Goal: Task Accomplishment & Management: Manage account settings

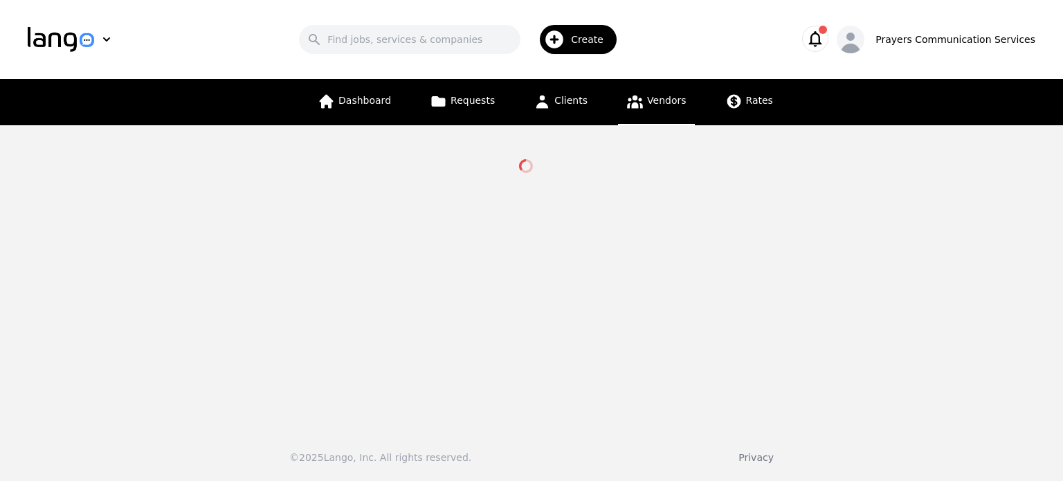
click at [638, 190] on main at bounding box center [531, 271] width 1063 height 292
click at [822, 44] on icon "button" at bounding box center [815, 39] width 13 height 16
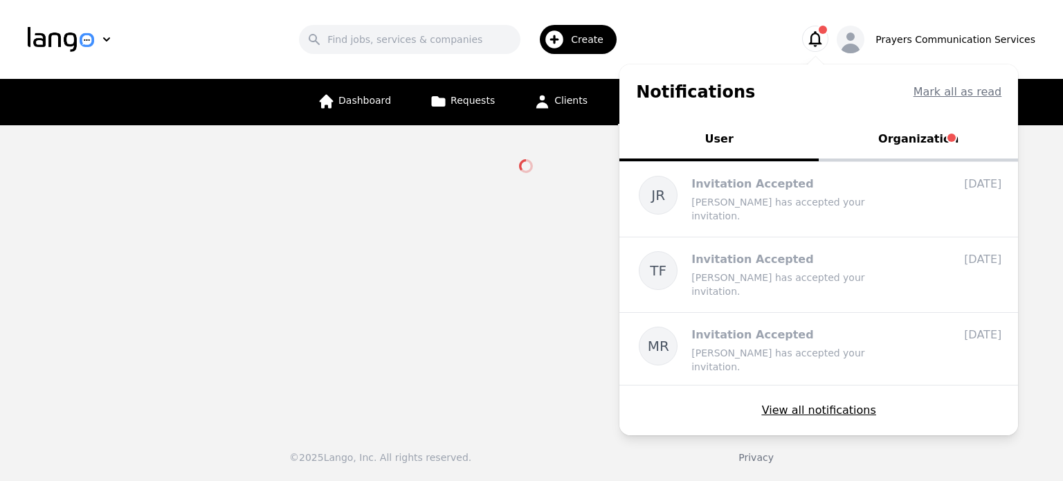
click at [886, 136] on button "Organization" at bounding box center [918, 141] width 199 height 42
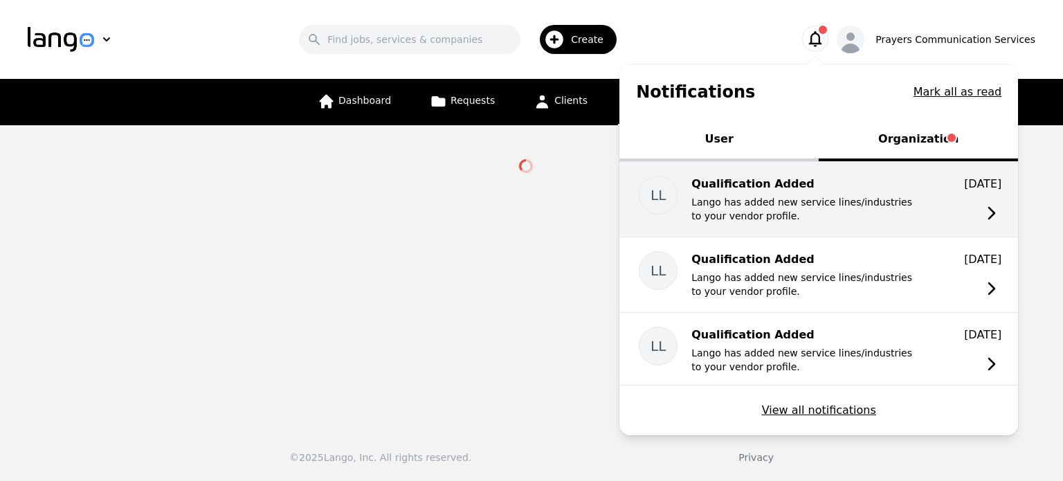
click at [782, 195] on p "Lango has added new service lines/industries to your vendor profile." at bounding box center [801, 209] width 221 height 28
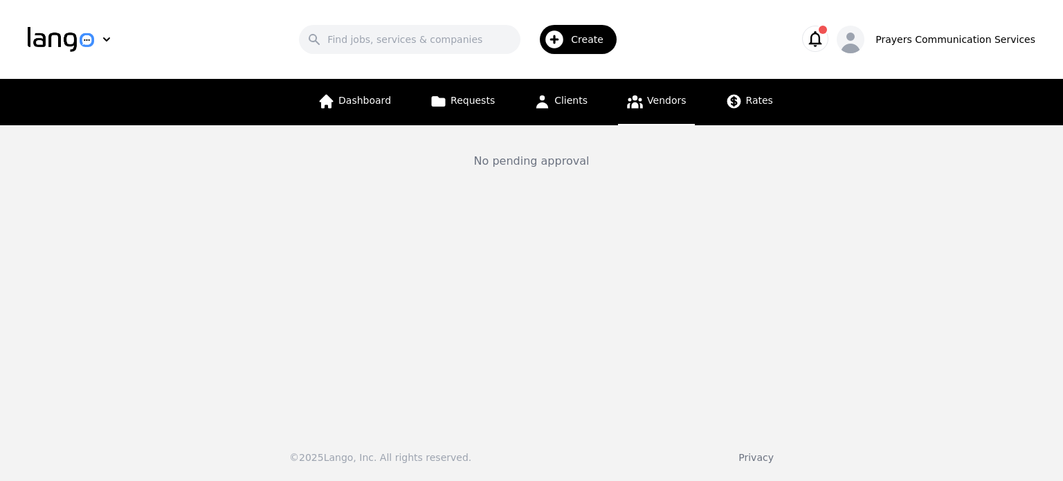
click at [825, 38] on icon "button" at bounding box center [814, 38] width 19 height 19
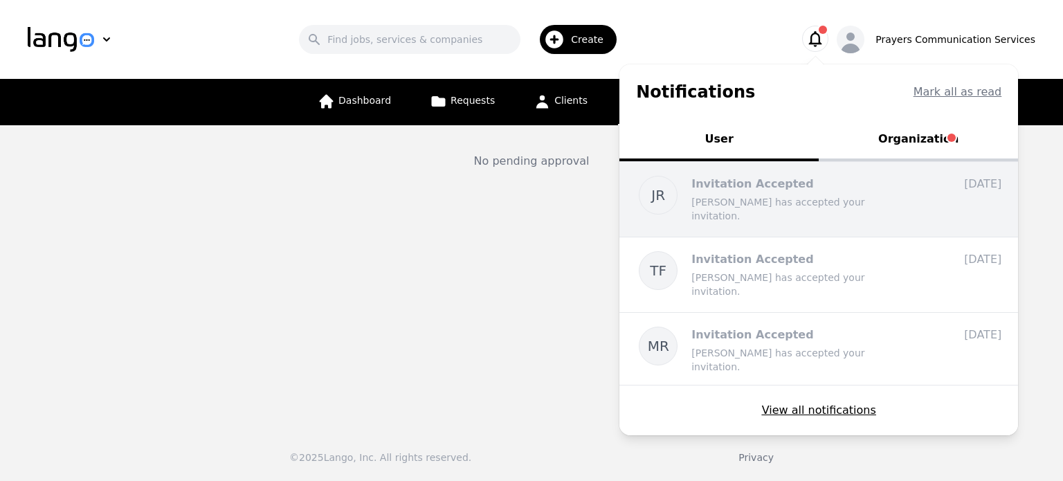
click at [833, 209] on div "JR Invitation Accepted [PERSON_NAME] has accepted your invitation. [DATE] [DATE…" at bounding box center [818, 199] width 399 height 75
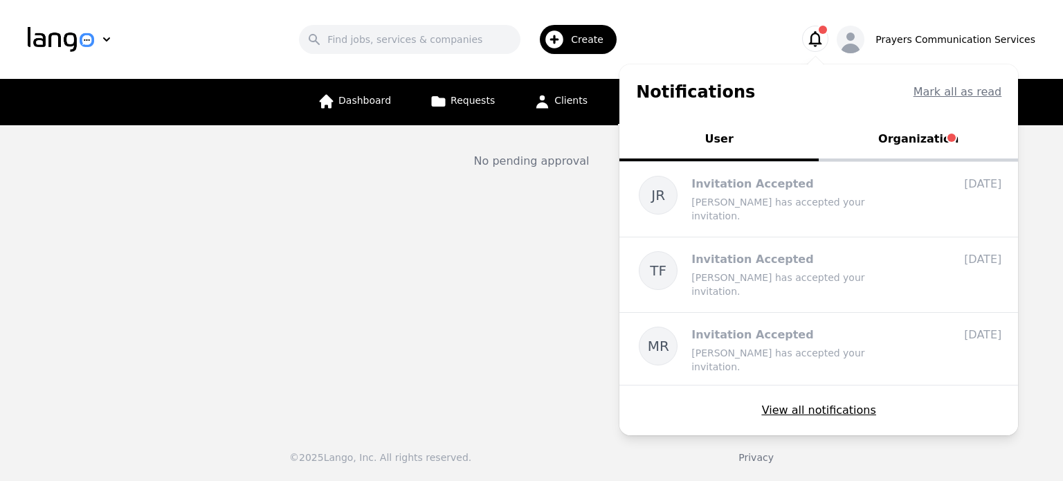
click at [888, 149] on button "Organization" at bounding box center [918, 141] width 199 height 42
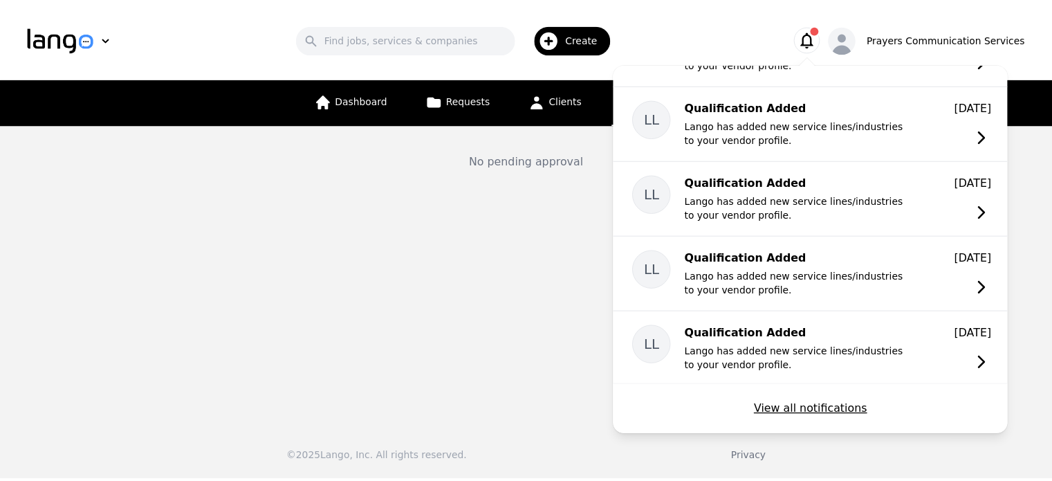
scroll to position [529, 0]
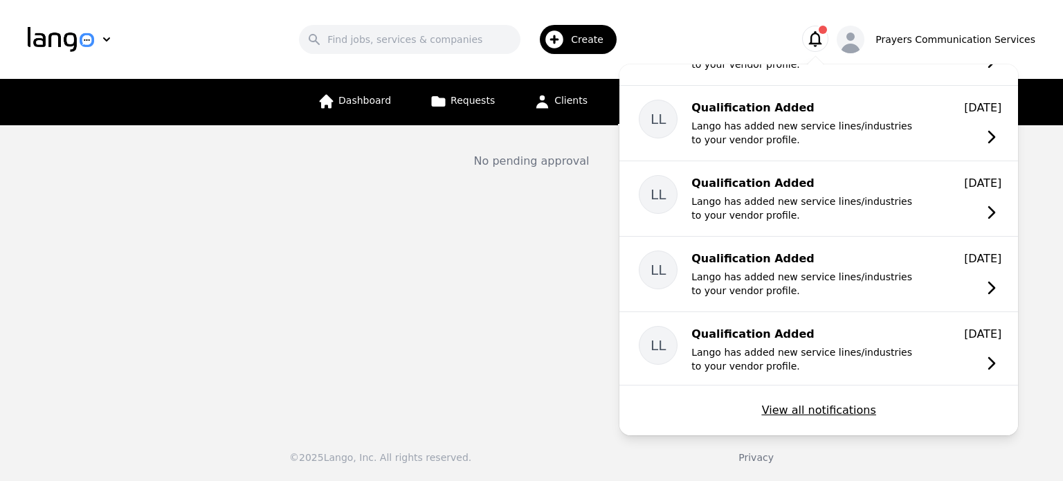
click at [593, 208] on main "No pending approval" at bounding box center [531, 271] width 1063 height 292
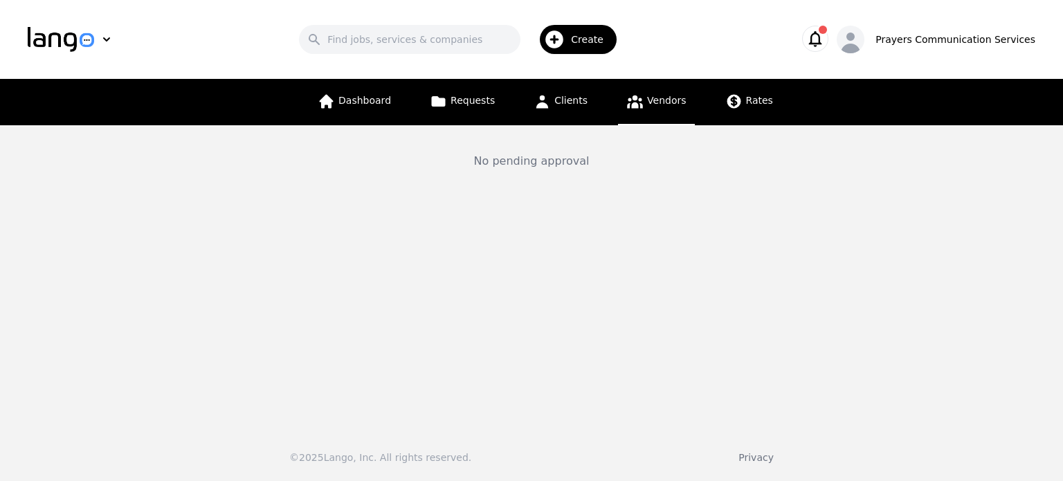
click at [647, 104] on span "Vendors" at bounding box center [666, 100] width 39 height 11
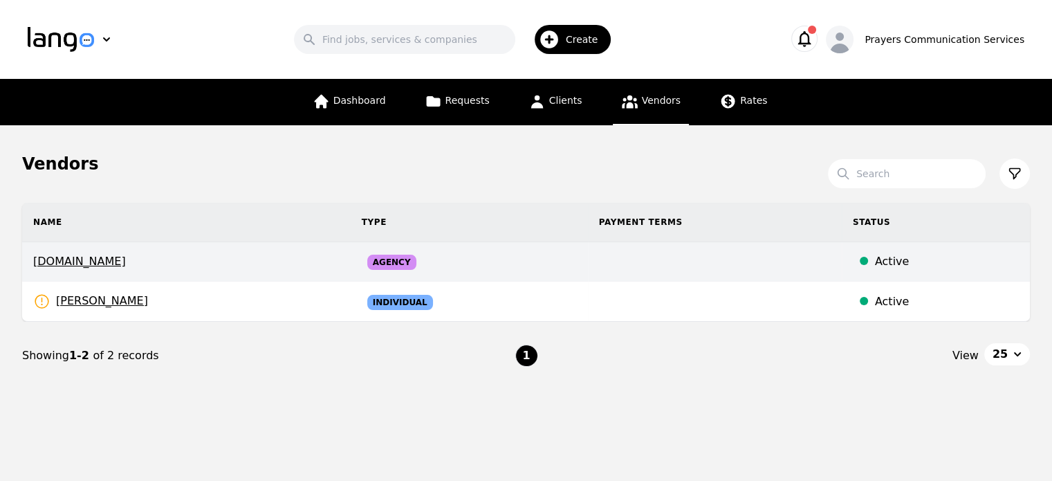
click at [93, 262] on span "[DOMAIN_NAME]" at bounding box center [186, 261] width 307 height 17
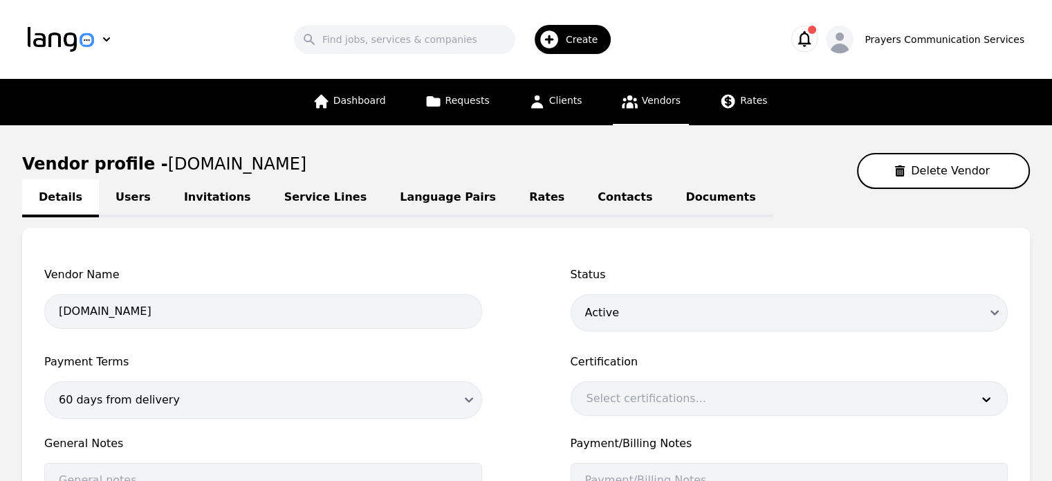
click at [123, 196] on link "Users" at bounding box center [133, 198] width 68 height 38
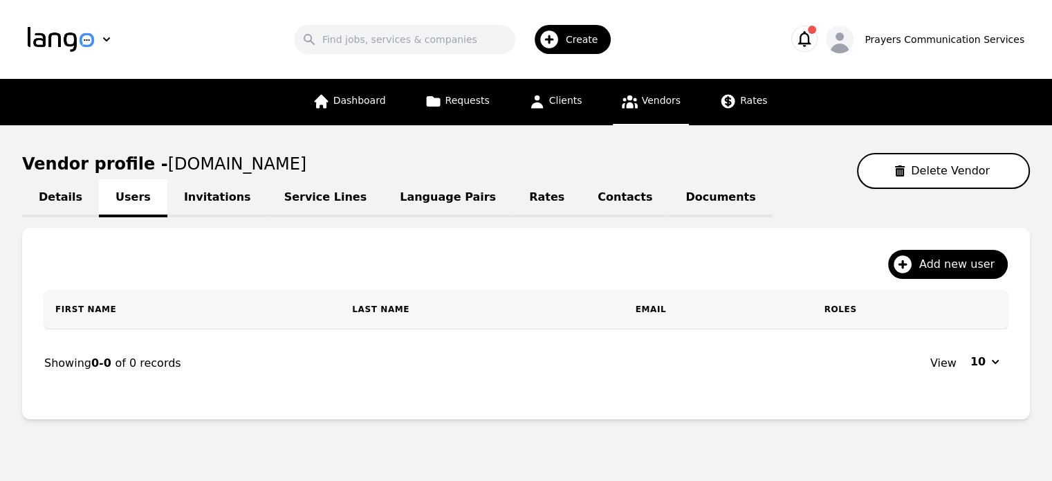
click at [374, 375] on nav "Showing 0-0 of 0 records View 10" at bounding box center [526, 363] width 964 height 68
click at [198, 196] on link "Invitations" at bounding box center [217, 198] width 100 height 38
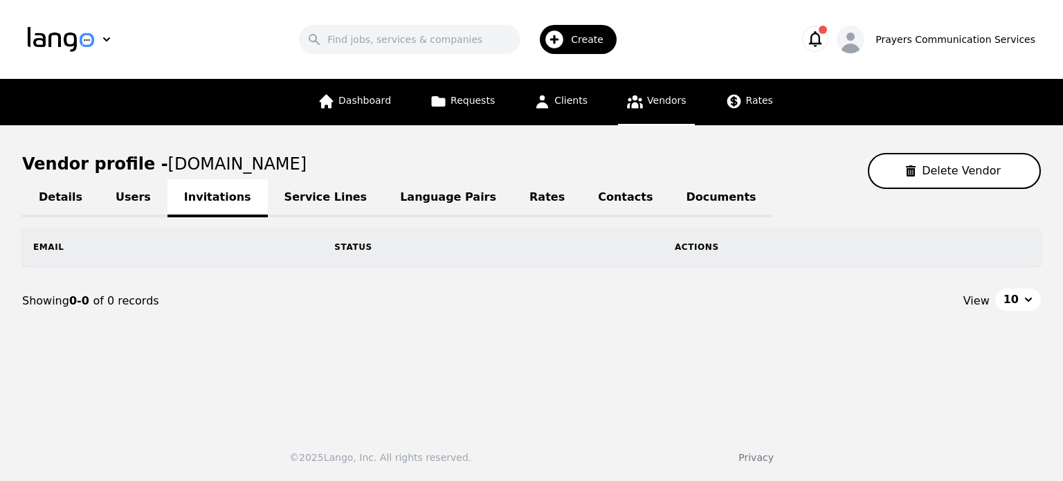
click at [297, 185] on link "Service Lines" at bounding box center [326, 198] width 116 height 38
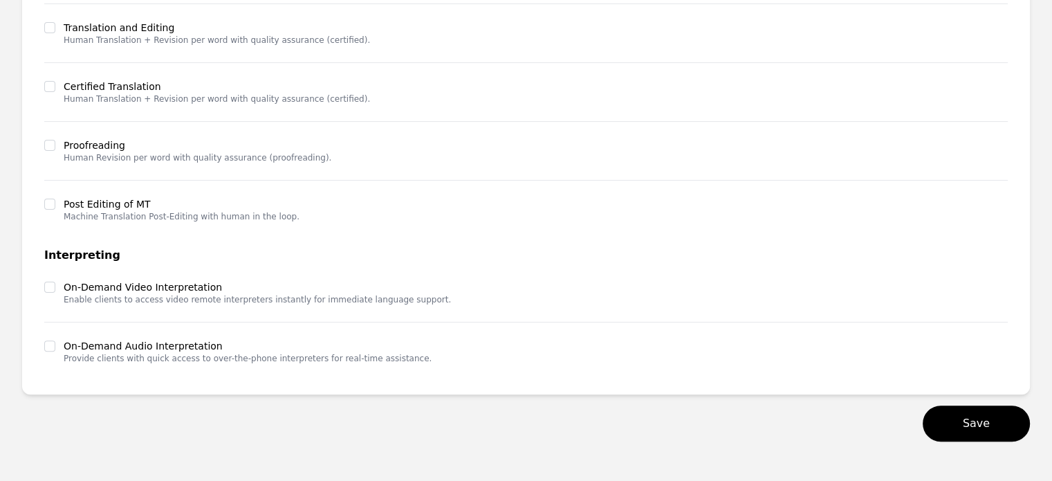
scroll to position [412, 0]
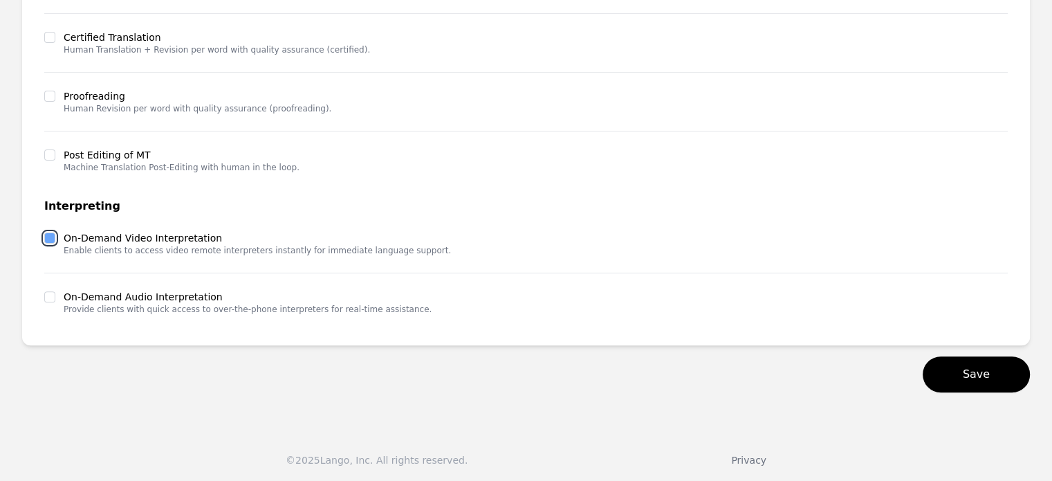
click at [50, 237] on input "checkbox" at bounding box center [49, 237] width 11 height 11
checkbox input "true"
click at [47, 294] on input "checkbox" at bounding box center [49, 296] width 11 height 11
checkbox input "true"
click at [982, 371] on button "Save" at bounding box center [976, 374] width 107 height 36
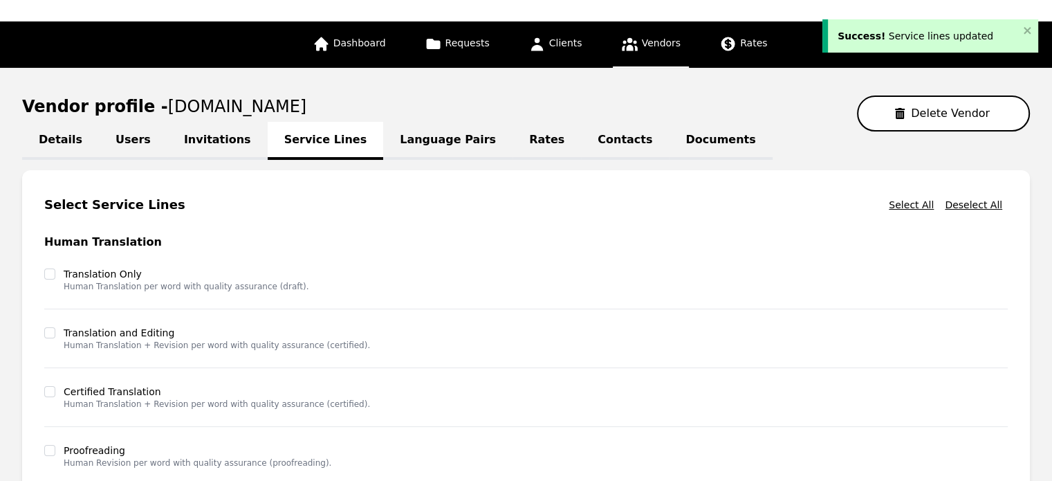
scroll to position [14, 0]
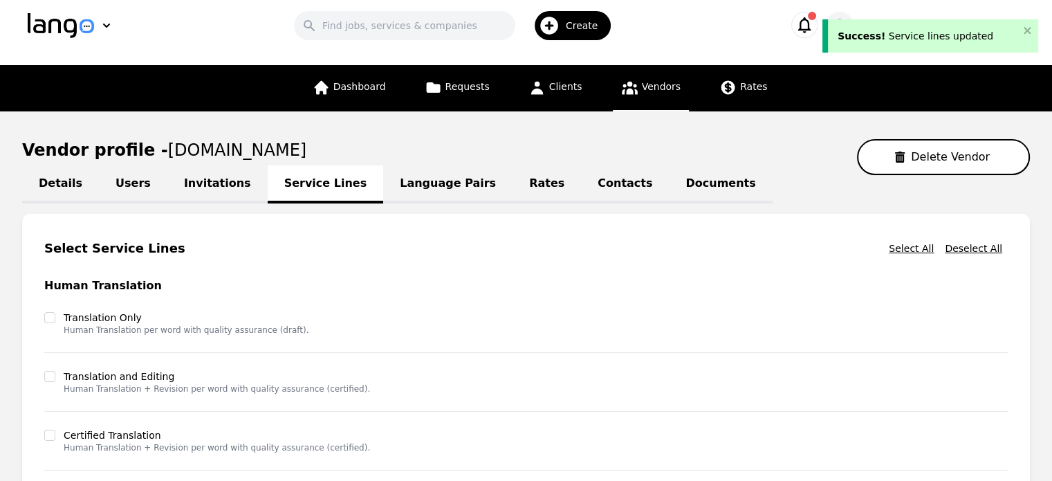
click at [400, 189] on link "Language Pairs" at bounding box center [447, 184] width 129 height 38
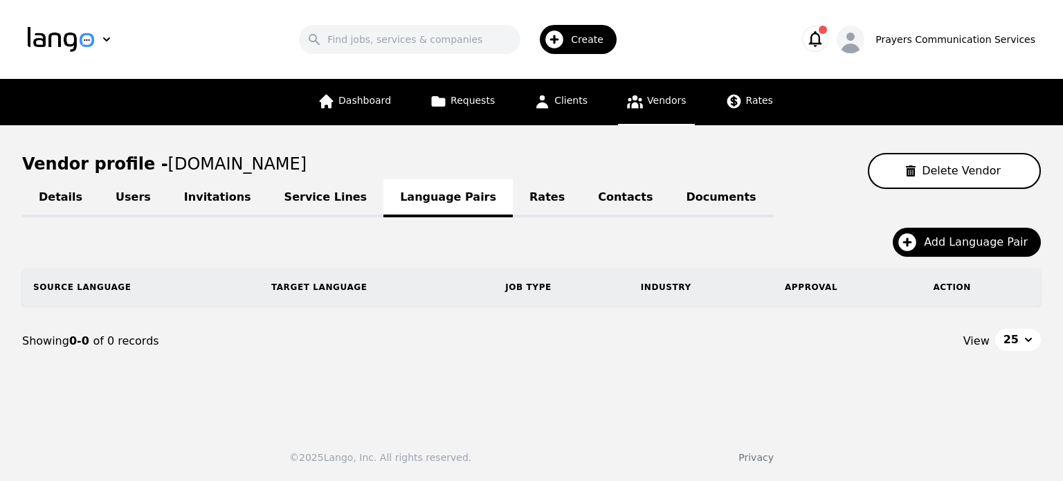
click at [513, 203] on link "Rates" at bounding box center [547, 198] width 68 height 38
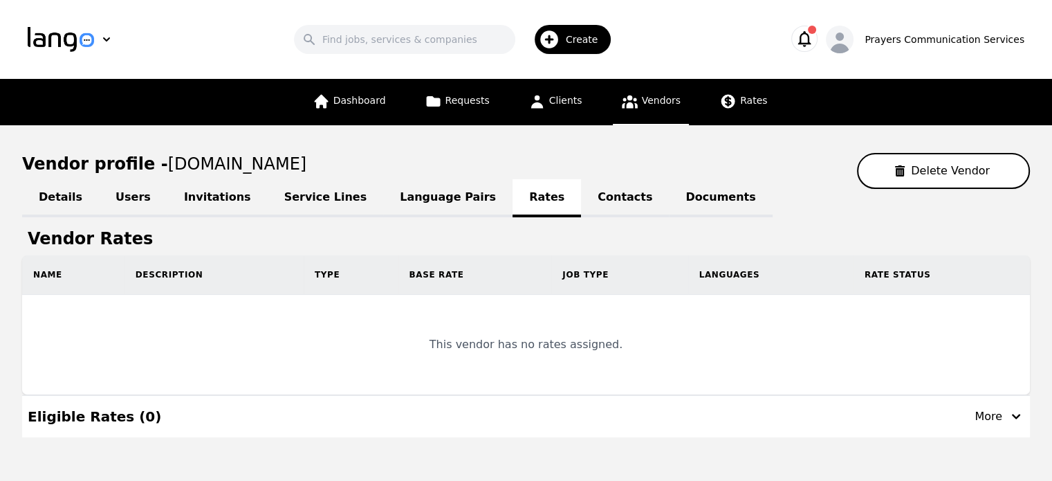
scroll to position [46, 0]
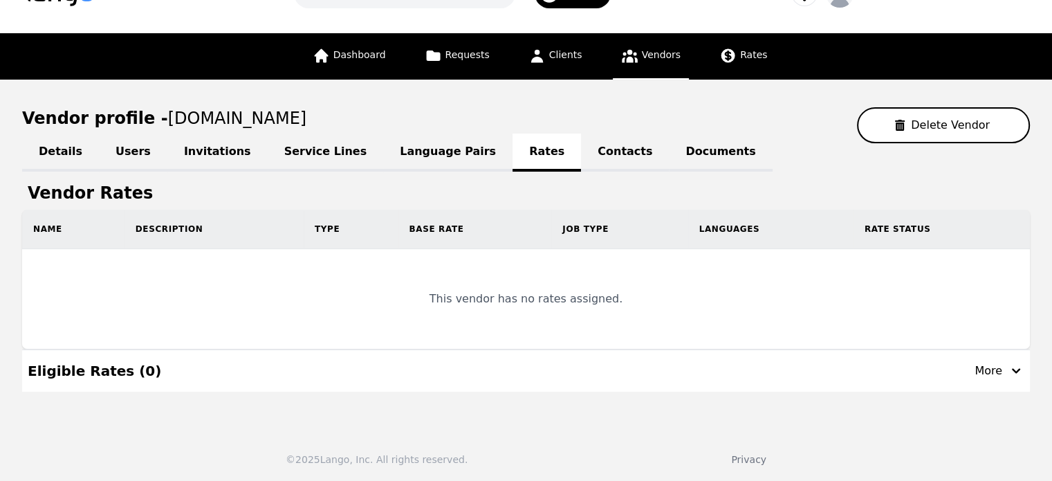
click at [581, 159] on link "Contacts" at bounding box center [625, 153] width 88 height 38
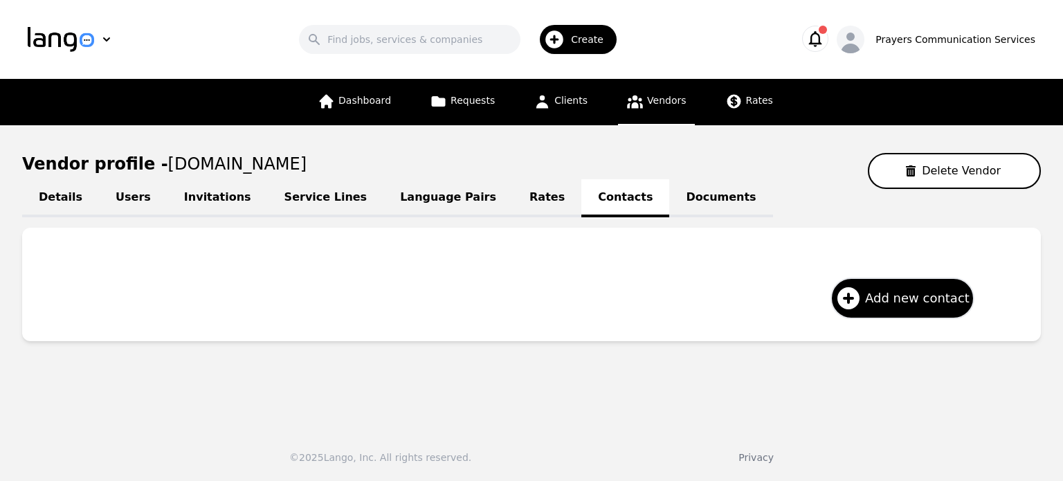
click at [669, 199] on link "Documents" at bounding box center [720, 198] width 103 height 38
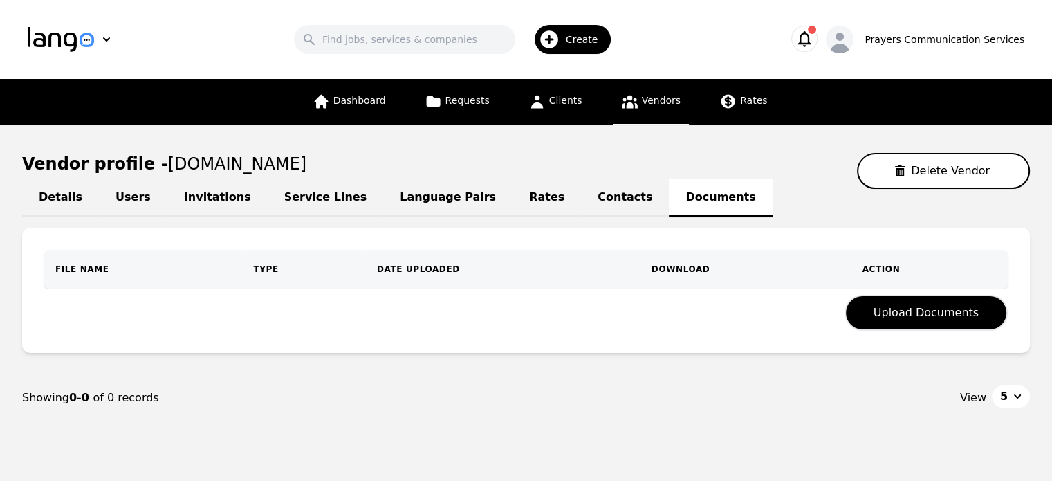
click at [58, 190] on link "Details" at bounding box center [60, 198] width 77 height 38
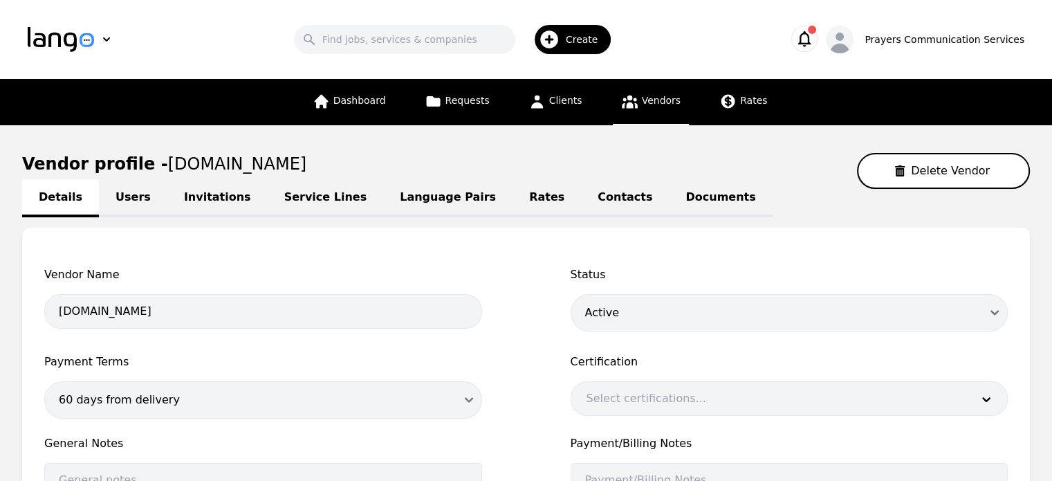
scroll to position [37, 0]
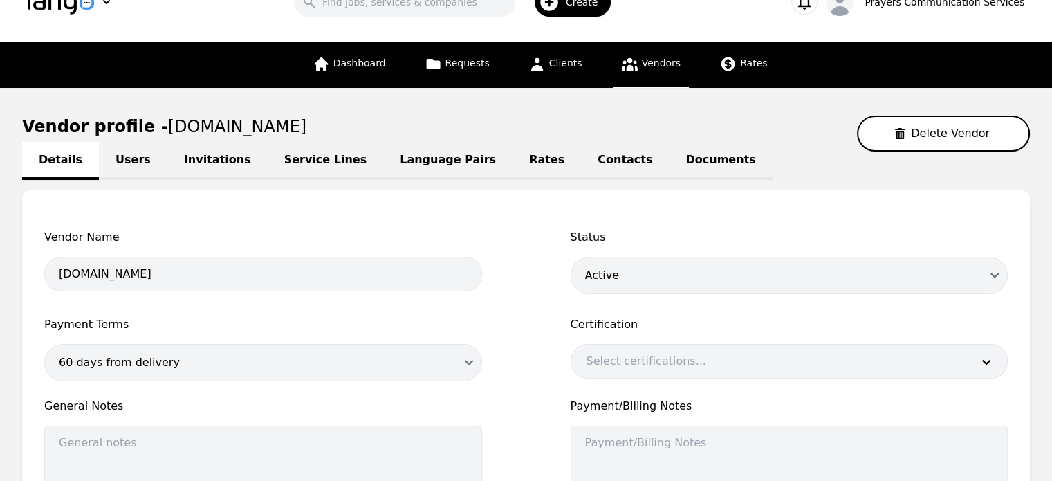
click at [121, 156] on link "Users" at bounding box center [133, 161] width 68 height 38
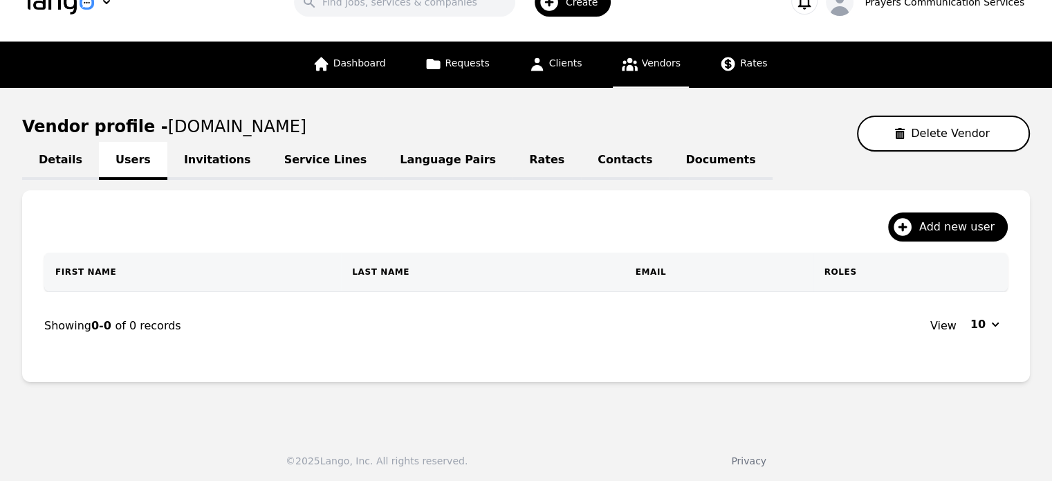
click at [54, 161] on link "Details" at bounding box center [60, 161] width 77 height 38
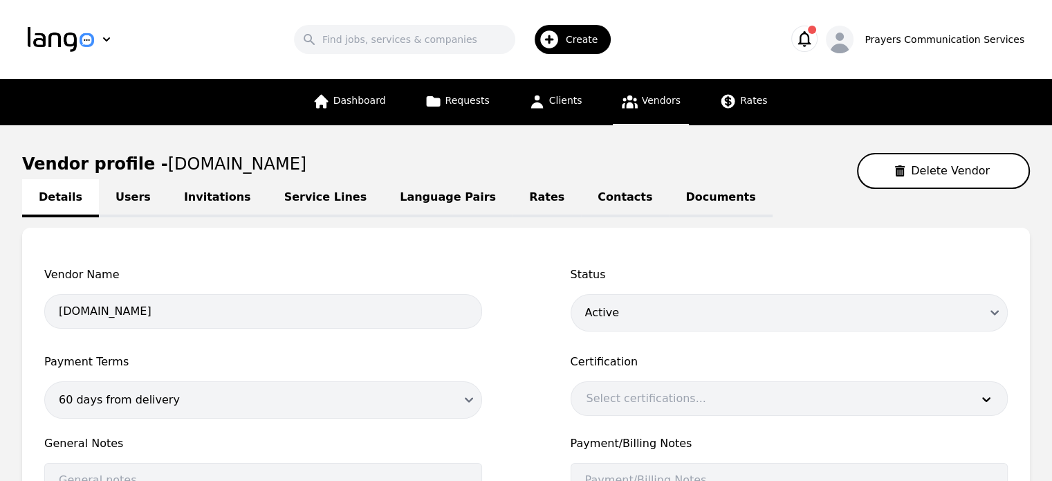
click at [818, 35] on button "button" at bounding box center [805, 39] width 26 height 26
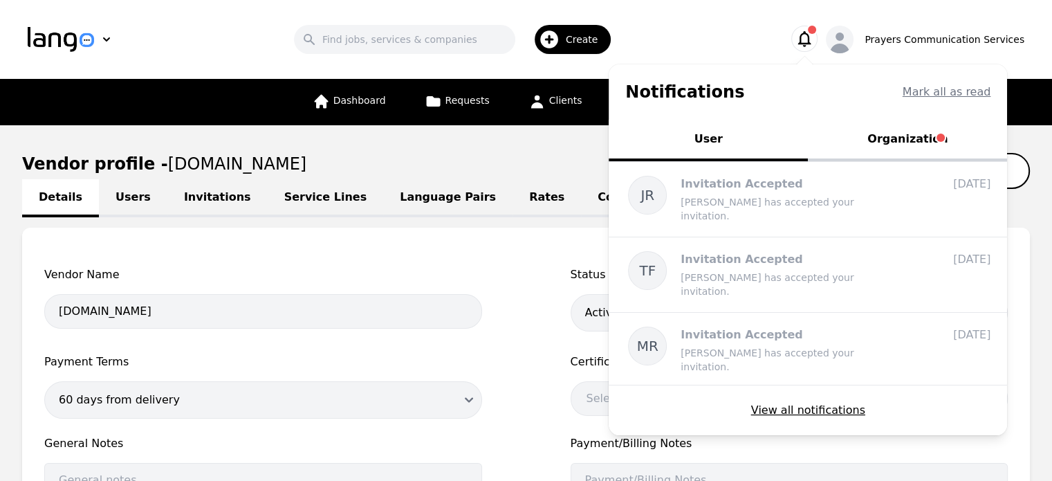
click at [902, 152] on button "Organization" at bounding box center [907, 141] width 199 height 42
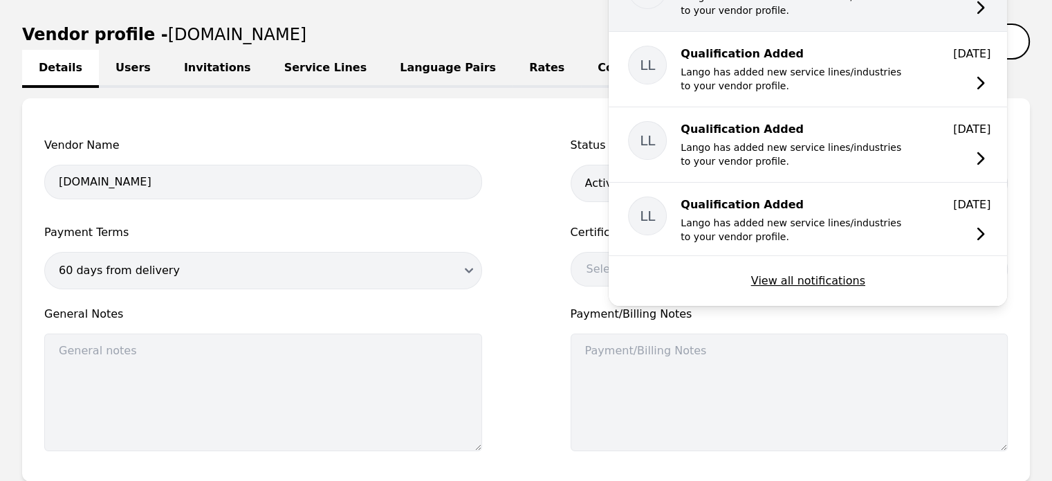
scroll to position [130, 0]
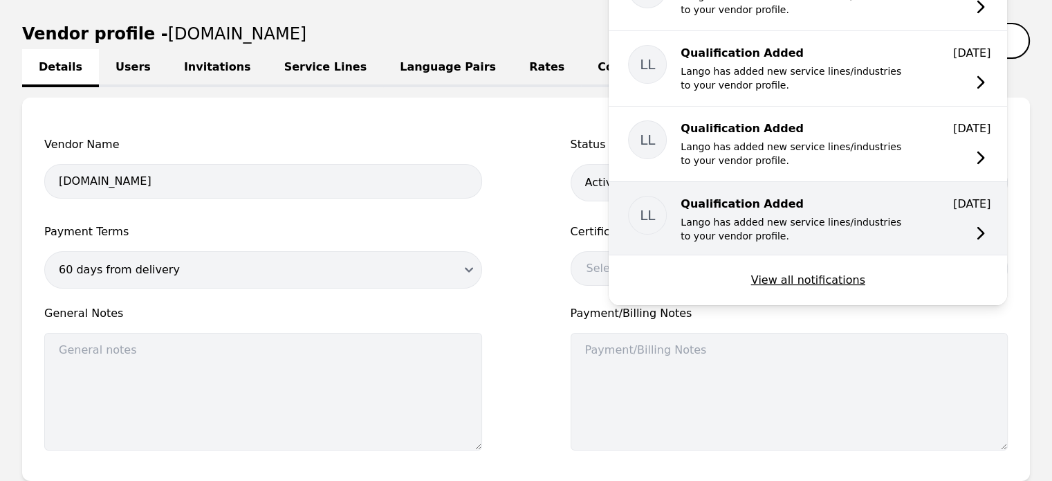
click at [800, 215] on p "Lango has added new service lines/industries to your vendor profile." at bounding box center [791, 229] width 221 height 28
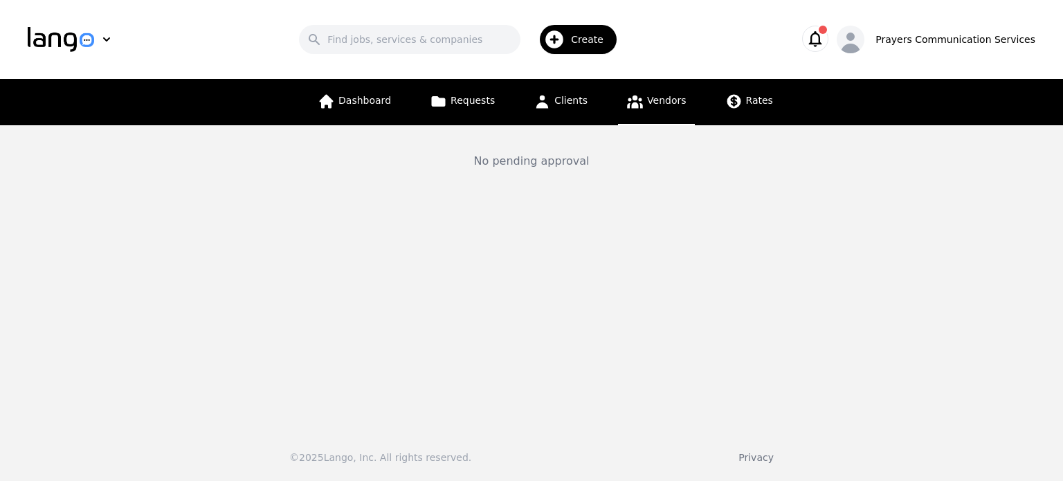
click at [825, 42] on icon "button" at bounding box center [814, 38] width 19 height 19
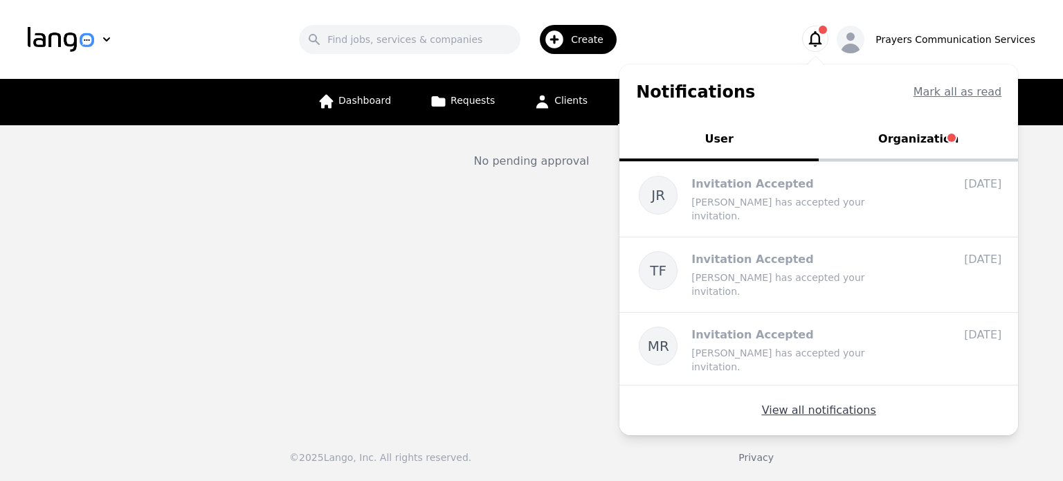
click at [803, 408] on button "View all notifications" at bounding box center [819, 410] width 114 height 17
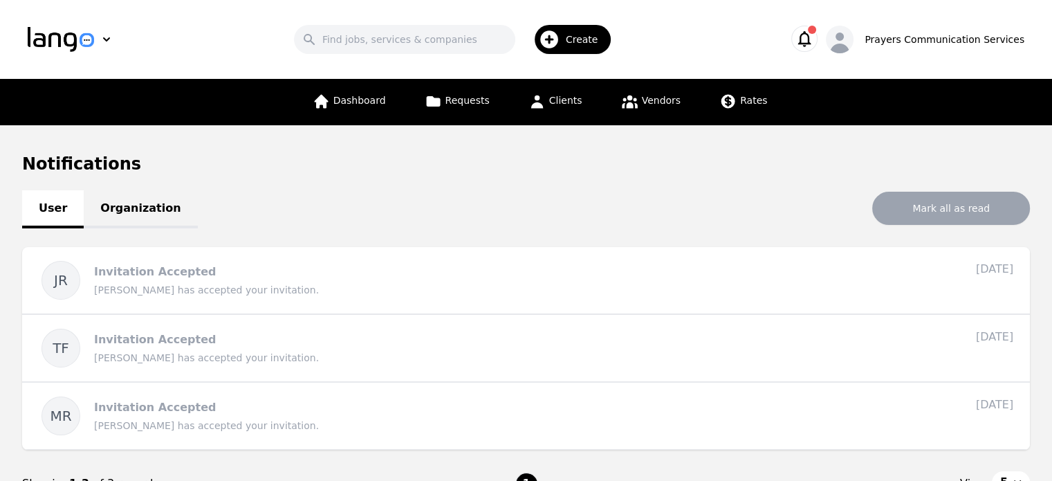
scroll to position [125, 0]
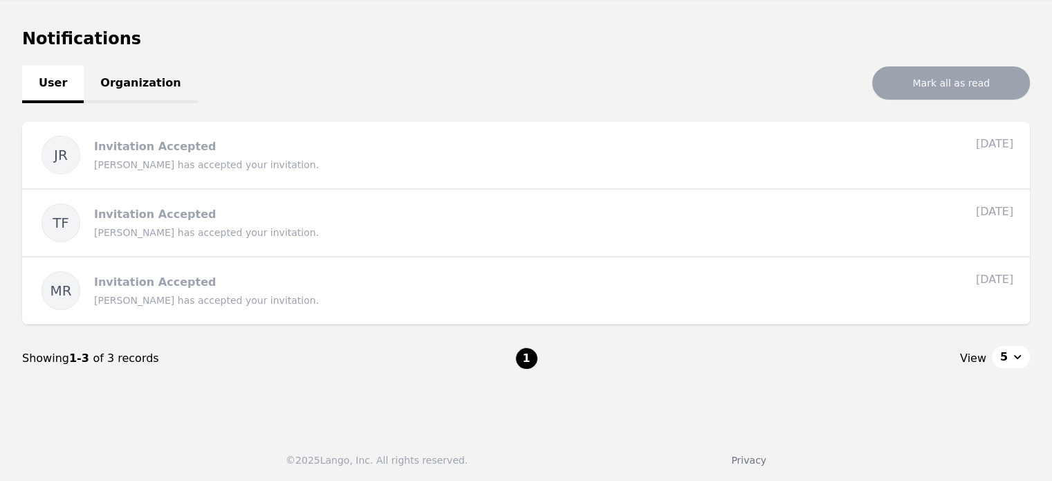
click at [131, 85] on link "Organization" at bounding box center [140, 84] width 113 height 38
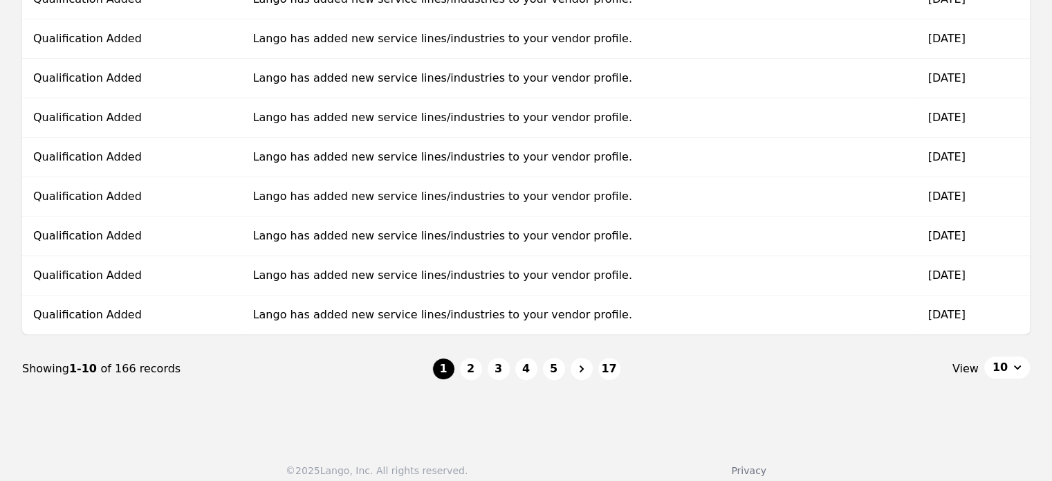
scroll to position [331, 0]
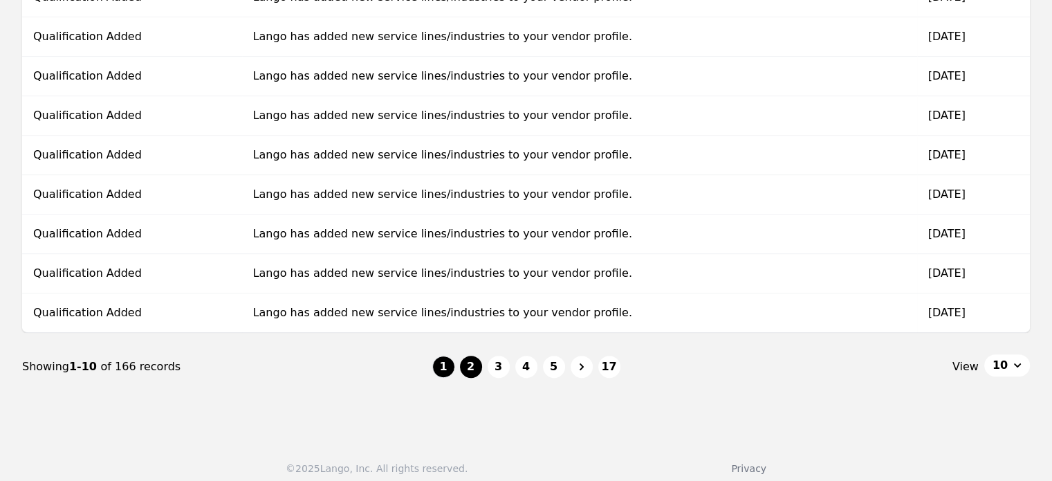
click at [473, 368] on button "2" at bounding box center [471, 367] width 22 height 22
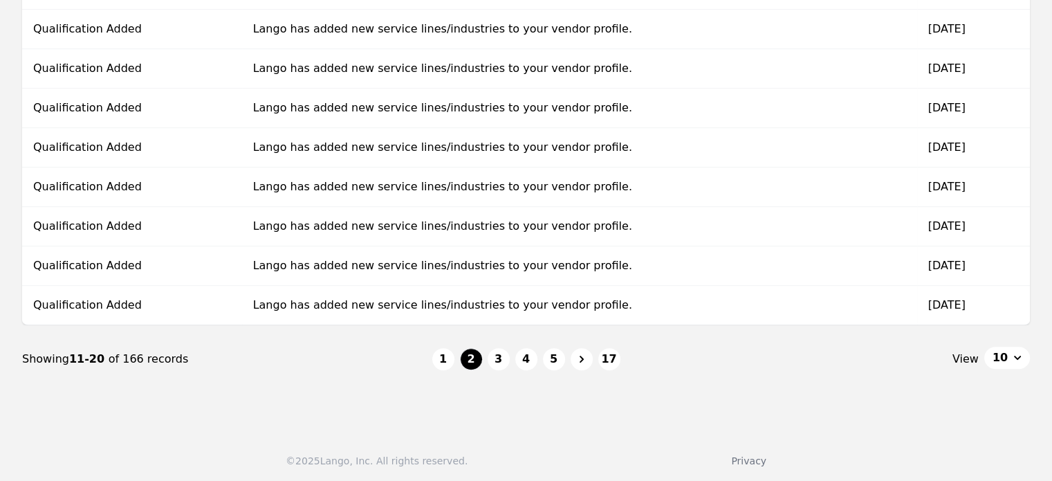
scroll to position [338, 0]
click at [497, 356] on button "3" at bounding box center [499, 360] width 22 height 22
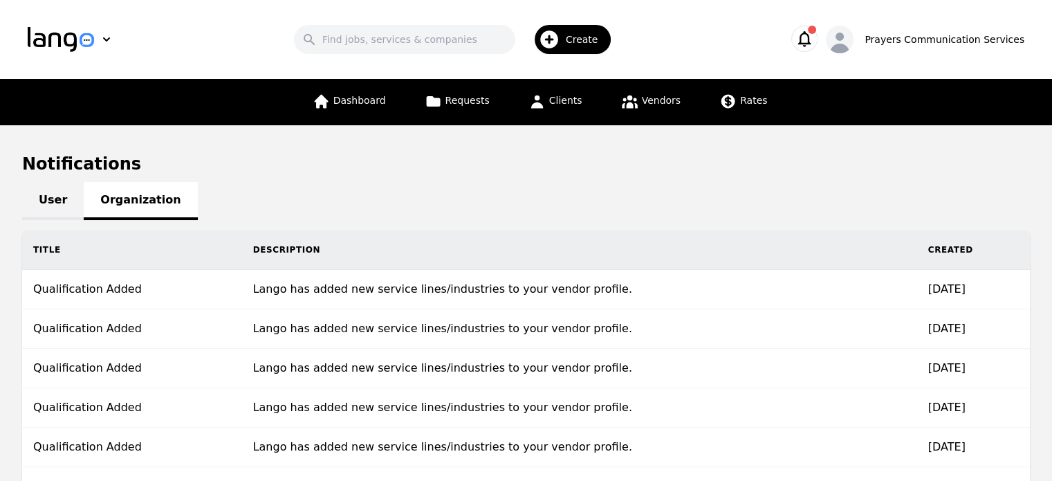
click at [60, 185] on link "User" at bounding box center [53, 201] width 62 height 38
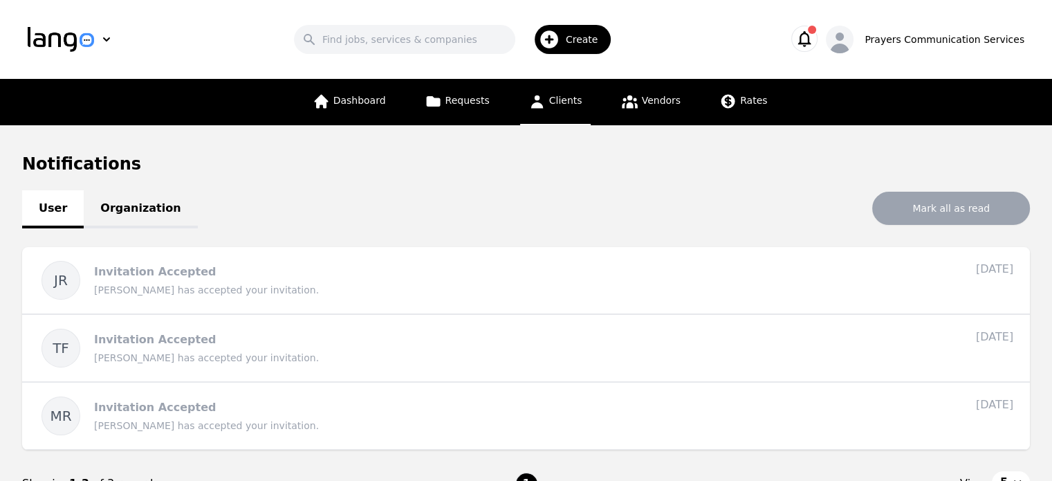
click at [567, 101] on span "Clients" at bounding box center [565, 100] width 33 height 11
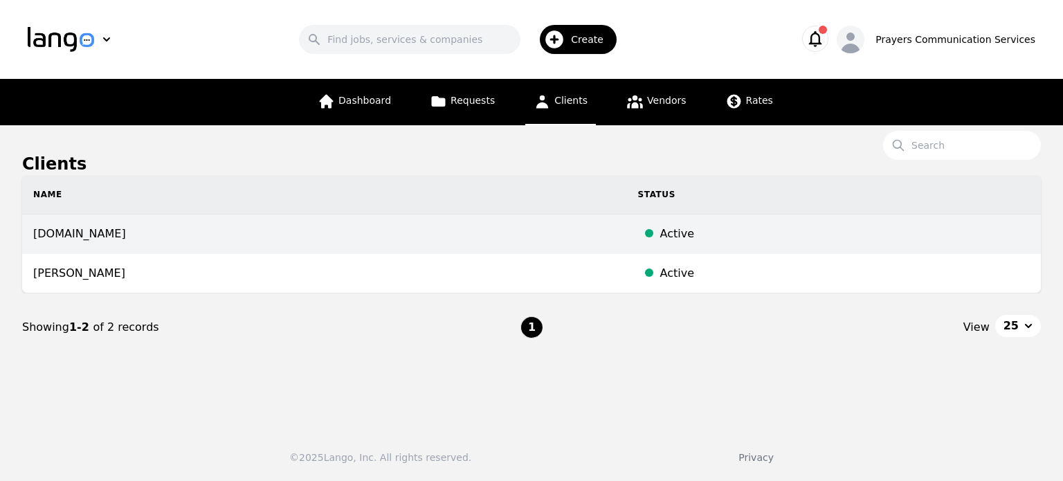
click at [627, 242] on td "Active" at bounding box center [834, 233] width 414 height 39
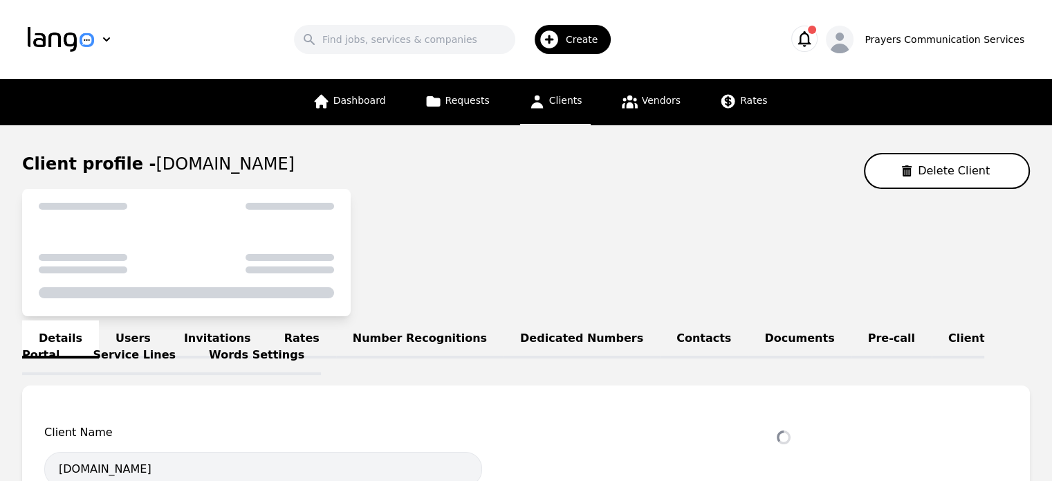
select select "active"
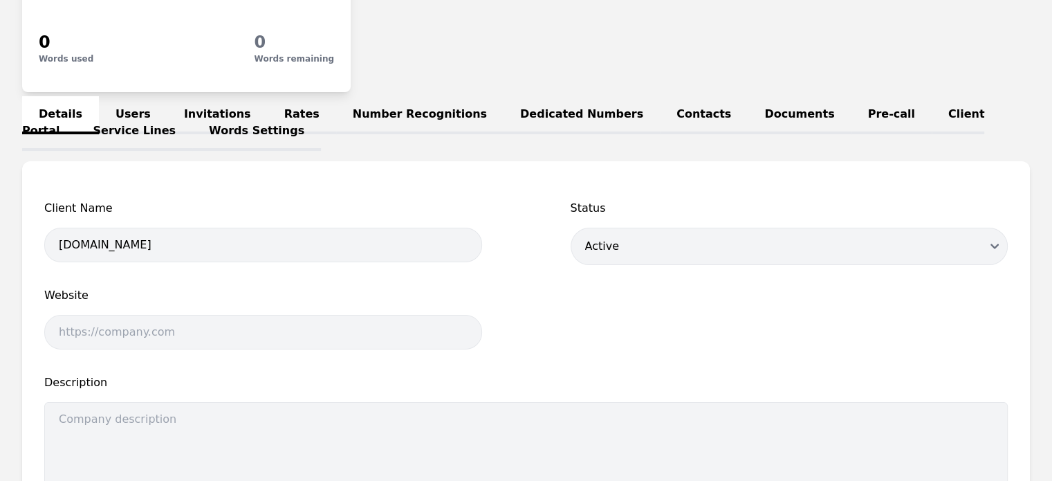
scroll to position [217, 0]
click at [854, 107] on link "Client Portal" at bounding box center [503, 122] width 962 height 55
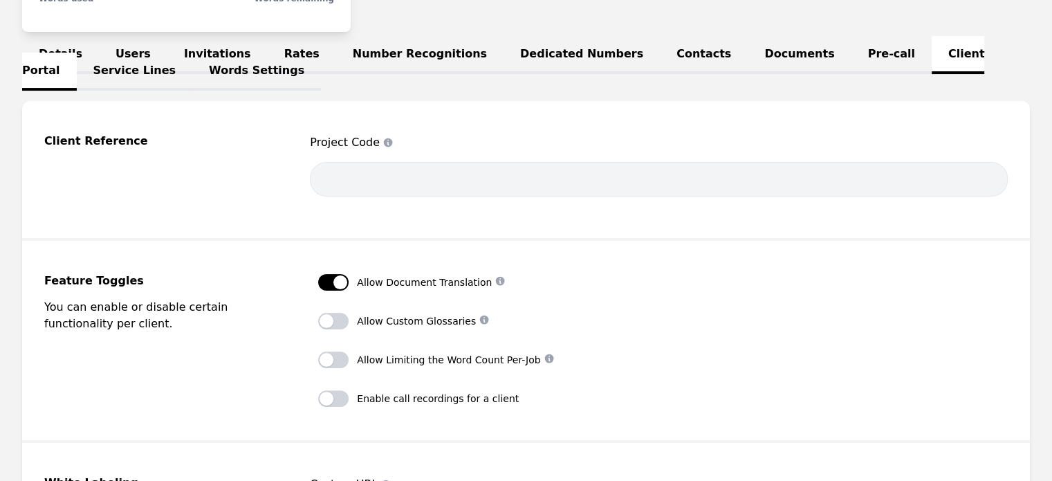
scroll to position [232, 0]
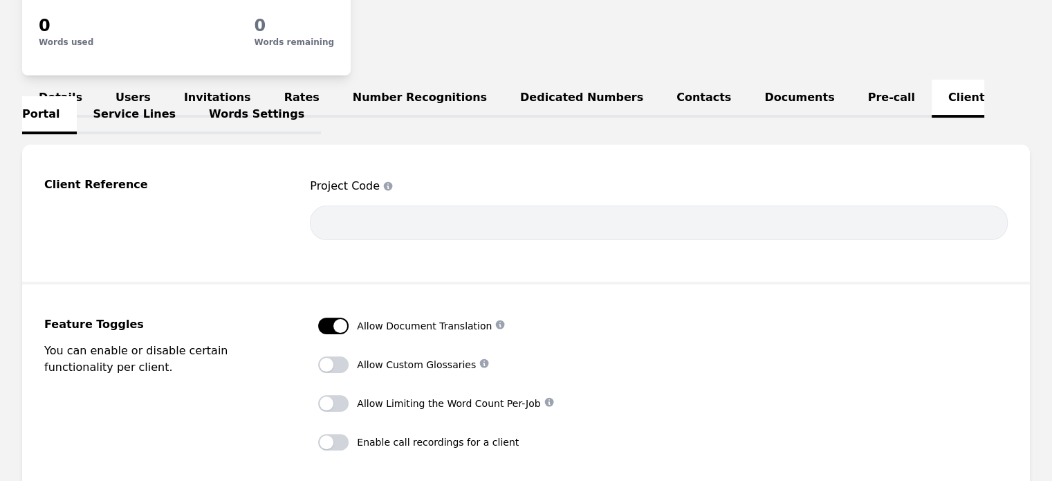
click at [852, 102] on link "Pre-call" at bounding box center [892, 99] width 80 height 38
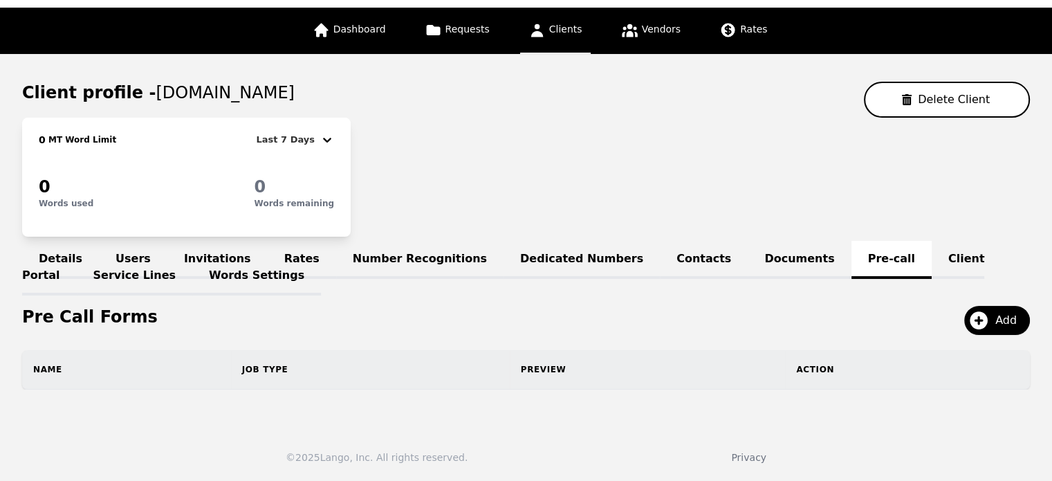
scroll to position [69, 0]
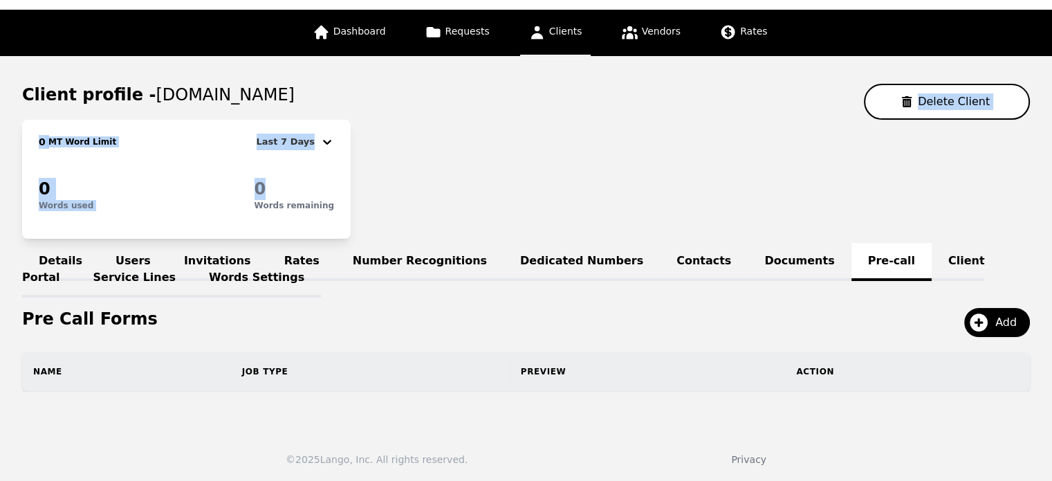
drag, startPoint x: 803, startPoint y: 102, endPoint x: 677, endPoint y: 176, distance: 146.1
click at [677, 176] on div "0 MT Word Limit Last 7 Days 0 Words used 0 Words remaining" at bounding box center [526, 179] width 1008 height 119
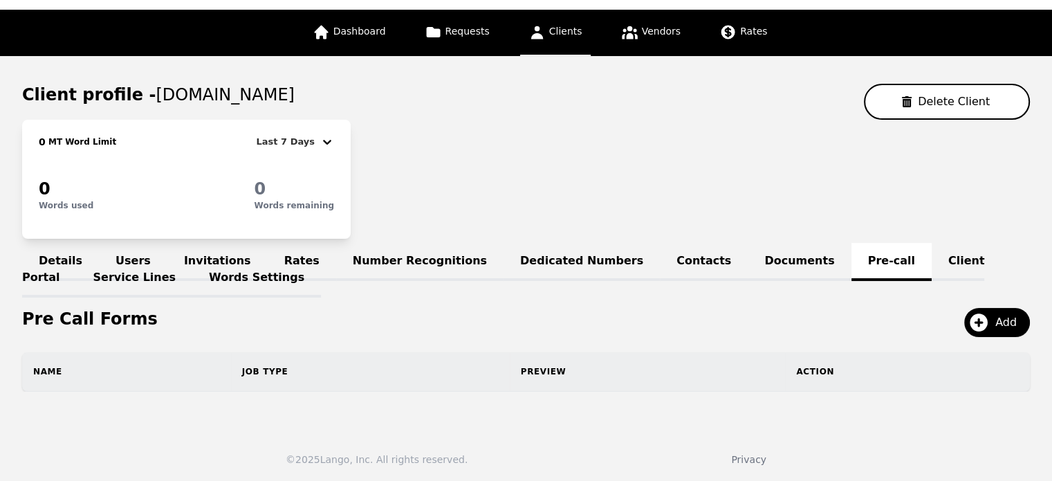
click at [748, 255] on link "Documents" at bounding box center [799, 262] width 103 height 38
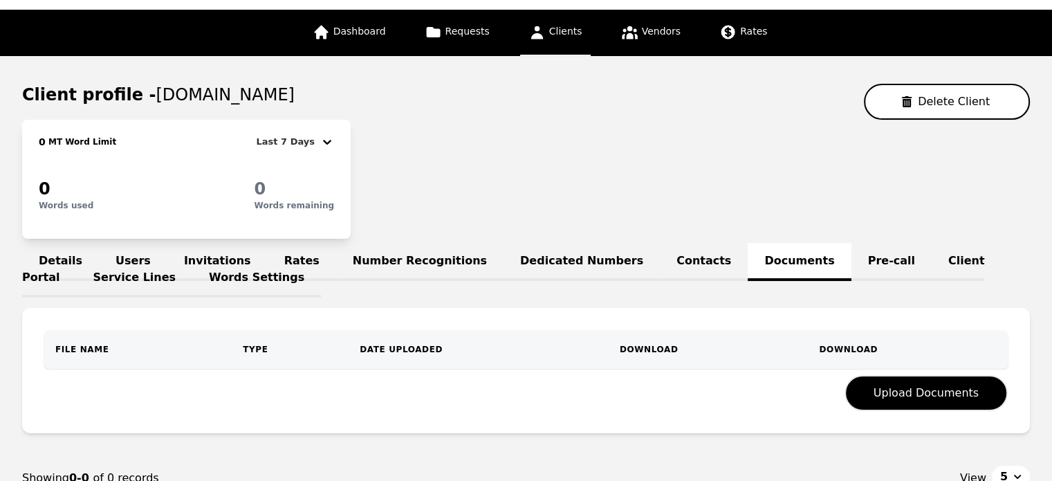
click at [660, 261] on link "Contacts" at bounding box center [704, 262] width 88 height 38
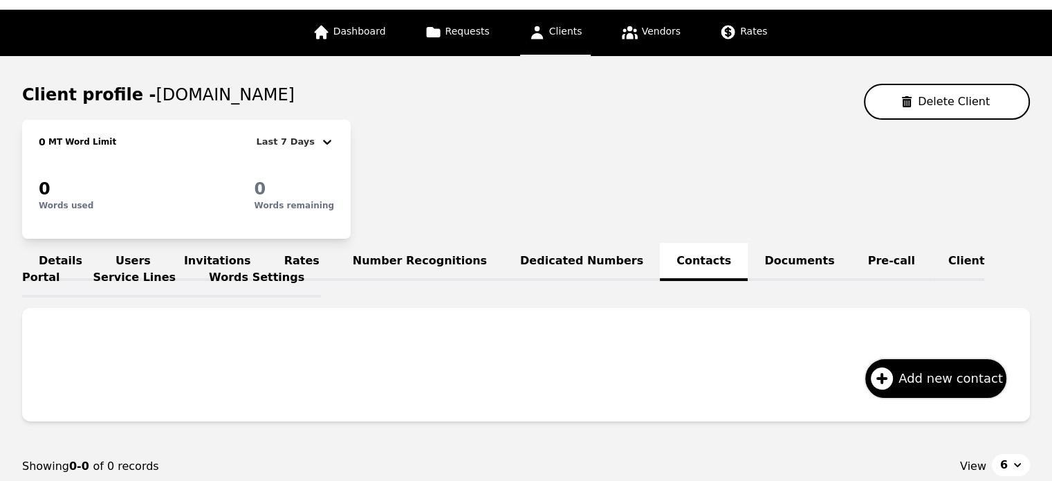
click at [512, 253] on link "Dedicated Numbers" at bounding box center [582, 262] width 156 height 38
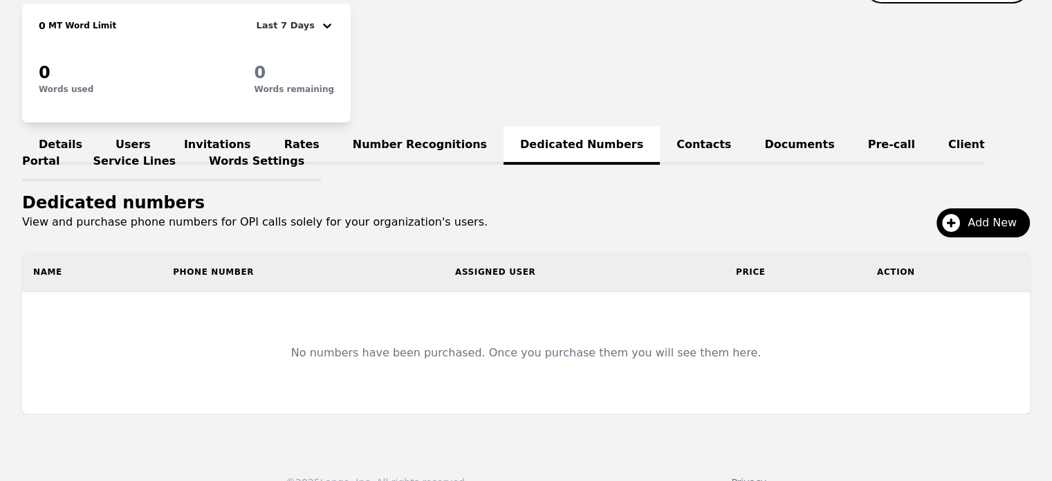
scroll to position [208, 0]
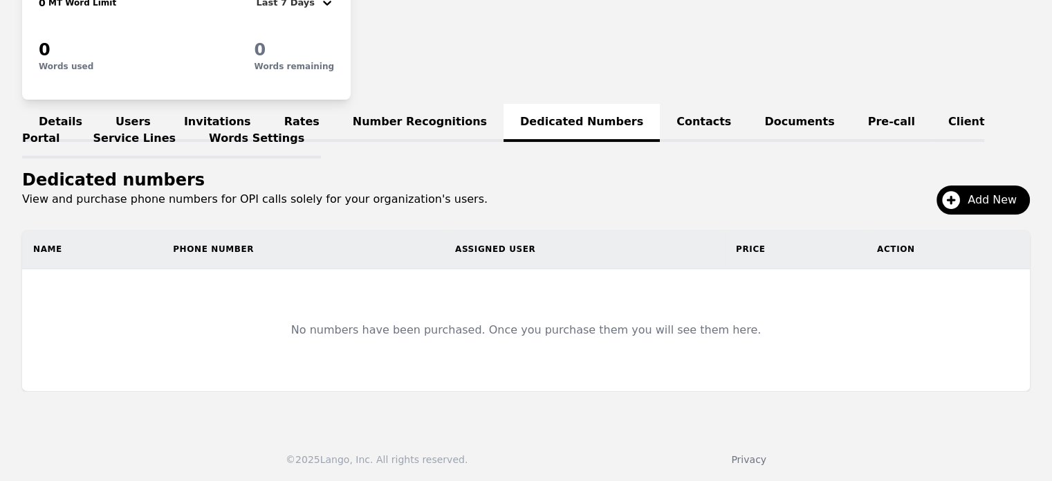
click at [380, 122] on link "Number Recognitions" at bounding box center [419, 123] width 167 height 38
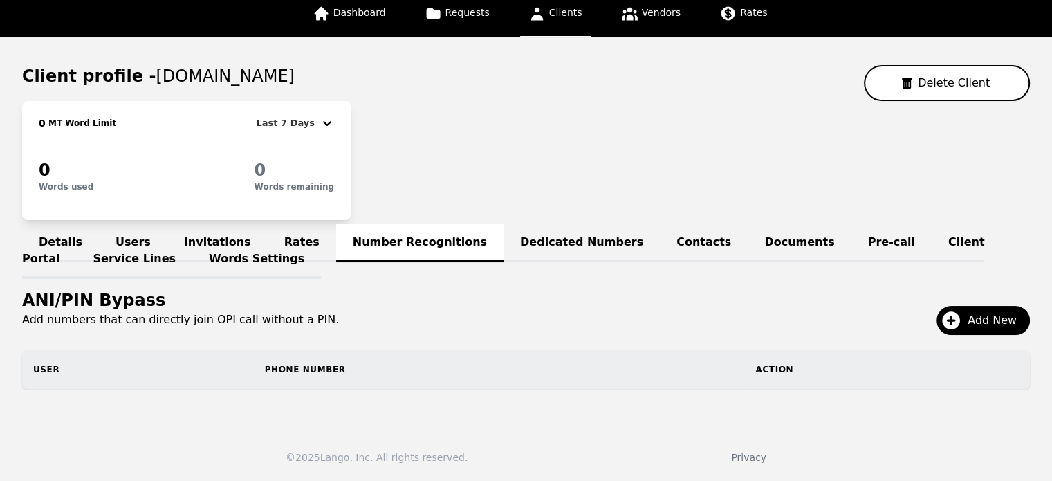
scroll to position [86, 0]
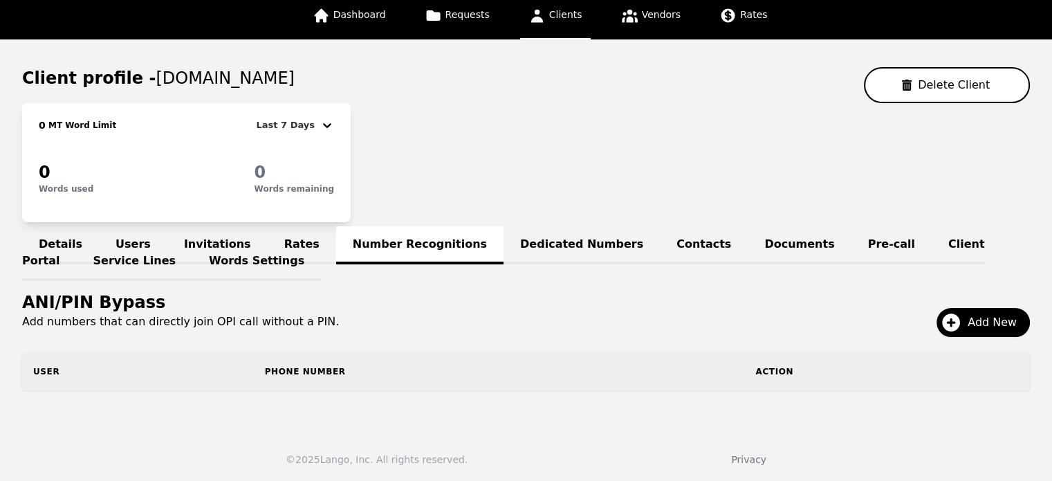
click at [268, 235] on link "Rates" at bounding box center [302, 245] width 68 height 38
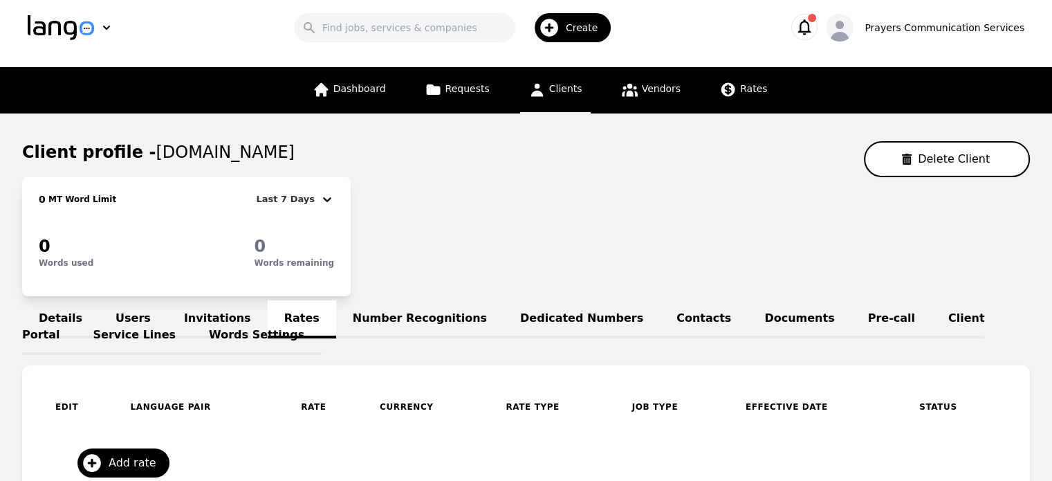
scroll to position [86, 0]
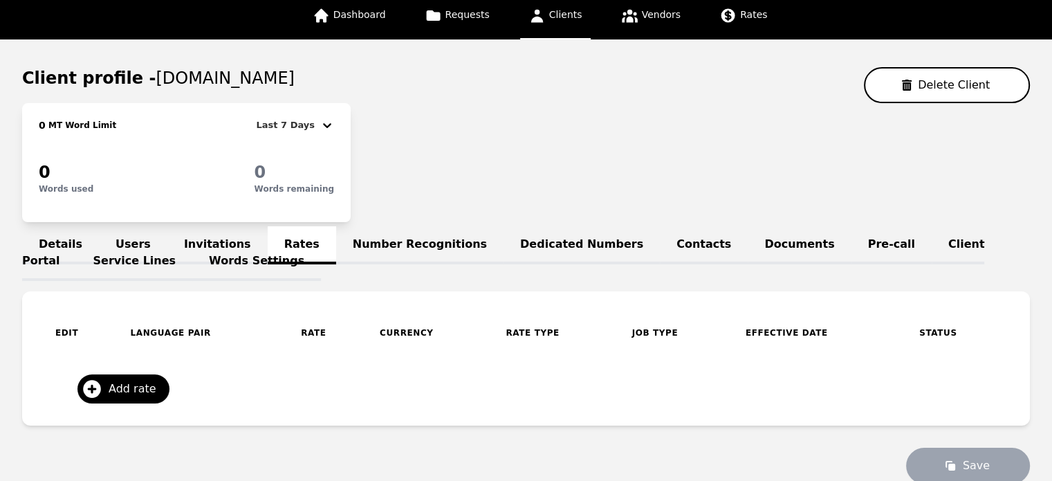
click at [207, 243] on link "Invitations" at bounding box center [217, 245] width 100 height 38
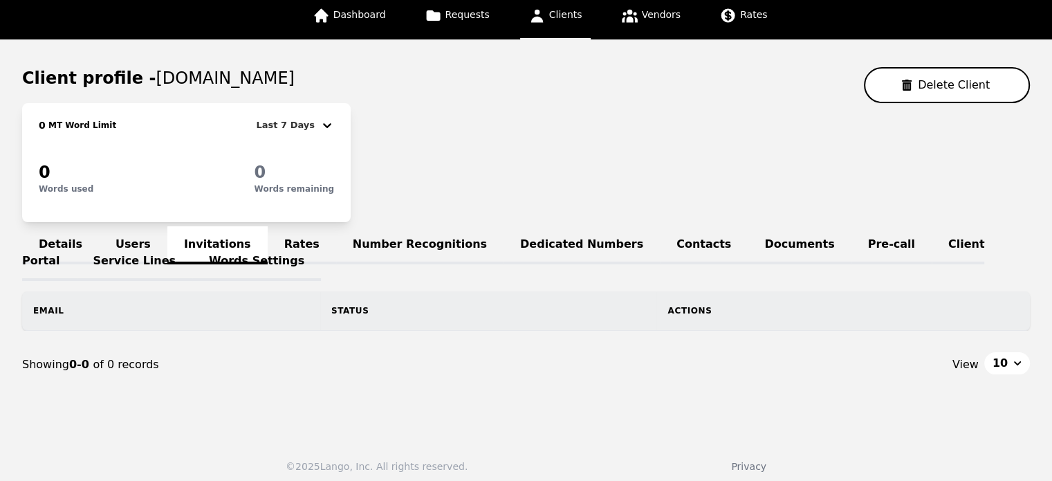
click at [192, 246] on link "Words Settings" at bounding box center [256, 262] width 129 height 38
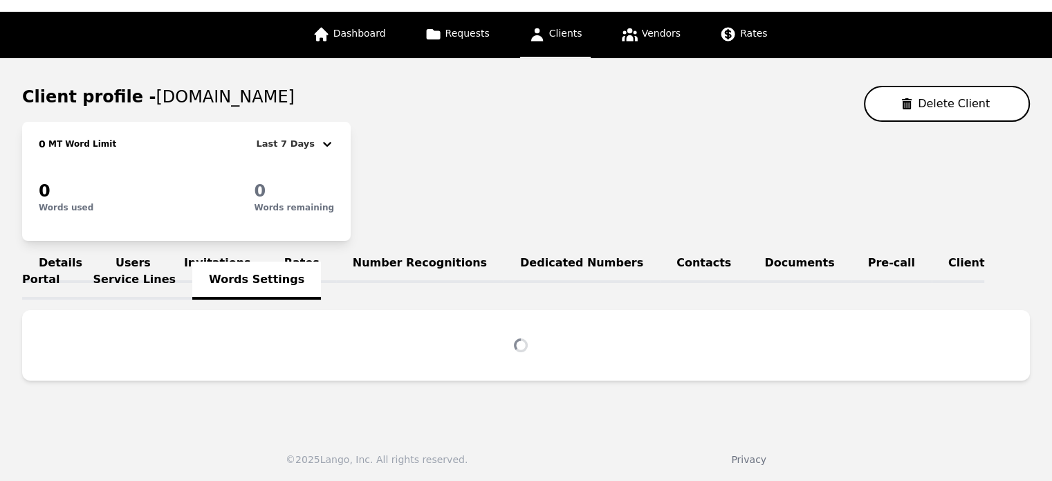
scroll to position [86, 0]
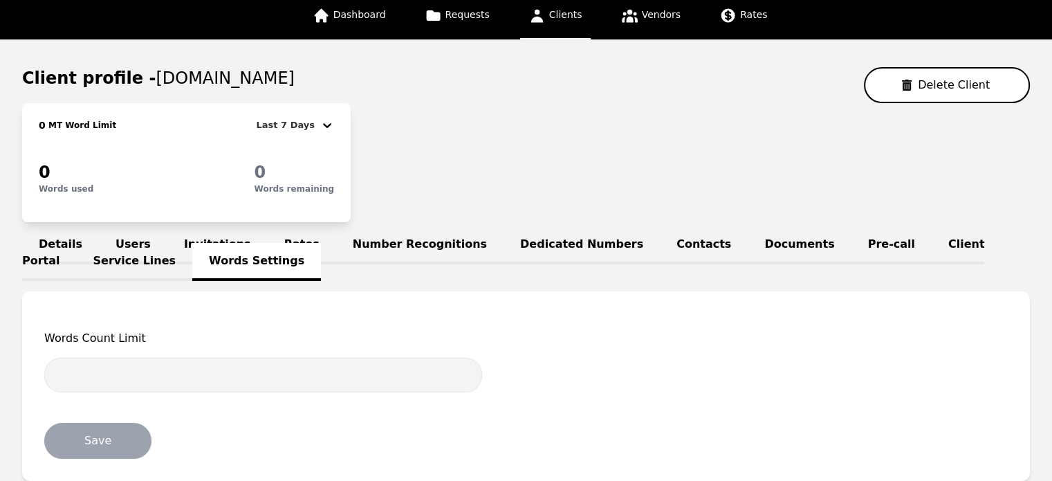
click at [77, 254] on link "Service Lines" at bounding box center [135, 262] width 116 height 38
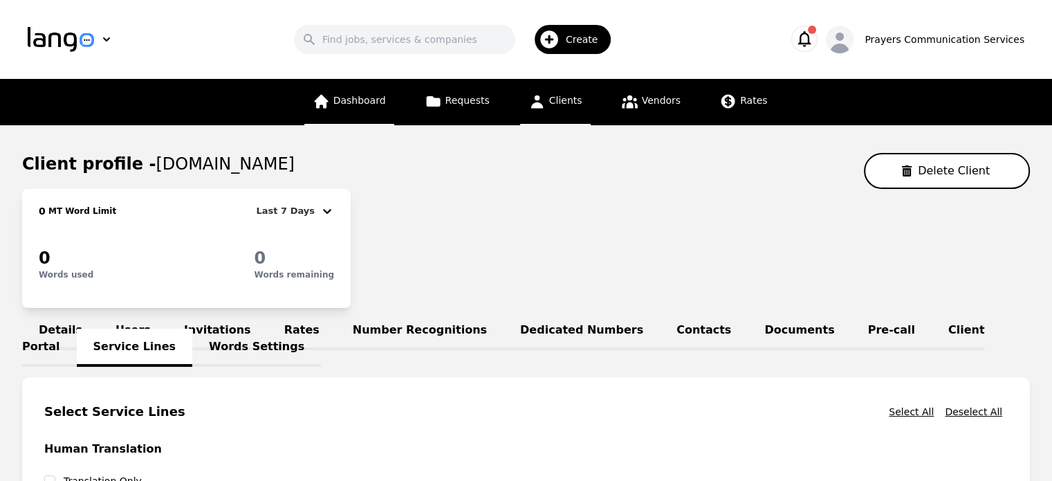
click at [378, 102] on span "Dashboard" at bounding box center [359, 100] width 53 height 11
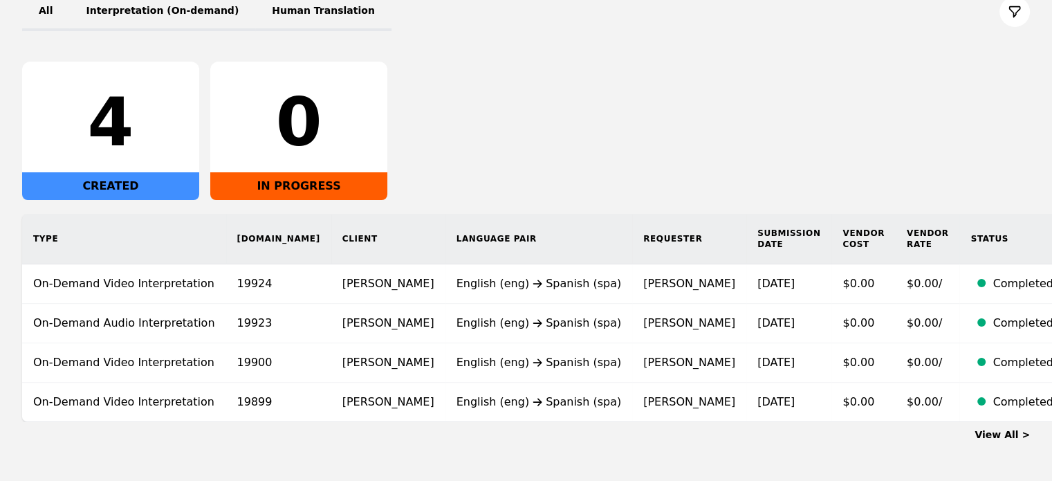
scroll to position [230, 0]
click at [127, 182] on div "CREATED" at bounding box center [110, 186] width 177 height 28
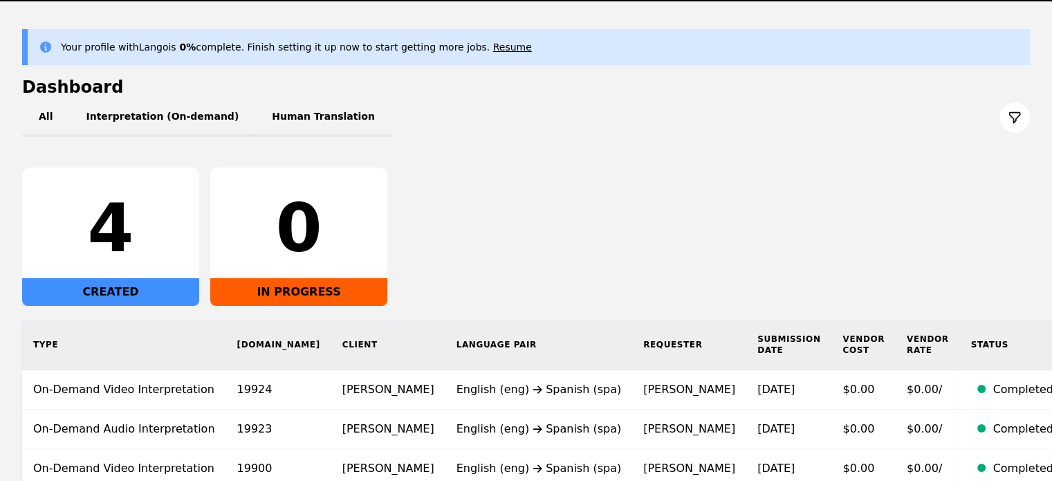
scroll to position [97, 0]
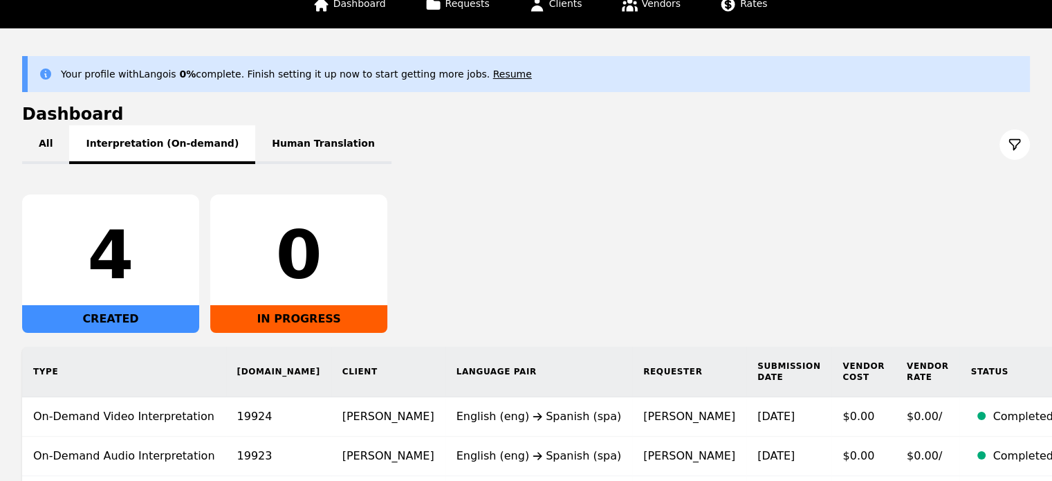
click at [184, 134] on button "Interpretation (On-demand)" at bounding box center [162, 144] width 186 height 39
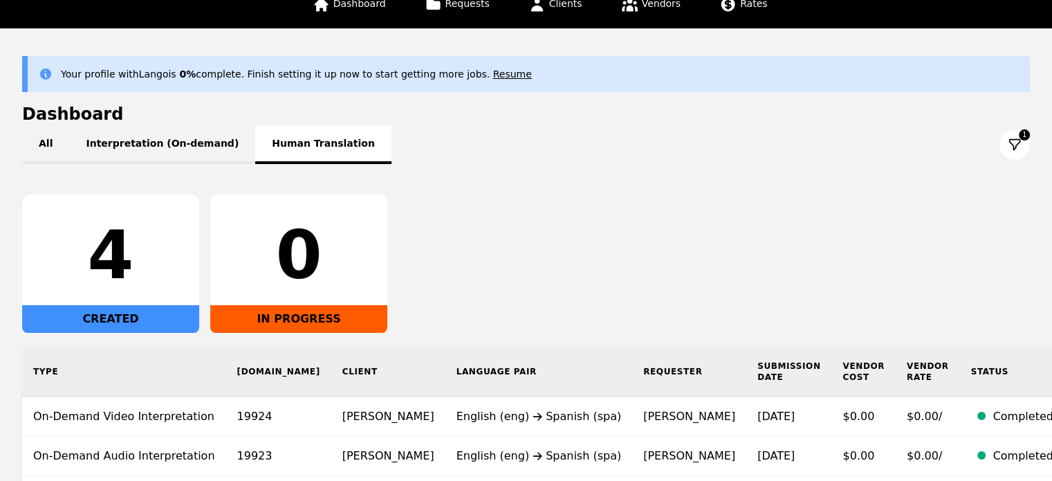
click at [302, 156] on button "Human Translation" at bounding box center [323, 144] width 136 height 39
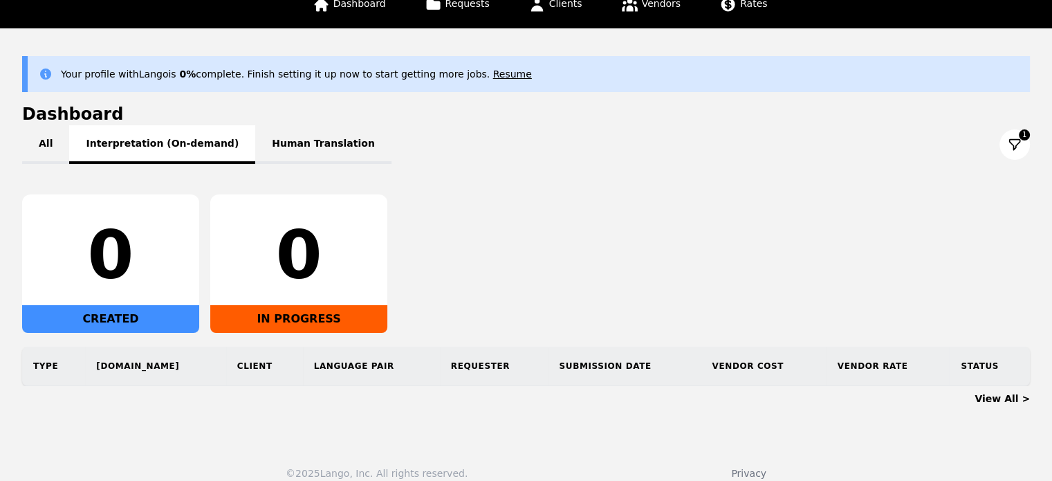
click at [142, 131] on button "Interpretation (On-demand)" at bounding box center [162, 144] width 186 height 39
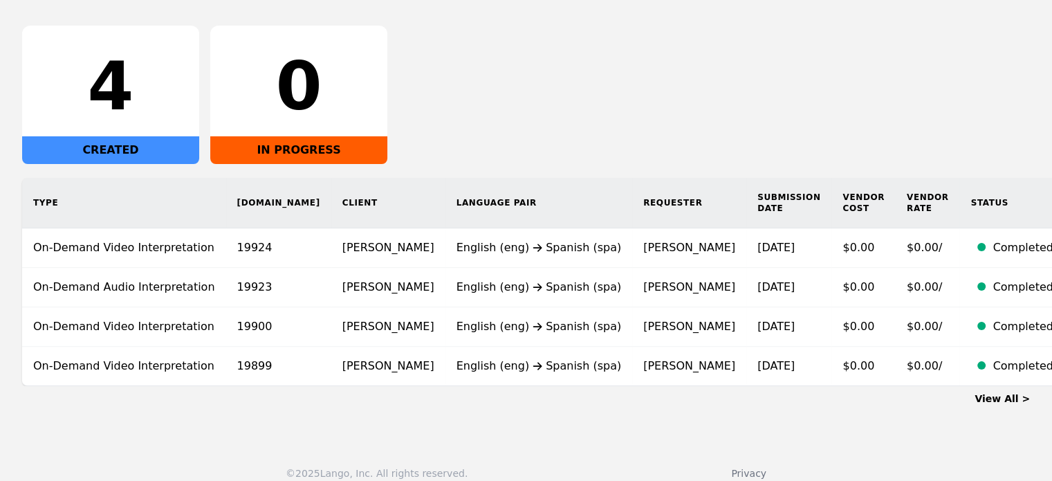
scroll to position [268, 0]
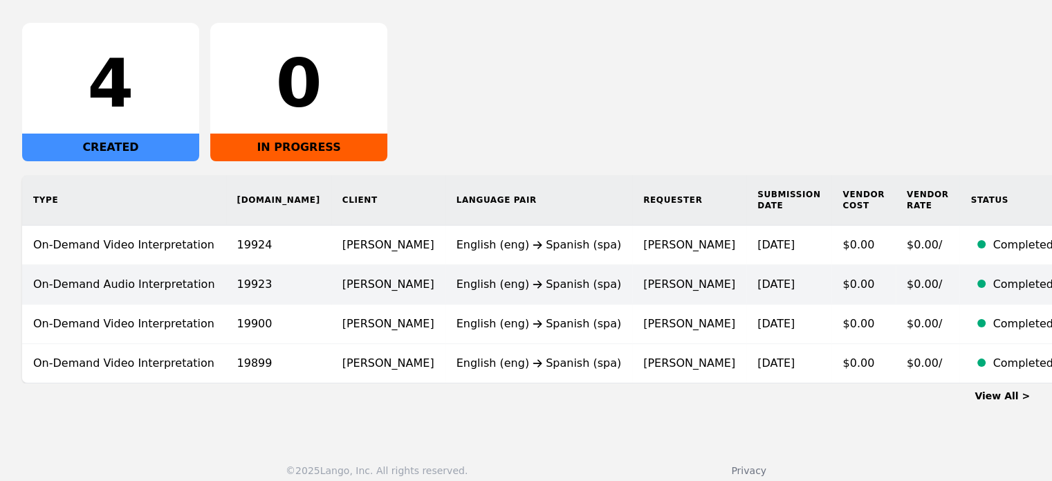
click at [331, 276] on td "[PERSON_NAME]" at bounding box center [388, 284] width 114 height 39
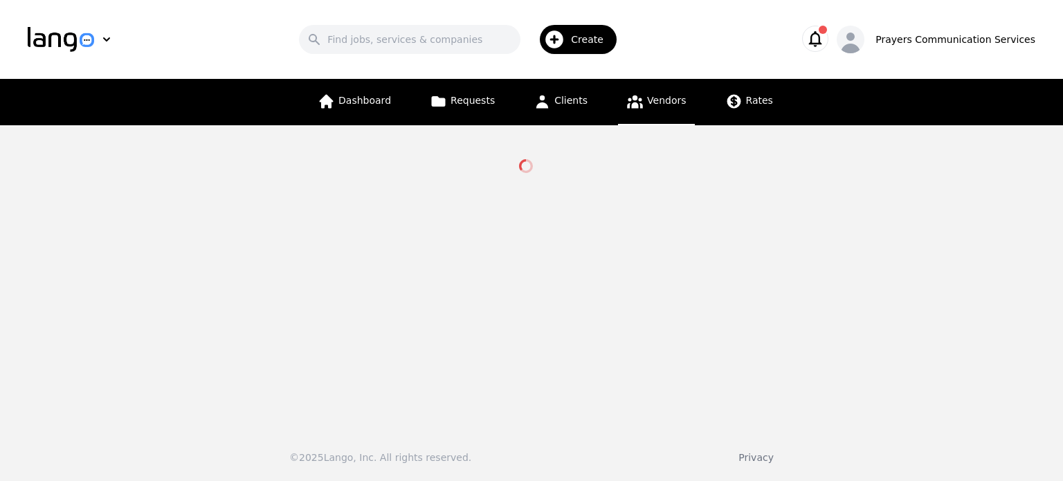
click at [822, 44] on icon "button" at bounding box center [815, 39] width 13 height 16
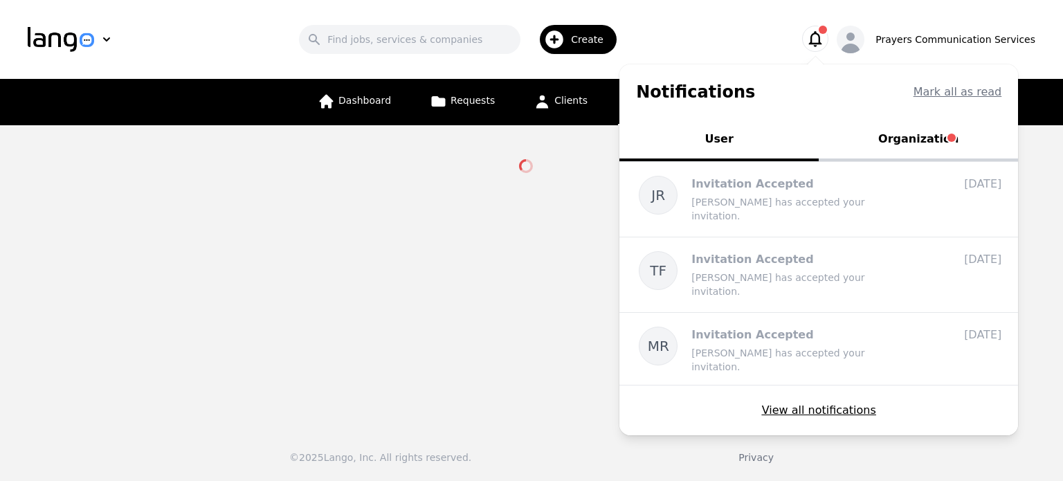
click at [603, 197] on main at bounding box center [531, 271] width 1063 height 292
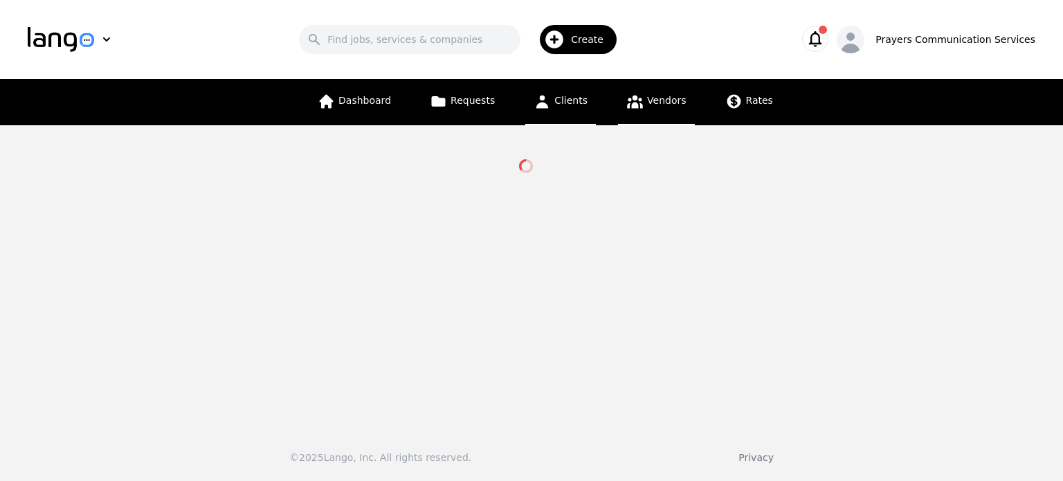
click at [587, 111] on link "Clients" at bounding box center [560, 102] width 71 height 46
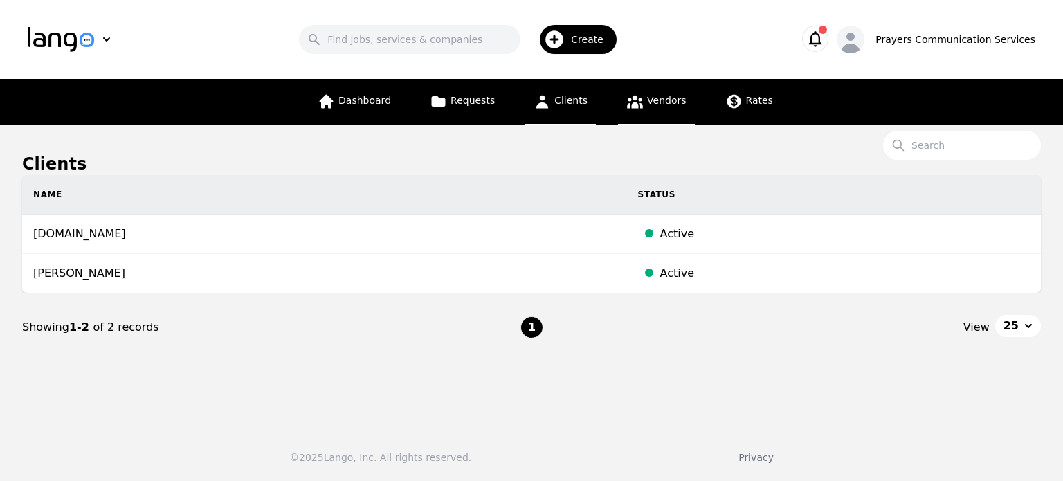
click at [659, 102] on span "Vendors" at bounding box center [666, 100] width 39 height 11
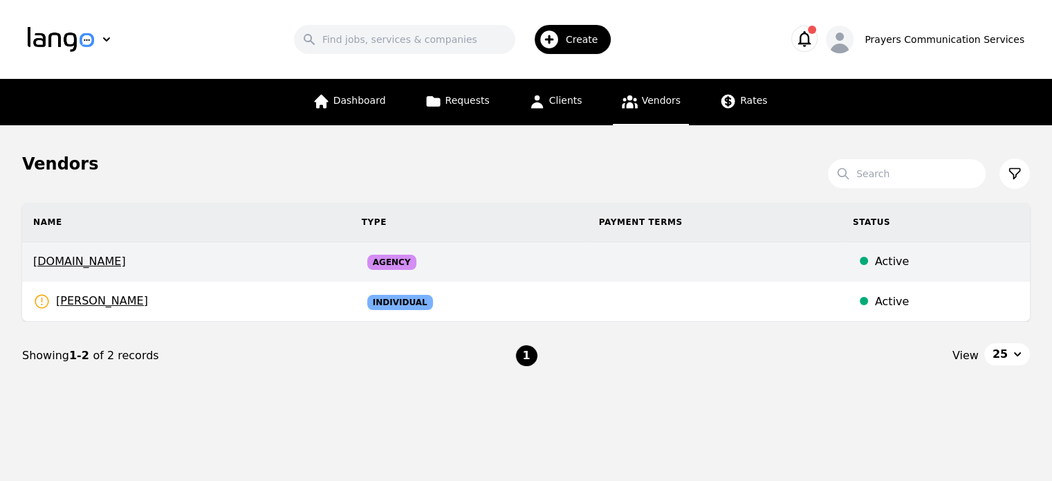
click at [371, 264] on span "Agency" at bounding box center [391, 262] width 49 height 15
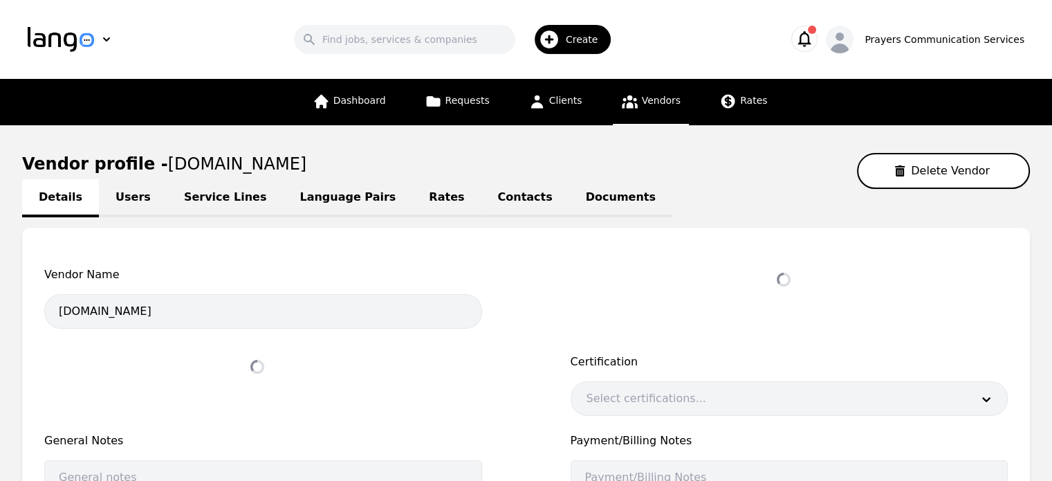
select select "active"
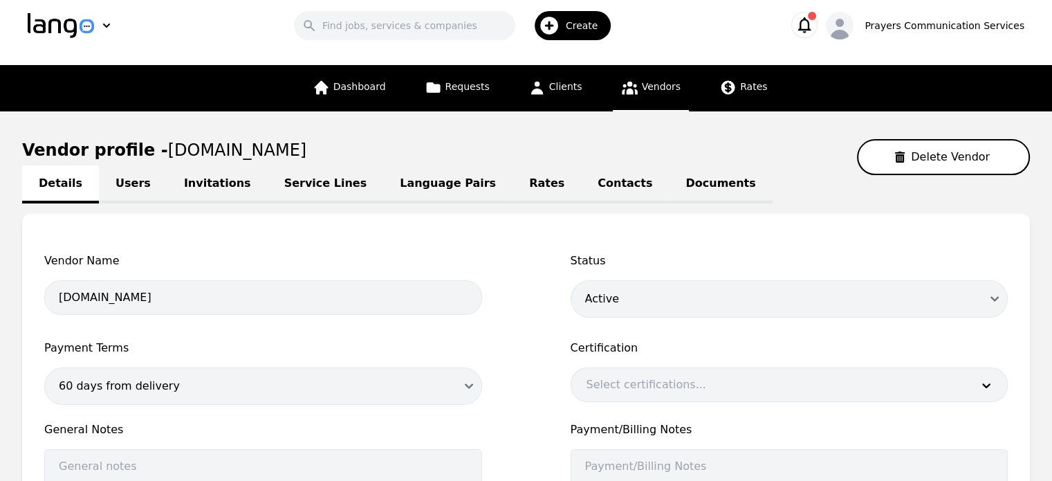
scroll to position [11, 0]
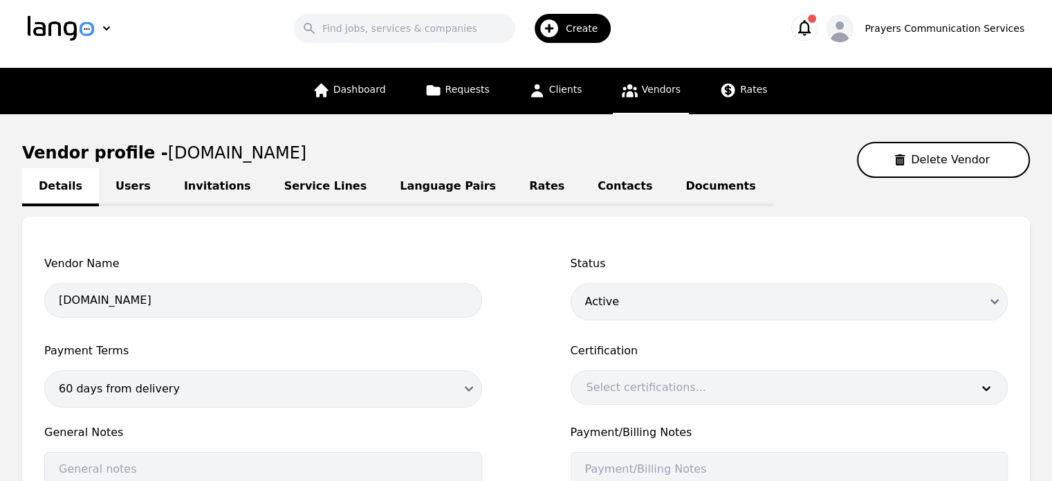
click at [128, 183] on link "Users" at bounding box center [133, 187] width 68 height 38
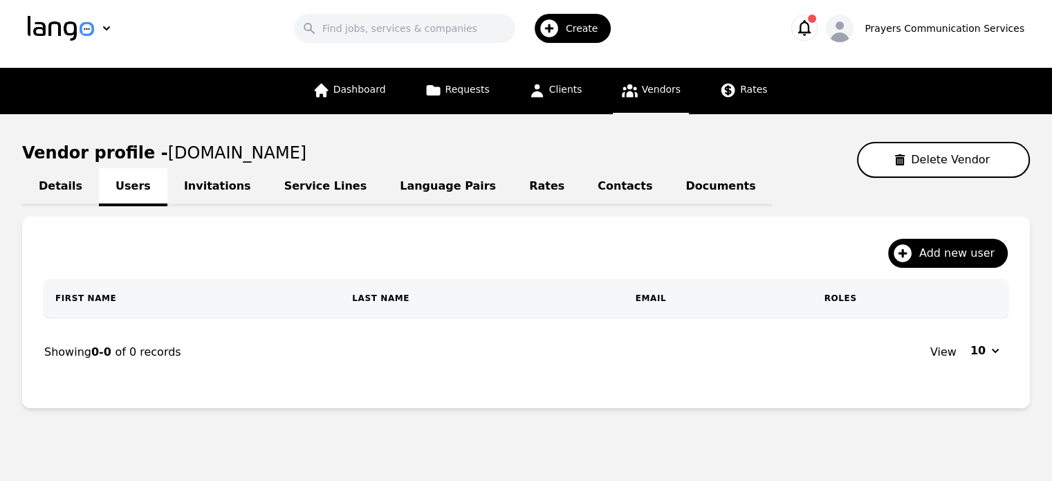
click at [191, 183] on link "Invitations" at bounding box center [217, 187] width 100 height 38
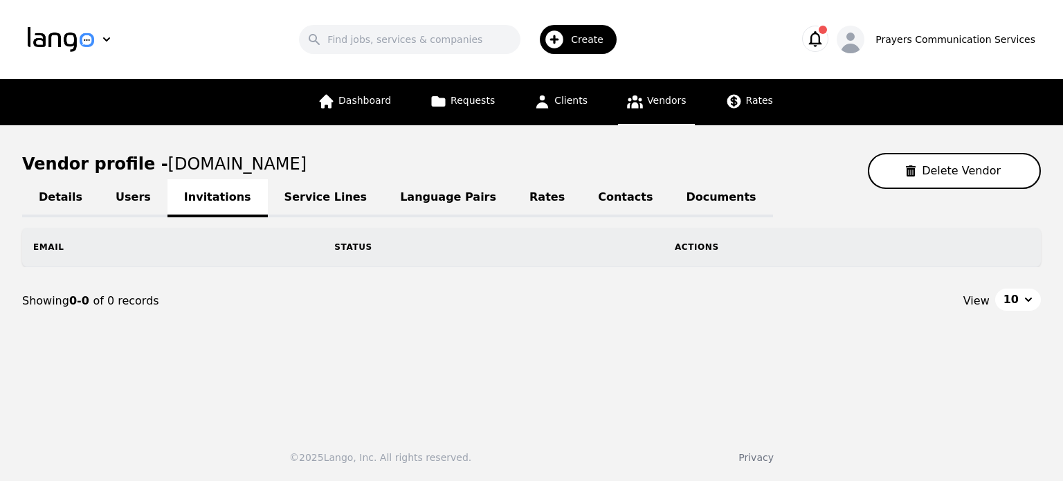
click at [287, 196] on link "Service Lines" at bounding box center [326, 198] width 116 height 38
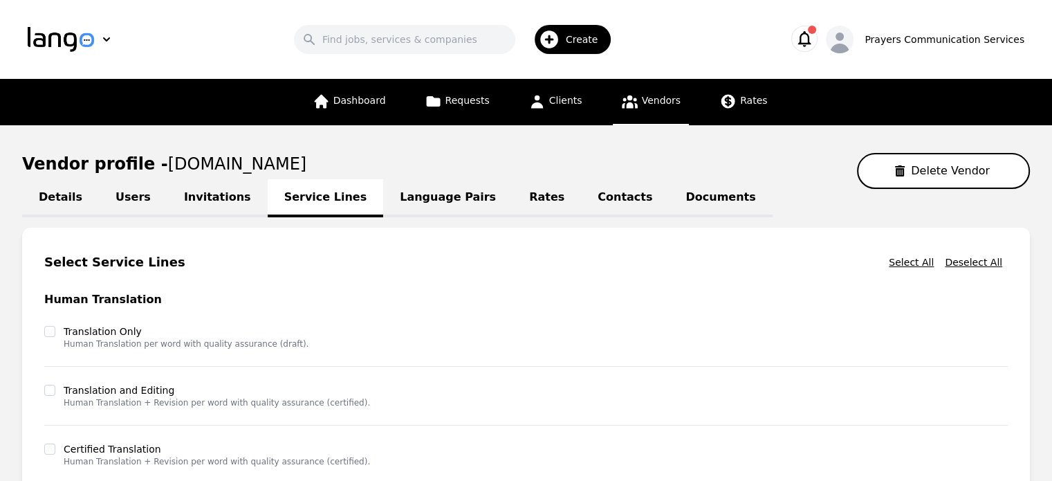
click at [400, 197] on link "Language Pairs" at bounding box center [447, 198] width 129 height 38
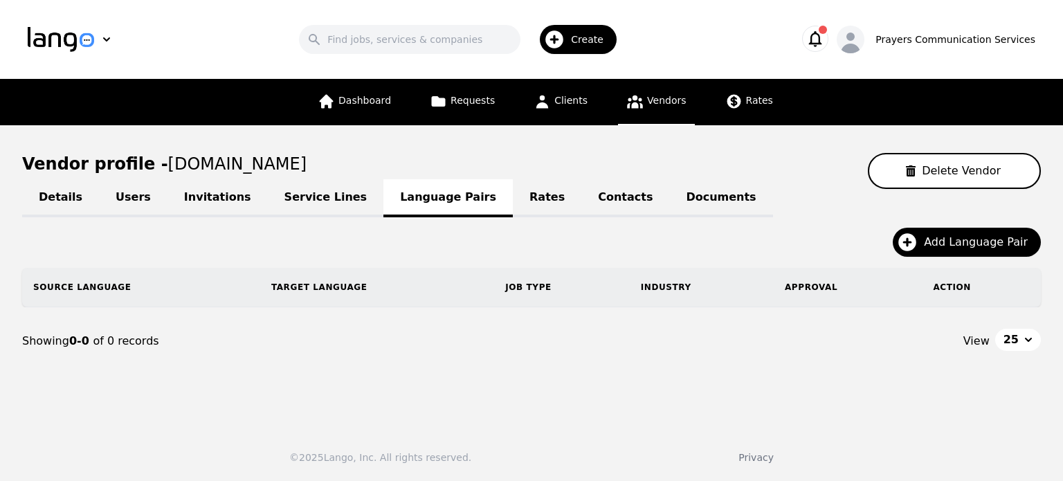
click at [513, 198] on link "Rates" at bounding box center [547, 198] width 68 height 38
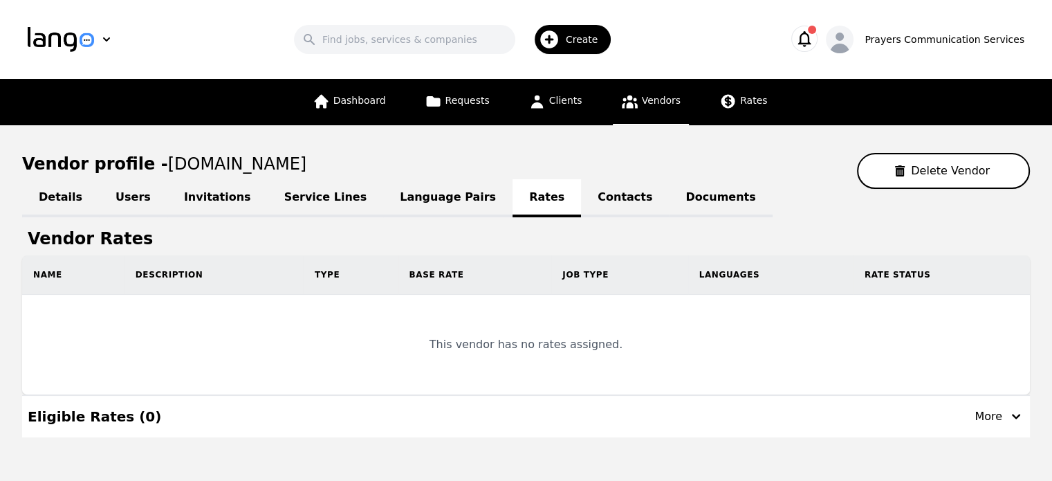
click at [581, 201] on link "Contacts" at bounding box center [625, 198] width 88 height 38
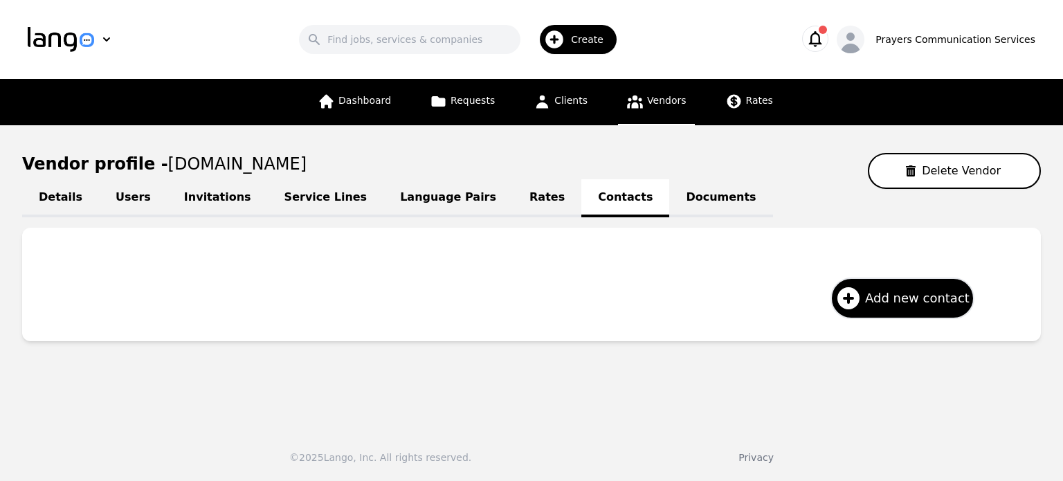
click at [669, 192] on link "Documents" at bounding box center [720, 198] width 103 height 38
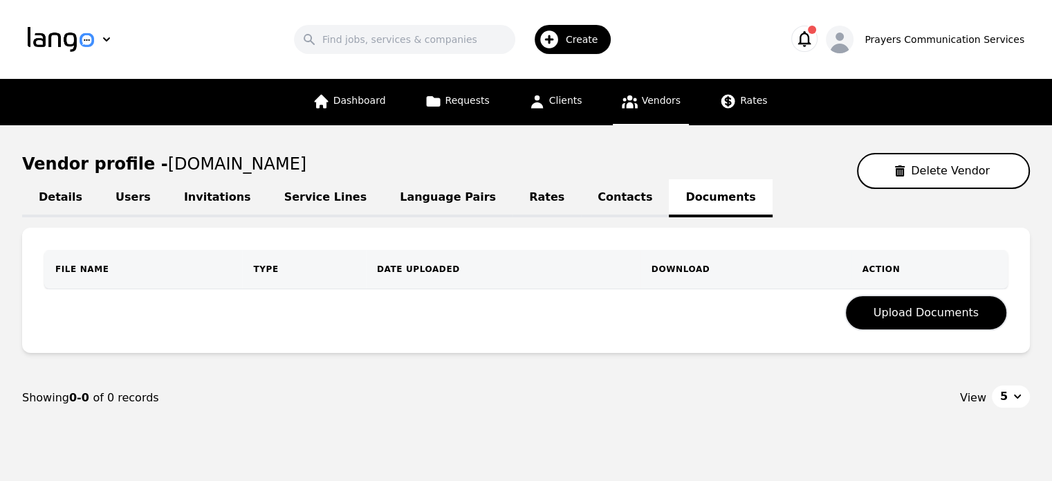
click at [53, 194] on link "Details" at bounding box center [60, 198] width 77 height 38
select select "active"
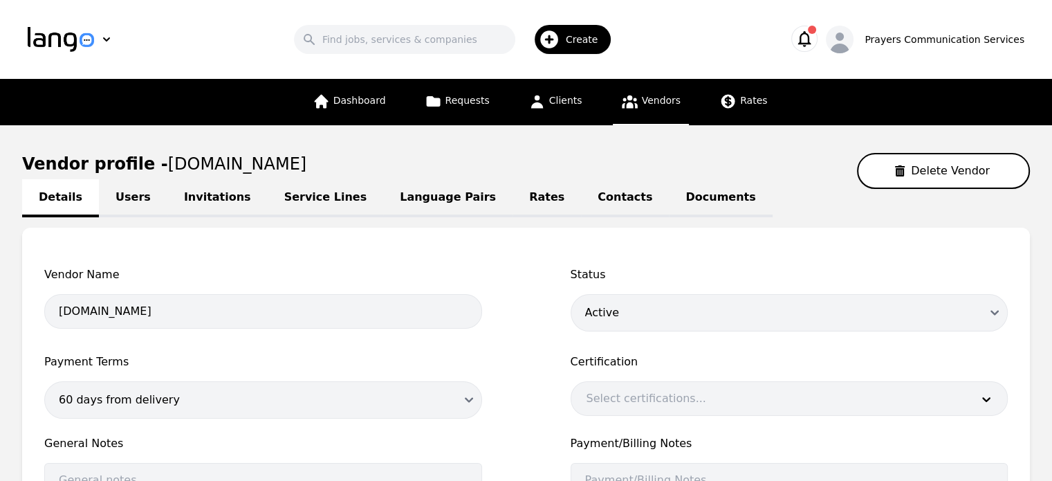
click at [587, 33] on span "Create" at bounding box center [587, 40] width 42 height 14
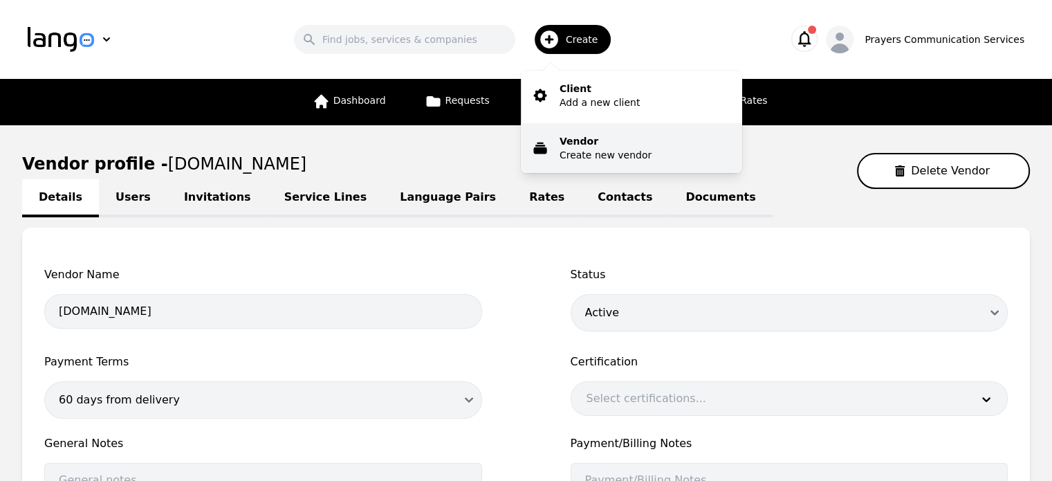
click at [609, 151] on p "Create new vendor" at bounding box center [606, 155] width 92 height 14
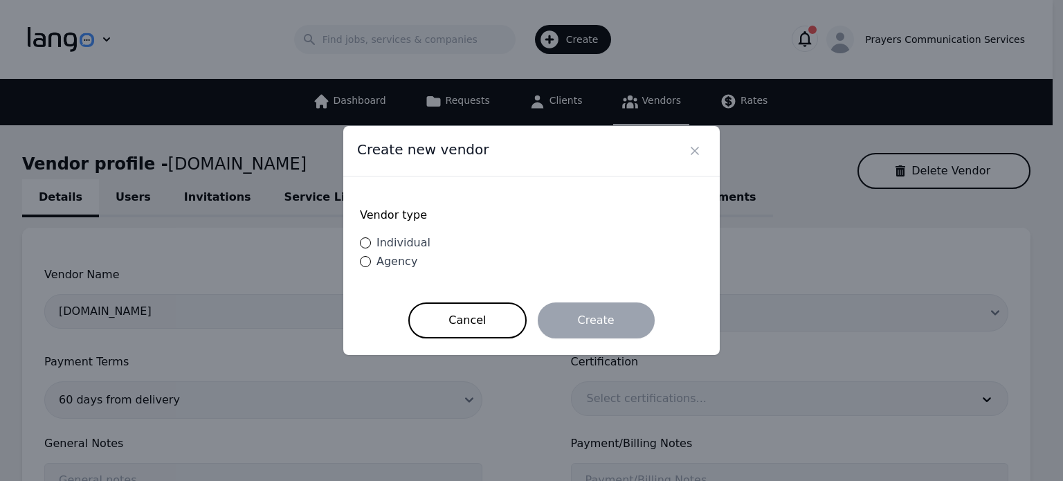
click at [404, 246] on span "Individual" at bounding box center [403, 242] width 54 height 13
click at [371, 246] on input "Individual" at bounding box center [365, 242] width 11 height 11
radio input "true"
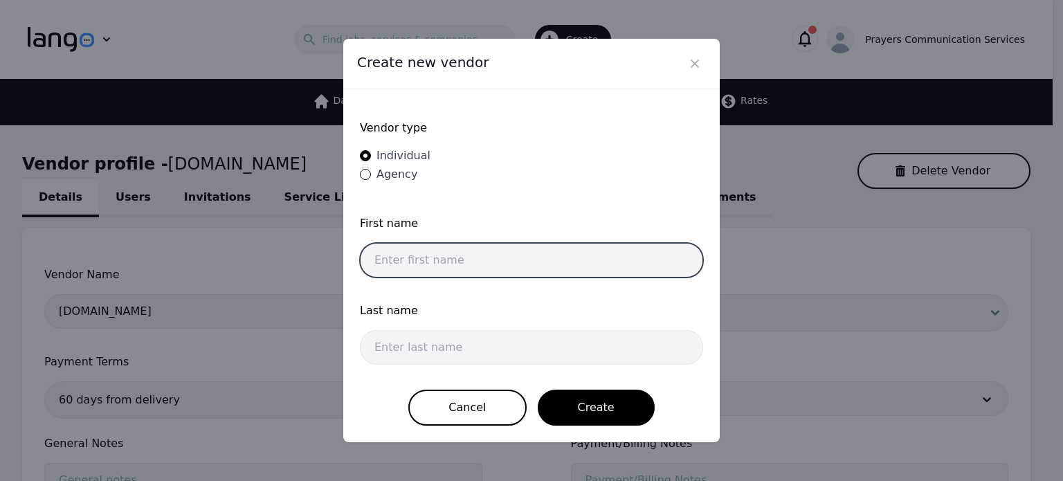
click at [495, 273] on input "text" at bounding box center [531, 260] width 343 height 35
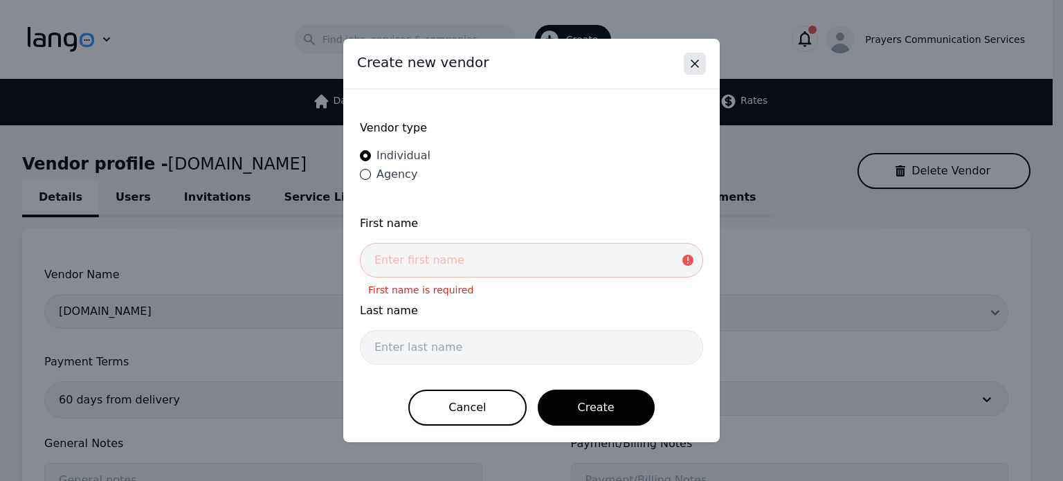
click at [692, 66] on icon "Close" at bounding box center [695, 64] width 14 height 14
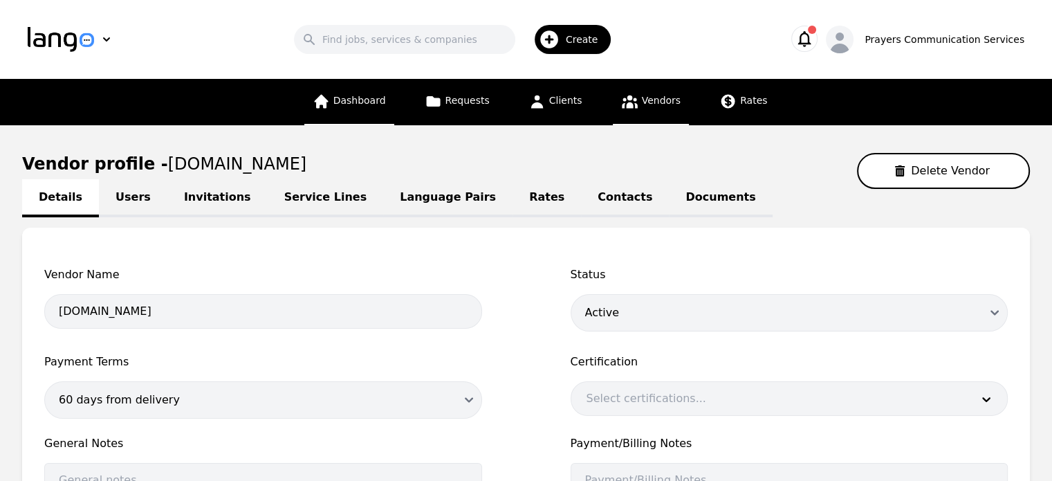
click at [369, 110] on link "Dashboard" at bounding box center [349, 102] width 90 height 46
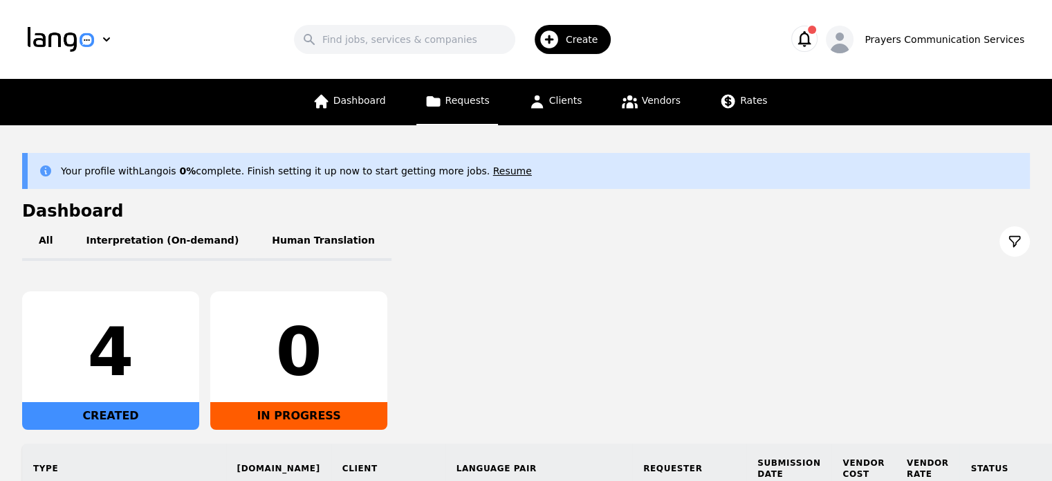
click at [437, 118] on link "Requests" at bounding box center [458, 102] width 82 height 46
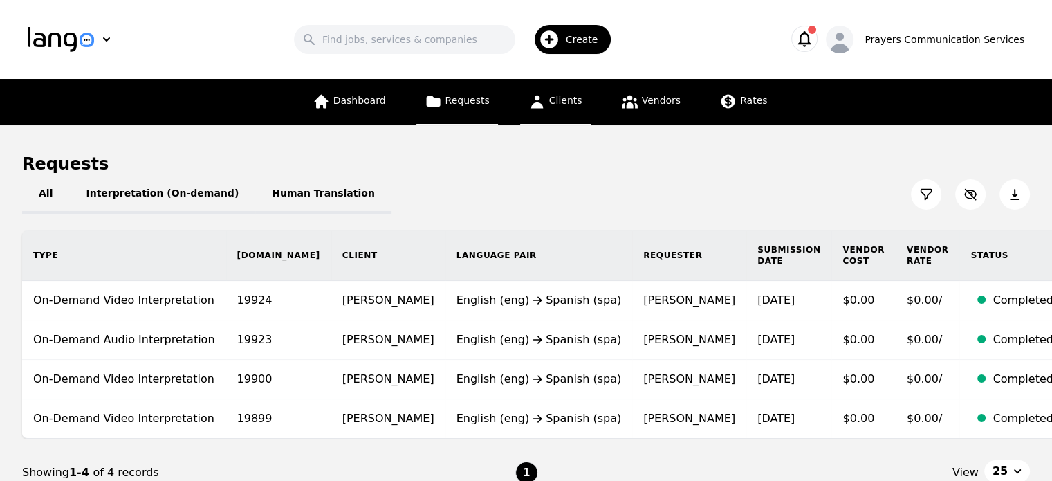
click at [554, 103] on span "Clients" at bounding box center [565, 100] width 33 height 11
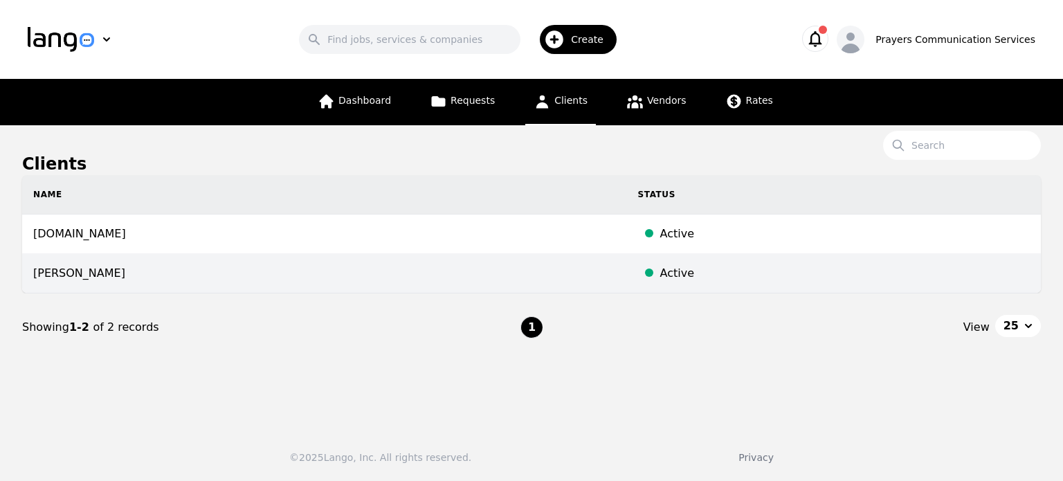
click at [638, 272] on div at bounding box center [649, 273] width 22 height 17
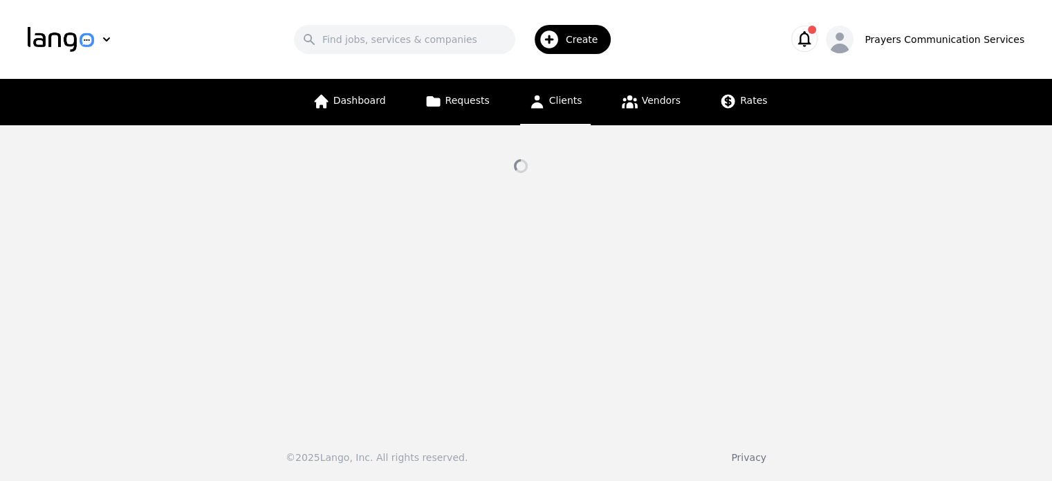
select select "active"
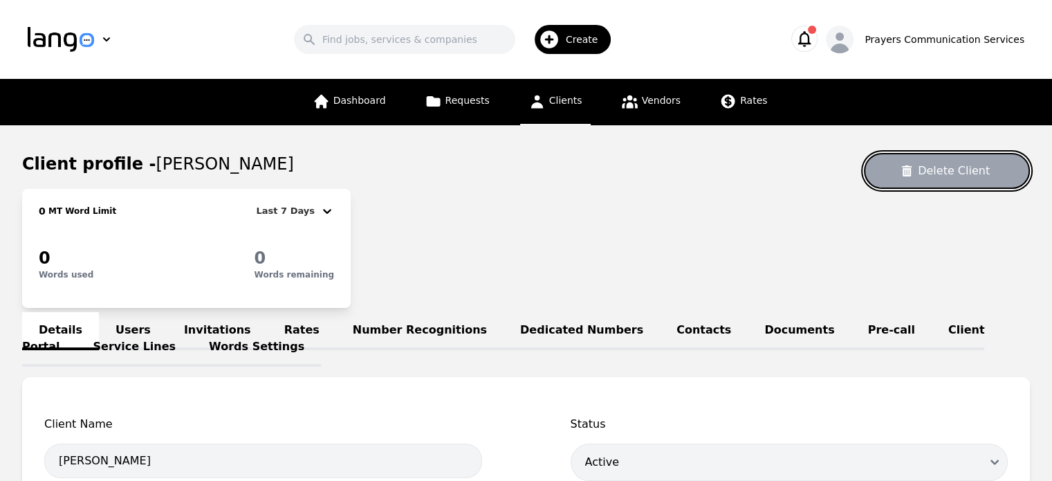
click at [941, 174] on button "Delete Client" at bounding box center [947, 171] width 166 height 36
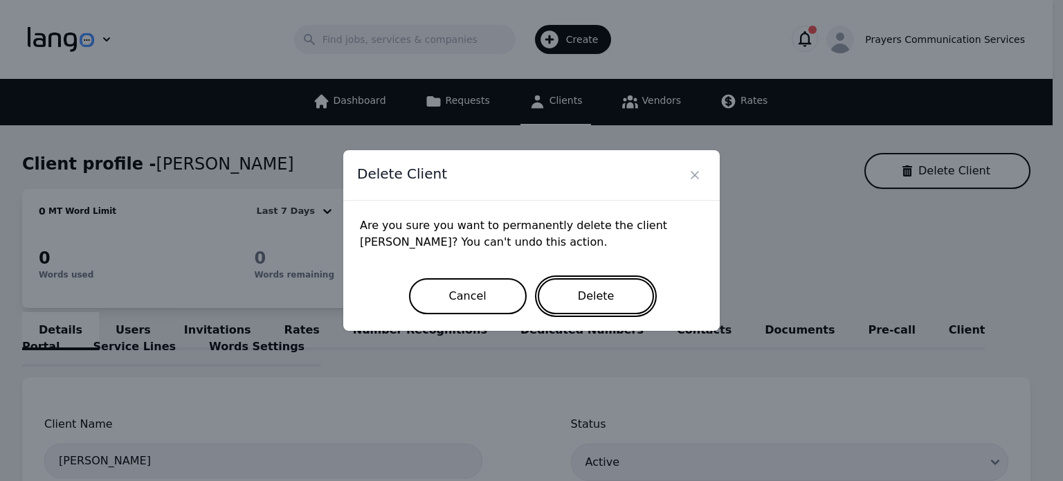
click at [587, 302] on button "Delete" at bounding box center [596, 296] width 117 height 36
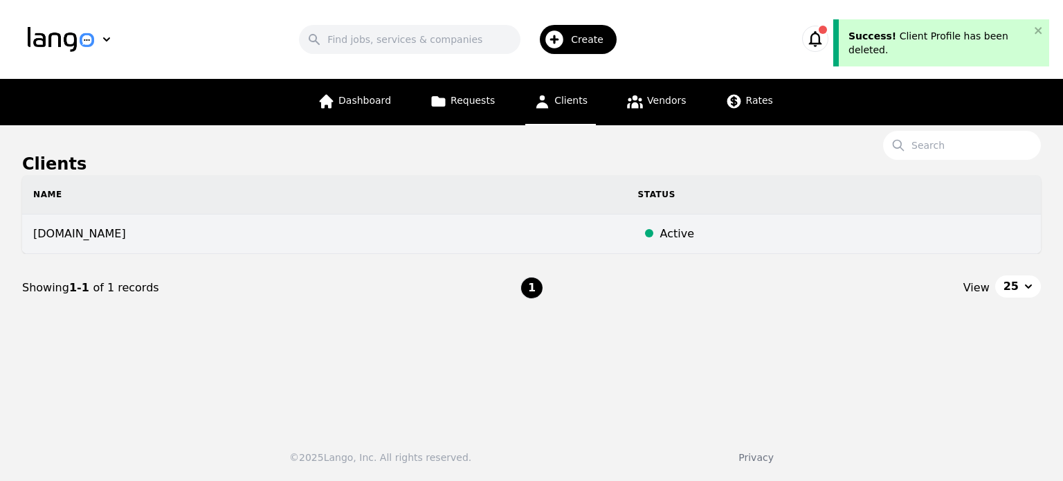
click at [645, 232] on span at bounding box center [649, 233] width 8 height 8
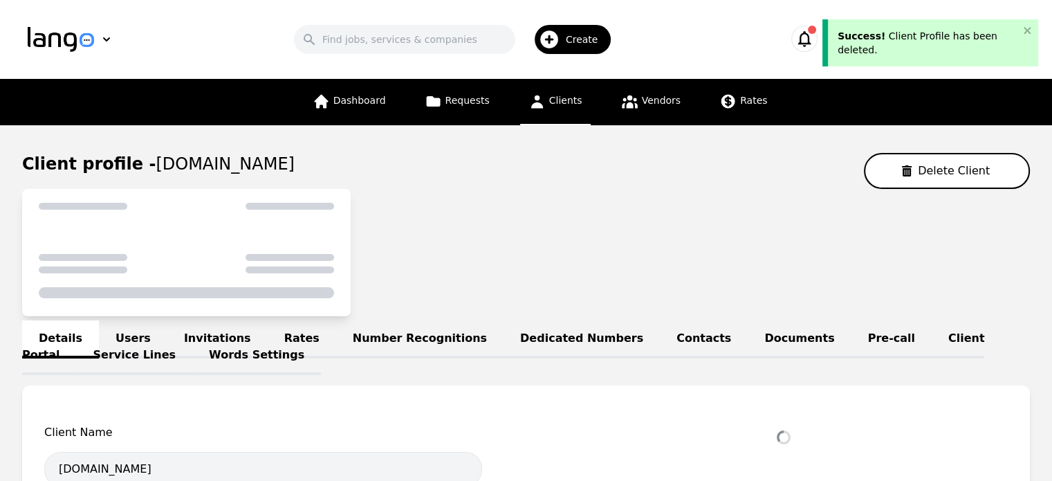
select select "active"
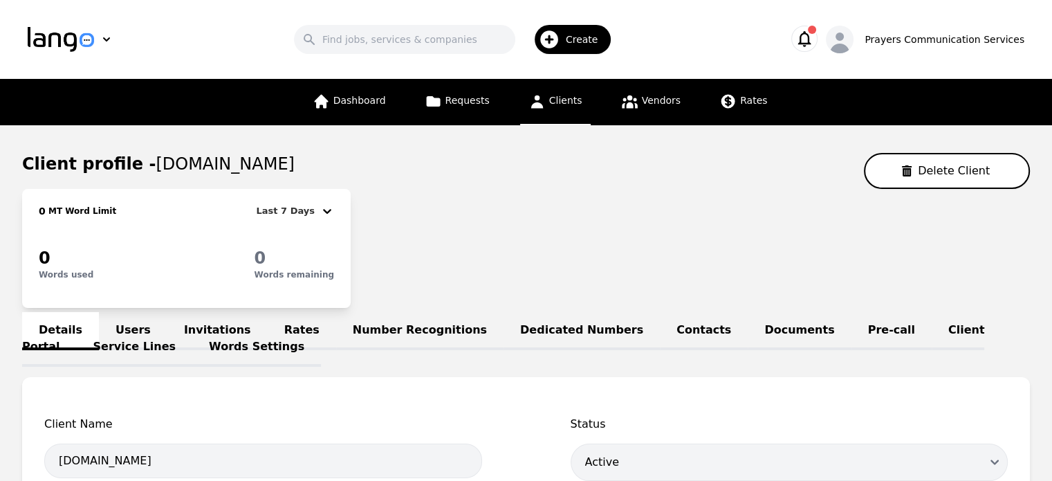
click at [192, 337] on link "Words Settings" at bounding box center [256, 348] width 129 height 38
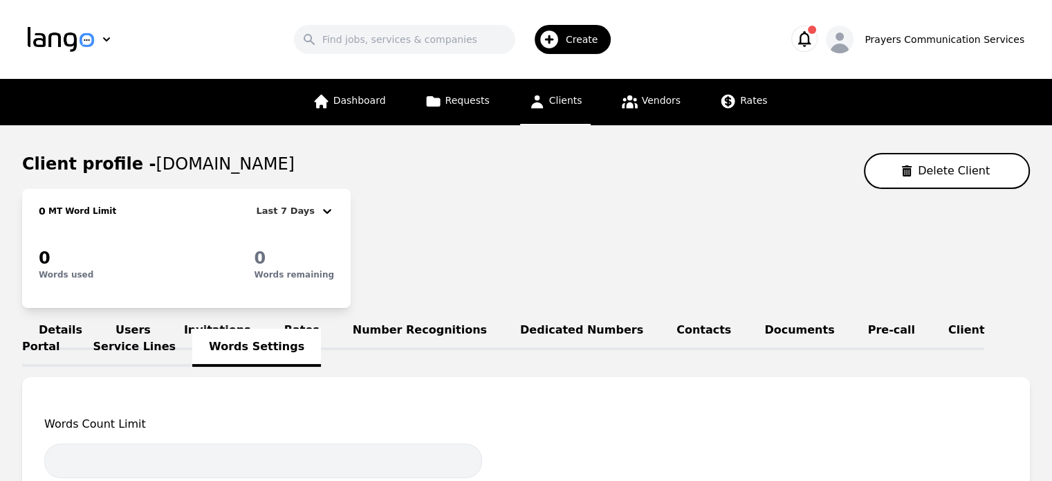
click at [221, 340] on link "Invitations" at bounding box center [217, 331] width 100 height 38
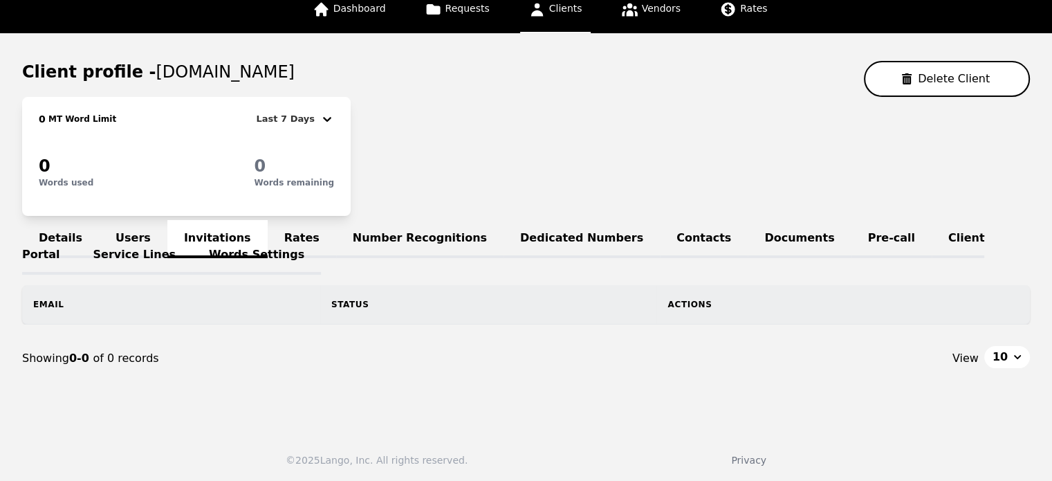
scroll to position [91, 0]
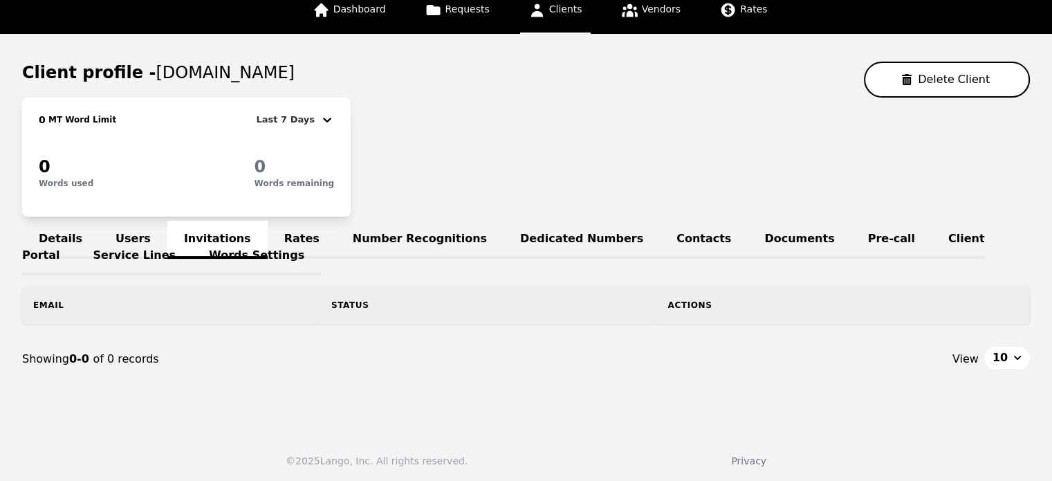
click at [273, 239] on link "Rates" at bounding box center [302, 240] width 68 height 38
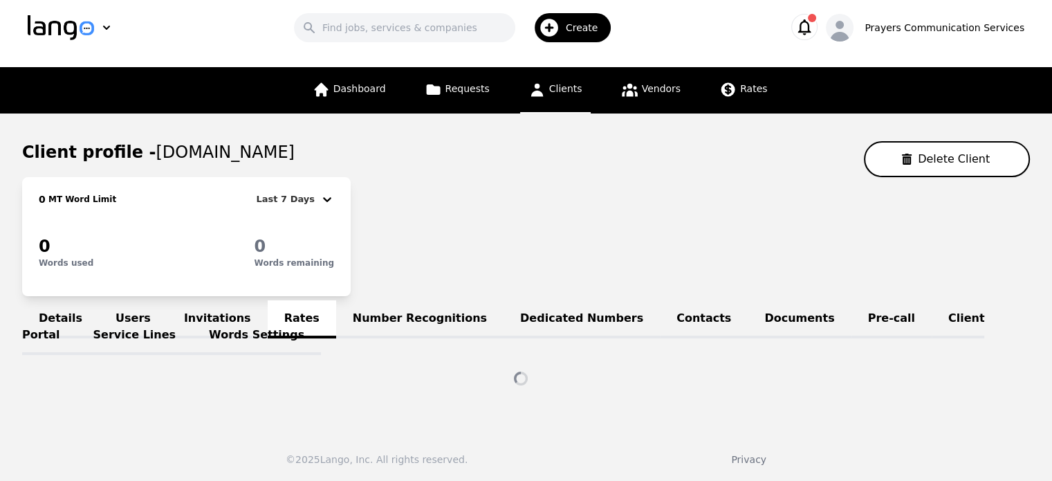
scroll to position [91, 0]
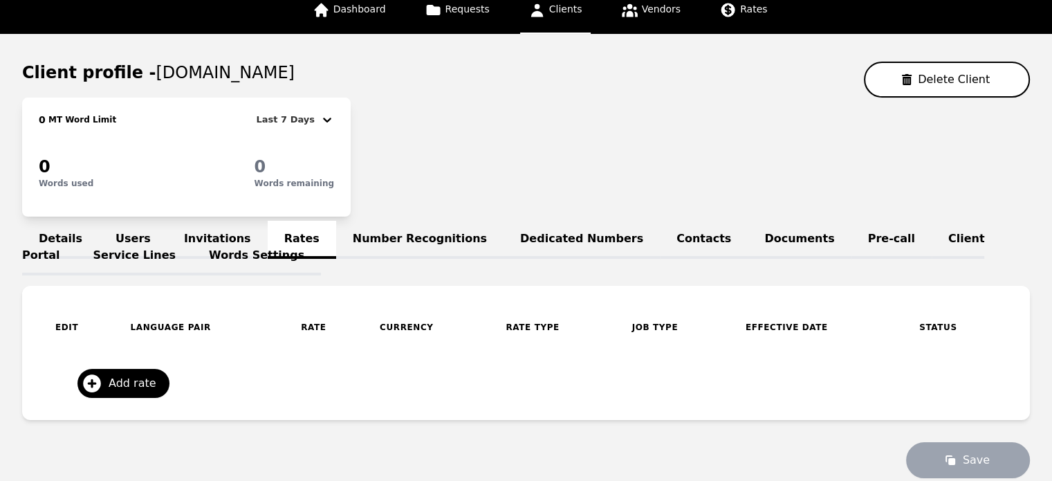
click at [384, 239] on link "Number Recognitions" at bounding box center [419, 240] width 167 height 38
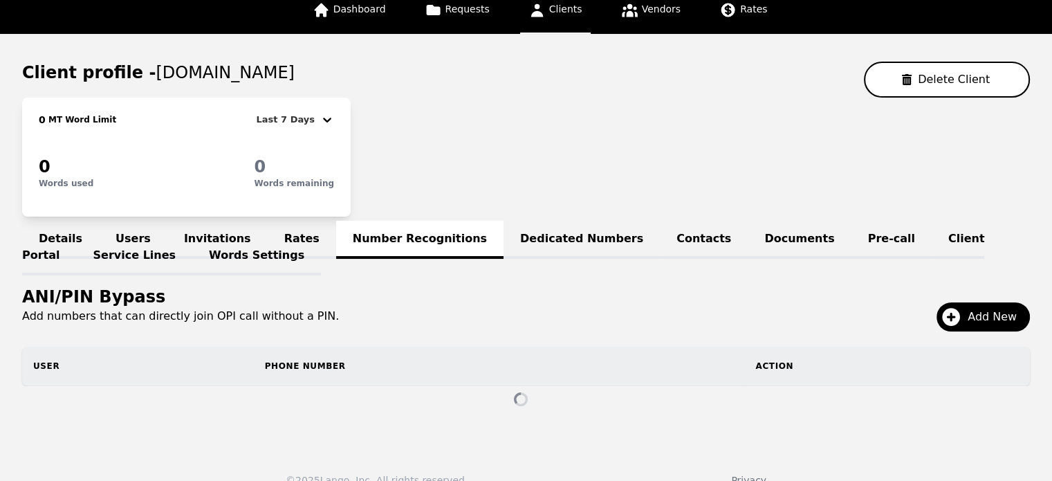
scroll to position [86, 0]
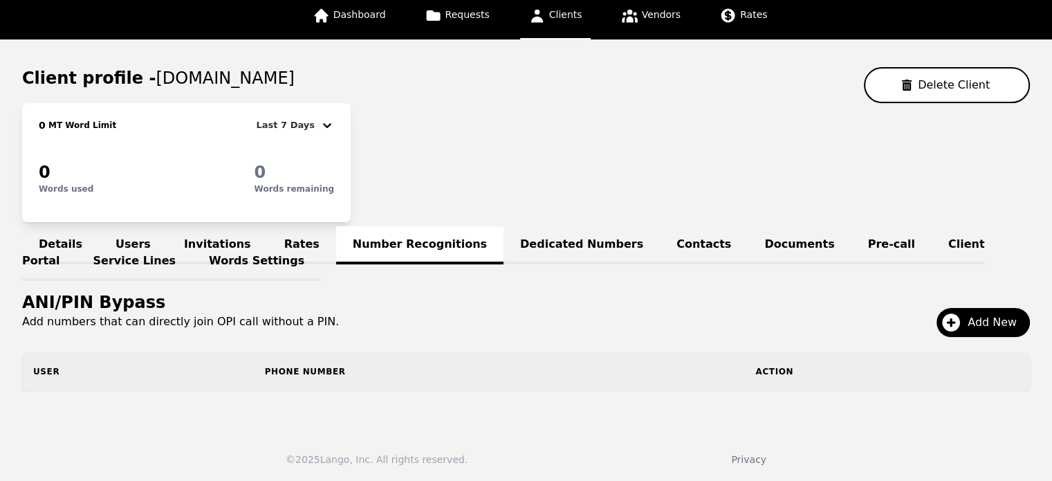
click at [511, 254] on link "Dedicated Numbers" at bounding box center [582, 245] width 156 height 38
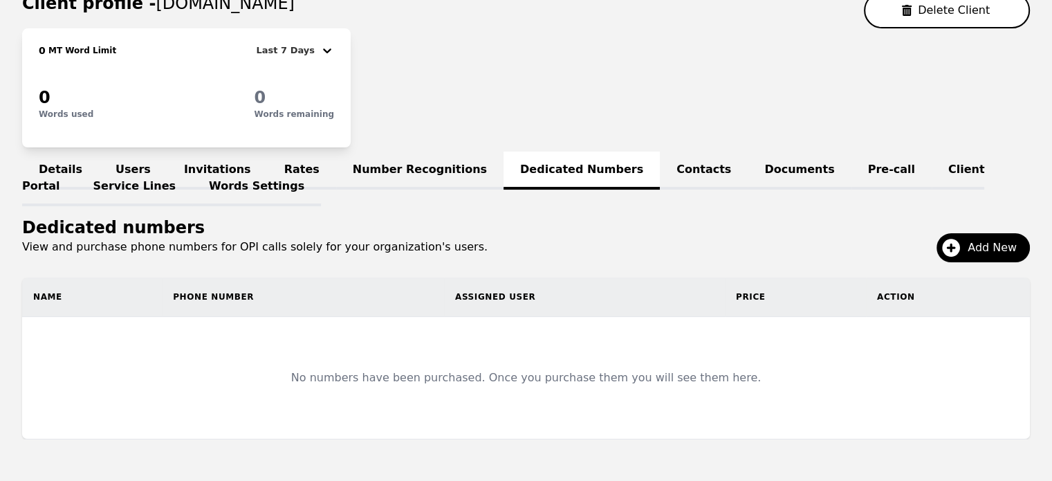
scroll to position [161, 0]
click at [882, 160] on link "Client Portal" at bounding box center [503, 179] width 962 height 55
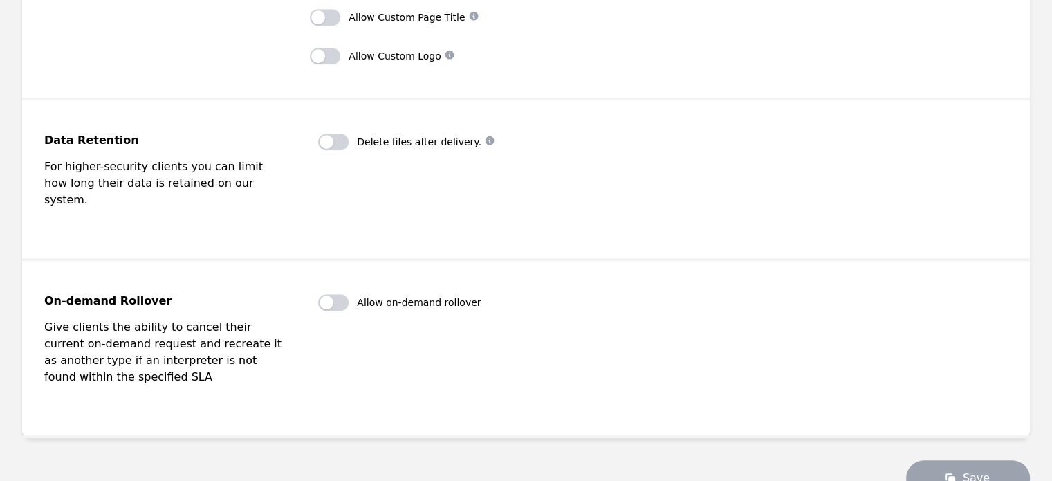
scroll to position [836, 0]
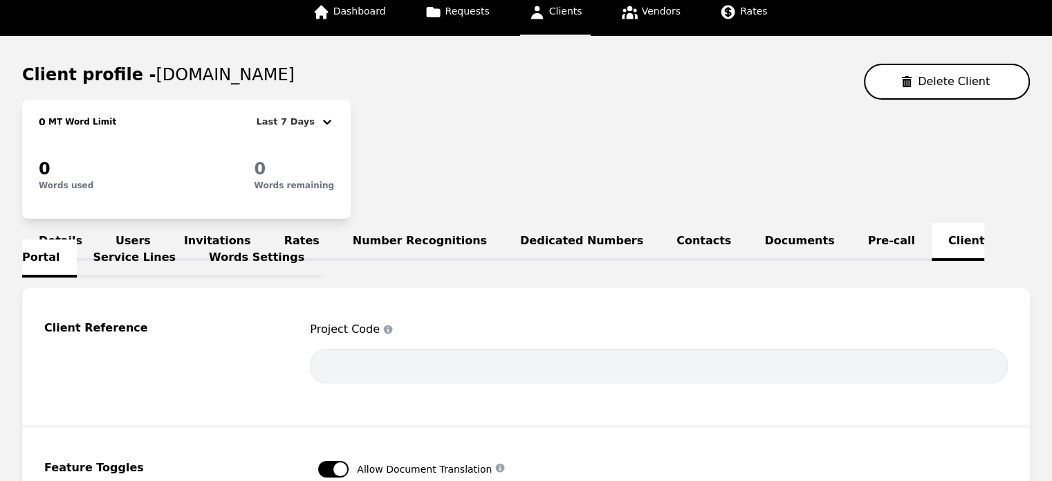
click at [193, 245] on link "Service Lines" at bounding box center [135, 258] width 116 height 38
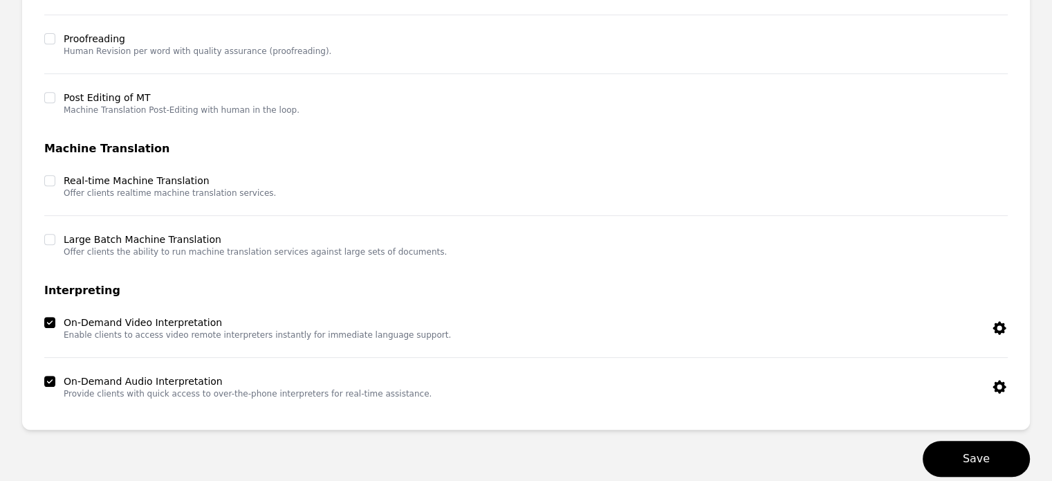
scroll to position [620, 0]
click at [1002, 326] on icon "button" at bounding box center [999, 326] width 13 height 13
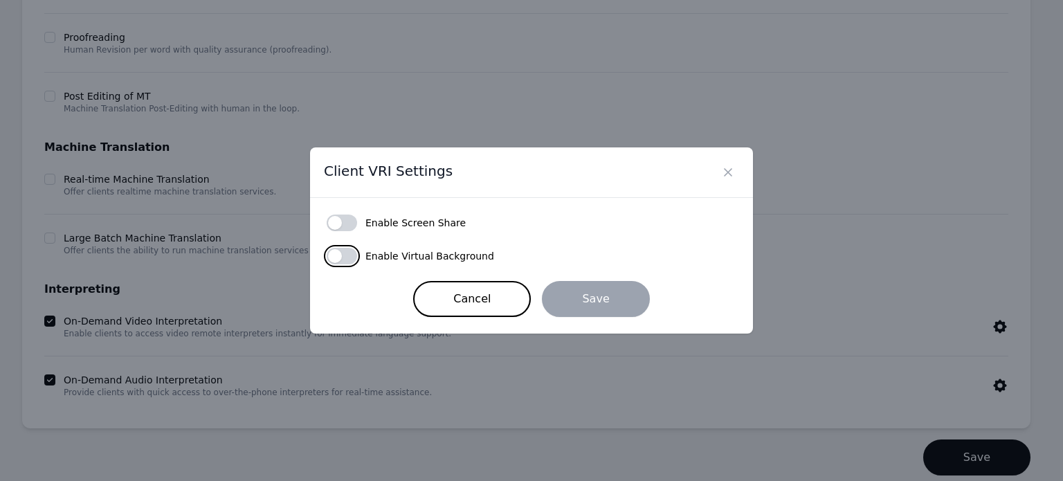
click at [340, 253] on button "button" at bounding box center [342, 256] width 30 height 17
checkbox input "true"
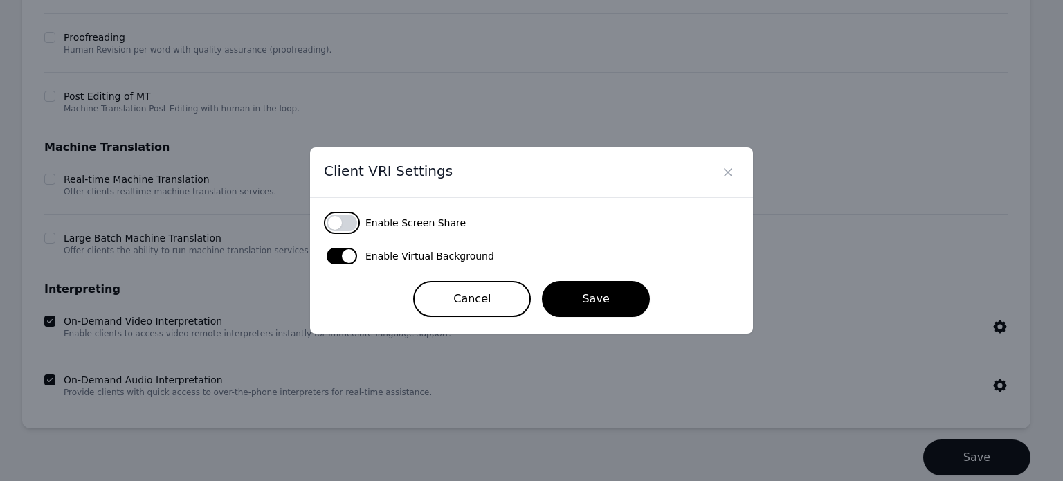
click at [345, 222] on button "button" at bounding box center [342, 222] width 30 height 17
checkbox input "true"
click at [385, 259] on span "Enable Virtual Background" at bounding box center [429, 256] width 129 height 14
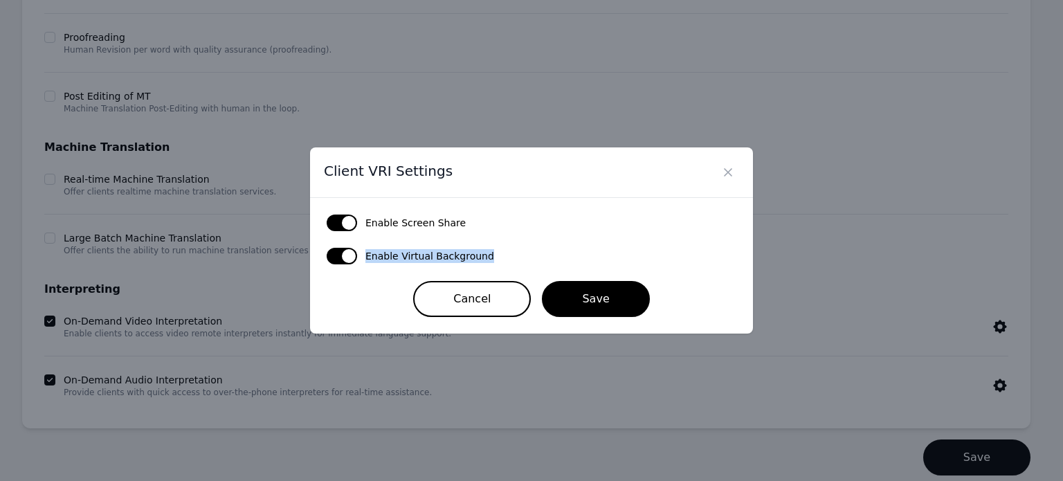
copy span "Enable Virtual Background"
click at [573, 309] on button "Save" at bounding box center [595, 299] width 107 height 36
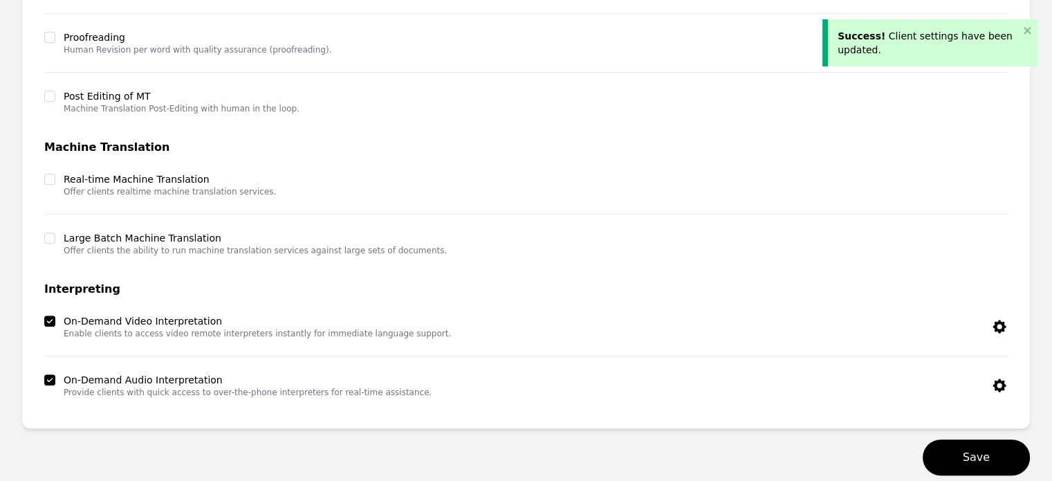
click at [999, 381] on icon "button" at bounding box center [999, 385] width 17 height 17
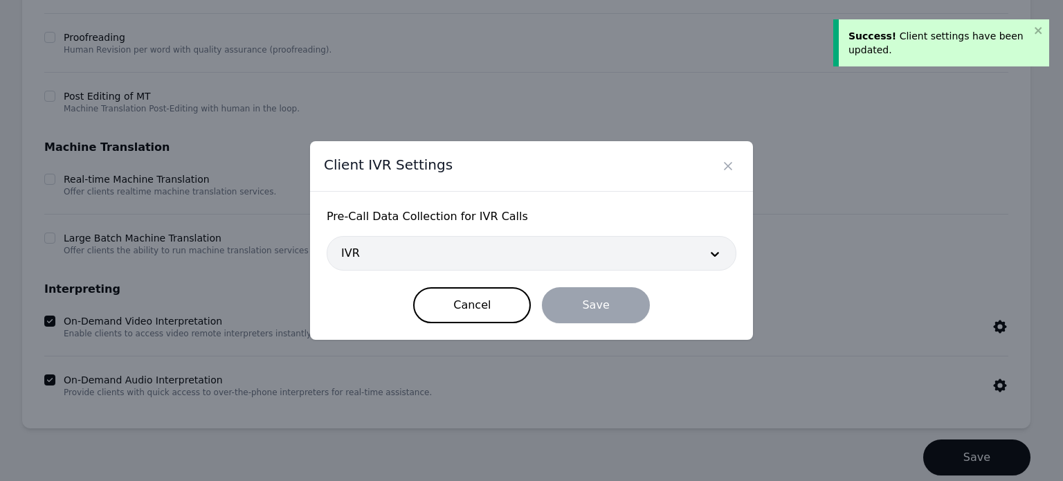
click at [589, 262] on div at bounding box center [510, 253] width 367 height 33
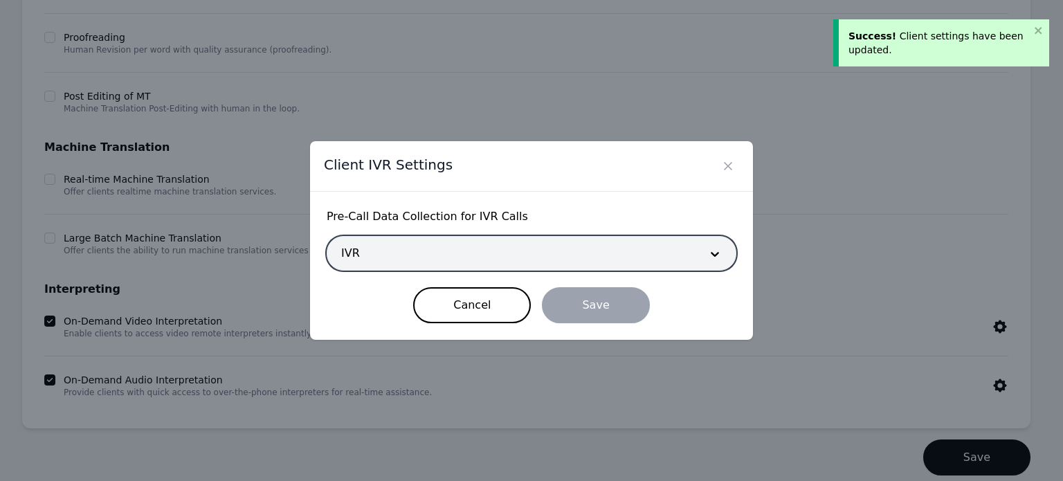
click at [589, 262] on div at bounding box center [510, 253] width 367 height 33
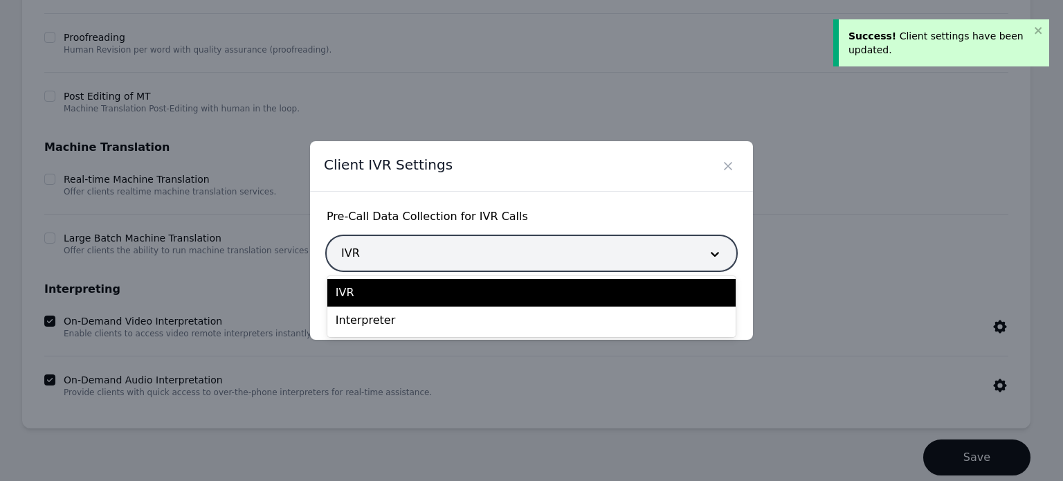
click at [589, 262] on div at bounding box center [510, 253] width 367 height 33
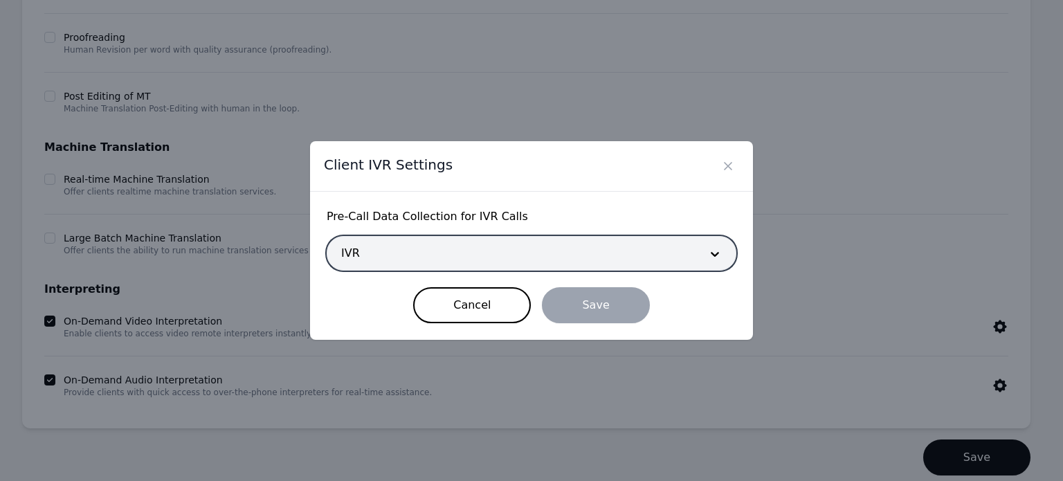
click at [569, 253] on div at bounding box center [510, 253] width 367 height 33
click at [780, 354] on div "Client IVR Settings Pre‑Call Data Collection for IVR Calls IVR Cancel Save" at bounding box center [531, 240] width 1063 height 481
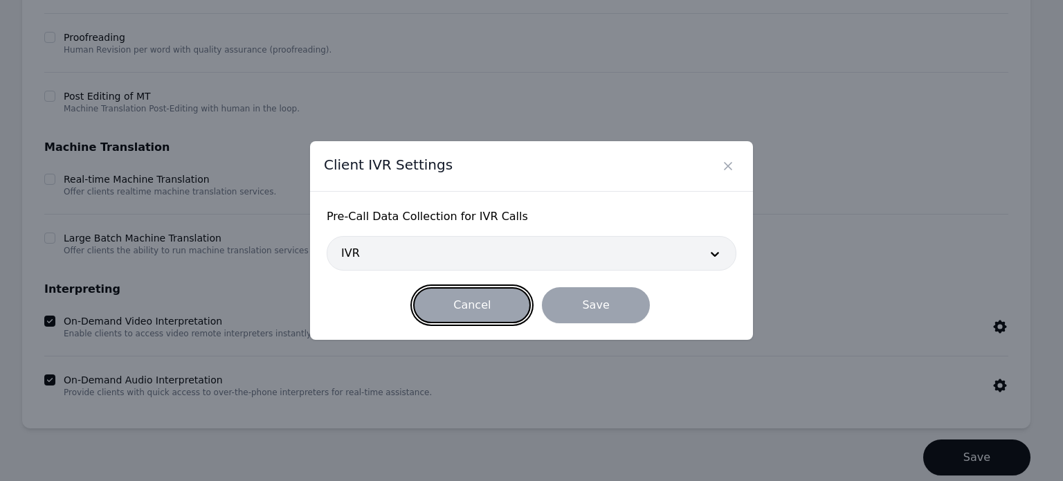
click at [454, 309] on button "Cancel" at bounding box center [472, 305] width 118 height 36
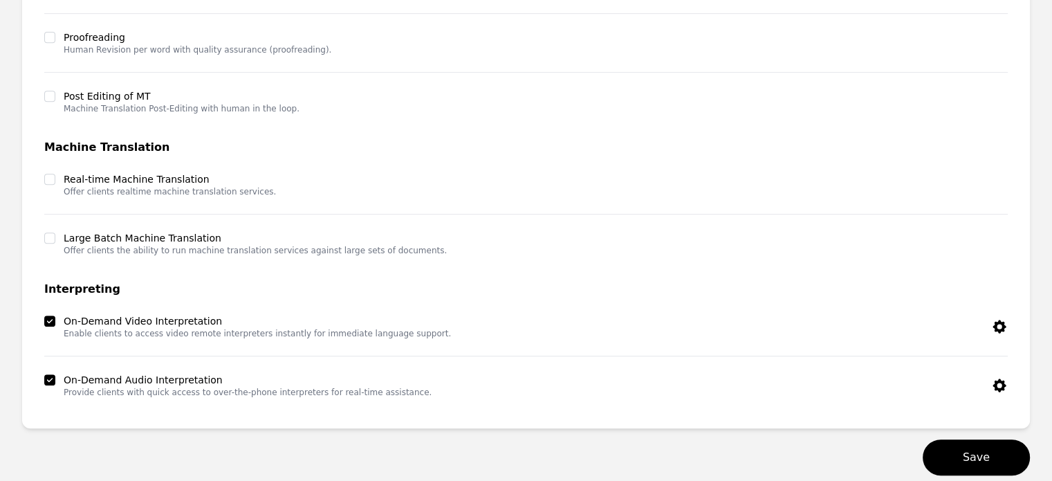
click at [1001, 377] on icon "button" at bounding box center [999, 385] width 17 height 17
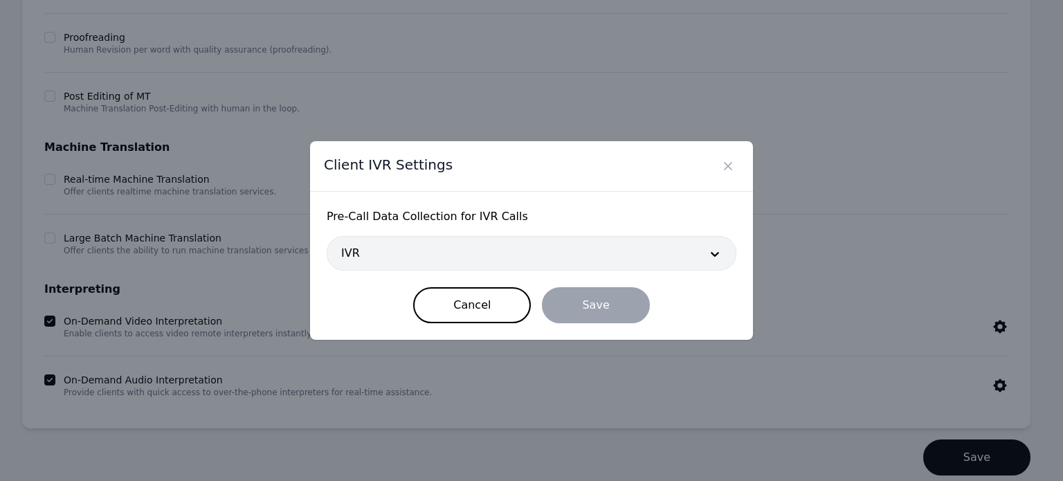
click at [1001, 377] on div "Client IVR Settings Pre‑Call Data Collection for IVR Calls IVR Cancel Save" at bounding box center [531, 240] width 1063 height 481
click at [491, 304] on button "Cancel" at bounding box center [472, 305] width 118 height 36
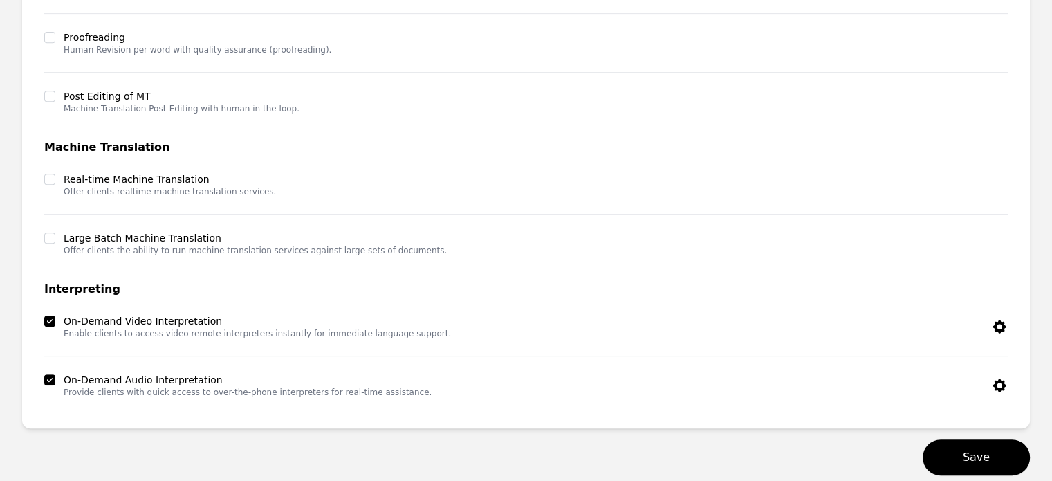
click at [1003, 331] on icon "button" at bounding box center [999, 326] width 17 height 17
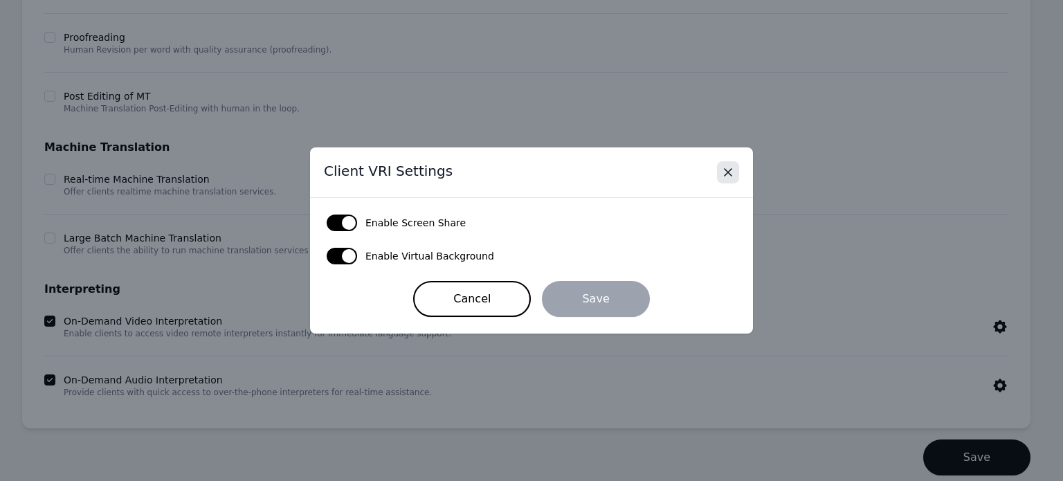
click at [734, 180] on button "Close" at bounding box center [728, 172] width 22 height 22
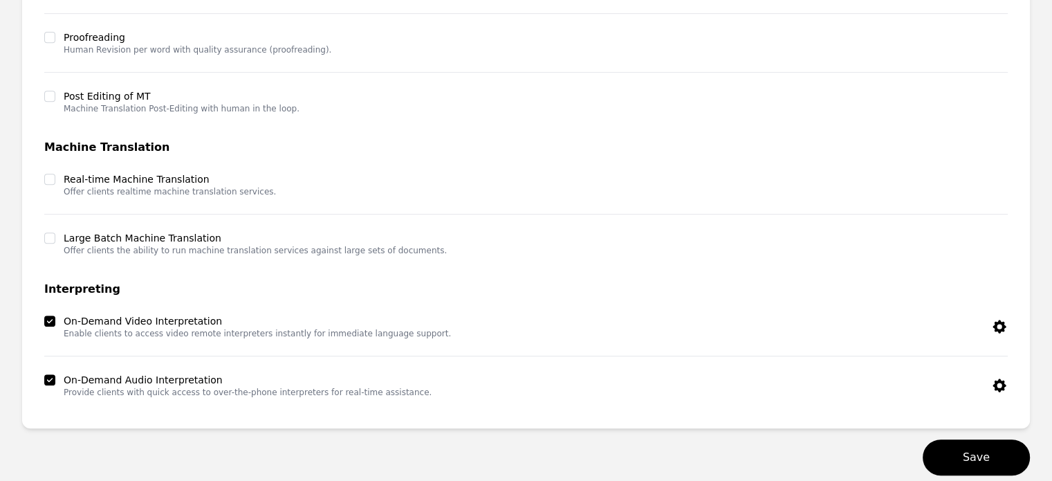
click at [1005, 390] on icon "button" at bounding box center [999, 385] width 17 height 17
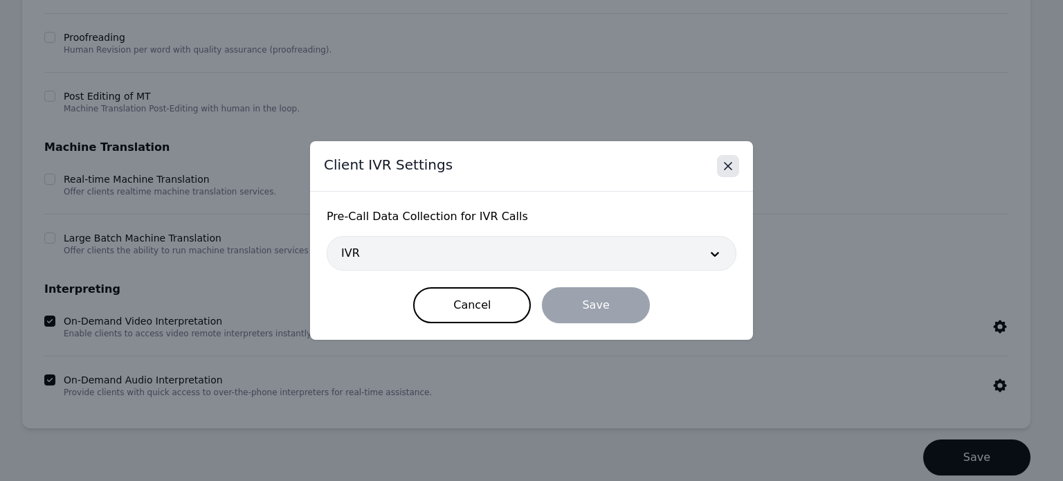
click at [738, 163] on button "Close" at bounding box center [728, 166] width 22 height 22
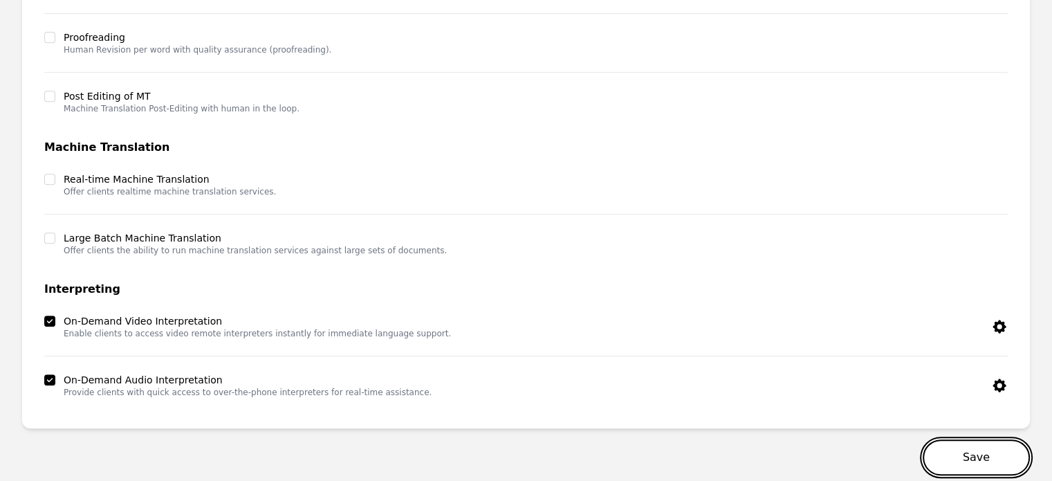
click at [1000, 448] on button "Save" at bounding box center [976, 457] width 107 height 36
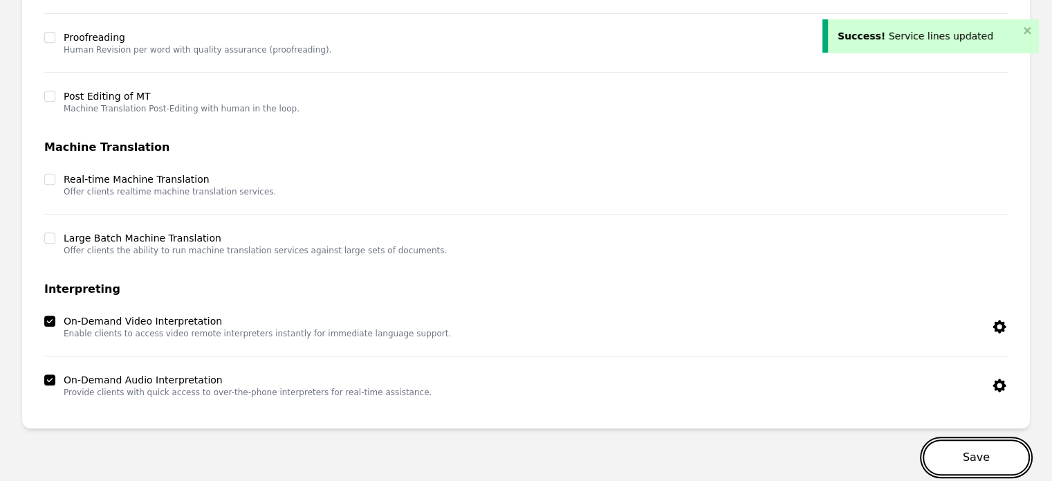
click at [976, 462] on button "Save" at bounding box center [976, 457] width 107 height 36
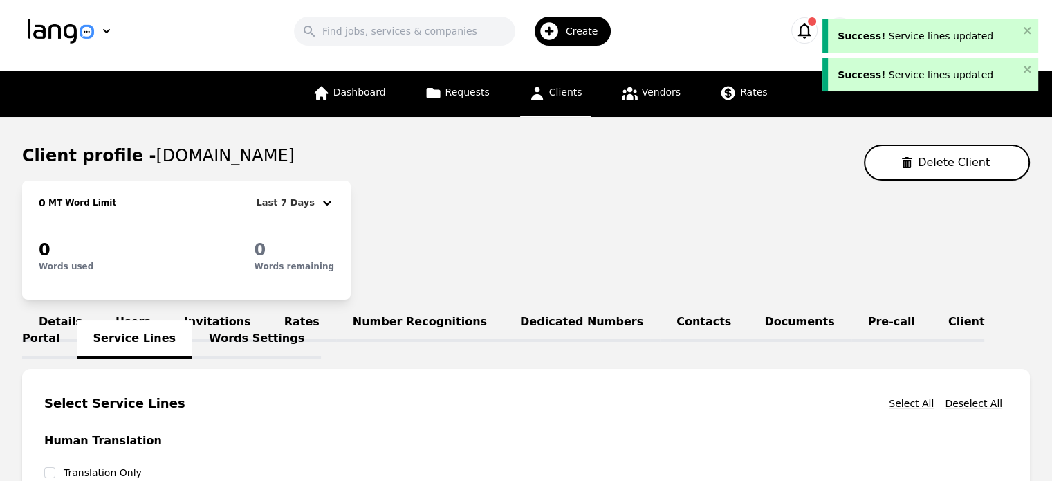
scroll to position [0, 0]
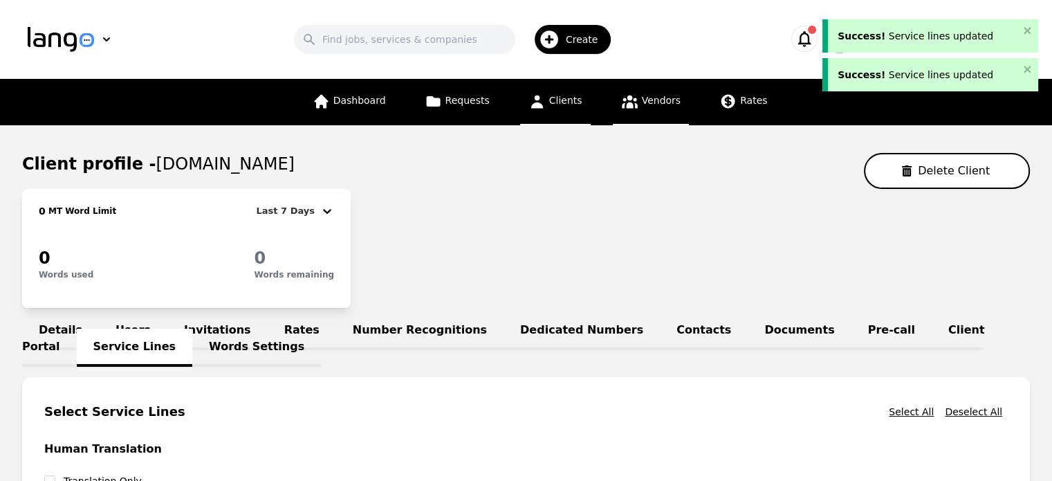
click at [654, 105] on span "Vendors" at bounding box center [661, 100] width 39 height 11
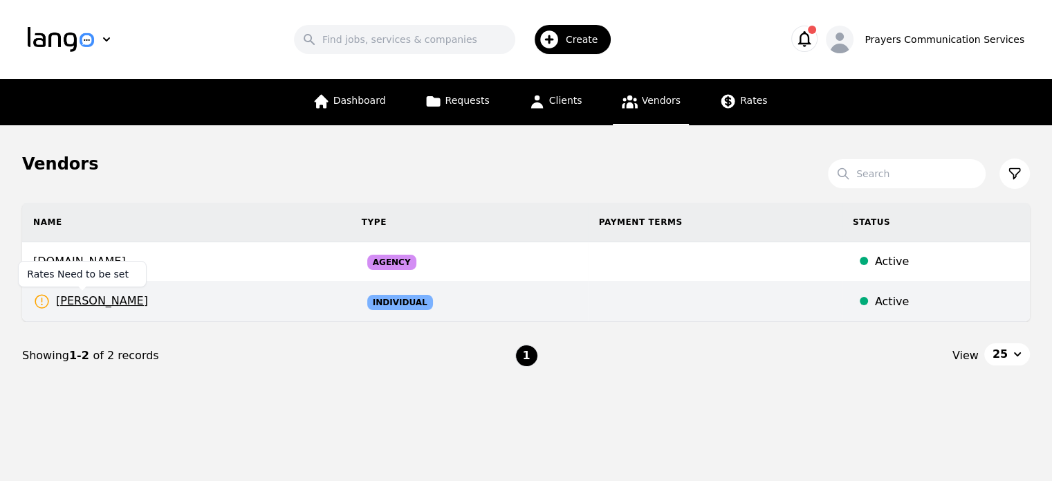
click at [42, 302] on icon at bounding box center [41, 301] width 17 height 17
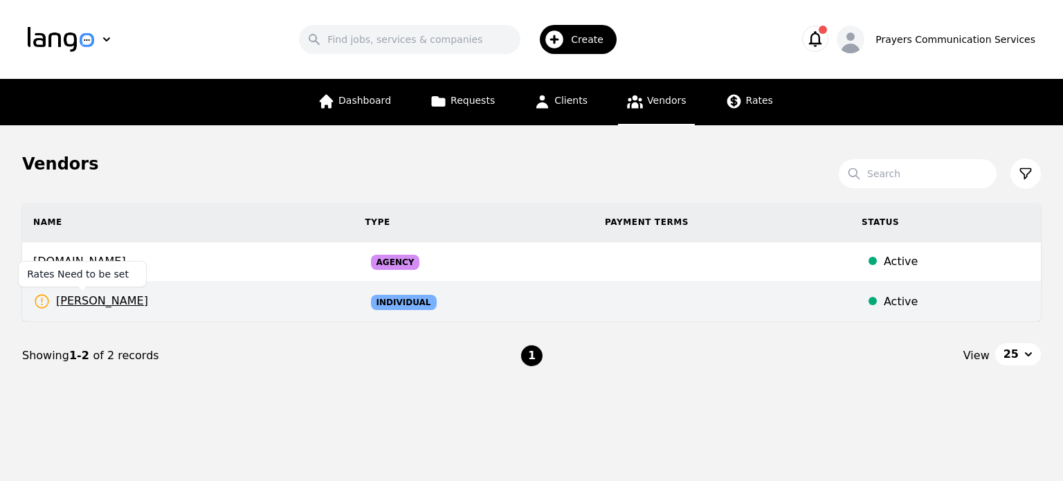
select select "active"
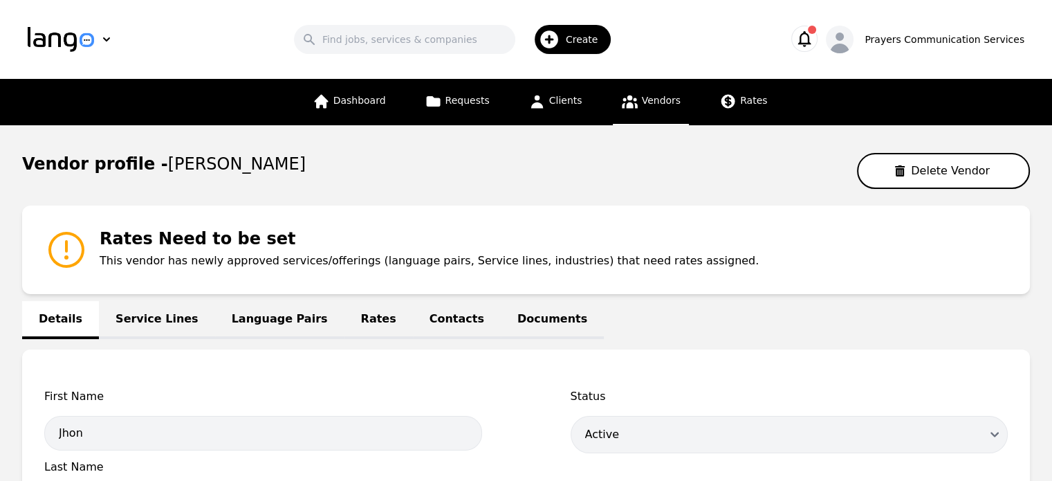
click at [145, 318] on link "Service Lines" at bounding box center [157, 320] width 116 height 38
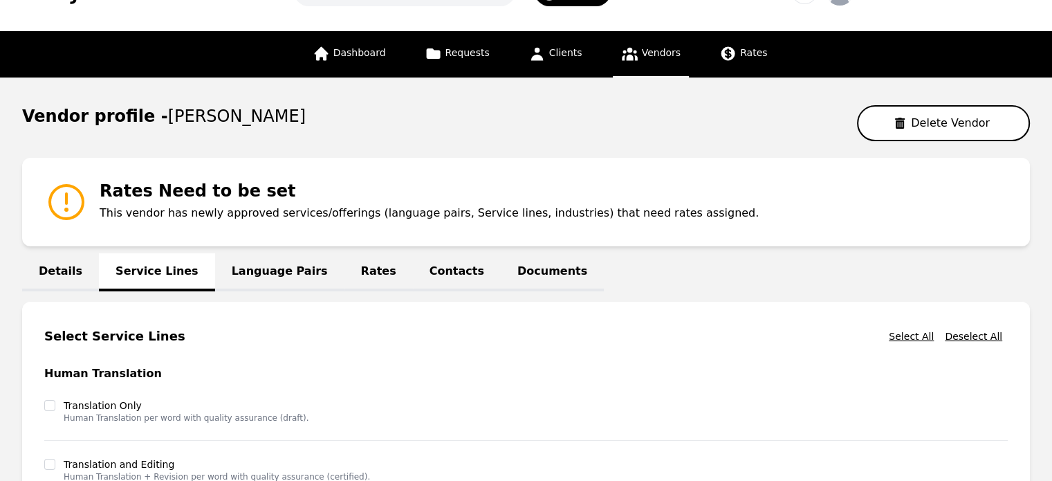
scroll to position [47, 0]
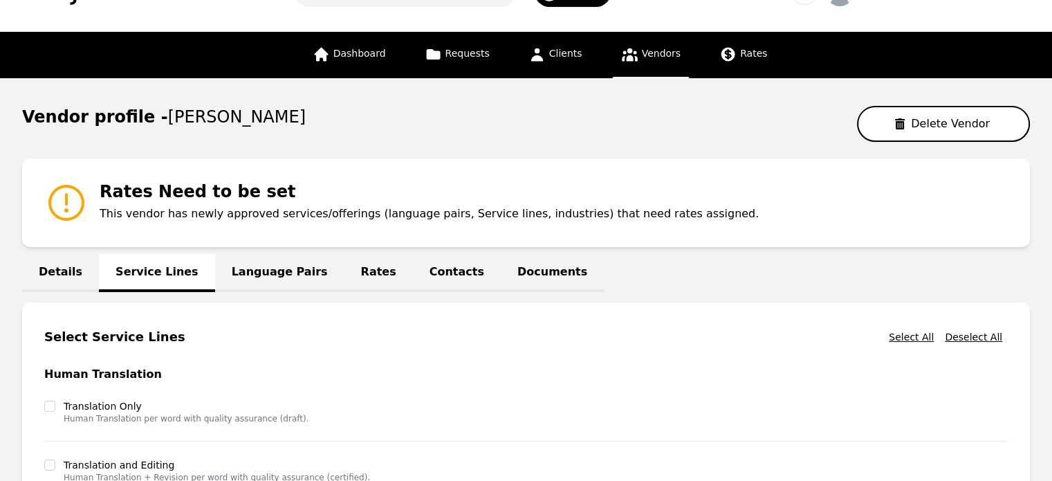
click at [228, 275] on link "Language Pairs" at bounding box center [279, 273] width 129 height 38
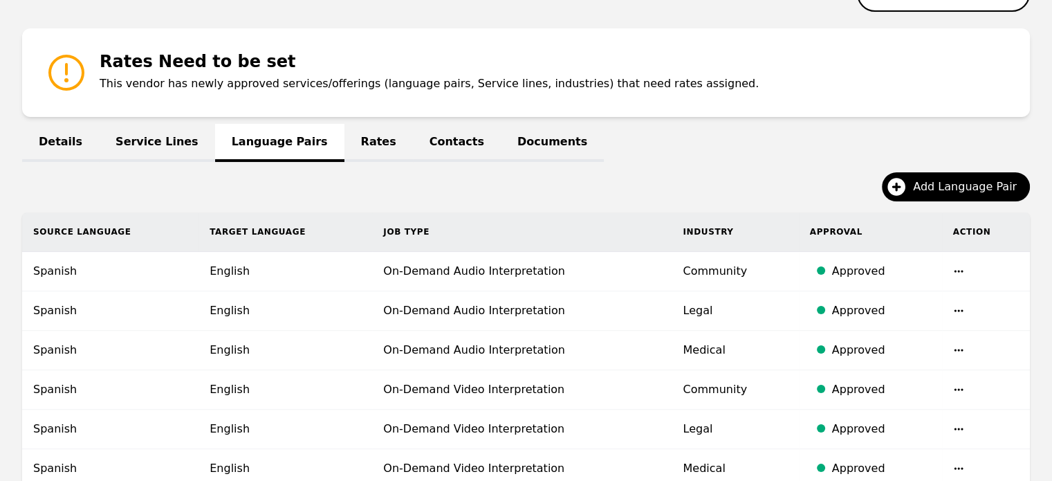
scroll to position [140, 0]
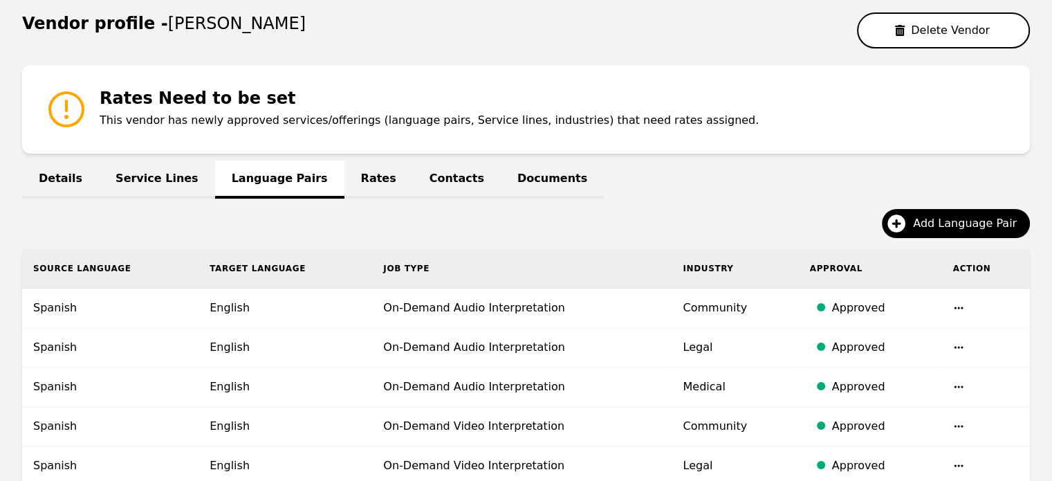
click at [345, 182] on link "Rates" at bounding box center [379, 180] width 68 height 38
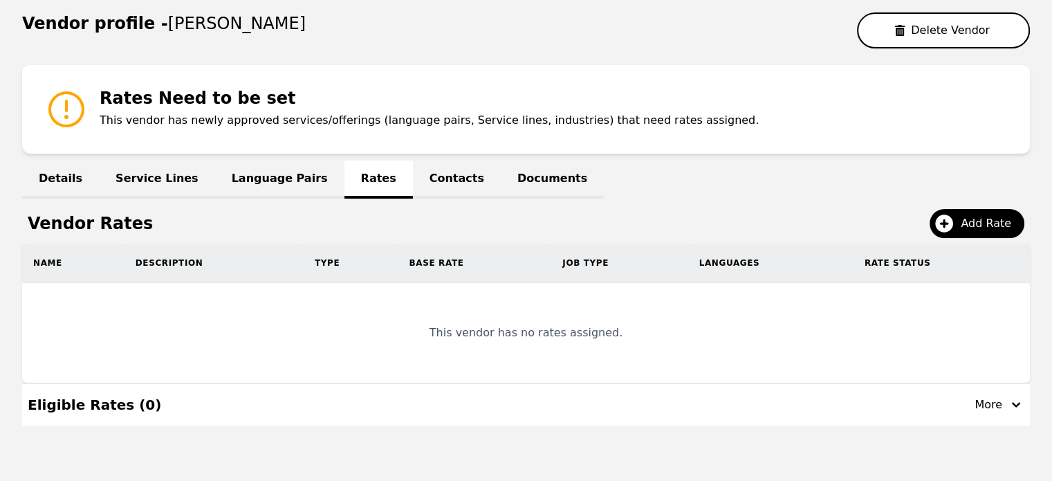
scroll to position [119, 0]
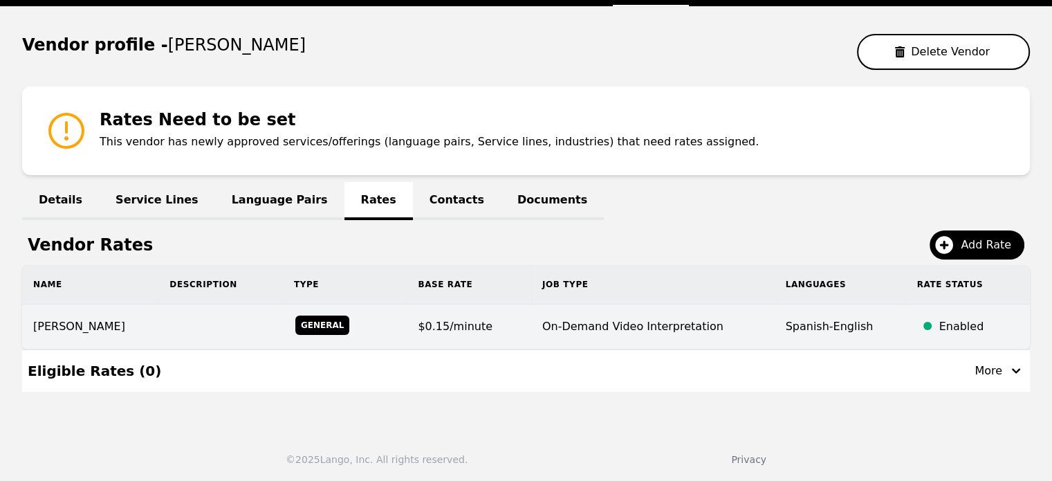
click at [402, 323] on td "General" at bounding box center [345, 326] width 125 height 45
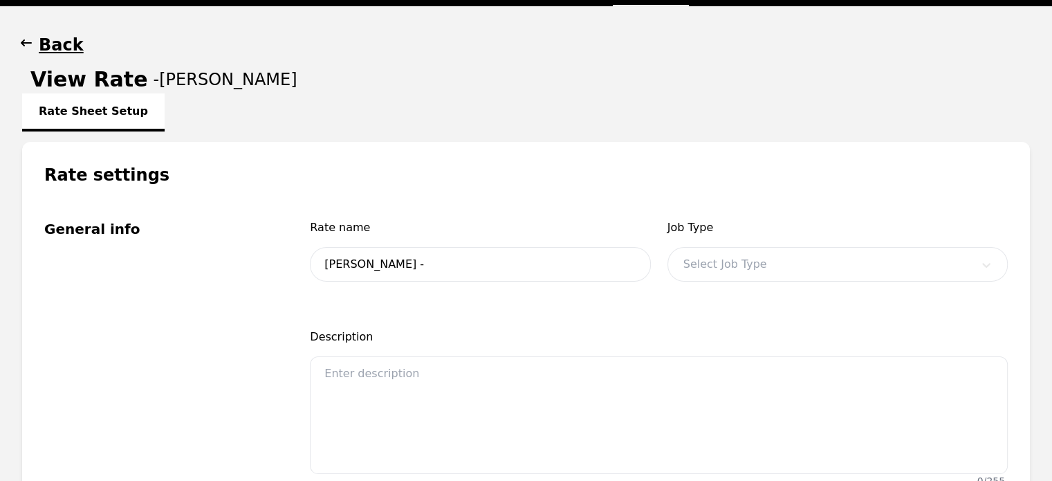
type input "[PERSON_NAME]"
type input "0.15"
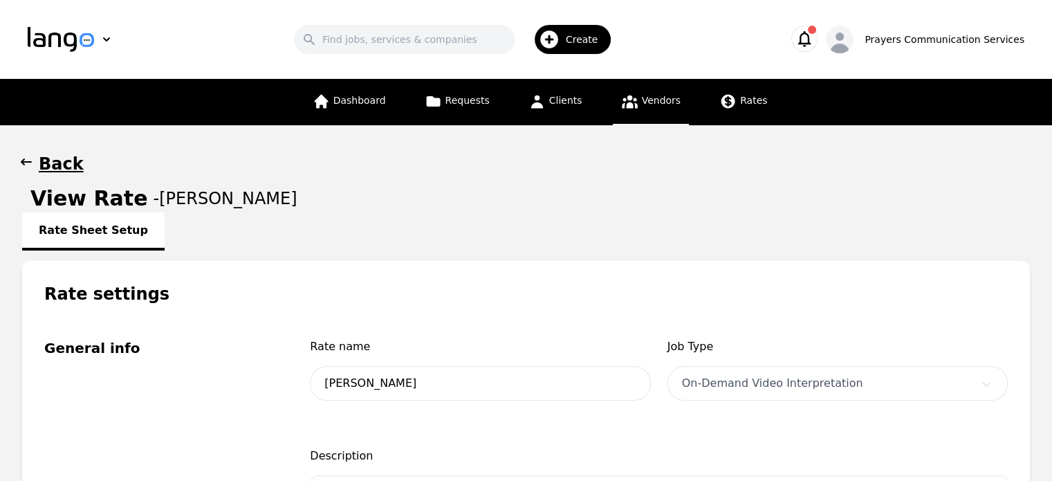
click at [44, 160] on h1 "Back" at bounding box center [61, 164] width 45 height 22
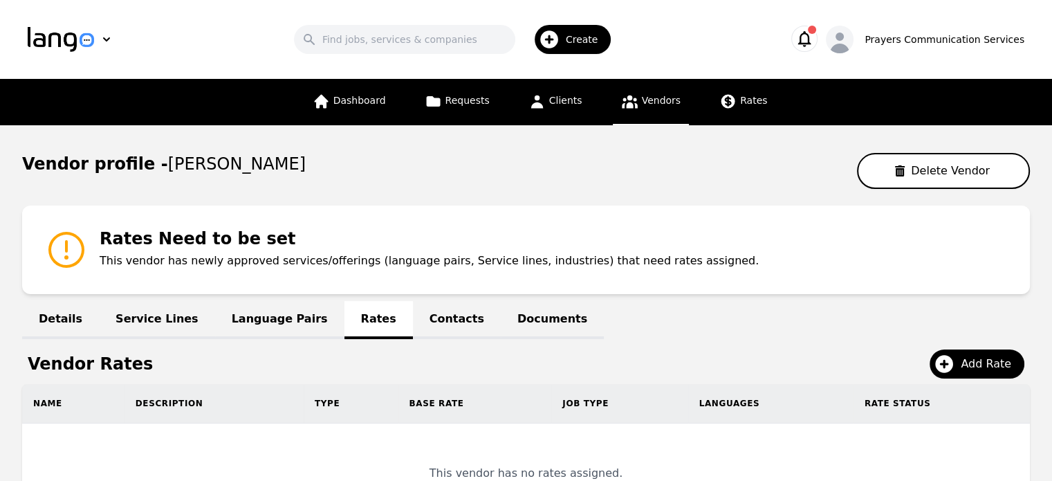
scroll to position [119, 0]
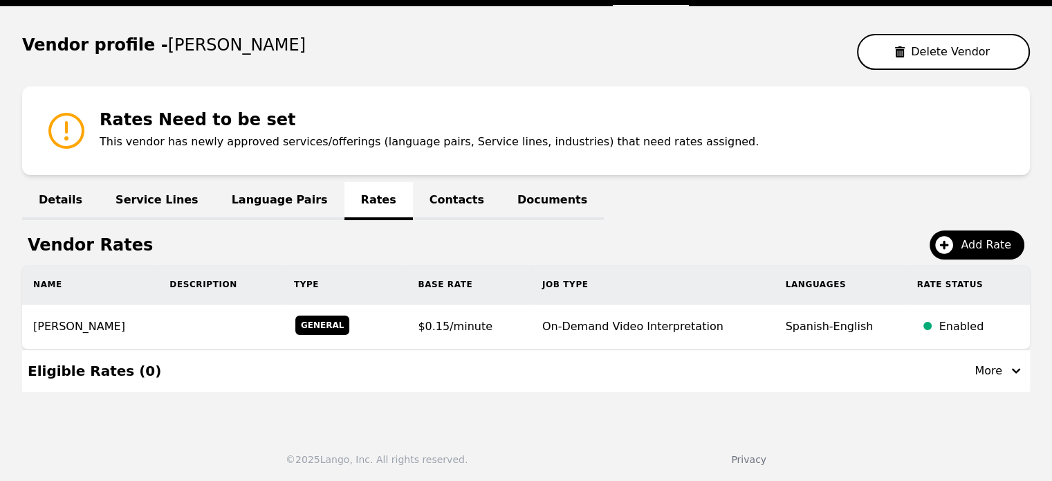
click at [72, 139] on icon at bounding box center [66, 131] width 44 height 44
click at [221, 143] on p "This vendor has newly approved services/offerings (language pairs, Service line…" at bounding box center [429, 142] width 659 height 17
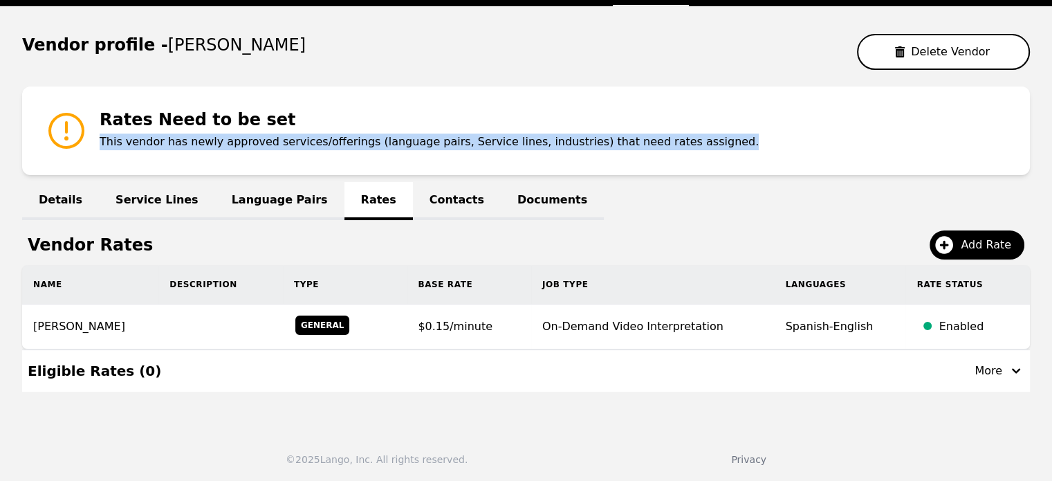
click at [221, 143] on p "This vendor has newly approved services/offerings (language pairs, Service line…" at bounding box center [429, 142] width 659 height 17
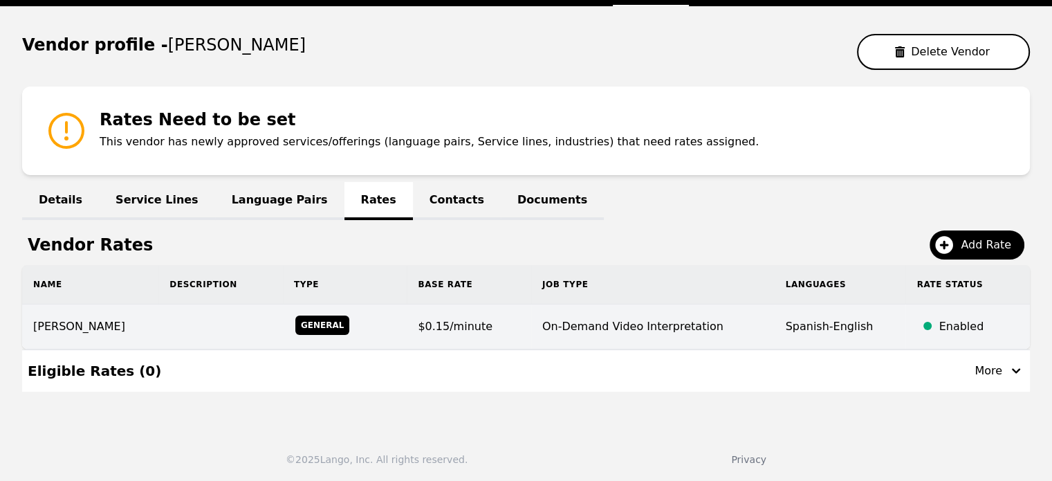
click at [526, 325] on td "$0.15/minute" at bounding box center [469, 326] width 125 height 45
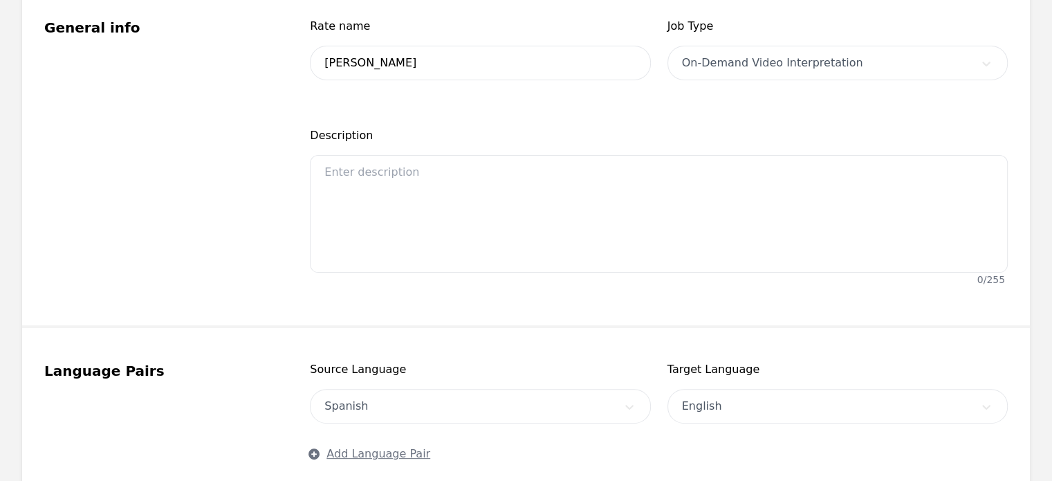
scroll to position [292, 0]
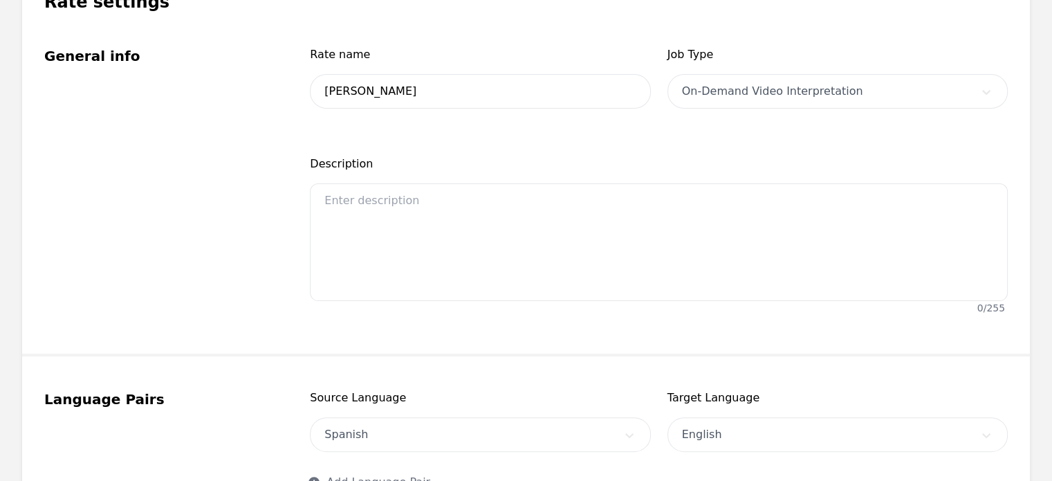
click at [782, 100] on div "On-Demand Video Interpretation" at bounding box center [838, 91] width 340 height 35
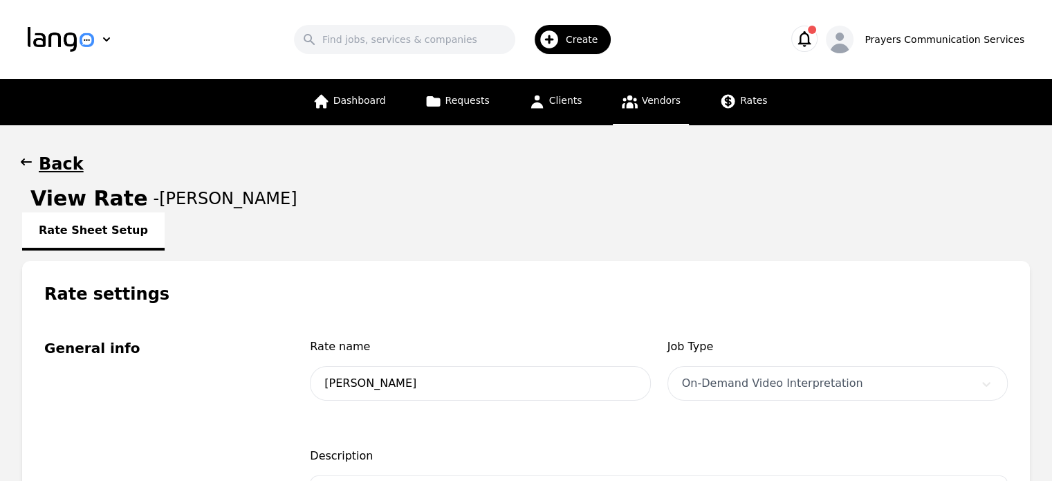
click at [42, 163] on h1 "Back" at bounding box center [61, 164] width 45 height 22
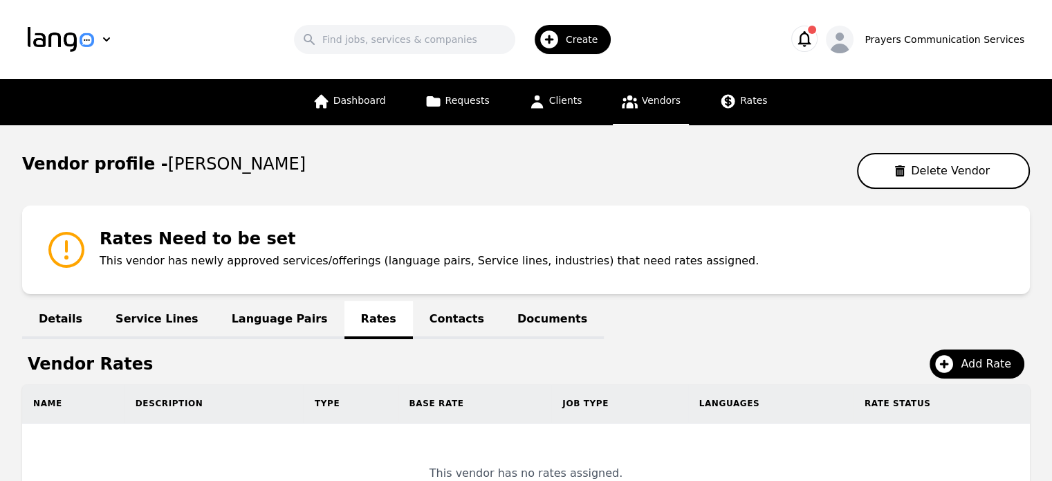
scroll to position [119, 0]
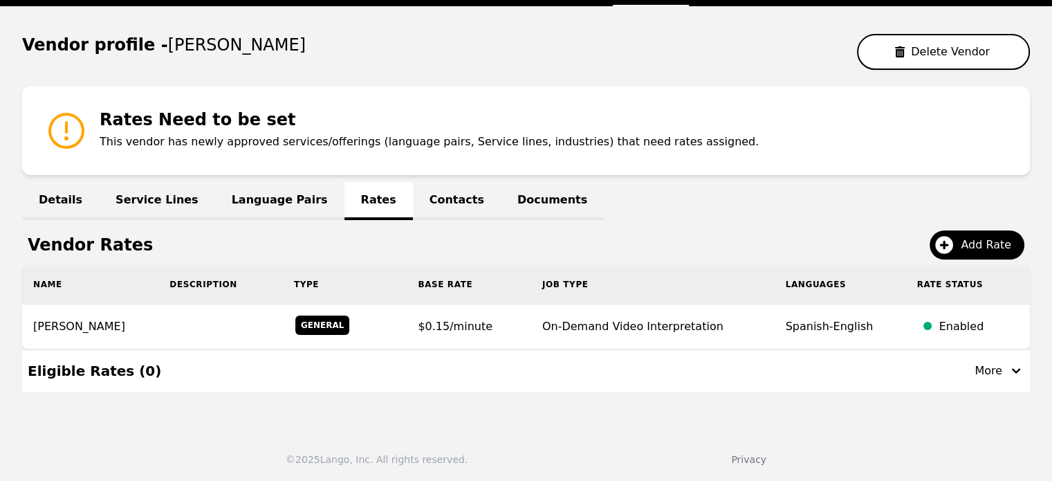
click at [241, 212] on link "Language Pairs" at bounding box center [279, 201] width 129 height 38
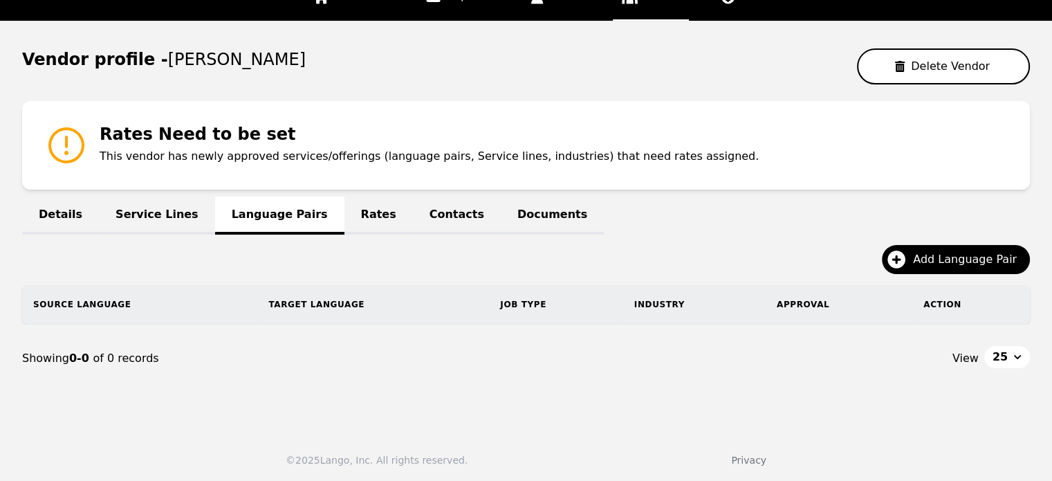
scroll to position [119, 0]
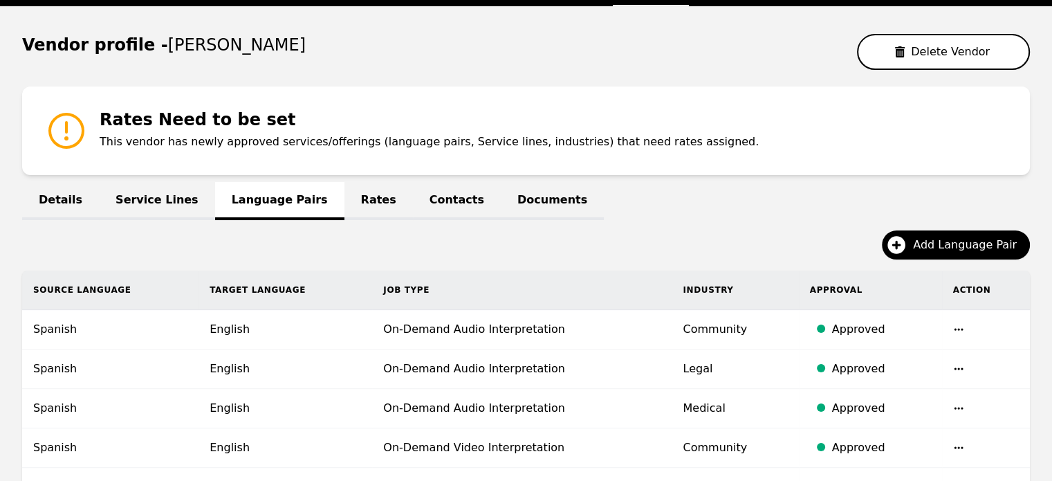
click at [345, 193] on link "Rates" at bounding box center [379, 201] width 68 height 38
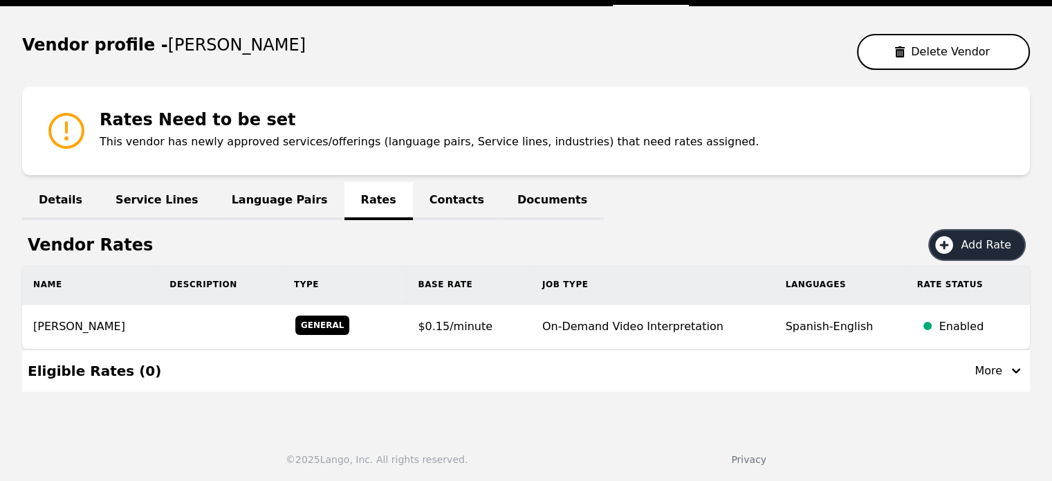
click at [953, 245] on icon at bounding box center [944, 245] width 18 height 18
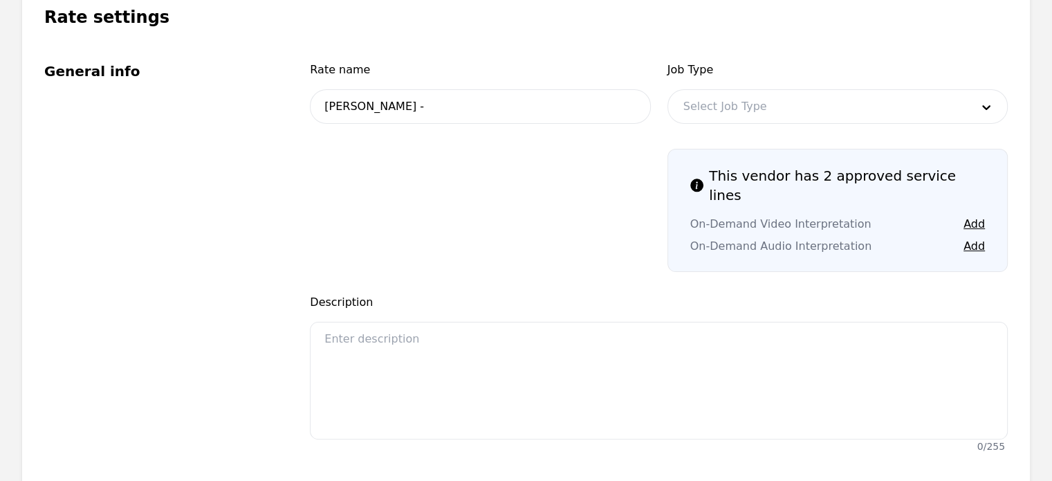
scroll to position [299, 0]
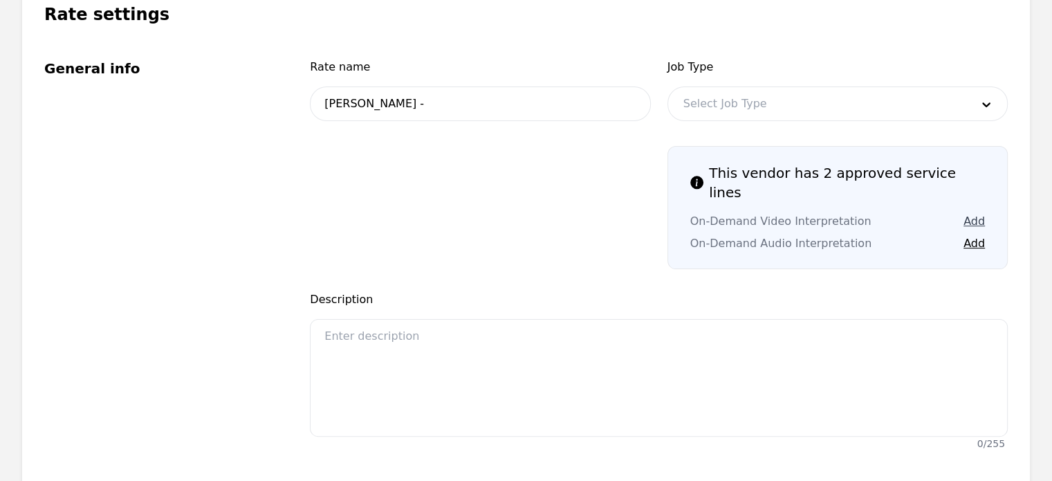
click at [980, 213] on button "Add" at bounding box center [974, 221] width 21 height 17
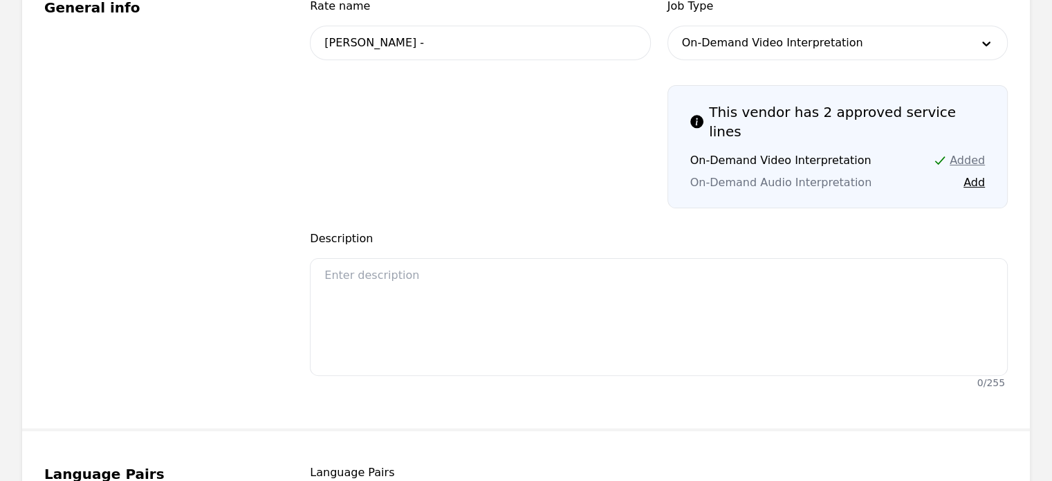
scroll to position [362, 0]
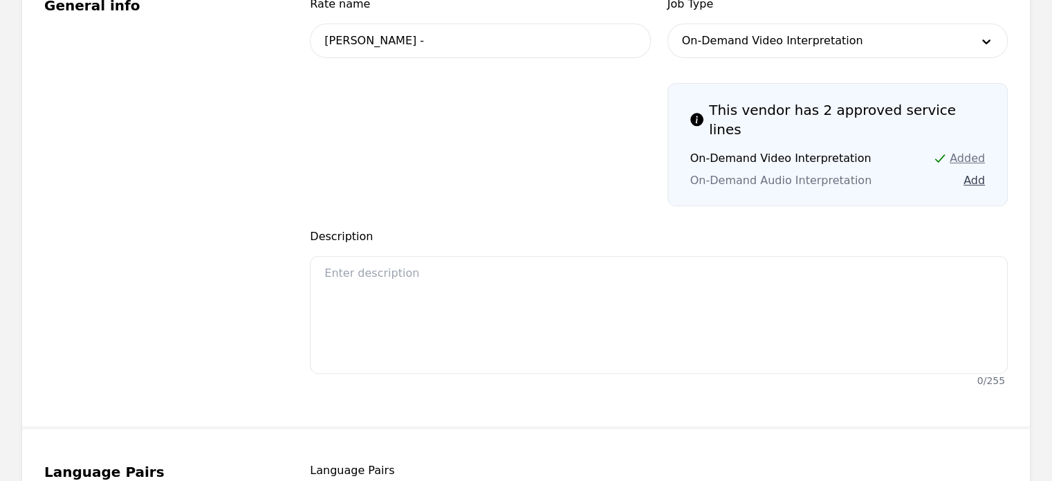
click at [975, 172] on button "Add" at bounding box center [974, 180] width 21 height 17
click at [974, 150] on button "Add" at bounding box center [974, 158] width 21 height 17
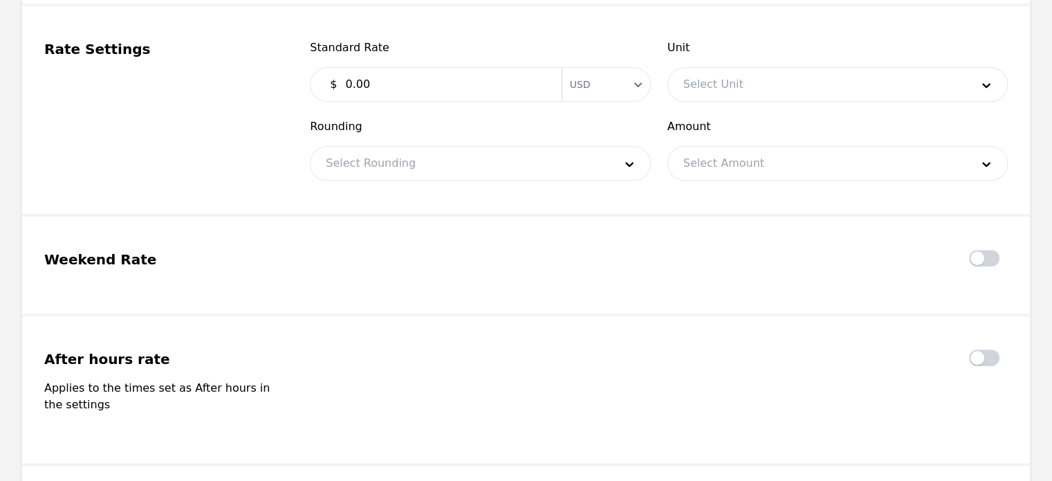
scroll to position [1178, 0]
click at [491, 72] on input "0.00" at bounding box center [445, 85] width 216 height 28
click at [579, 73] on select "USD" at bounding box center [606, 85] width 89 height 25
click at [342, 73] on input "0.00" at bounding box center [445, 85] width 216 height 28
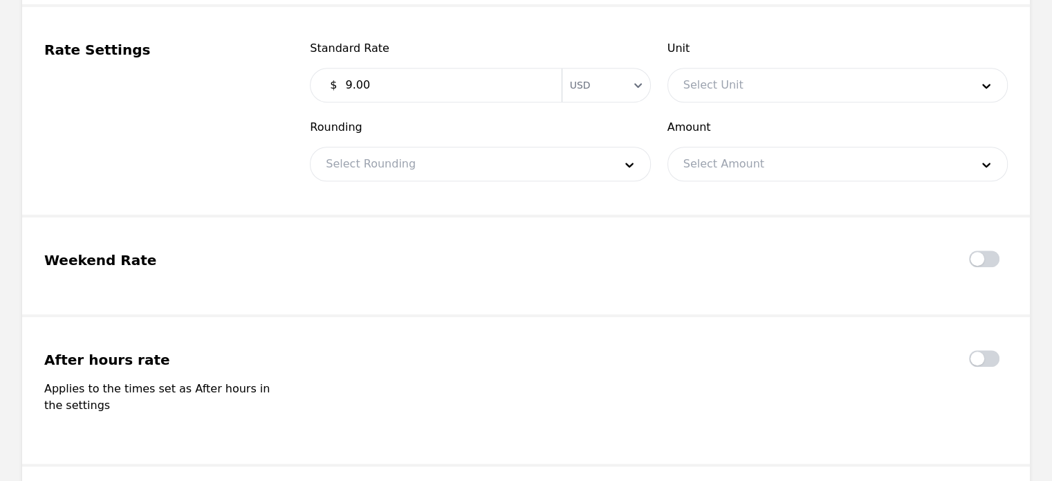
type input "9.00"
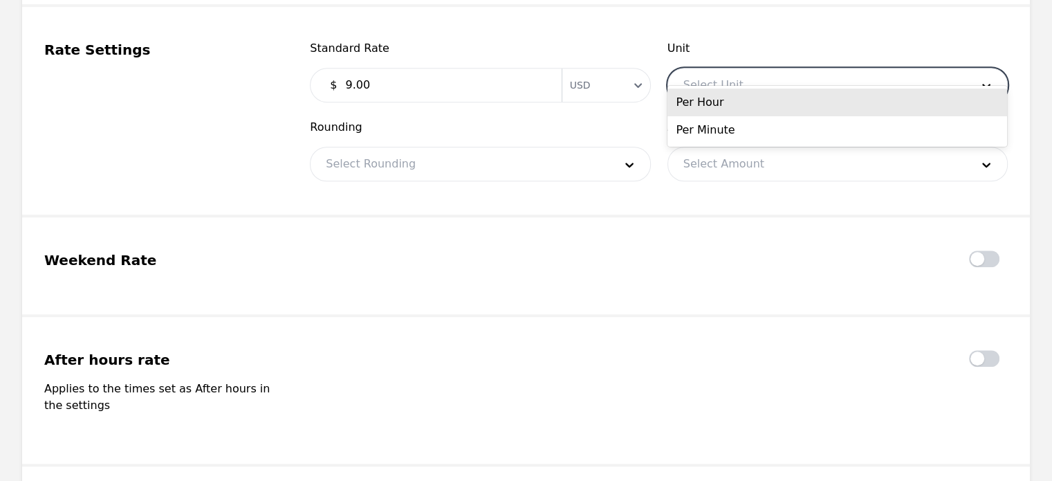
click at [766, 74] on div at bounding box center [817, 84] width 298 height 33
click at [709, 102] on div "Per Hour" at bounding box center [838, 103] width 340 height 28
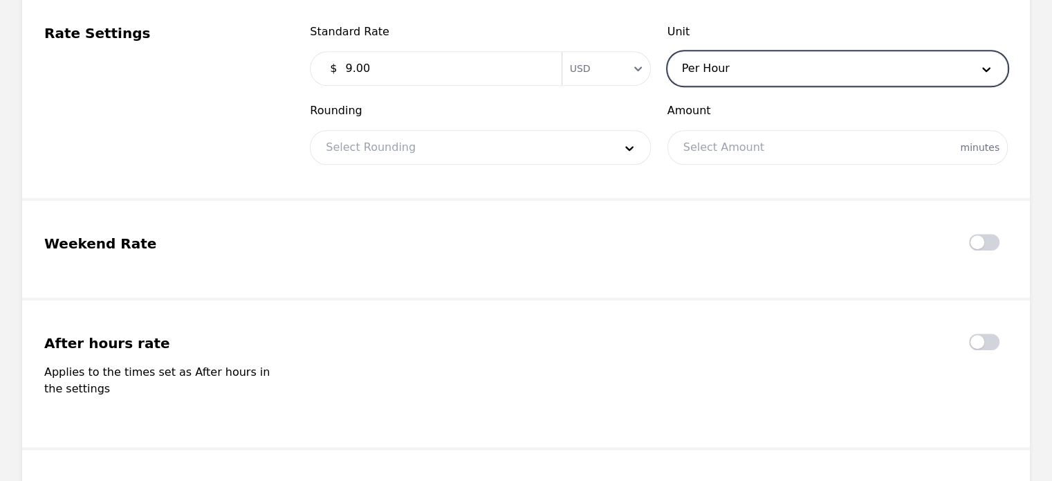
scroll to position [1273, 0]
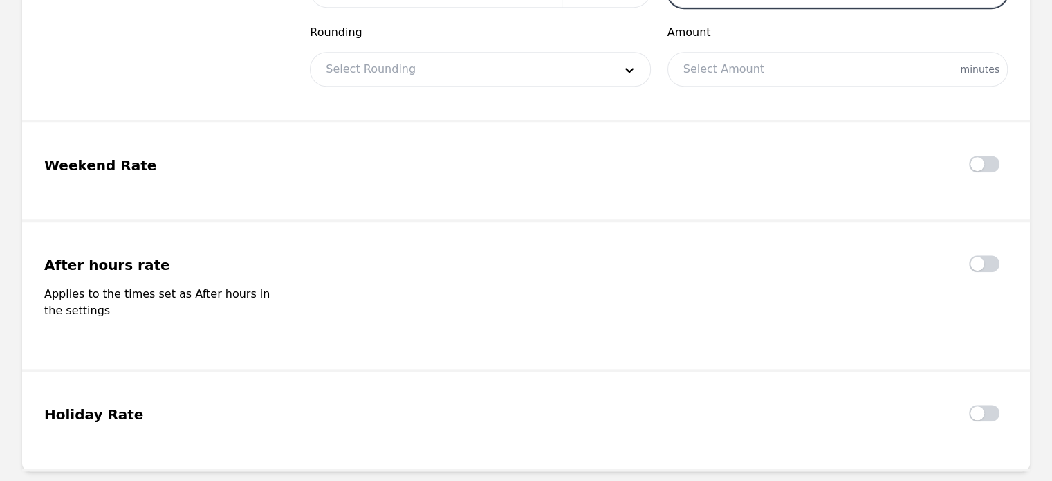
click at [731, 53] on div at bounding box center [837, 69] width 339 height 33
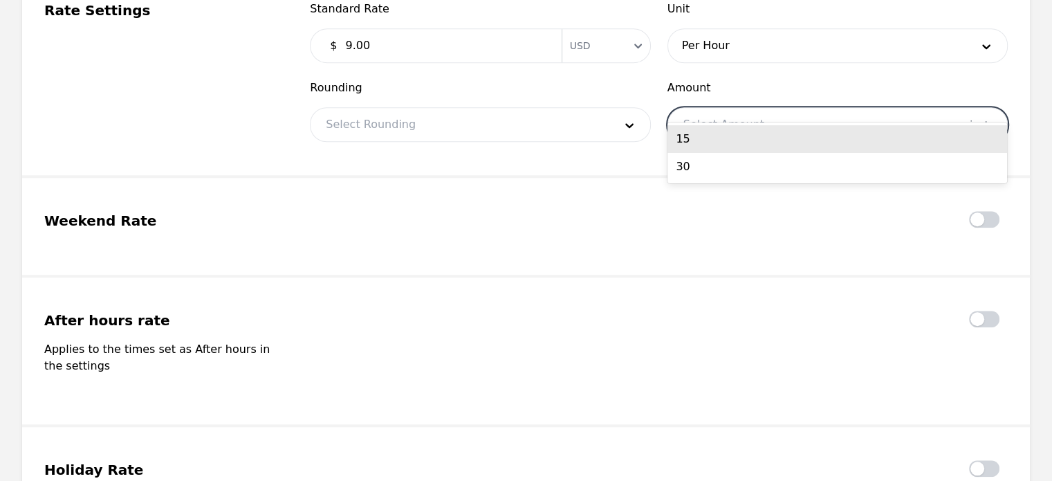
scroll to position [1217, 0]
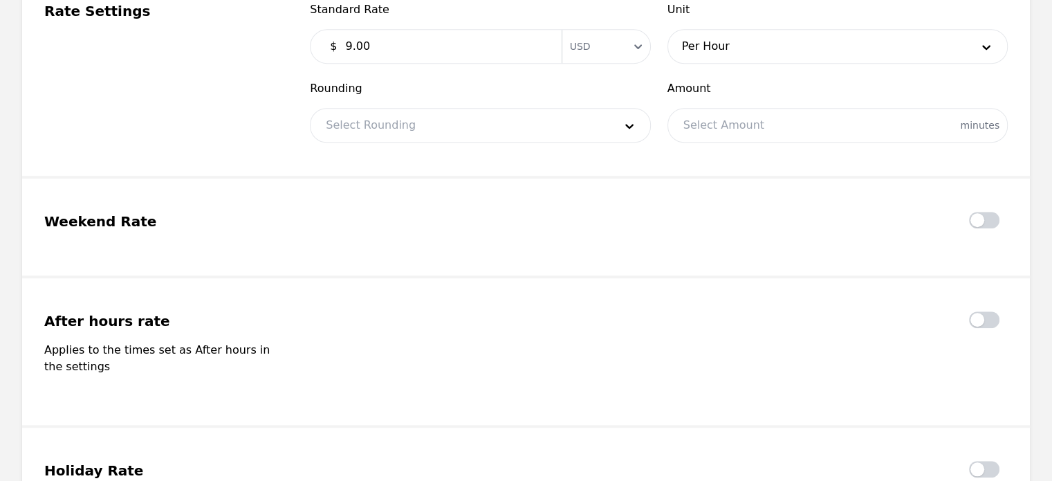
click at [595, 223] on fieldset "Weekend Rate" at bounding box center [526, 229] width 1008 height 100
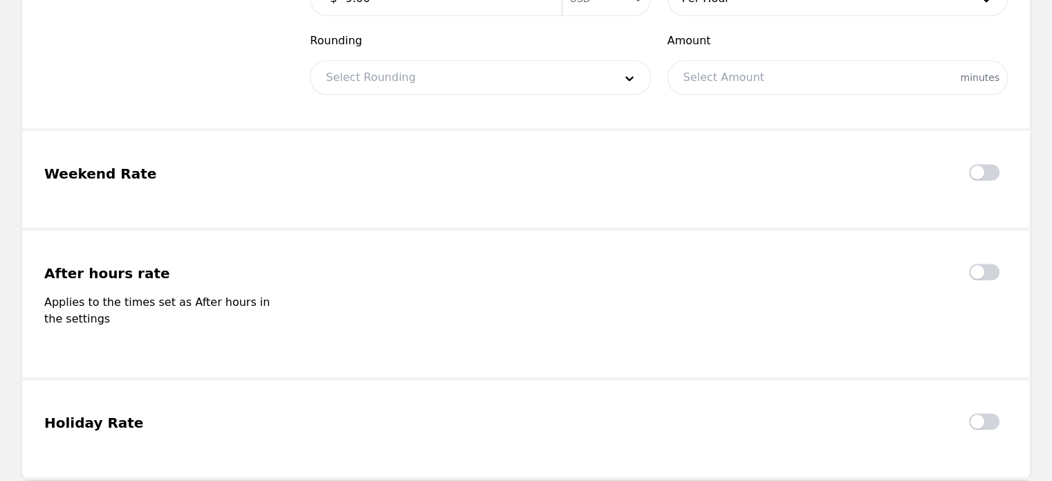
scroll to position [1390, 0]
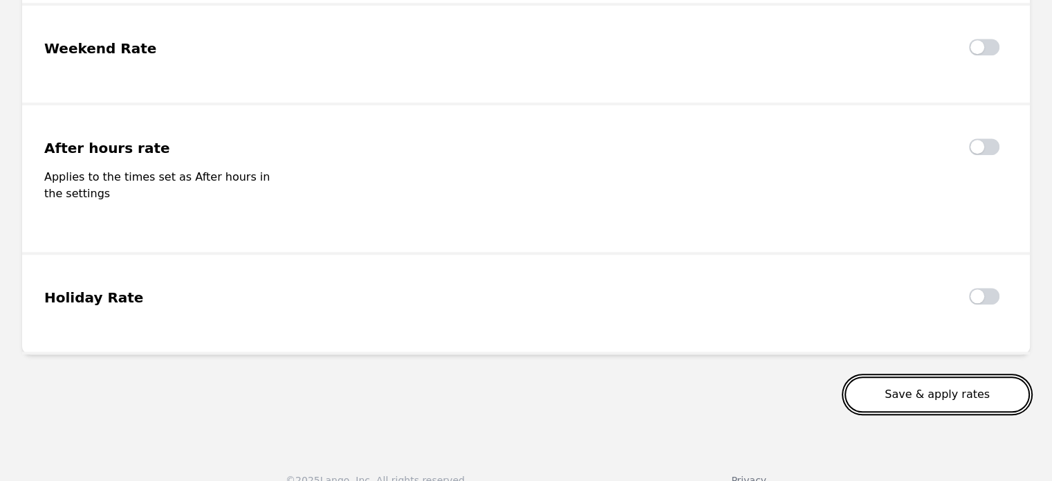
click at [903, 376] on button "Save & apply rates" at bounding box center [937, 394] width 185 height 36
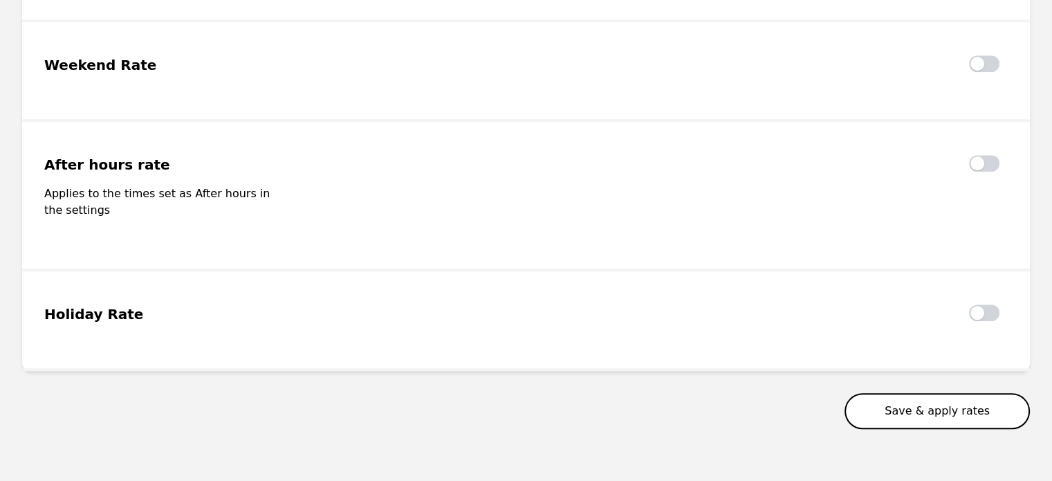
scroll to position [1407, 0]
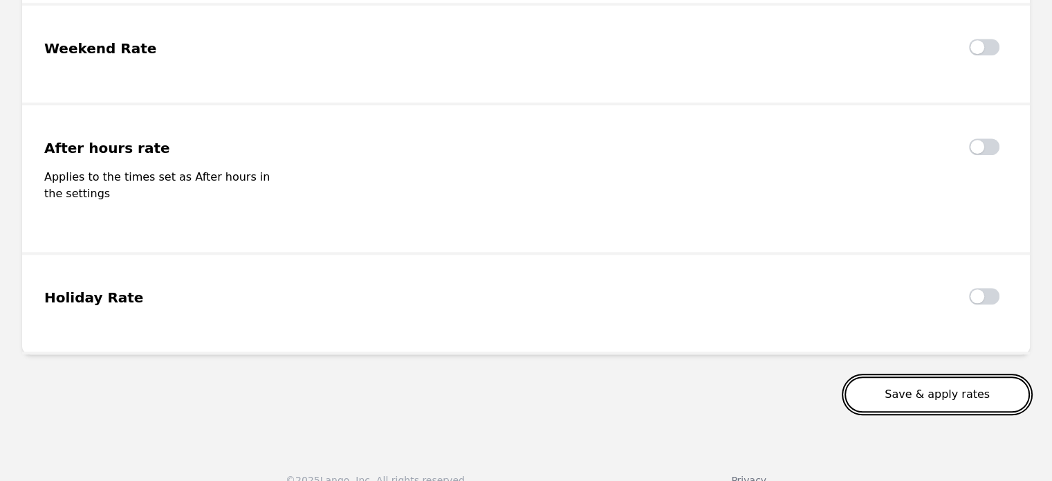
click at [936, 376] on button "Save & apply rates" at bounding box center [937, 394] width 185 height 36
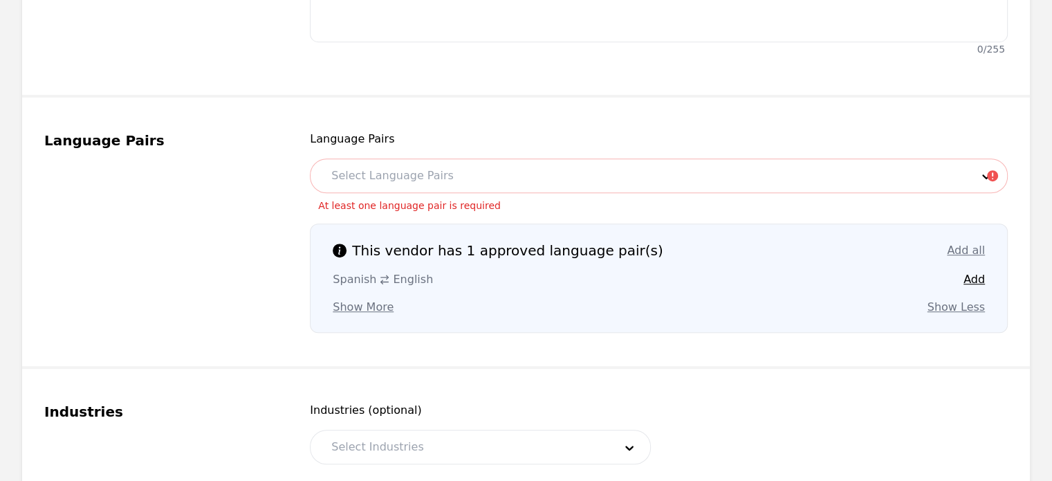
scroll to position [693, 0]
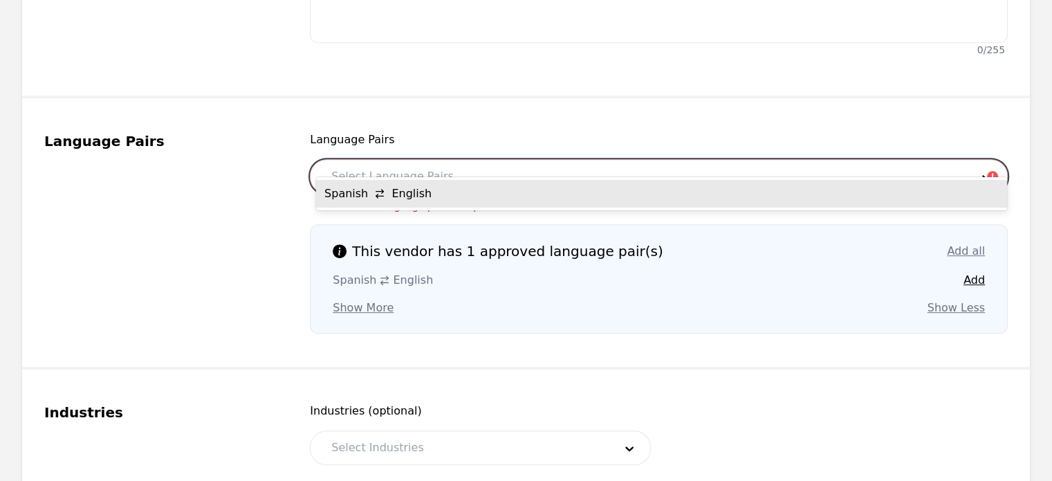
click at [576, 160] on div at bounding box center [641, 176] width 650 height 33
click at [475, 198] on div "Spanish English" at bounding box center [661, 194] width 691 height 28
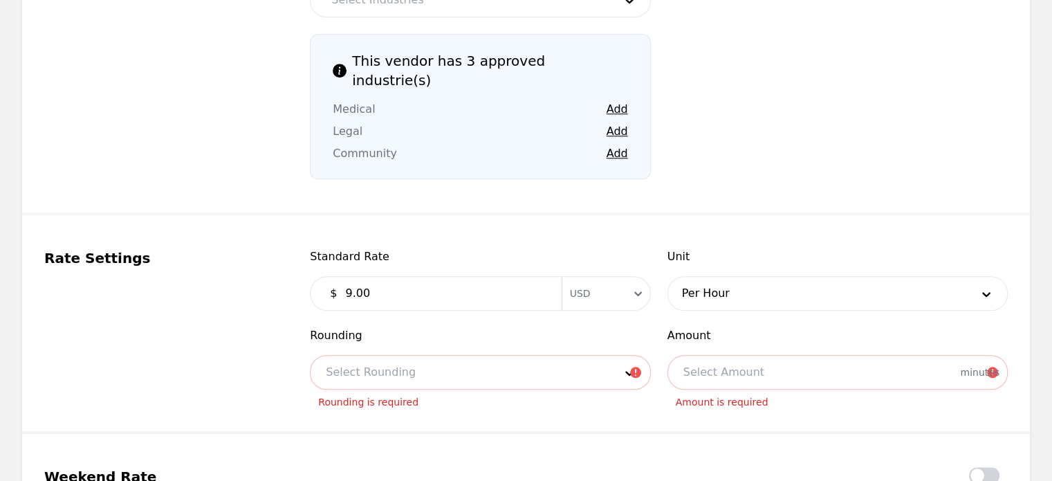
scroll to position [1140, 0]
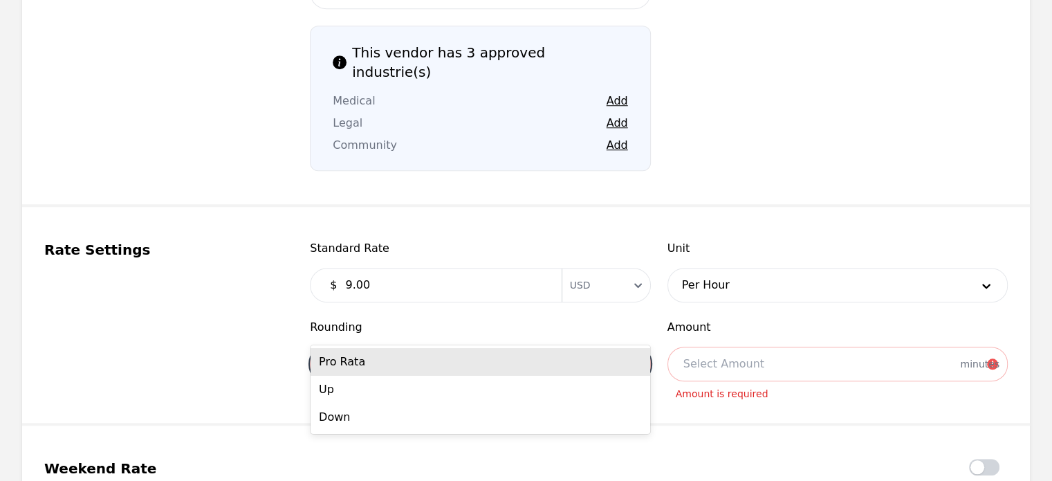
click at [551, 347] on div at bounding box center [460, 363] width 298 height 33
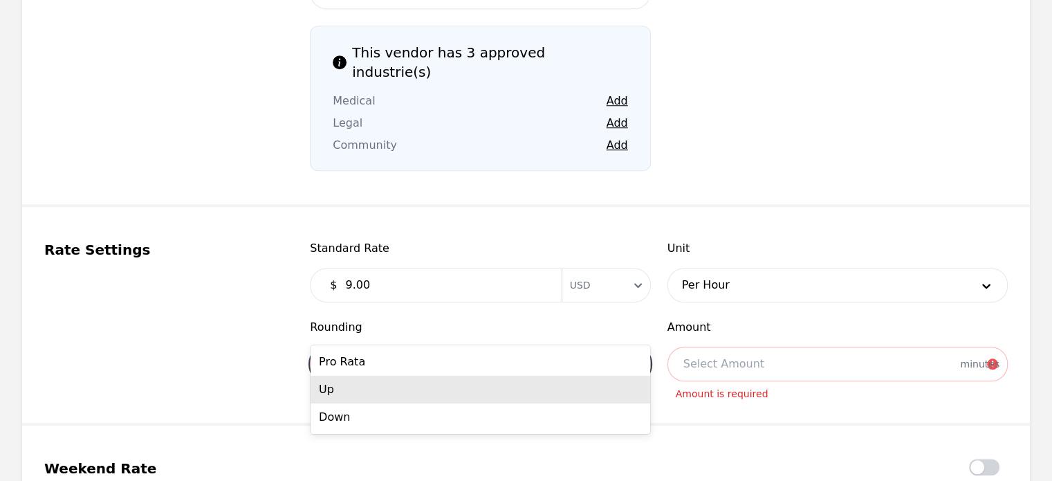
click at [520, 394] on div "Up" at bounding box center [481, 390] width 340 height 28
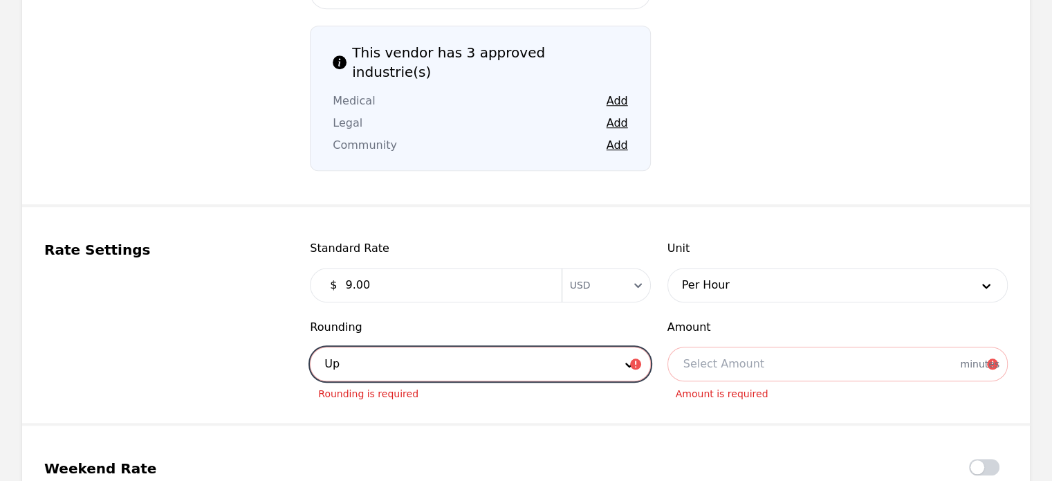
click at [714, 347] on div at bounding box center [837, 363] width 339 height 33
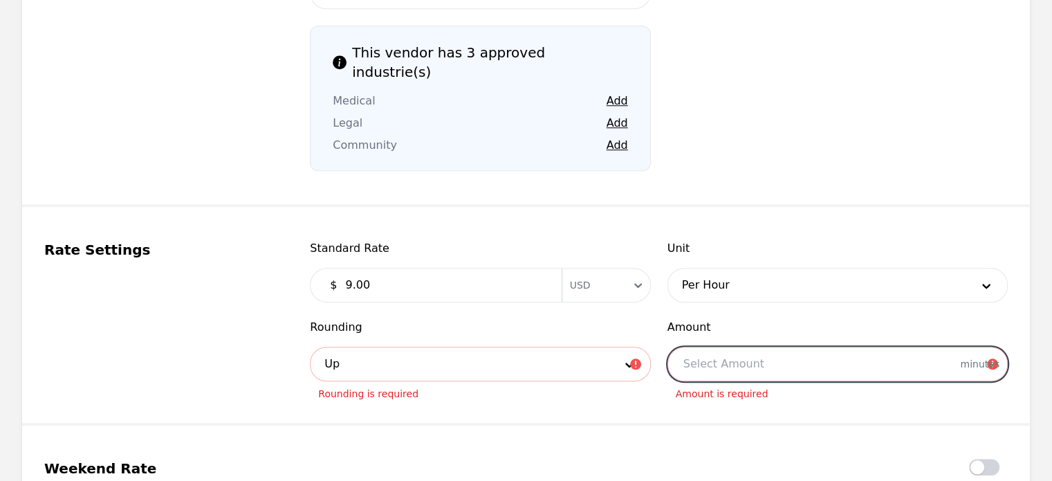
click at [722, 347] on div at bounding box center [837, 363] width 339 height 33
type input "60"
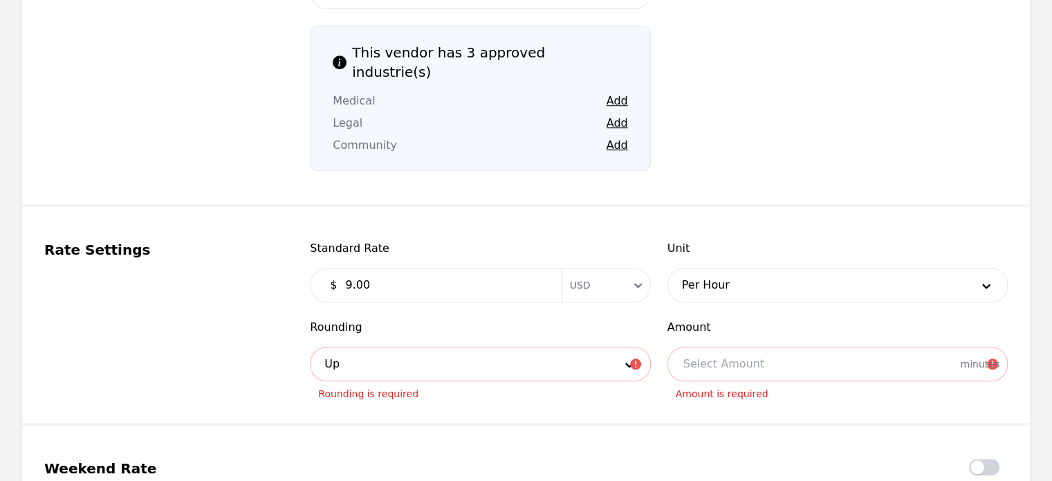
click at [727, 383] on fieldset "Rate Settings Standard Rate $ 9.00 Currency USD Unit Per Hour Rounding Up Round…" at bounding box center [526, 316] width 1008 height 219
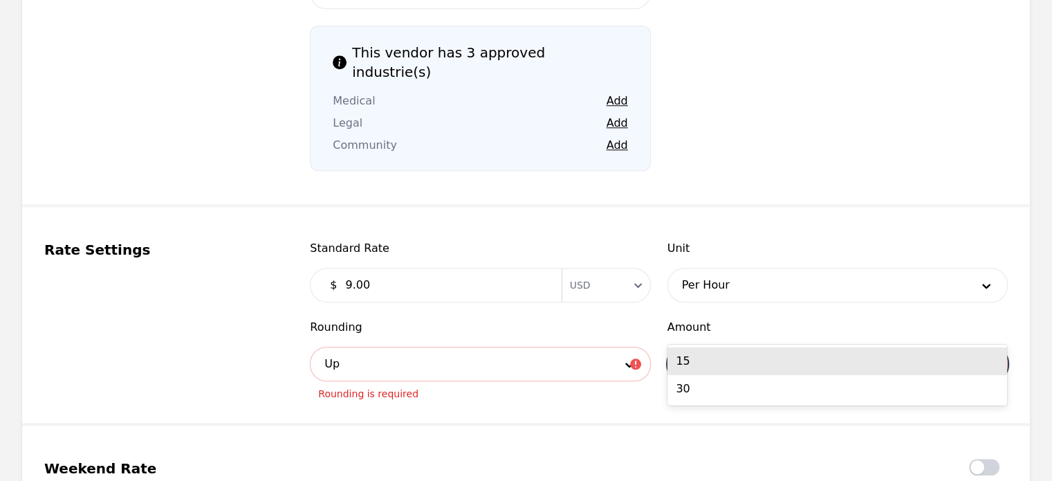
click at [971, 347] on div at bounding box center [837, 363] width 339 height 33
click at [695, 356] on div "15" at bounding box center [838, 361] width 340 height 28
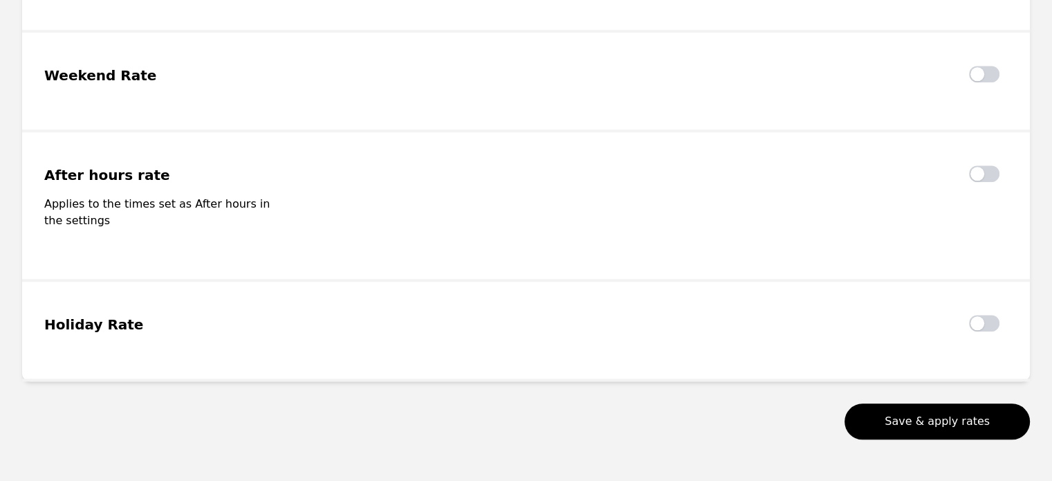
scroll to position [1533, 0]
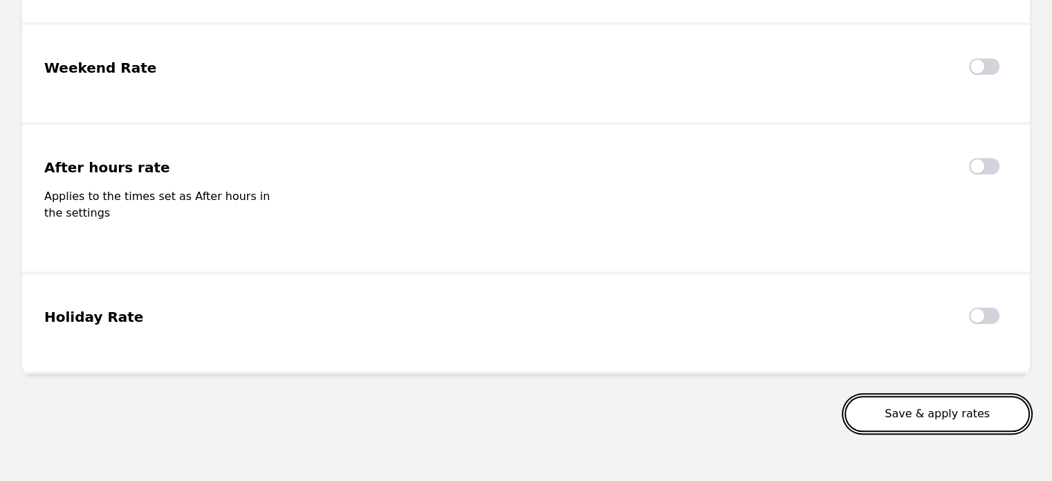
click at [897, 396] on button "Save & apply rates" at bounding box center [937, 414] width 185 height 36
click at [905, 396] on button "Save & apply rates" at bounding box center [937, 414] width 185 height 36
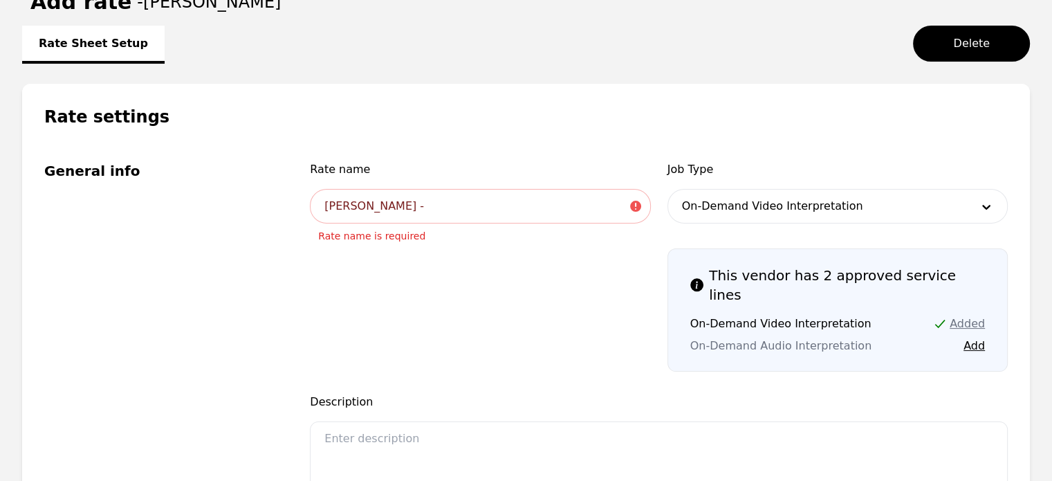
scroll to position [196, 0]
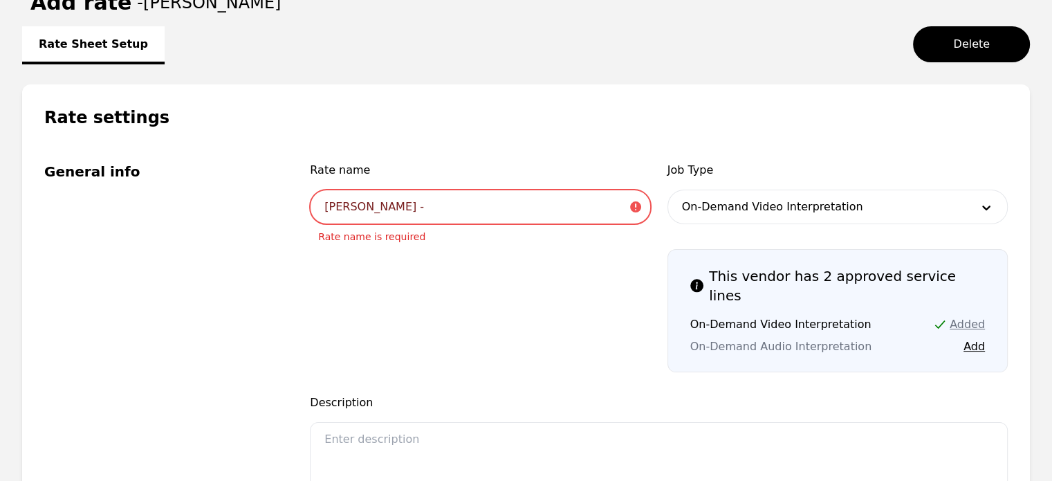
click at [513, 212] on input "Jhon Rodriguez -" at bounding box center [480, 207] width 340 height 35
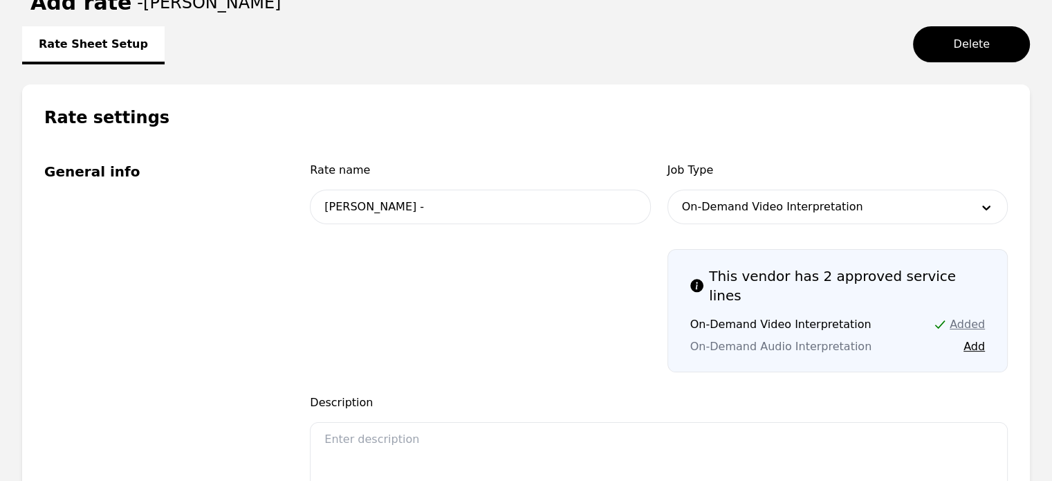
click at [349, 167] on span "Rate name" at bounding box center [480, 170] width 340 height 17
copy span "Rate name"
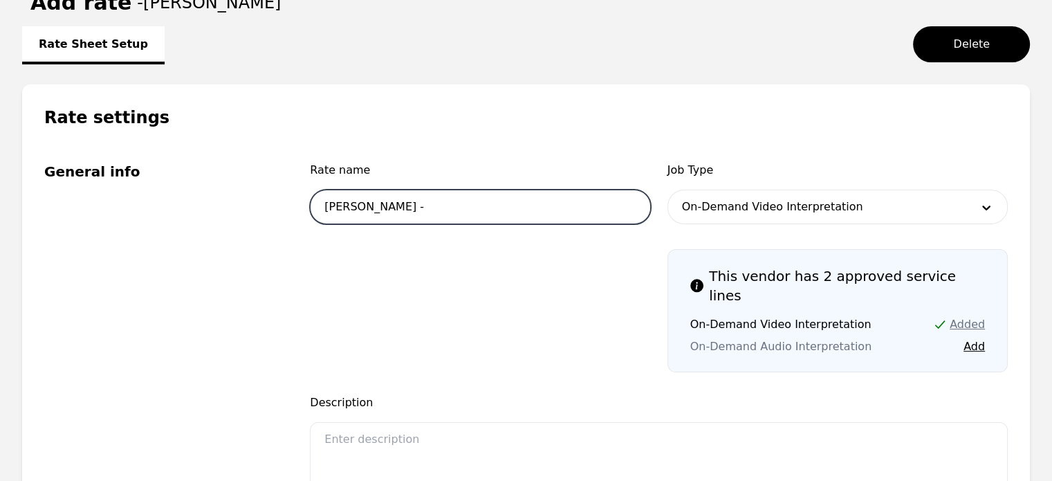
drag, startPoint x: 435, startPoint y: 216, endPoint x: 421, endPoint y: 215, distance: 13.9
click at [421, 215] on input "Jhon Rodriguez -" at bounding box center [480, 207] width 340 height 35
paste input "Standard Interpretation Rate"
type input "[PERSON_NAME] - Standard Interpretation Rate"
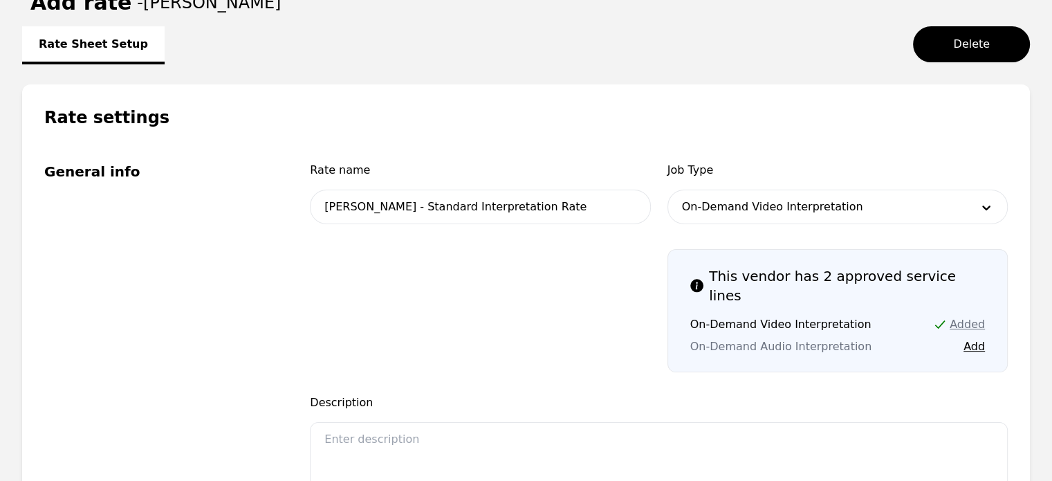
click at [487, 318] on span at bounding box center [480, 310] width 340 height 123
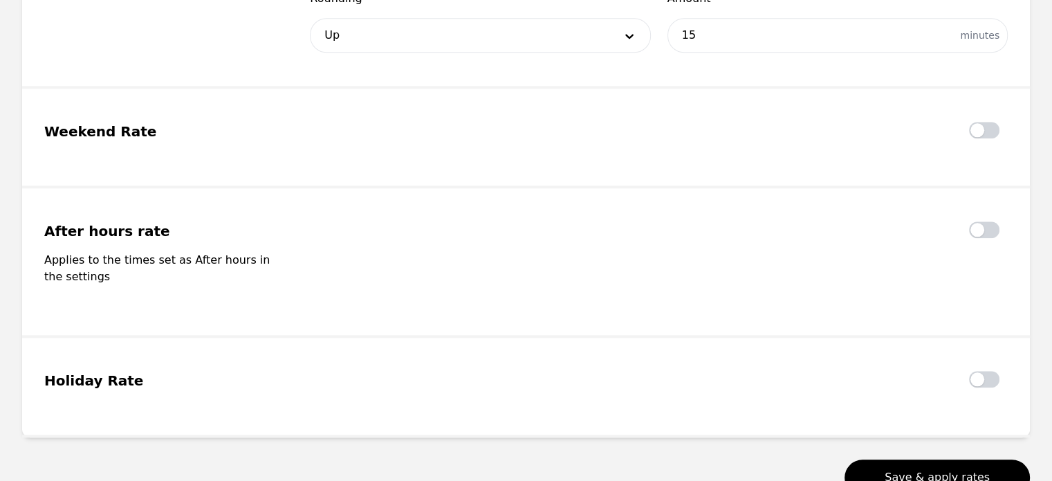
scroll to position [1533, 0]
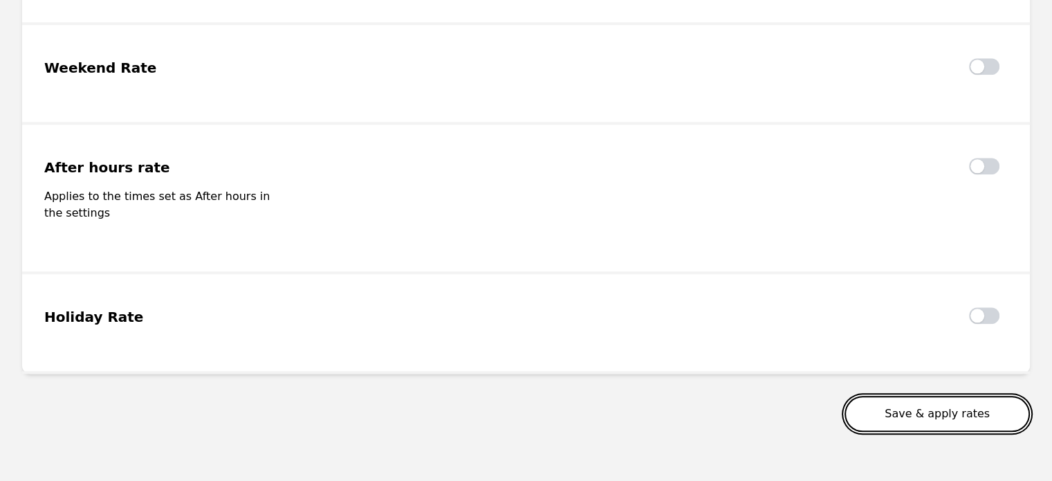
click at [938, 396] on button "Save & apply rates" at bounding box center [937, 414] width 185 height 36
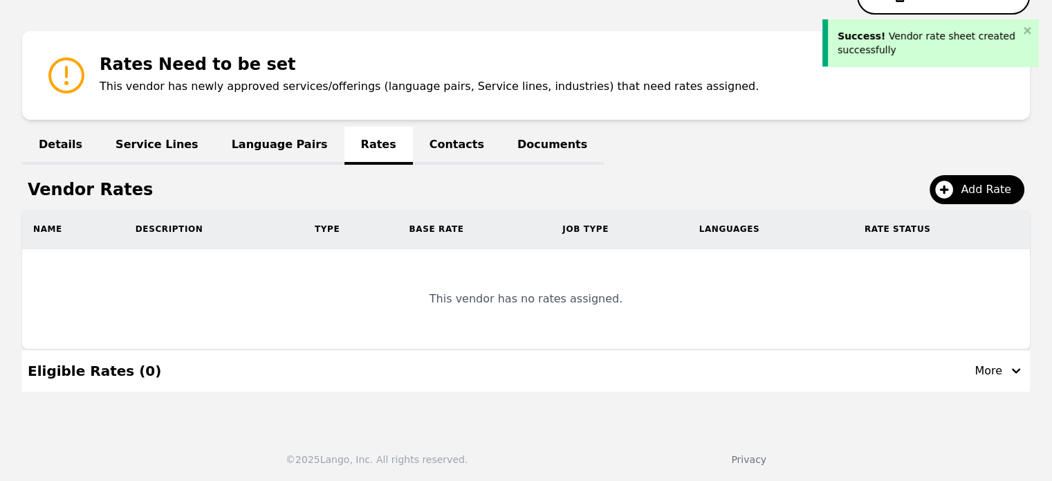
scroll to position [163, 0]
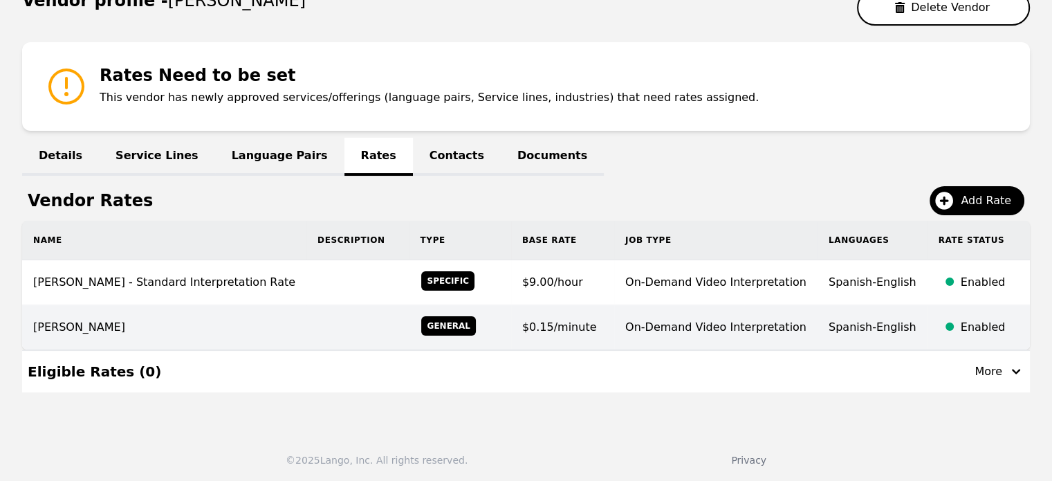
click at [985, 319] on div "Enabled" at bounding box center [990, 327] width 58 height 17
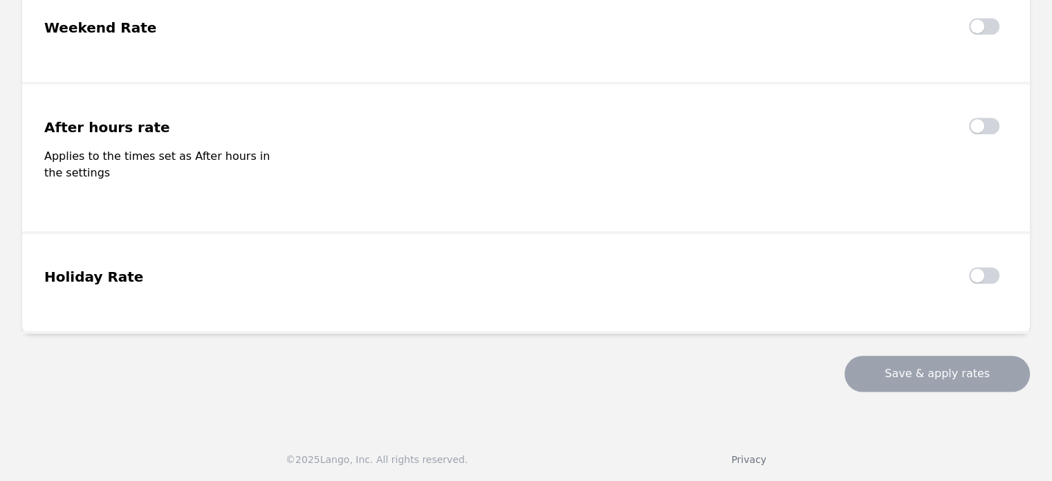
type input "Pedro Frias"
type input "0.15"
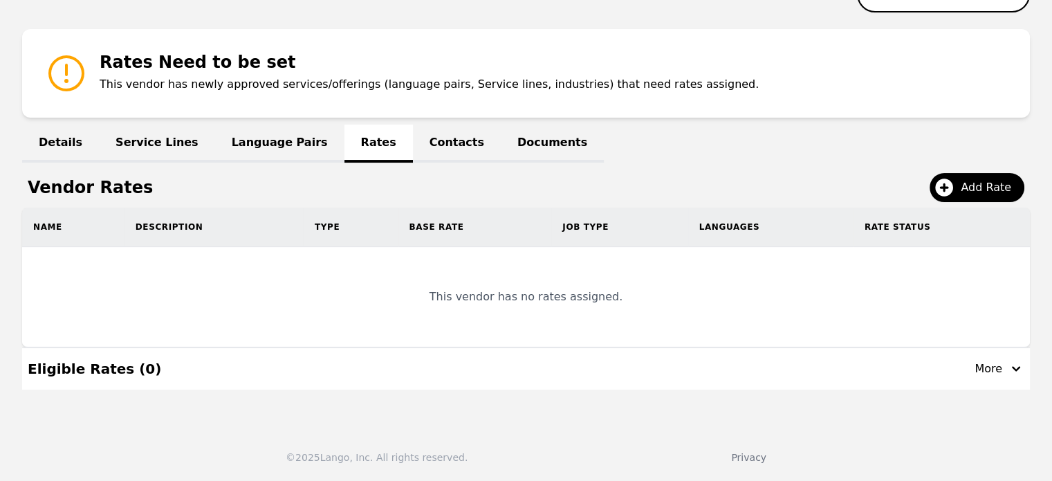
scroll to position [163, 0]
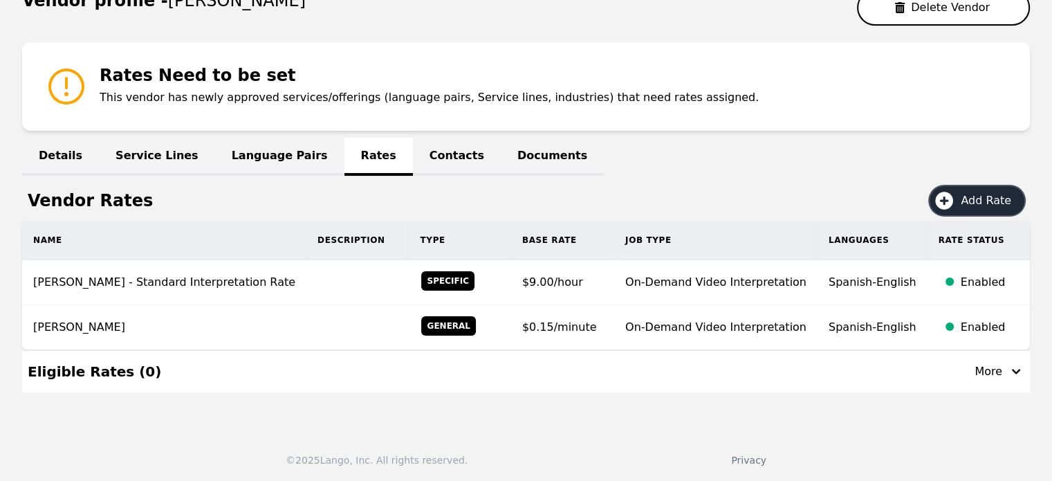
click at [980, 196] on span "Add Rate" at bounding box center [991, 200] width 60 height 17
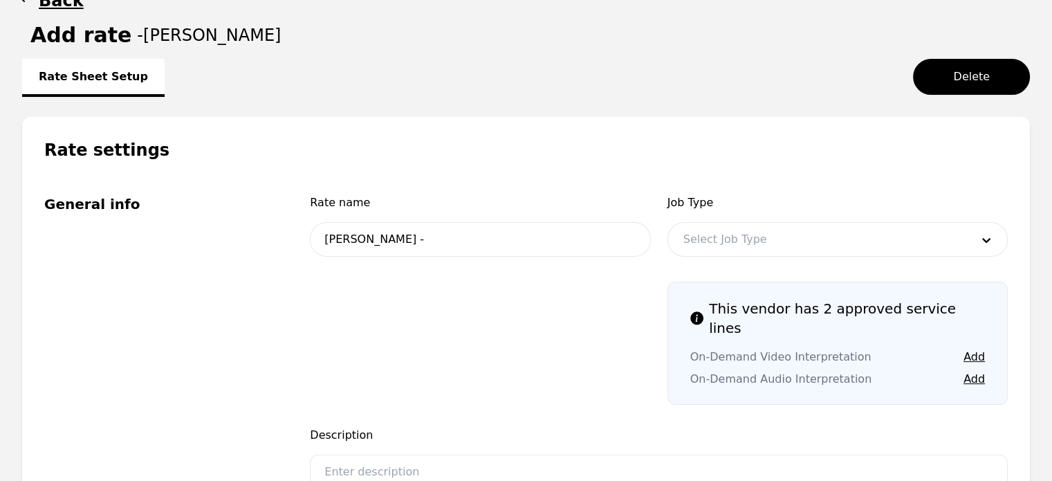
click at [730, 239] on div at bounding box center [817, 239] width 298 height 33
click at [980, 371] on button "Add" at bounding box center [974, 379] width 21 height 17
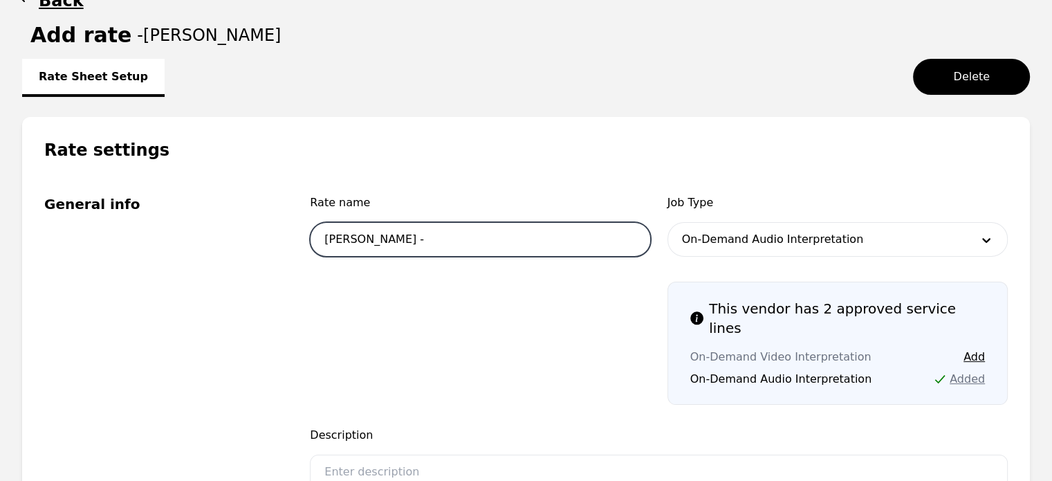
click at [600, 239] on input "Jhon Rodriguez -" at bounding box center [480, 239] width 340 height 35
paste input "Standard Interpretation Rate"
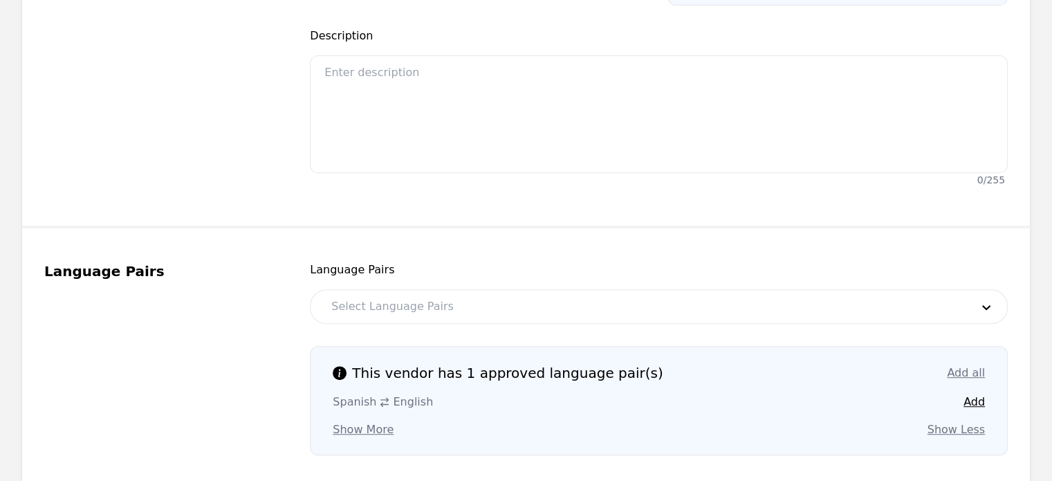
scroll to position [565, 0]
type input "[PERSON_NAME] - Standard Interpretation Rate"
click at [471, 288] on div at bounding box center [641, 304] width 650 height 33
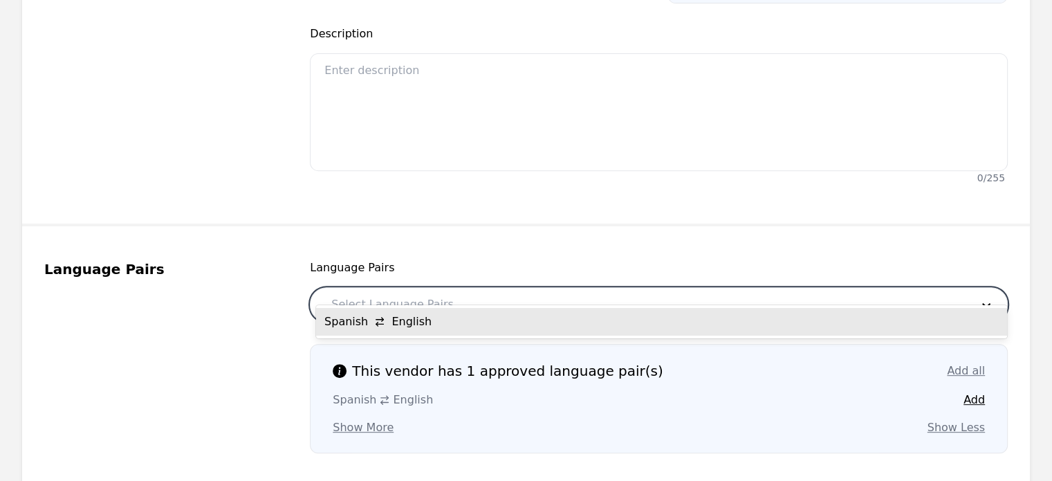
click at [432, 327] on div "Spanish English" at bounding box center [661, 322] width 691 height 28
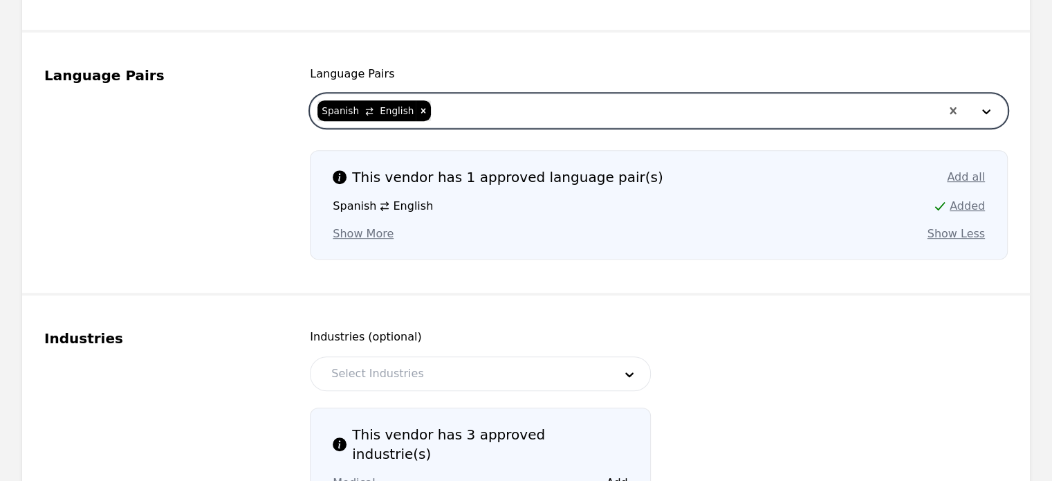
scroll to position [899, 0]
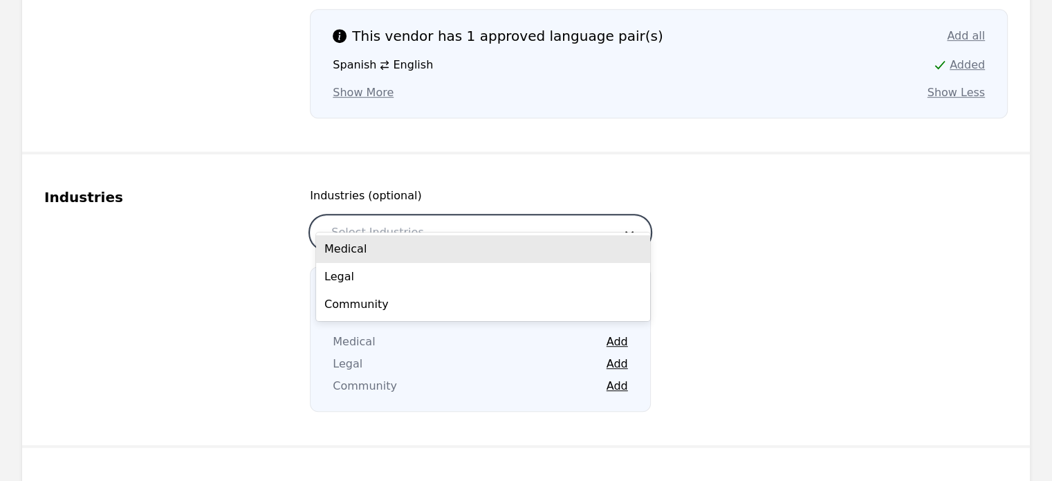
click at [433, 216] on div at bounding box center [462, 232] width 292 height 33
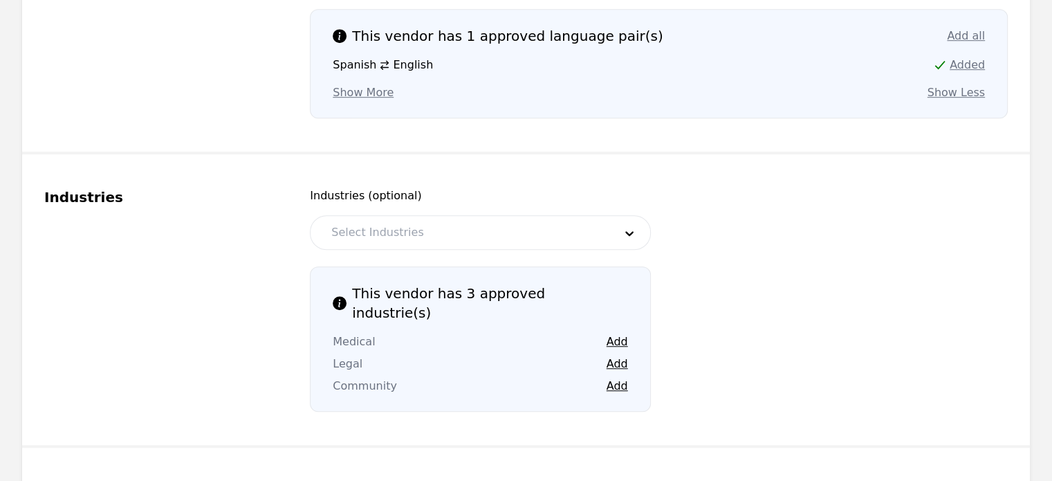
click at [235, 225] on div "Industries" at bounding box center [160, 300] width 232 height 224
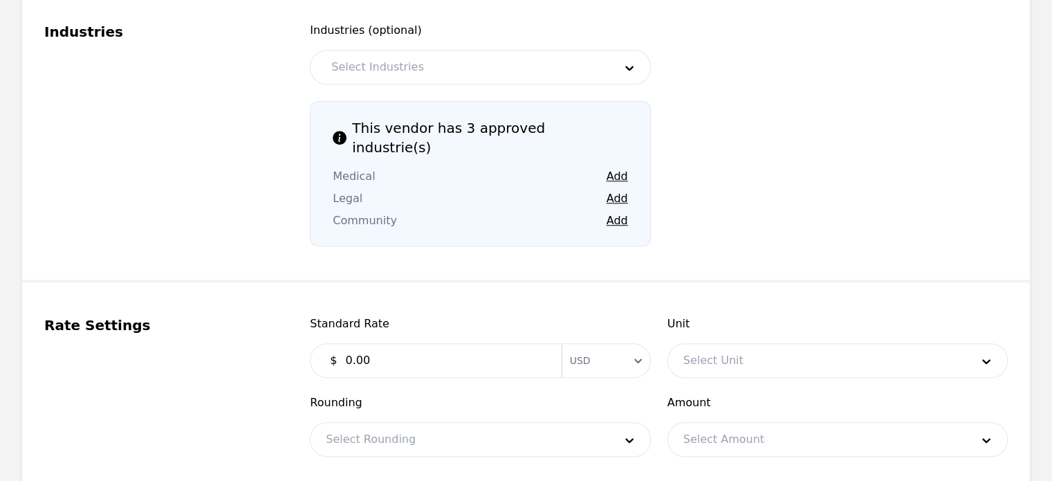
scroll to position [1069, 0]
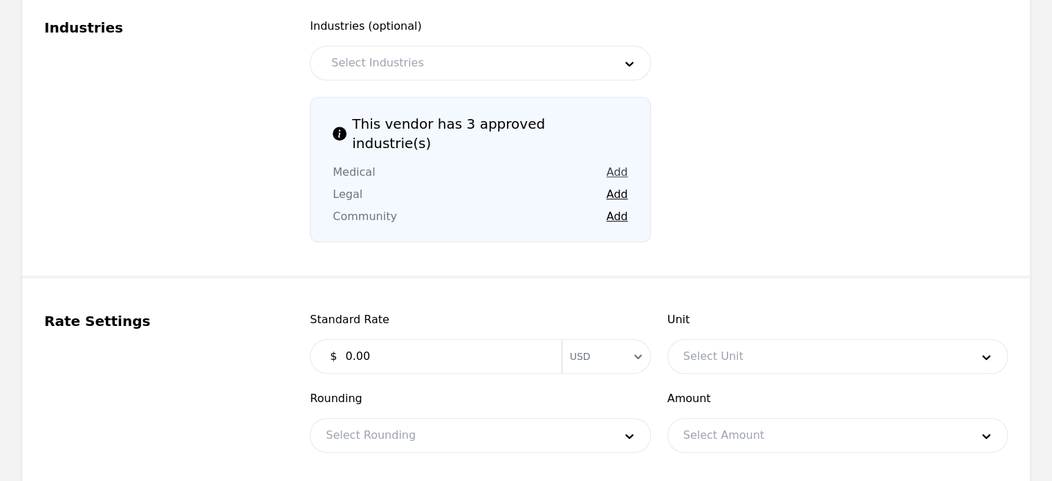
click at [617, 164] on button "Add" at bounding box center [617, 172] width 21 height 17
click at [617, 186] on button "Add" at bounding box center [617, 194] width 21 height 17
click at [616, 208] on button "Add" at bounding box center [617, 216] width 21 height 17
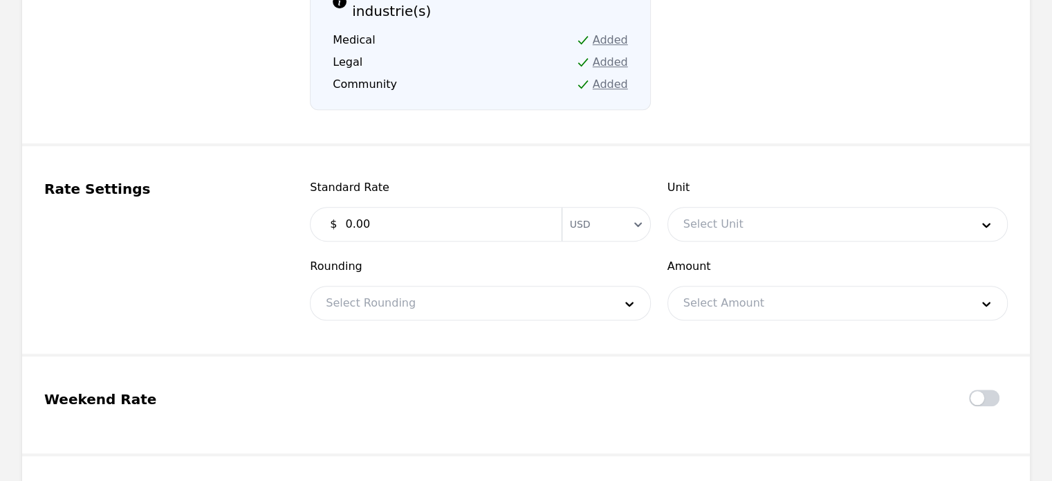
scroll to position [1205, 0]
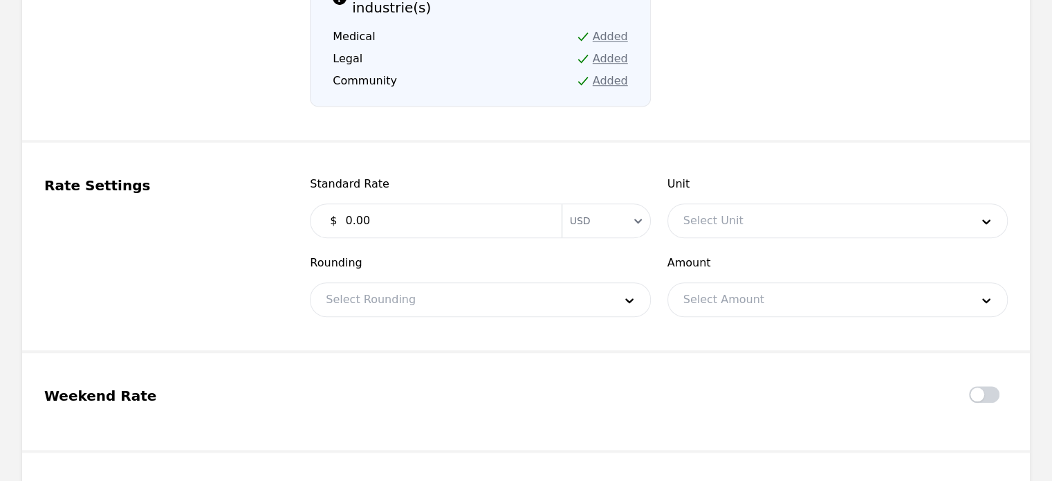
click at [348, 207] on input "0.00" at bounding box center [445, 221] width 216 height 28
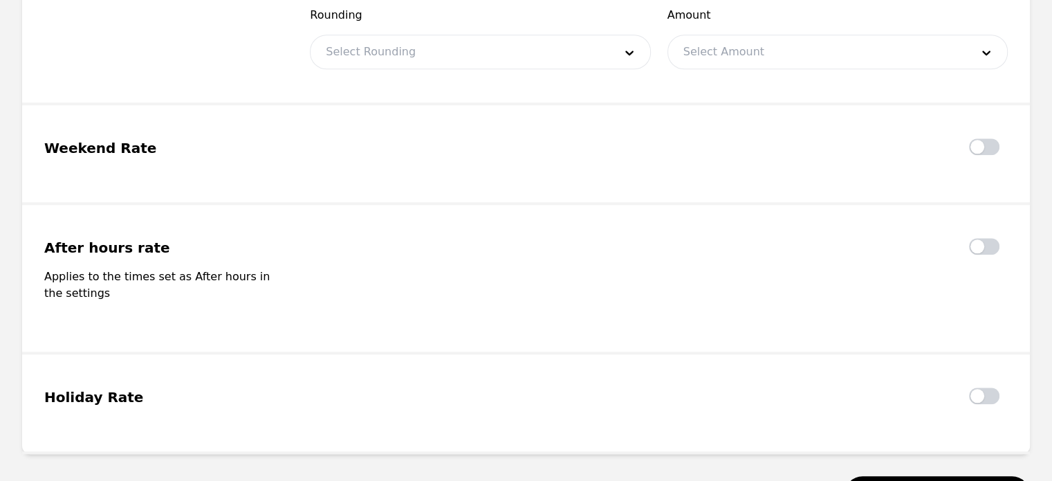
scroll to position [1478, 0]
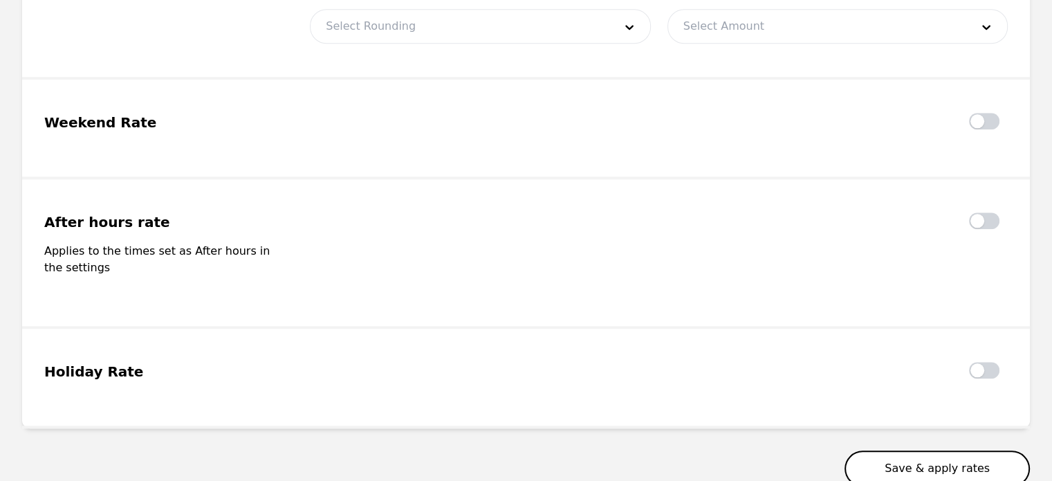
type input "9.00"
click at [941, 450] on button "Save & apply rates" at bounding box center [937, 468] width 185 height 36
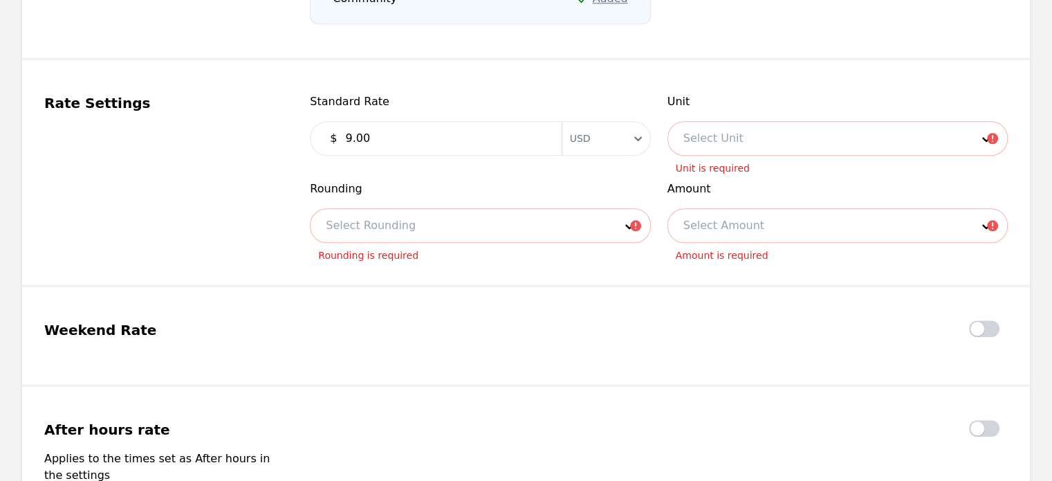
scroll to position [1281, 0]
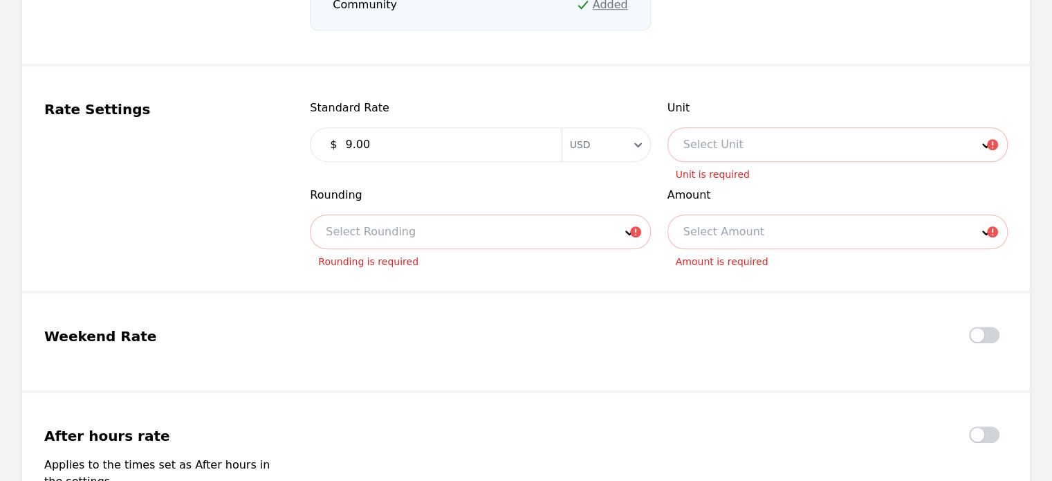
click at [459, 215] on div at bounding box center [460, 231] width 298 height 33
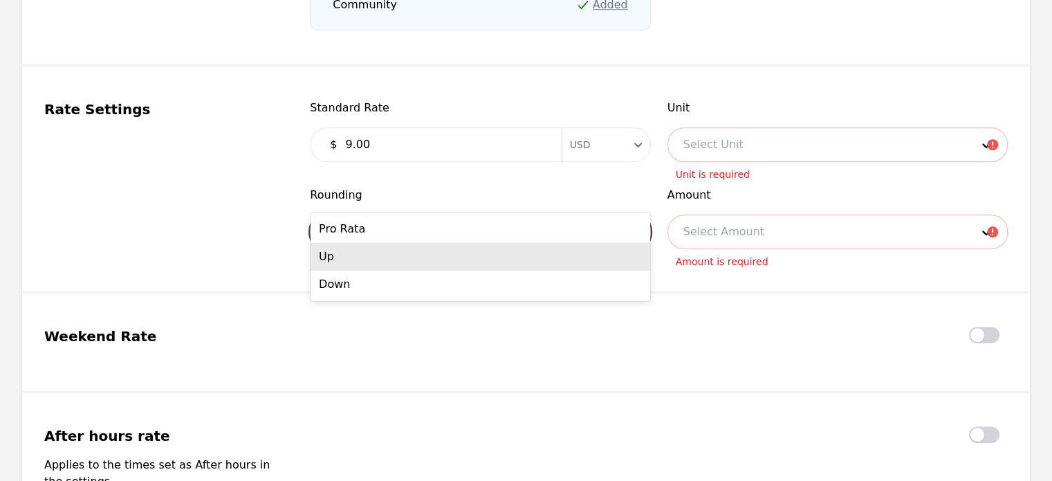
click at [427, 265] on div "Up" at bounding box center [481, 257] width 340 height 28
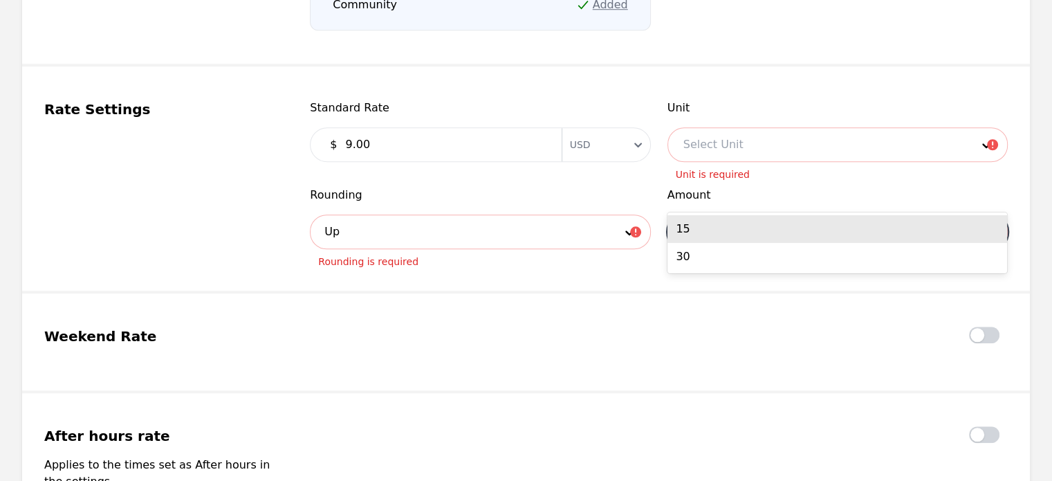
click at [706, 215] on div at bounding box center [817, 231] width 298 height 33
click at [700, 234] on div "15" at bounding box center [838, 229] width 340 height 28
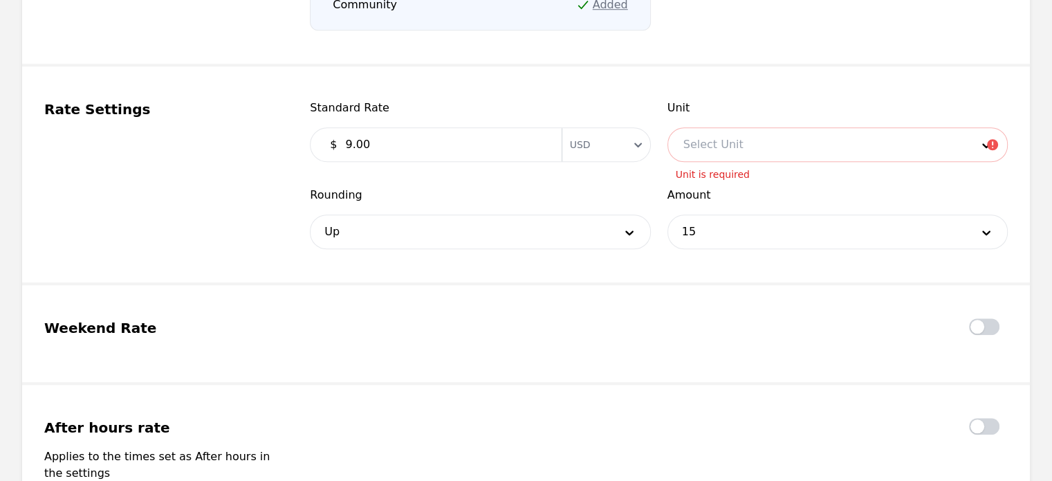
click at [335, 187] on span "Rounding" at bounding box center [480, 195] width 340 height 17
copy span "Rounding"
click at [697, 187] on span "Amount" at bounding box center [838, 195] width 340 height 17
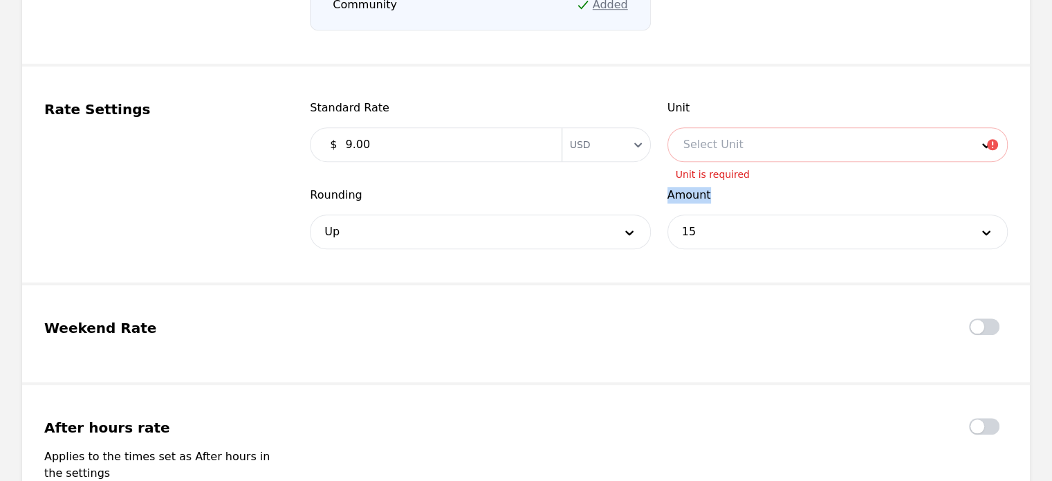
click at [697, 187] on span "Amount" at bounding box center [838, 195] width 340 height 17
copy span "Amount"
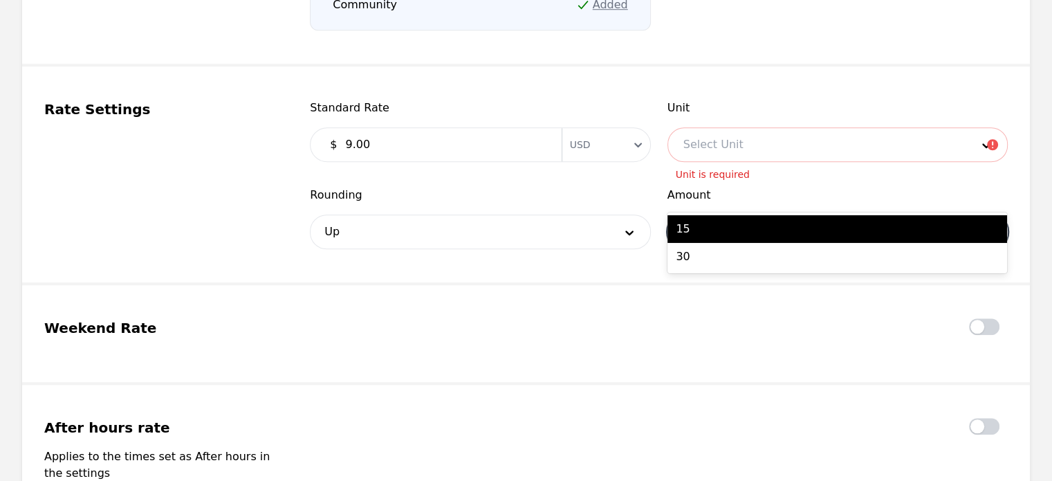
click at [724, 215] on div at bounding box center [817, 231] width 298 height 33
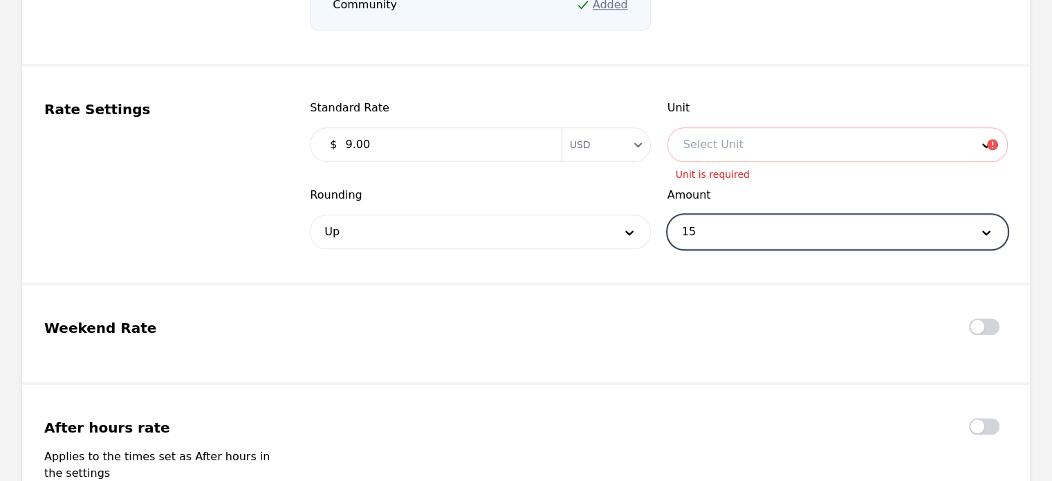
click at [724, 215] on div at bounding box center [817, 231] width 298 height 33
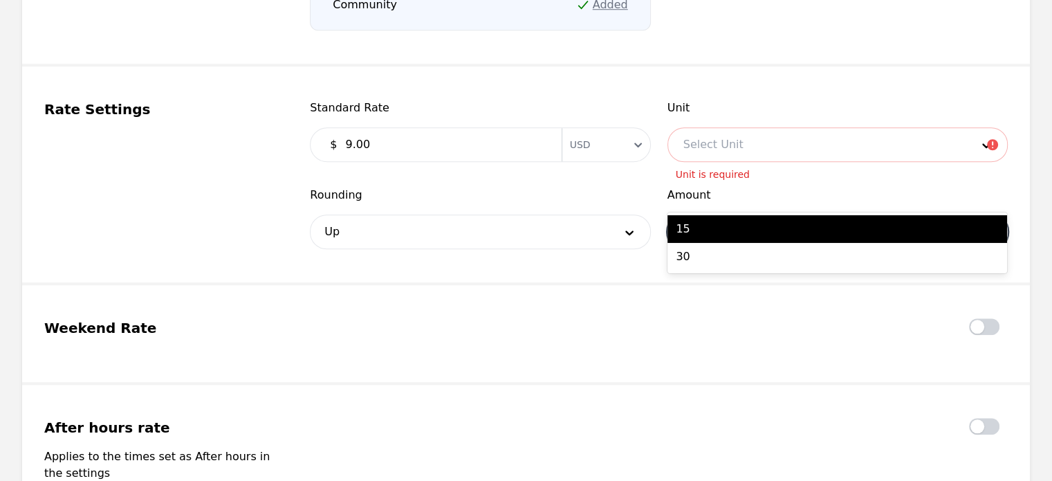
click at [703, 215] on div at bounding box center [817, 231] width 298 height 33
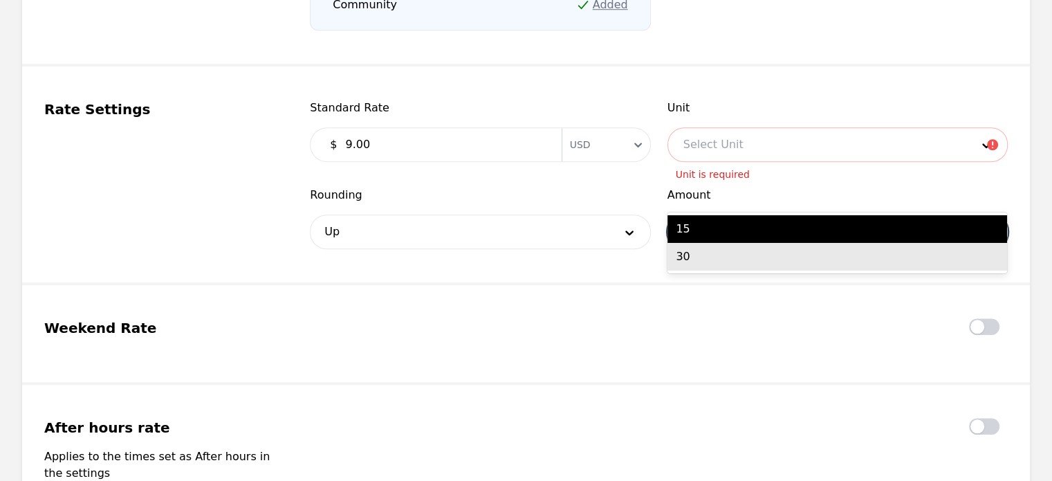
click at [686, 262] on div "30" at bounding box center [838, 257] width 340 height 28
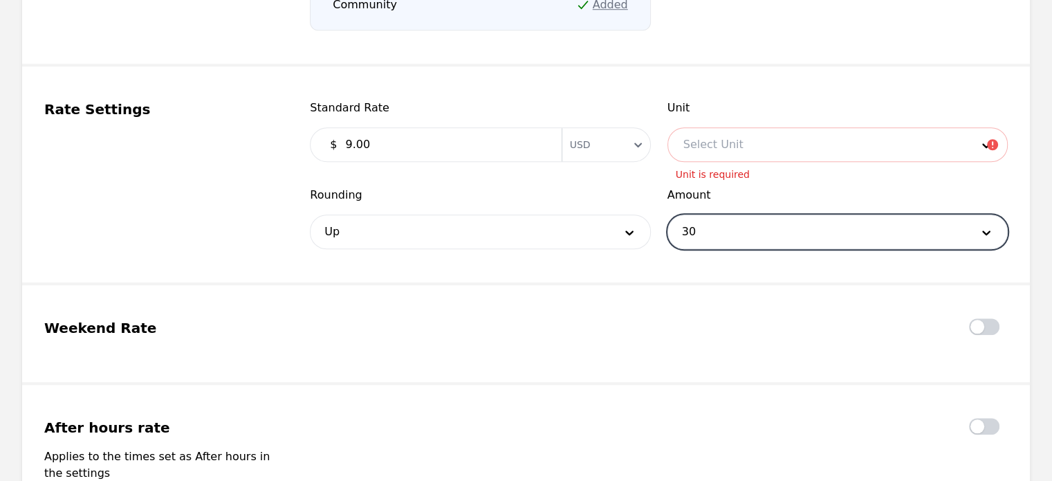
click at [586, 215] on div at bounding box center [460, 231] width 298 height 33
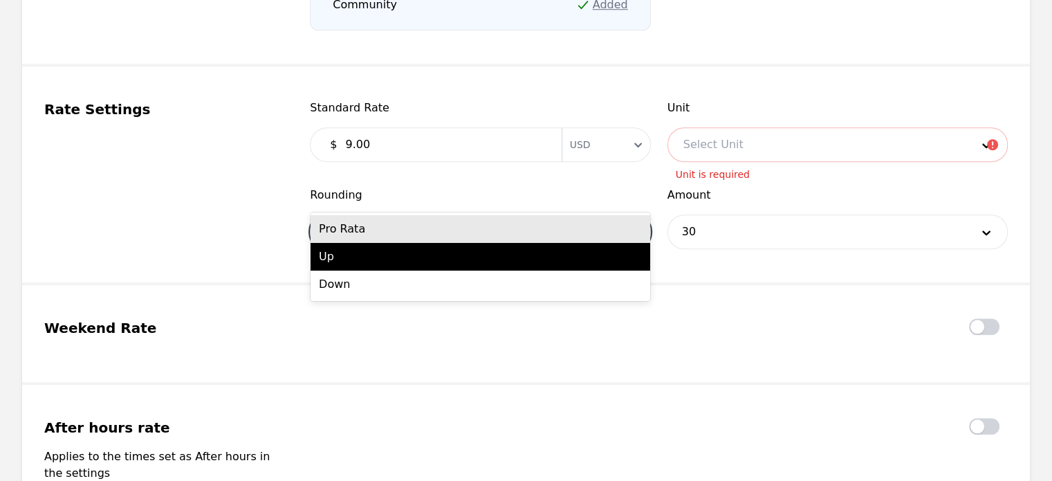
click at [558, 227] on div "Pro Rata" at bounding box center [481, 229] width 340 height 28
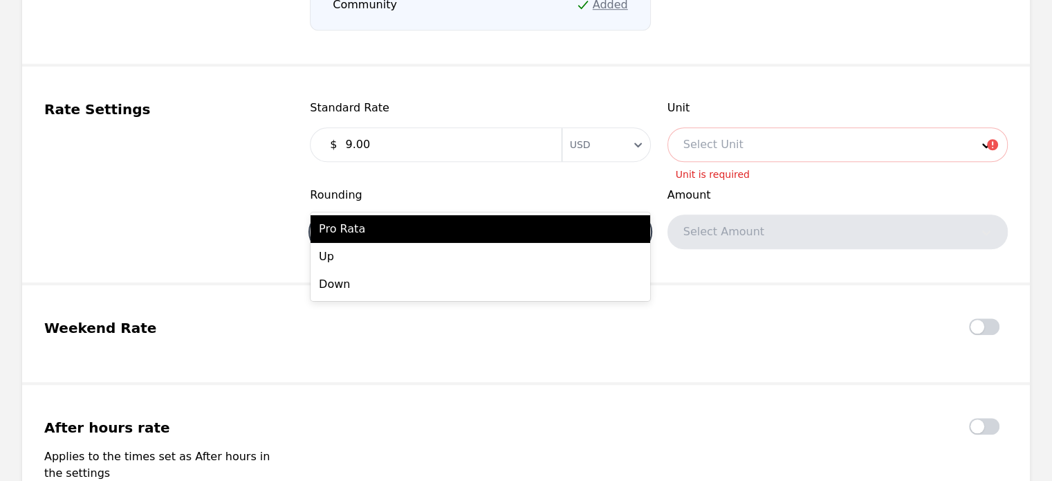
drag, startPoint x: 373, startPoint y: 182, endPoint x: 333, endPoint y: 188, distance: 40.6
click at [333, 215] on div at bounding box center [460, 231] width 298 height 33
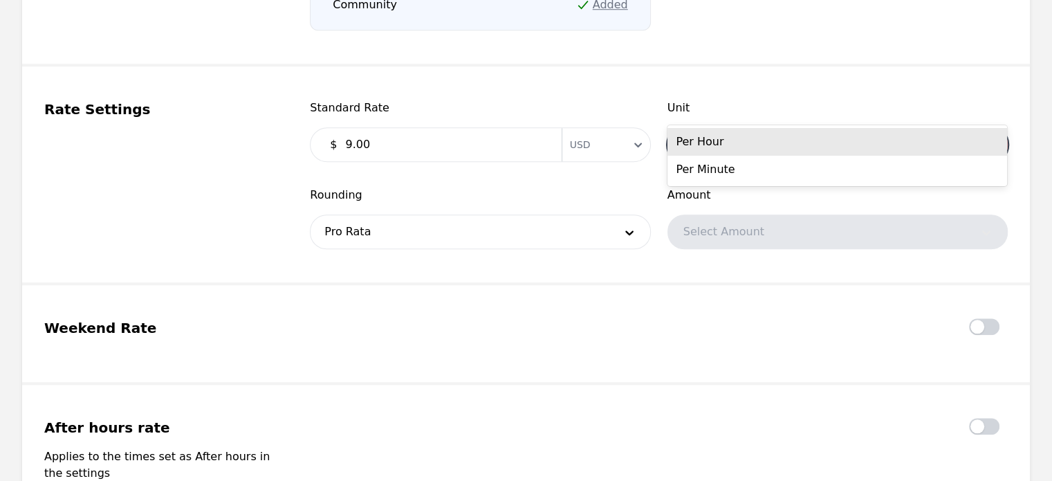
click at [725, 128] on div at bounding box center [817, 144] width 298 height 33
click at [706, 146] on div "Per Hour" at bounding box center [838, 142] width 340 height 28
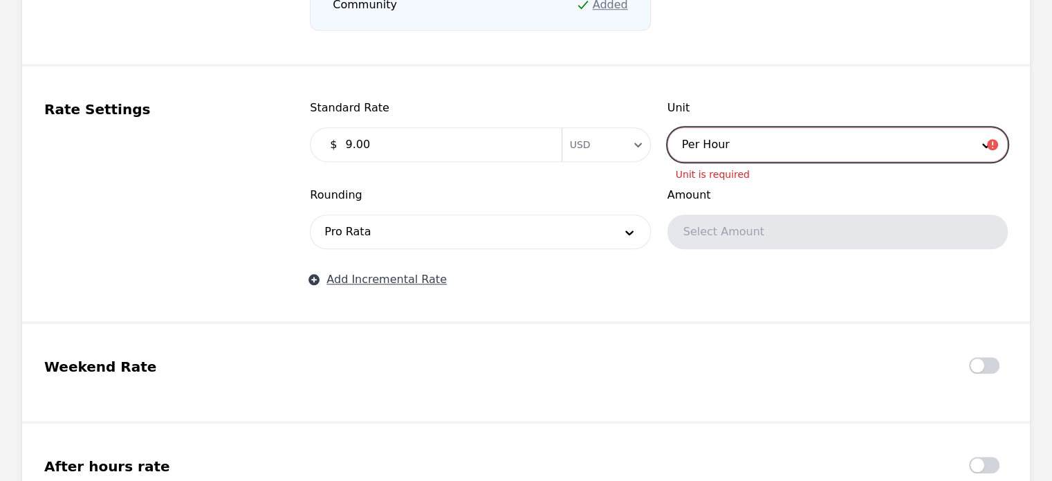
scroll to position [1580, 0]
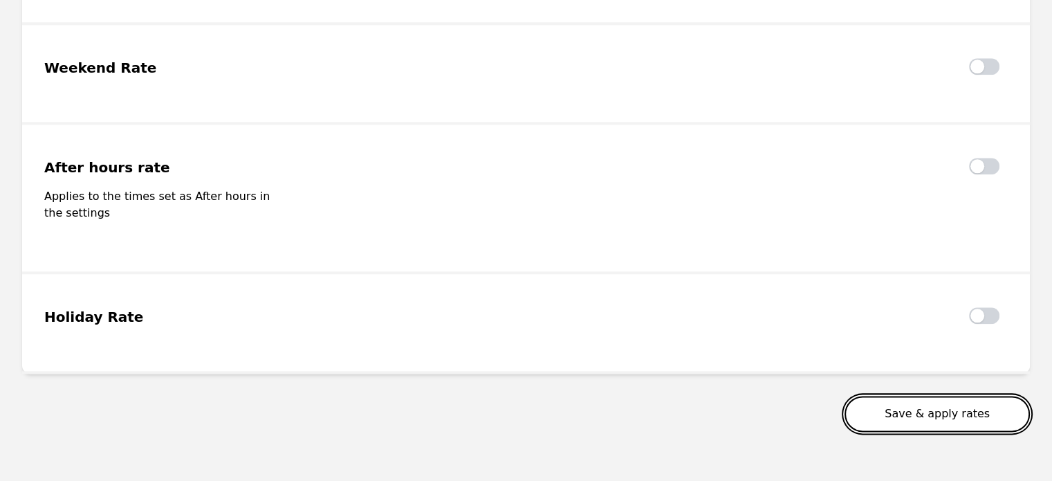
click at [899, 396] on button "Save & apply rates" at bounding box center [937, 414] width 185 height 36
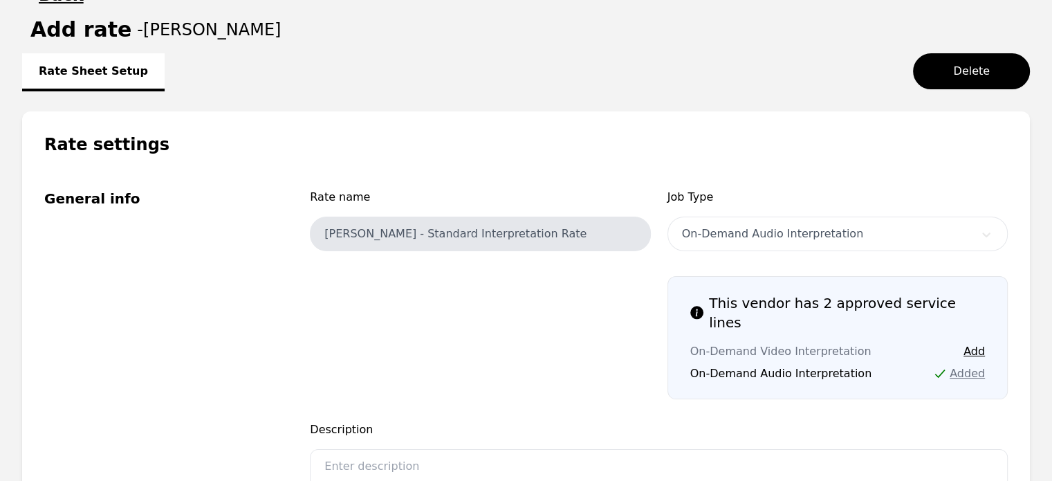
scroll to position [131, 0]
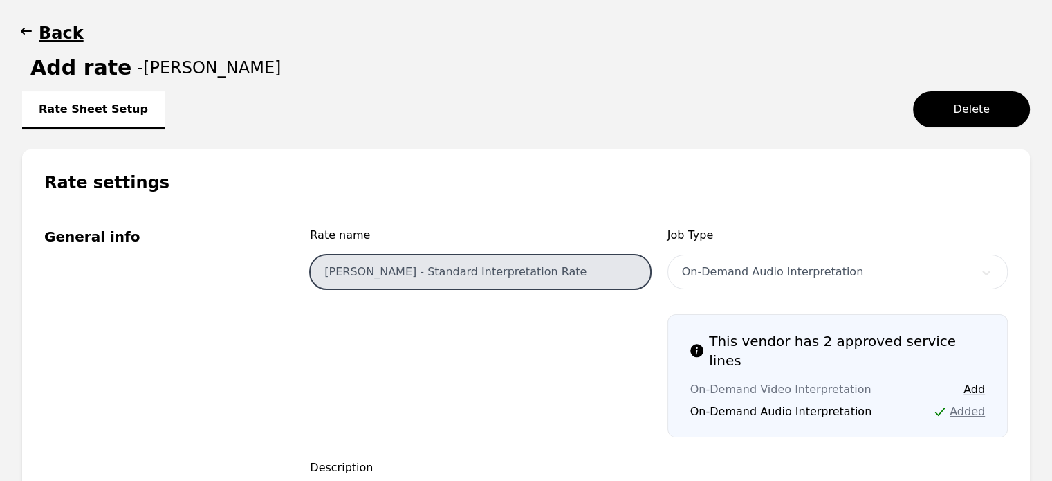
click at [498, 275] on input "[PERSON_NAME] - Standard Interpretation Rate" at bounding box center [480, 272] width 340 height 35
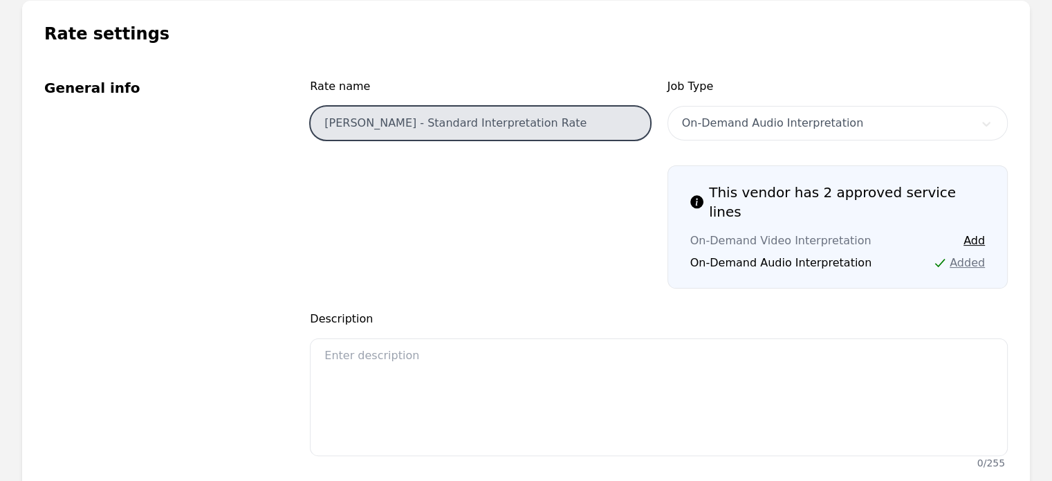
scroll to position [280, 0]
click at [558, 122] on input "[PERSON_NAME] - Standard Interpretation Rate" at bounding box center [480, 123] width 340 height 35
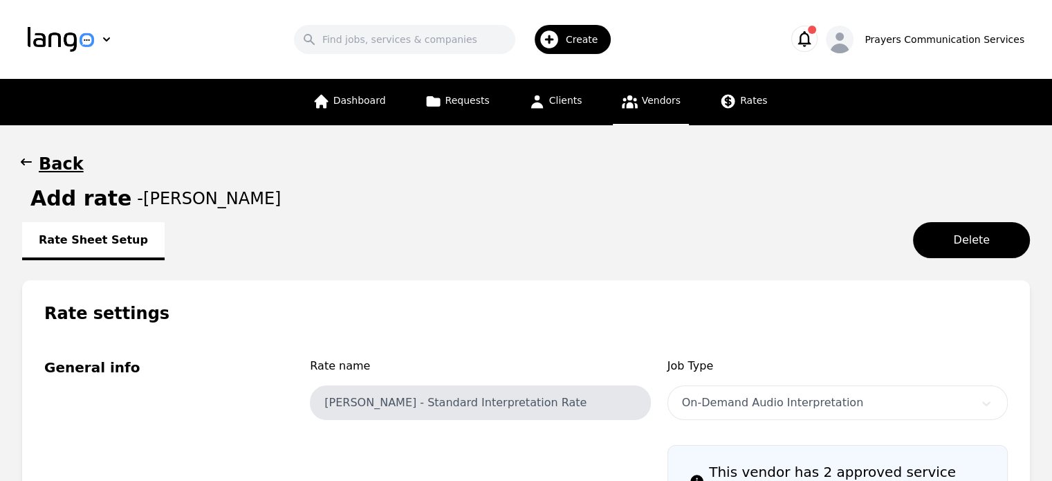
scroll to position [0, 0]
click at [71, 158] on h1 "Back" at bounding box center [61, 164] width 45 height 22
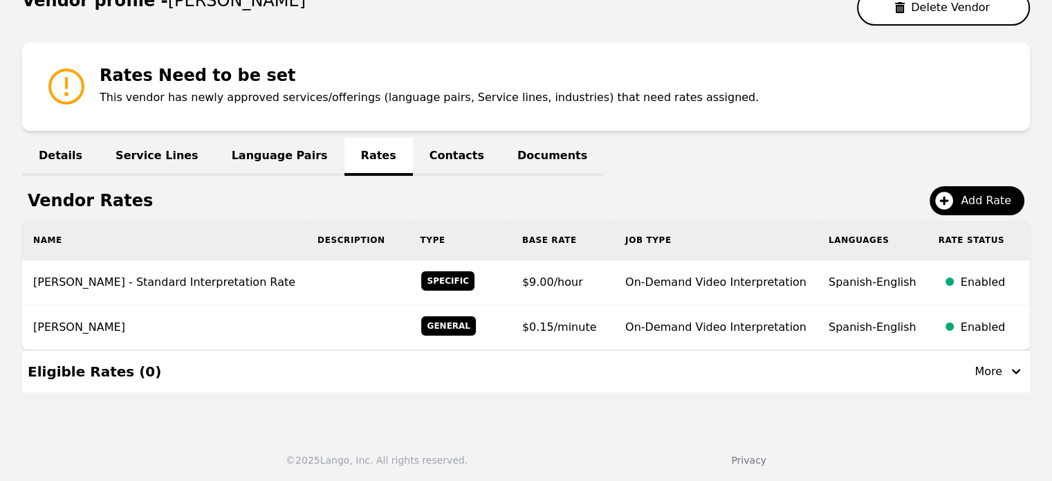
click at [998, 367] on div "More" at bounding box center [1000, 371] width 50 height 17
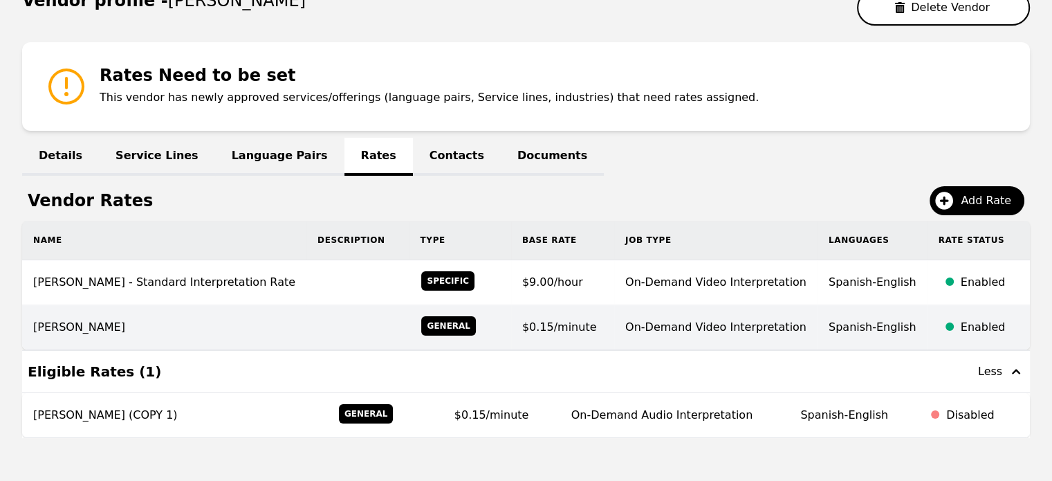
scroll to position [209, 0]
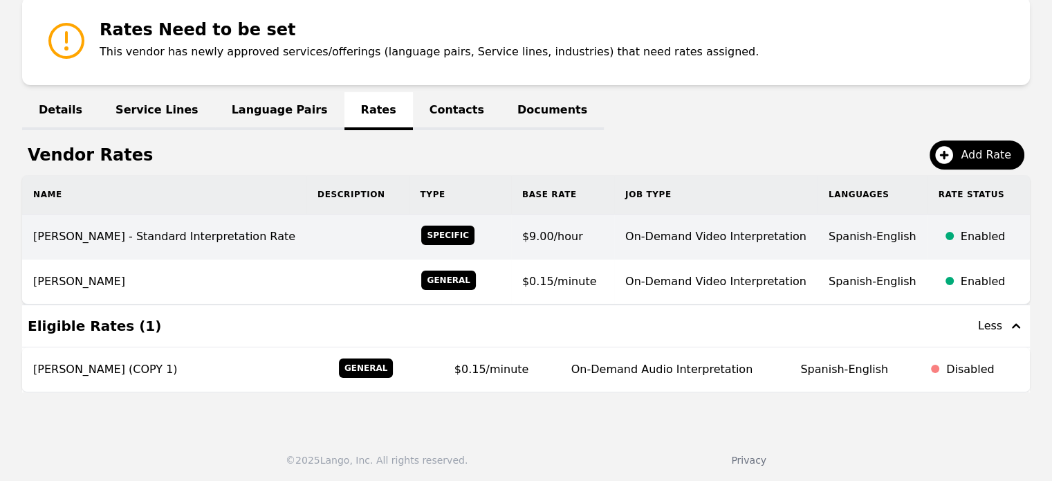
click at [228, 238] on td "[PERSON_NAME] - Standard Interpretation Rate" at bounding box center [164, 236] width 284 height 45
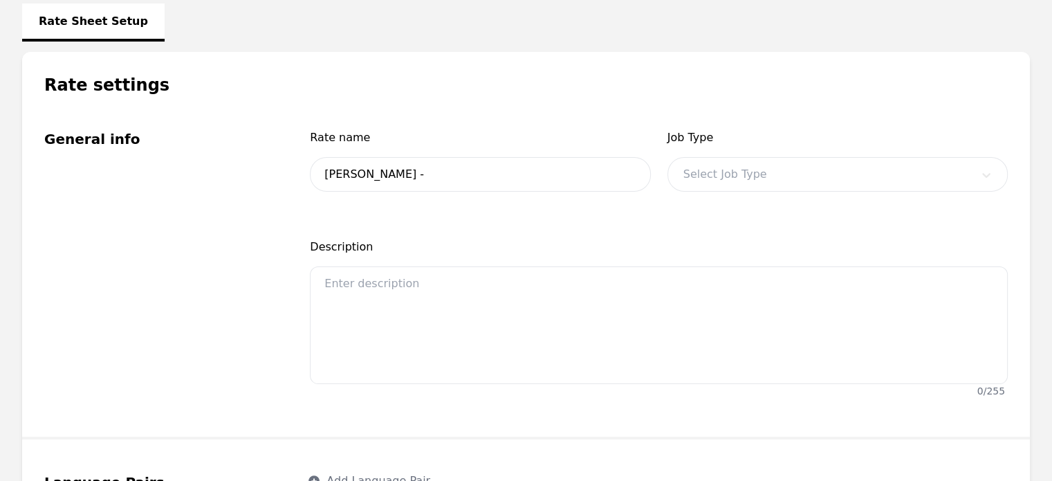
type input "[PERSON_NAME] - Standard Interpretation Rate"
type input "9.00"
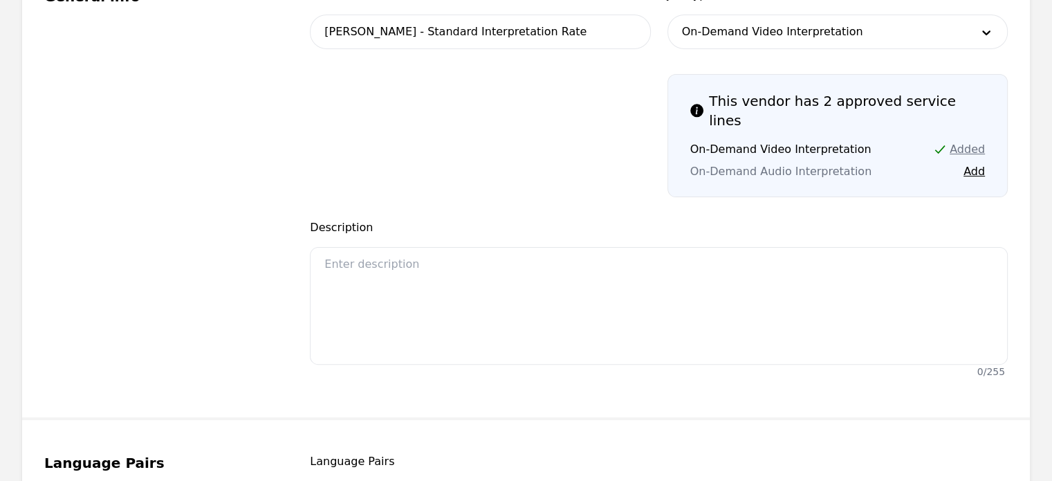
scroll to position [370, 0]
click at [966, 164] on button "Add" at bounding box center [974, 172] width 21 height 17
click at [972, 142] on button "Add" at bounding box center [974, 150] width 21 height 17
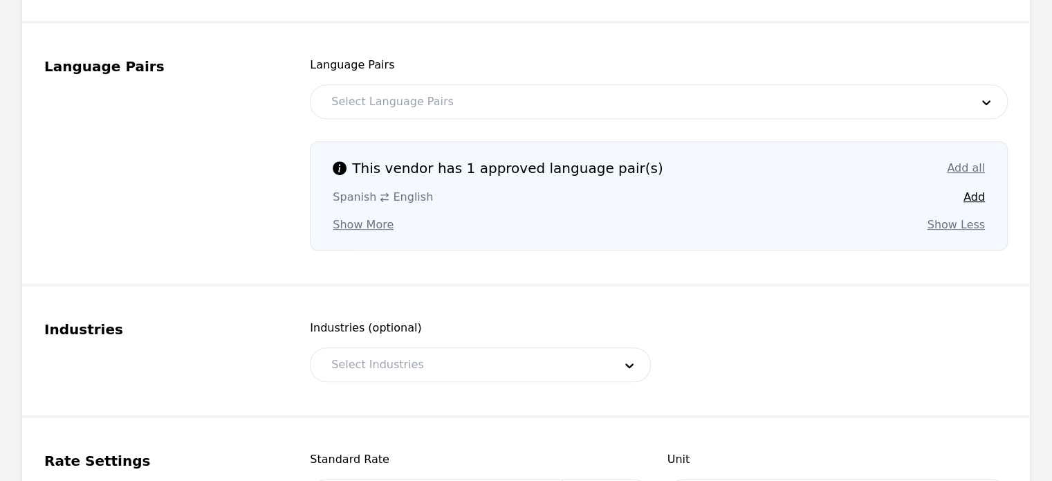
scroll to position [768, 0]
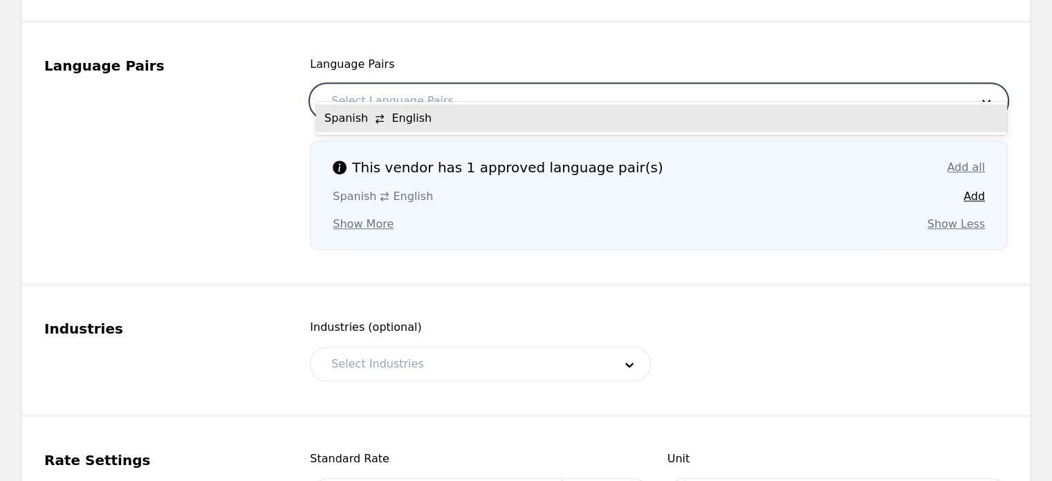
click at [554, 85] on div at bounding box center [641, 100] width 650 height 33
click at [482, 128] on div "Spanish English" at bounding box center [661, 118] width 691 height 28
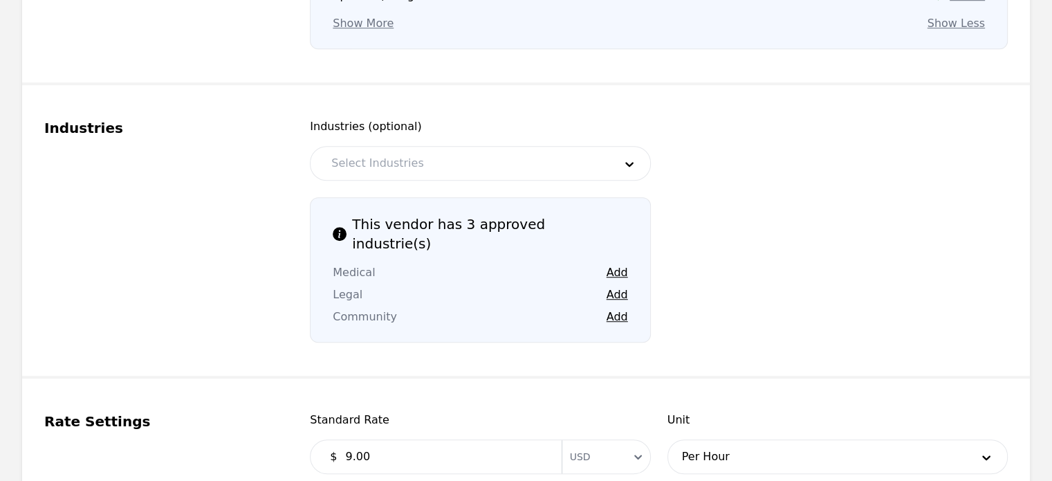
scroll to position [969, 0]
click at [622, 264] on button "Add" at bounding box center [617, 272] width 21 height 17
click at [614, 286] on button "Add" at bounding box center [617, 294] width 21 height 17
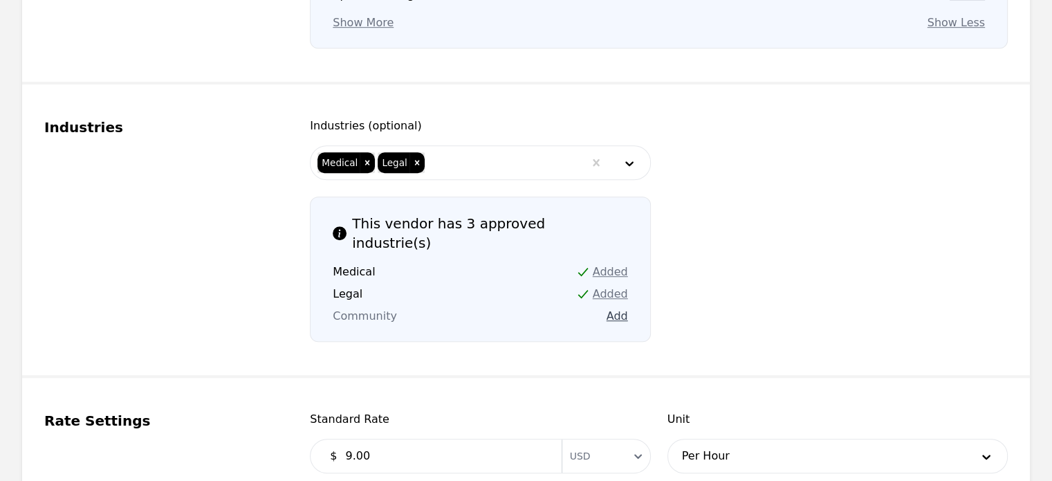
click at [613, 308] on button "Add" at bounding box center [617, 316] width 21 height 17
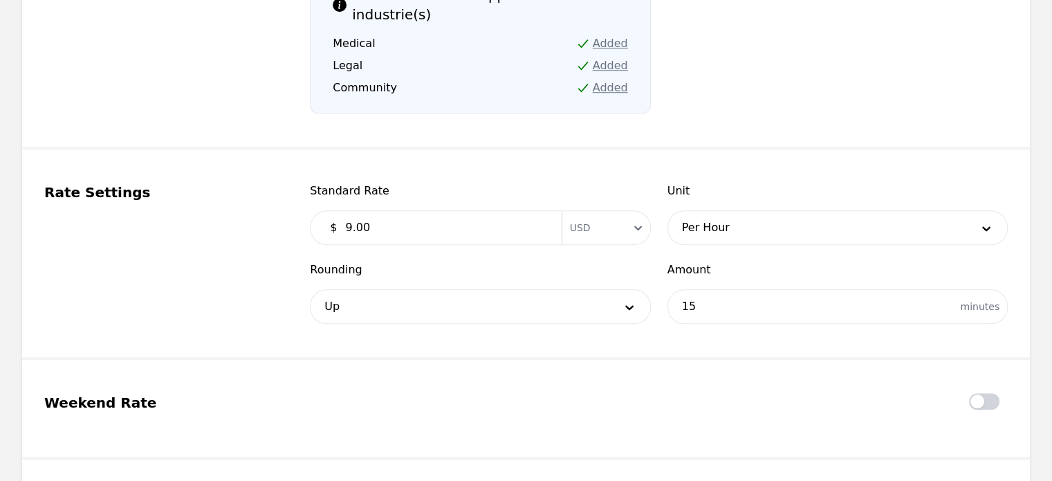
scroll to position [1206, 0]
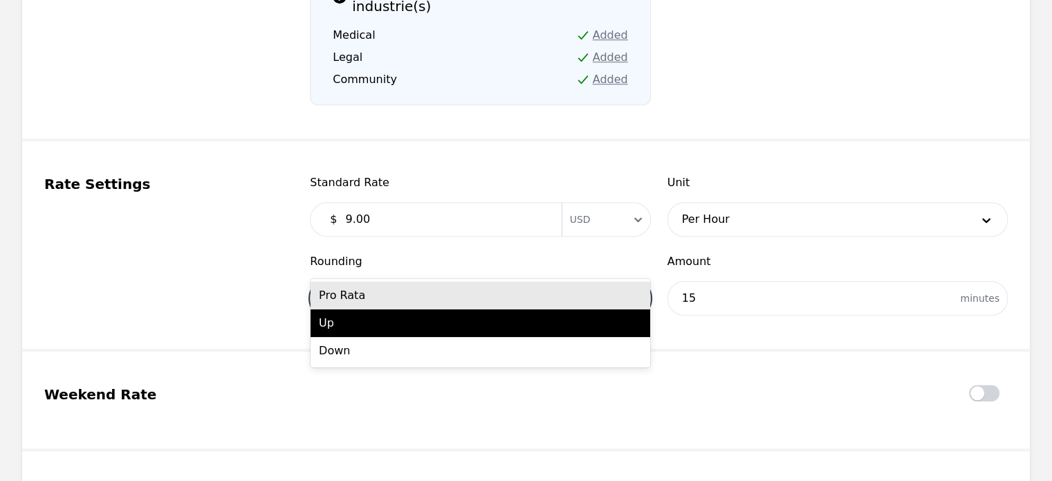
click at [568, 282] on div at bounding box center [460, 298] width 298 height 33
click at [488, 291] on div "Pro Rata" at bounding box center [481, 296] width 340 height 28
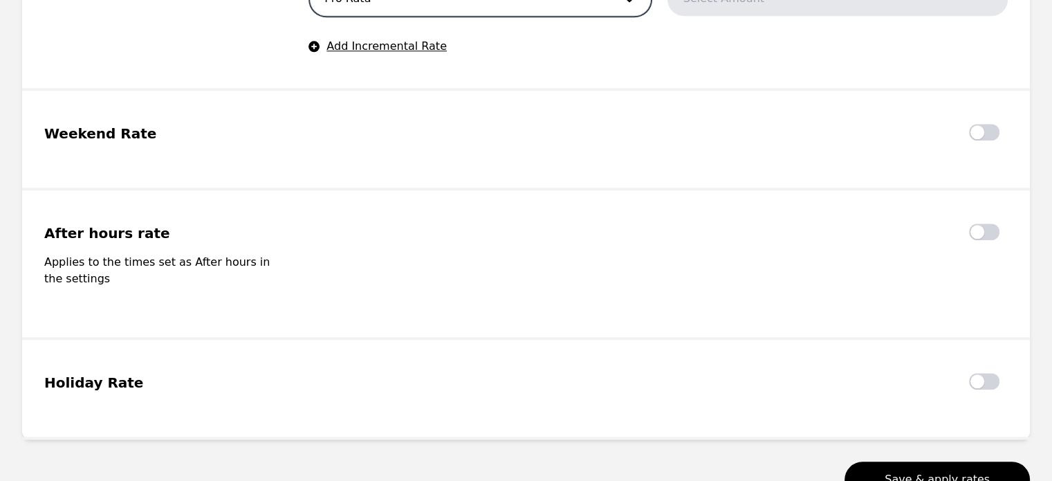
scroll to position [1505, 0]
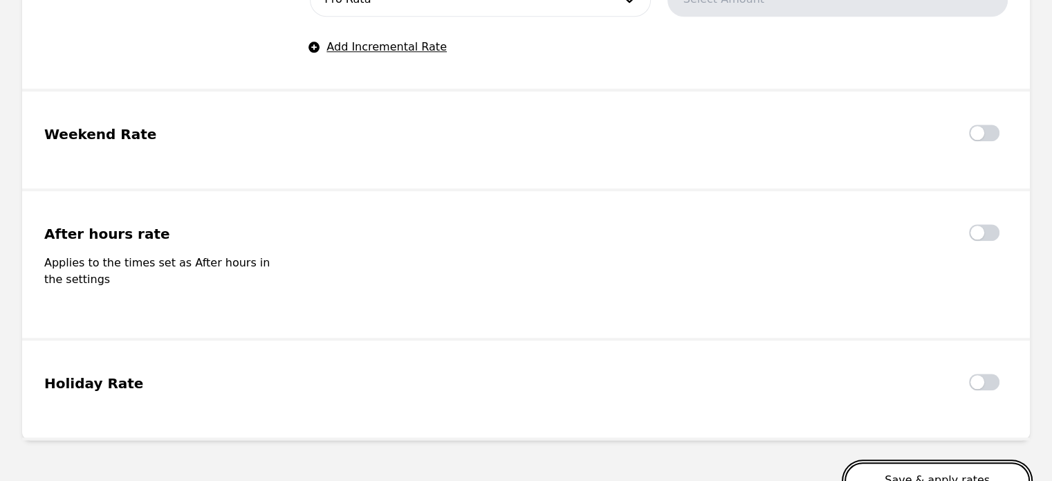
click at [940, 462] on button "Save & apply rates" at bounding box center [937, 480] width 185 height 36
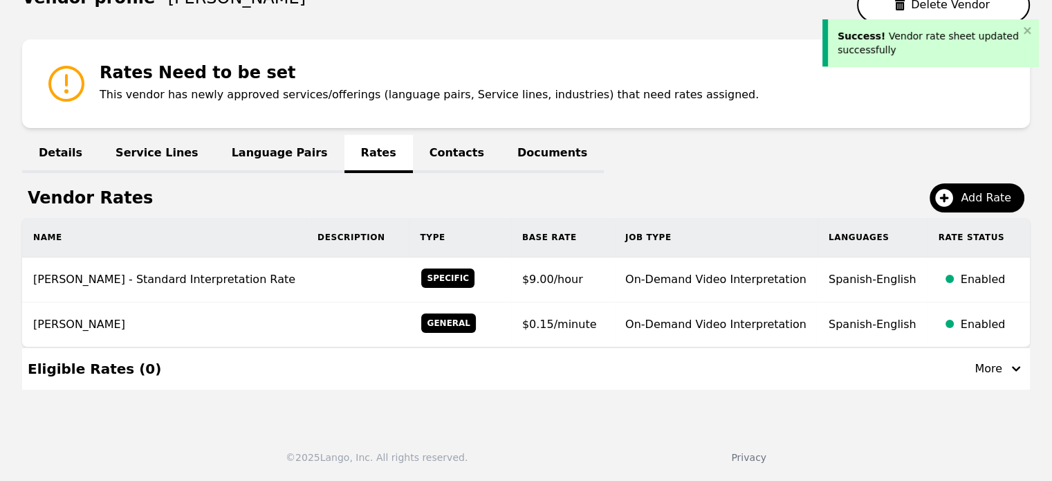
scroll to position [163, 0]
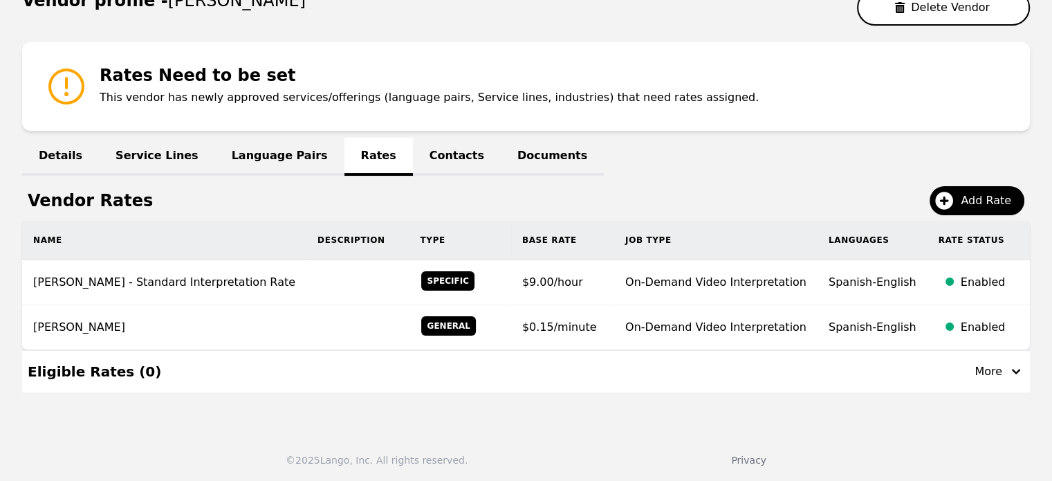
drag, startPoint x: 990, startPoint y: 322, endPoint x: 922, endPoint y: 385, distance: 92.6
click at [922, 385] on div "Eligible Rates ( 0 ) More" at bounding box center [526, 372] width 997 height 42
click at [964, 202] on button "Add Rate" at bounding box center [977, 200] width 95 height 29
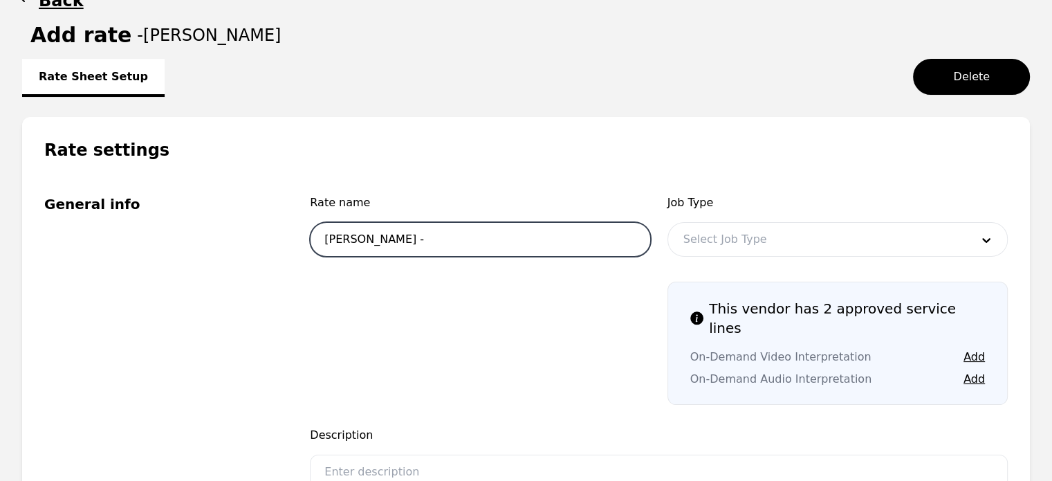
click at [540, 226] on input "Jhon Rodriguez -" at bounding box center [480, 239] width 340 height 35
type input "[PERSON_NAME] - Standard"
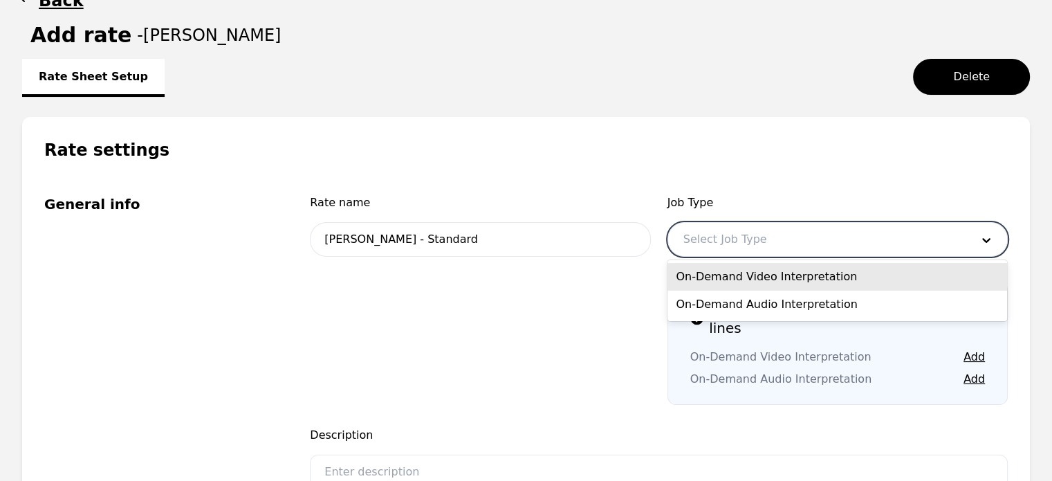
click at [702, 248] on div at bounding box center [817, 239] width 298 height 33
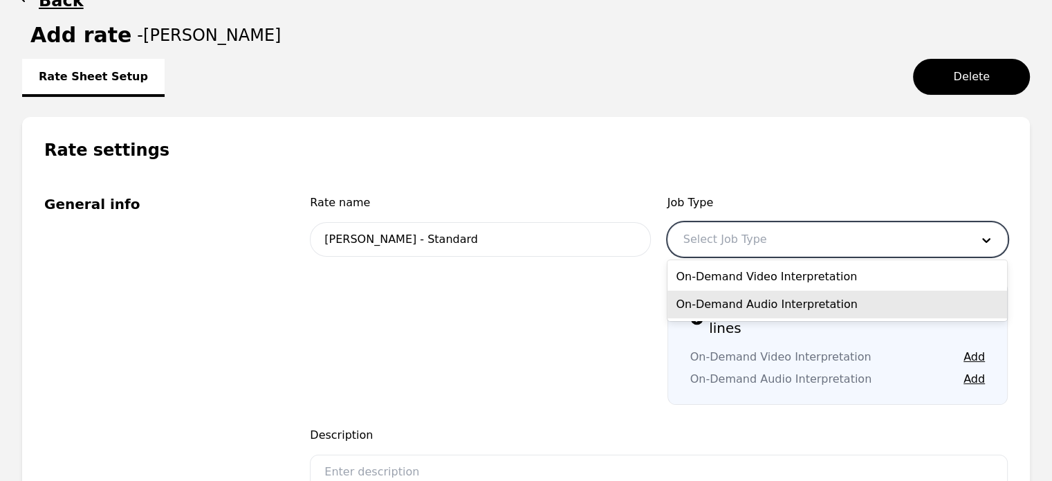
click at [731, 312] on div "On-Demand Audio Interpretation" at bounding box center [838, 305] width 340 height 28
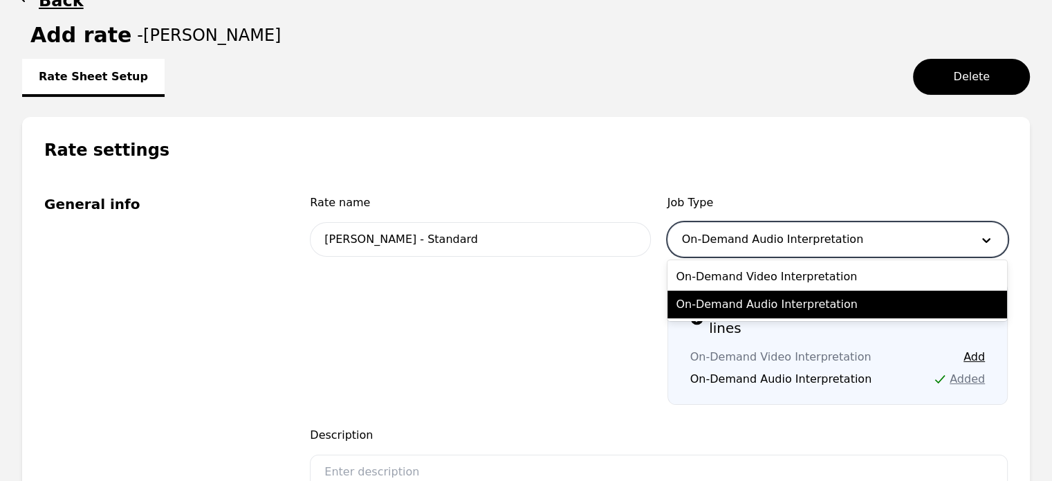
click at [819, 244] on div at bounding box center [817, 239] width 298 height 33
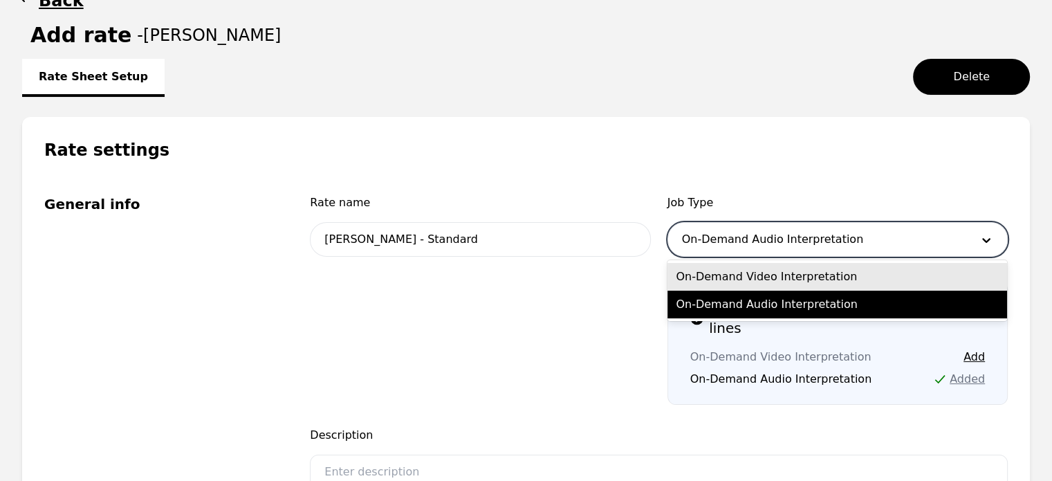
click at [807, 275] on div "On-Demand Video Interpretation" at bounding box center [838, 277] width 340 height 28
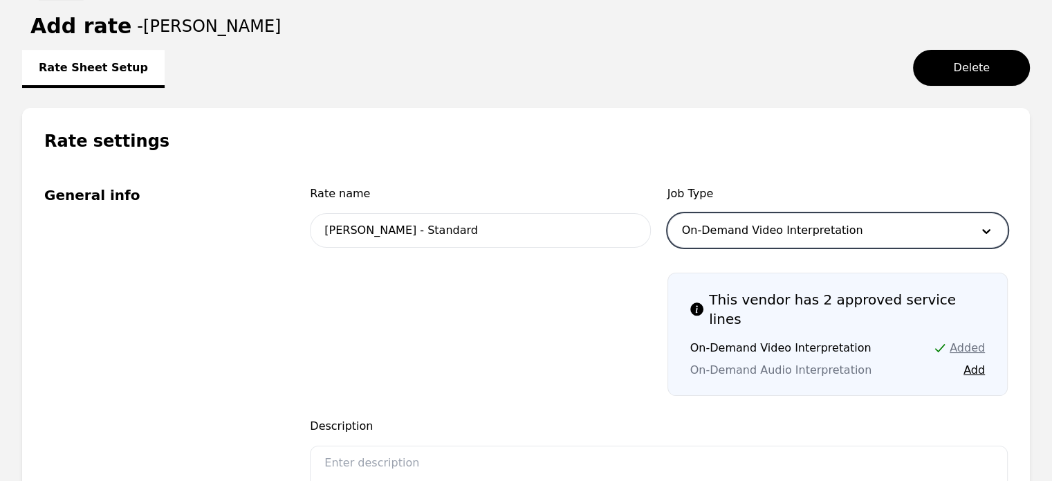
scroll to position [104, 0]
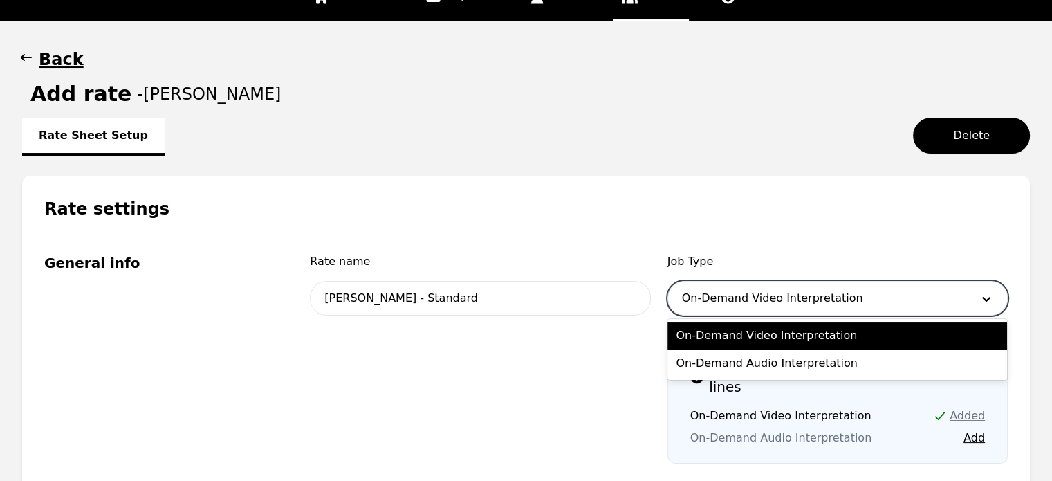
click at [769, 302] on div at bounding box center [817, 298] width 298 height 33
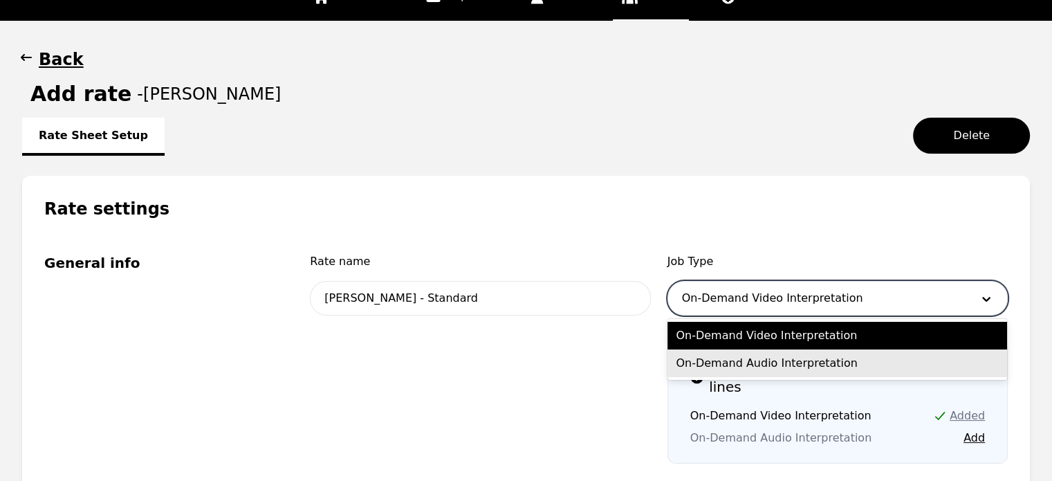
click at [769, 362] on div "On-Demand Audio Interpretation" at bounding box center [838, 363] width 340 height 28
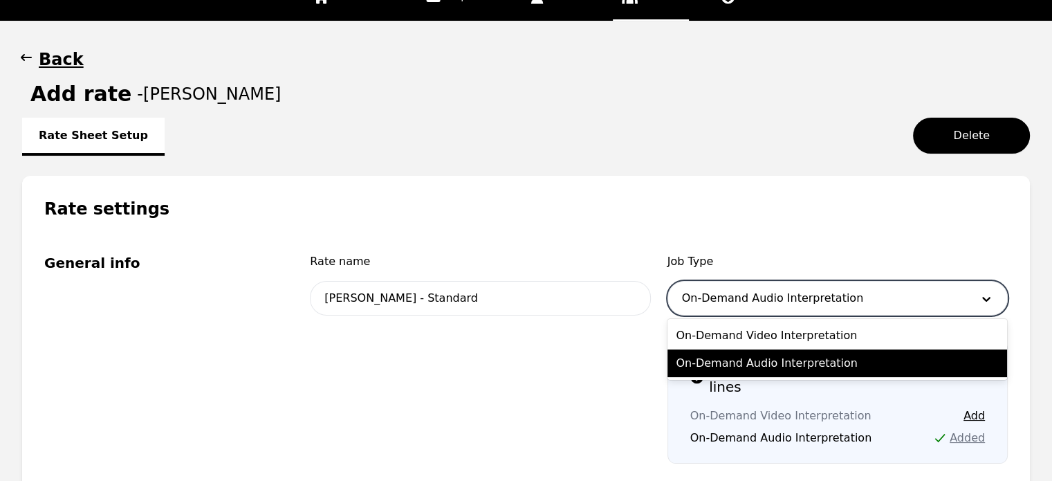
click at [724, 300] on div at bounding box center [817, 298] width 298 height 33
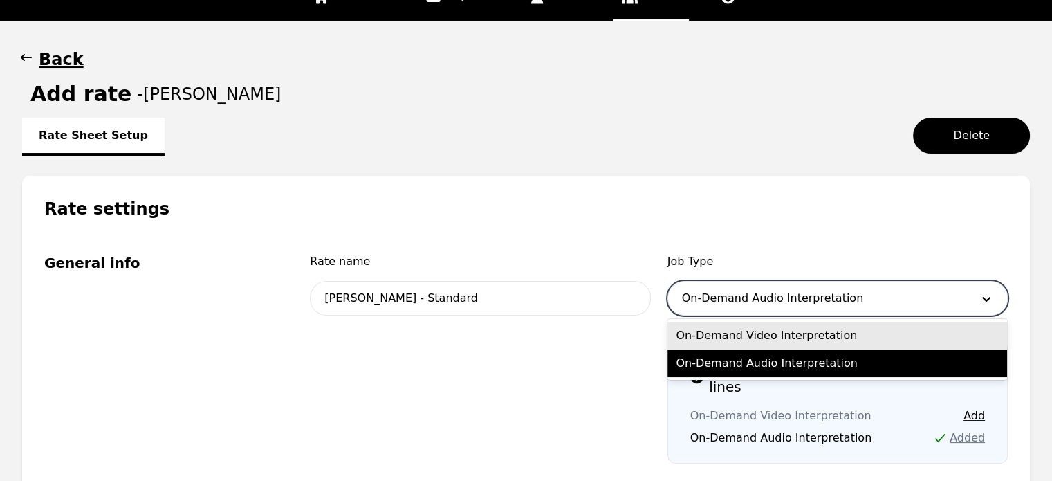
click at [719, 331] on div "On-Demand Video Interpretation" at bounding box center [838, 336] width 340 height 28
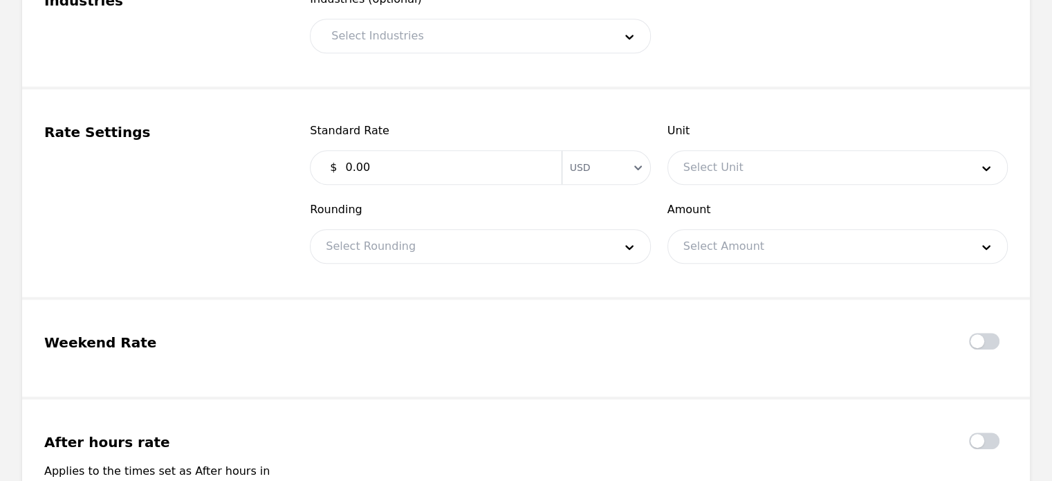
scroll to position [1097, 0]
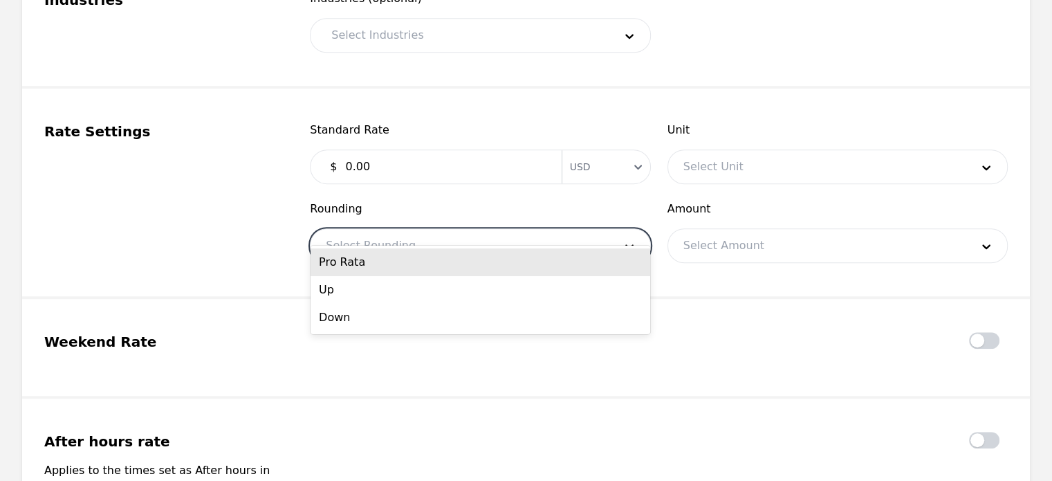
click at [456, 237] on div at bounding box center [460, 245] width 298 height 33
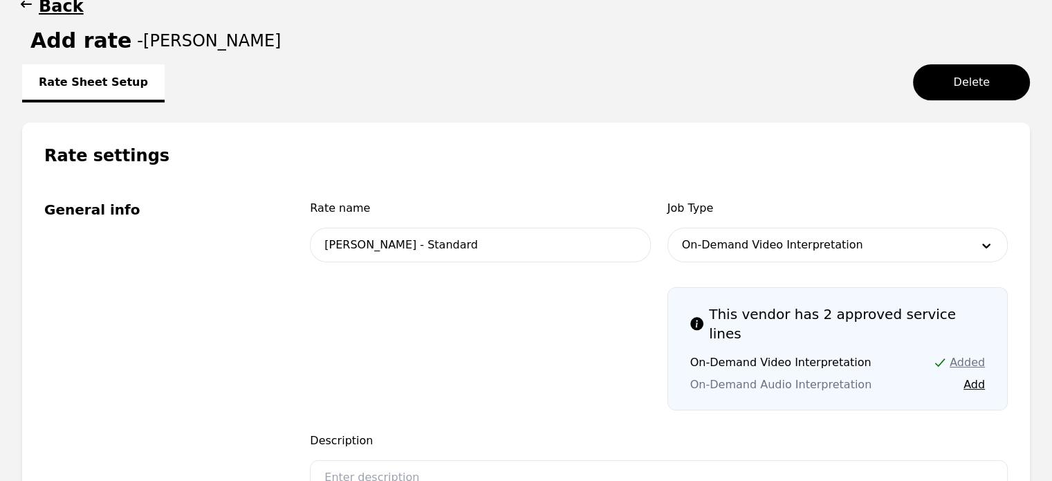
scroll to position [0, 0]
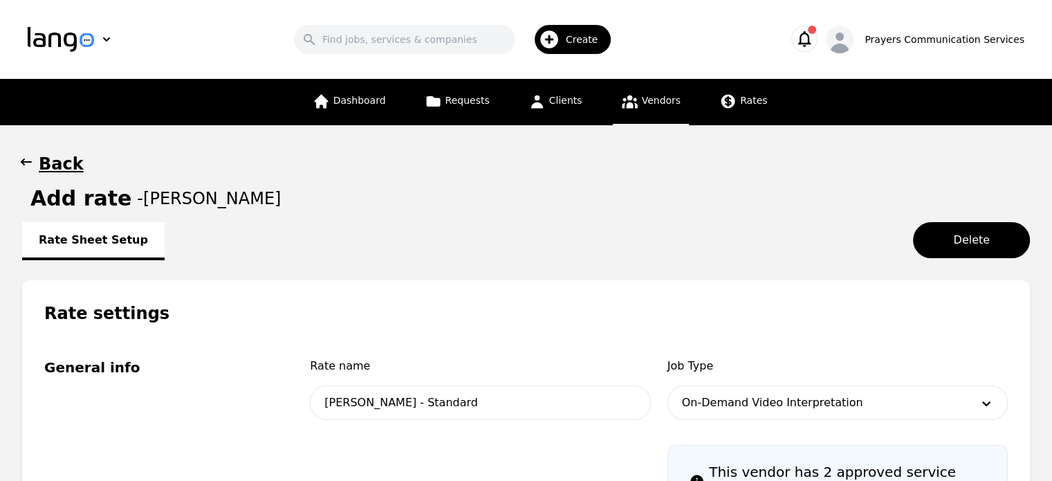
click at [39, 172] on h1 "Back" at bounding box center [61, 164] width 45 height 22
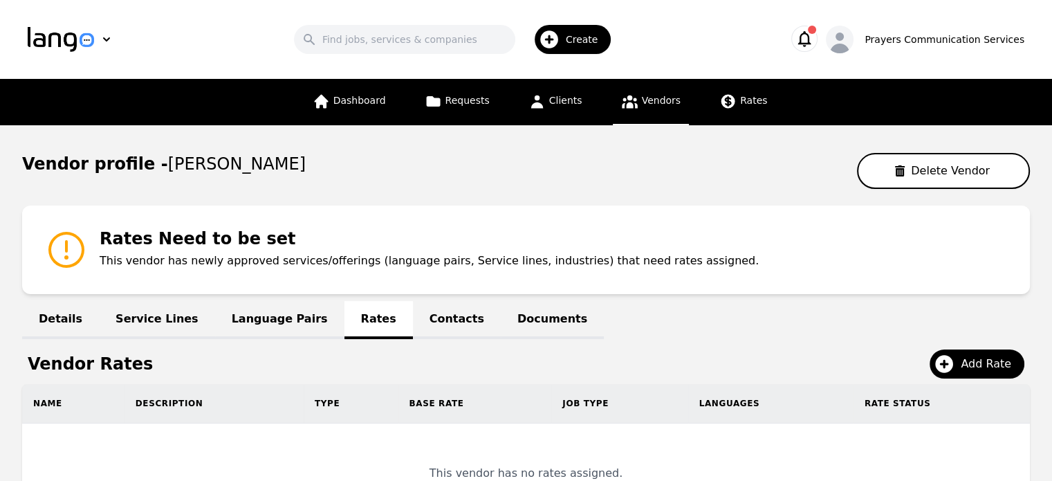
scroll to position [163, 0]
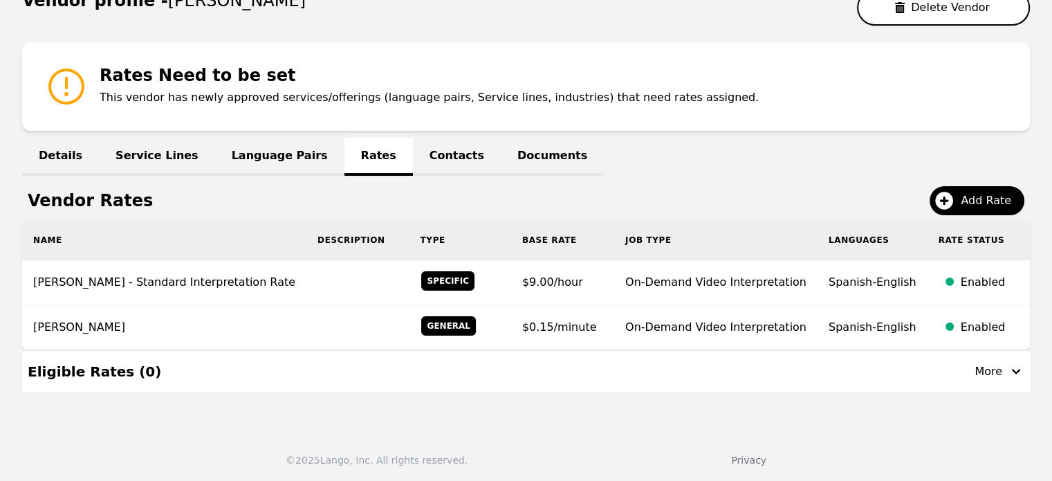
drag, startPoint x: 726, startPoint y: 322, endPoint x: 701, endPoint y: 380, distance: 63.5
click at [701, 380] on div "Eligible Rates ( 0 ) More" at bounding box center [526, 372] width 997 height 42
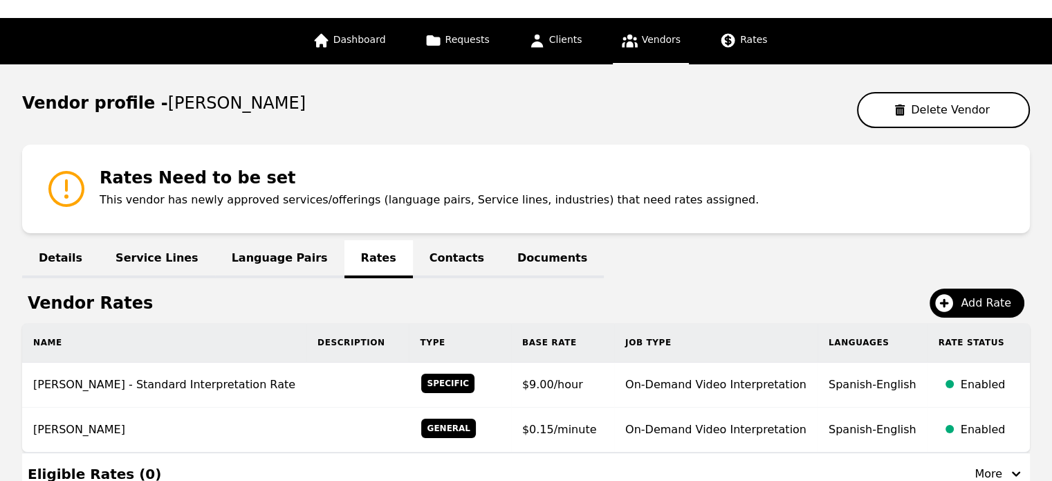
scroll to position [39, 0]
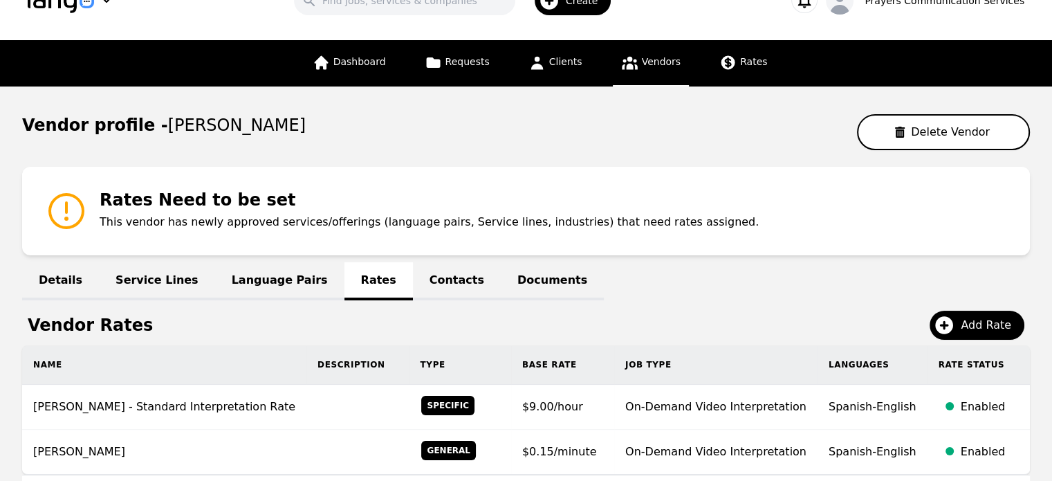
click at [507, 222] on p "This vendor has newly approved services/offerings (language pairs, Service line…" at bounding box center [429, 222] width 659 height 17
click at [71, 205] on icon at bounding box center [66, 211] width 44 height 44
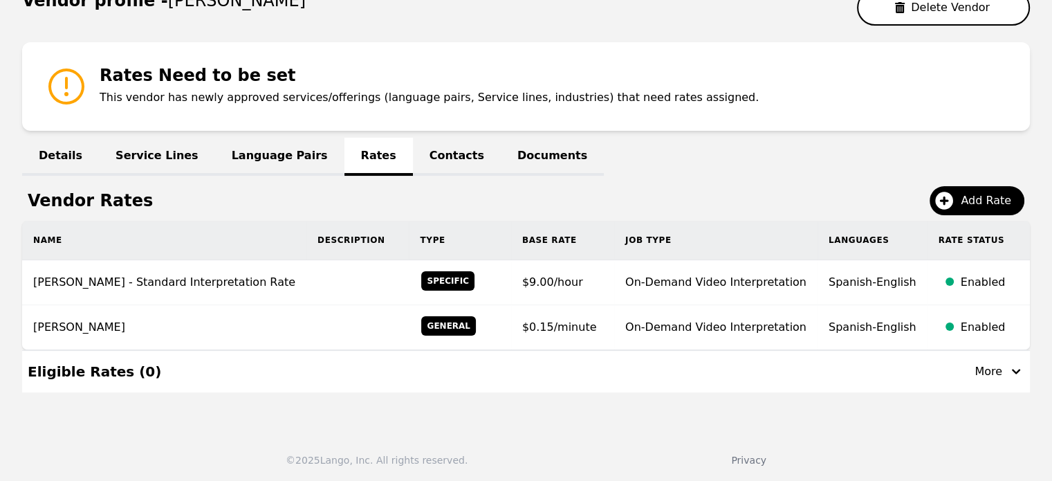
click at [257, 147] on link "Language Pairs" at bounding box center [279, 157] width 129 height 38
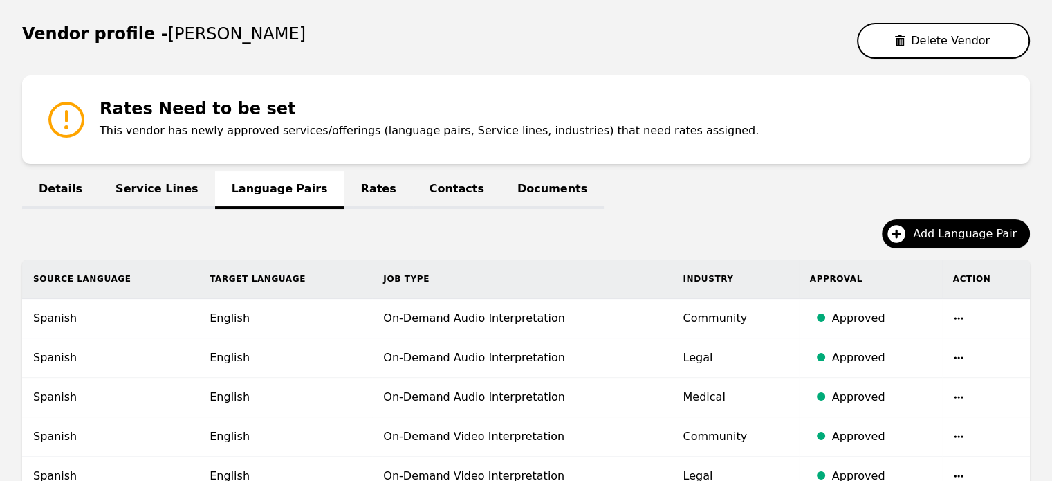
scroll to position [163, 0]
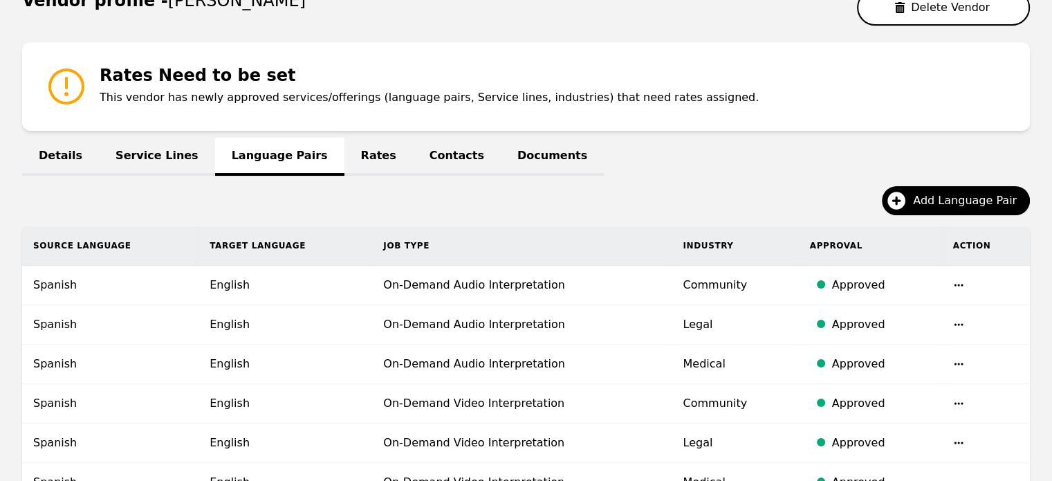
click at [241, 80] on h4 "Rates Need to be set" at bounding box center [429, 75] width 659 height 22
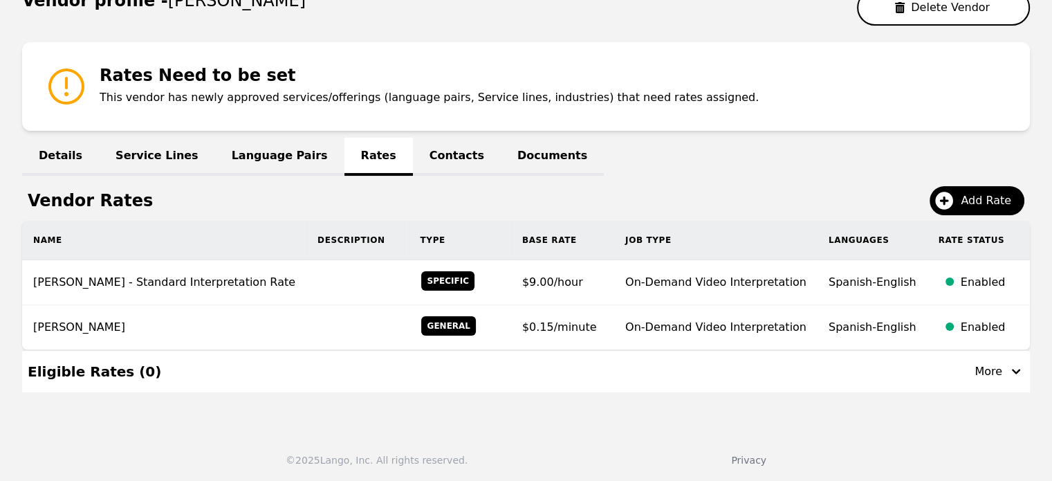
click at [72, 154] on link "Details" at bounding box center [60, 157] width 77 height 38
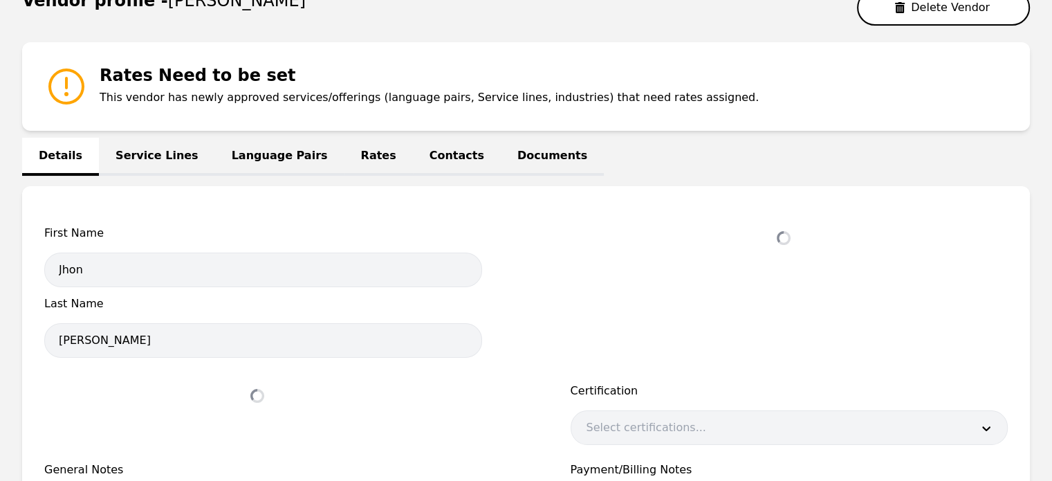
select select "active"
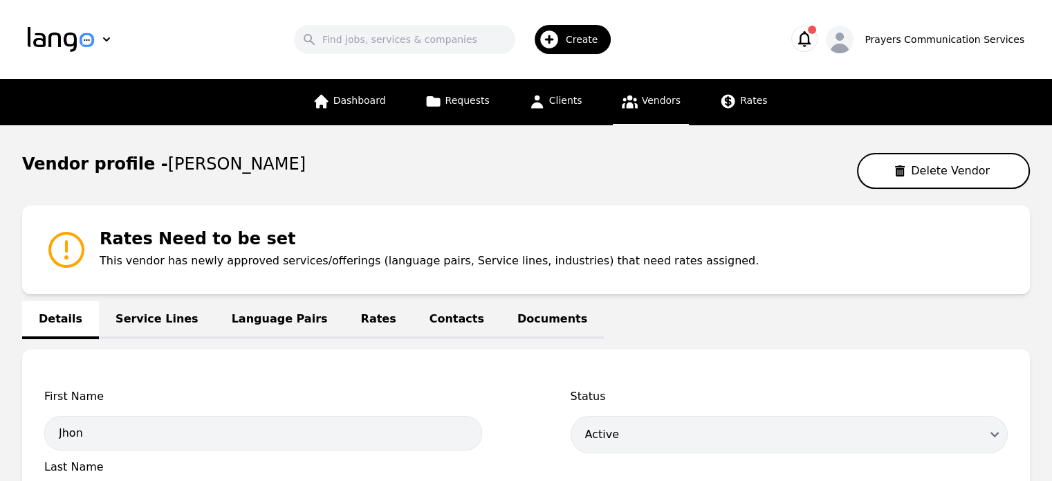
click at [166, 311] on link "Service Lines" at bounding box center [157, 320] width 116 height 38
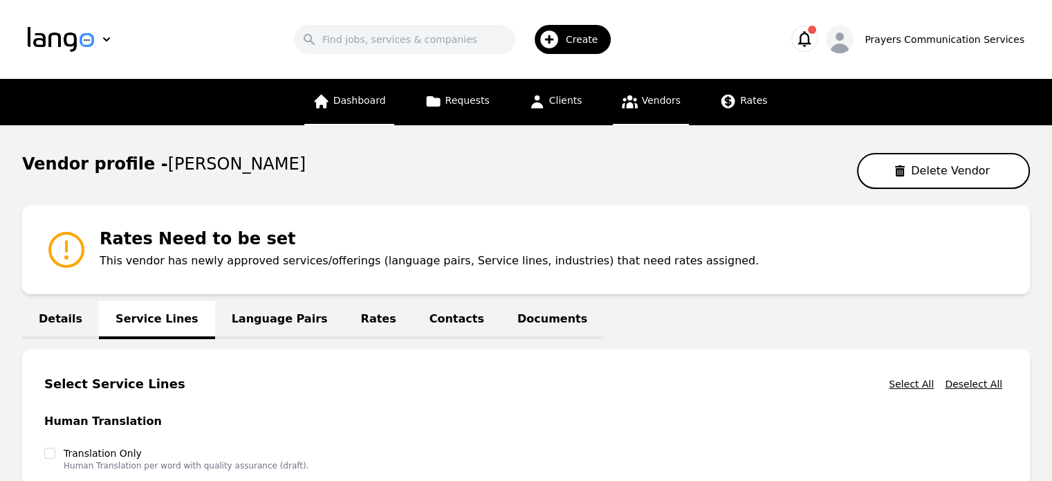
click at [386, 102] on span "Dashboard" at bounding box center [359, 100] width 53 height 11
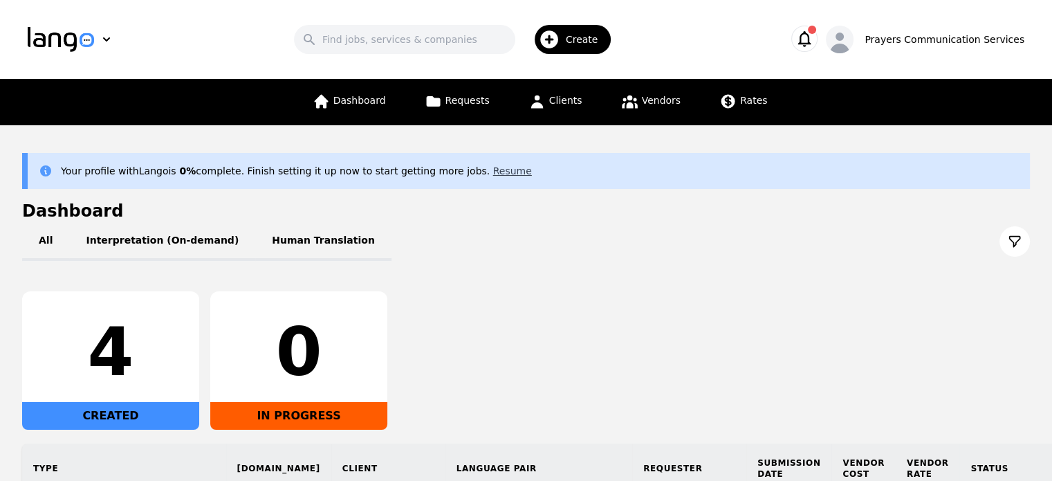
click at [493, 170] on button "Resume" at bounding box center [512, 171] width 39 height 14
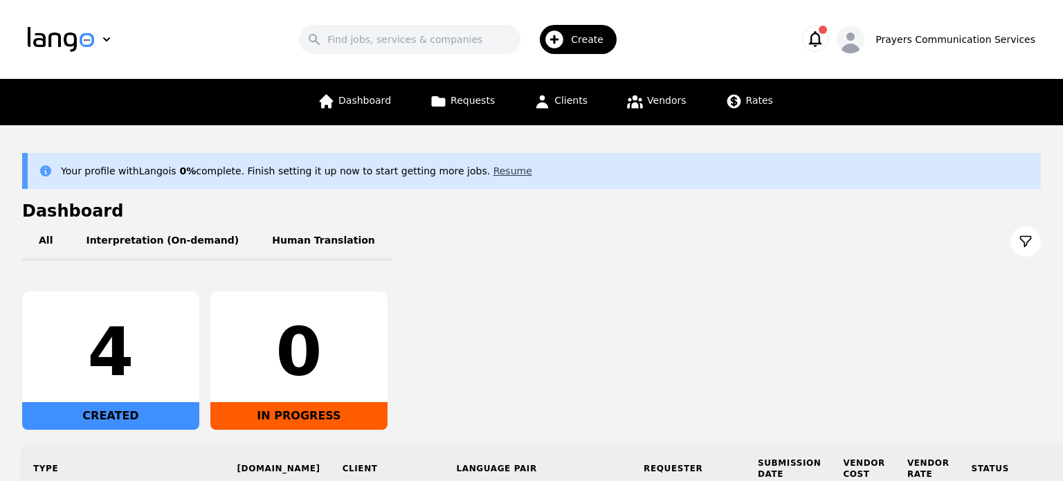
select select "US"
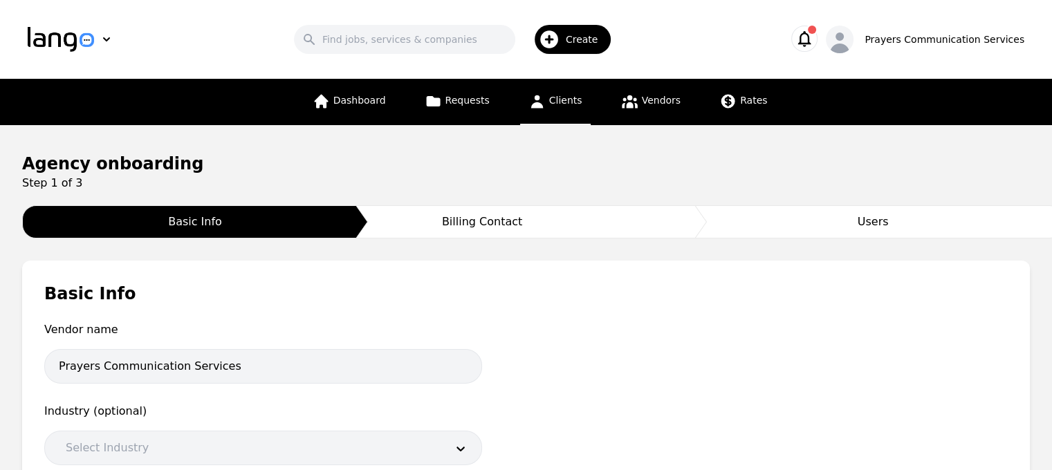
click at [575, 95] on span "Clients" at bounding box center [565, 100] width 33 height 11
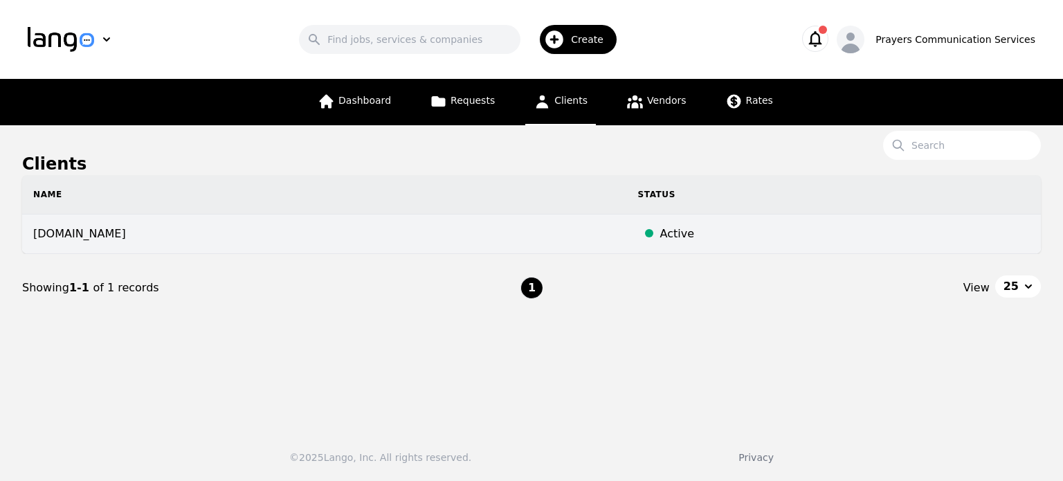
click at [638, 232] on div at bounding box center [649, 234] width 22 height 17
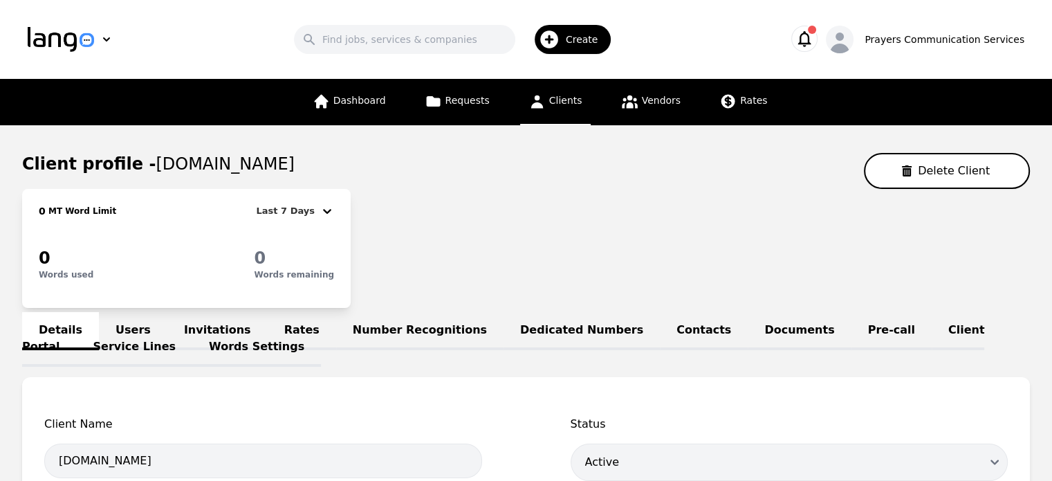
scroll to position [210, 0]
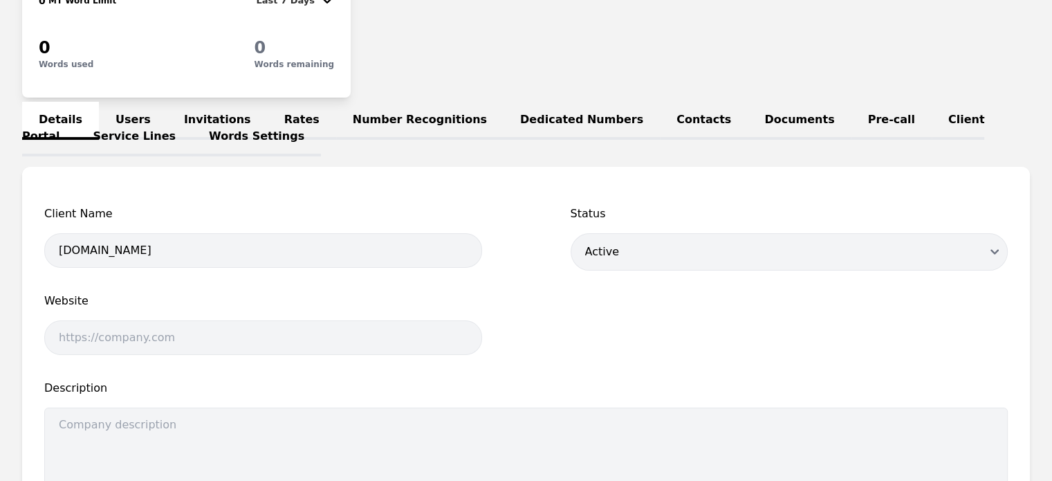
click at [192, 121] on link "Words Settings" at bounding box center [256, 137] width 129 height 38
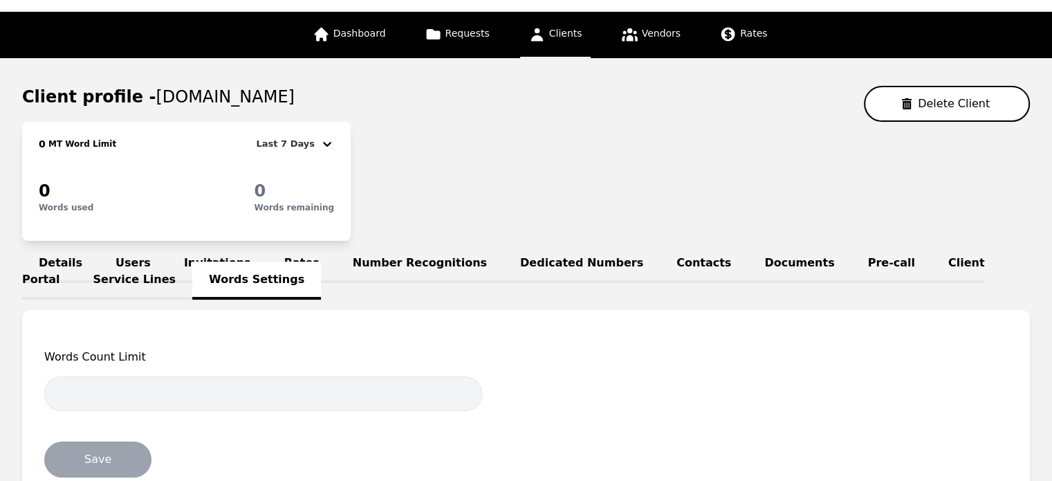
scroll to position [185, 0]
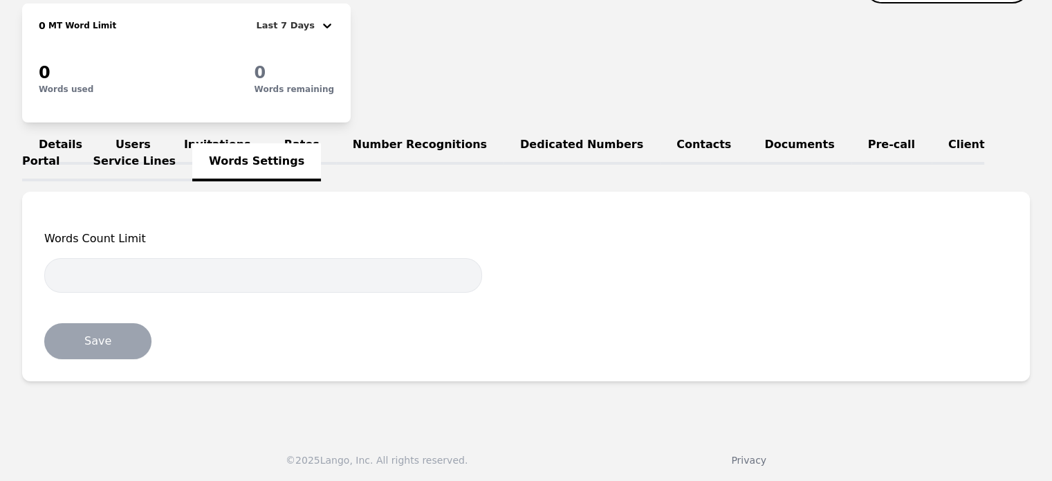
click at [268, 149] on link "Rates" at bounding box center [302, 146] width 68 height 38
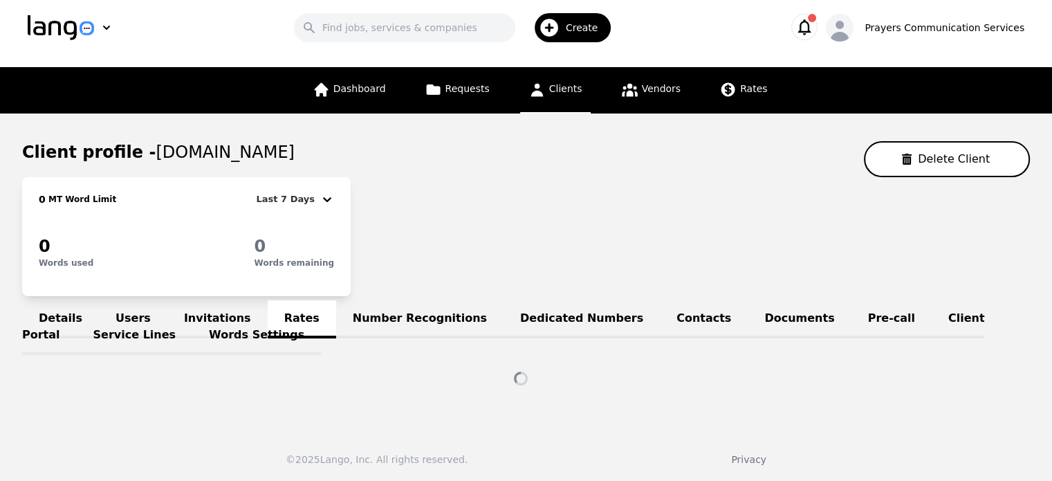
scroll to position [177, 0]
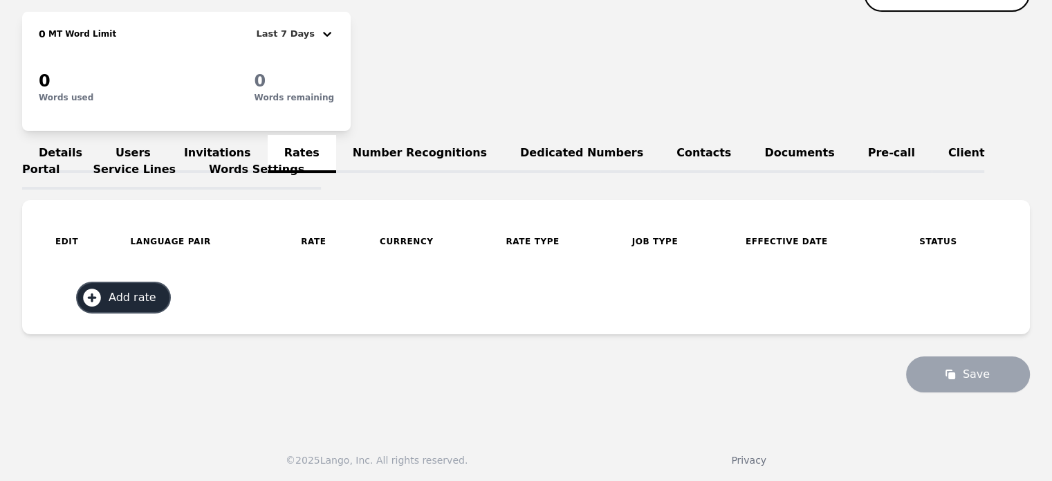
click at [146, 303] on span "Add rate" at bounding box center [137, 297] width 57 height 17
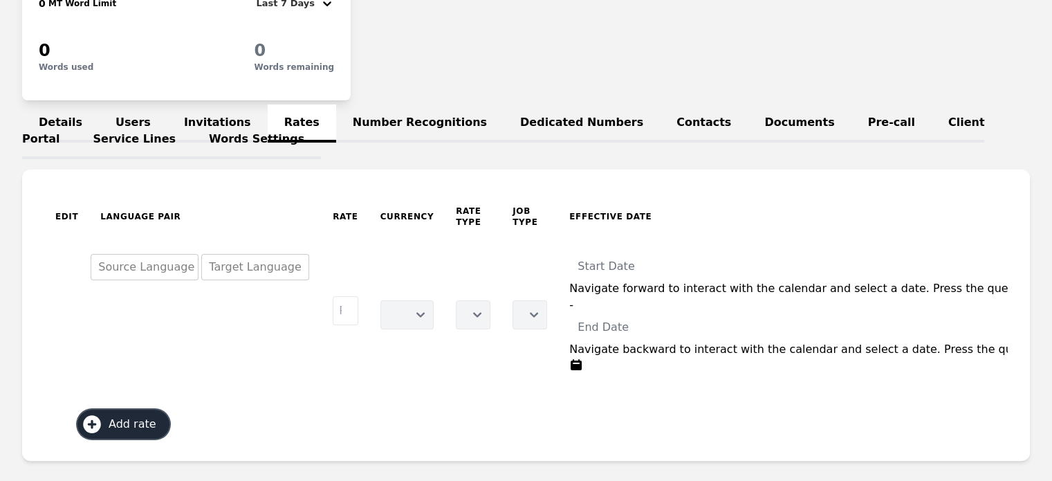
scroll to position [208, 0]
click at [334, 304] on input "number" at bounding box center [345, 310] width 25 height 29
click at [157, 271] on body "Search Create Prayers Communication Services Dashboard Requests Clients Vendors…" at bounding box center [526, 32] width 1052 height 481
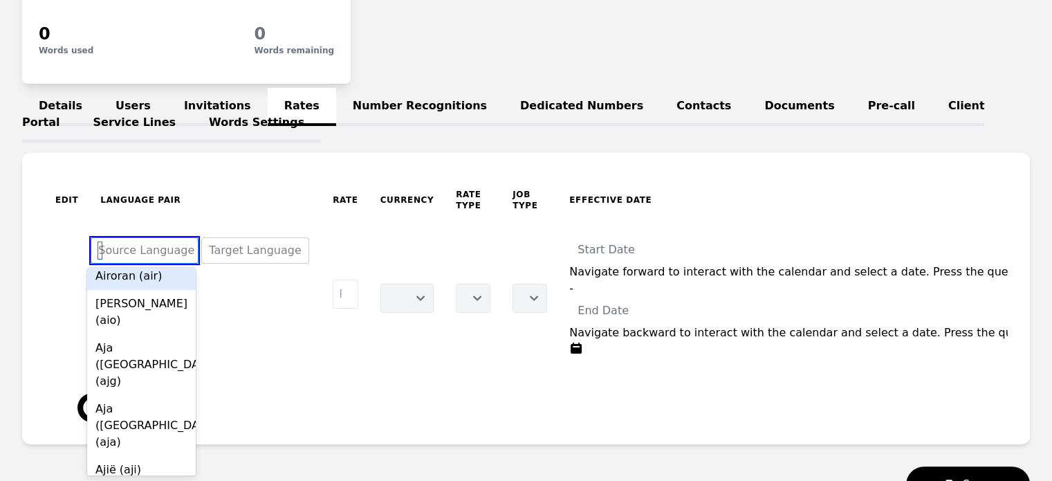
scroll to position [3279, 0]
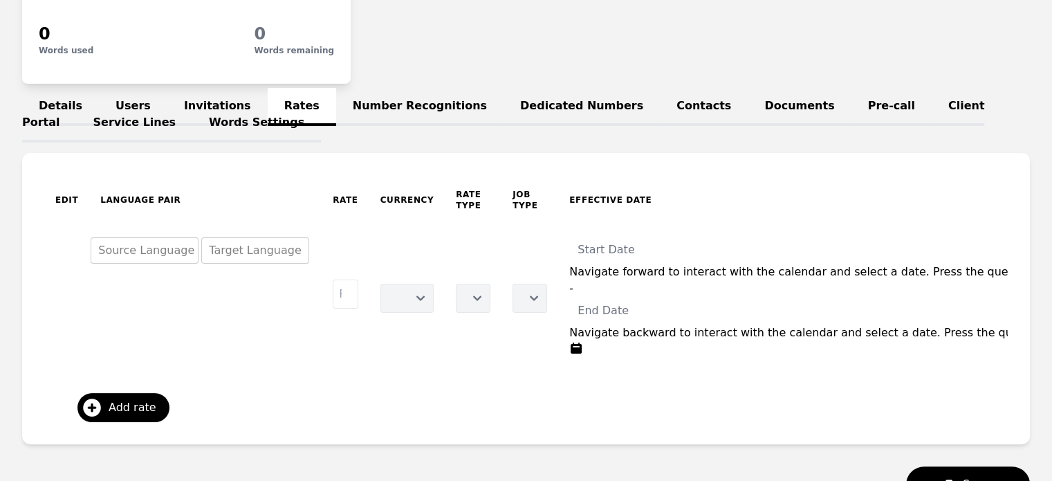
click at [248, 347] on tr "Source Language Target Language USD Per Hour Per Minute Per English Word Per 1,…" at bounding box center [751, 298] width 1415 height 146
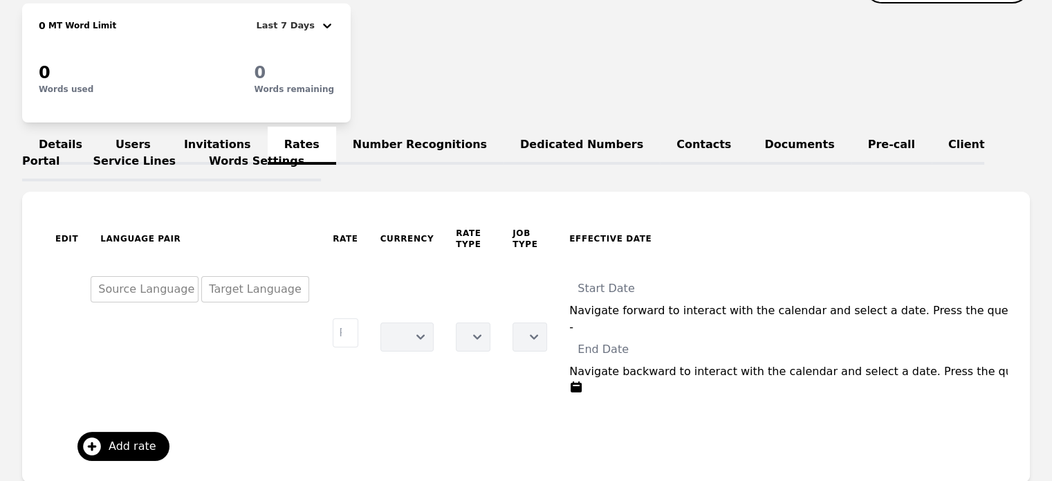
scroll to position [186, 0]
click at [193, 144] on link "Service Lines" at bounding box center [135, 162] width 116 height 38
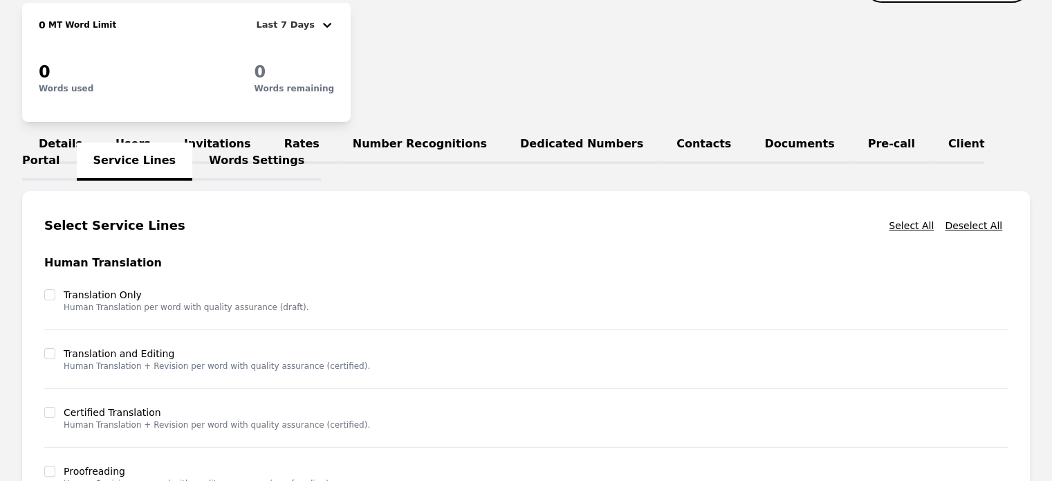
scroll to position [703, 0]
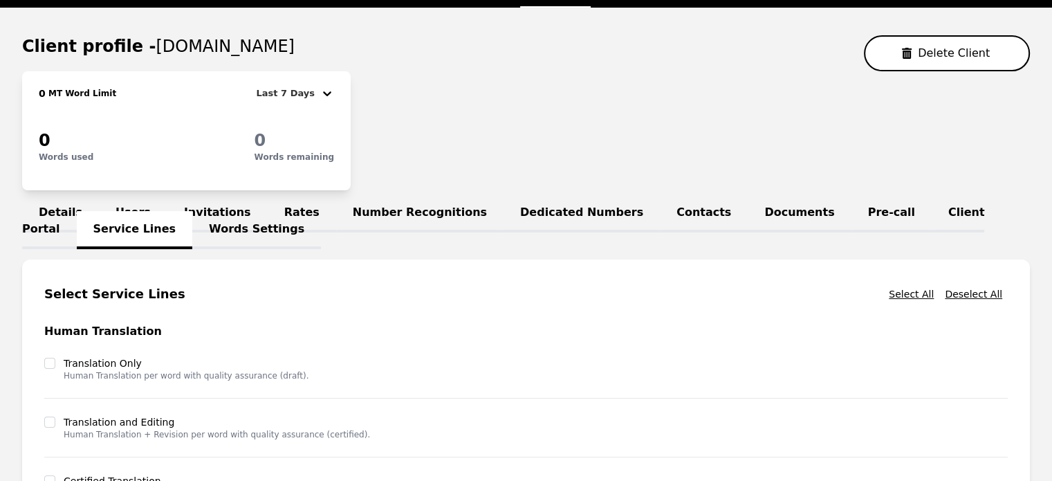
click at [885, 210] on link "Client Portal" at bounding box center [503, 221] width 962 height 55
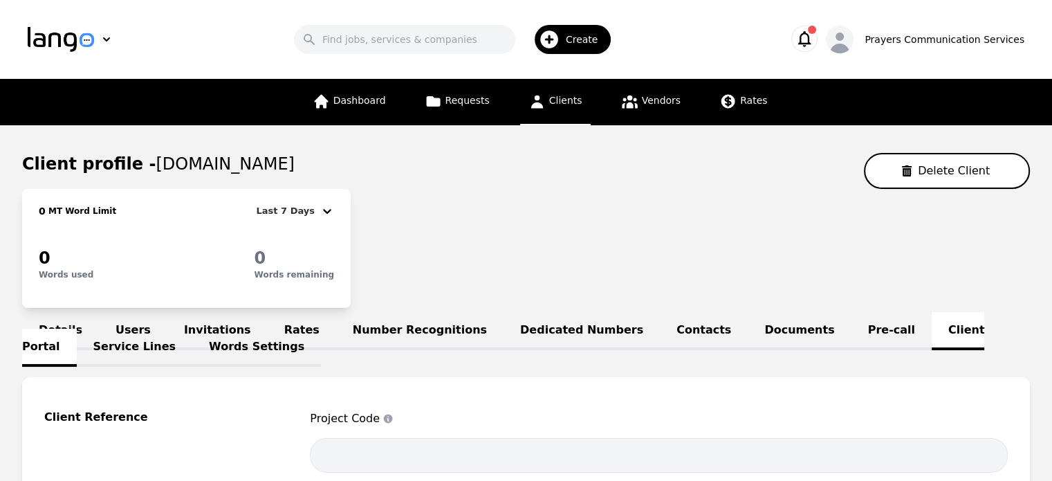
click at [198, 323] on link "Invitations" at bounding box center [217, 331] width 100 height 38
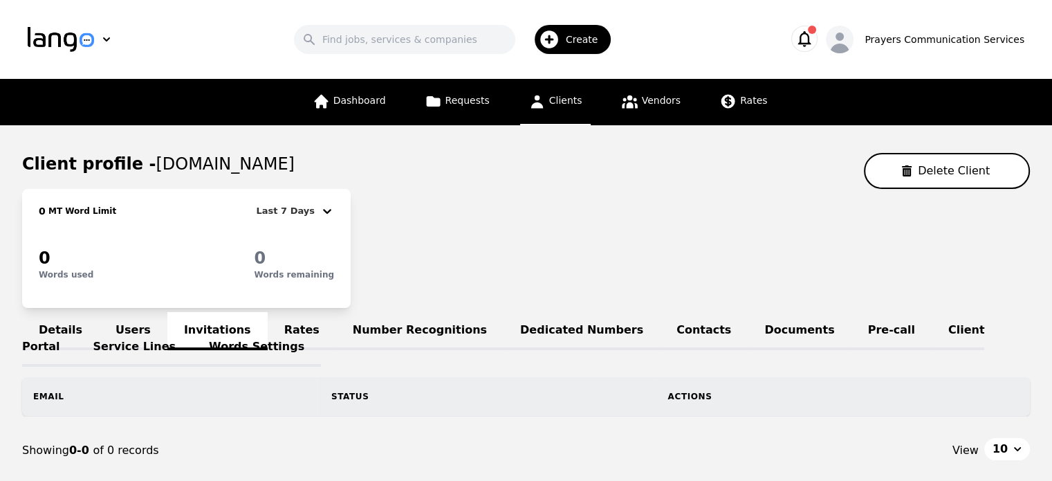
scroll to position [92, 0]
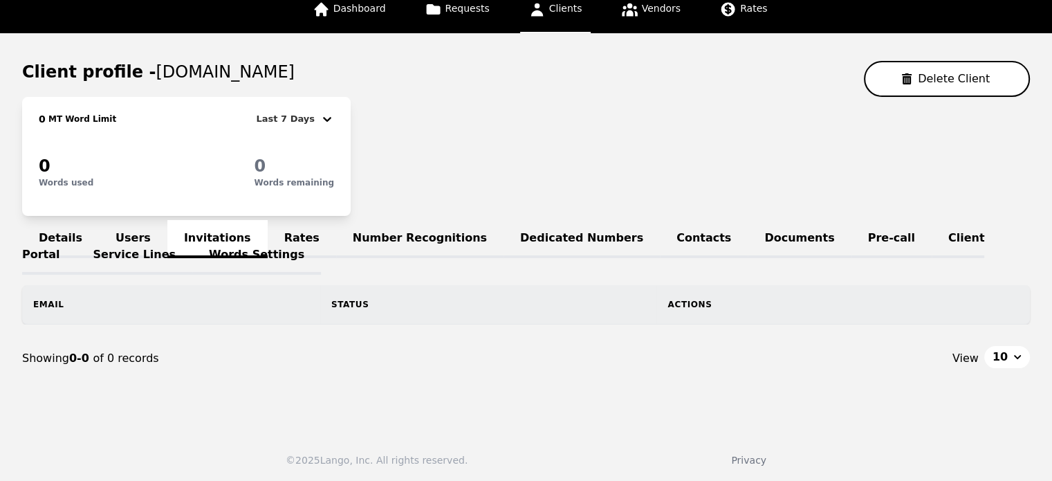
click at [114, 233] on link "Users" at bounding box center [133, 239] width 68 height 38
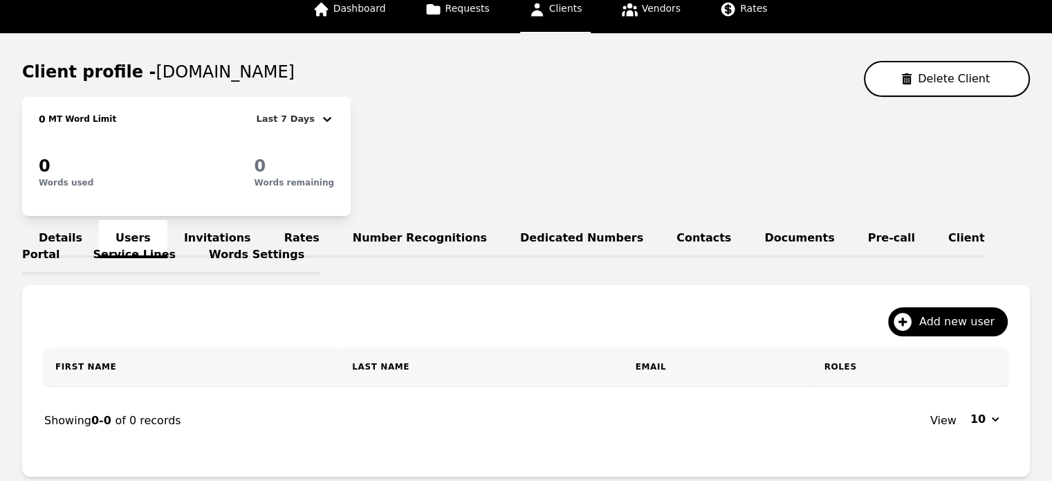
click at [192, 237] on link "Words Settings" at bounding box center [256, 256] width 129 height 38
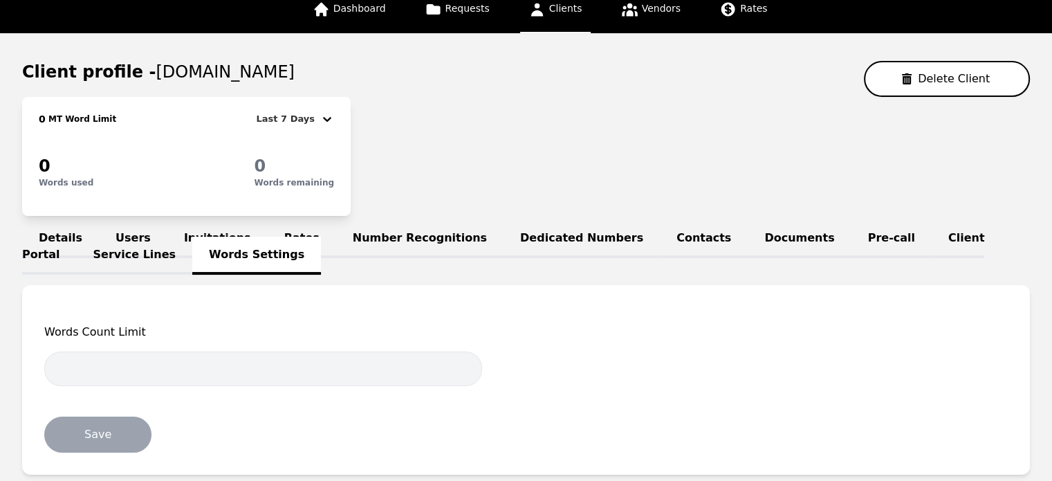
scroll to position [185, 0]
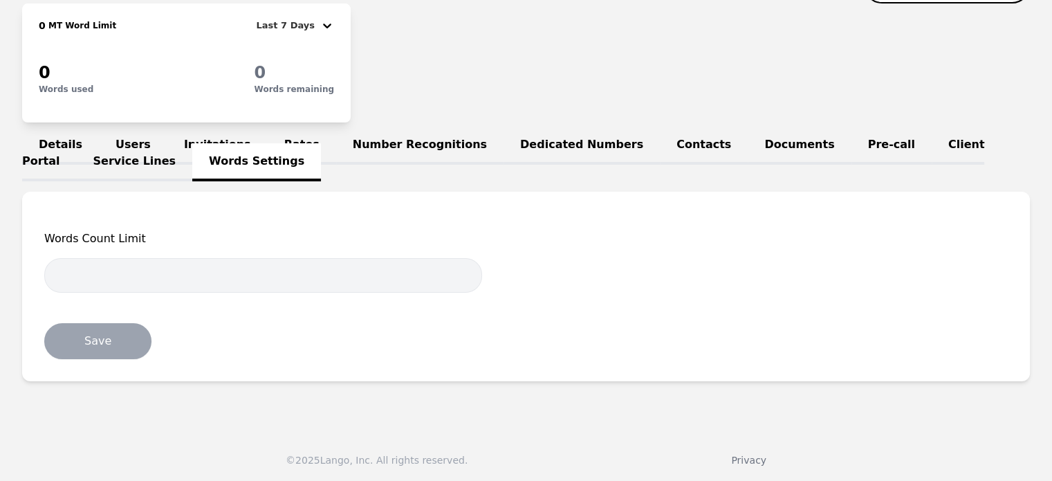
click at [213, 147] on link "Invitations" at bounding box center [217, 146] width 100 height 38
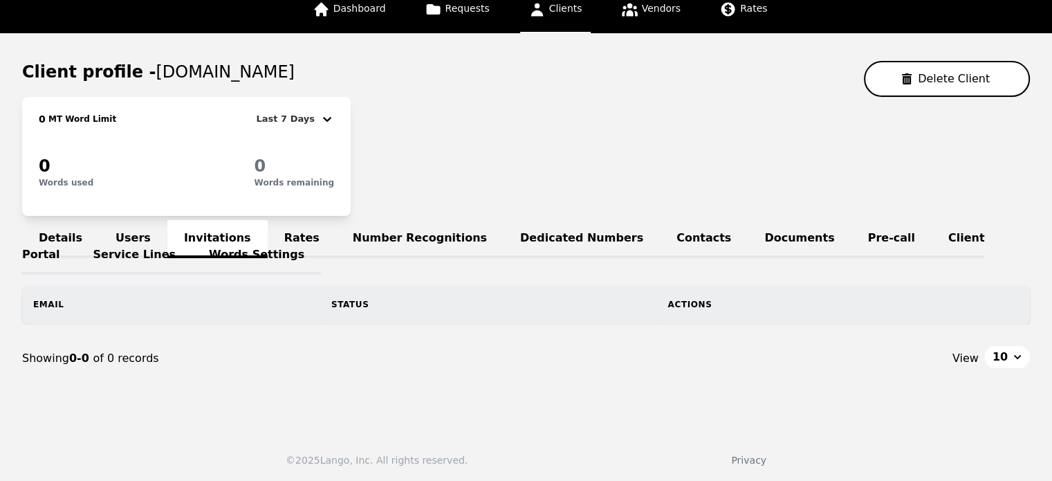
click at [268, 237] on link "Rates" at bounding box center [302, 239] width 68 height 38
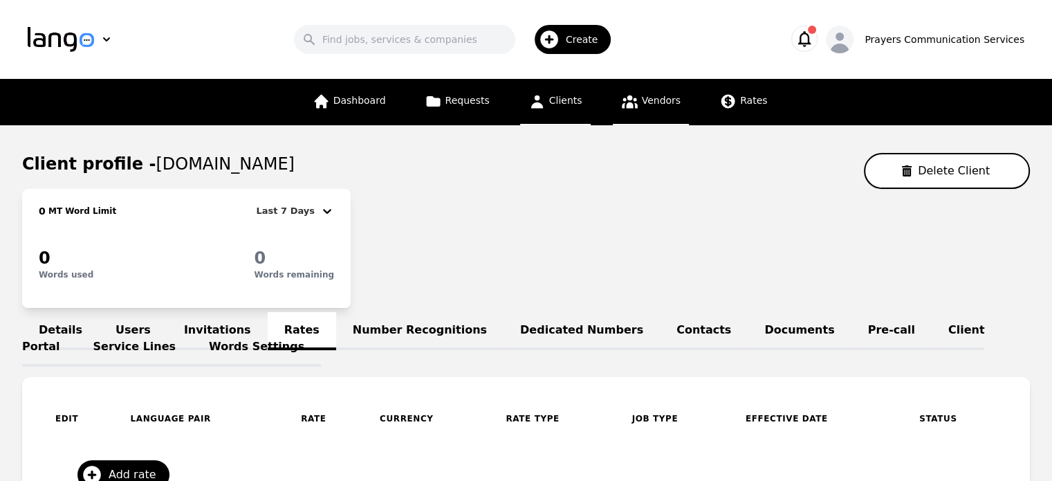
click at [635, 99] on link "Vendors" at bounding box center [651, 102] width 76 height 46
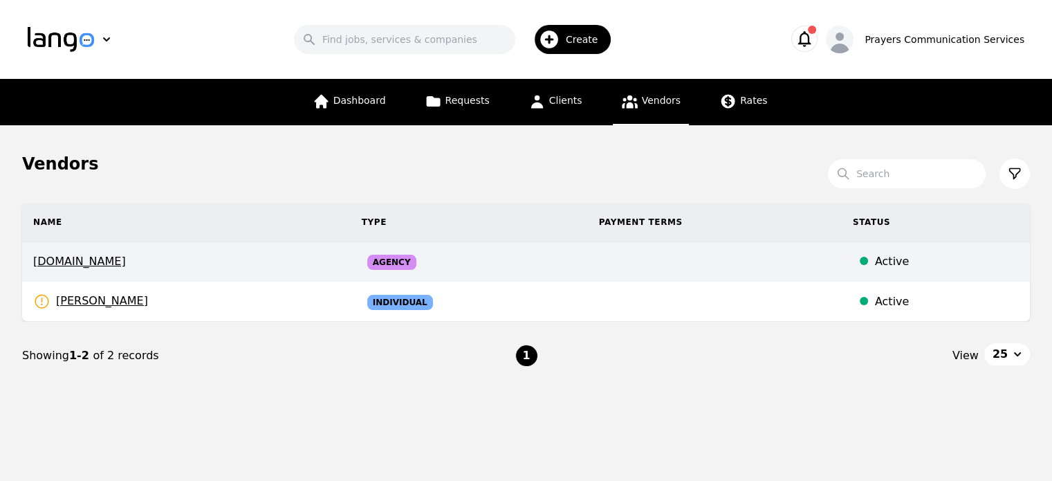
click at [477, 268] on td "Agency" at bounding box center [469, 261] width 237 height 39
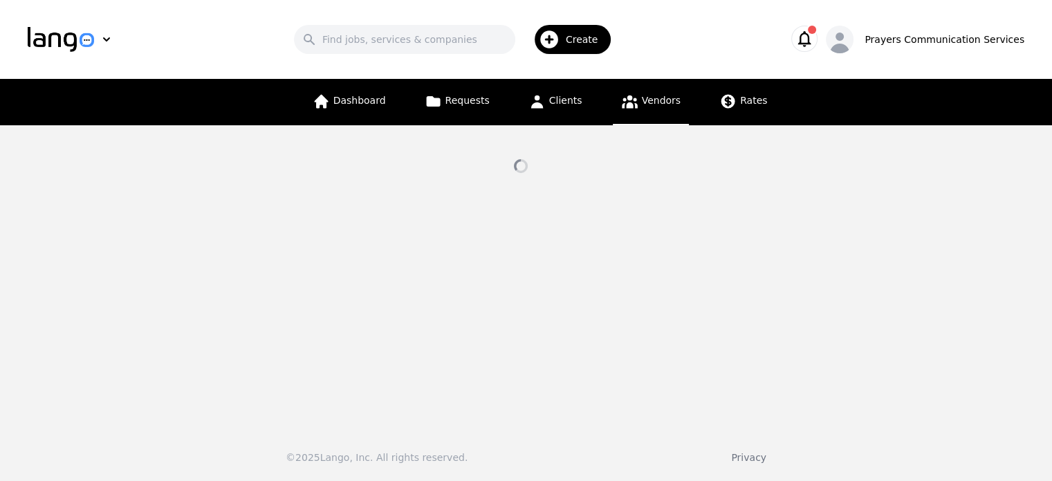
select select "active"
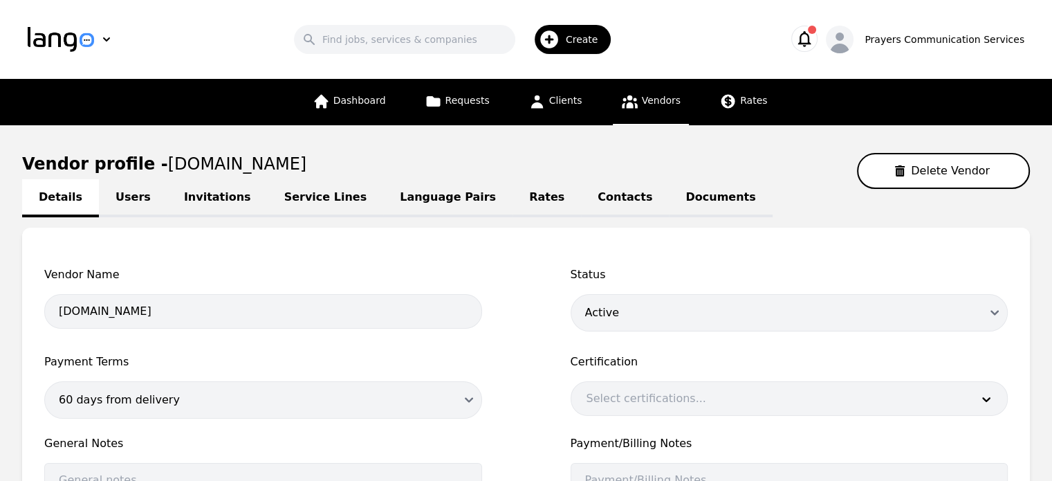
click at [513, 203] on link "Rates" at bounding box center [547, 198] width 68 height 38
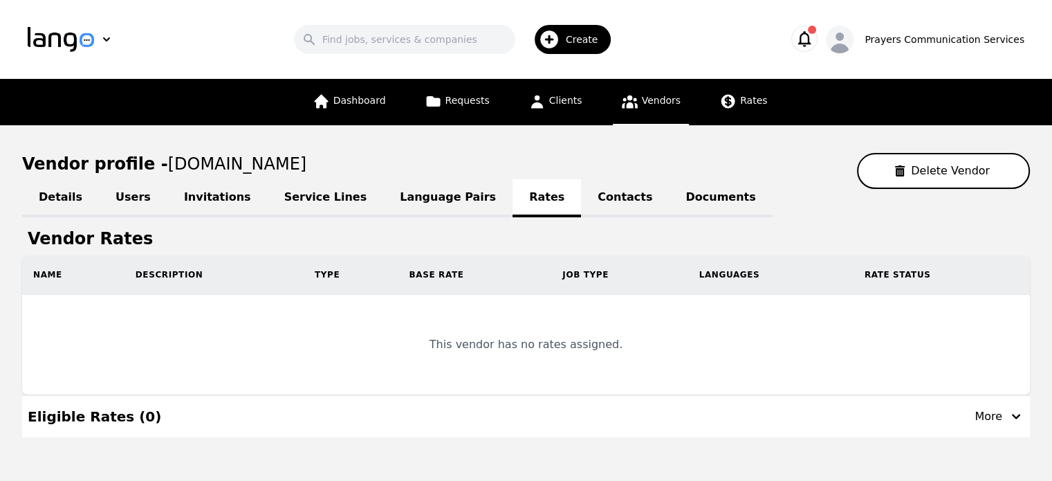
scroll to position [46, 0]
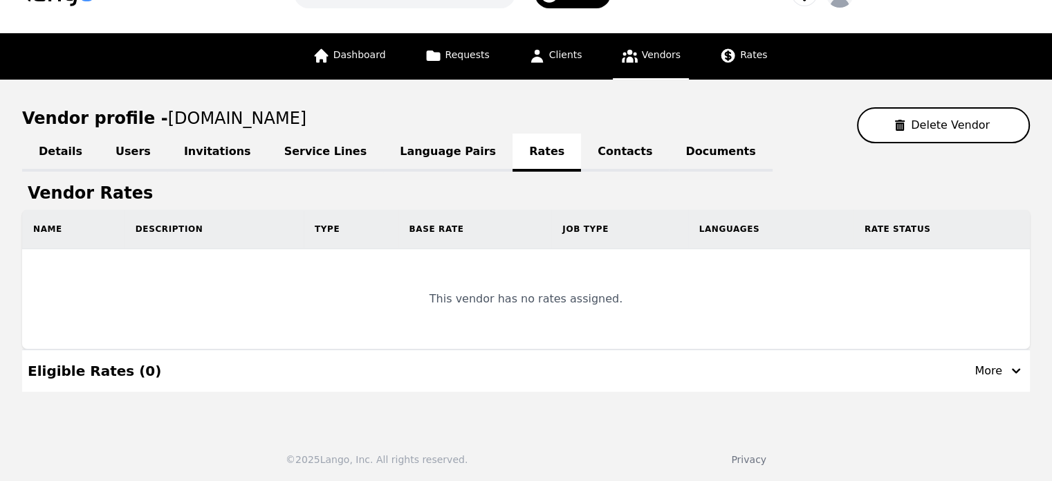
click at [493, 309] on td "This vendor has no rates assigned." at bounding box center [526, 299] width 1008 height 100
click at [581, 148] on link "Contacts" at bounding box center [625, 153] width 88 height 38
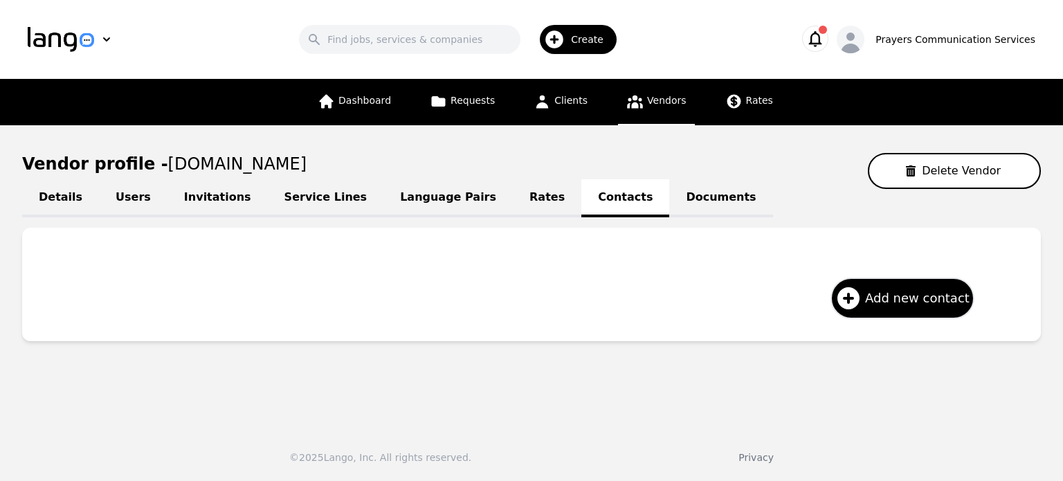
click at [669, 198] on link "Documents" at bounding box center [720, 198] width 103 height 38
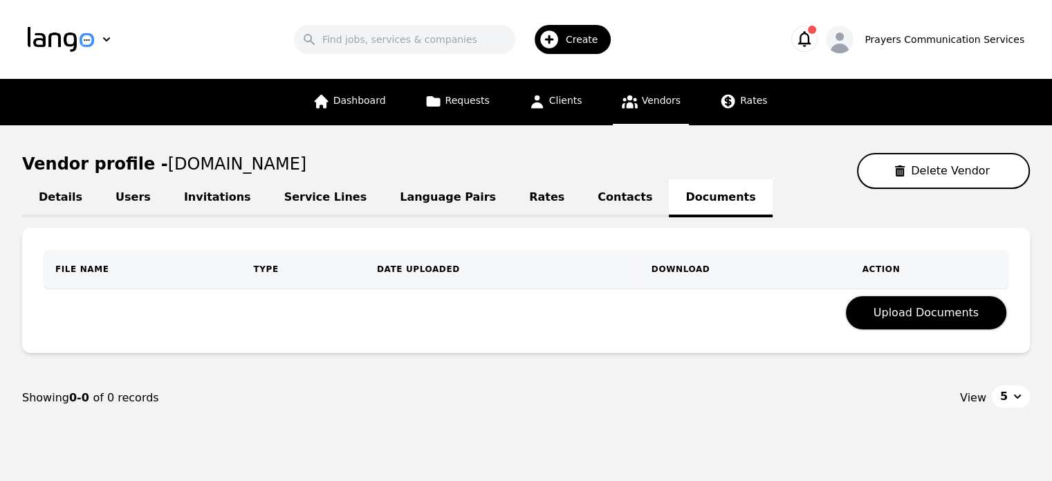
click at [814, 35] on icon "button" at bounding box center [804, 38] width 19 height 19
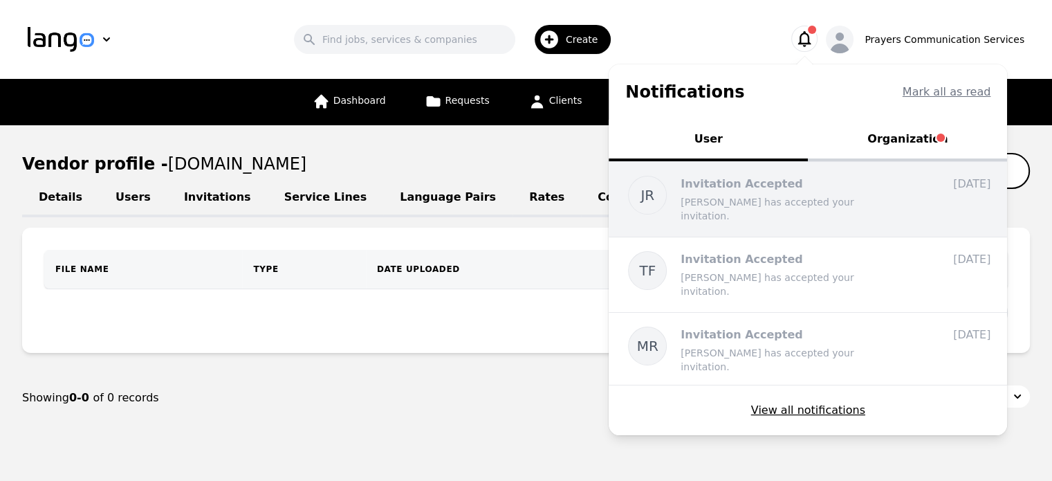
click at [893, 162] on div "JR Invitation Accepted [PERSON_NAME] has accepted your invitation. [DATE] [DATE…" at bounding box center [808, 199] width 399 height 75
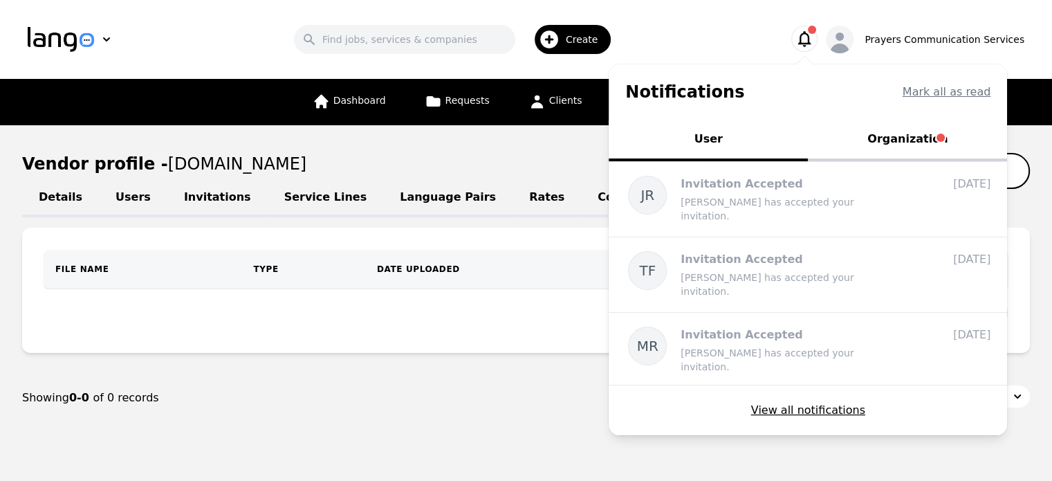
click at [897, 144] on button "Organization" at bounding box center [907, 141] width 199 height 42
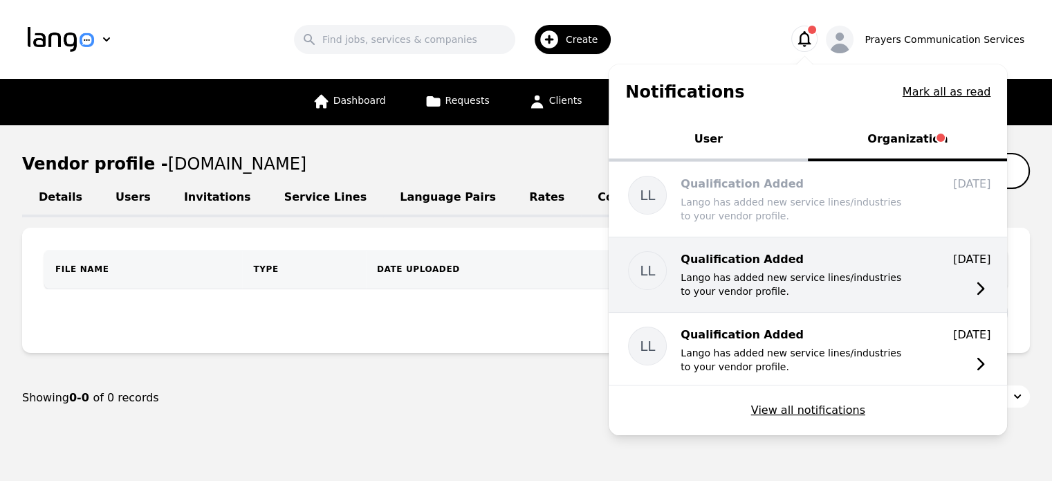
click at [821, 277] on p "Lango has added new service lines/industries to your vendor profile." at bounding box center [791, 285] width 221 height 28
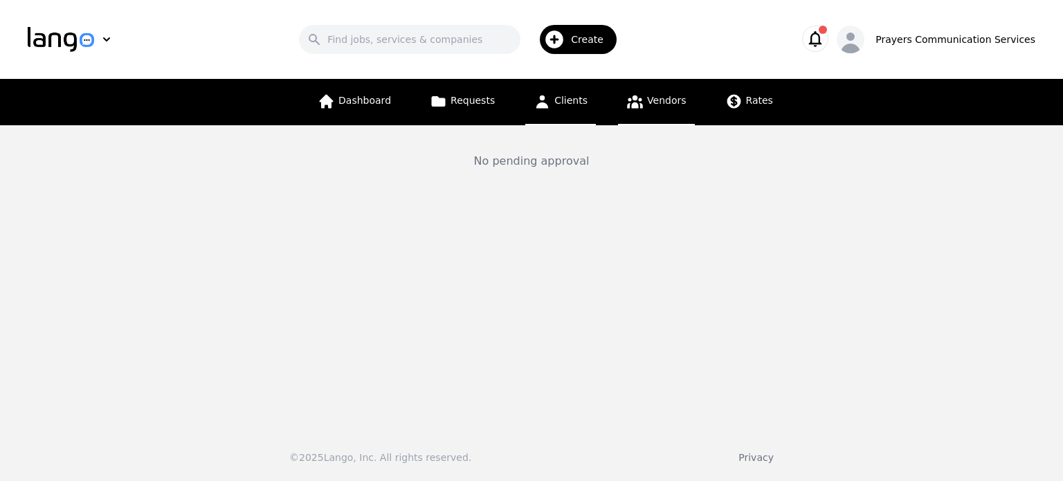
click at [569, 107] on link "Clients" at bounding box center [560, 102] width 71 height 46
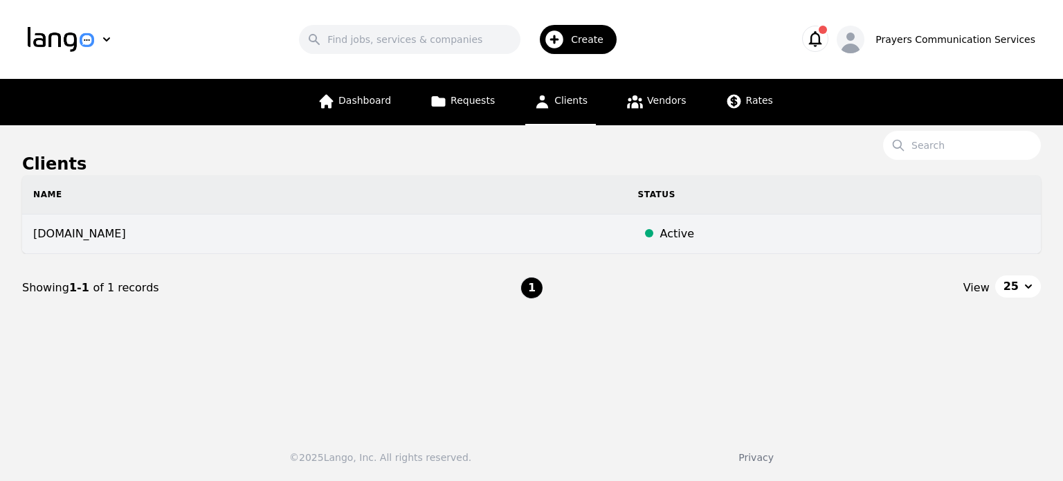
click at [660, 228] on div "Active" at bounding box center [844, 234] width 369 height 17
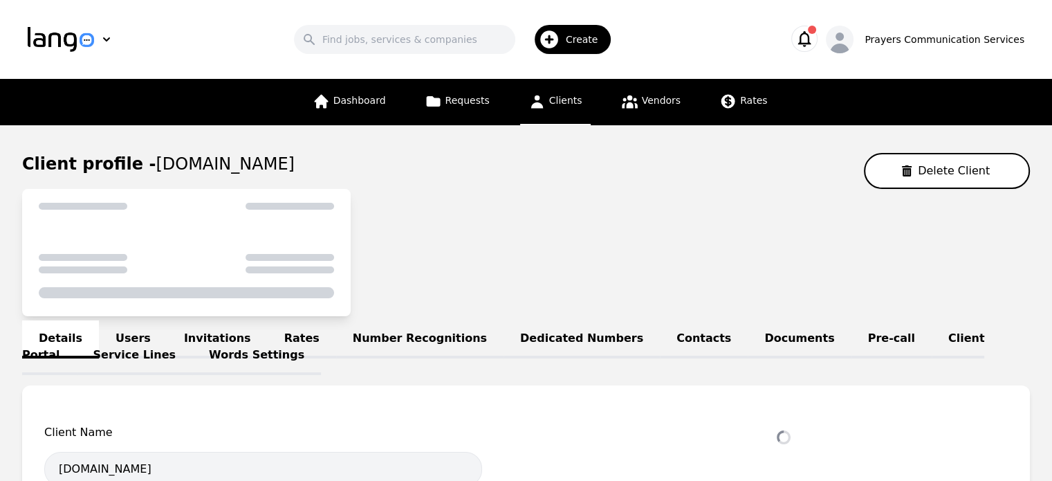
select select "active"
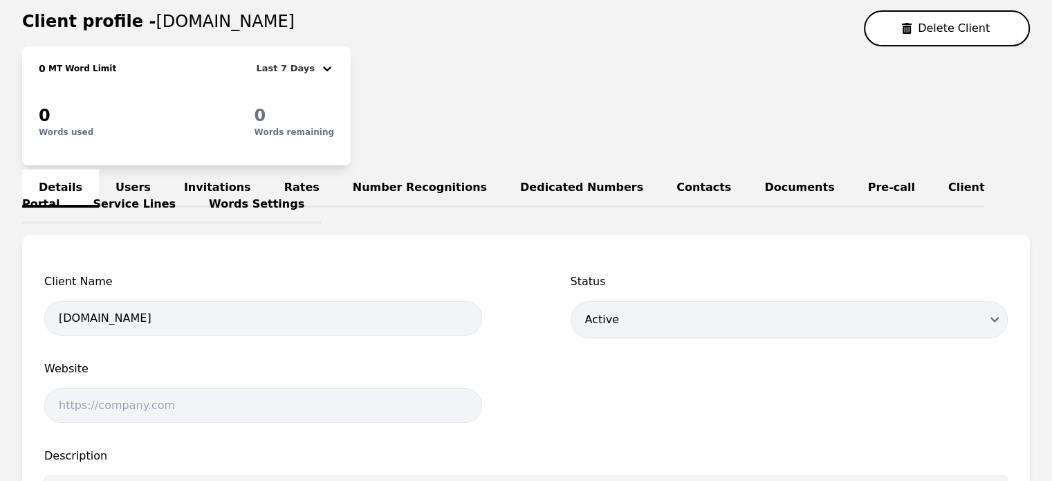
scroll to position [163, 0]
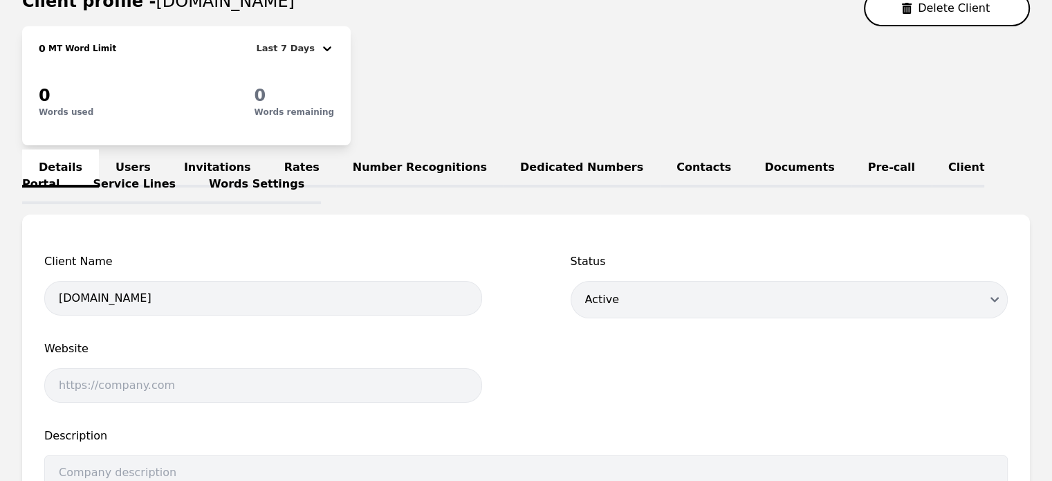
click at [269, 161] on link "Rates" at bounding box center [302, 168] width 68 height 38
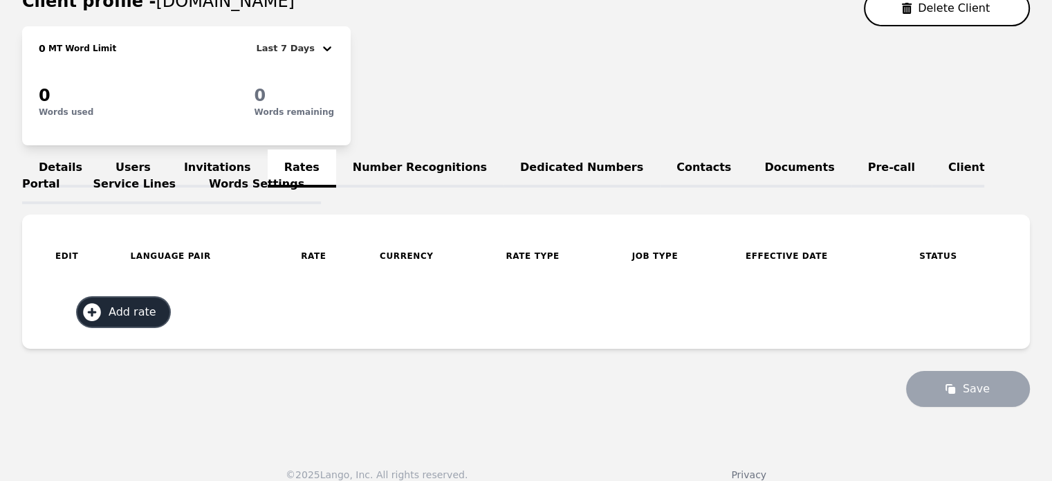
click at [141, 307] on span "Add rate" at bounding box center [137, 312] width 57 height 17
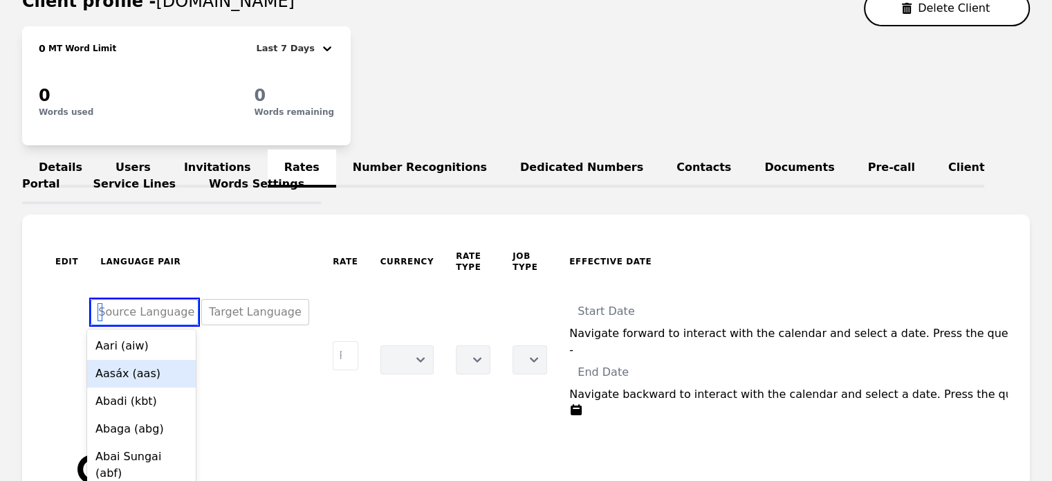
click at [160, 310] on body "Search Create Prayers Communication Services Dashboard Requests Clients Vendors…" at bounding box center [526, 77] width 1052 height 481
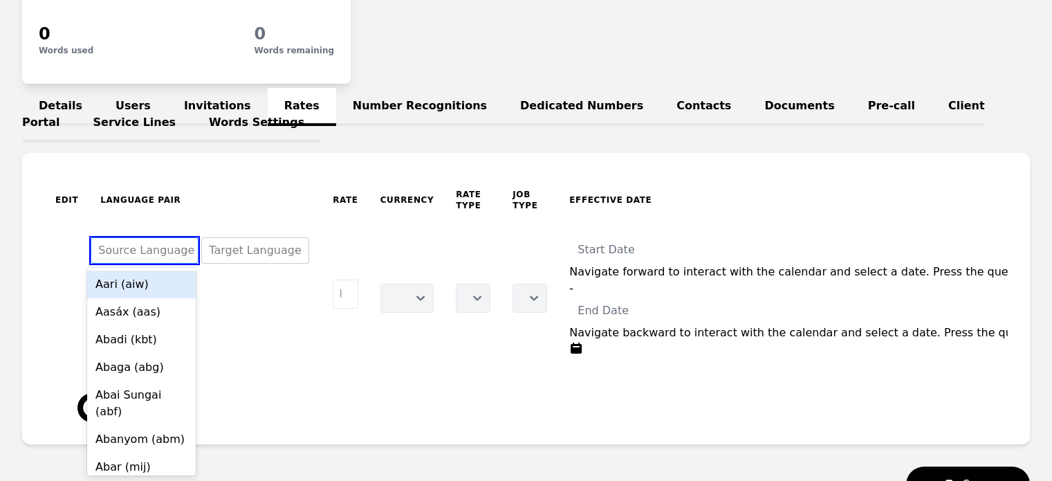
click at [307, 268] on td "500 results available. Use Up and Down to choose options, press Enter to select…" at bounding box center [205, 250] width 232 height 51
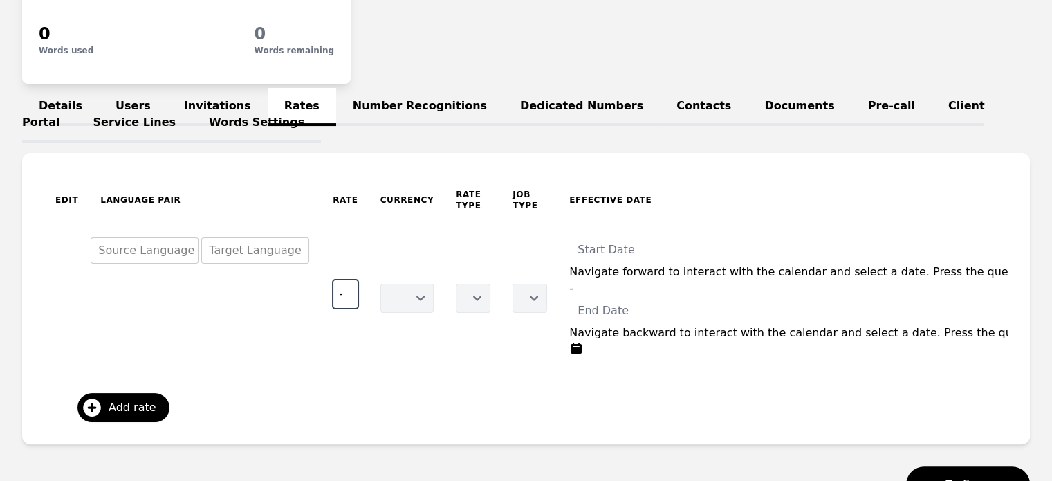
type input "-1"
click at [341, 293] on input "-1" at bounding box center [345, 294] width 25 height 29
click at [401, 301] on select "USD" at bounding box center [408, 298] width 54 height 29
click at [461, 302] on select "Per Hour Per Minute Per English Word Per 1,000 Words Per Character Per Source W…" at bounding box center [473, 298] width 35 height 29
click at [529, 358] on td "Translation Only Translation and Editing Certified Translation Proofreading Pos…" at bounding box center [530, 298] width 57 height 146
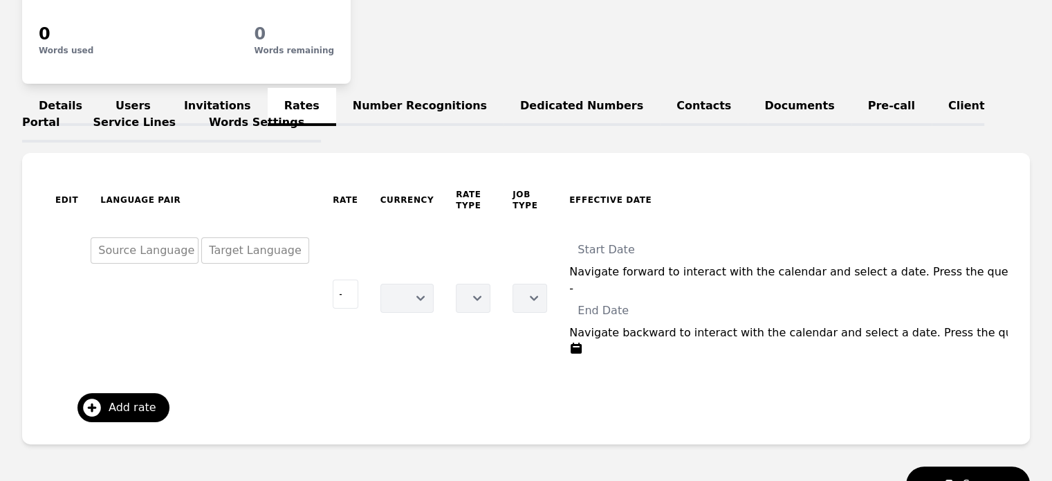
scroll to position [0, 0]
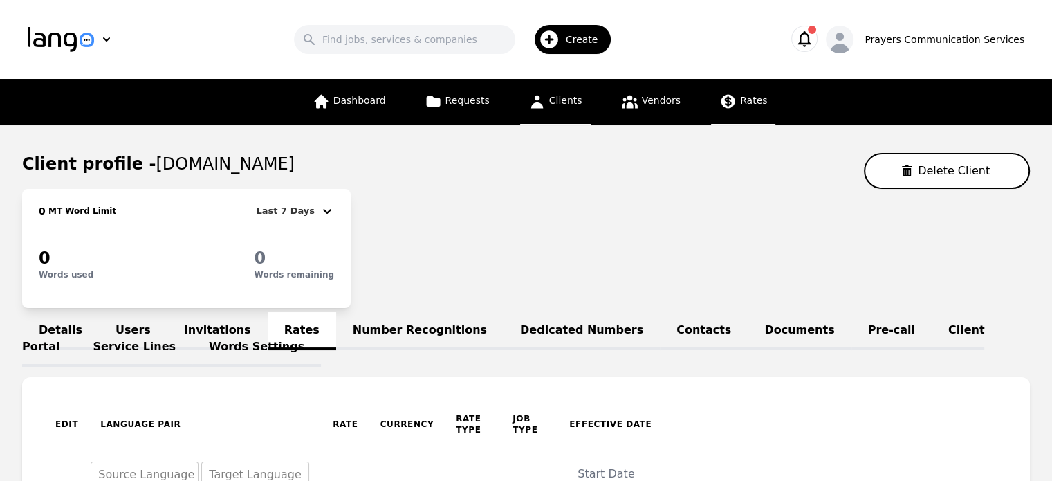
click at [722, 101] on icon at bounding box center [729, 102] width 14 height 14
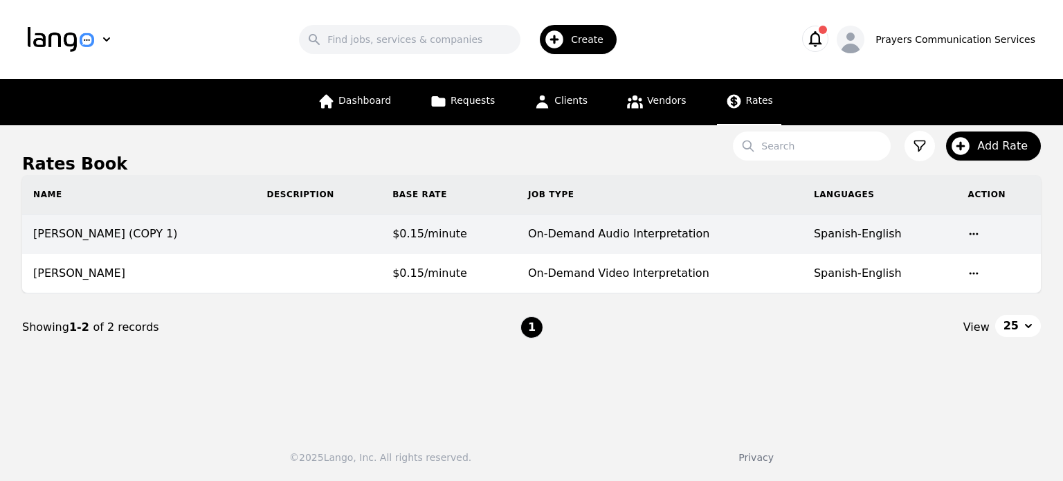
click at [968, 235] on icon "button" at bounding box center [973, 233] width 11 height 11
click at [991, 260] on button "Delete" at bounding box center [989, 260] width 54 height 25
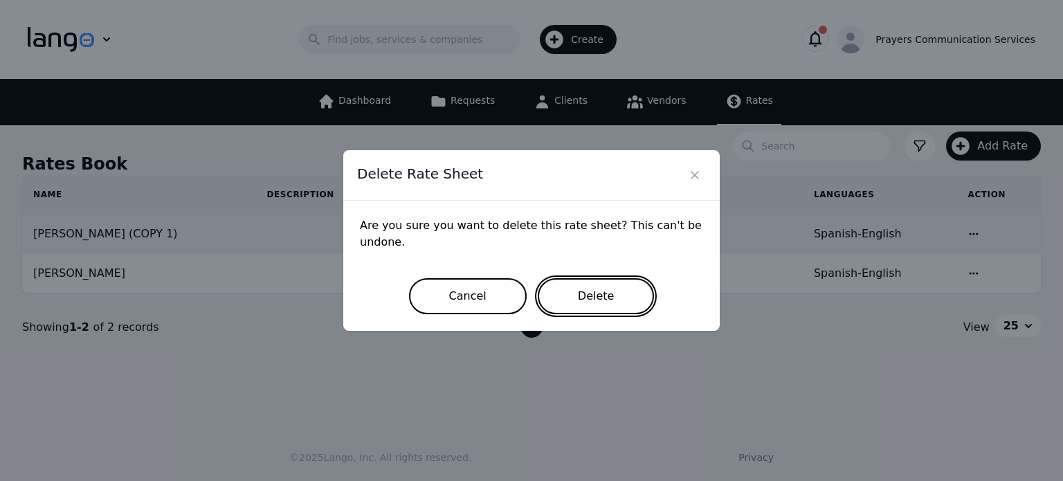
click at [609, 295] on button "Delete" at bounding box center [596, 296] width 117 height 36
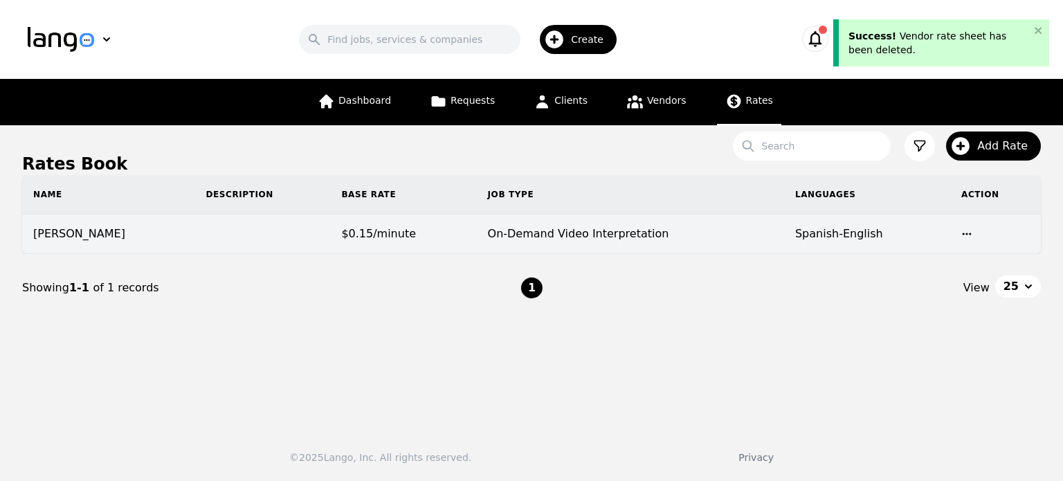
click at [961, 232] on icon "button" at bounding box center [966, 233] width 11 height 11
click at [979, 262] on button "Delete" at bounding box center [982, 260] width 54 height 25
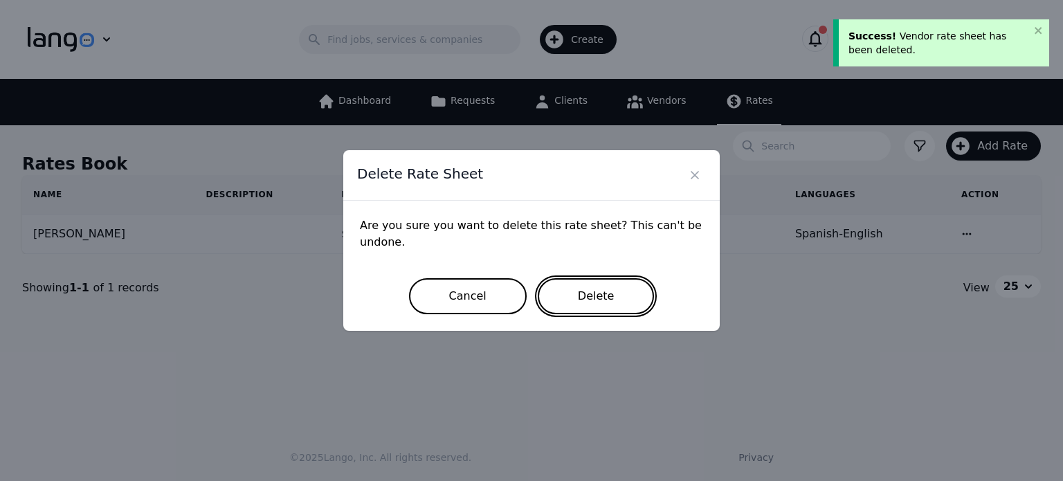
click at [626, 290] on button "Delete" at bounding box center [596, 296] width 117 height 36
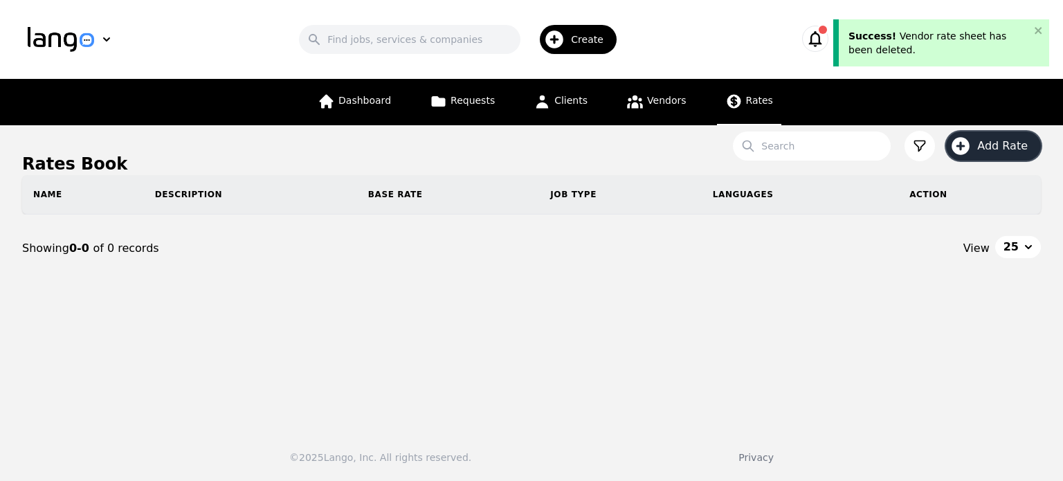
click at [1004, 149] on span "Add Rate" at bounding box center [1007, 146] width 60 height 17
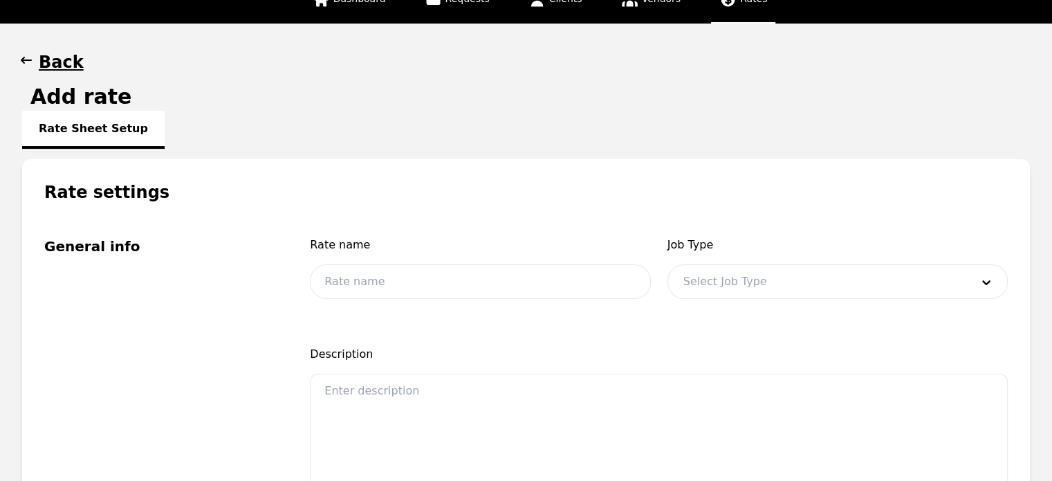
scroll to position [101, 0]
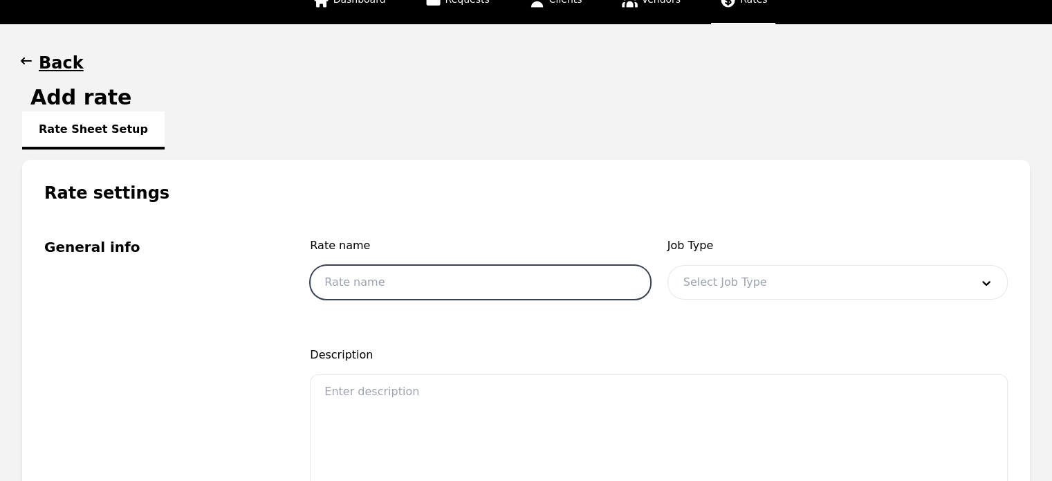
click at [520, 285] on input "text" at bounding box center [480, 282] width 340 height 35
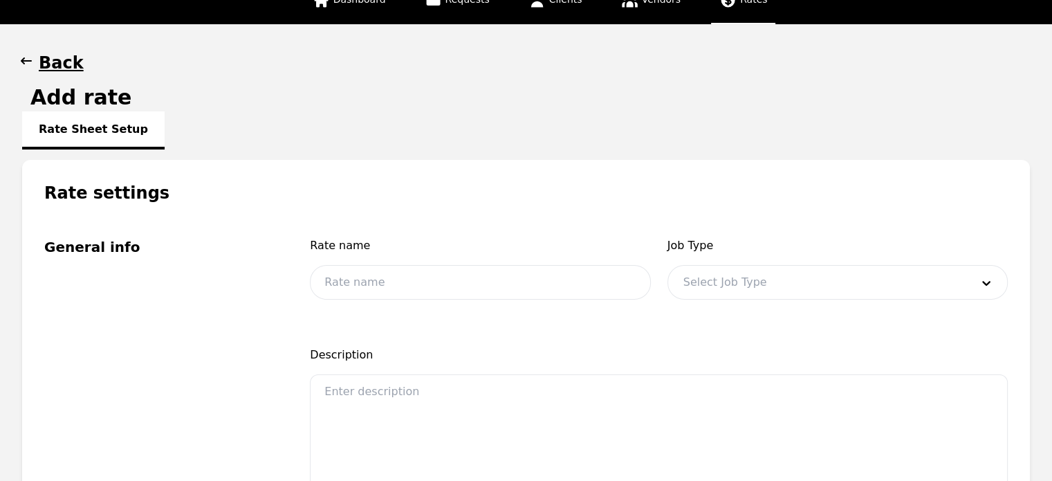
click at [740, 277] on div at bounding box center [817, 282] width 298 height 33
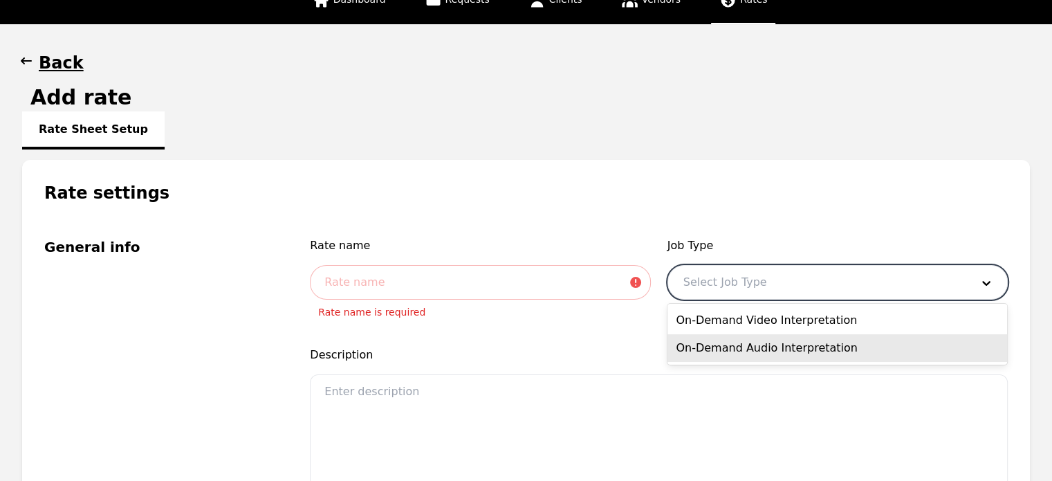
click at [740, 351] on div "On-Demand Audio Interpretation" at bounding box center [838, 348] width 340 height 28
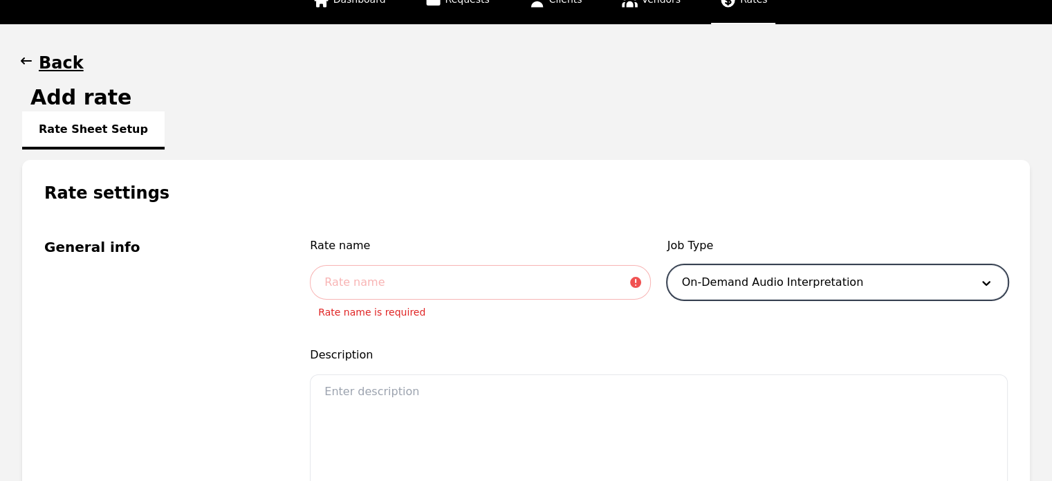
click at [738, 287] on div at bounding box center [817, 282] width 298 height 33
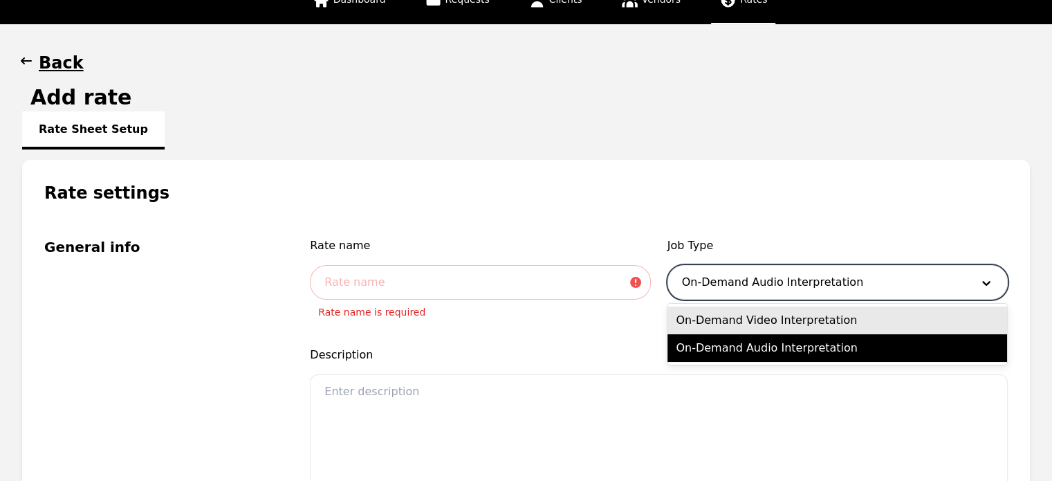
click at [739, 320] on div "On-Demand Video Interpretation" at bounding box center [838, 321] width 340 height 28
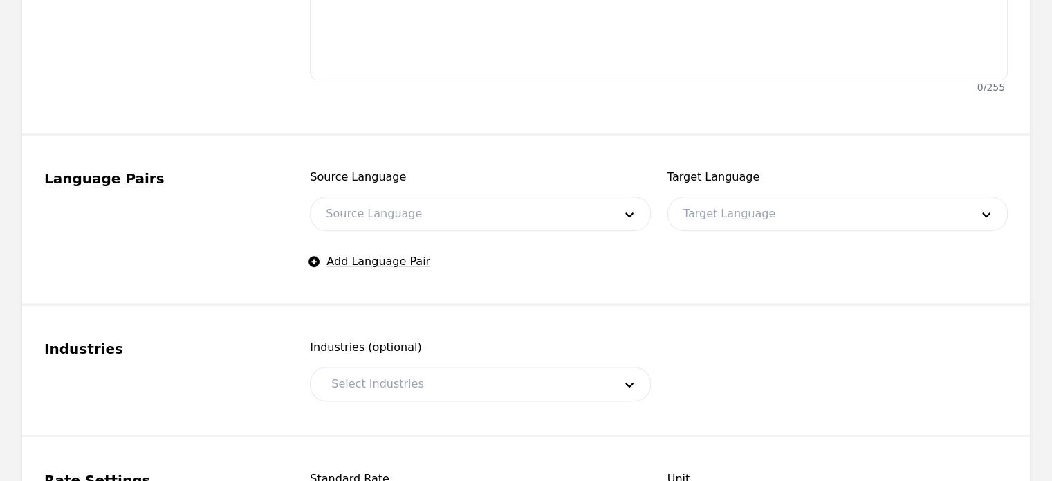
scroll to position [0, 0]
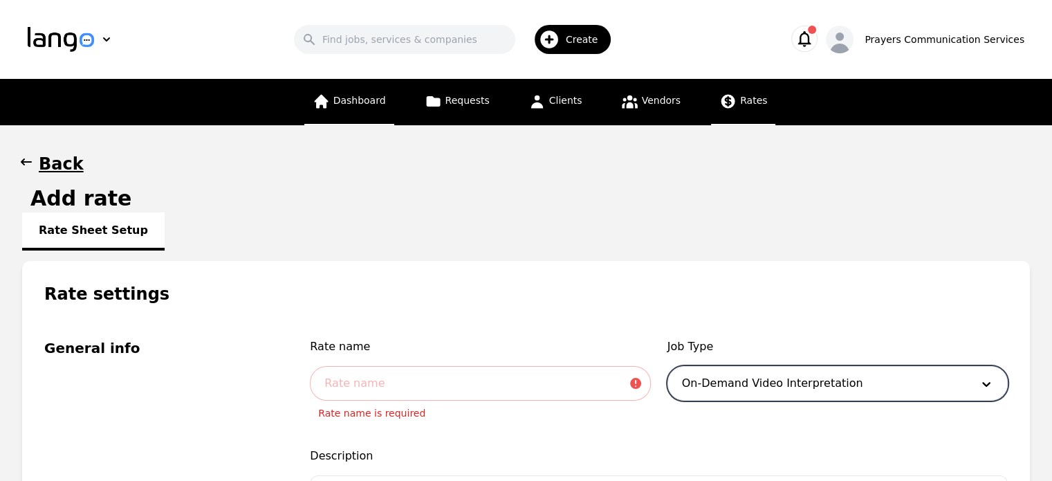
click at [369, 99] on span "Dashboard" at bounding box center [359, 100] width 53 height 11
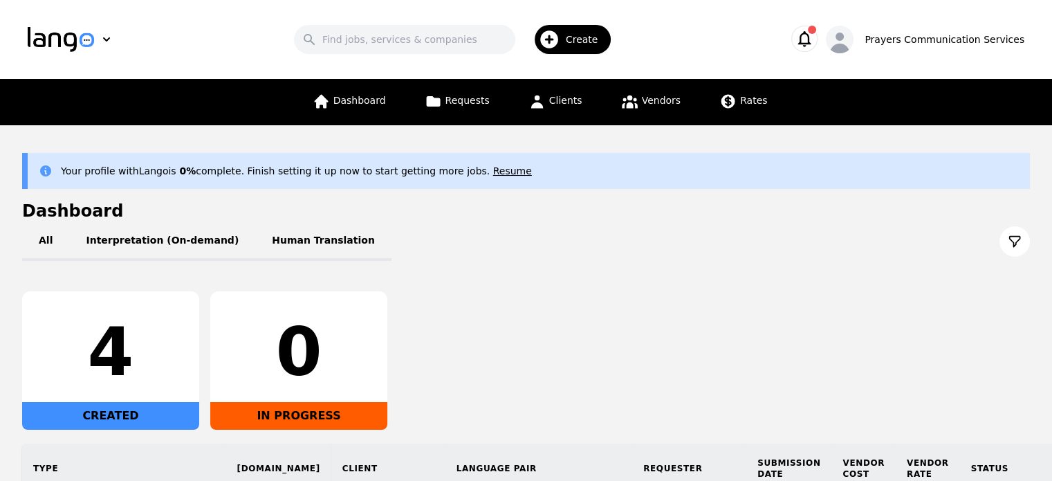
click at [83, 341] on div "4" at bounding box center [110, 352] width 155 height 66
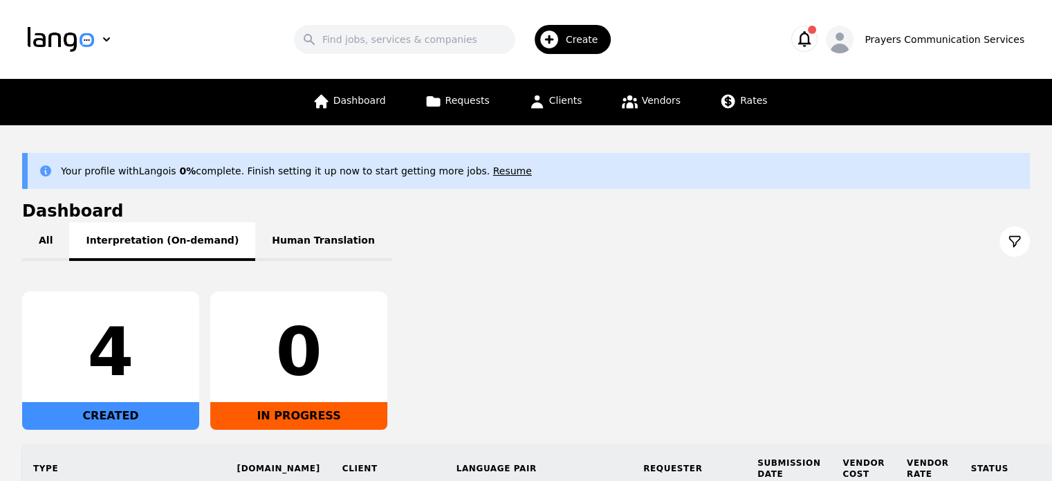
click at [162, 235] on button "Interpretation (On-demand)" at bounding box center [162, 241] width 186 height 39
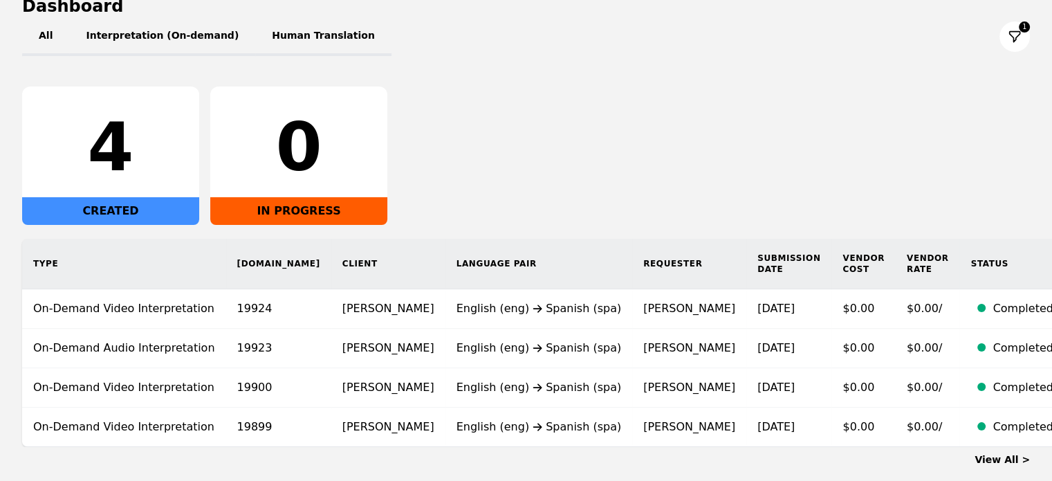
scroll to position [221, 0]
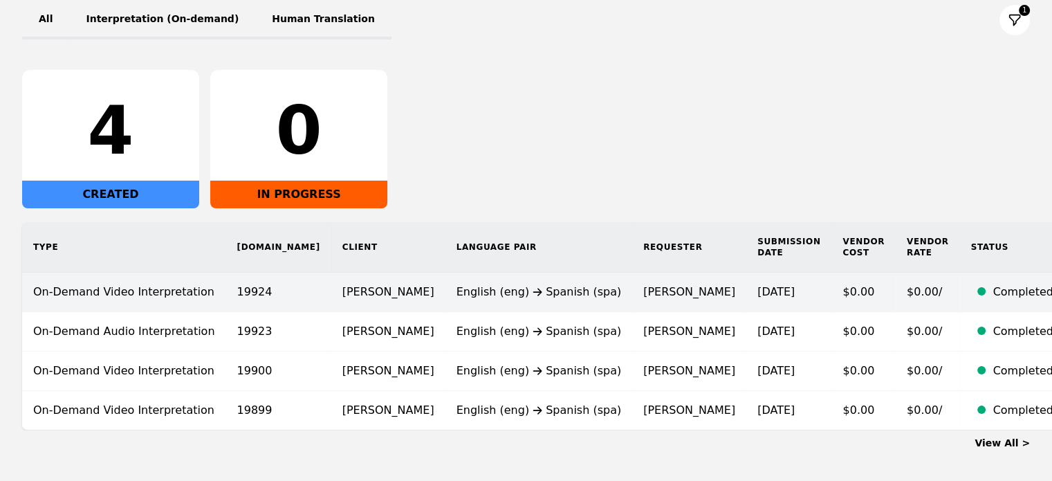
click at [832, 287] on td "$0.00" at bounding box center [864, 292] width 64 height 39
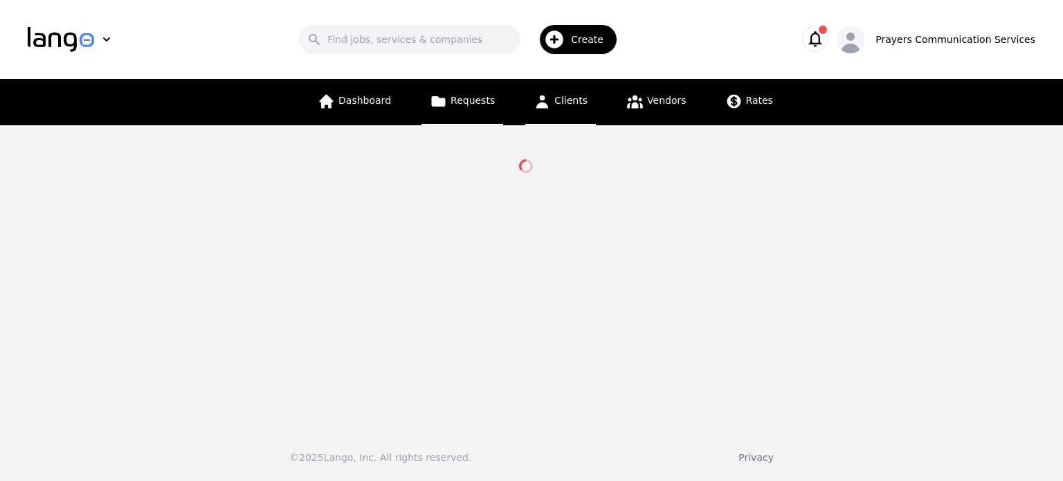
click at [572, 105] on span "Clients" at bounding box center [570, 100] width 33 height 11
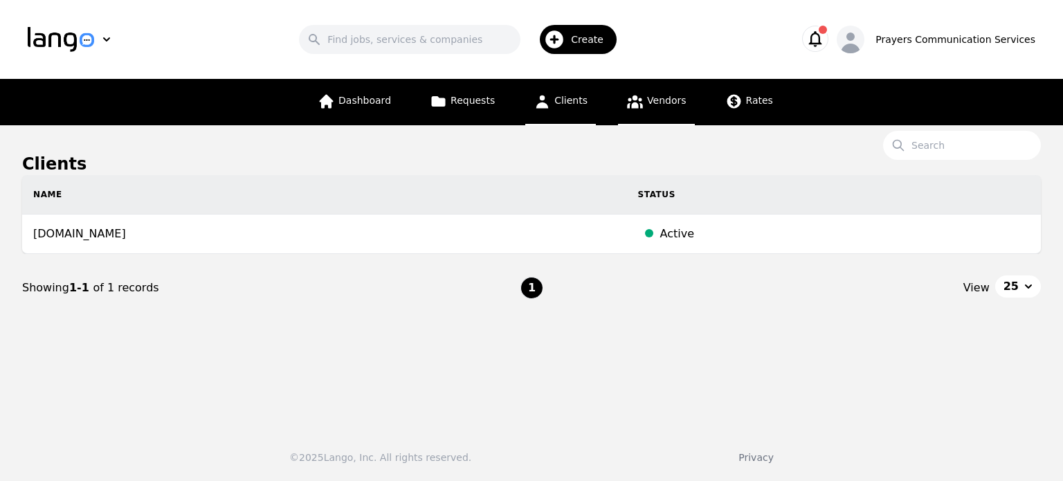
click at [642, 93] on link "Vendors" at bounding box center [656, 102] width 76 height 46
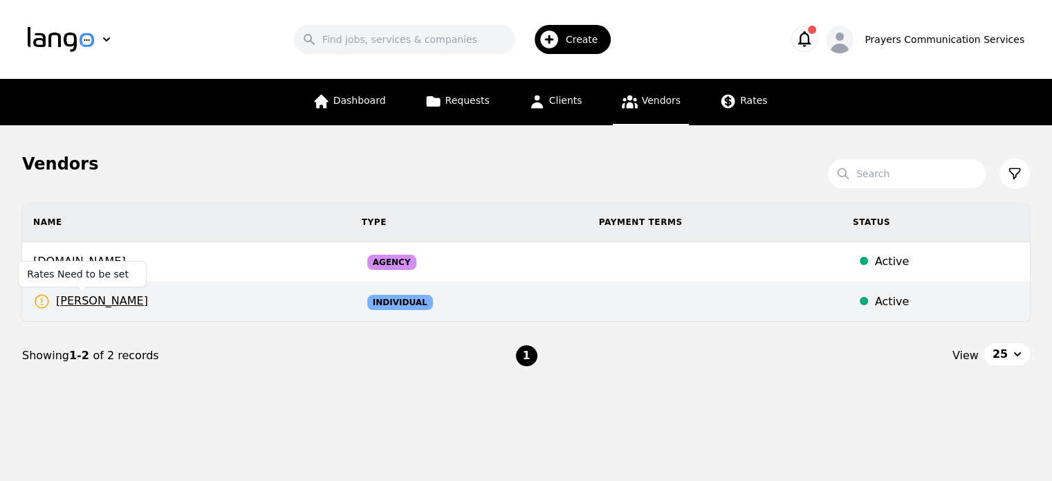
click at [44, 300] on icon at bounding box center [41, 301] width 17 height 17
select select "active"
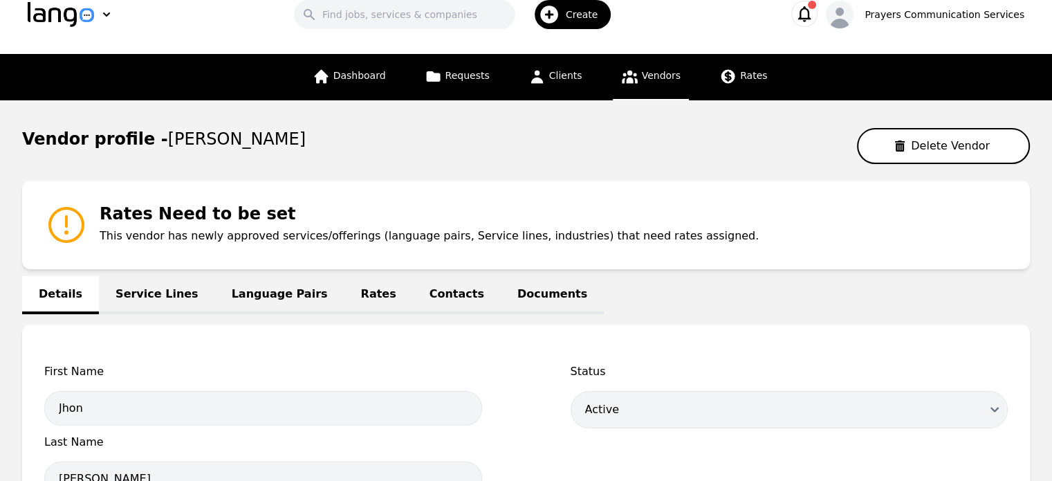
scroll to position [22, 0]
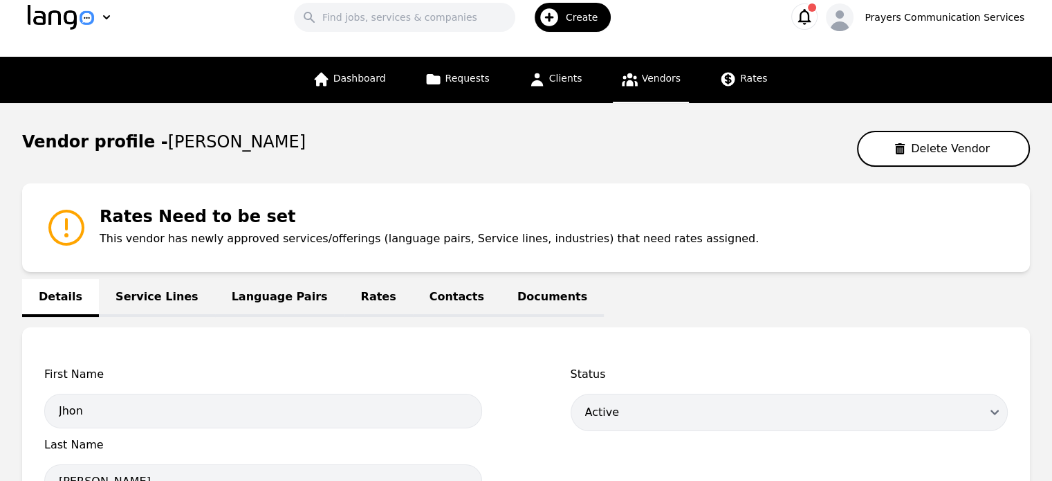
click at [167, 290] on link "Service Lines" at bounding box center [157, 298] width 116 height 38
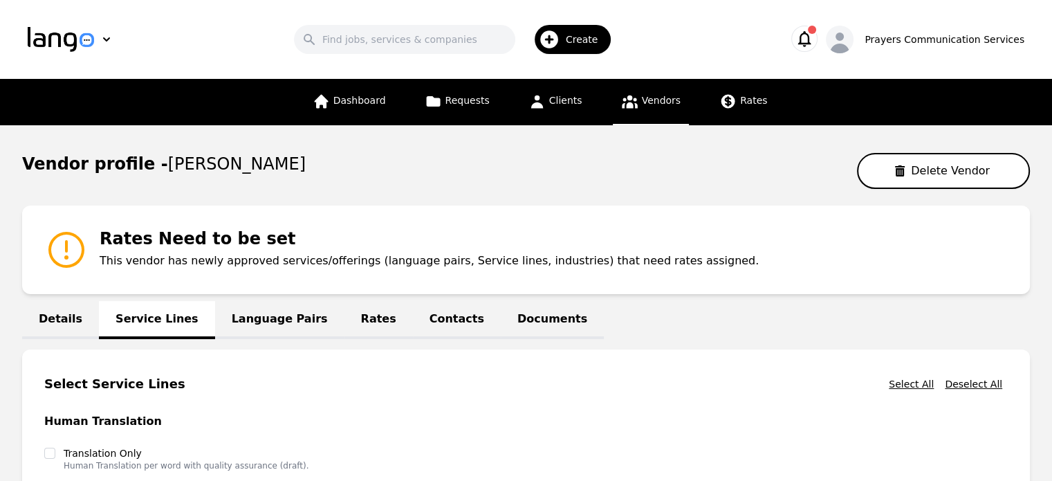
click at [257, 311] on link "Language Pairs" at bounding box center [279, 320] width 129 height 38
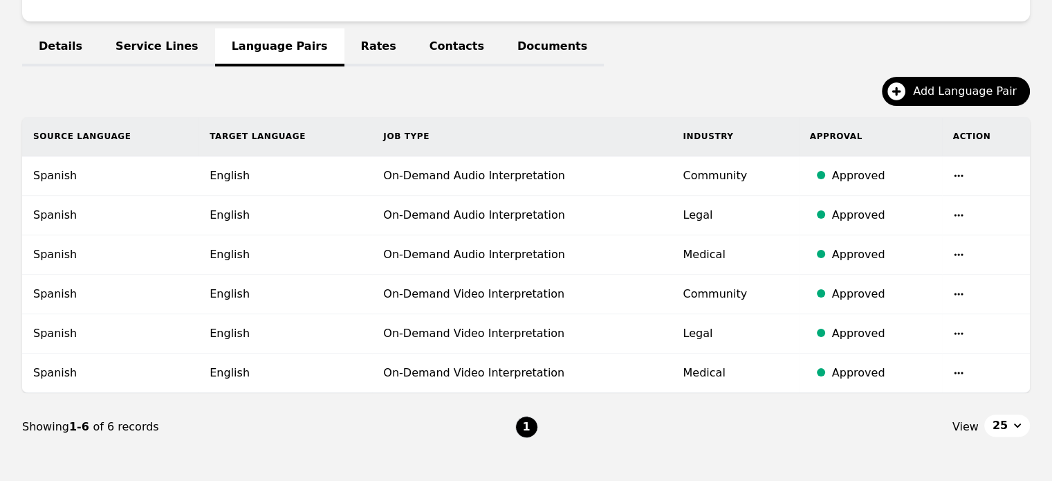
scroll to position [273, 0]
click at [955, 176] on icon "button" at bounding box center [958, 175] width 11 height 11
click at [634, 86] on div "Add Language Pair" at bounding box center [526, 96] width 1008 height 40
click at [345, 38] on link "Rates" at bounding box center [379, 47] width 68 height 38
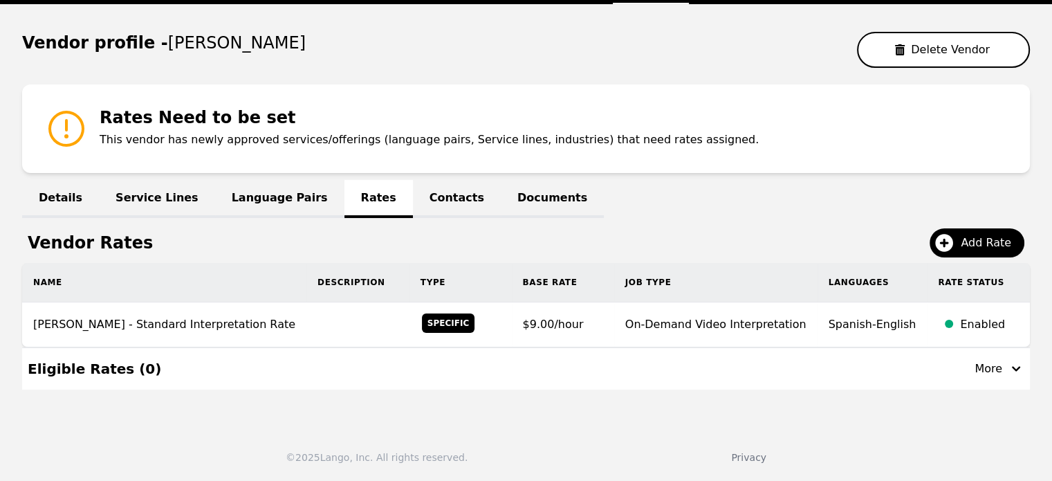
scroll to position [119, 0]
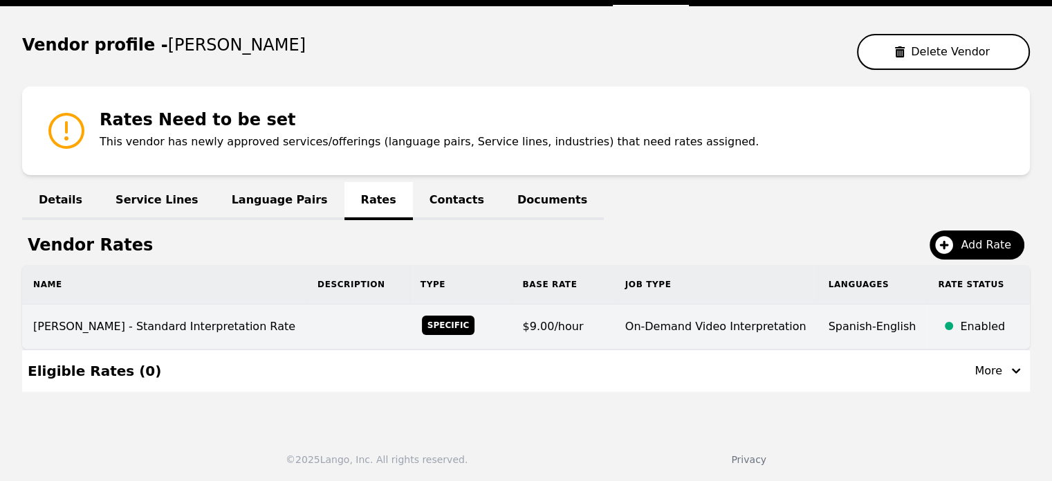
click at [531, 335] on td "$9.00/hour" at bounding box center [563, 326] width 102 height 45
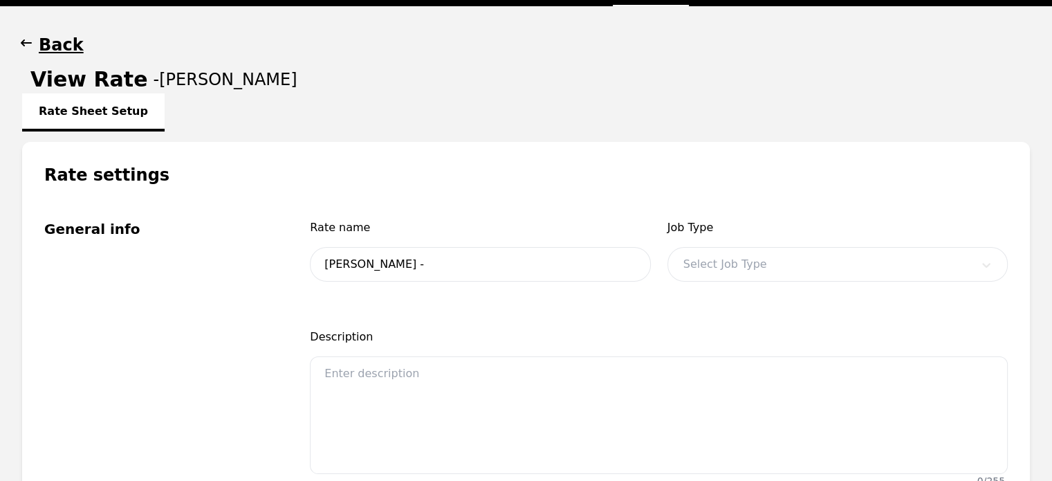
type input "[PERSON_NAME] - Standard Interpretation Rate"
type input "9.00"
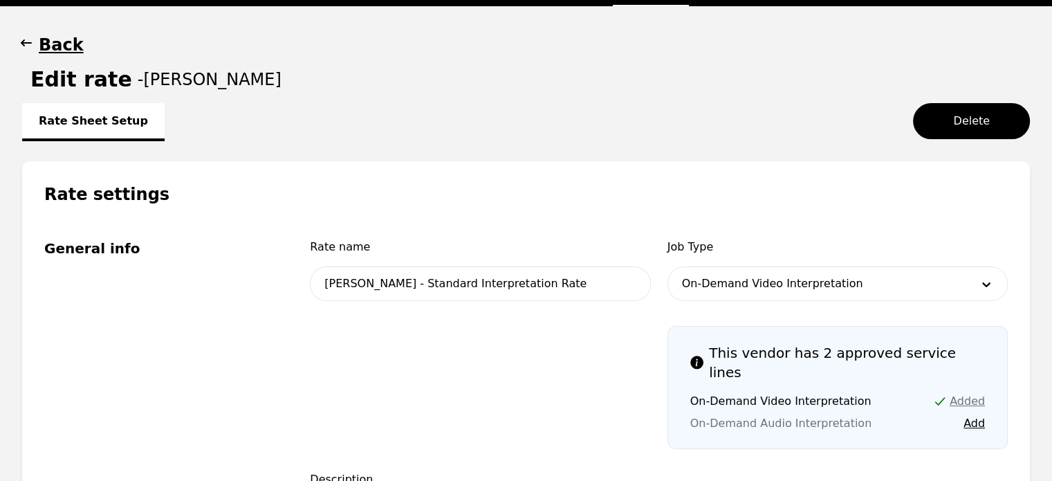
click at [763, 301] on div "Job Type On-Demand Video Interpretation" at bounding box center [838, 274] width 340 height 71
click at [762, 281] on div at bounding box center [817, 283] width 298 height 33
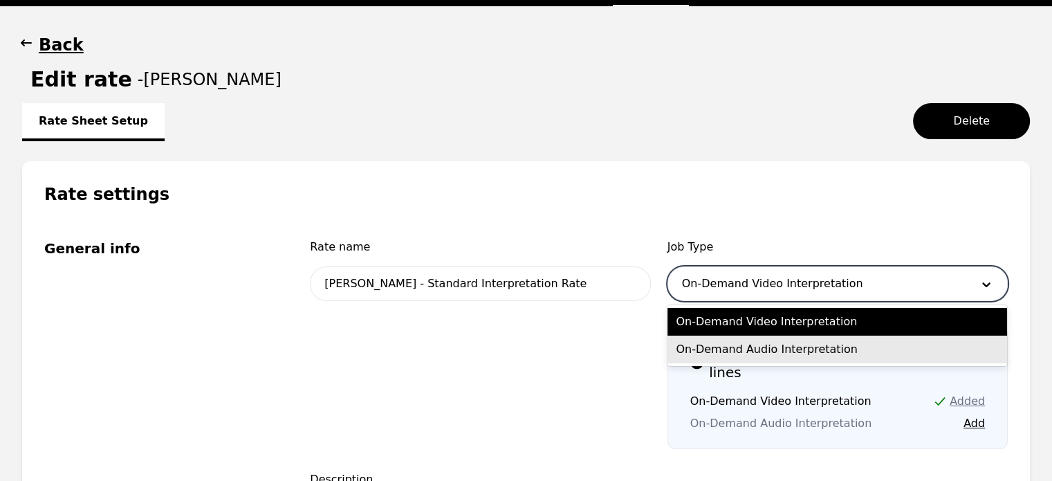
click at [758, 346] on div "On-Demand Audio Interpretation" at bounding box center [838, 350] width 340 height 28
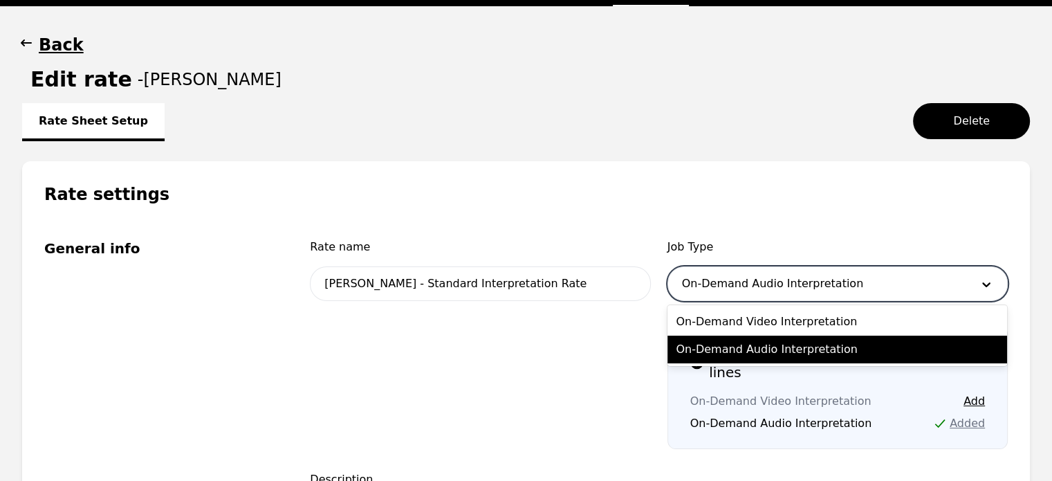
click at [715, 284] on div at bounding box center [817, 283] width 298 height 33
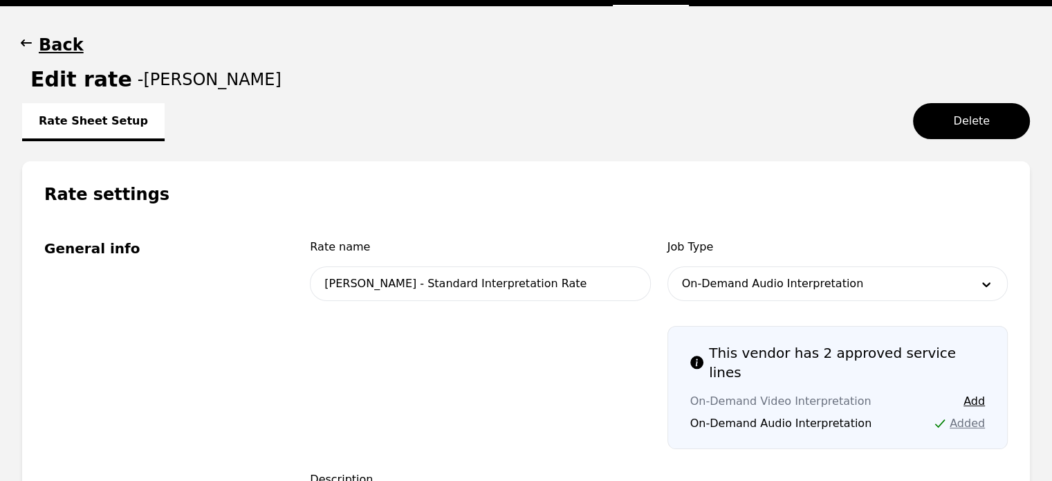
click at [595, 356] on span at bounding box center [480, 387] width 340 height 123
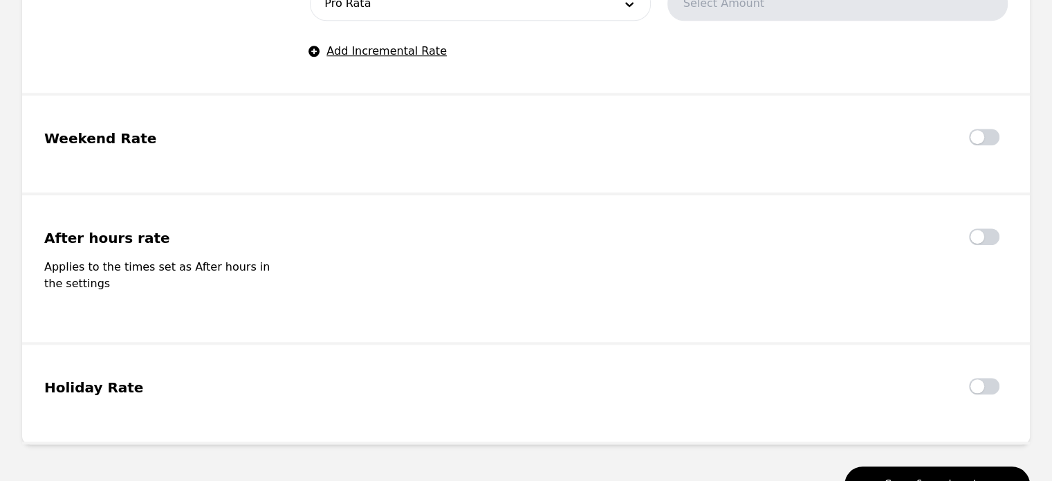
scroll to position [1429, 0]
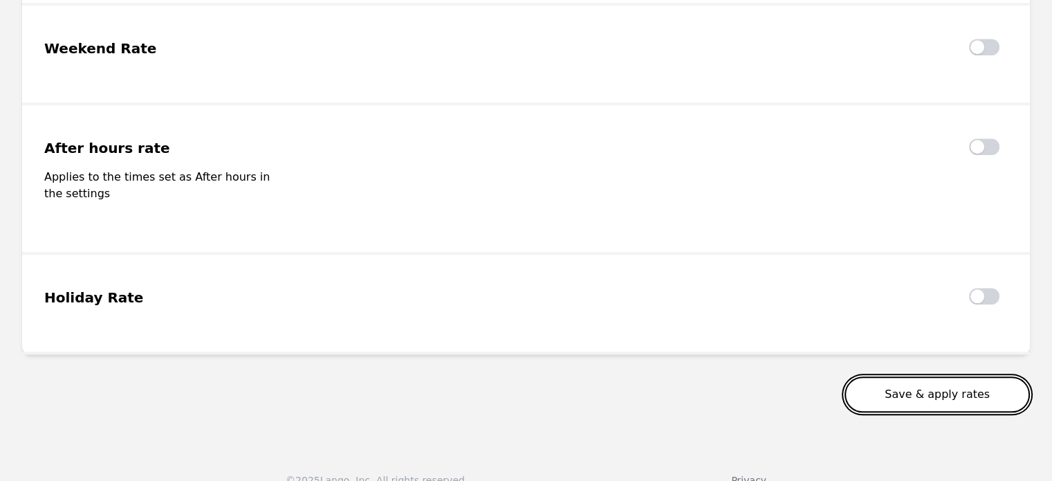
click at [969, 382] on button "Save & apply rates" at bounding box center [937, 394] width 185 height 36
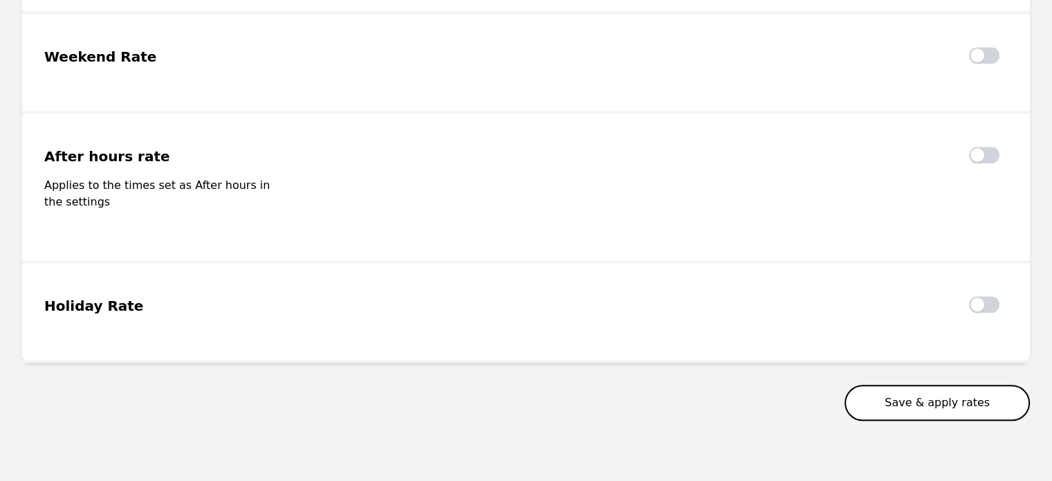
scroll to position [1437, 0]
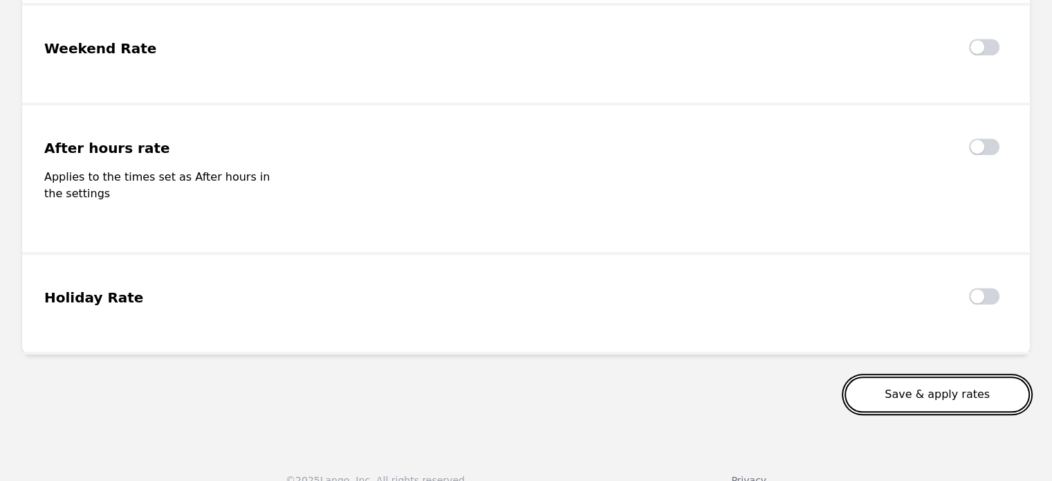
click at [939, 376] on button "Save & apply rates" at bounding box center [937, 394] width 185 height 36
click at [899, 376] on button "Save & apply rates" at bounding box center [937, 394] width 185 height 36
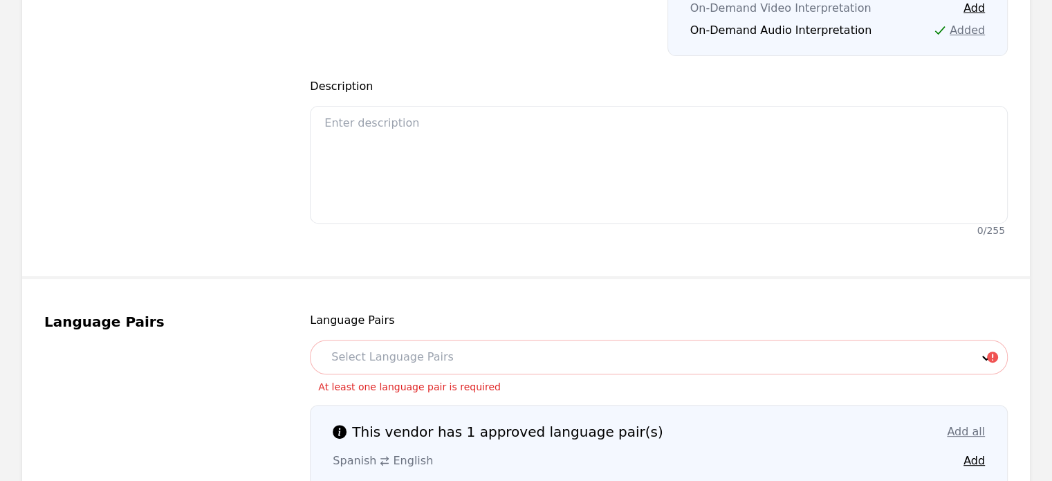
scroll to position [511, 0]
click at [465, 353] on div at bounding box center [641, 358] width 650 height 33
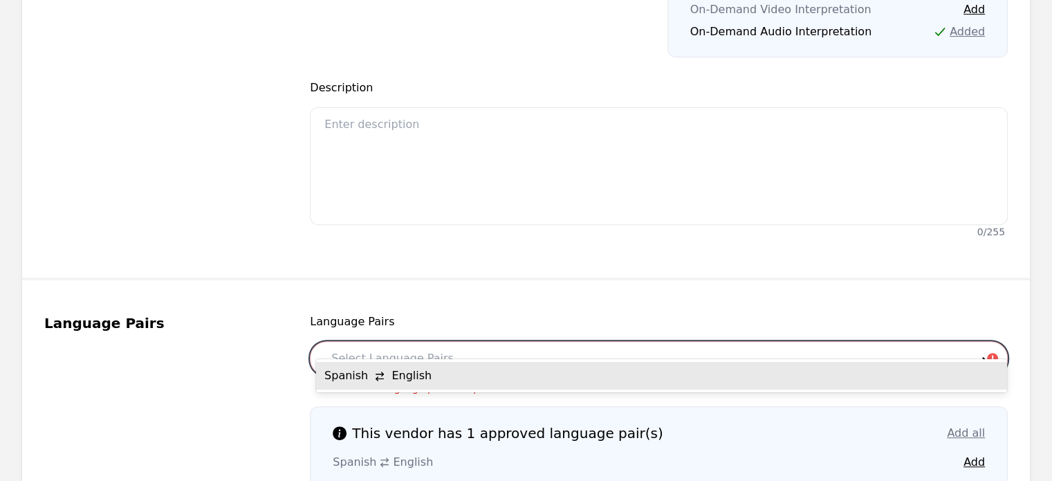
click at [451, 376] on div "Spanish English" at bounding box center [661, 376] width 691 height 28
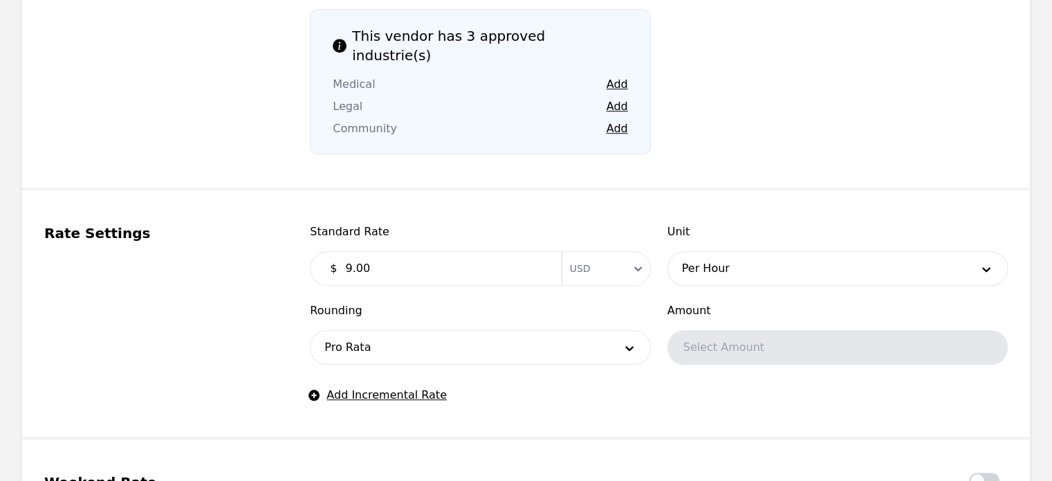
scroll to position [1078, 0]
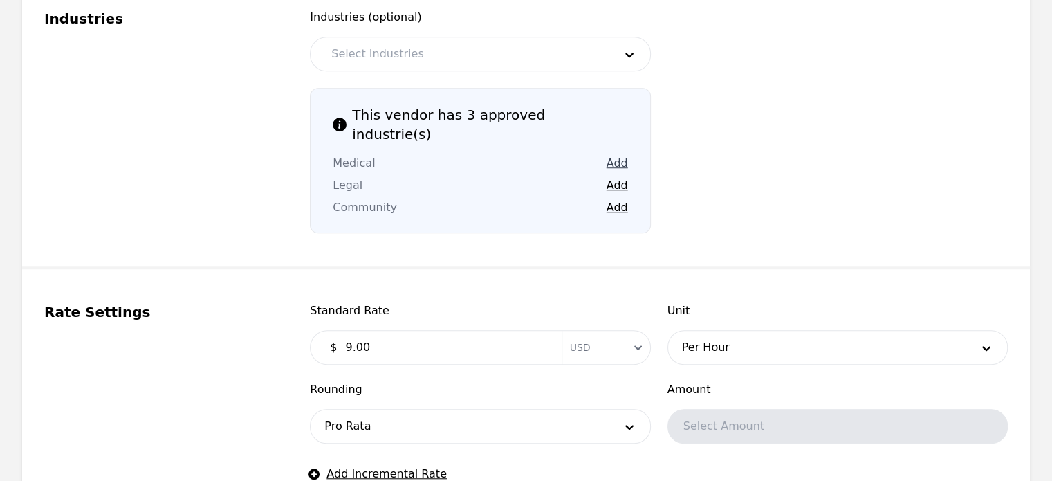
click at [614, 155] on button "Add" at bounding box center [617, 163] width 21 height 17
click at [614, 177] on button "Add" at bounding box center [617, 185] width 21 height 17
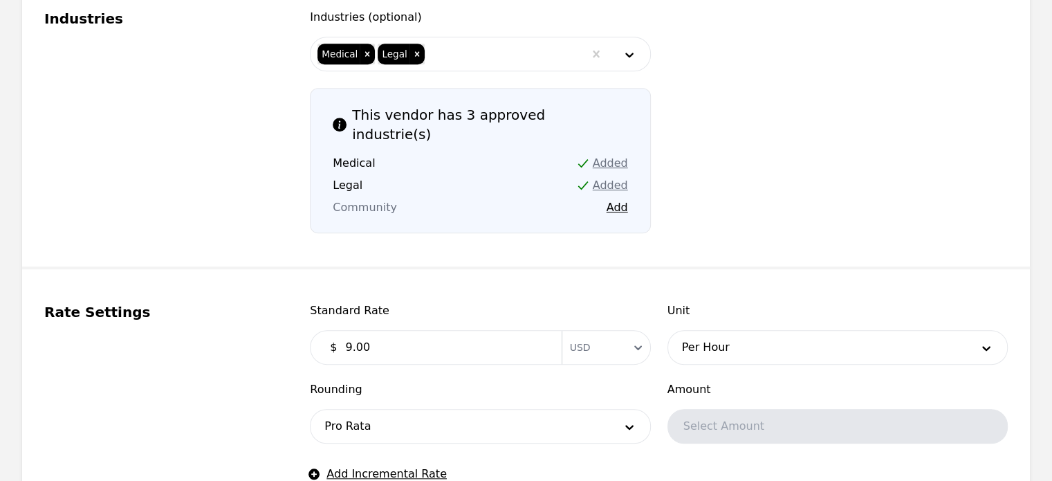
click at [616, 174] on div "This vendor has 3 approved industrie(s) Medical Added Legal Added Community Add" at bounding box center [480, 160] width 340 height 145
click at [614, 199] on button "Add" at bounding box center [617, 207] width 21 height 17
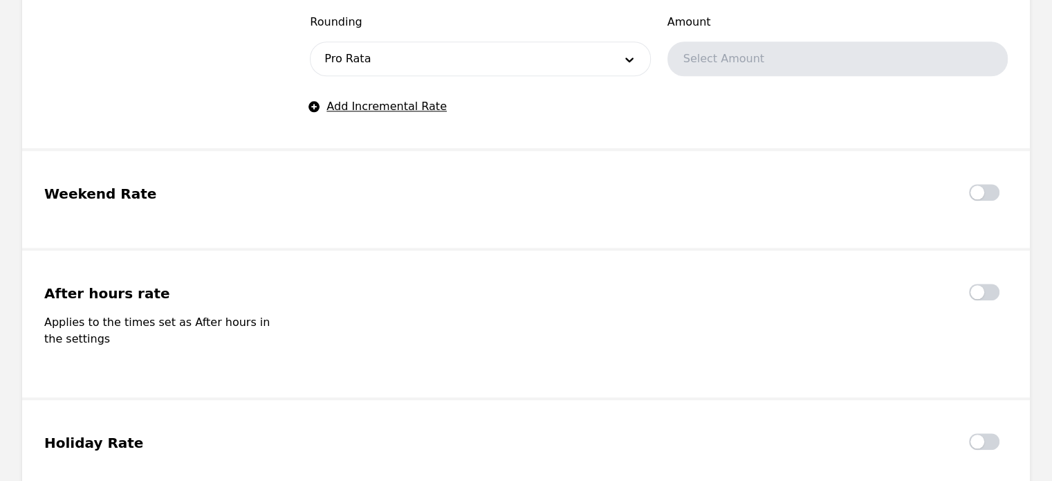
scroll to position [1571, 0]
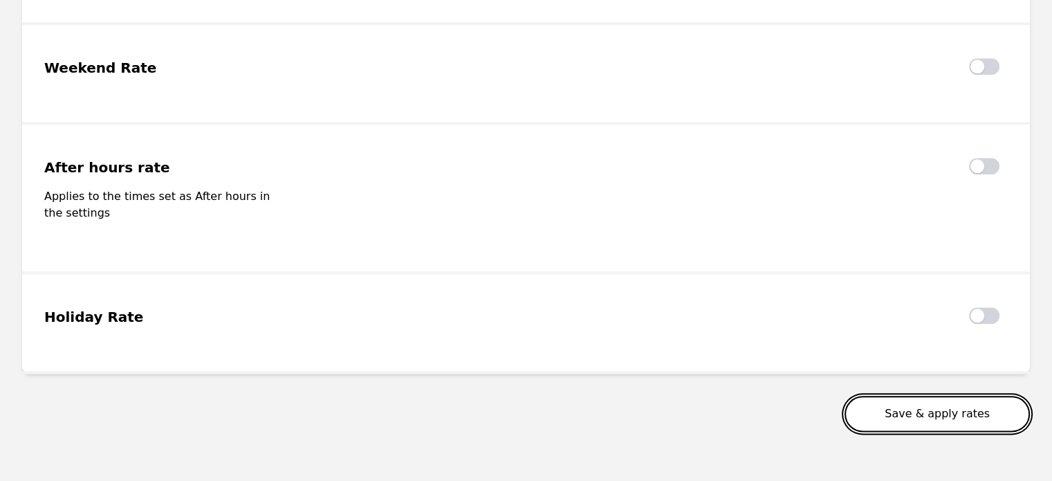
click at [906, 396] on button "Save & apply rates" at bounding box center [937, 414] width 185 height 36
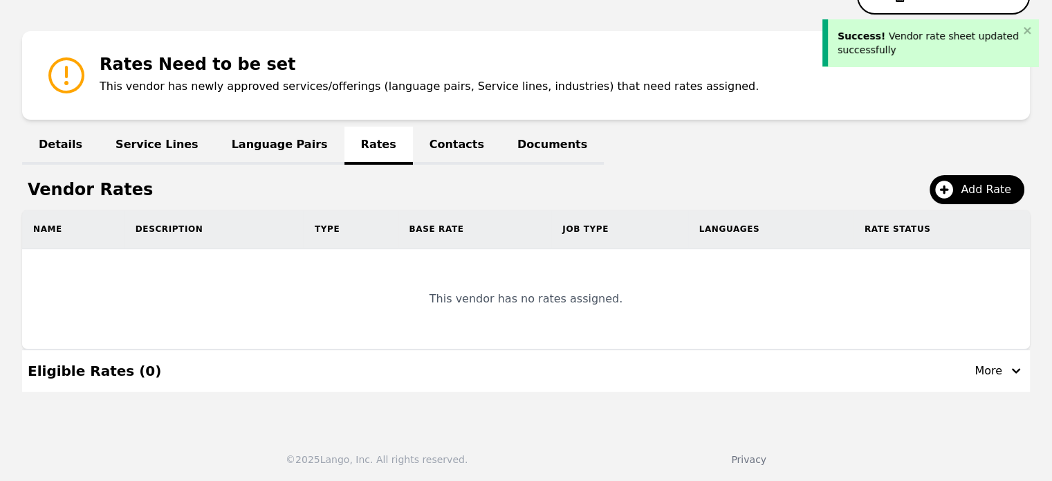
scroll to position [119, 0]
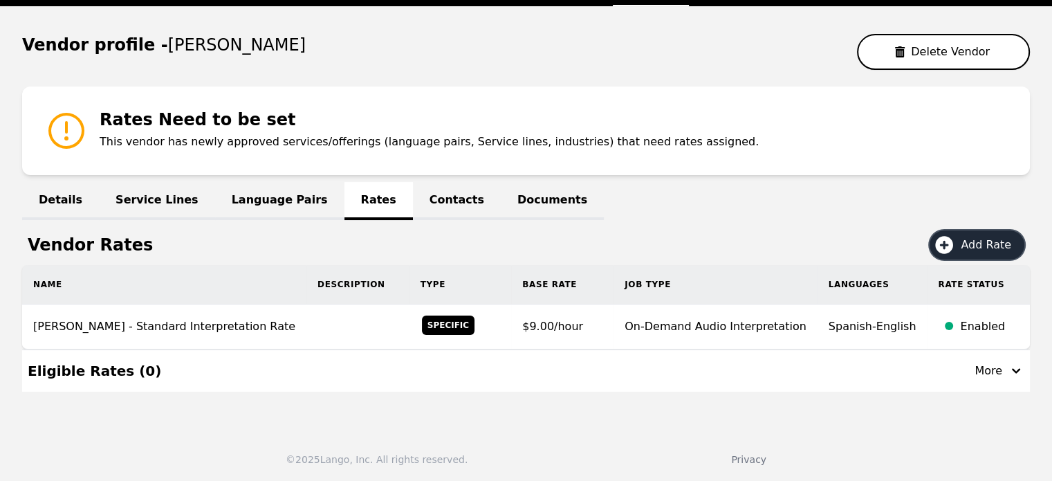
click at [982, 241] on span "Add Rate" at bounding box center [991, 245] width 60 height 17
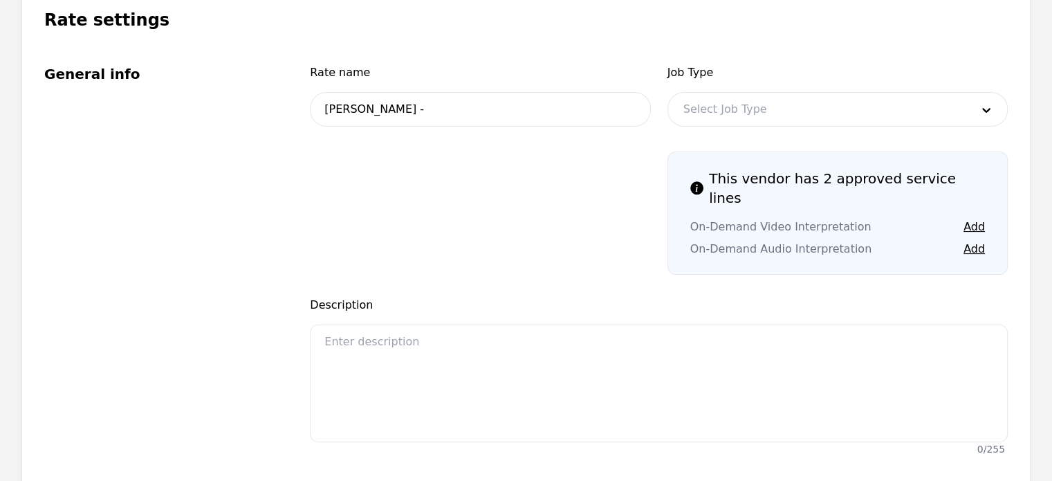
scroll to position [293, 0]
click at [969, 219] on button "Add" at bounding box center [974, 227] width 21 height 17
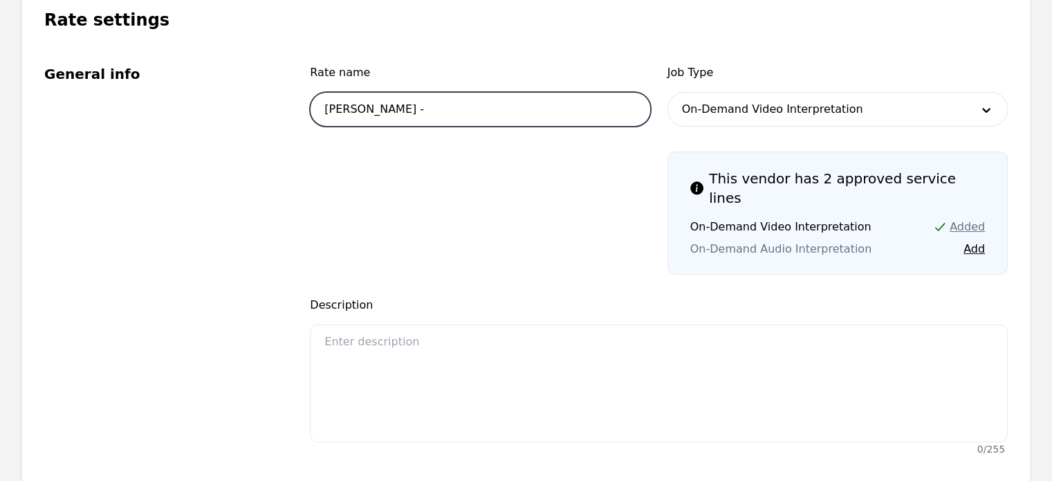
click at [531, 115] on input "Jhon Rodriguez -" at bounding box center [480, 109] width 340 height 35
type input "[PERSON_NAME] - Standard"
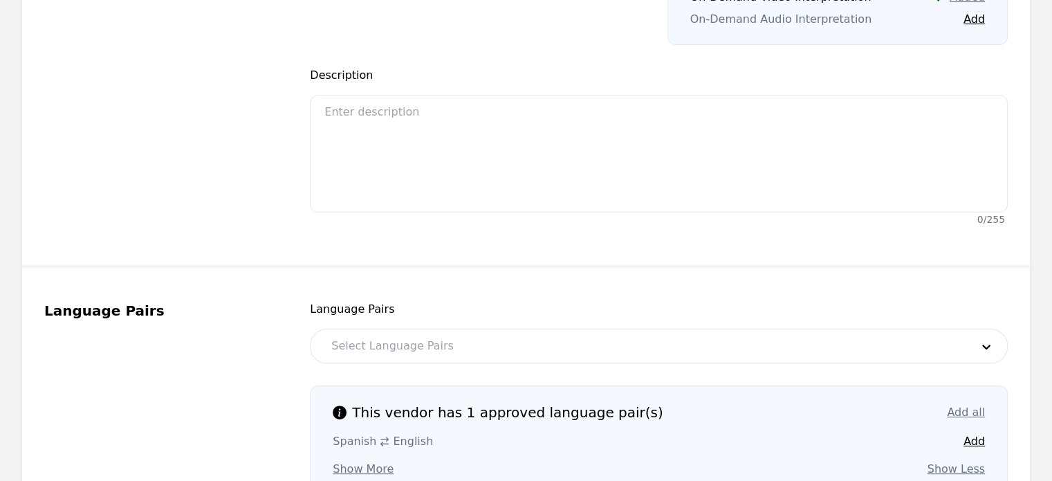
scroll to position [666, 0]
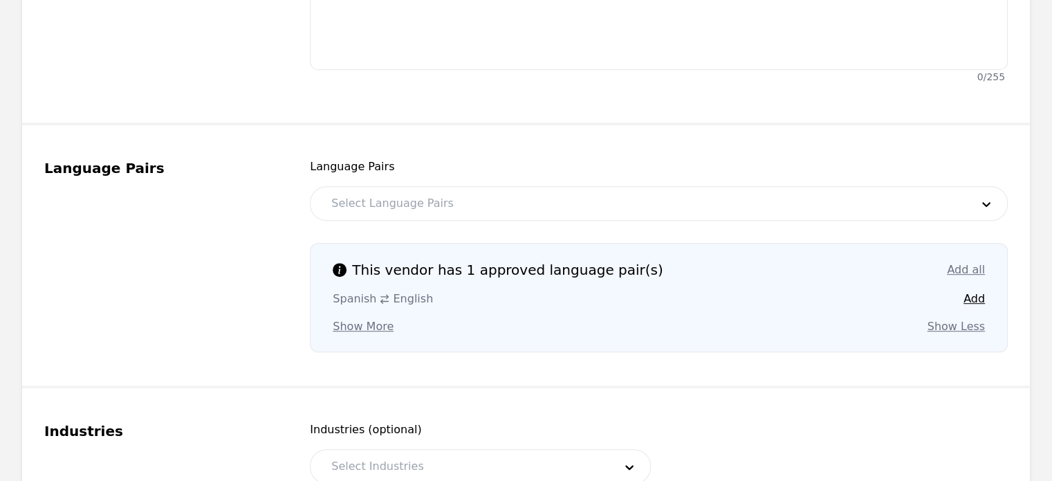
click at [445, 187] on div at bounding box center [641, 203] width 650 height 33
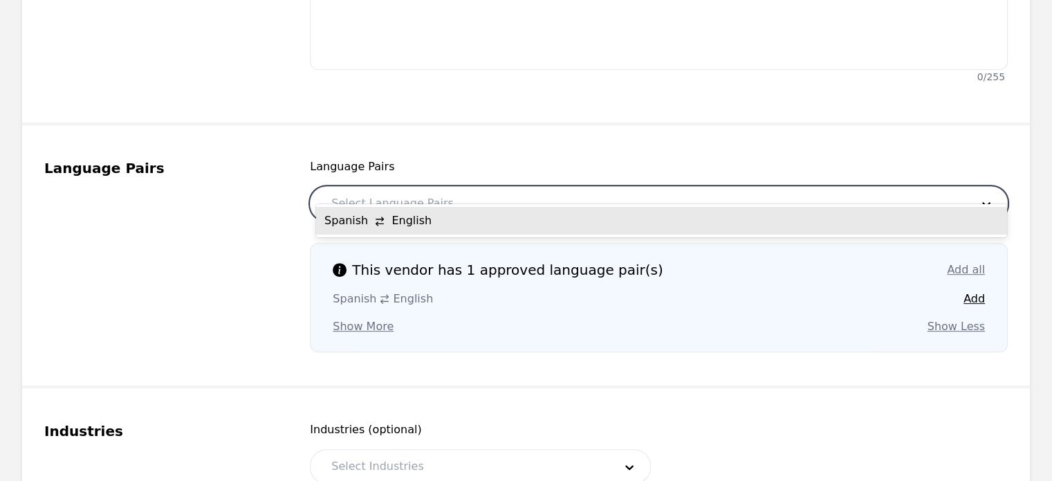
click at [428, 215] on div "Spanish English" at bounding box center [661, 221] width 691 height 28
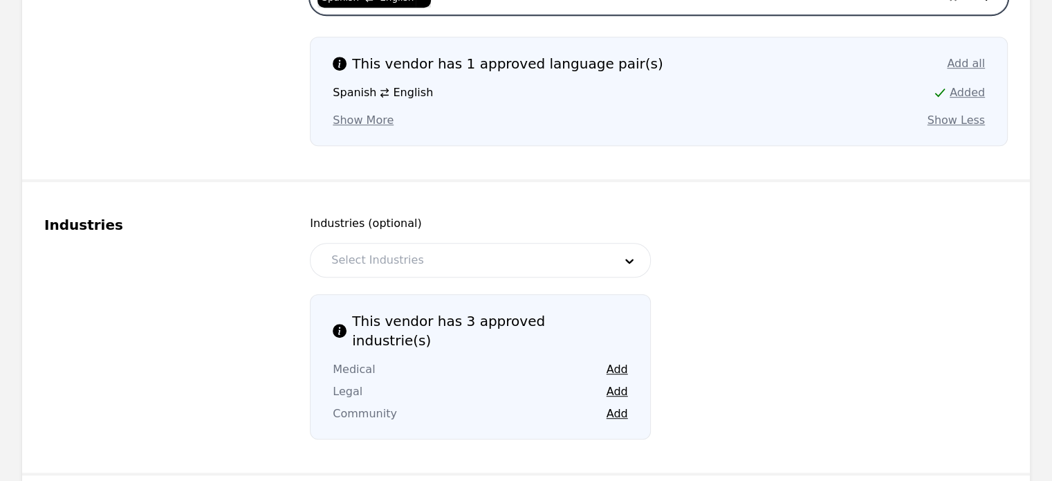
scroll to position [873, 0]
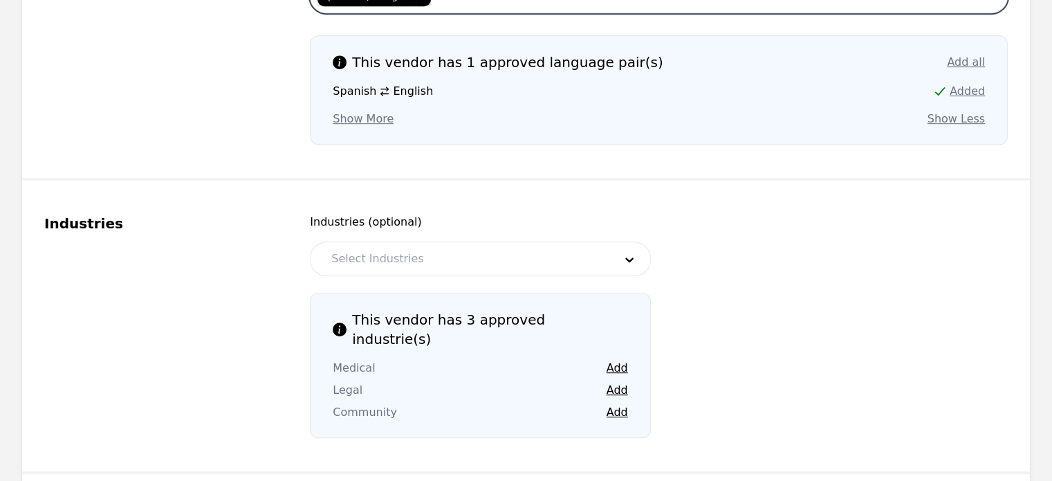
click at [425, 242] on div at bounding box center [462, 258] width 292 height 33
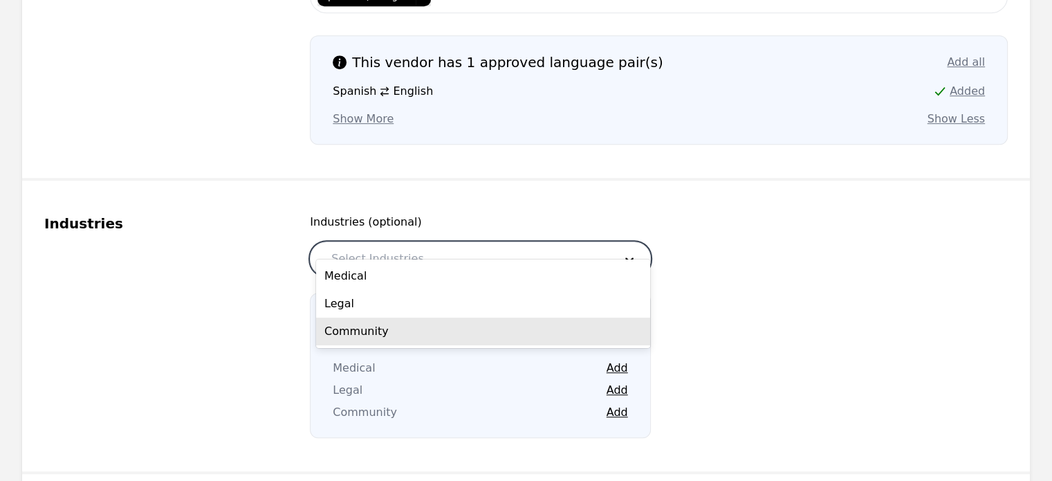
click at [699, 363] on div "Industries (optional) 3 results available. Use Up and Down to choose options, p…" at bounding box center [659, 326] width 698 height 224
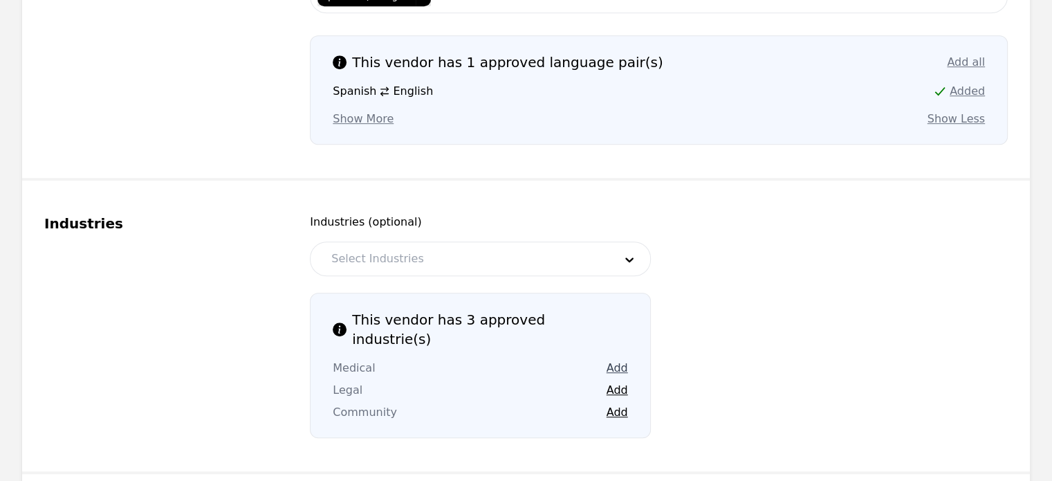
click at [619, 360] on button "Add" at bounding box center [617, 368] width 21 height 17
click at [619, 382] on button "Add" at bounding box center [617, 390] width 21 height 17
click at [616, 404] on button "Add" at bounding box center [617, 412] width 21 height 17
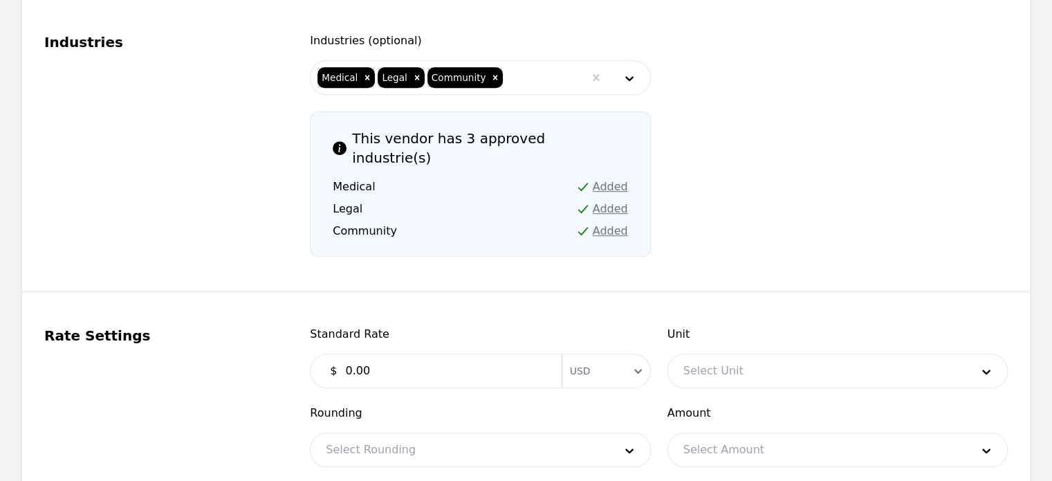
scroll to position [1056, 0]
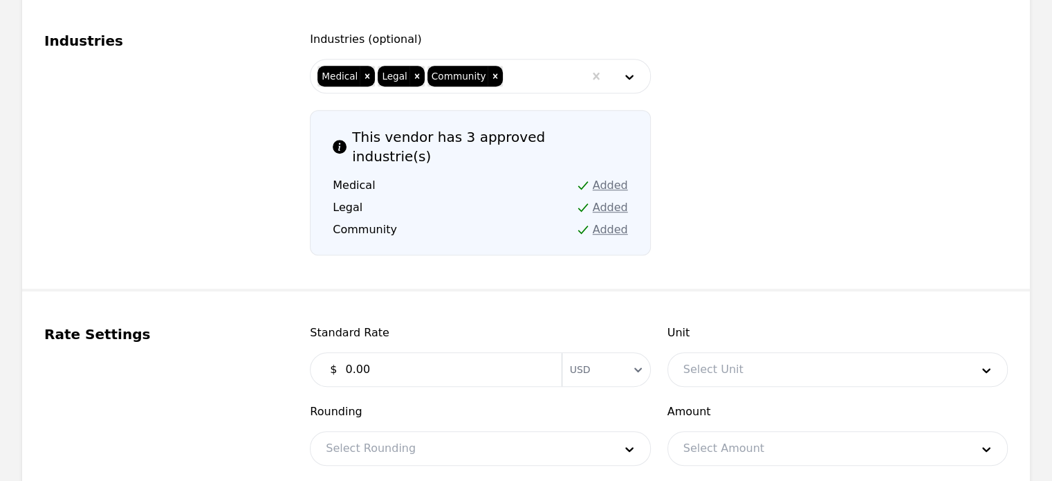
click at [349, 356] on input "0.00" at bounding box center [445, 370] width 216 height 28
type input "9.00"
click at [713, 353] on div at bounding box center [817, 369] width 298 height 33
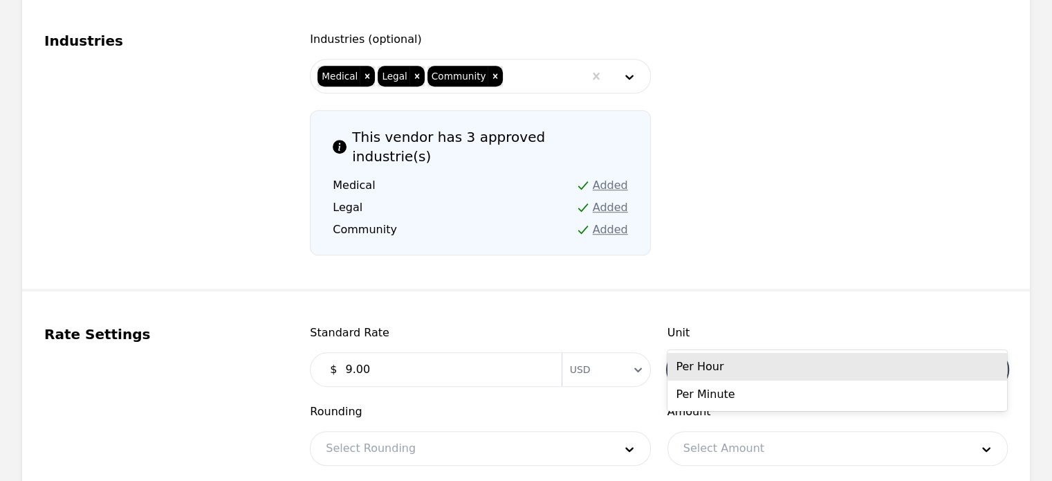
click at [702, 363] on div "Per Hour" at bounding box center [838, 367] width 340 height 28
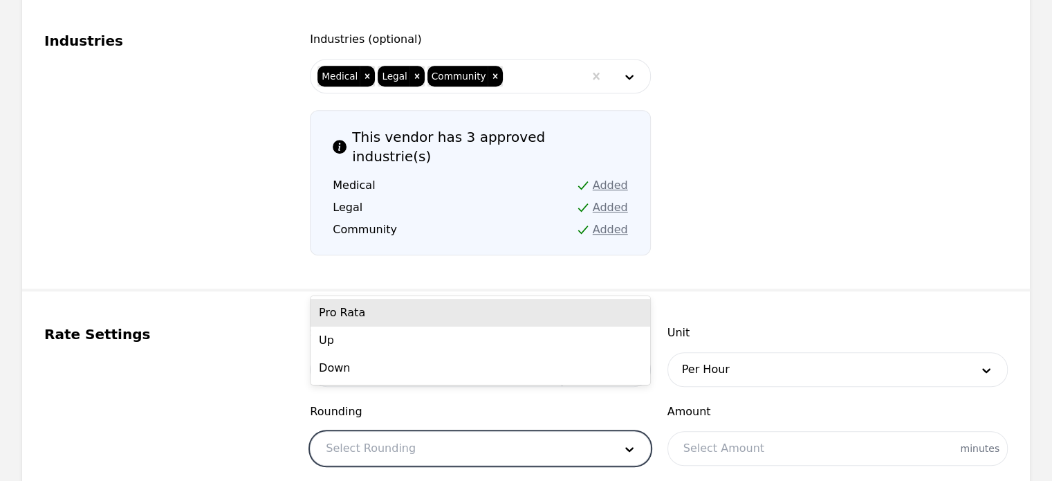
click at [569, 432] on div at bounding box center [460, 448] width 298 height 33
click at [540, 313] on div "Pro Rata" at bounding box center [481, 313] width 340 height 28
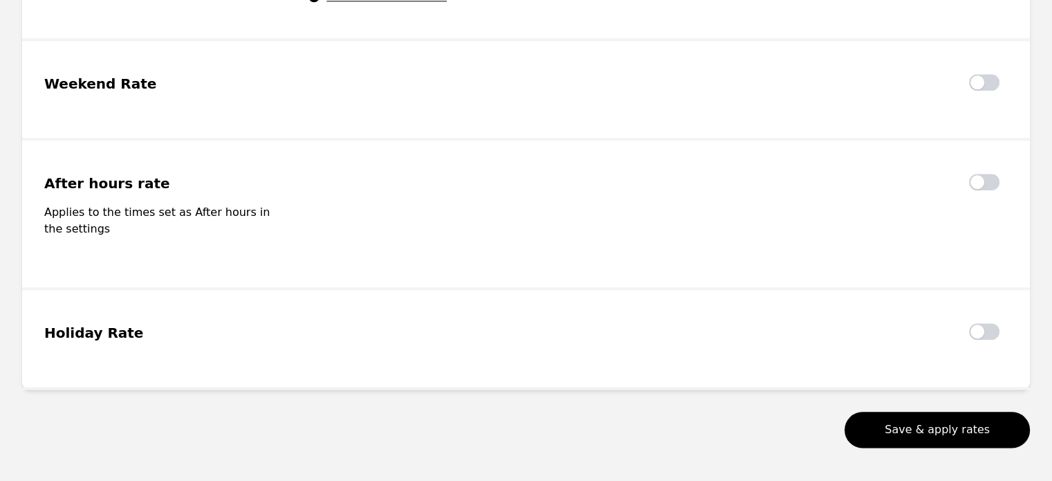
scroll to position [1571, 0]
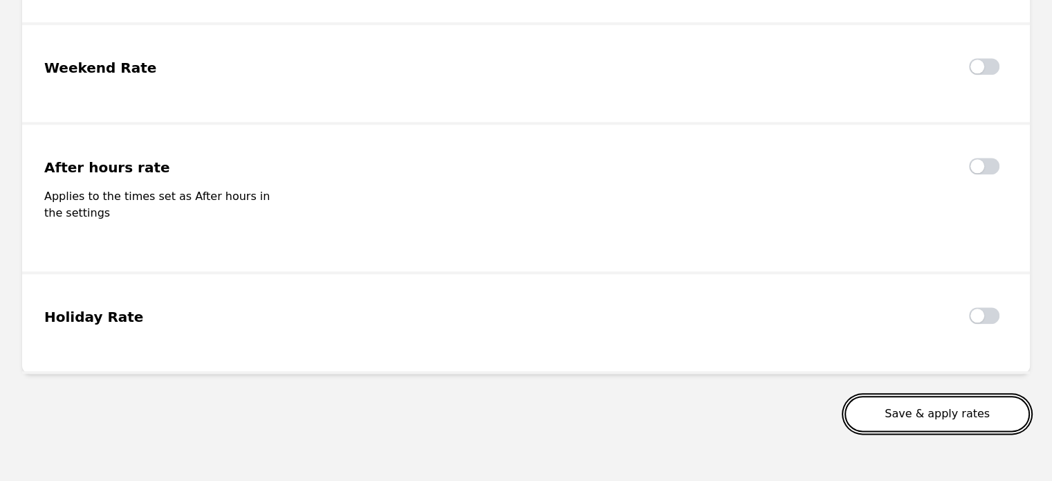
click at [950, 396] on button "Save & apply rates" at bounding box center [937, 414] width 185 height 36
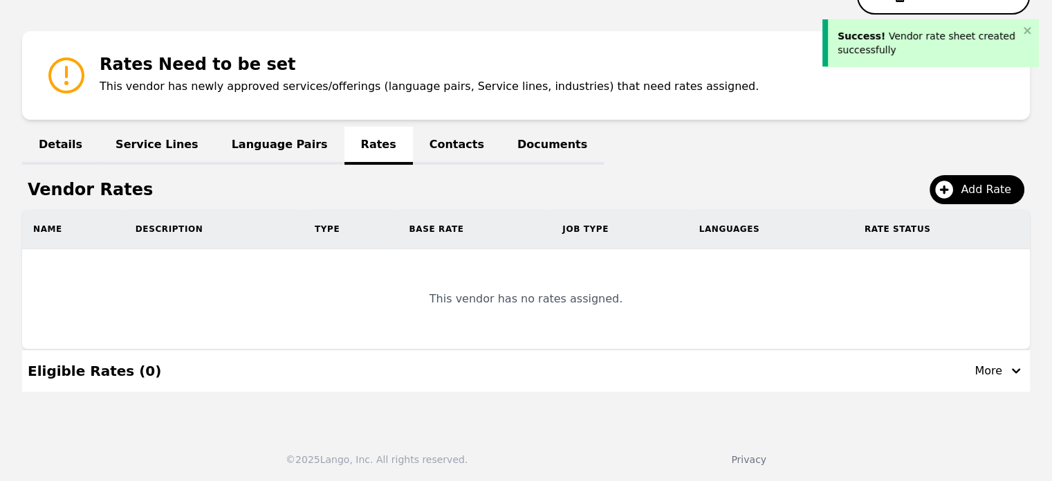
scroll to position [163, 0]
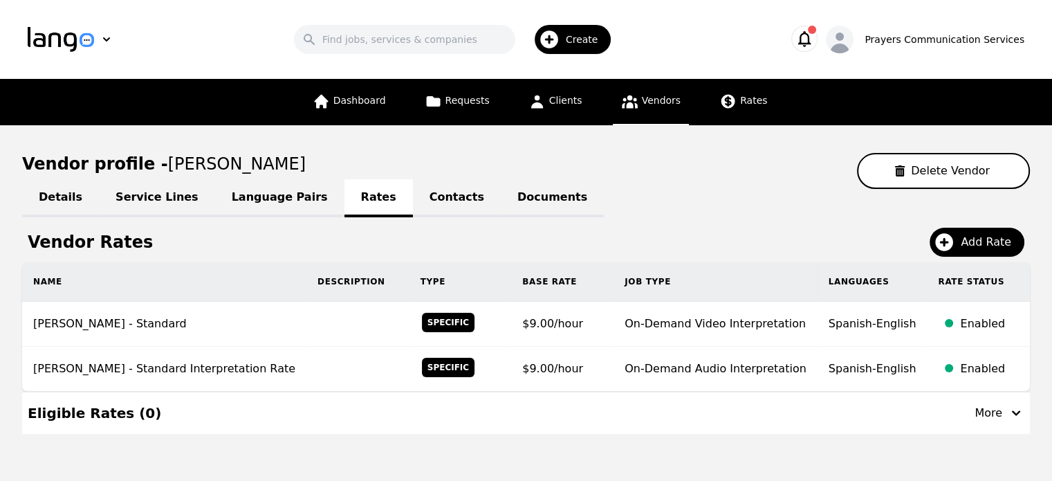
click at [413, 199] on link "Contacts" at bounding box center [457, 198] width 88 height 38
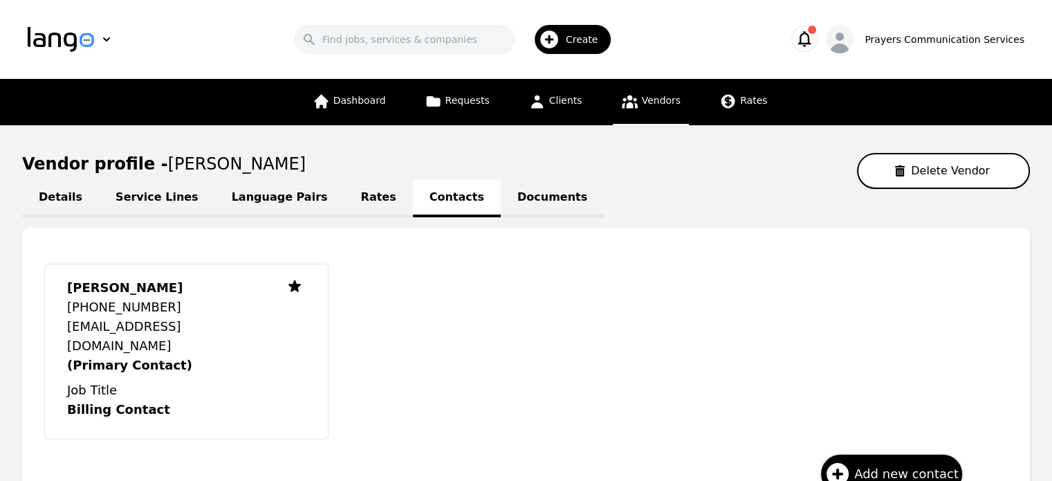
click at [345, 199] on link "Rates" at bounding box center [379, 198] width 68 height 38
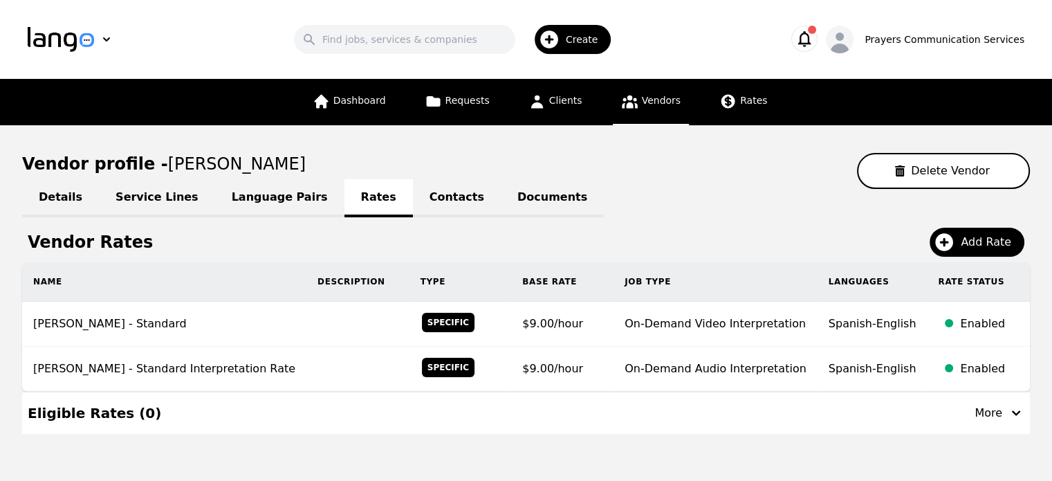
click at [814, 46] on icon "button" at bounding box center [804, 38] width 19 height 19
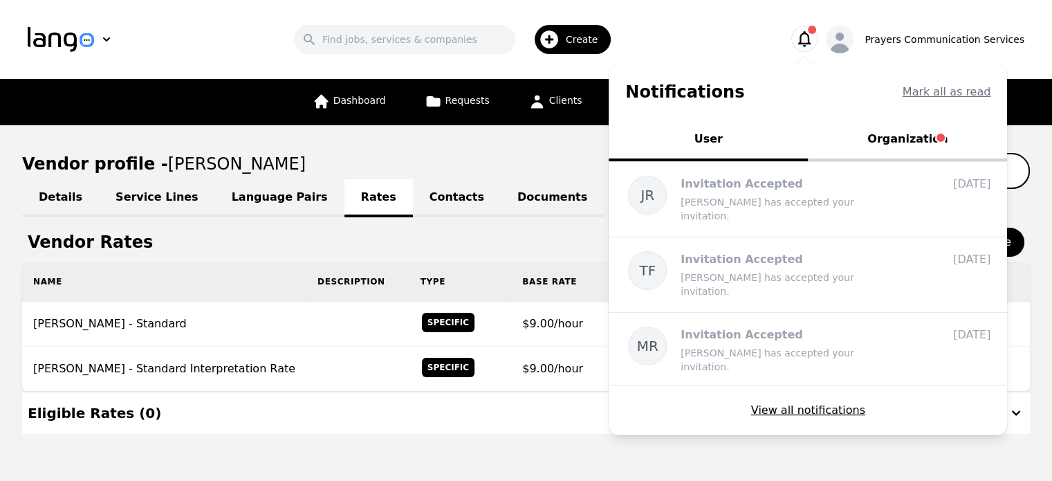
click at [927, 140] on button "Organization" at bounding box center [907, 141] width 199 height 42
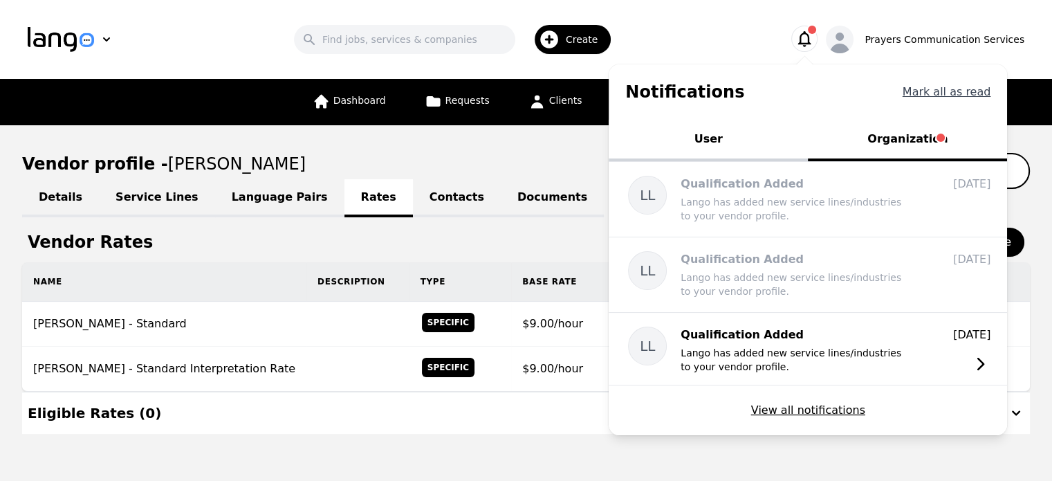
click at [959, 89] on button "Mark all as read" at bounding box center [947, 92] width 89 height 17
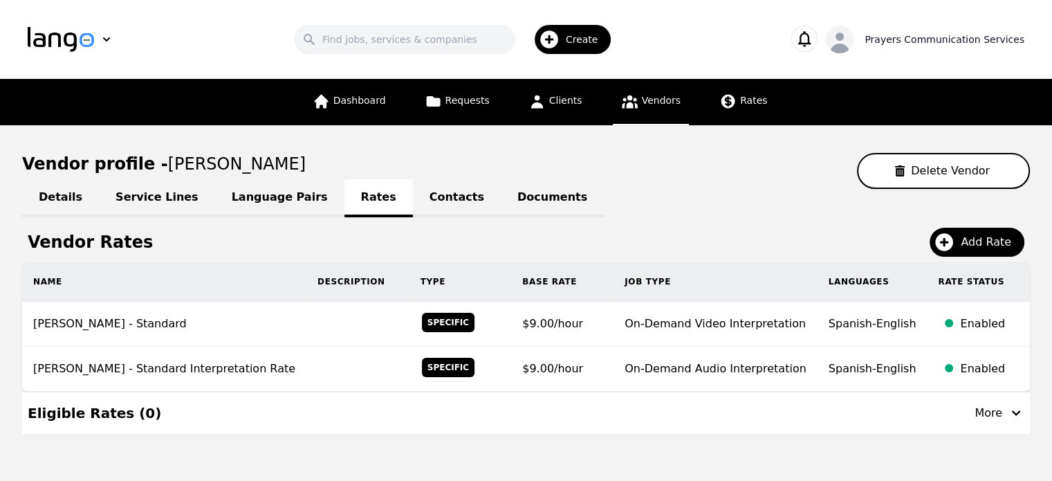
click at [902, 41] on div "Prayers Communication Services" at bounding box center [945, 40] width 160 height 14
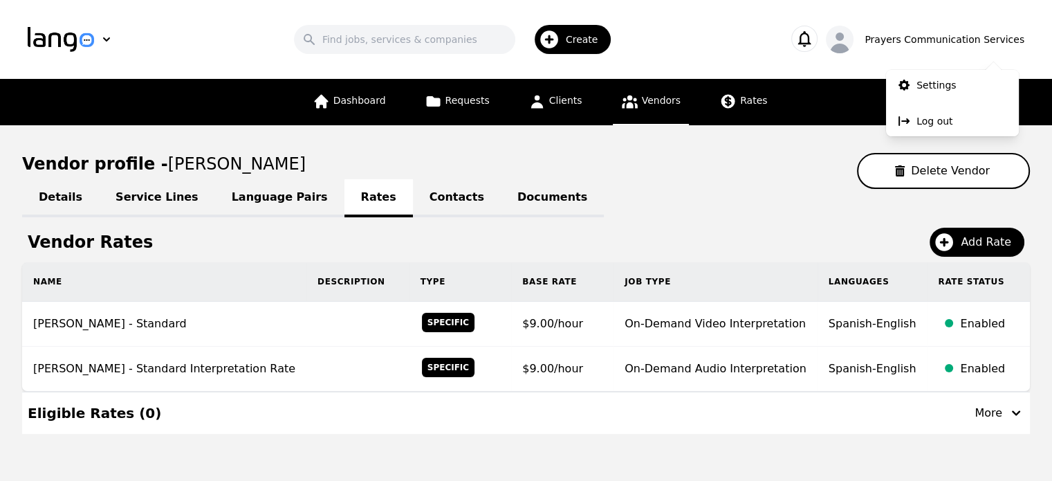
click at [498, 422] on div "Eligible Rates ( 0 ) More" at bounding box center [526, 413] width 997 height 42
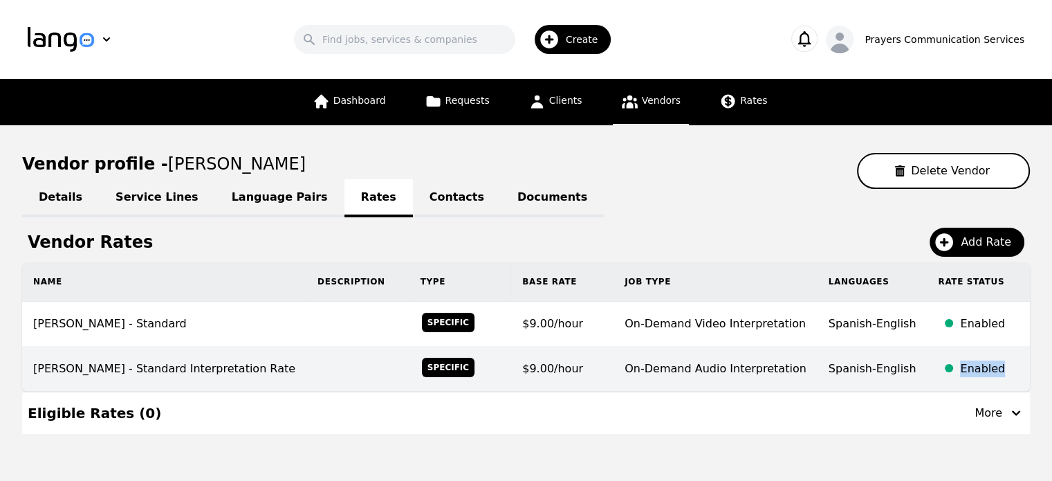
drag, startPoint x: 1009, startPoint y: 362, endPoint x: 953, endPoint y: 367, distance: 56.3
click at [960, 367] on div "Enabled" at bounding box center [989, 368] width 59 height 17
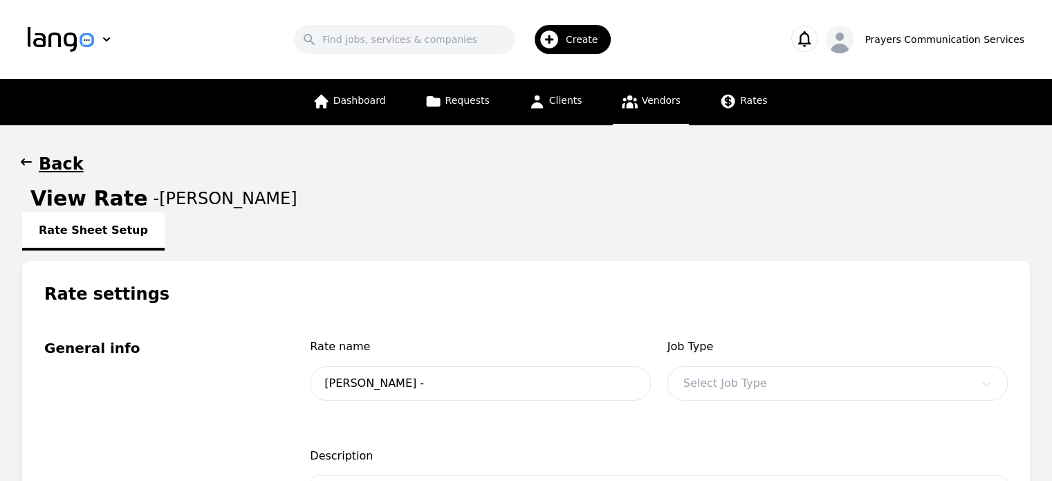
type input "[PERSON_NAME] - Standard Interpretation Rate"
type input "9.00"
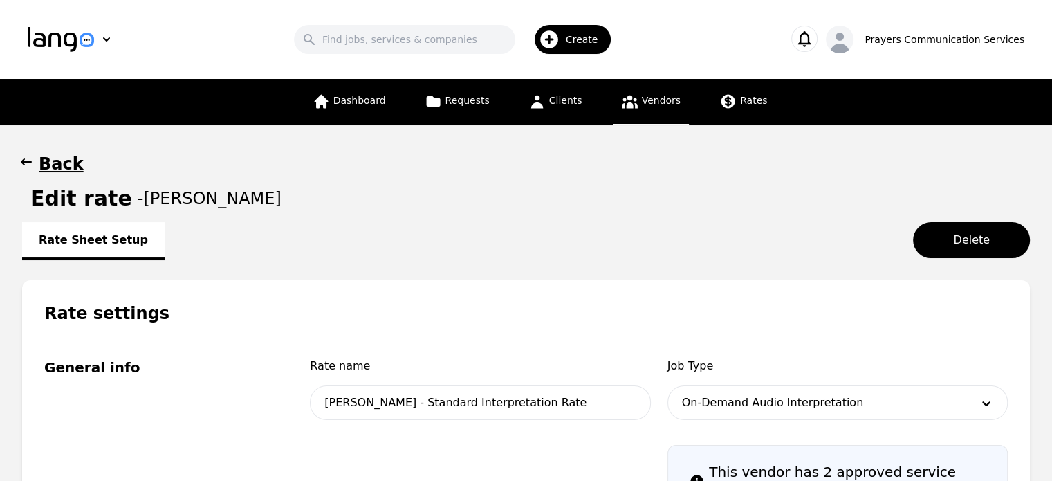
click at [45, 160] on h1 "Back" at bounding box center [61, 164] width 45 height 22
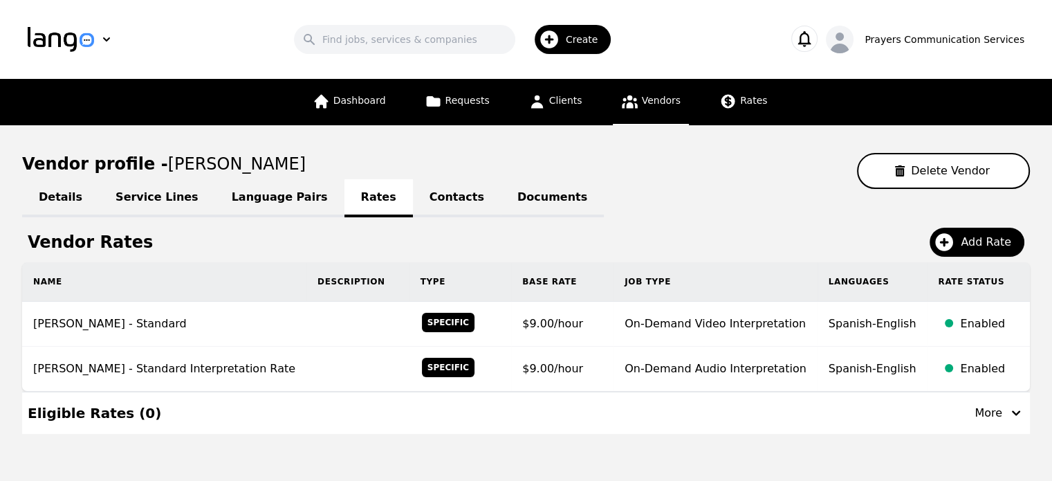
click at [996, 412] on div "More" at bounding box center [1000, 413] width 50 height 17
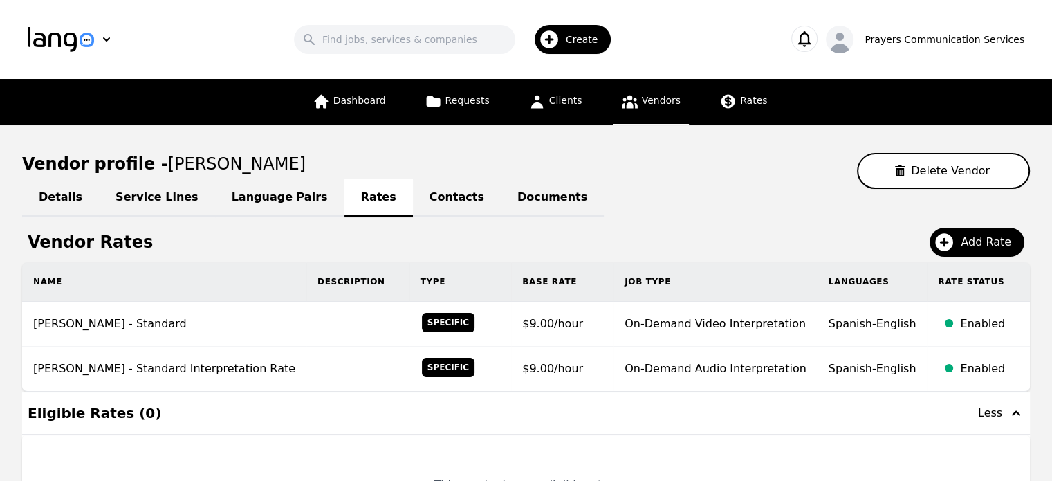
scroll to position [143, 0]
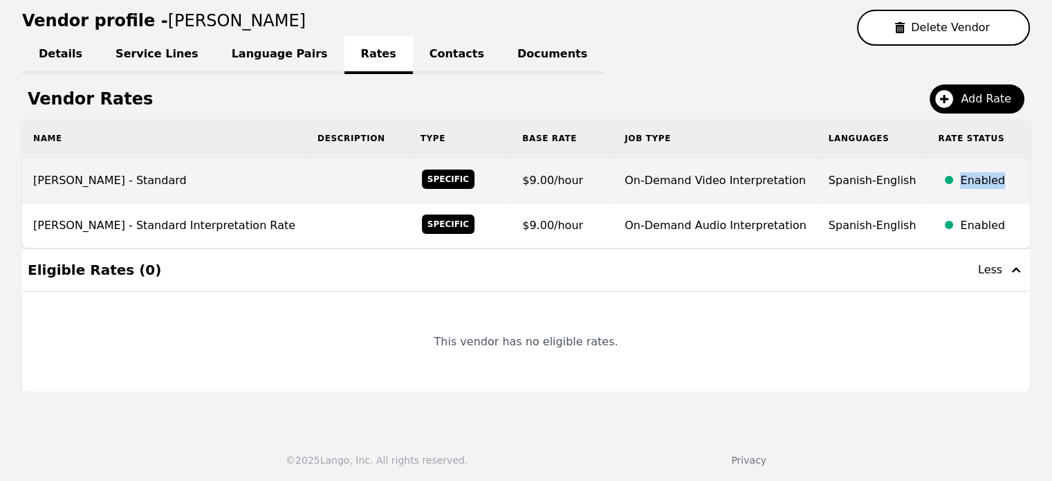
copy div "Enabled"
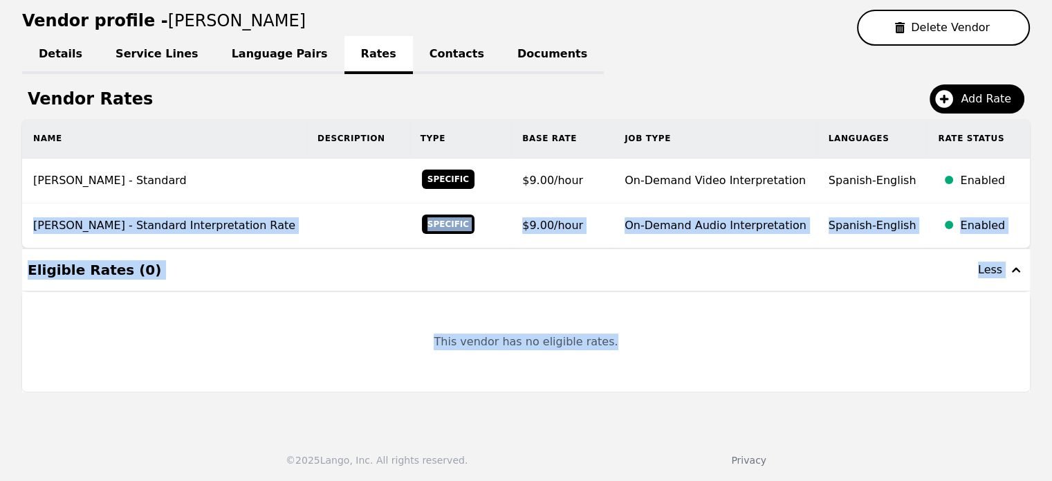
drag, startPoint x: 996, startPoint y: 181, endPoint x: 988, endPoint y: 332, distance: 151.8
click at [988, 332] on div "Vendor Rates Add Rate Name Description Type Base Rate Job Type Languages Rate S…" at bounding box center [526, 238] width 1008 height 308
click at [368, 320] on td "This vendor has no eligible rates." at bounding box center [526, 342] width 1008 height 100
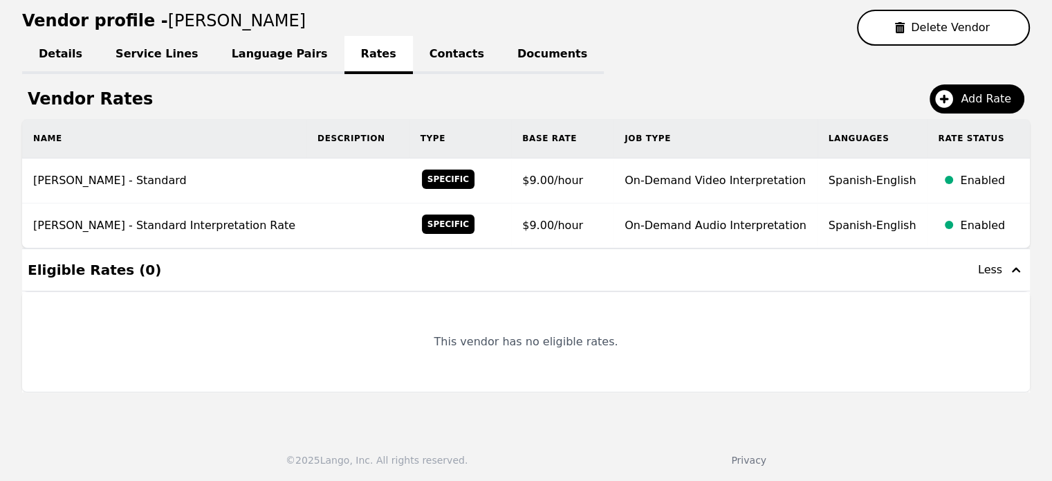
click at [413, 50] on link "Contacts" at bounding box center [457, 55] width 88 height 38
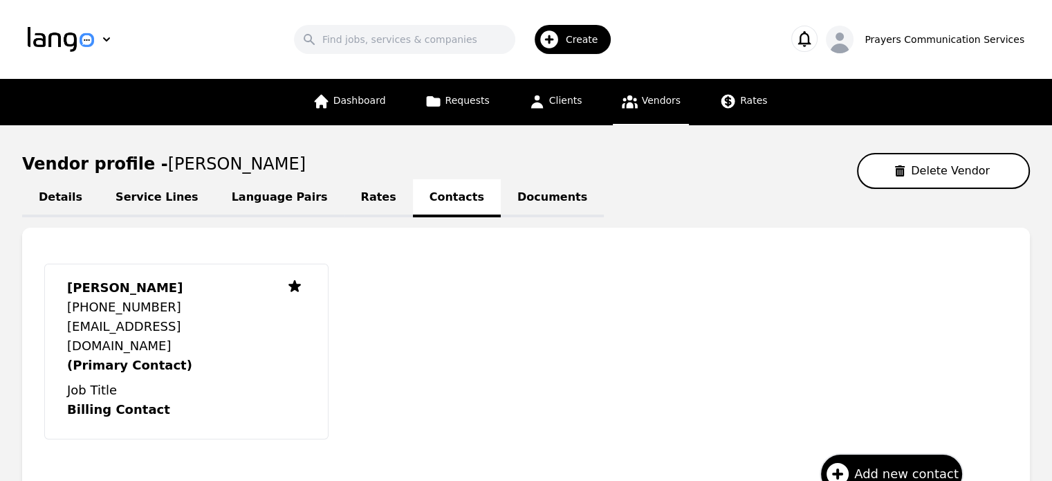
click at [501, 197] on link "Documents" at bounding box center [552, 198] width 103 height 38
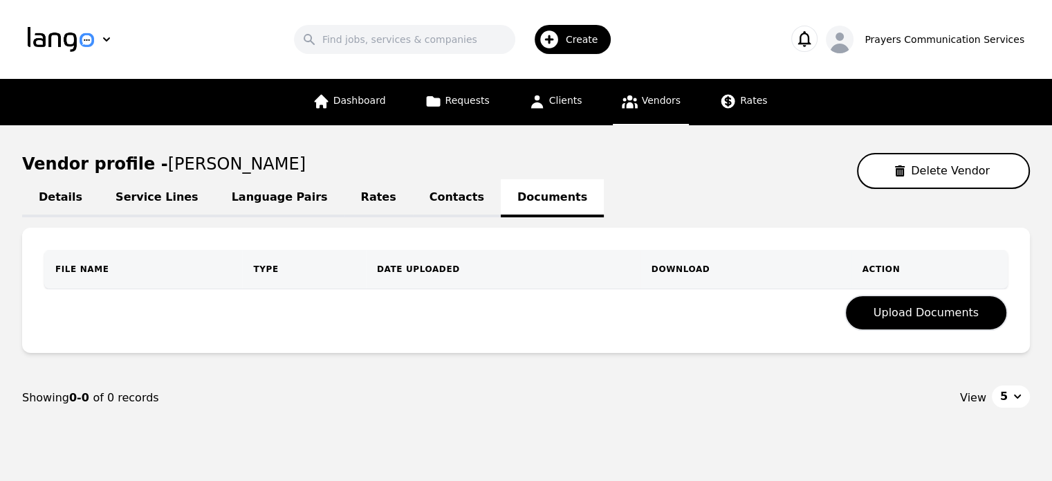
click at [413, 206] on link "Contacts" at bounding box center [457, 198] width 88 height 38
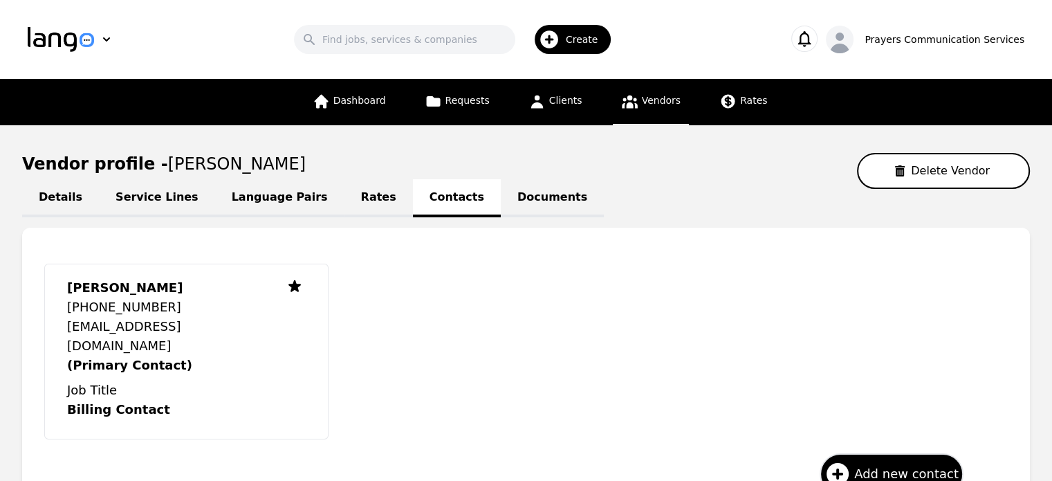
click at [345, 194] on link "Rates" at bounding box center [379, 198] width 68 height 38
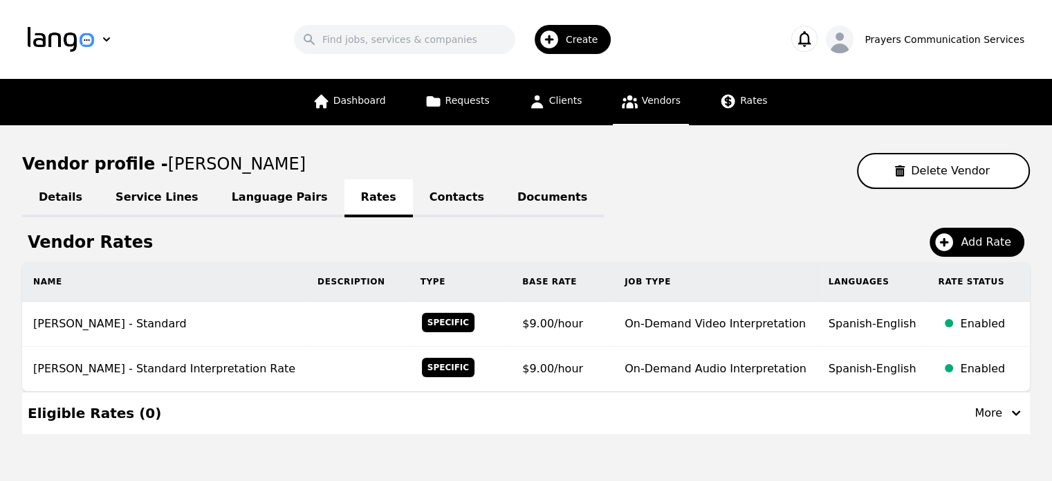
click at [258, 199] on link "Language Pairs" at bounding box center [279, 198] width 129 height 38
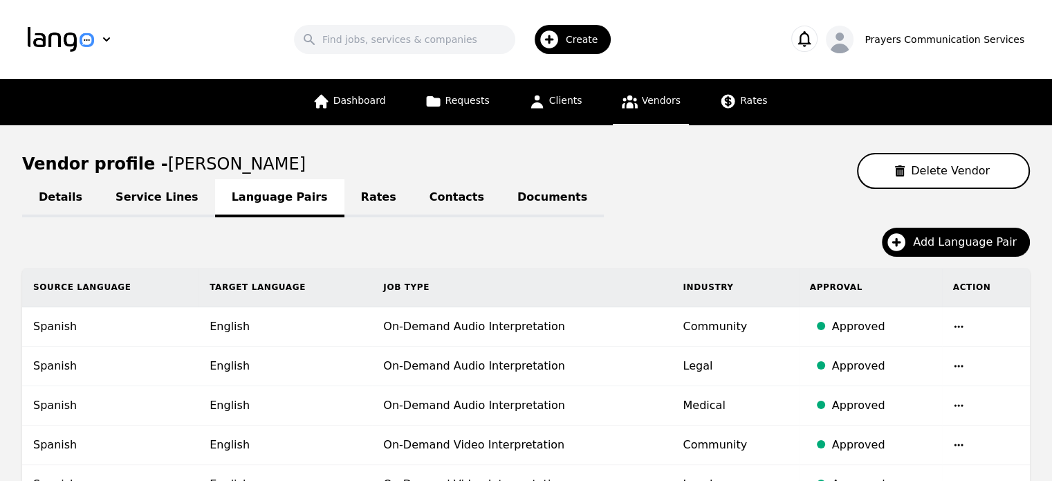
click at [118, 199] on link "Service Lines" at bounding box center [157, 198] width 116 height 38
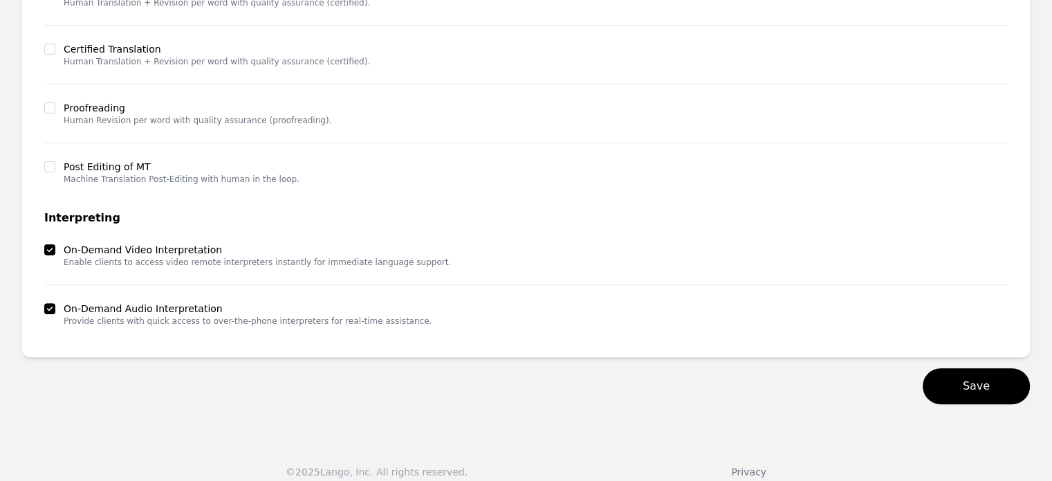
scroll to position [412, 0]
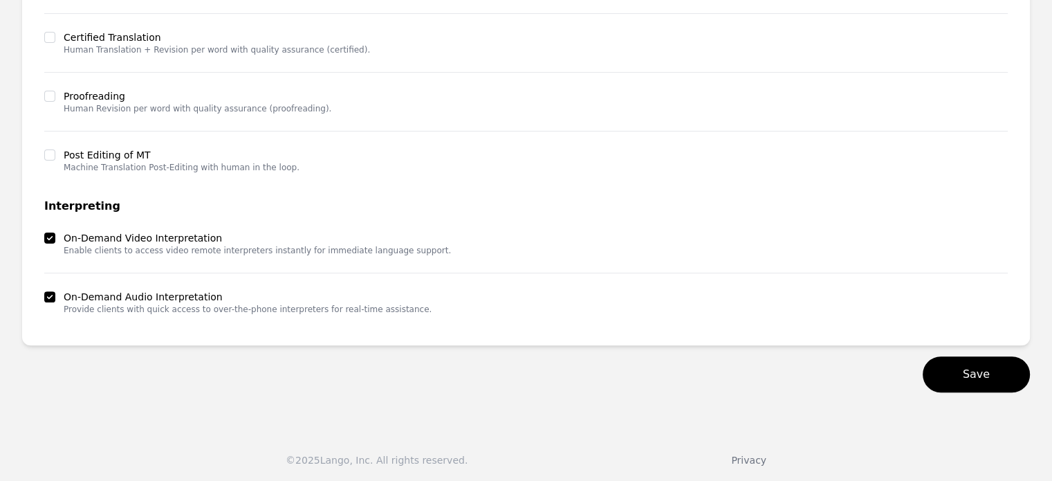
click at [97, 242] on label "On-Demand Video Interpretation" at bounding box center [257, 238] width 387 height 14
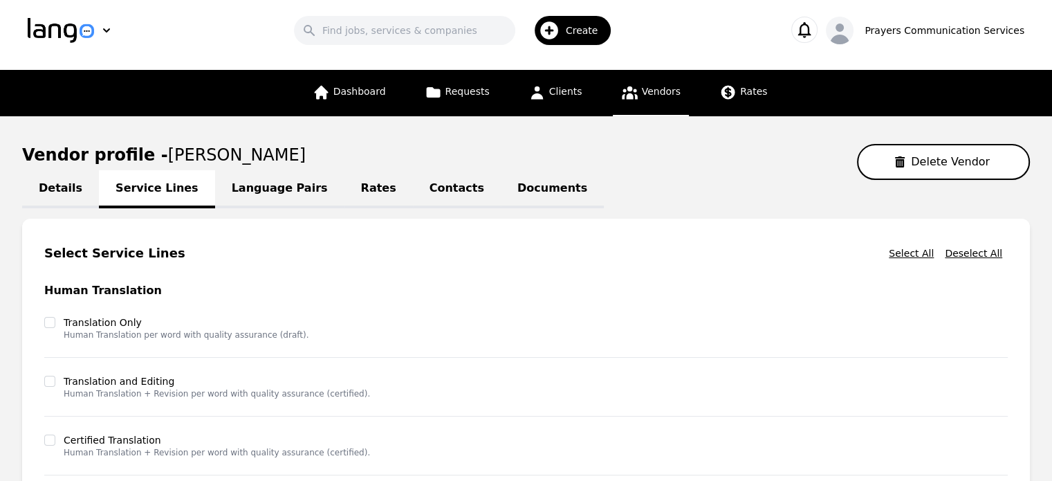
scroll to position [0, 0]
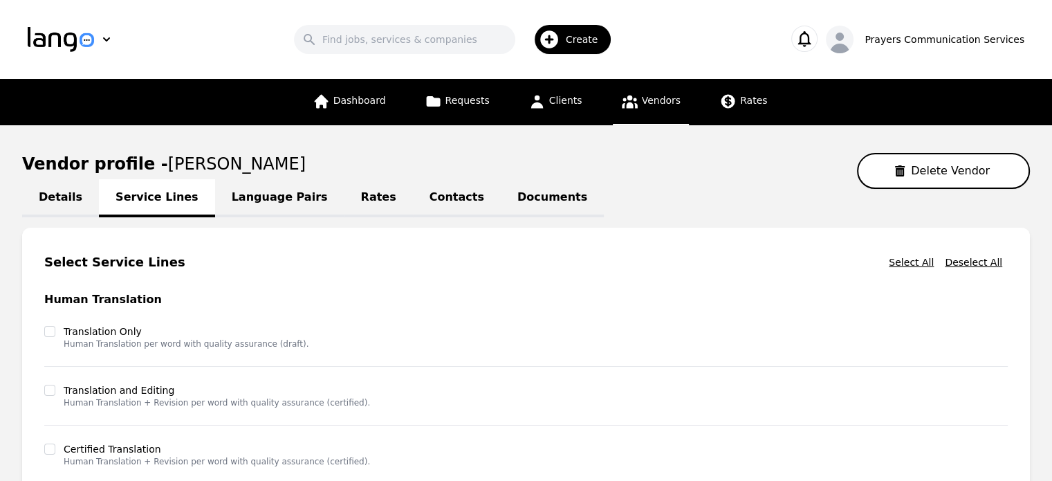
click at [64, 204] on link "Details" at bounding box center [60, 198] width 77 height 38
select select "active"
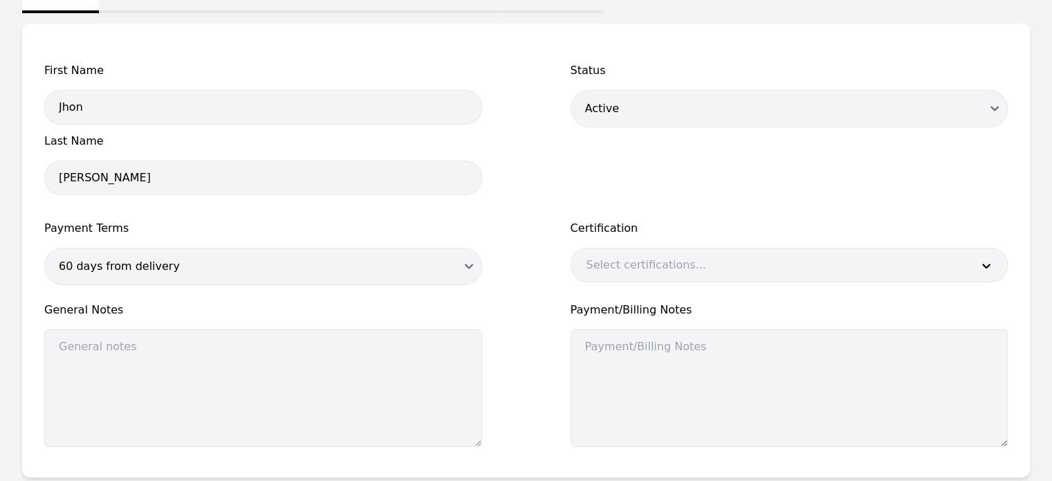
scroll to position [205, 0]
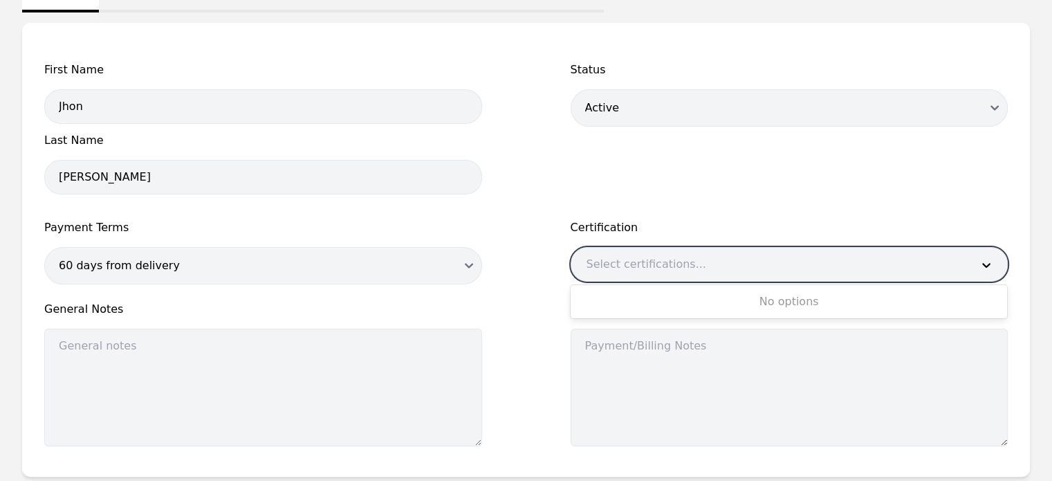
click at [641, 251] on div at bounding box center [769, 264] width 395 height 33
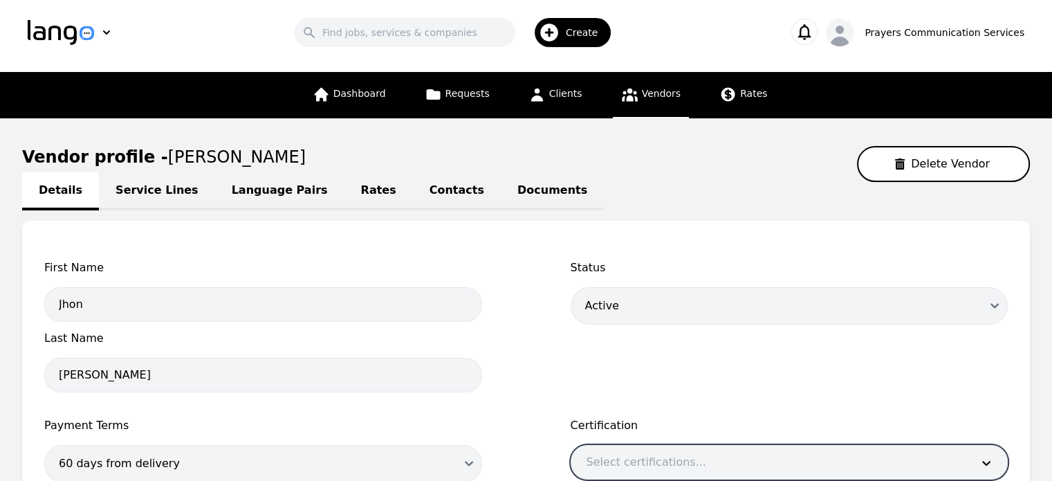
scroll to position [0, 0]
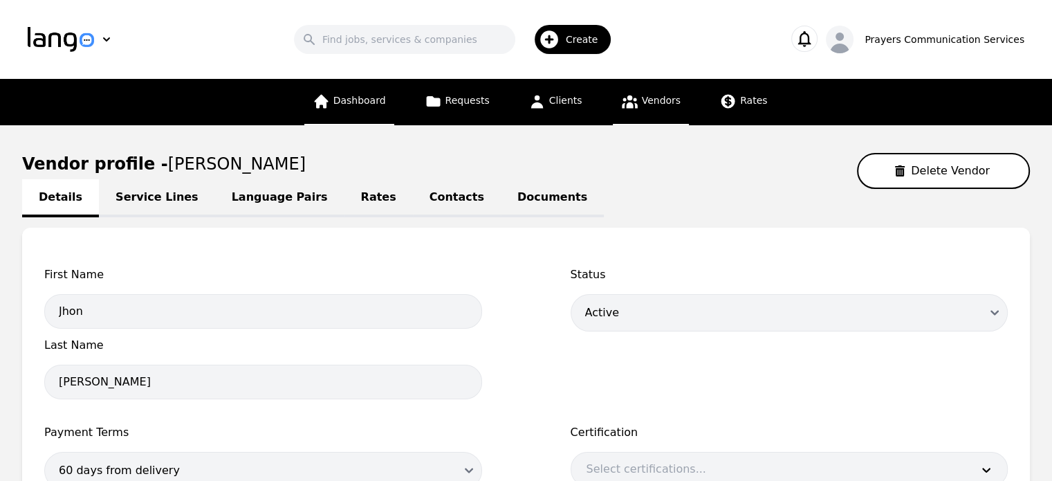
click at [383, 100] on span "Dashboard" at bounding box center [359, 100] width 53 height 11
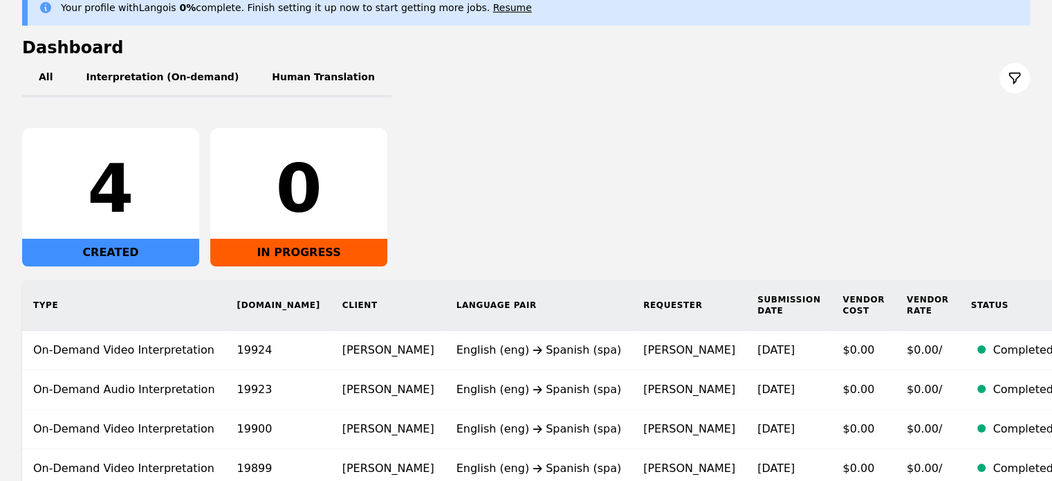
scroll to position [245, 0]
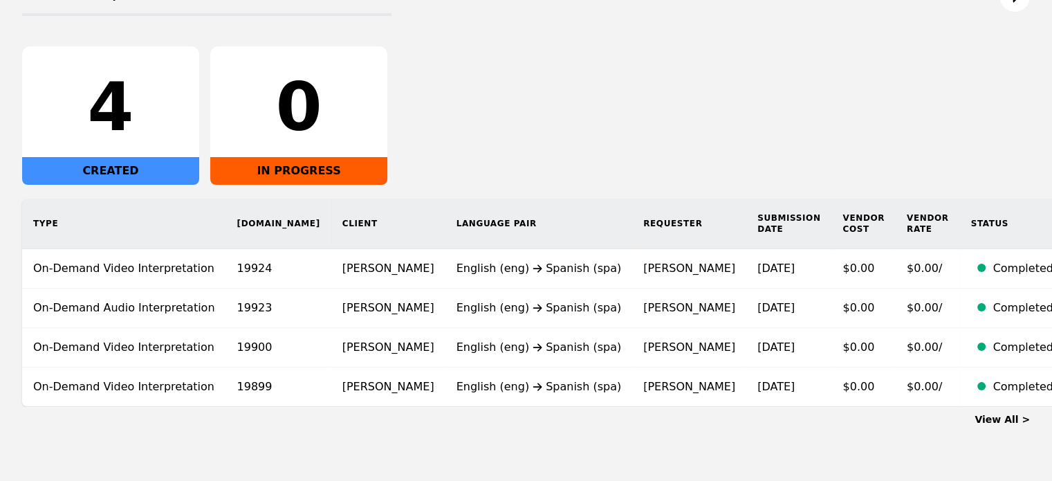
click at [996, 414] on link "View All >" at bounding box center [1002, 419] width 55 height 11
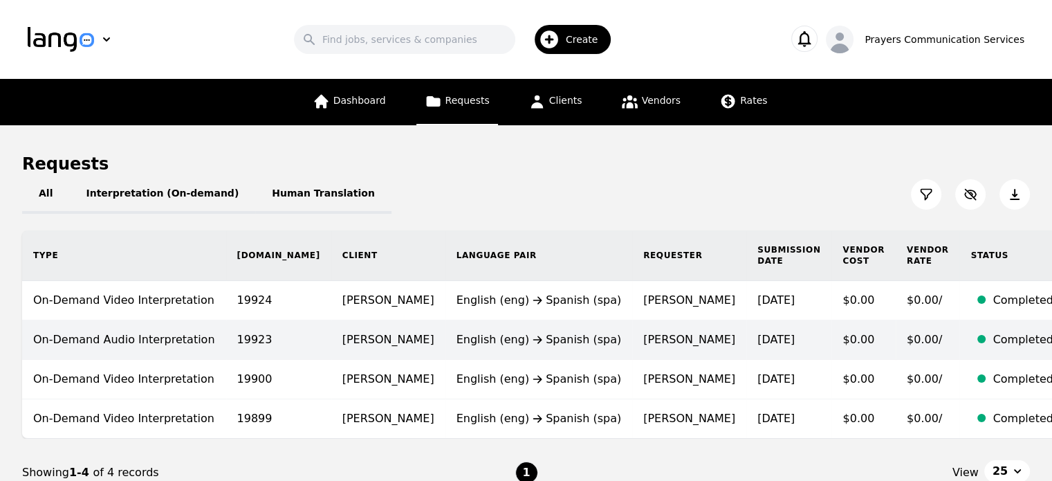
scroll to position [103, 0]
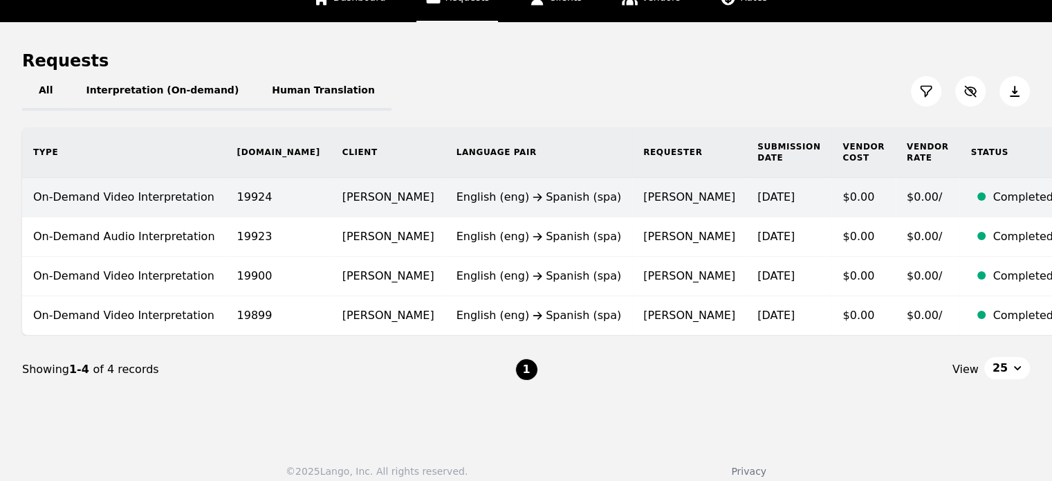
click at [758, 190] on time "[DATE]" at bounding box center [776, 196] width 37 height 13
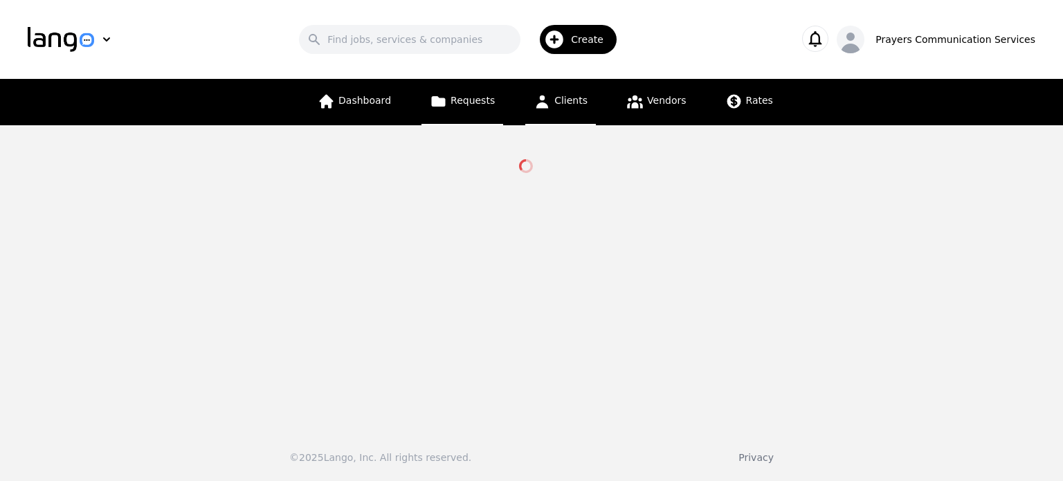
click at [560, 116] on link "Clients" at bounding box center [560, 102] width 71 height 46
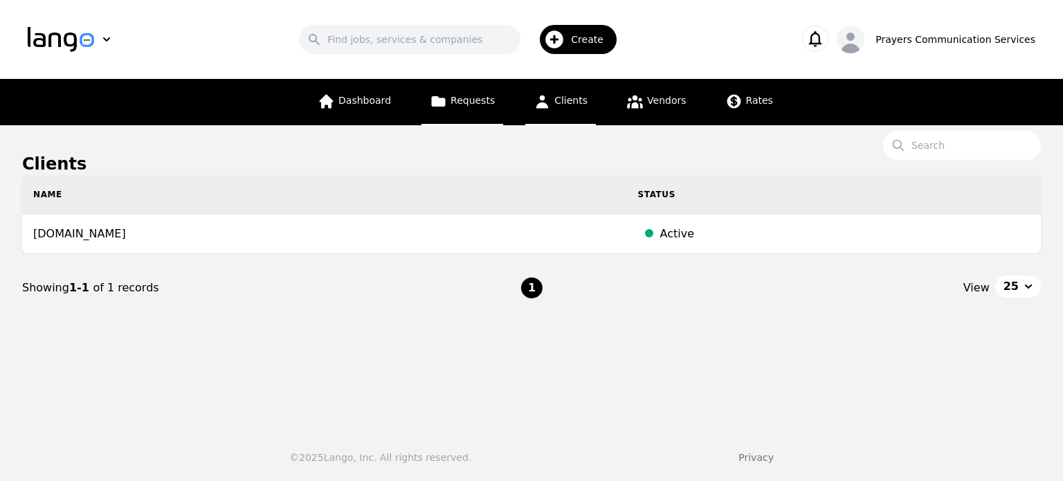
click at [467, 107] on link "Requests" at bounding box center [462, 102] width 82 height 46
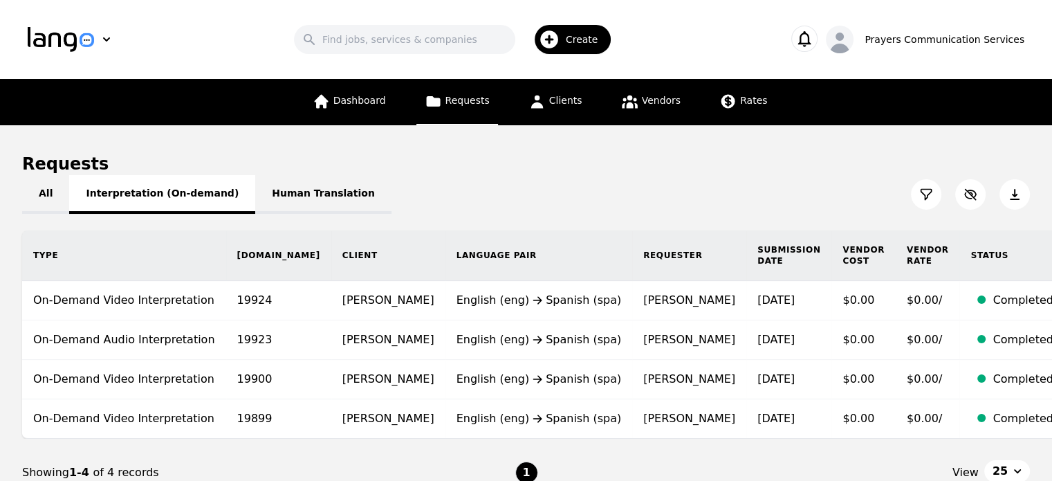
click at [167, 212] on button "Interpretation (On-demand)" at bounding box center [162, 194] width 186 height 39
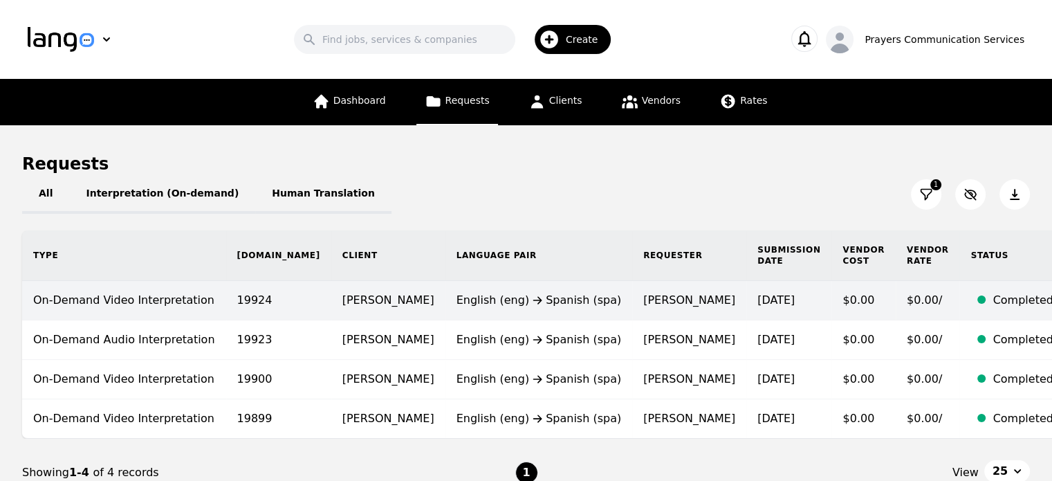
scroll to position [103, 0]
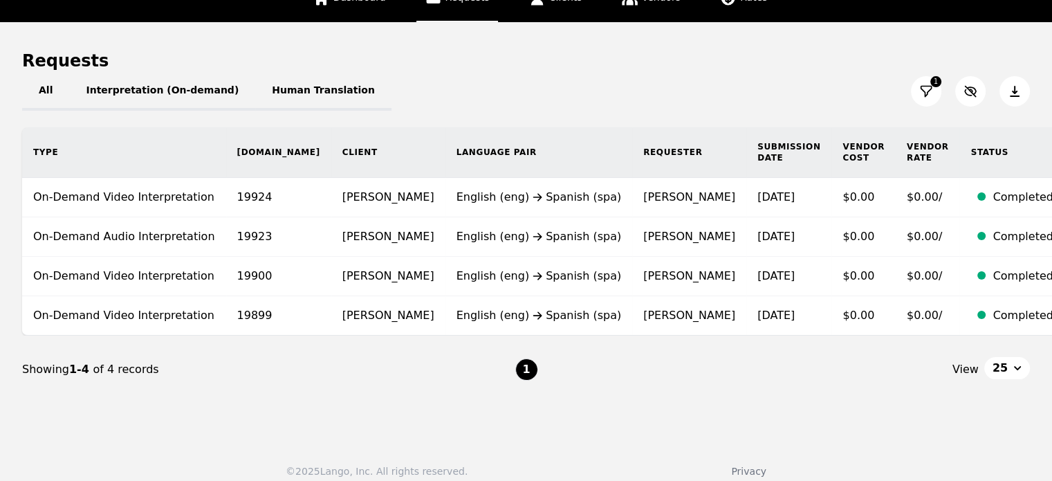
click at [1014, 357] on button "25" at bounding box center [1008, 368] width 46 height 22
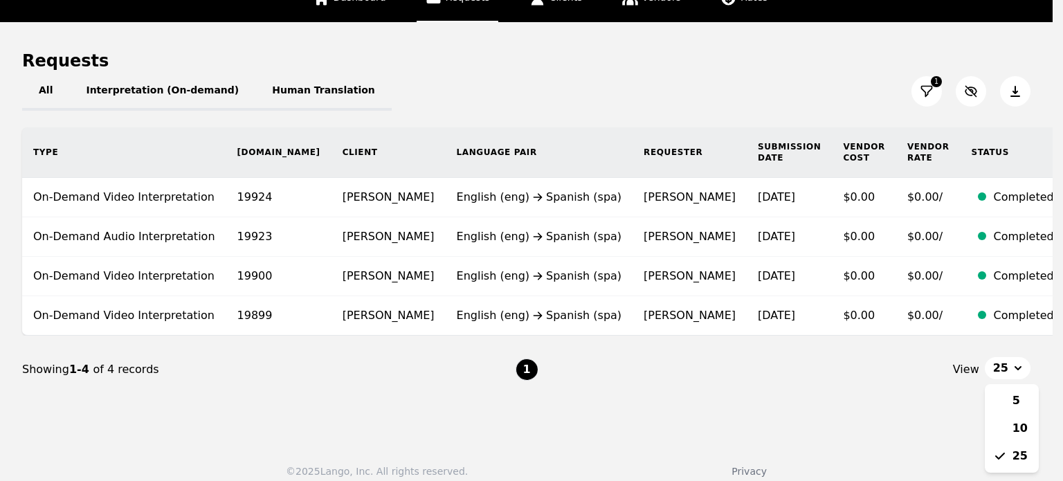
click at [873, 390] on main "Requests All Interpretation (On-demand) Human Translation 1 Type Req.ID Client …" at bounding box center [526, 226] width 1052 height 409
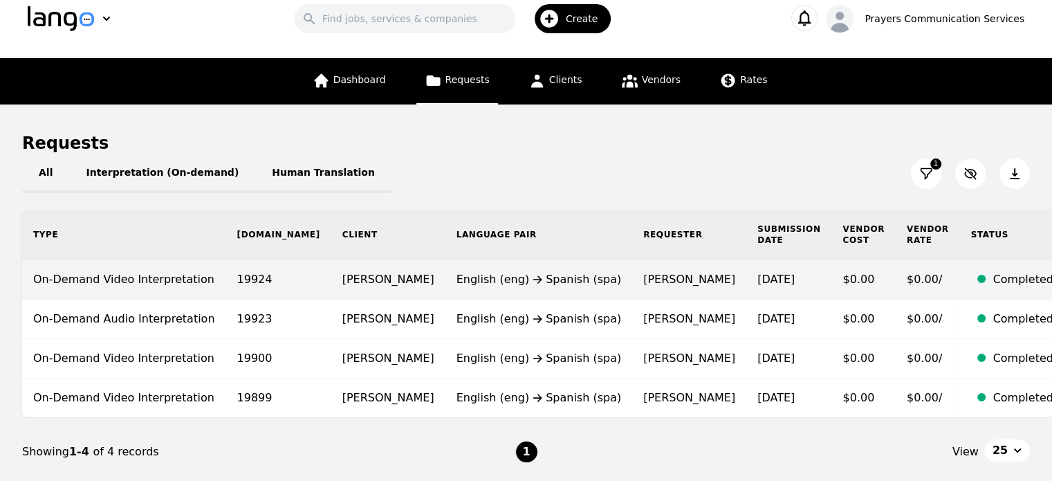
scroll to position [0, 0]
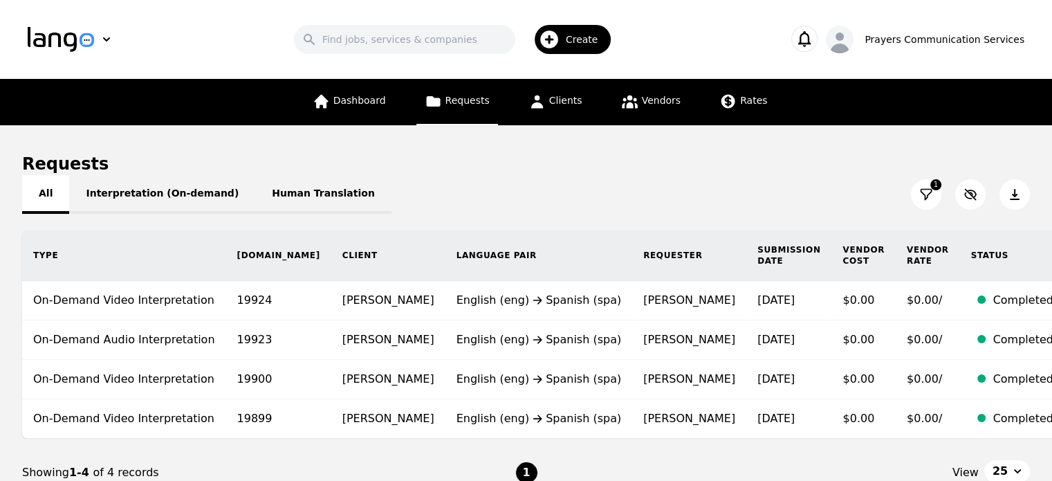
click at [52, 188] on button "All" at bounding box center [45, 194] width 47 height 39
click at [974, 197] on icon "button" at bounding box center [970, 195] width 11 height 10
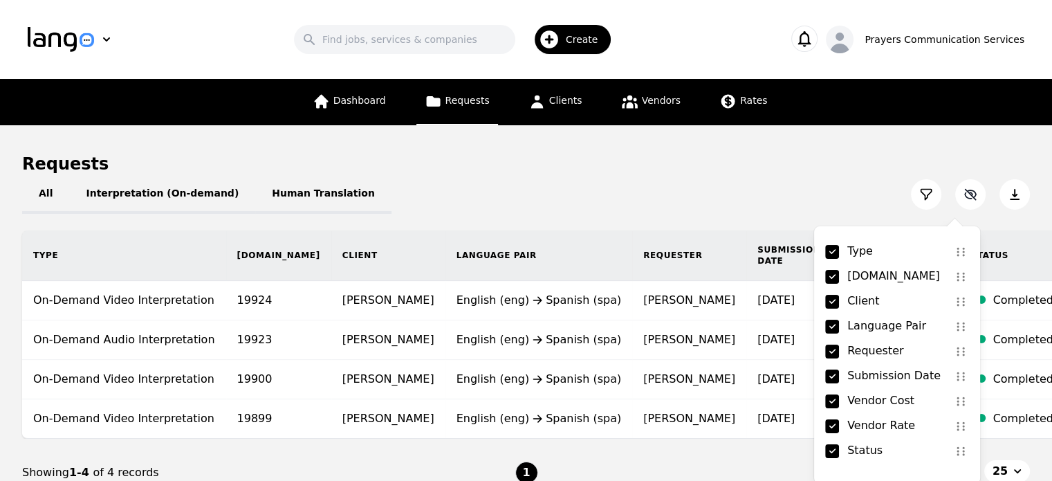
click at [974, 197] on icon "button" at bounding box center [970, 195] width 11 height 10
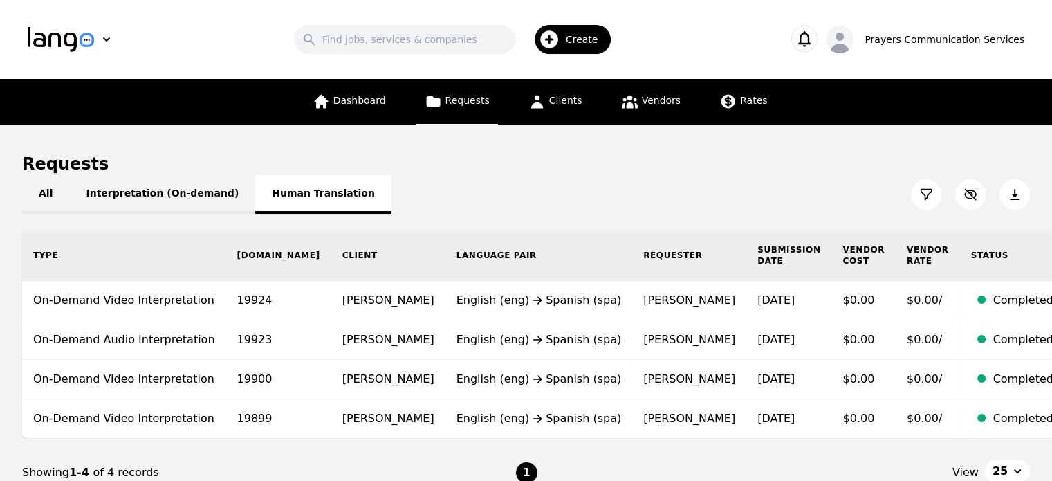
click at [286, 202] on button "Human Translation" at bounding box center [323, 194] width 136 height 39
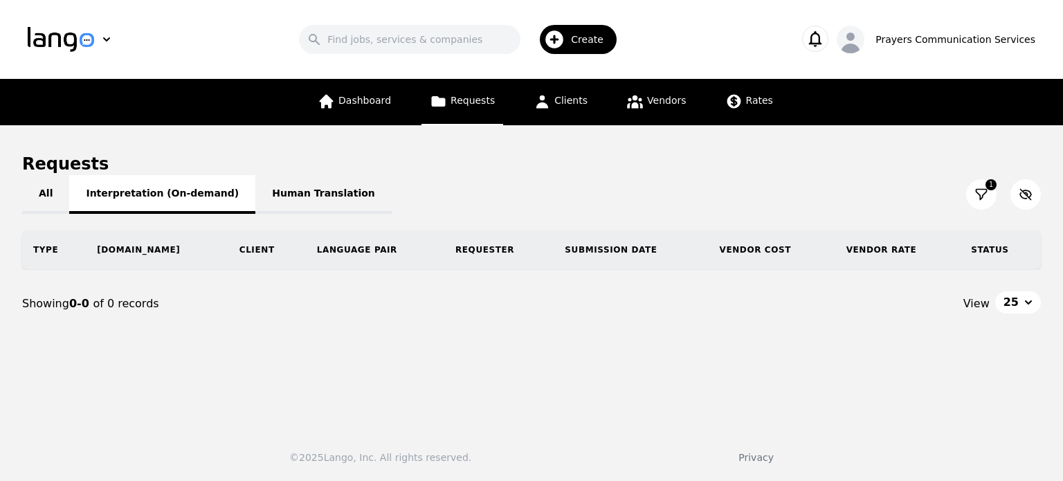
click at [175, 196] on button "Interpretation (On-demand)" at bounding box center [162, 194] width 186 height 39
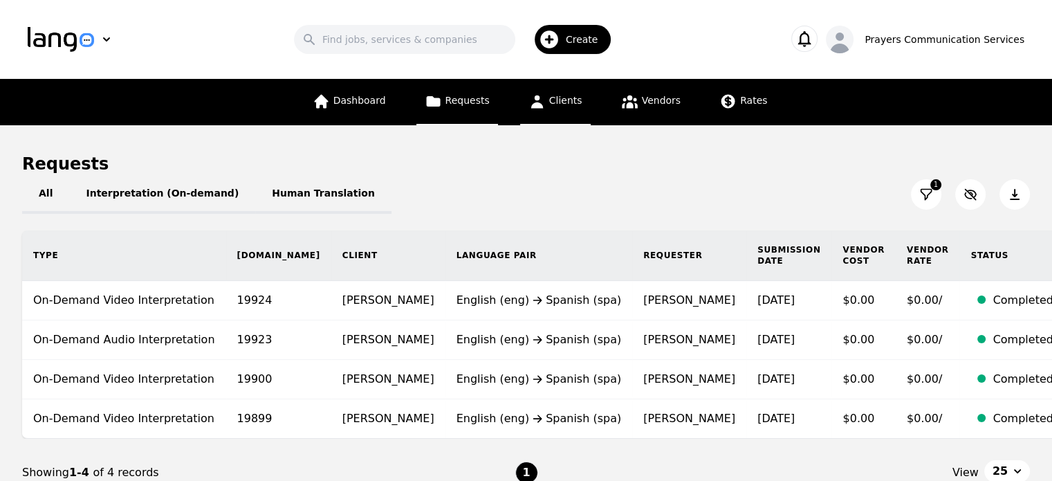
click at [549, 93] on link "Clients" at bounding box center [555, 102] width 71 height 46
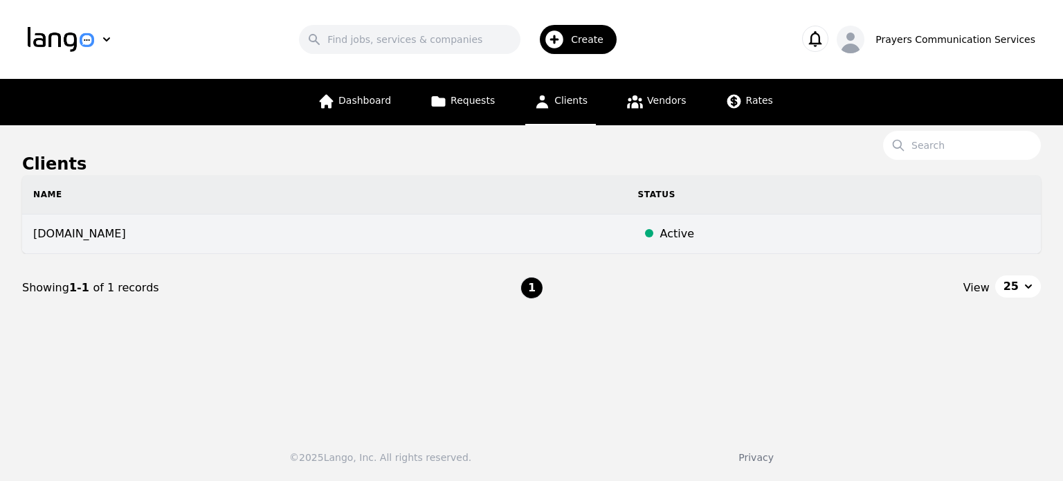
click at [549, 236] on td "[DOMAIN_NAME]" at bounding box center [324, 233] width 605 height 39
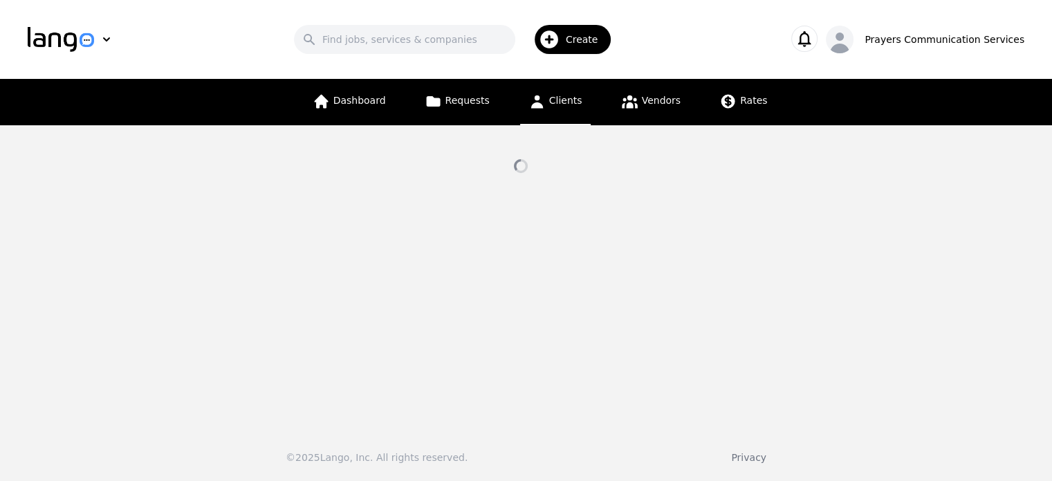
select select "active"
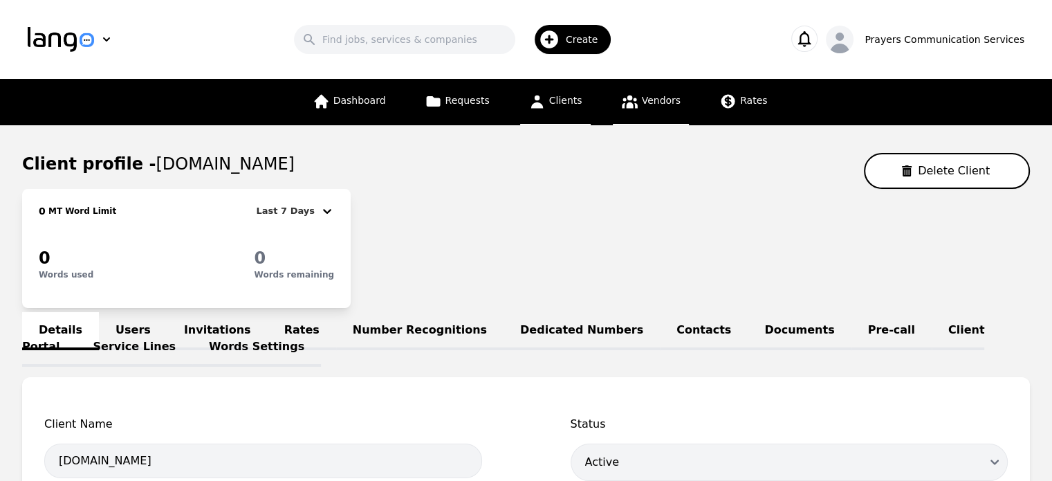
click at [643, 106] on span "Vendors" at bounding box center [661, 100] width 39 height 11
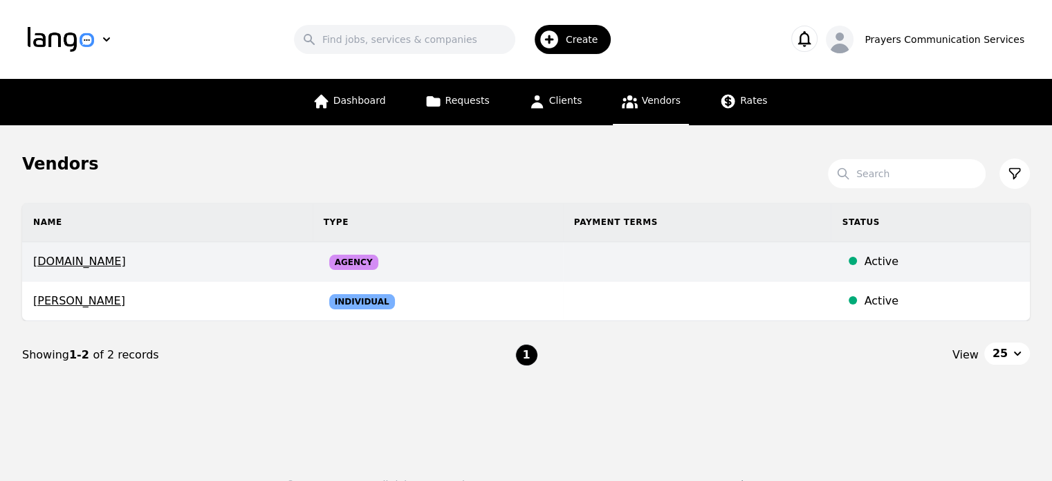
click at [101, 265] on span "[DOMAIN_NAME]" at bounding box center [167, 261] width 268 height 17
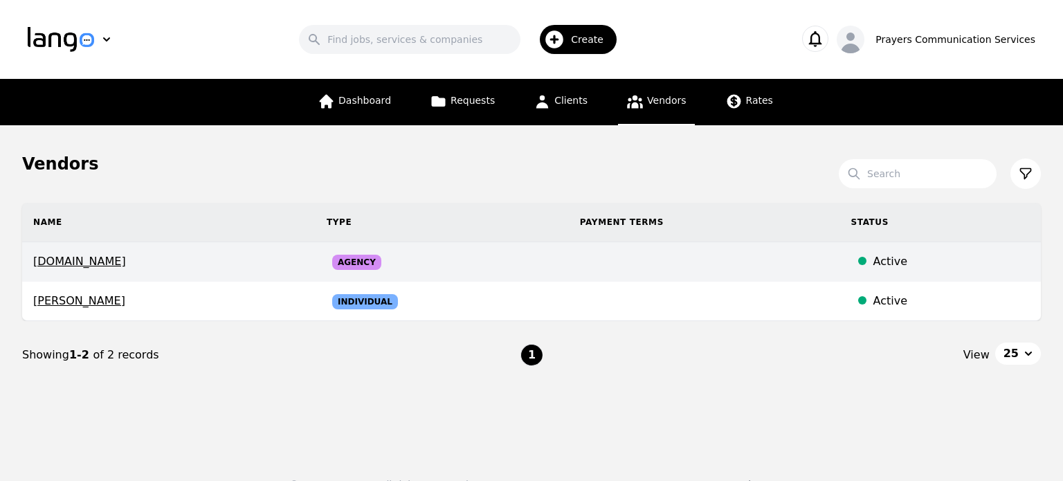
select select "active"
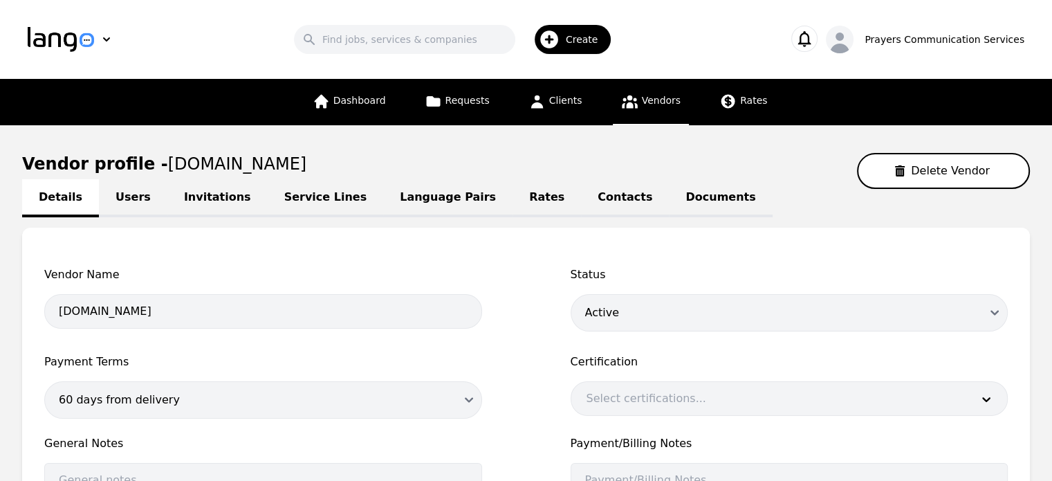
click at [125, 201] on link "Users" at bounding box center [133, 198] width 68 height 38
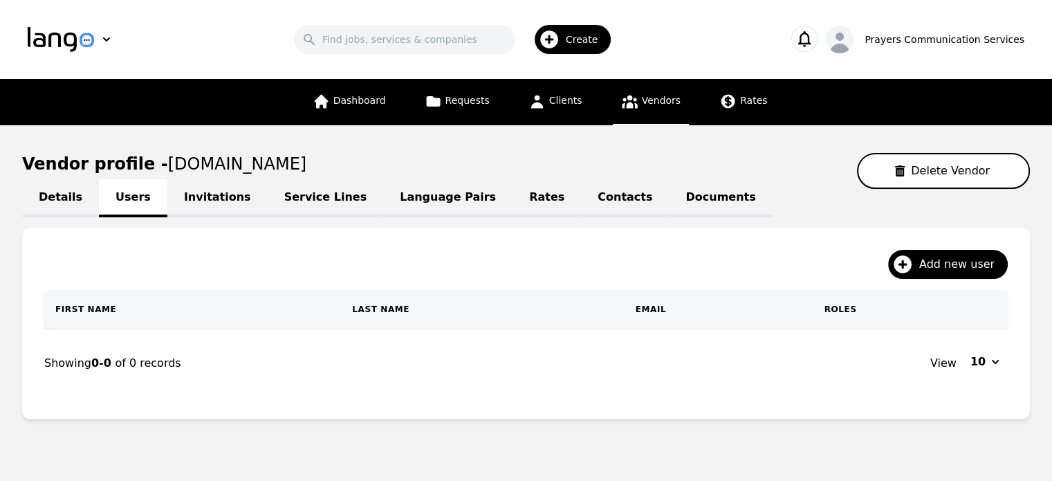
click at [268, 196] on link "Service Lines" at bounding box center [326, 198] width 116 height 38
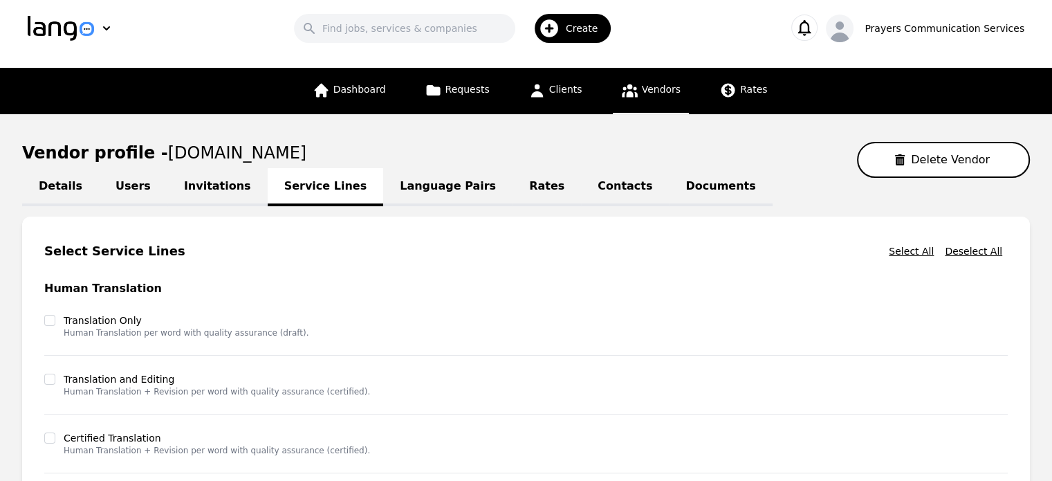
scroll to position [8, 0]
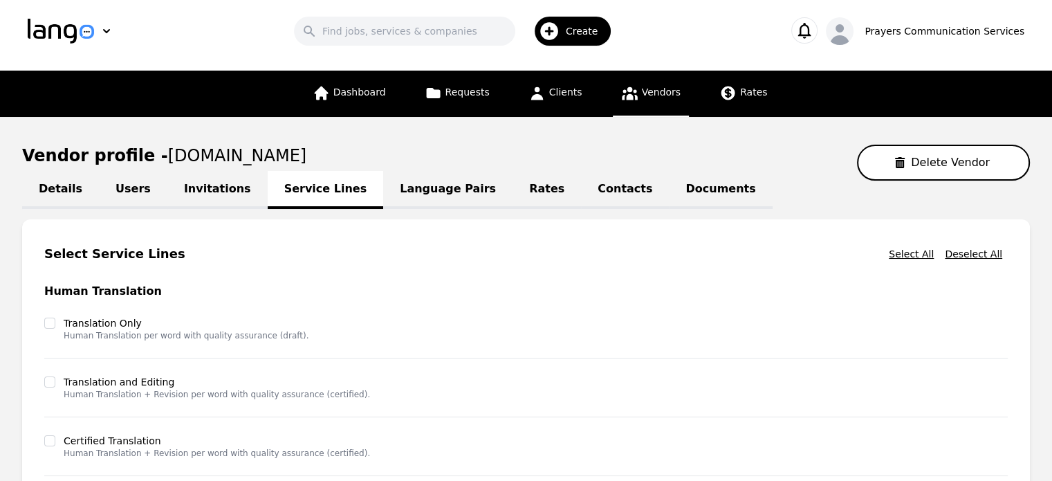
click at [193, 193] on link "Invitations" at bounding box center [217, 190] width 100 height 38
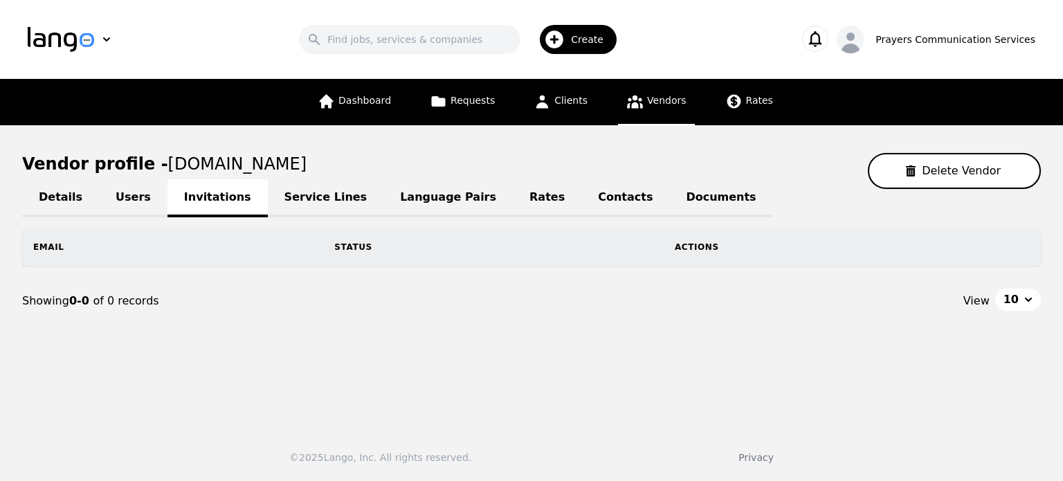
click at [383, 201] on link "Language Pairs" at bounding box center [447, 198] width 129 height 38
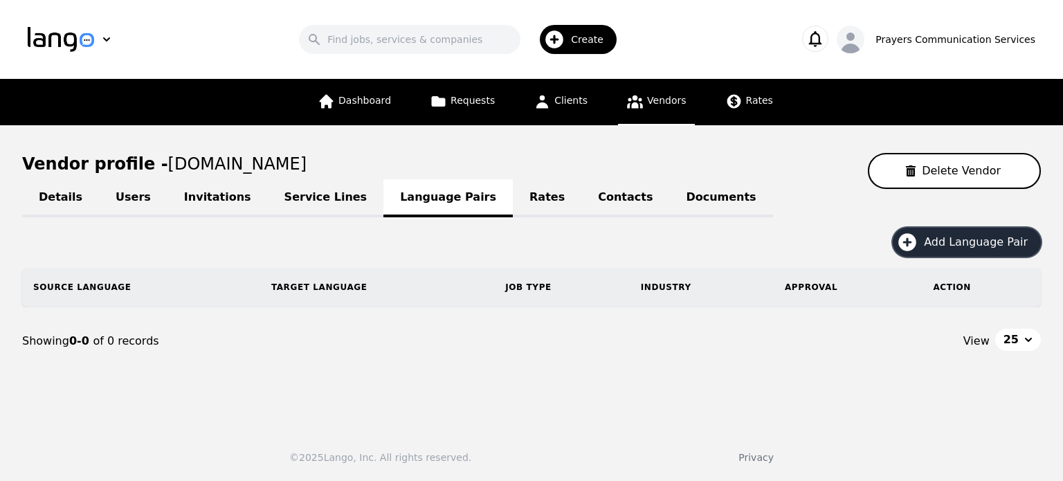
click at [938, 244] on span "Add Language Pair" at bounding box center [980, 242] width 113 height 17
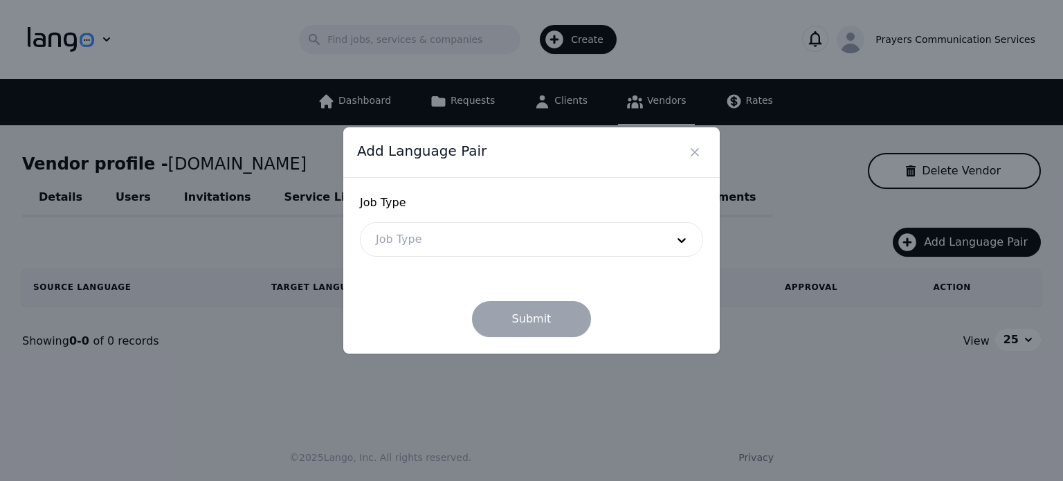
click at [640, 242] on div at bounding box center [510, 239] width 300 height 33
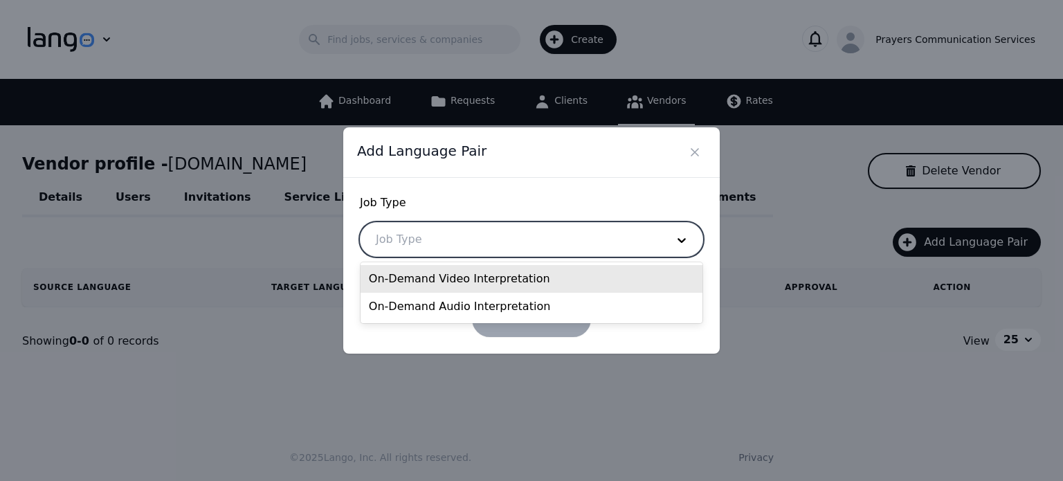
click at [529, 284] on div "On-Demand Video Interpretation" at bounding box center [531, 279] width 342 height 28
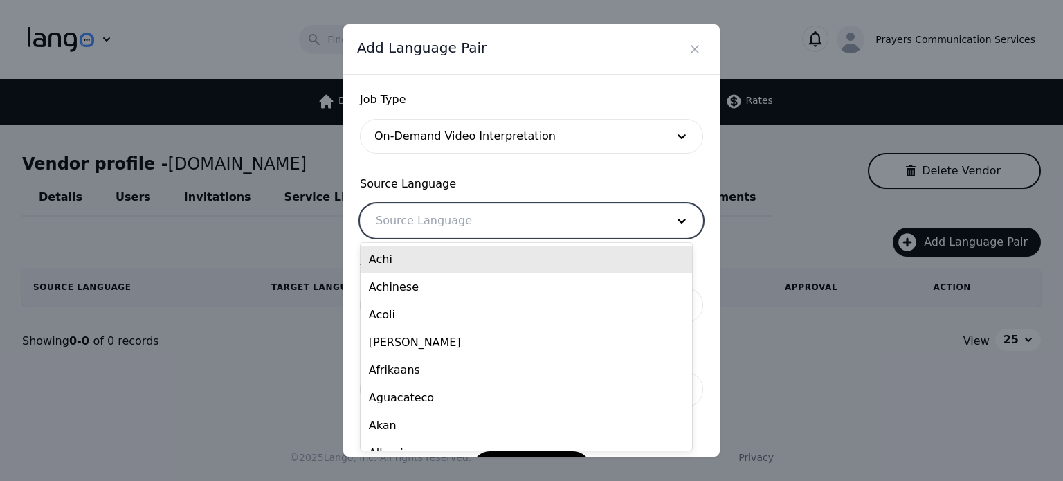
click at [488, 214] on div at bounding box center [510, 220] width 300 height 33
click at [488, 214] on div "sp" at bounding box center [510, 220] width 300 height 33
type input "spa"
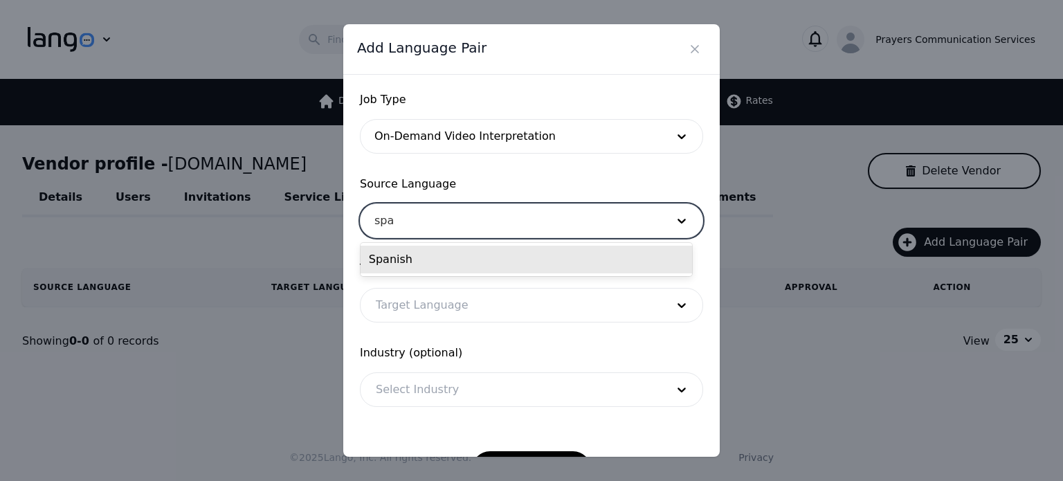
click at [469, 267] on div "Spanish" at bounding box center [525, 260] width 331 height 28
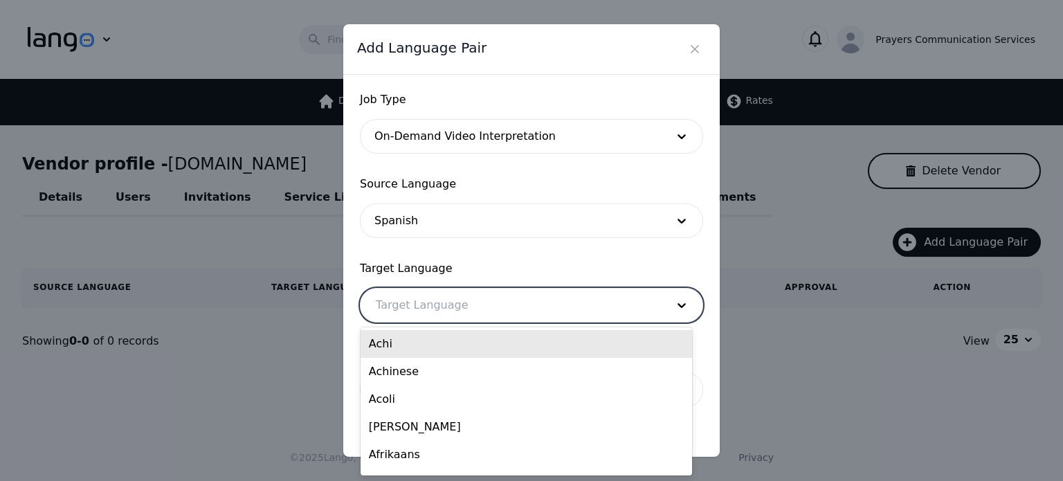
click at [461, 298] on div at bounding box center [510, 305] width 300 height 33
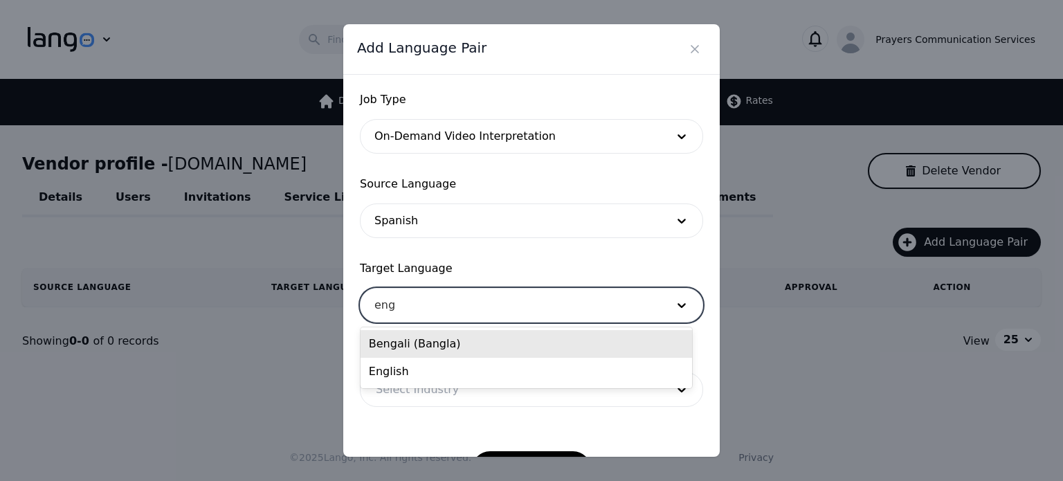
type input "engl"
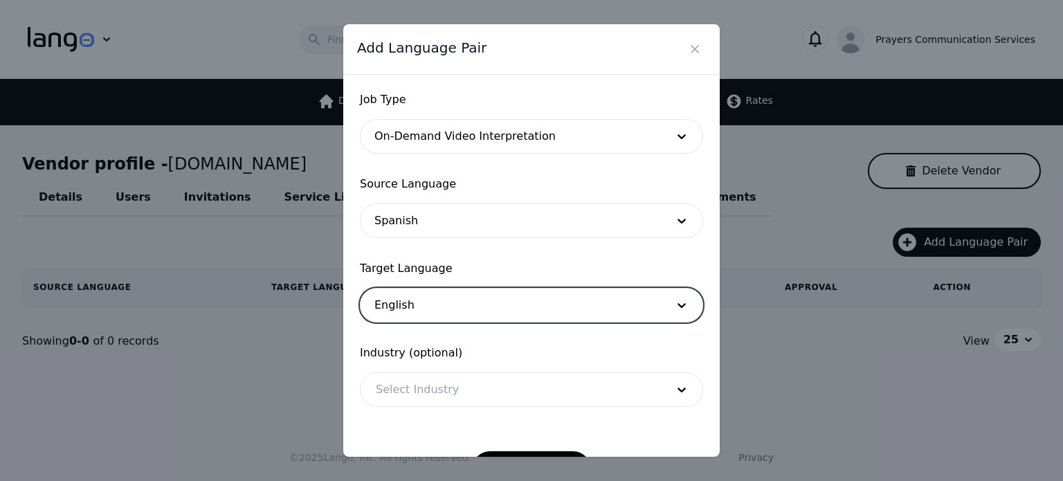
scroll to position [45, 0]
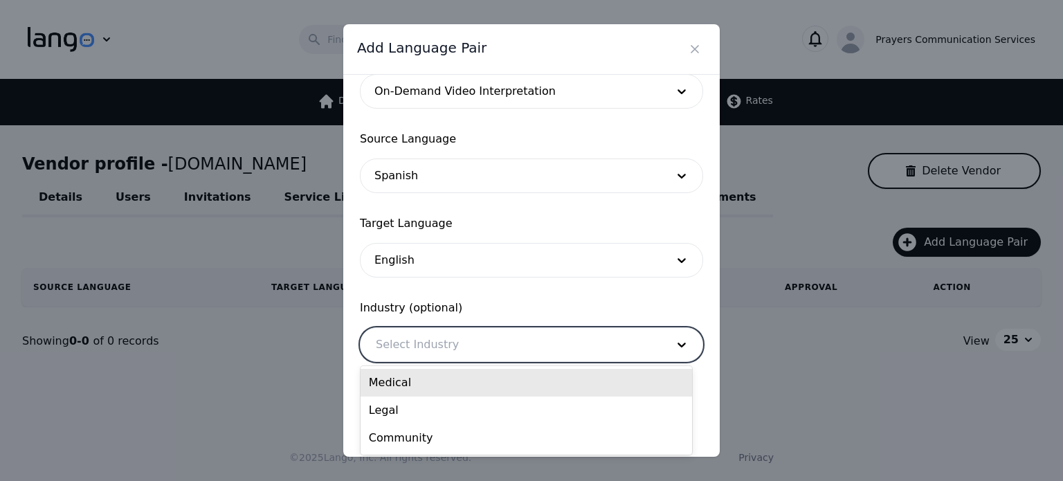
click at [448, 345] on div at bounding box center [510, 344] width 300 height 33
click at [425, 382] on div "Medical" at bounding box center [525, 383] width 331 height 28
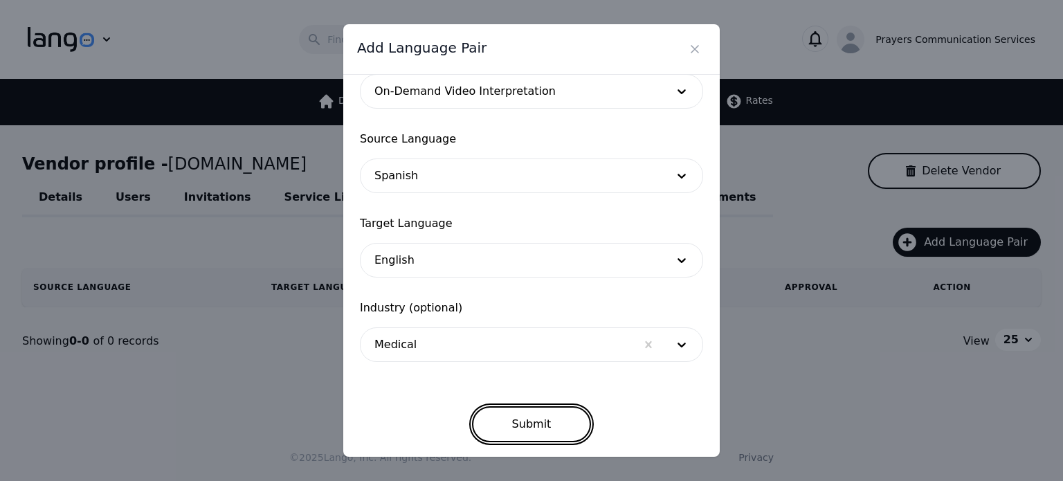
click at [518, 423] on button "Submit" at bounding box center [532, 424] width 120 height 36
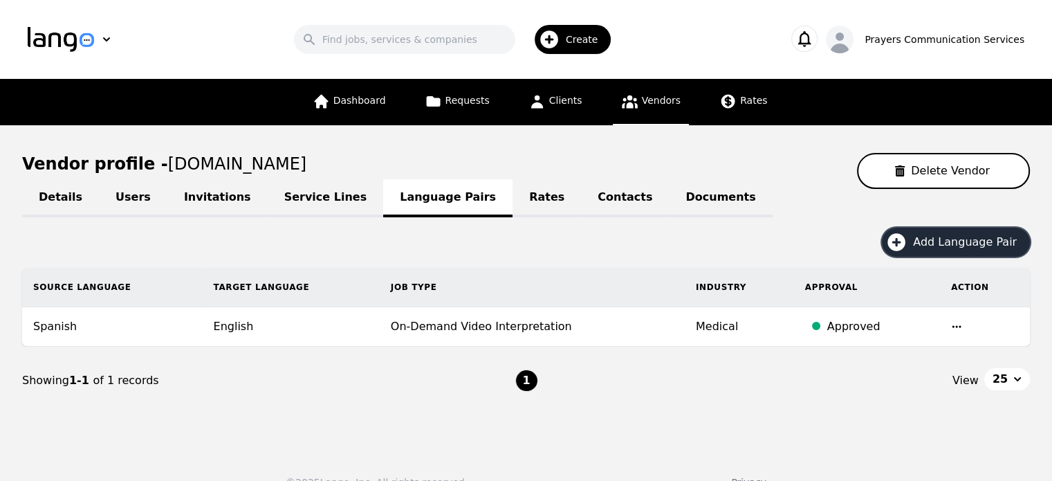
click at [931, 244] on span "Add Language Pair" at bounding box center [969, 242] width 113 height 17
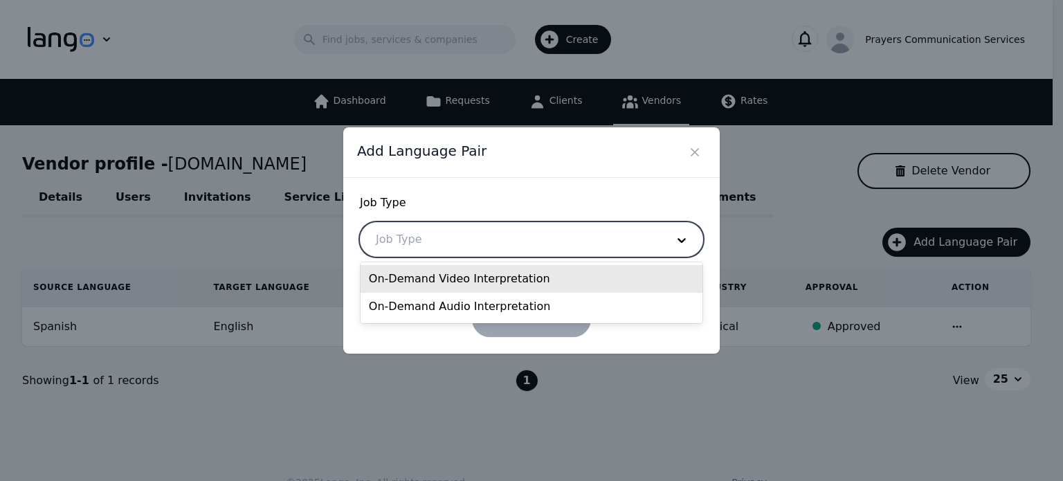
click at [657, 248] on div at bounding box center [510, 239] width 300 height 33
click at [503, 279] on div "On-Demand Video Interpretation" at bounding box center [531, 279] width 342 height 28
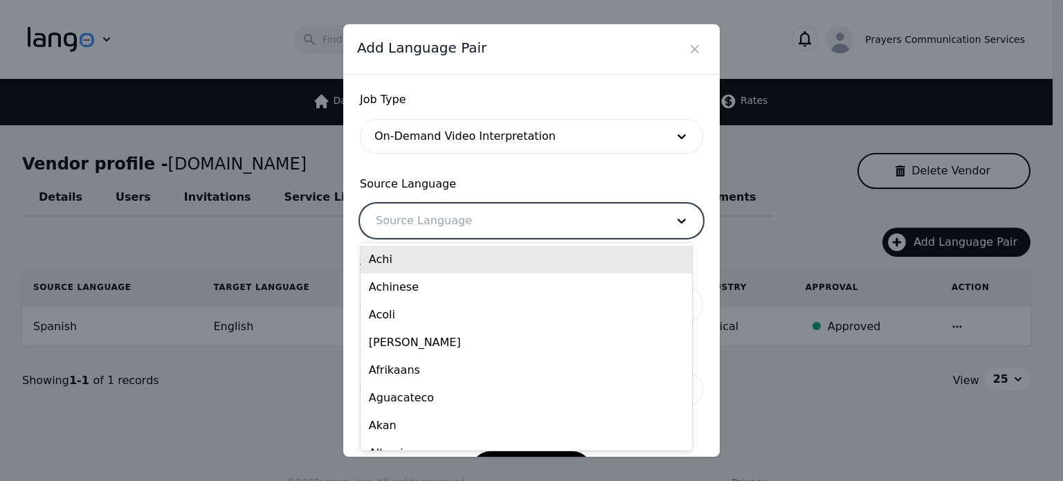
click at [459, 211] on div at bounding box center [510, 220] width 300 height 33
type input "spa"
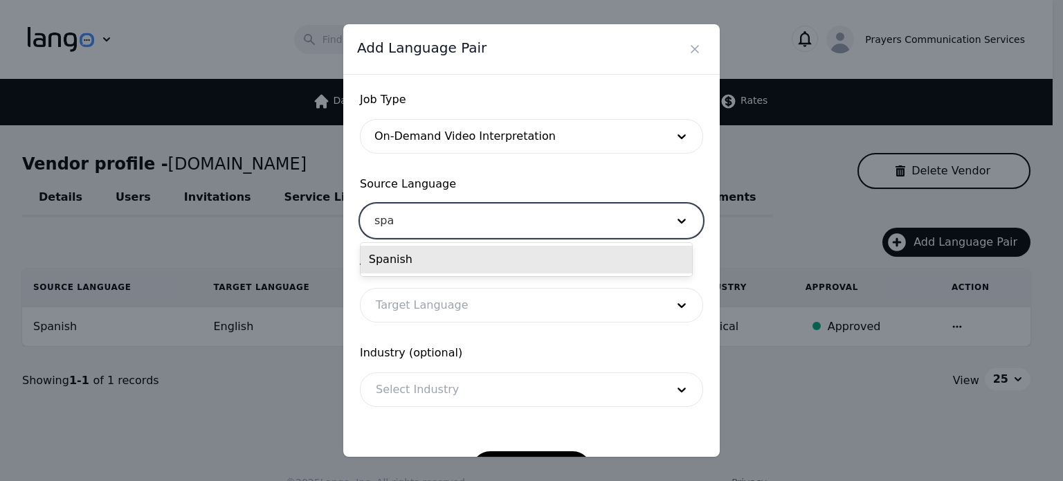
click at [435, 262] on div "Spanish" at bounding box center [525, 260] width 331 height 28
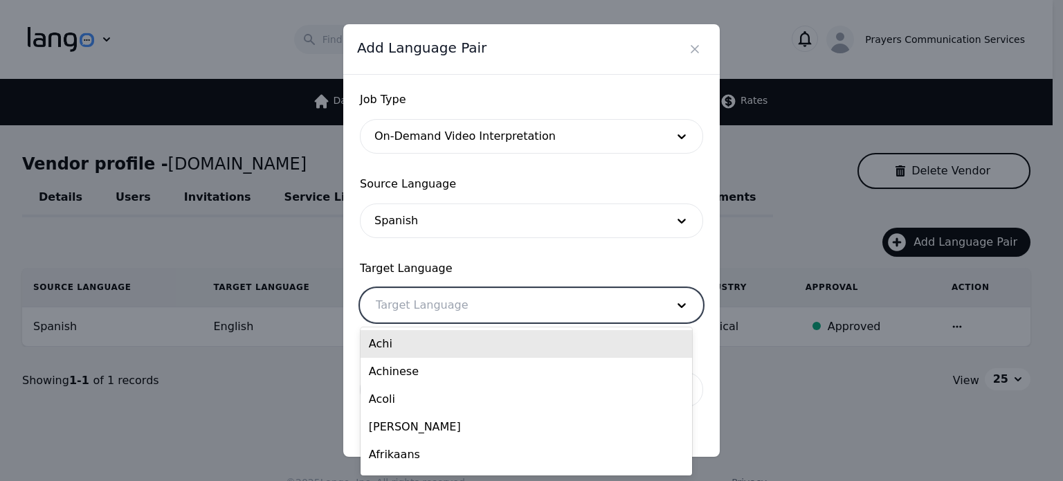
click at [434, 293] on div at bounding box center [510, 305] width 300 height 33
type input "en"
click at [432, 295] on div "en" at bounding box center [510, 305] width 300 height 33
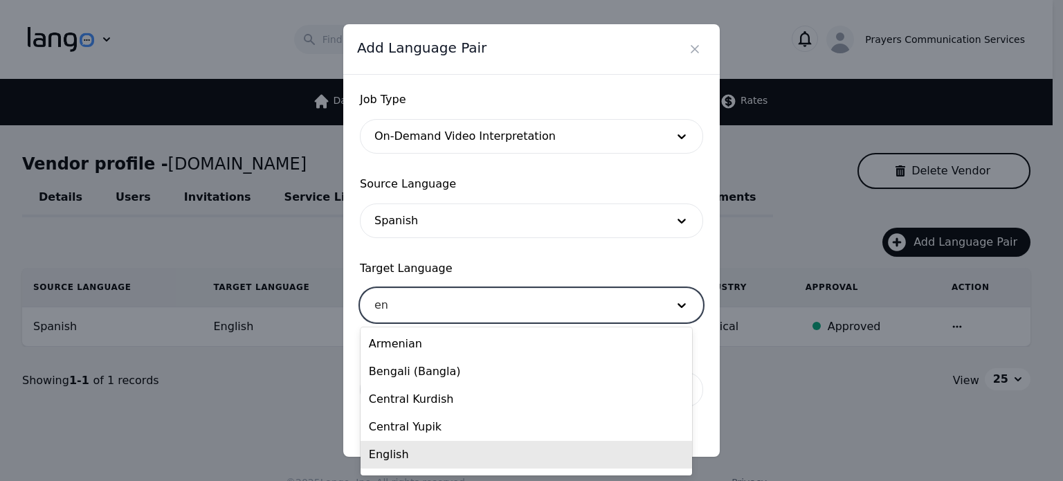
click at [414, 458] on div "English" at bounding box center [525, 455] width 331 height 28
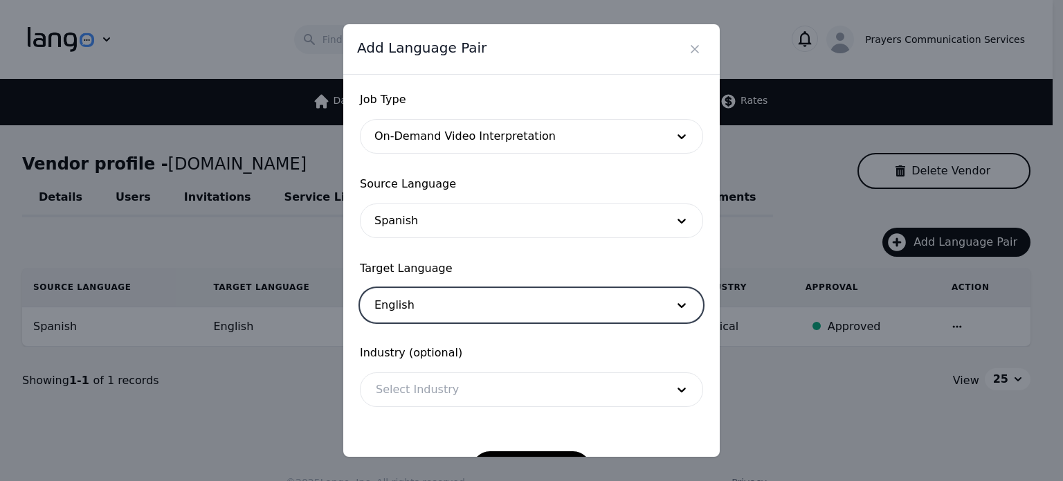
click at [424, 387] on div at bounding box center [510, 389] width 300 height 33
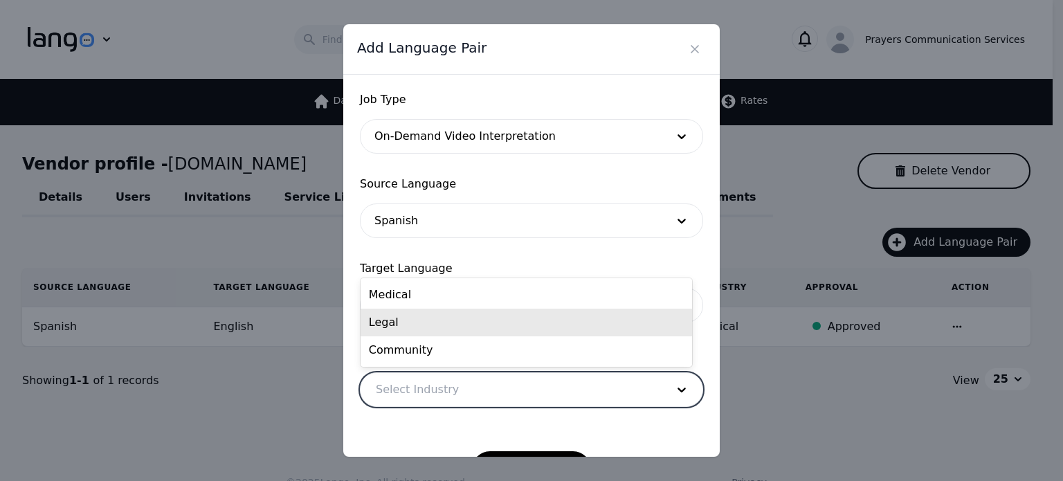
click at [428, 328] on div "Legal" at bounding box center [525, 323] width 331 height 28
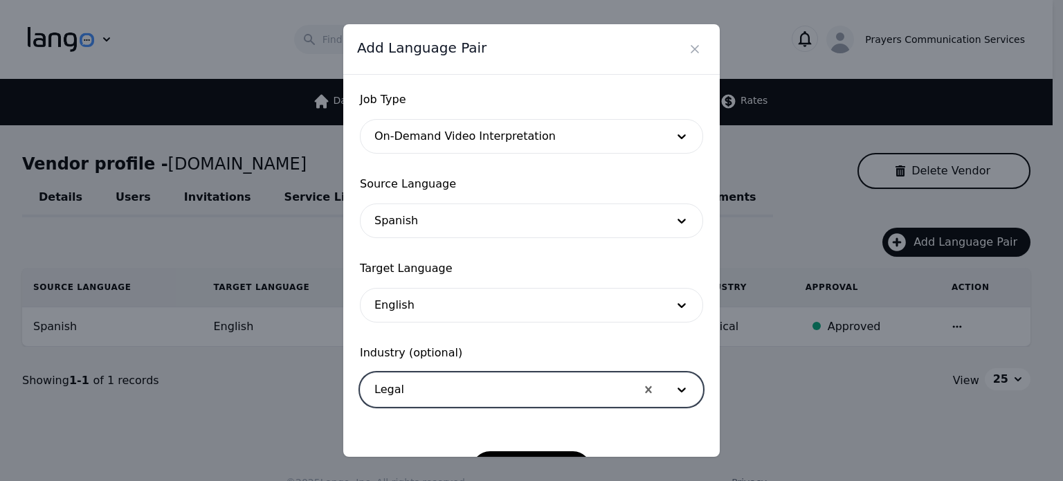
scroll to position [45, 0]
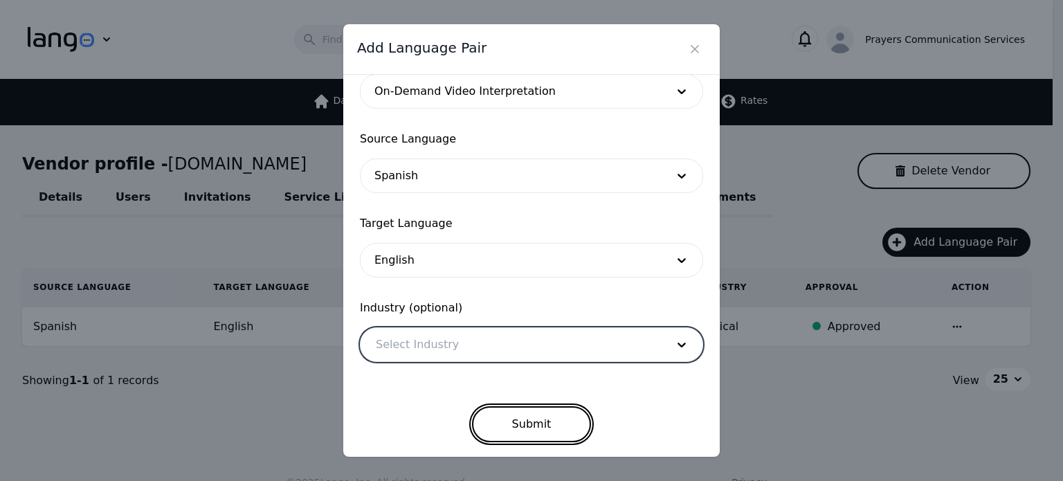
click at [525, 412] on button "Submit" at bounding box center [532, 424] width 120 height 36
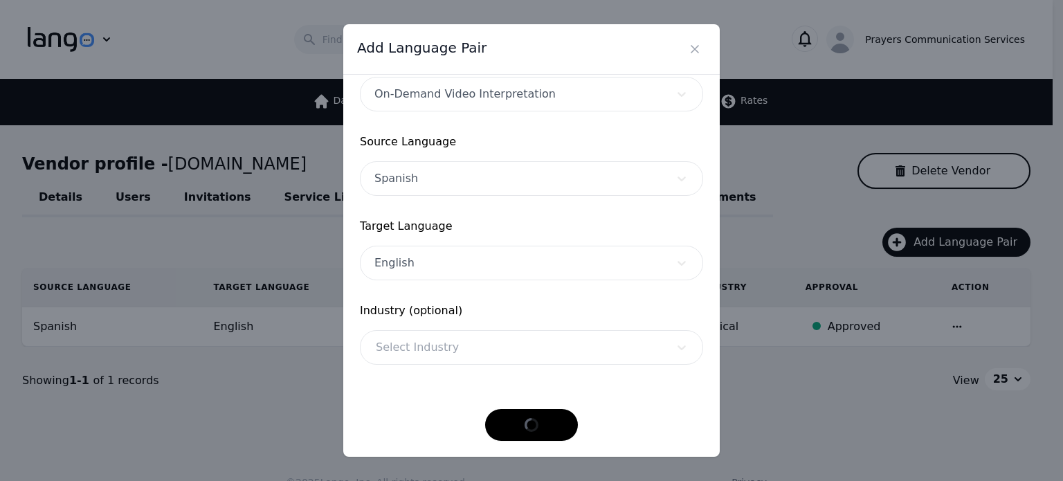
scroll to position [42, 0]
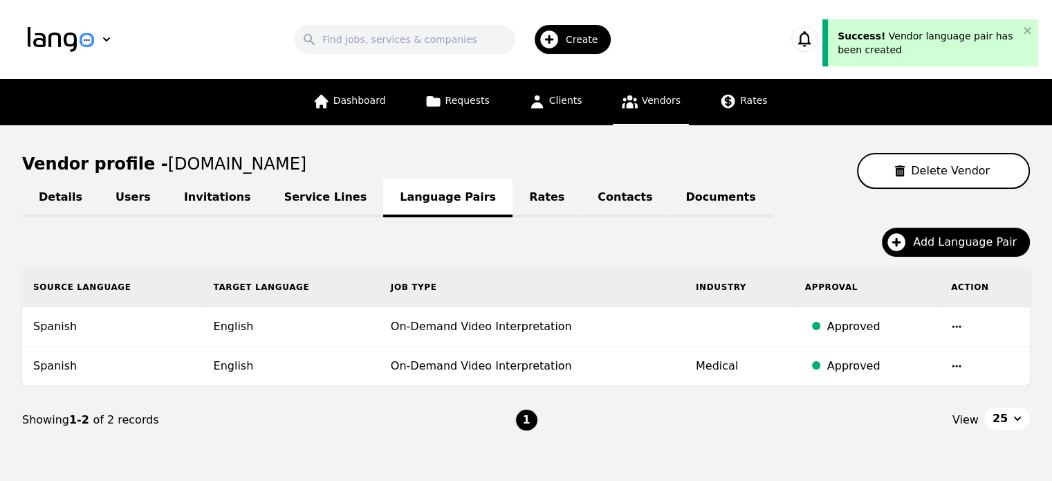
click at [953, 328] on icon "button" at bounding box center [956, 326] width 11 height 11
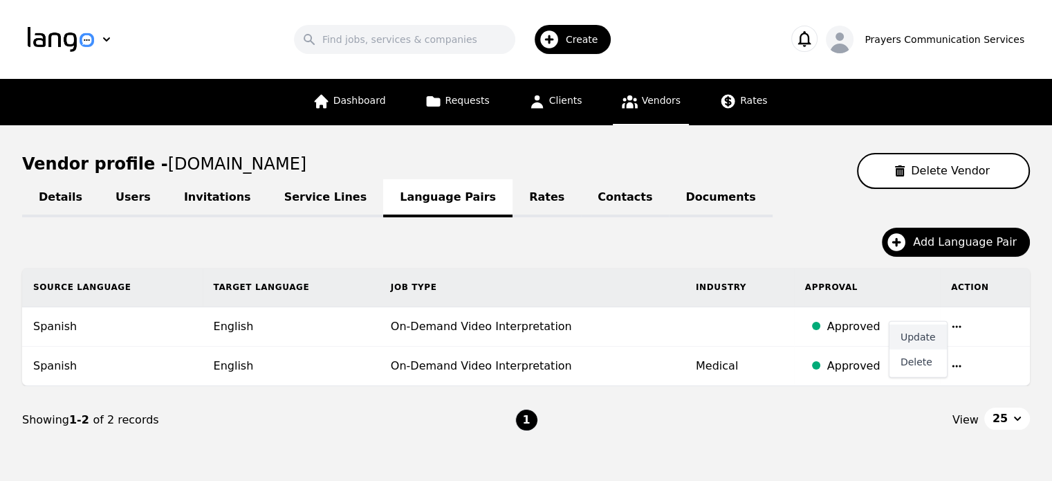
click at [919, 336] on button "Update" at bounding box center [918, 337] width 57 height 25
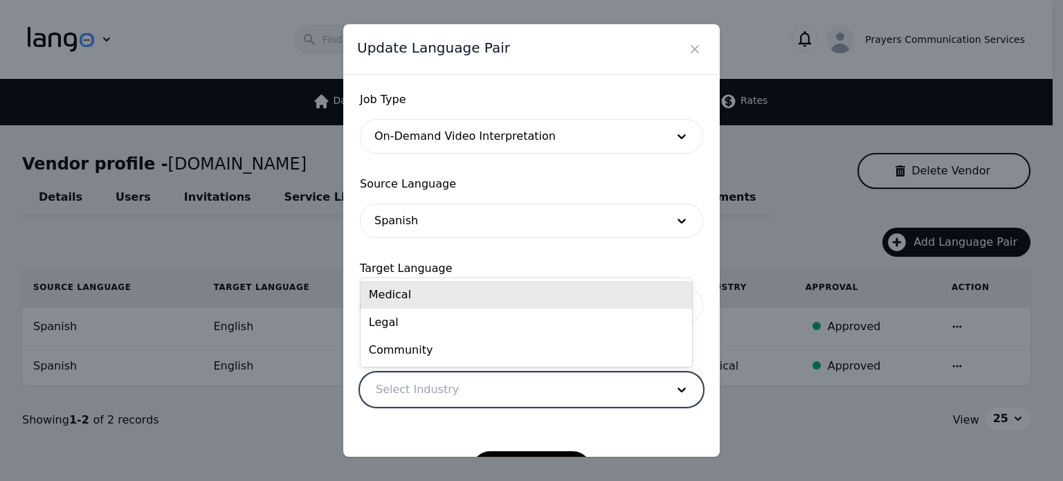
click at [518, 387] on div at bounding box center [510, 389] width 300 height 33
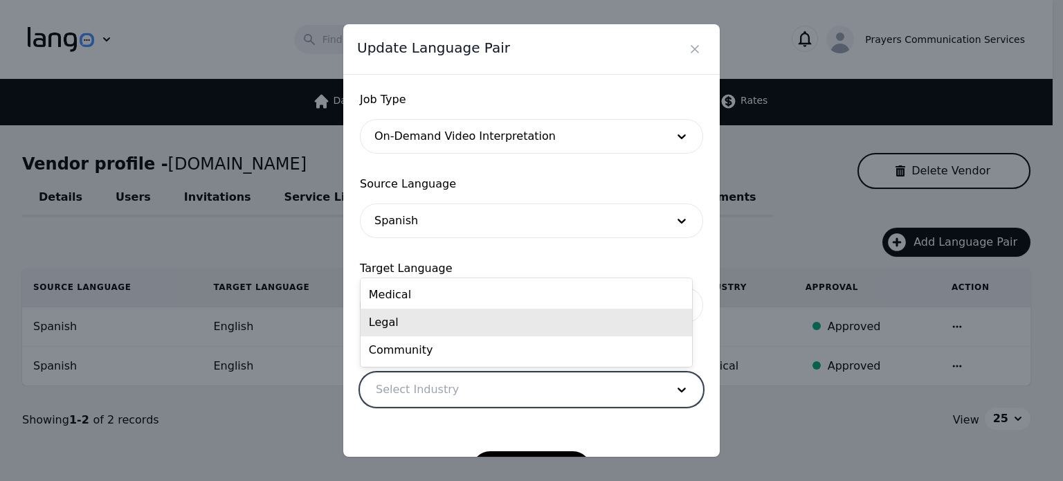
click at [477, 327] on div "Legal" at bounding box center [525, 323] width 331 height 28
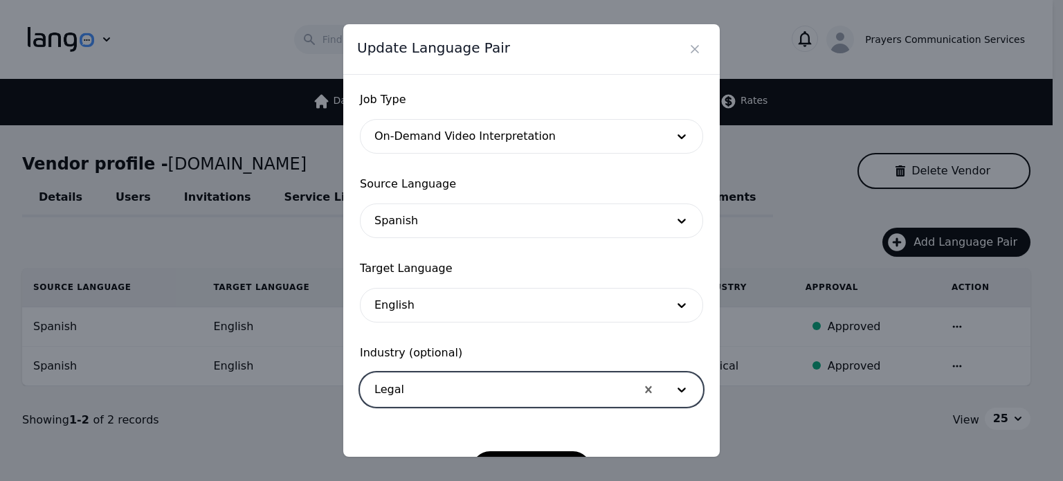
scroll to position [45, 0]
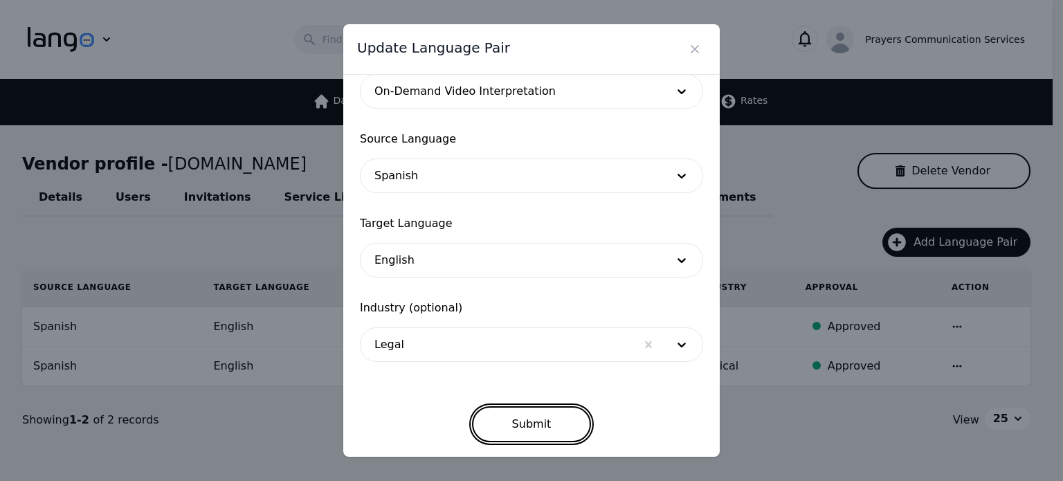
click at [529, 421] on button "Submit" at bounding box center [532, 424] width 120 height 36
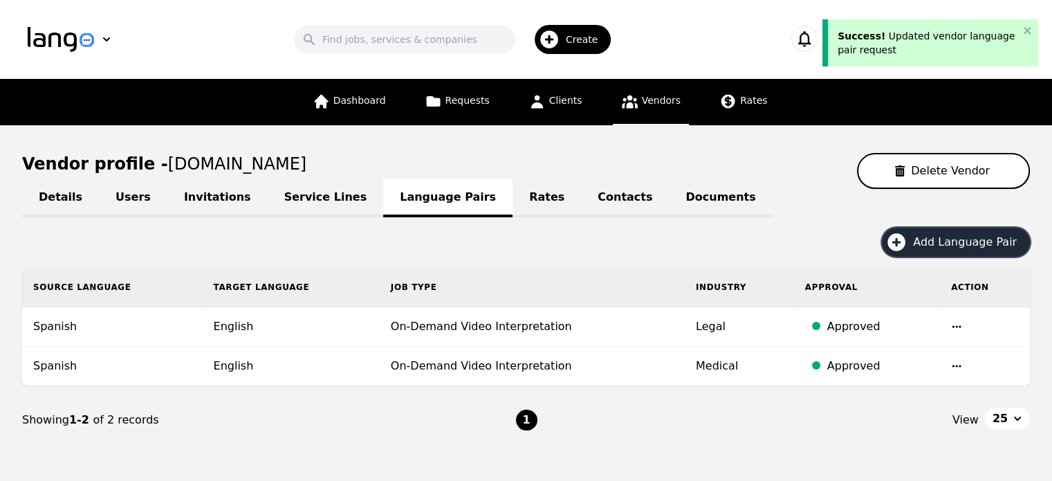
click at [968, 242] on span "Add Language Pair" at bounding box center [969, 242] width 113 height 17
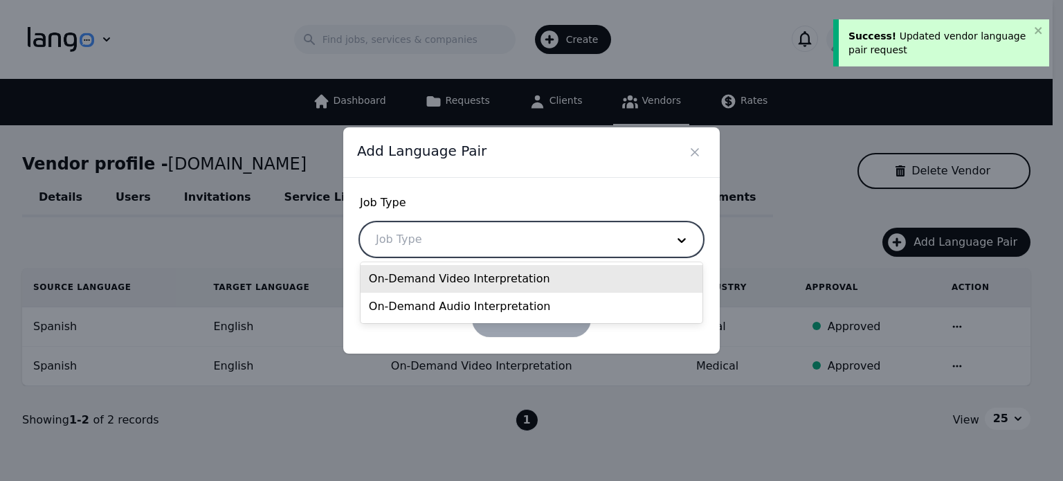
click at [650, 235] on div at bounding box center [510, 239] width 300 height 33
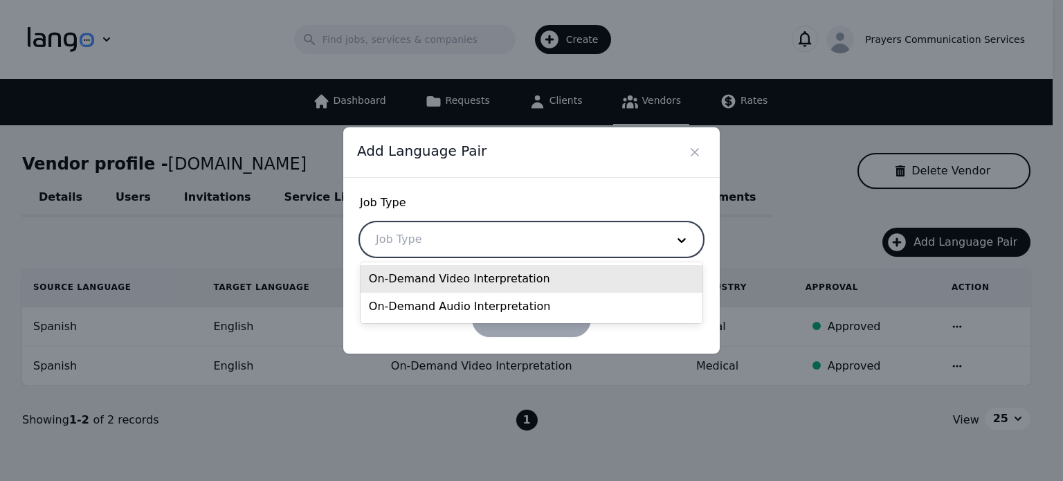
click at [518, 284] on div "On-Demand Video Interpretation" at bounding box center [531, 279] width 342 height 28
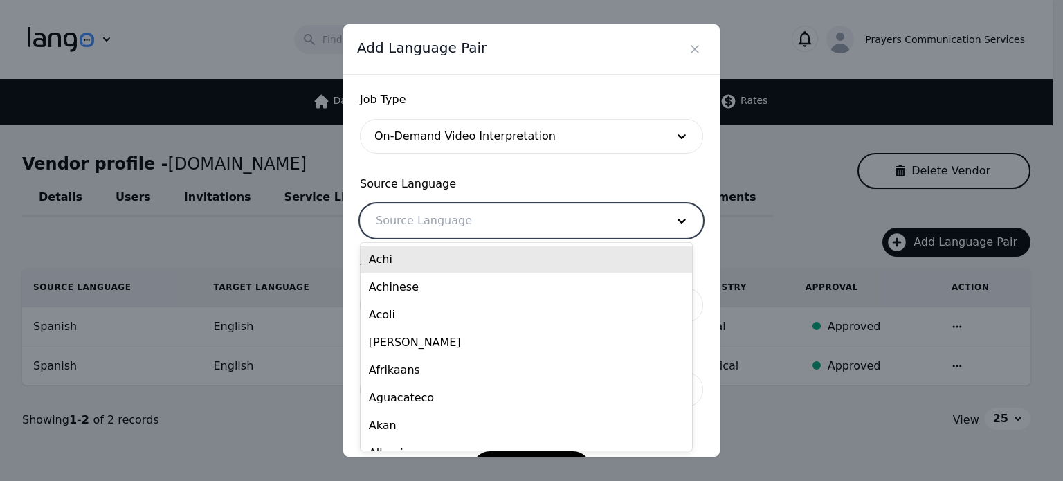
click at [452, 226] on div at bounding box center [510, 220] width 300 height 33
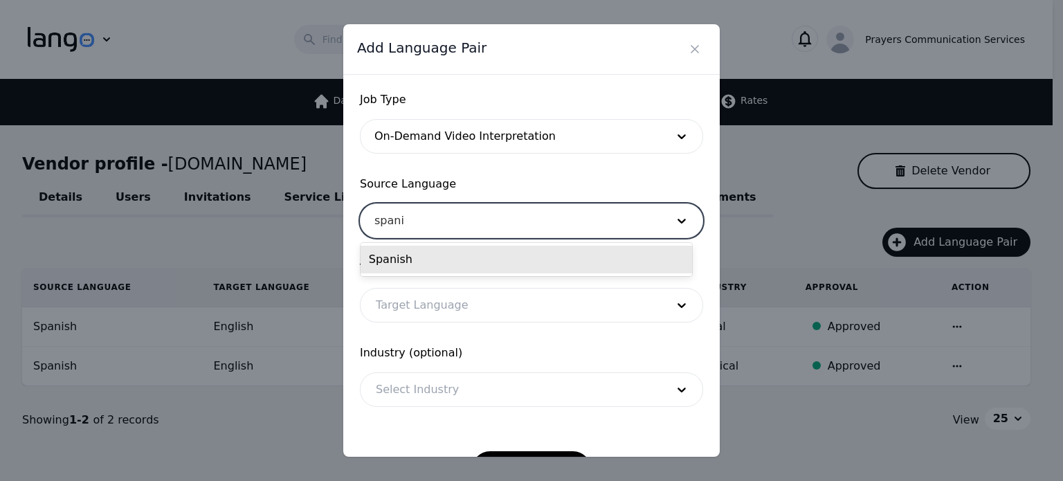
type input "spanis"
click at [435, 270] on div "Spanish" at bounding box center [525, 260] width 331 height 28
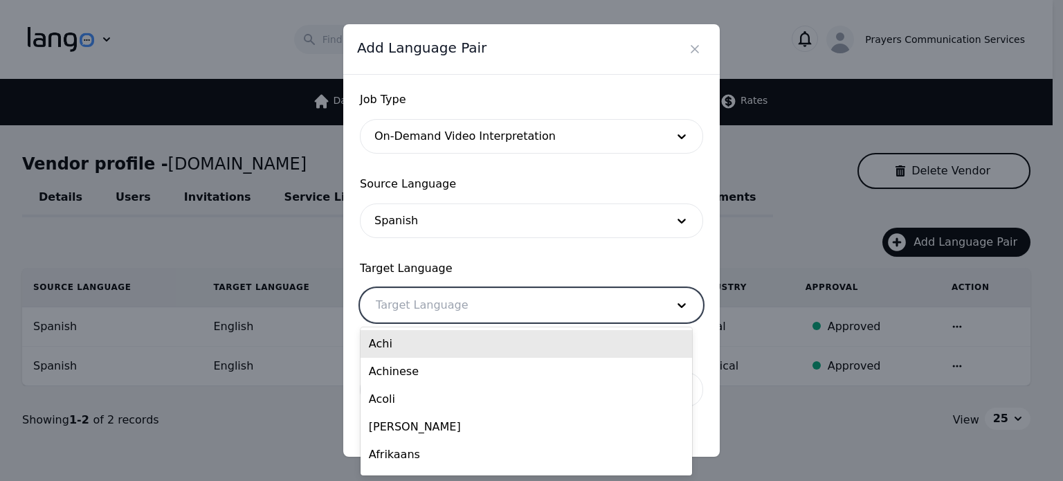
click at [426, 298] on div at bounding box center [510, 305] width 300 height 33
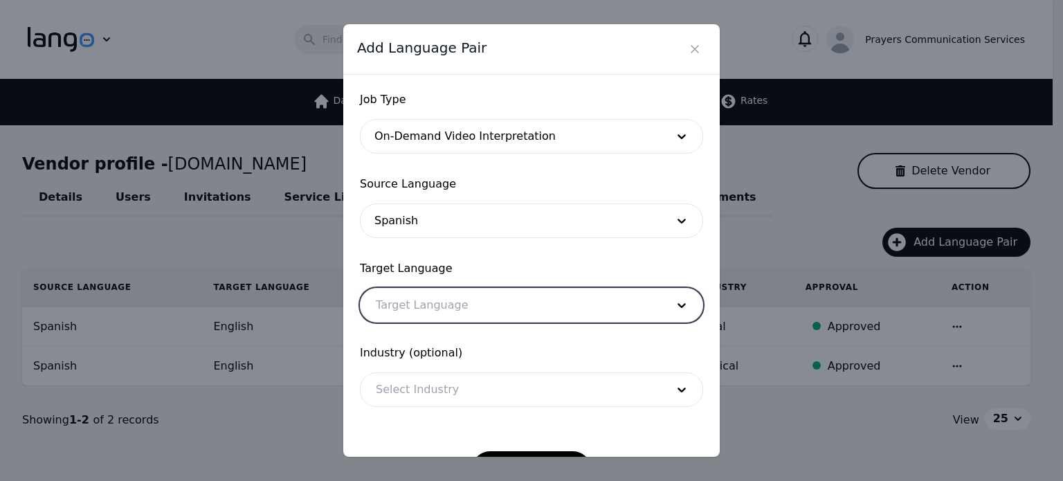
click at [426, 298] on div at bounding box center [510, 305] width 300 height 33
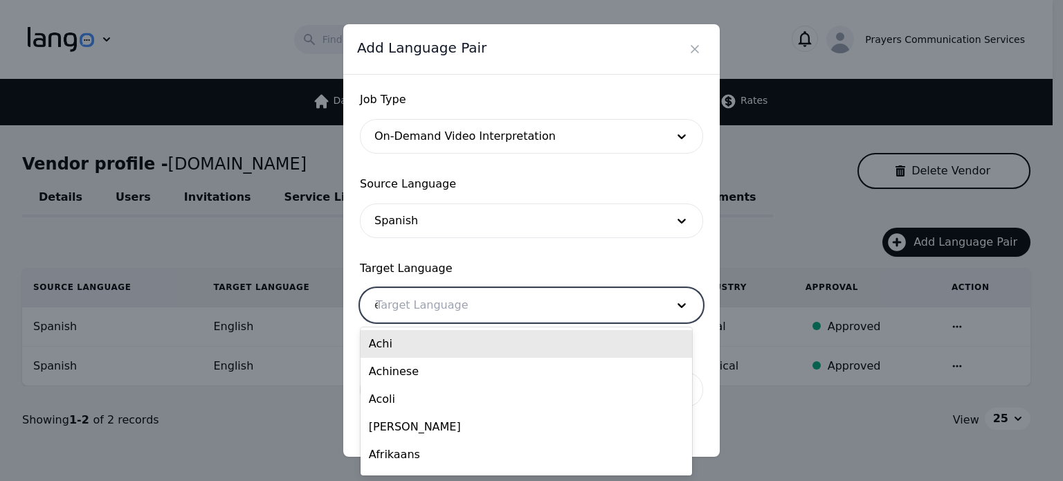
type input "en"
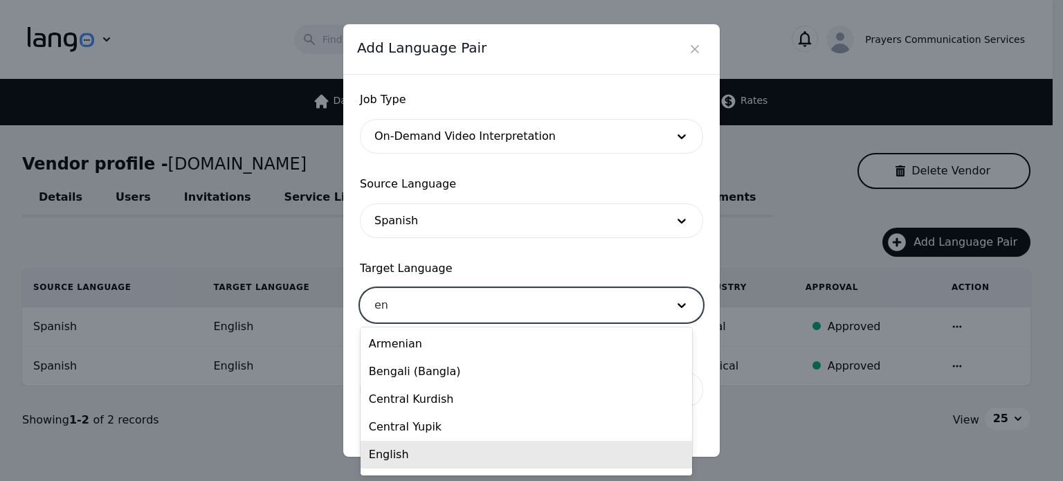
click at [401, 451] on div "English" at bounding box center [525, 455] width 331 height 28
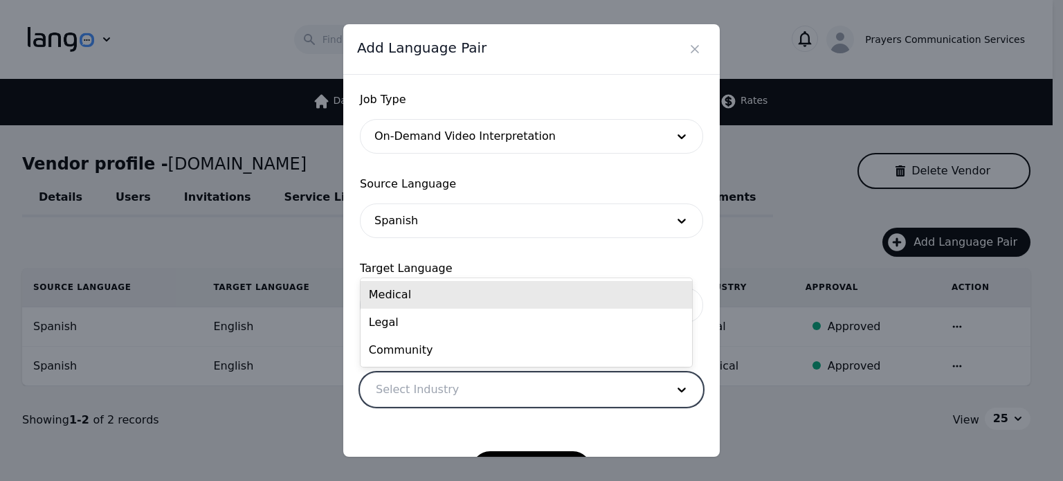
click at [420, 390] on div at bounding box center [510, 389] width 300 height 33
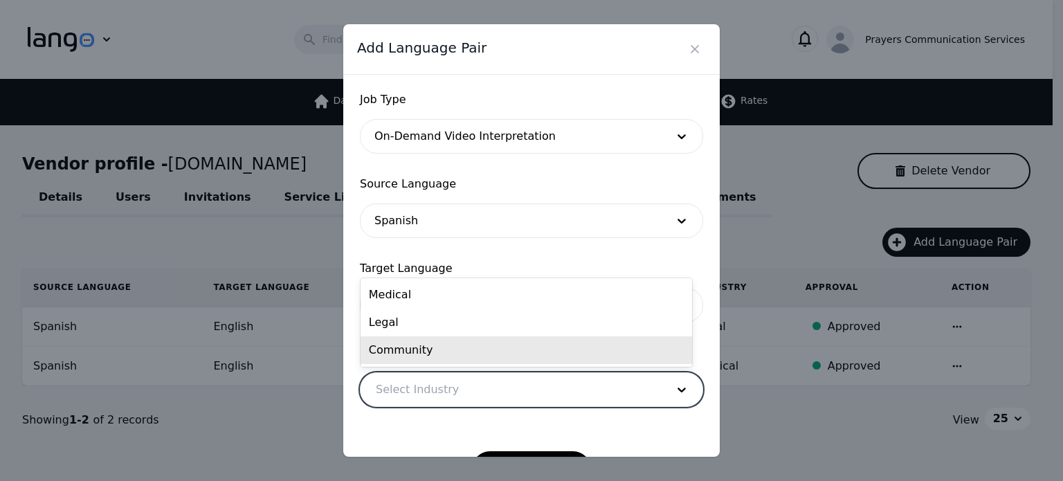
click at [420, 348] on div "Community" at bounding box center [525, 350] width 331 height 28
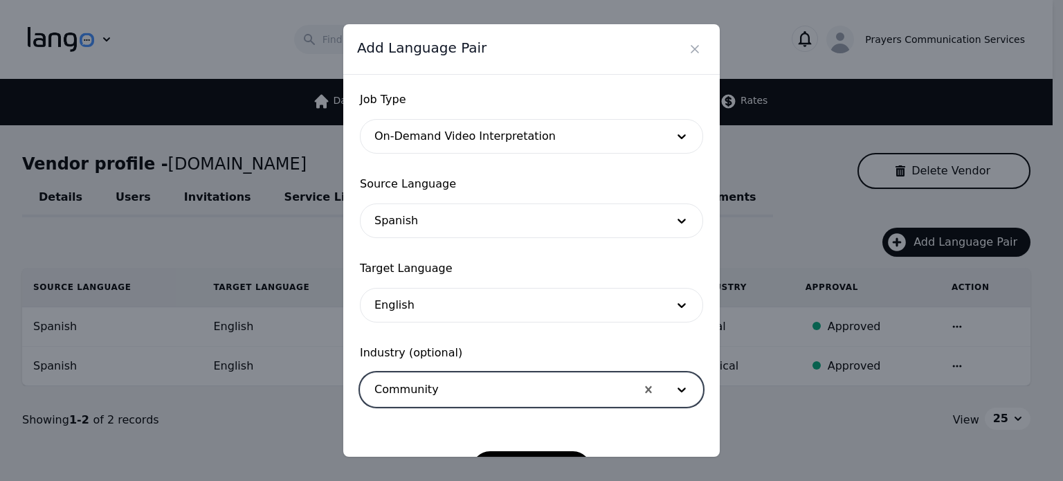
scroll to position [45, 0]
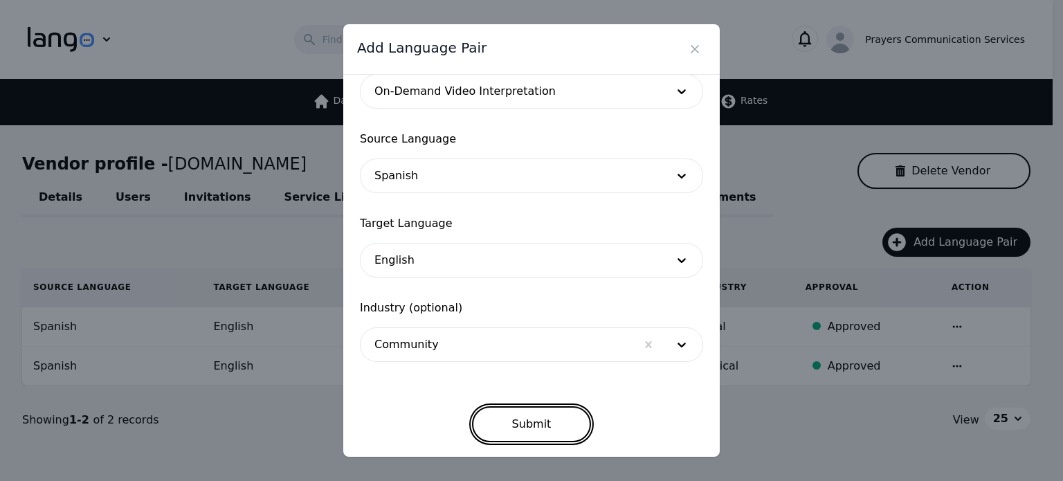
click at [521, 425] on button "Submit" at bounding box center [532, 424] width 120 height 36
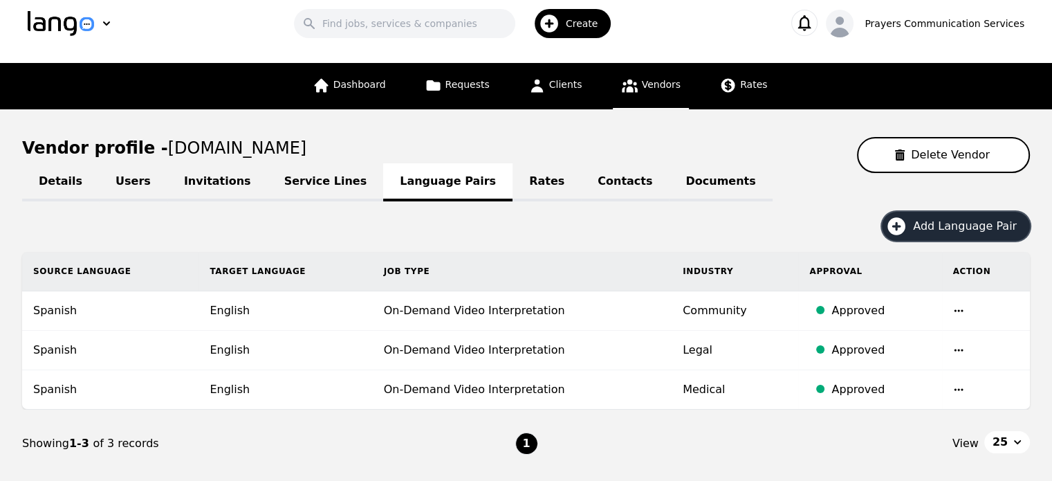
scroll to position [17, 0]
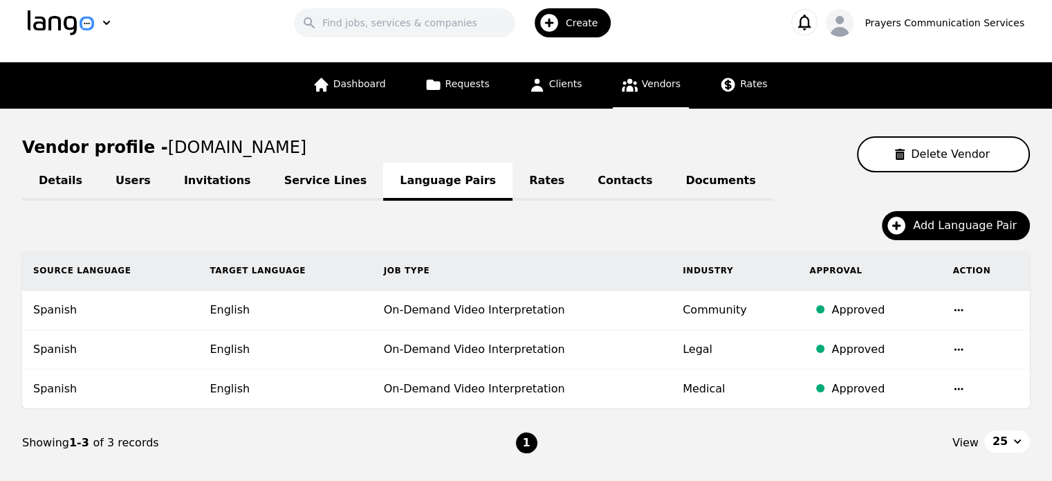
click at [513, 176] on link "Rates" at bounding box center [547, 182] width 68 height 38
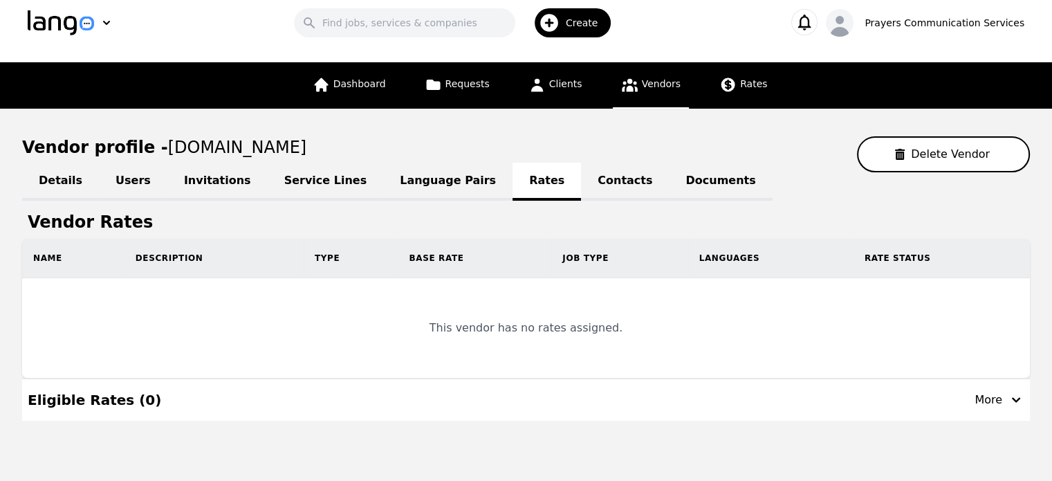
click at [581, 180] on link "Contacts" at bounding box center [625, 182] width 88 height 38
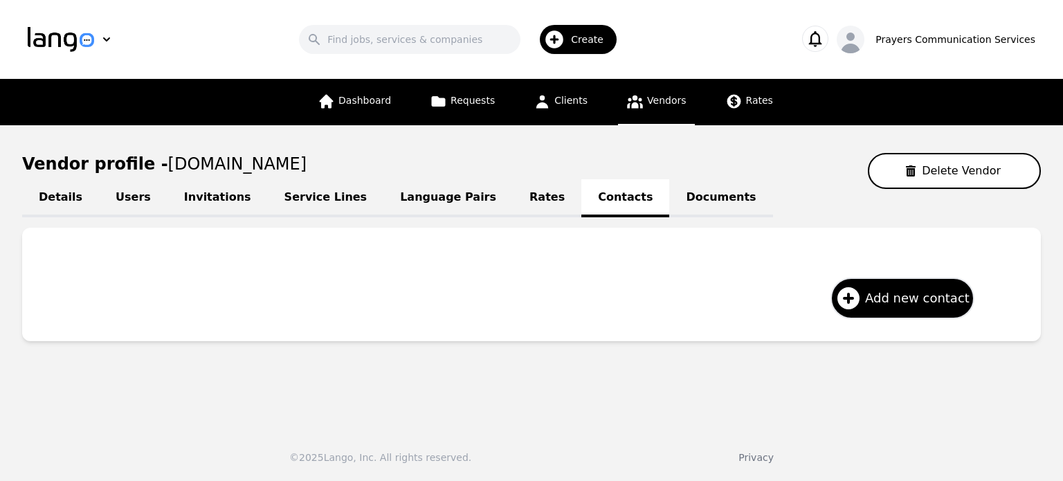
click at [669, 198] on link "Documents" at bounding box center [720, 198] width 103 height 38
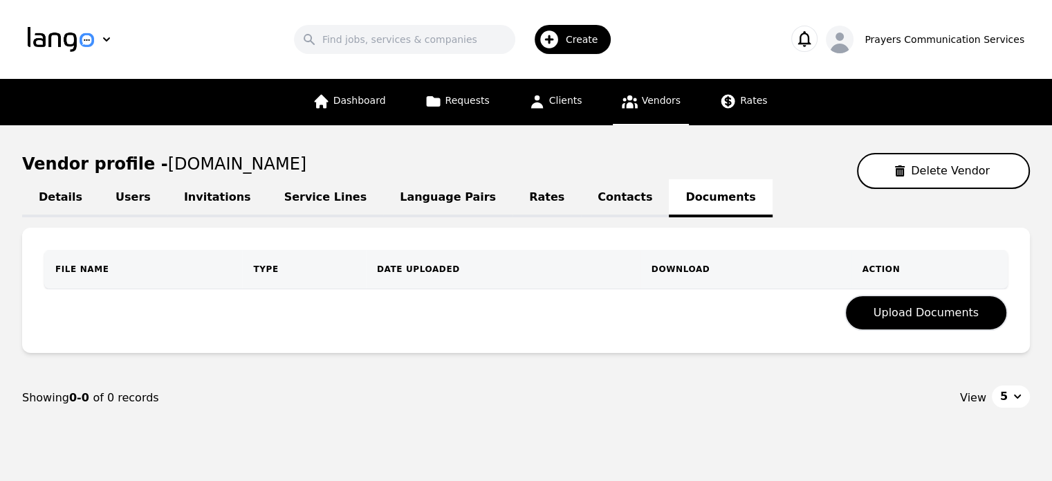
click at [421, 198] on link "Language Pairs" at bounding box center [447, 198] width 129 height 38
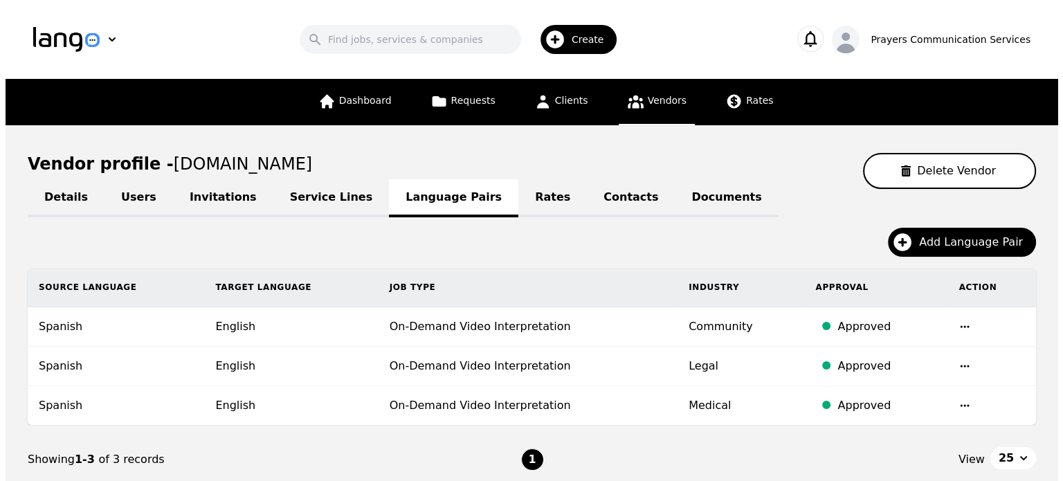
scroll to position [100, 0]
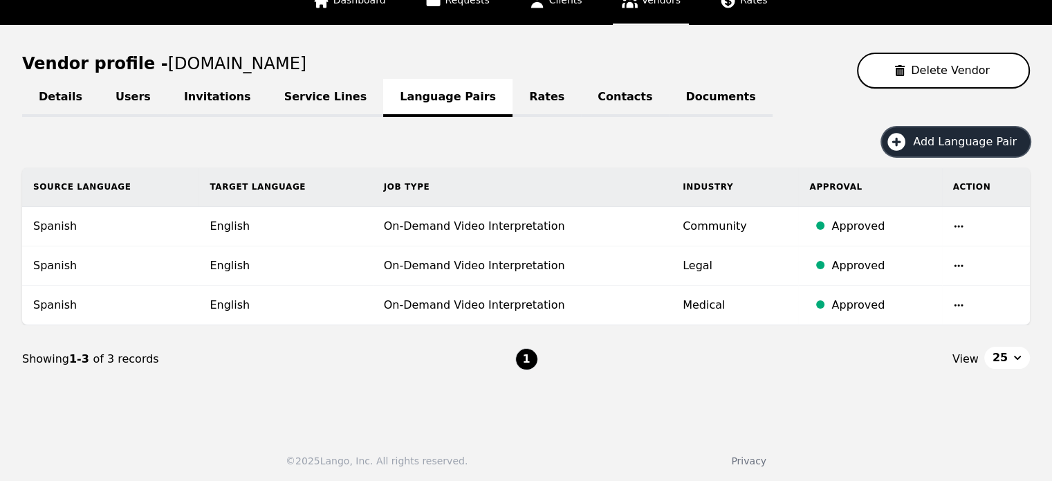
click at [937, 135] on span "Add Language Pair" at bounding box center [969, 142] width 113 height 17
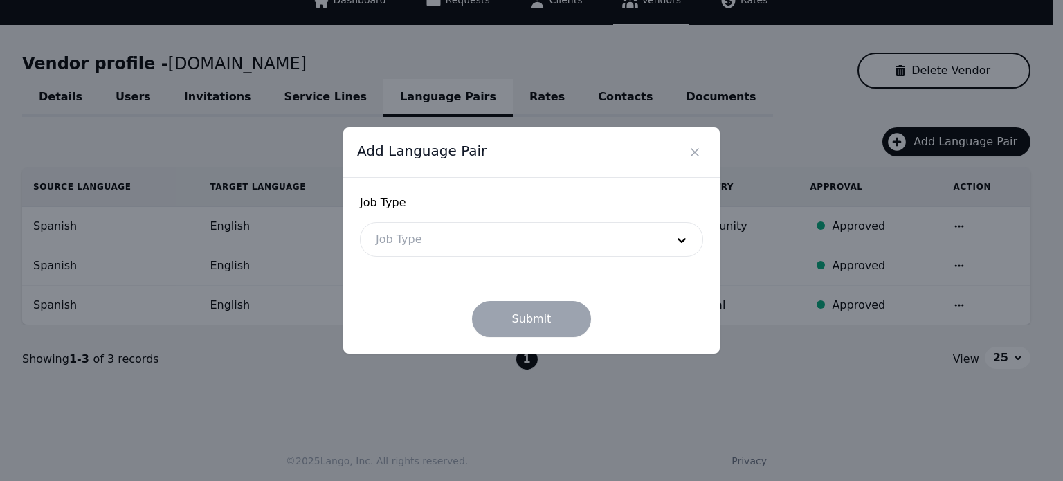
click at [621, 237] on div at bounding box center [510, 239] width 300 height 33
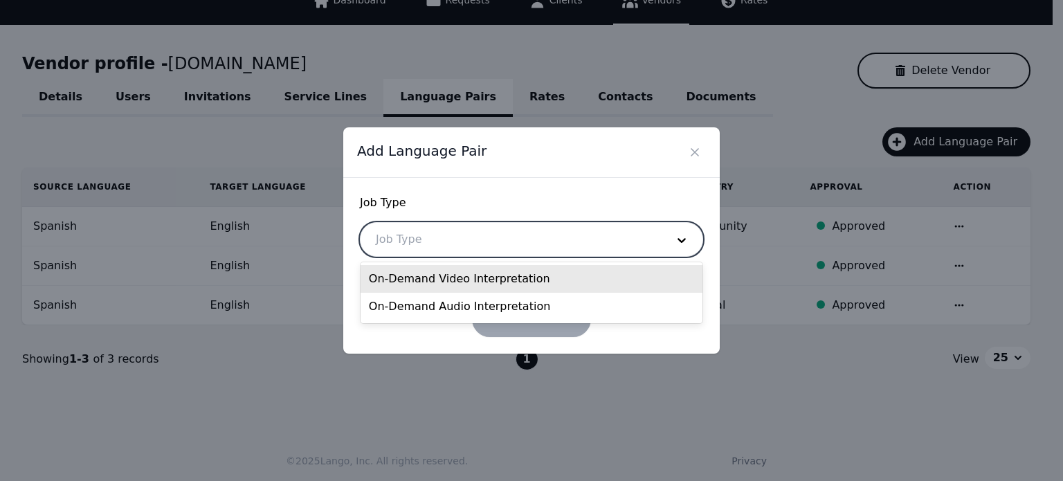
click at [519, 278] on div "On-Demand Video Interpretation" at bounding box center [531, 279] width 342 height 28
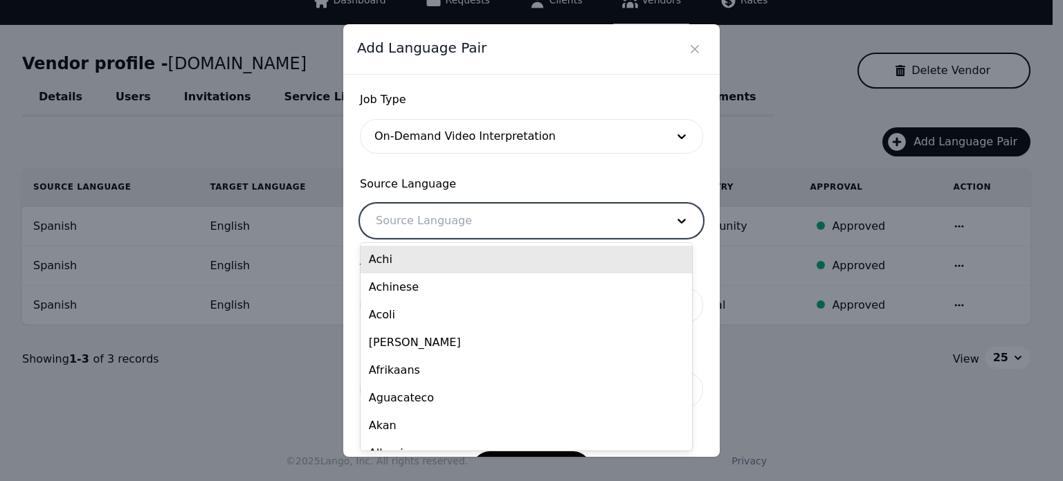
click at [465, 226] on div at bounding box center [510, 220] width 300 height 33
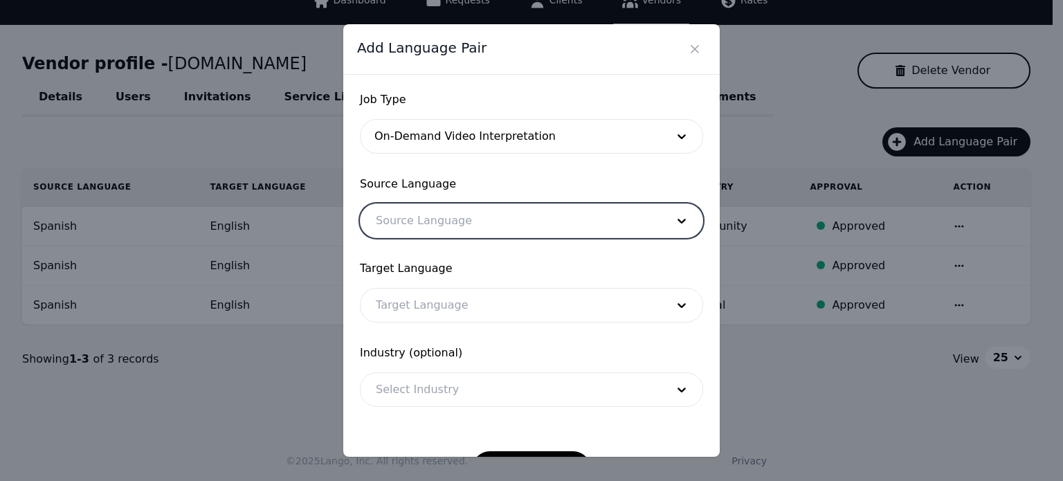
click at [465, 226] on div at bounding box center [510, 220] width 300 height 33
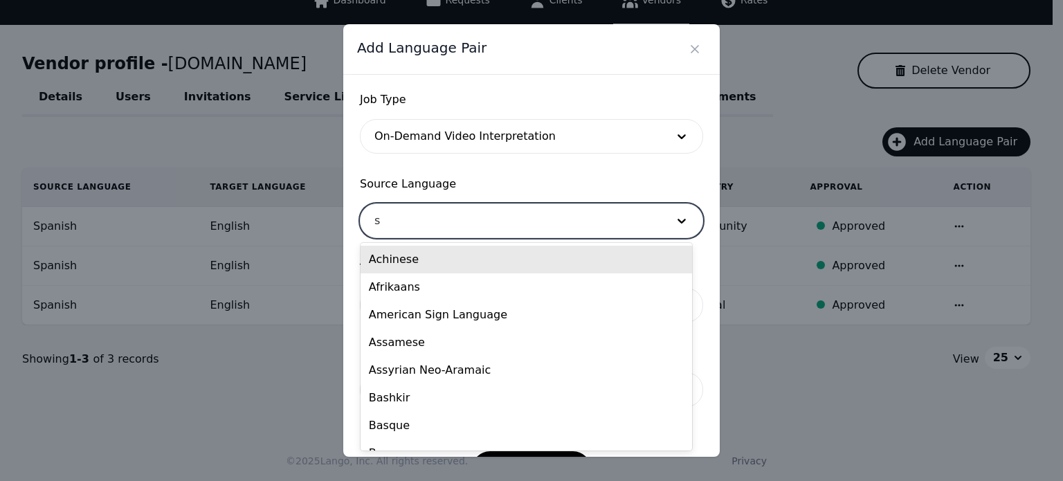
click at [493, 221] on div "s" at bounding box center [510, 220] width 300 height 33
type input "spa"
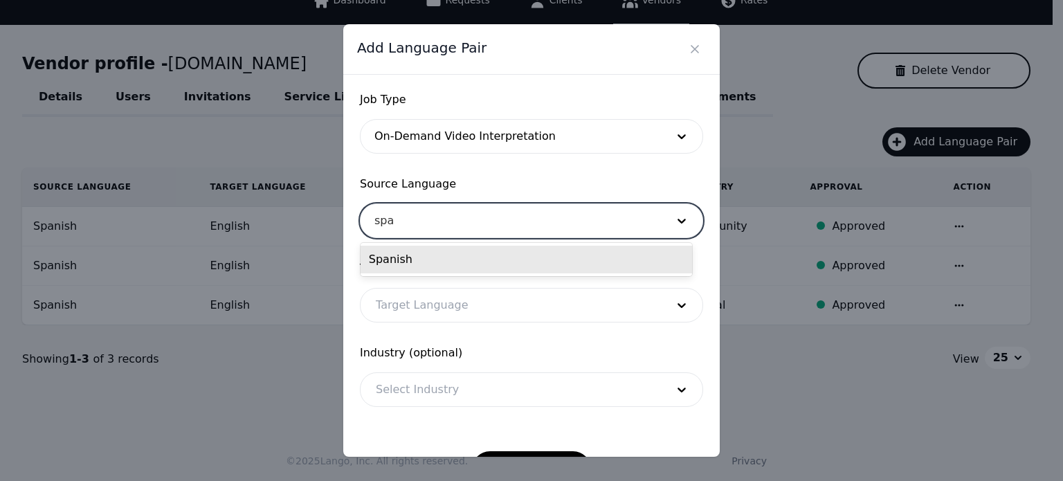
click at [457, 262] on div "Spanish" at bounding box center [525, 260] width 331 height 28
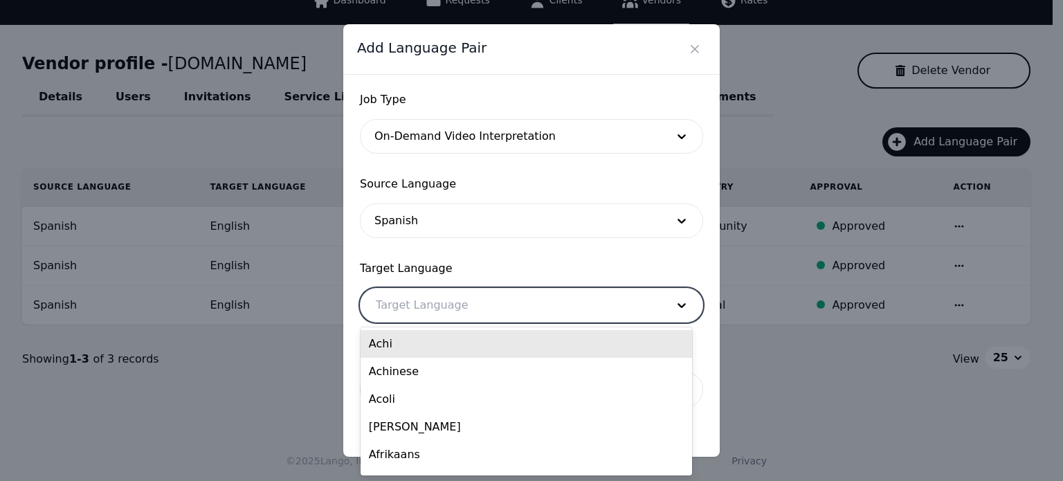
click at [441, 301] on div at bounding box center [510, 305] width 300 height 33
type input "en"
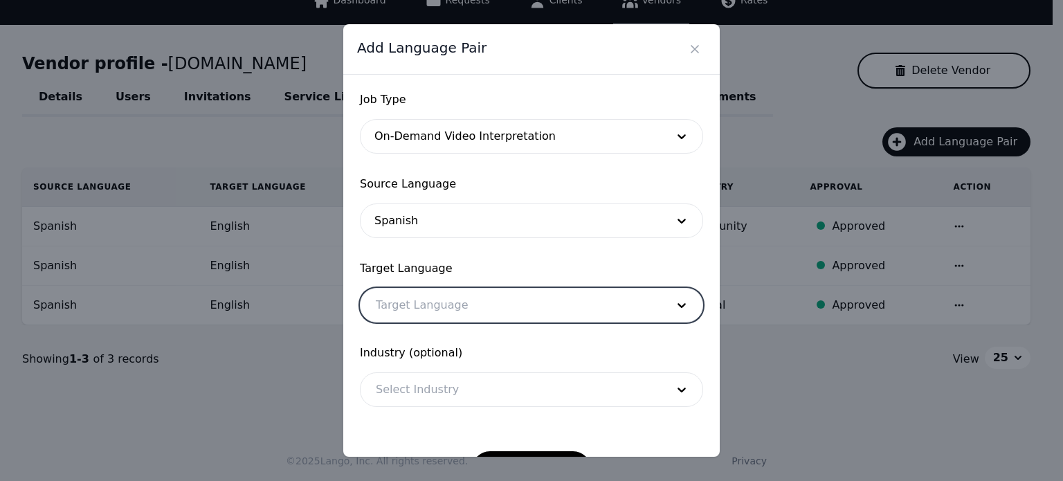
click at [441, 301] on div at bounding box center [510, 305] width 300 height 33
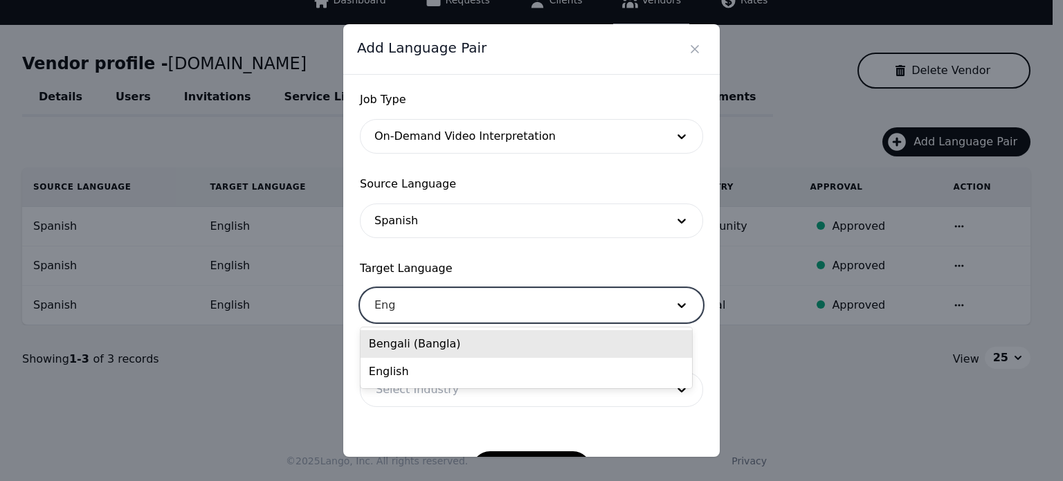
type input "Engl"
click at [416, 348] on div "English" at bounding box center [525, 344] width 331 height 28
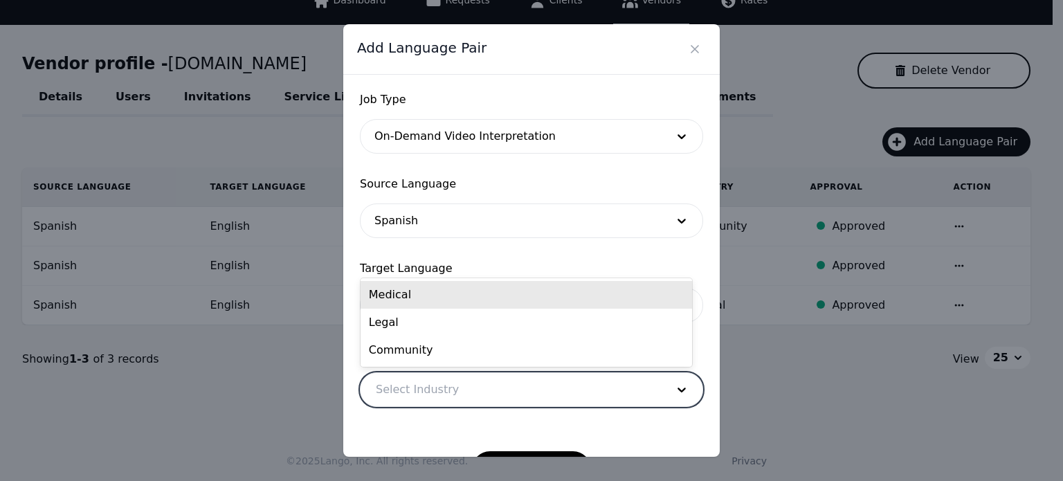
click at [417, 394] on div at bounding box center [510, 389] width 300 height 33
click at [423, 298] on div "Medical" at bounding box center [525, 295] width 331 height 28
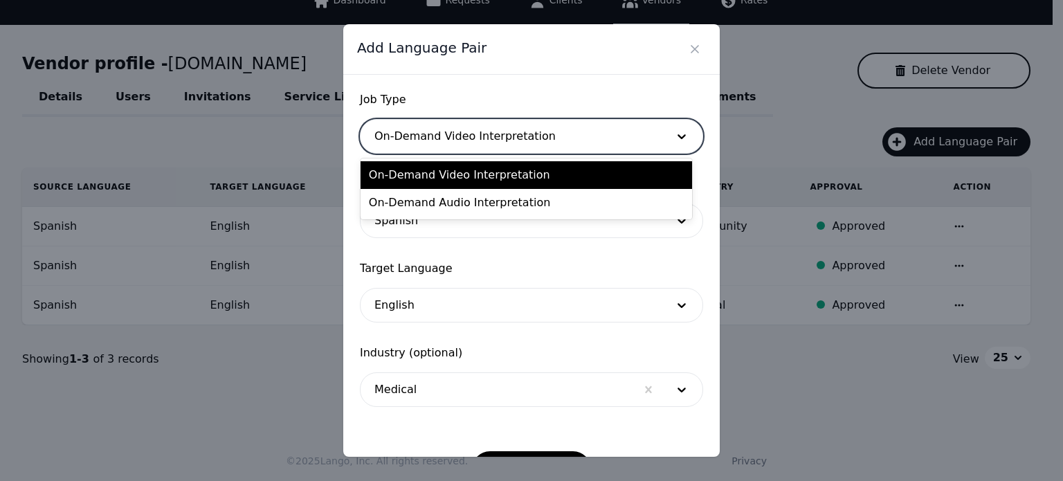
click at [469, 127] on div at bounding box center [510, 136] width 300 height 33
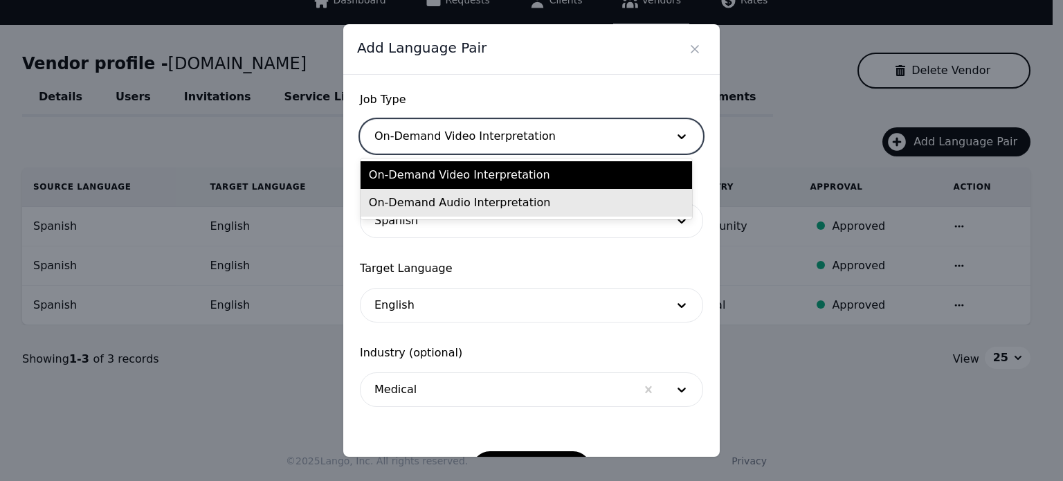
click at [468, 205] on div "On-Demand Audio Interpretation" at bounding box center [525, 203] width 331 height 28
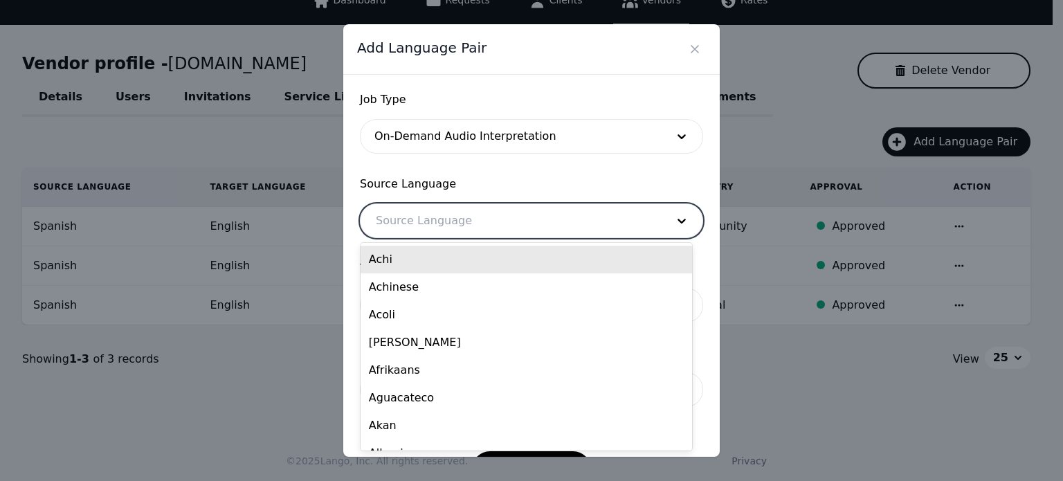
click at [449, 232] on div at bounding box center [510, 220] width 300 height 33
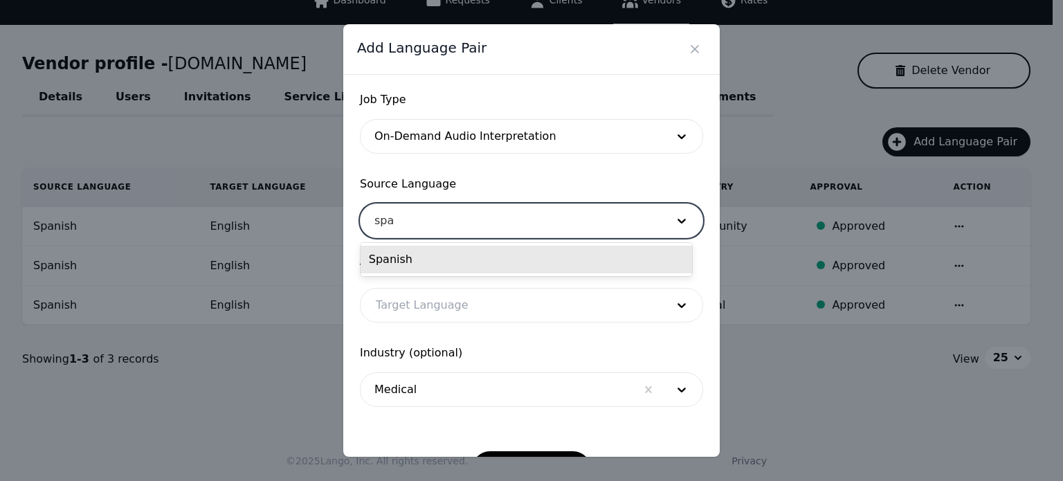
type input "span"
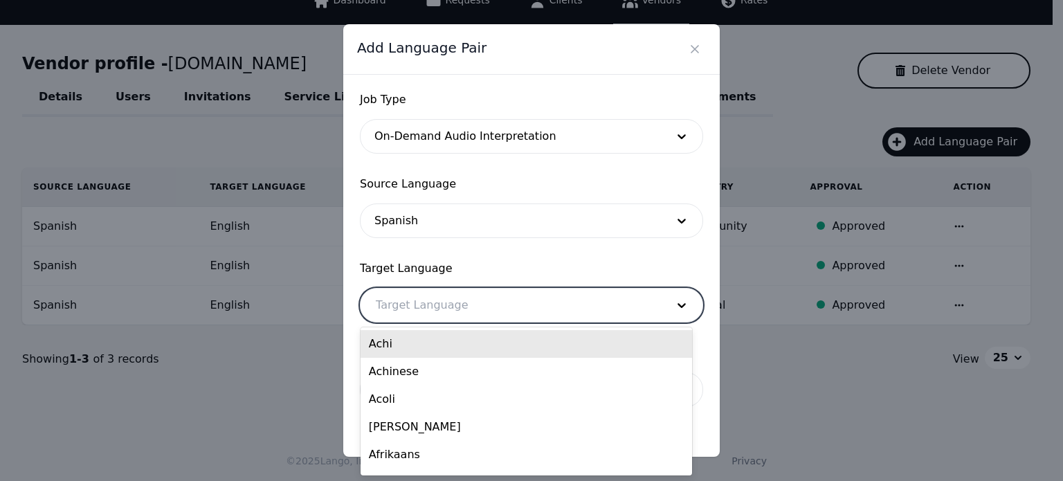
click at [435, 306] on div at bounding box center [510, 305] width 300 height 33
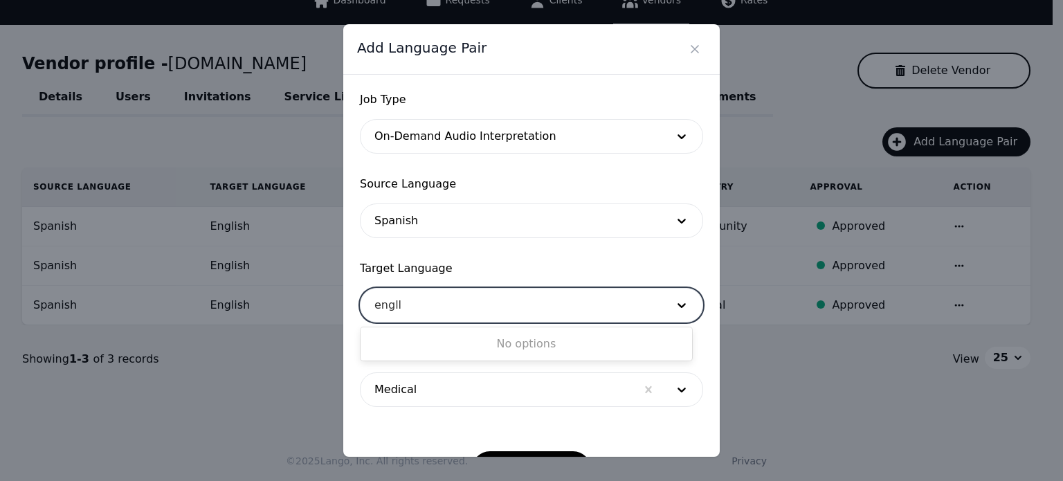
type input "engl"
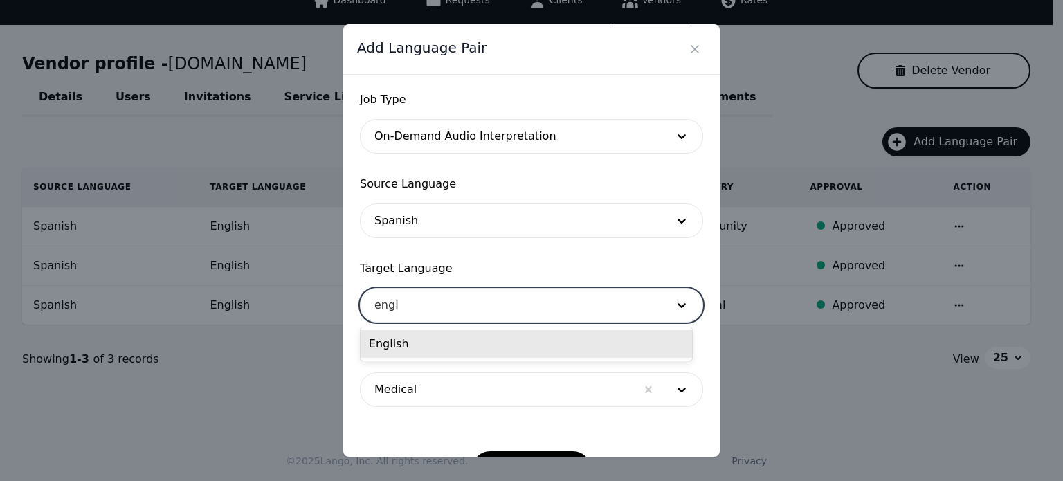
click at [429, 341] on div "English" at bounding box center [525, 344] width 331 height 28
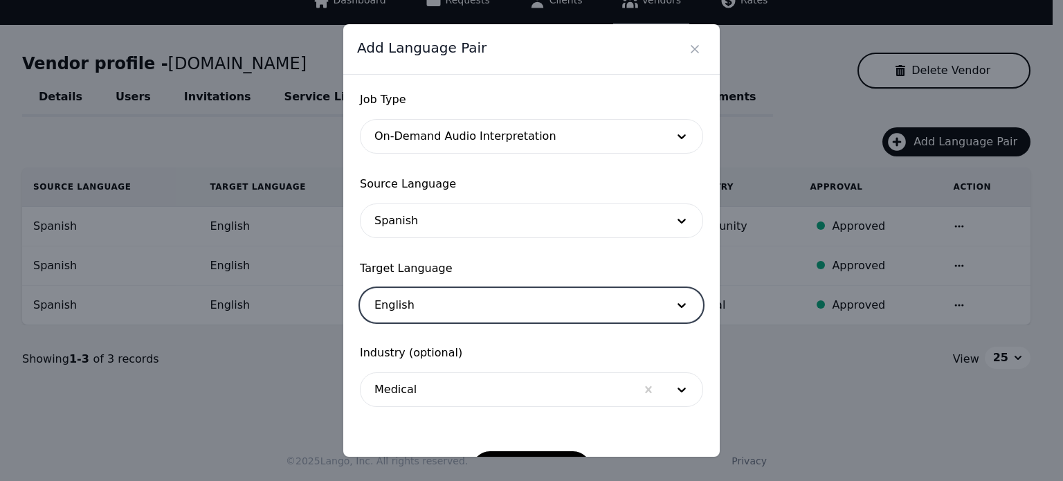
scroll to position [45, 0]
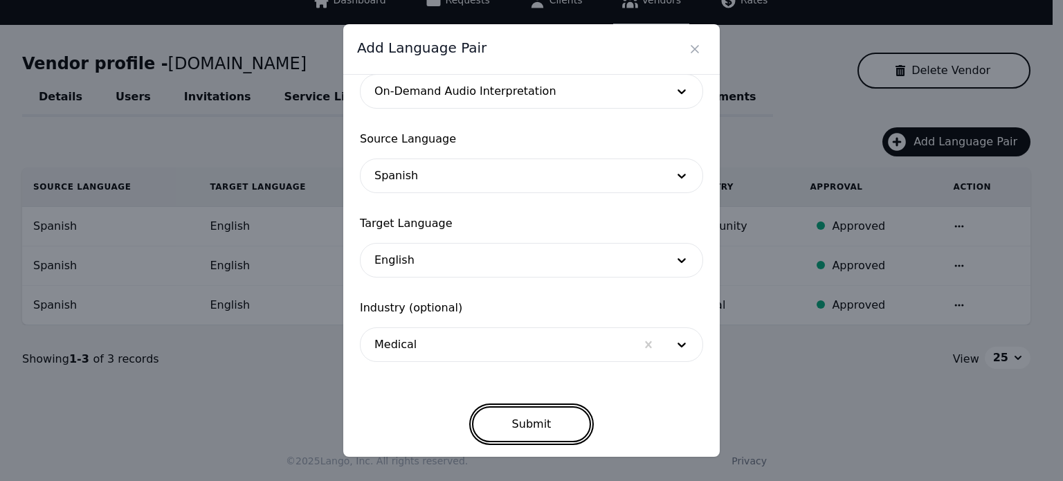
click at [536, 432] on button "Submit" at bounding box center [532, 424] width 120 height 36
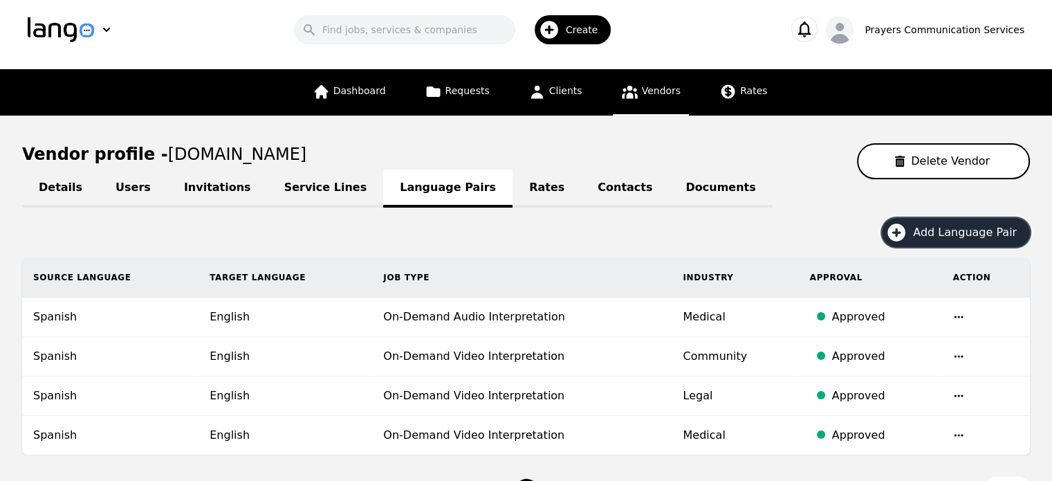
scroll to position [6, 0]
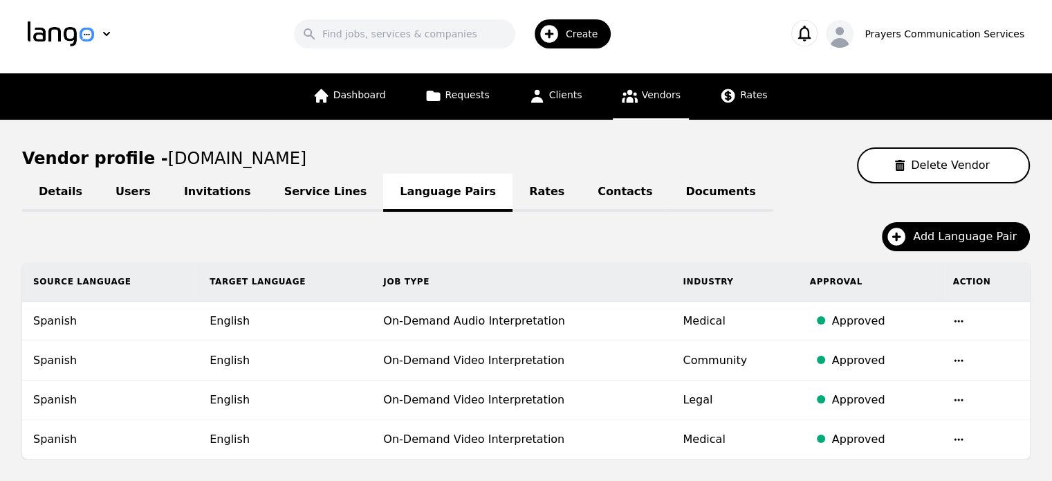
click at [513, 202] on link "Rates" at bounding box center [547, 193] width 68 height 38
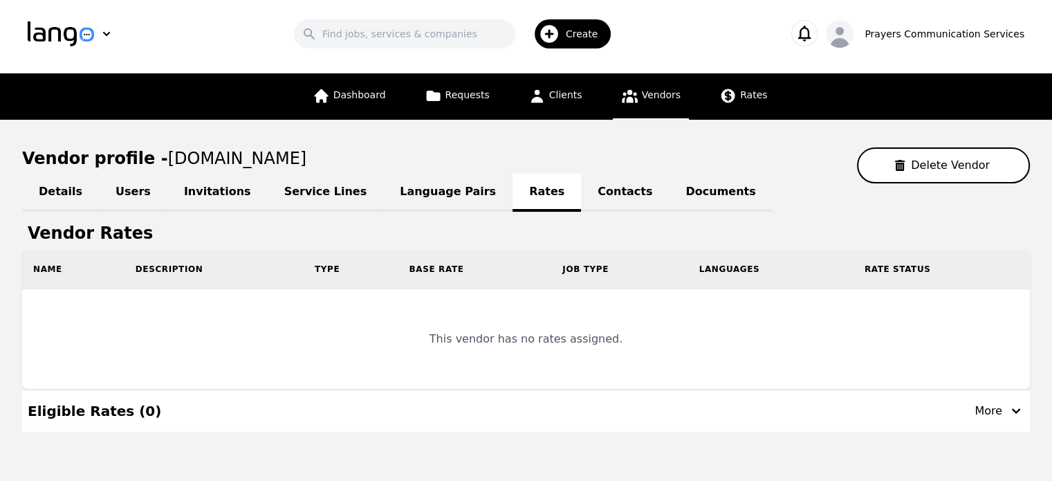
click at [581, 179] on link "Contacts" at bounding box center [625, 193] width 88 height 38
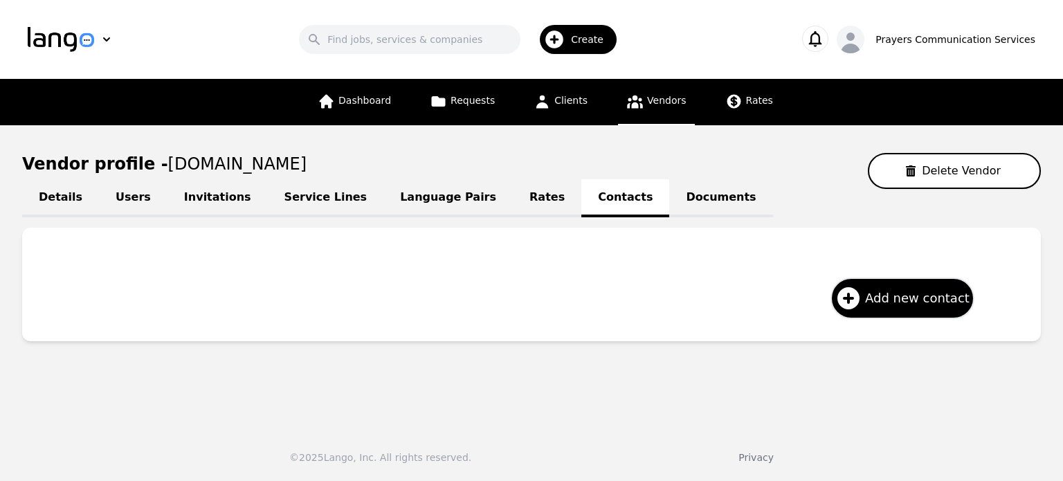
click at [669, 189] on link "Documents" at bounding box center [720, 198] width 103 height 38
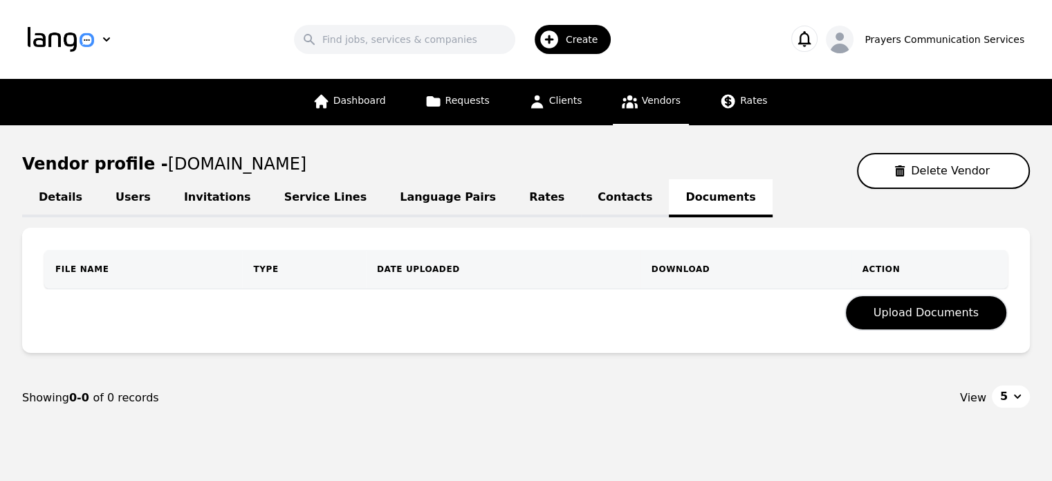
click at [417, 199] on link "Language Pairs" at bounding box center [447, 198] width 129 height 38
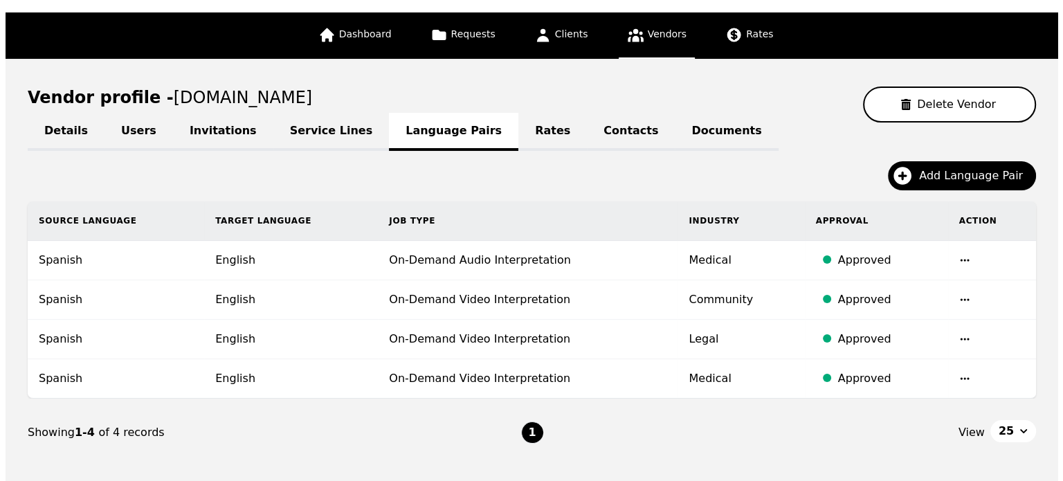
scroll to position [66, 0]
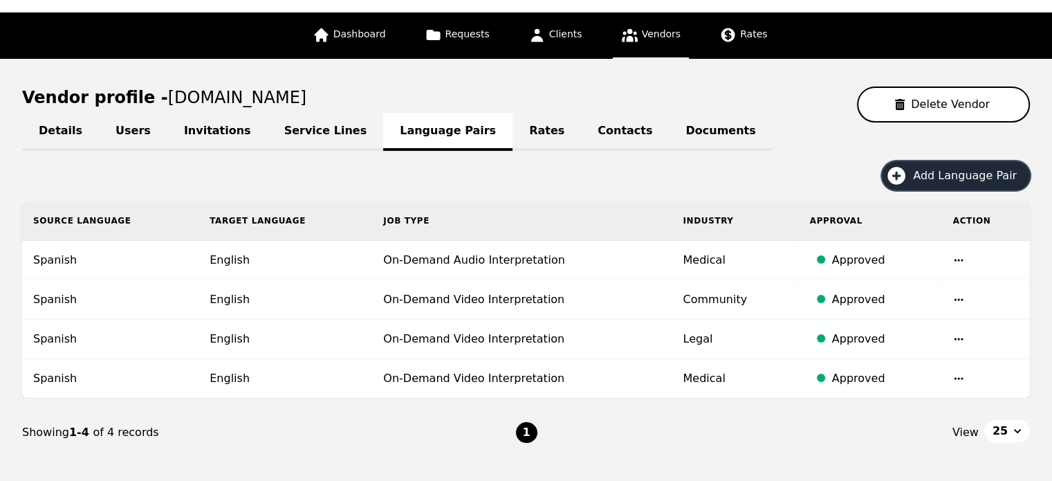
click at [970, 170] on span "Add Language Pair" at bounding box center [969, 175] width 113 height 17
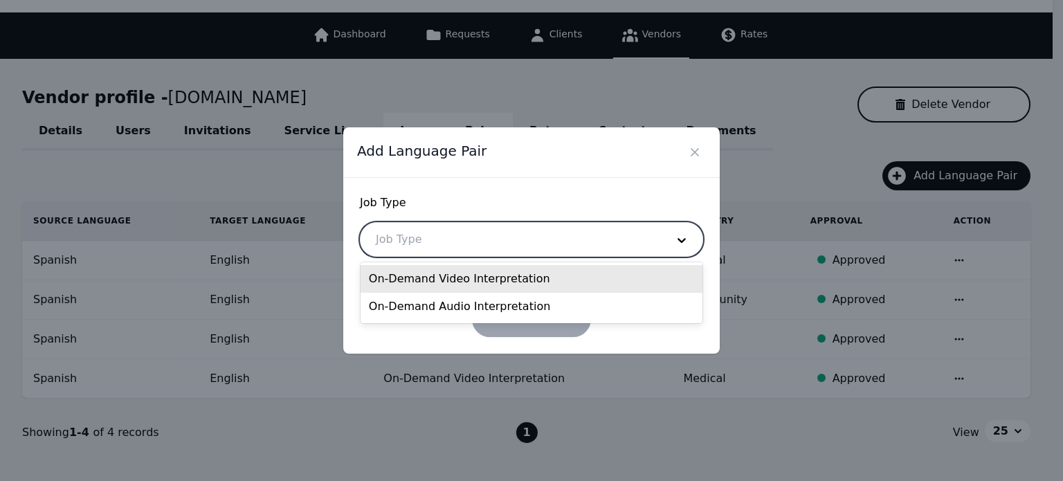
click at [572, 241] on div at bounding box center [510, 239] width 300 height 33
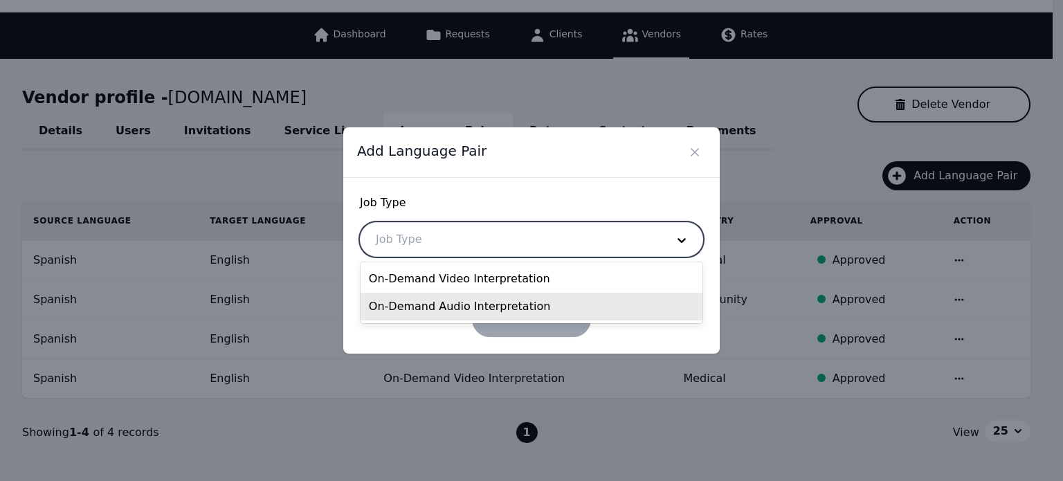
click at [523, 301] on div "On-Demand Audio Interpretation" at bounding box center [531, 307] width 342 height 28
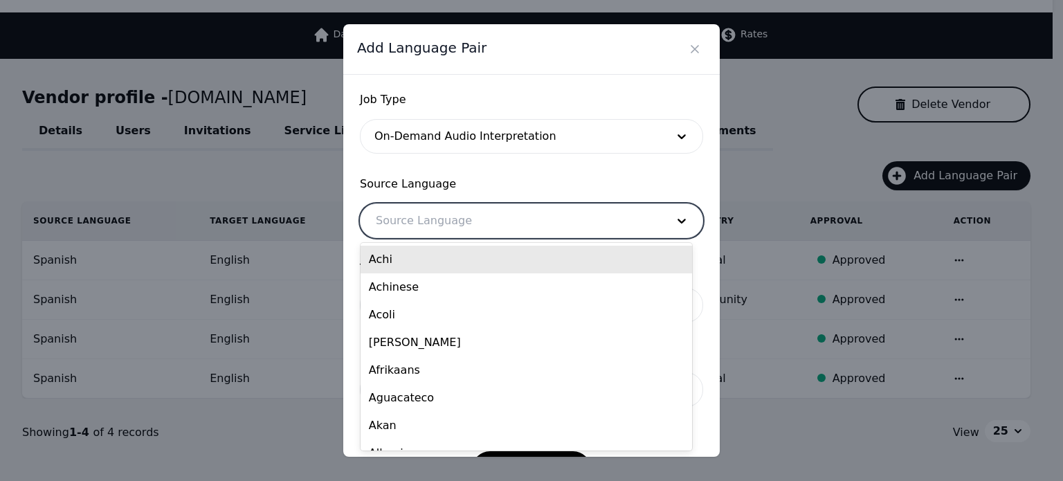
click at [461, 205] on div at bounding box center [510, 220] width 300 height 33
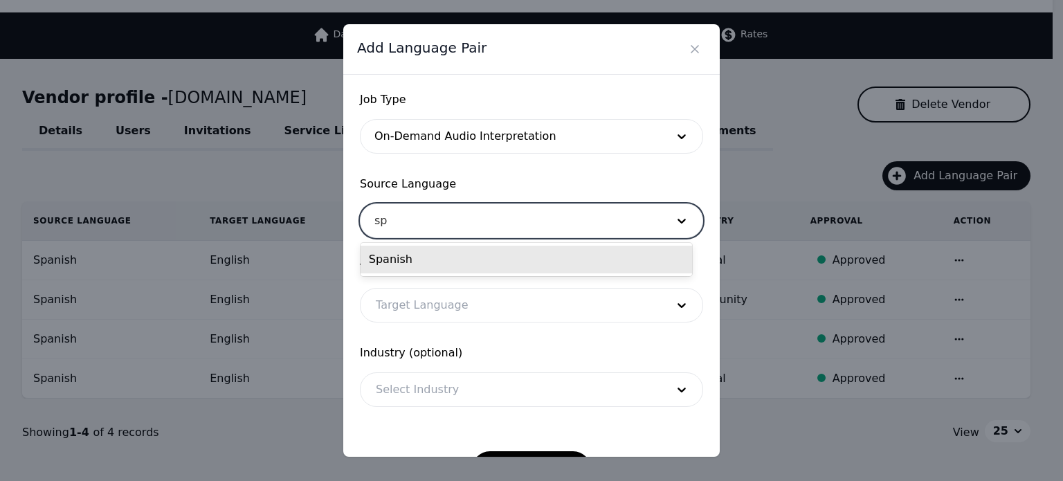
type input "spa"
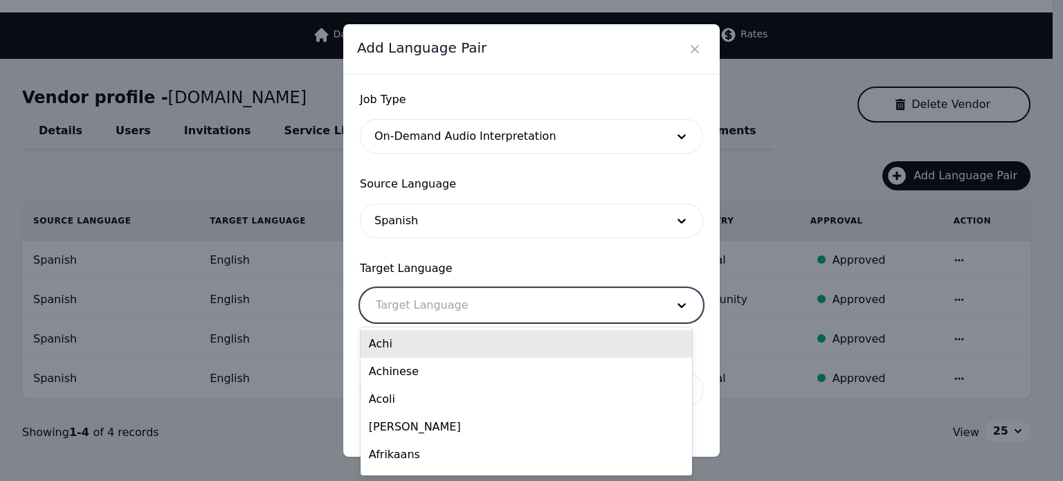
click at [438, 299] on div at bounding box center [510, 305] width 300 height 33
type input "eng"
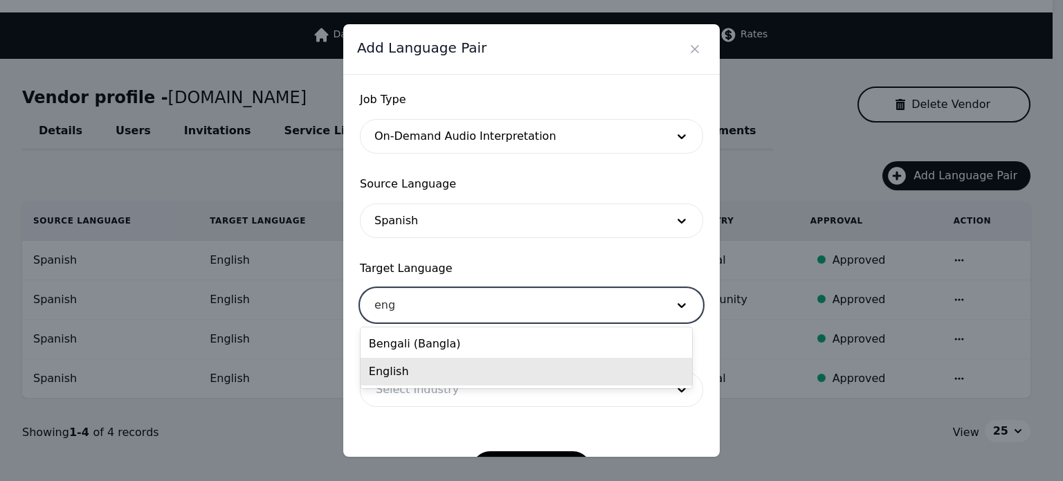
click at [413, 364] on div "English" at bounding box center [525, 372] width 331 height 28
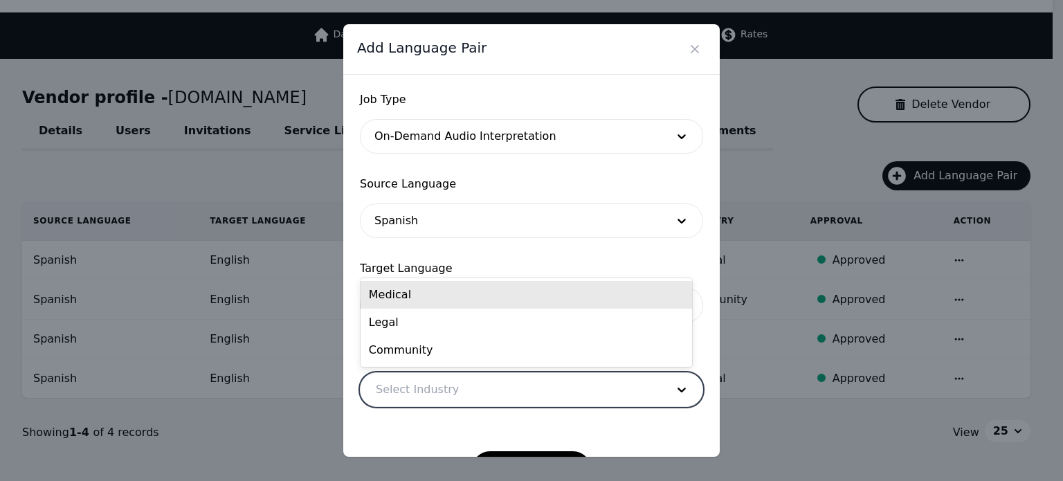
click at [413, 385] on div at bounding box center [510, 389] width 300 height 33
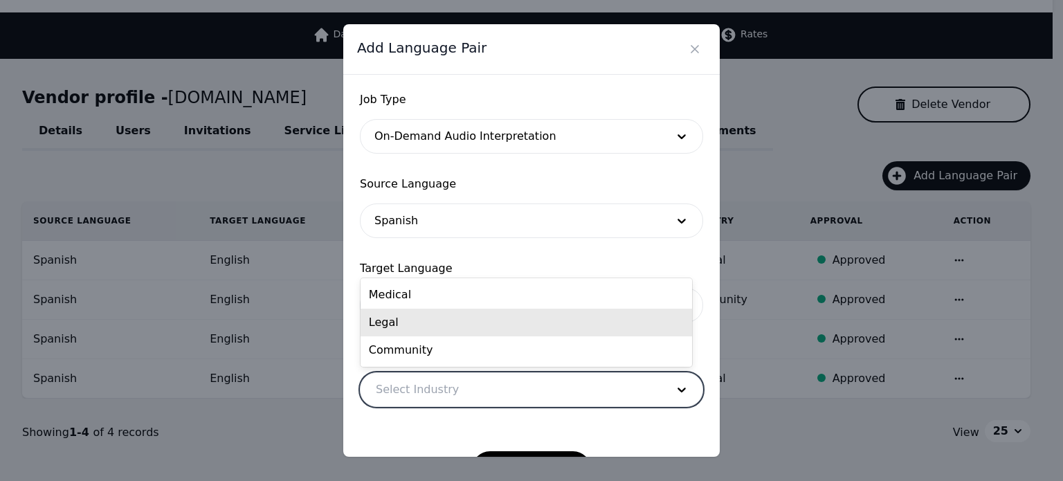
click at [419, 320] on div "Legal" at bounding box center [525, 323] width 331 height 28
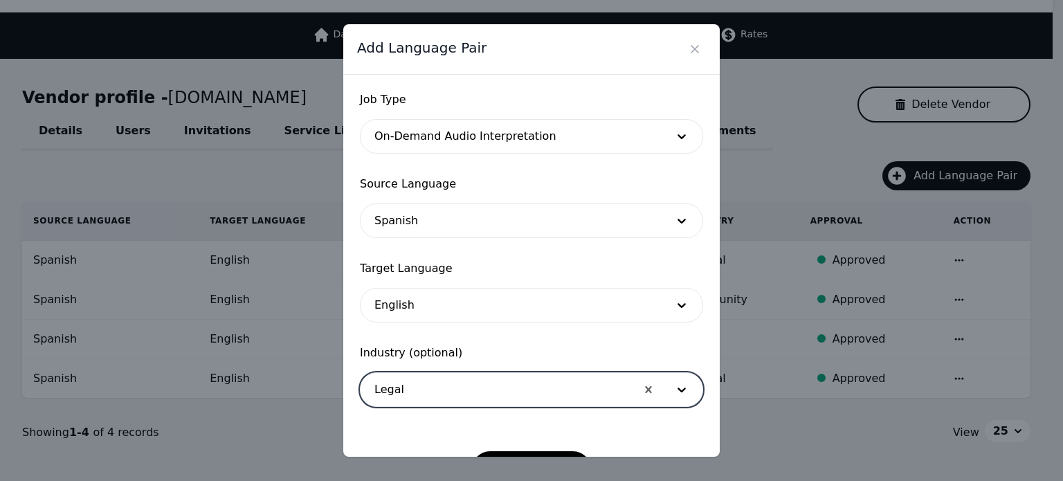
scroll to position [45, 0]
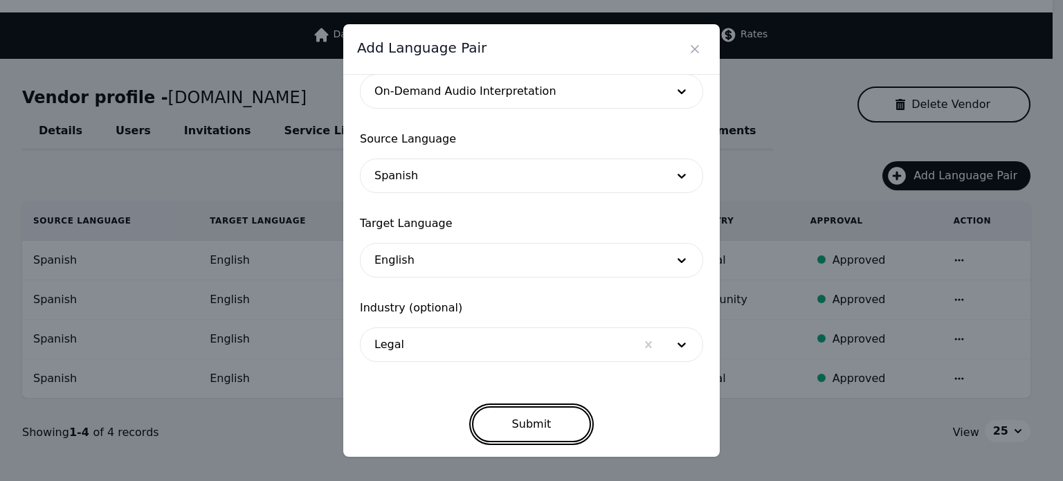
click at [512, 413] on button "Submit" at bounding box center [532, 424] width 120 height 36
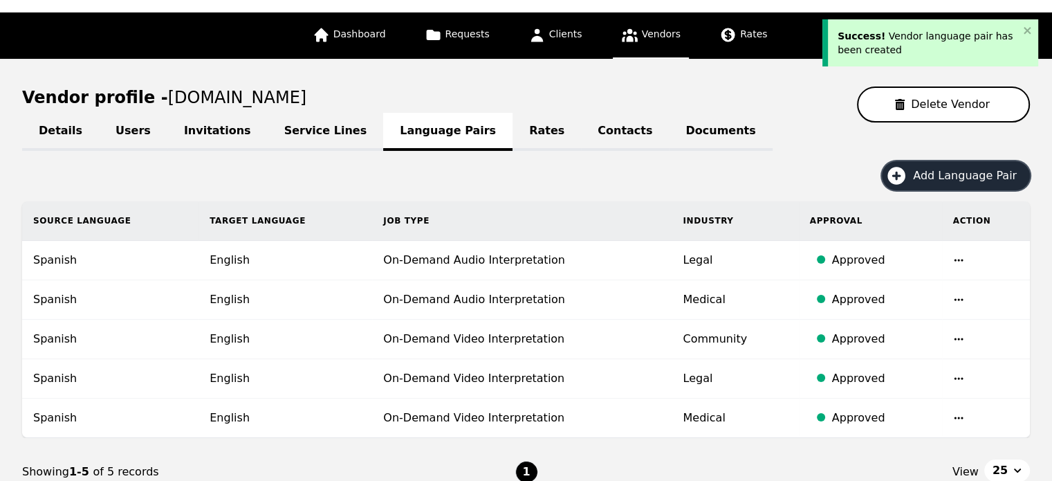
click at [930, 172] on span "Add Language Pair" at bounding box center [969, 175] width 113 height 17
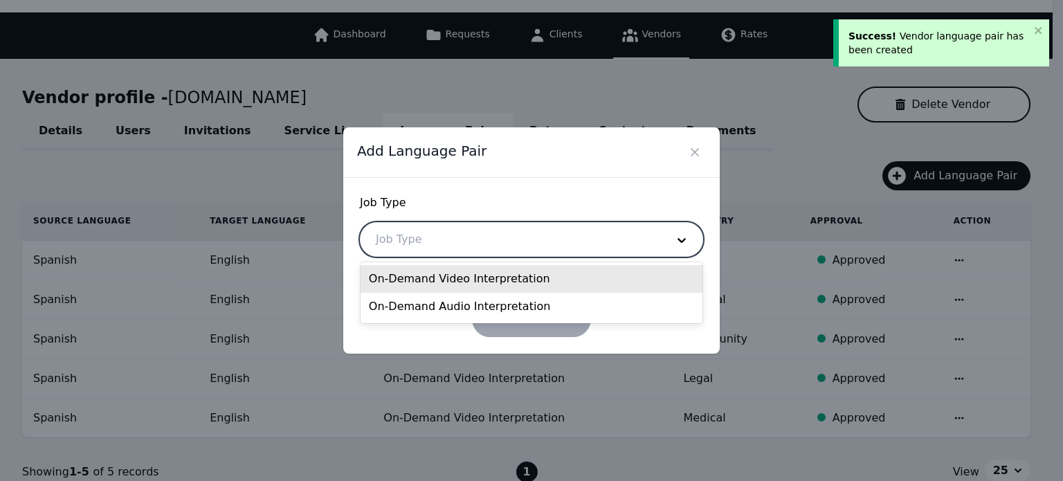
click at [548, 250] on div at bounding box center [510, 239] width 300 height 33
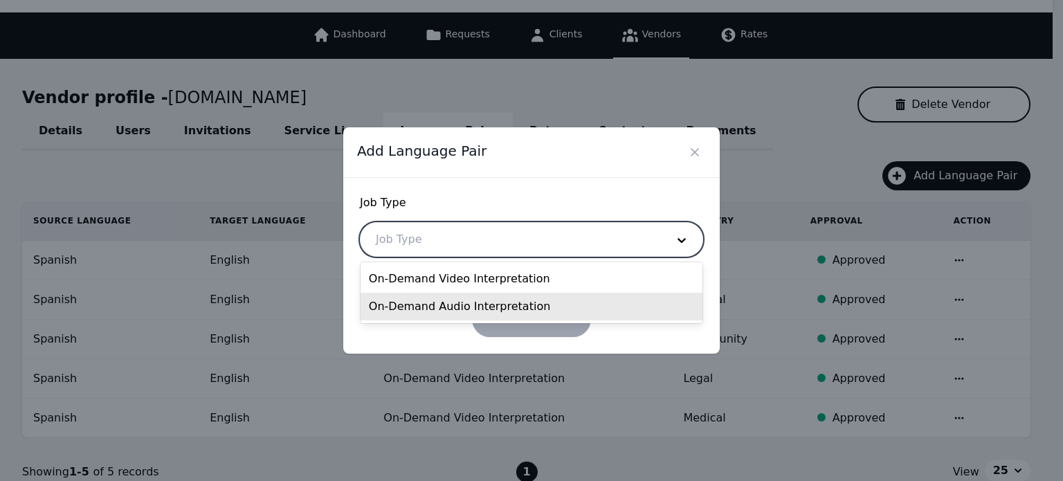
click at [495, 298] on div "On-Demand Audio Interpretation" at bounding box center [531, 307] width 342 height 28
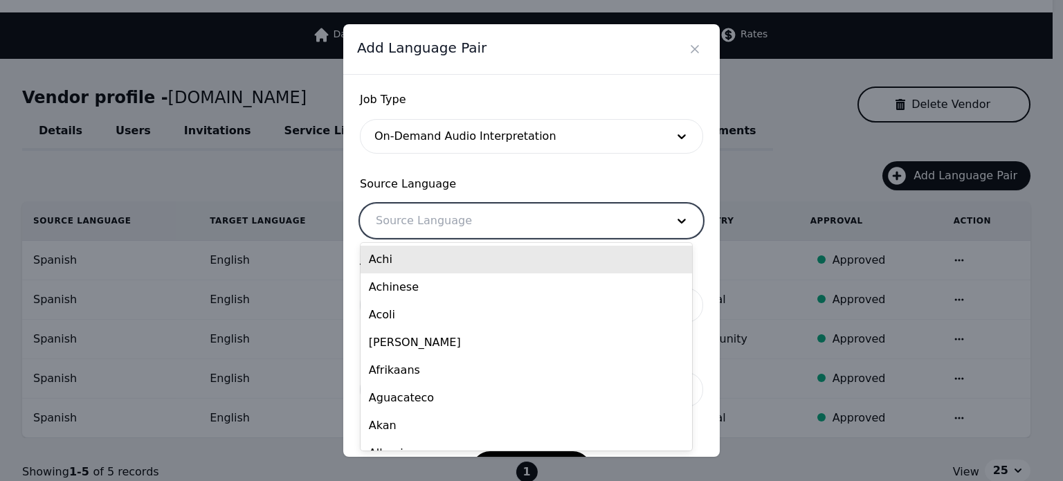
click at [471, 220] on div at bounding box center [510, 220] width 300 height 33
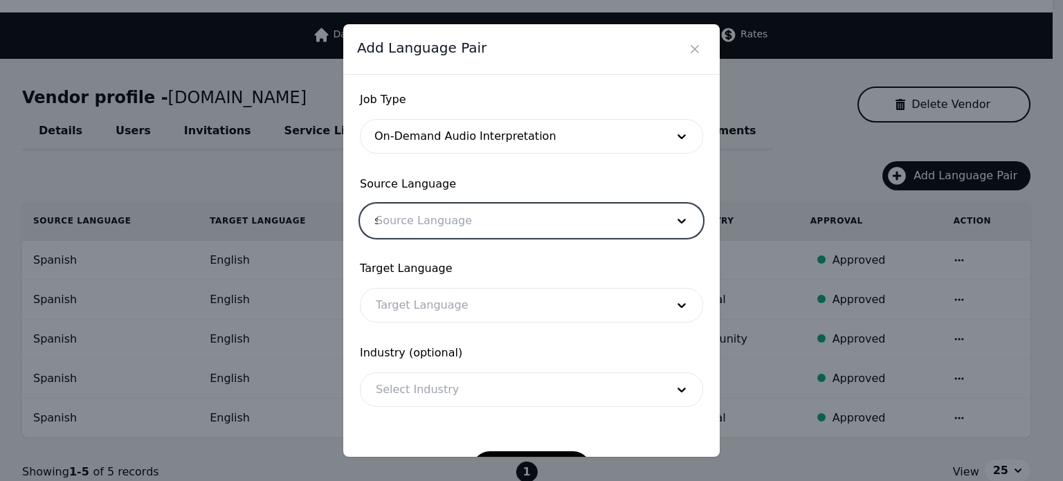
click at [471, 220] on div "s" at bounding box center [510, 220] width 300 height 33
type input "spani"
click at [446, 307] on div at bounding box center [510, 305] width 300 height 33
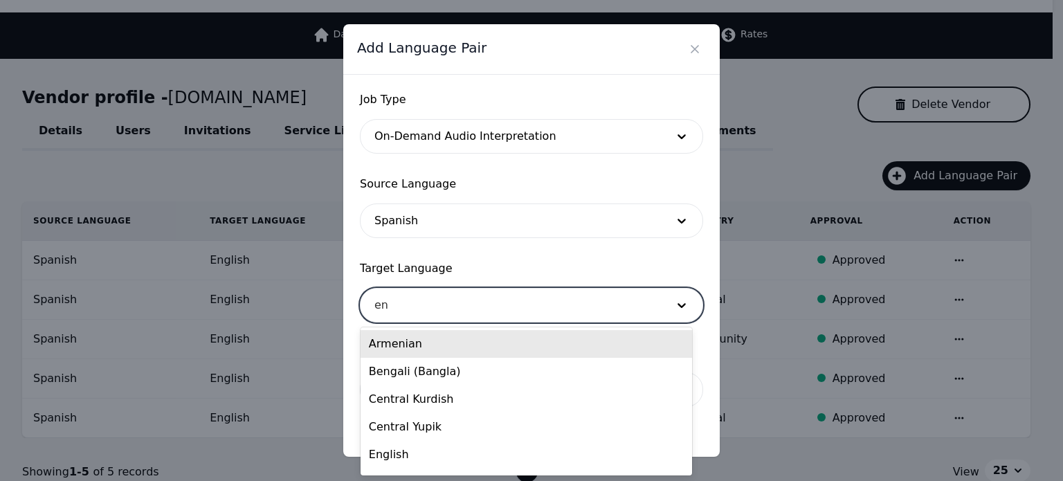
type input "eng"
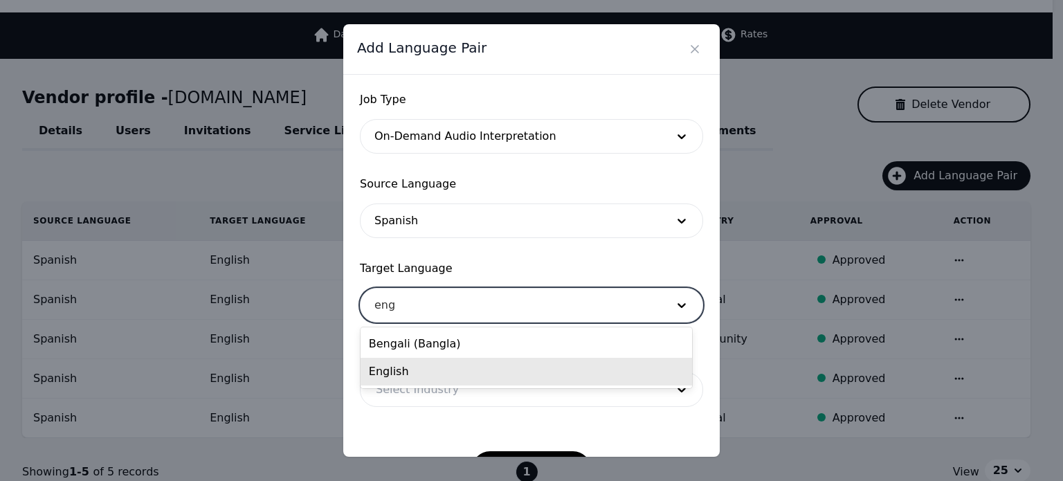
click at [425, 370] on div "English" at bounding box center [525, 372] width 331 height 28
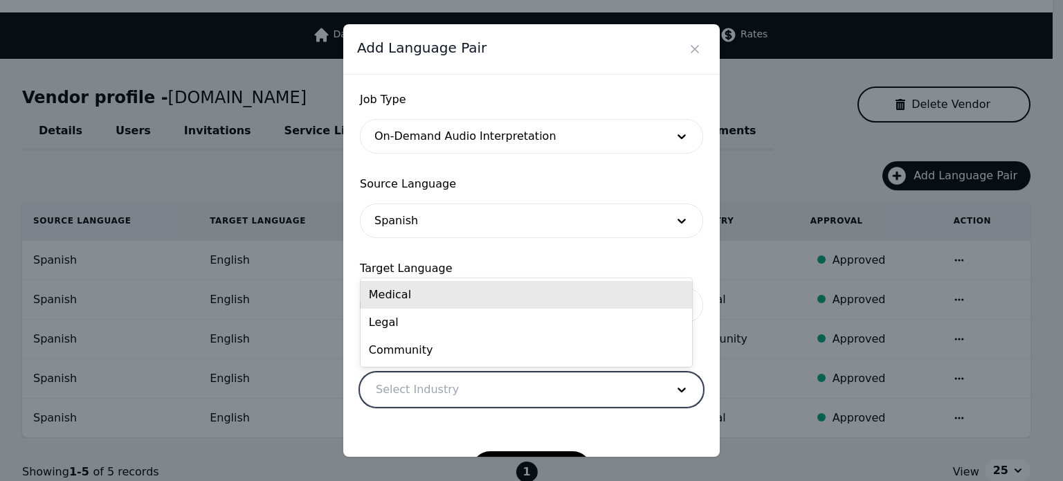
click at [426, 385] on div at bounding box center [510, 389] width 300 height 33
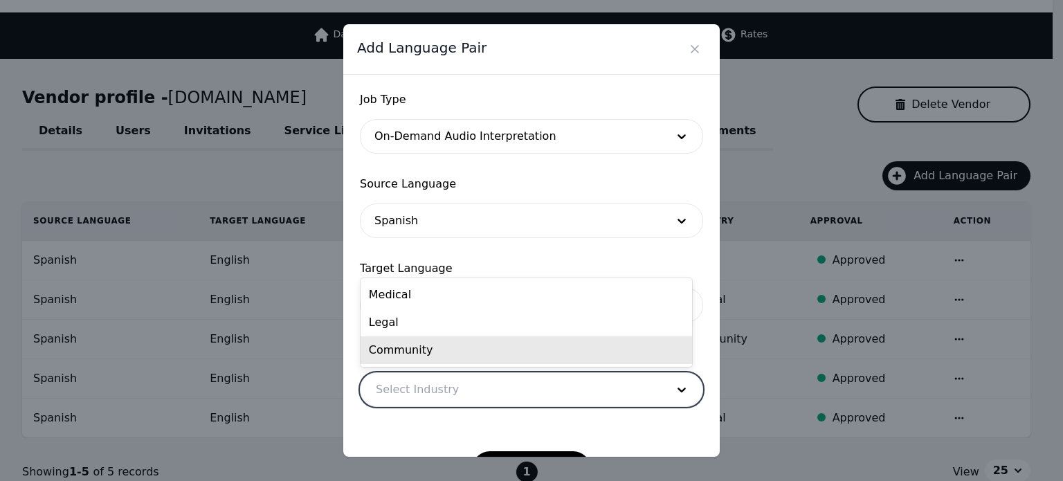
click at [432, 358] on div "Community" at bounding box center [525, 350] width 331 height 28
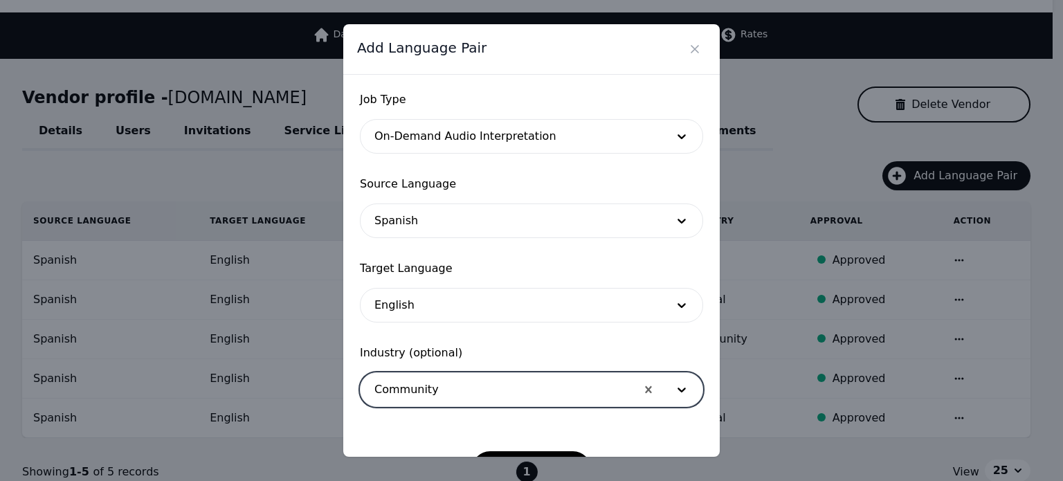
scroll to position [45, 0]
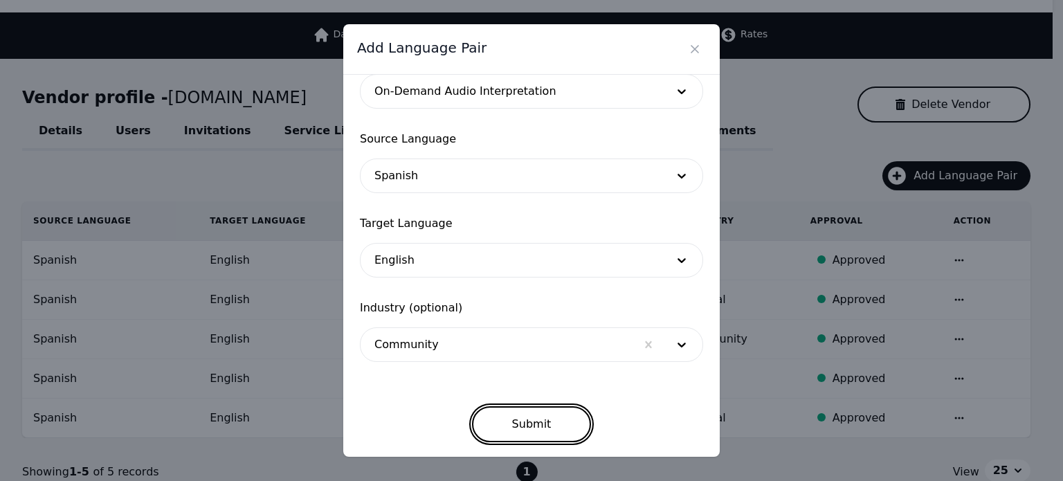
click at [527, 424] on button "Submit" at bounding box center [532, 424] width 120 height 36
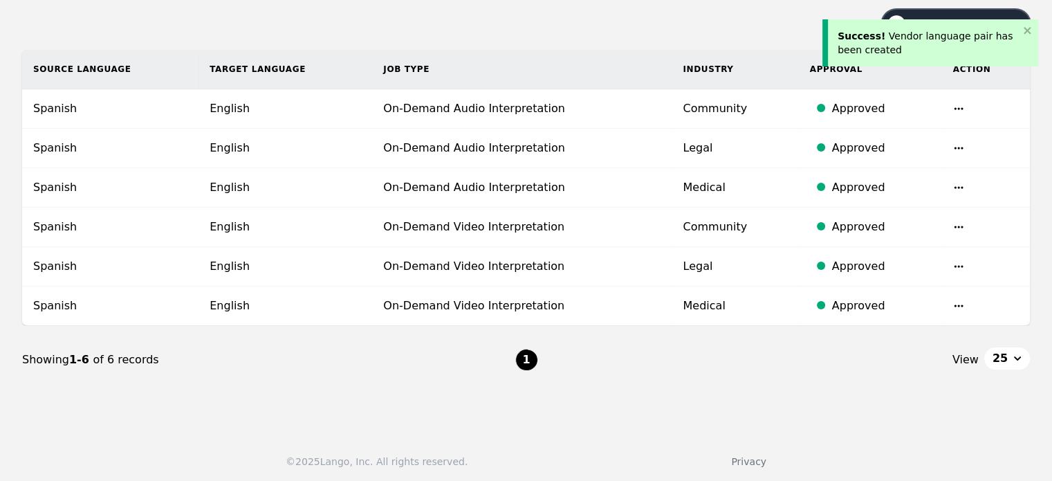
scroll to position [0, 0]
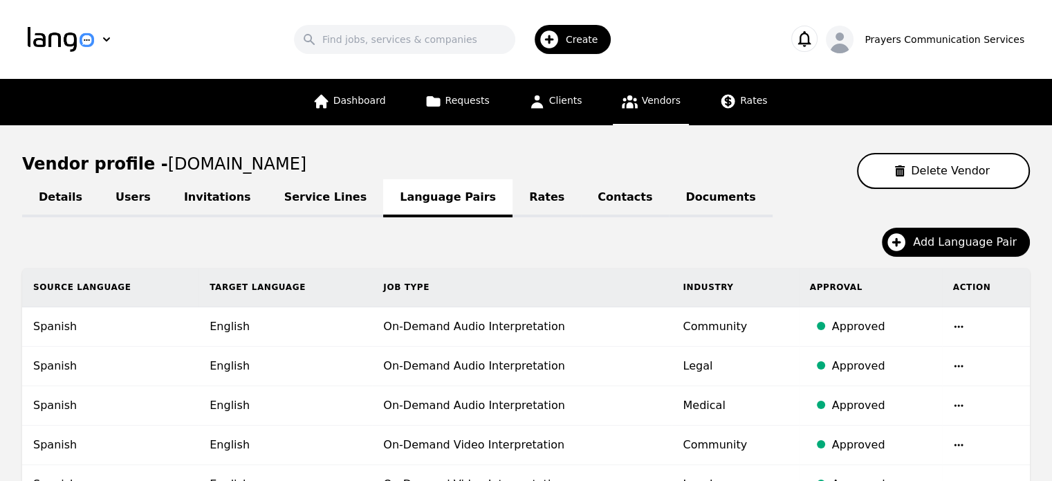
click at [207, 193] on link "Invitations" at bounding box center [217, 198] width 100 height 38
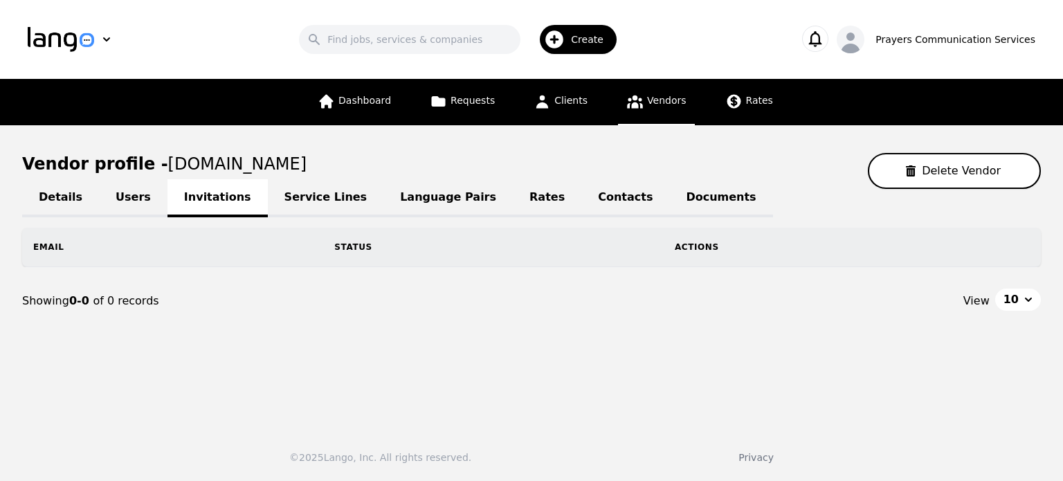
click at [109, 193] on link "Users" at bounding box center [133, 198] width 68 height 38
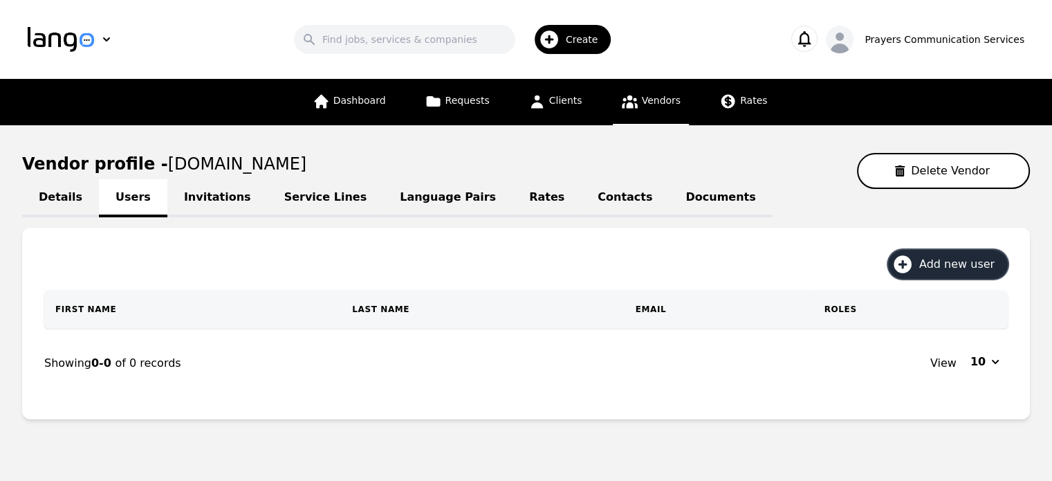
click at [914, 257] on icon "button" at bounding box center [903, 264] width 22 height 22
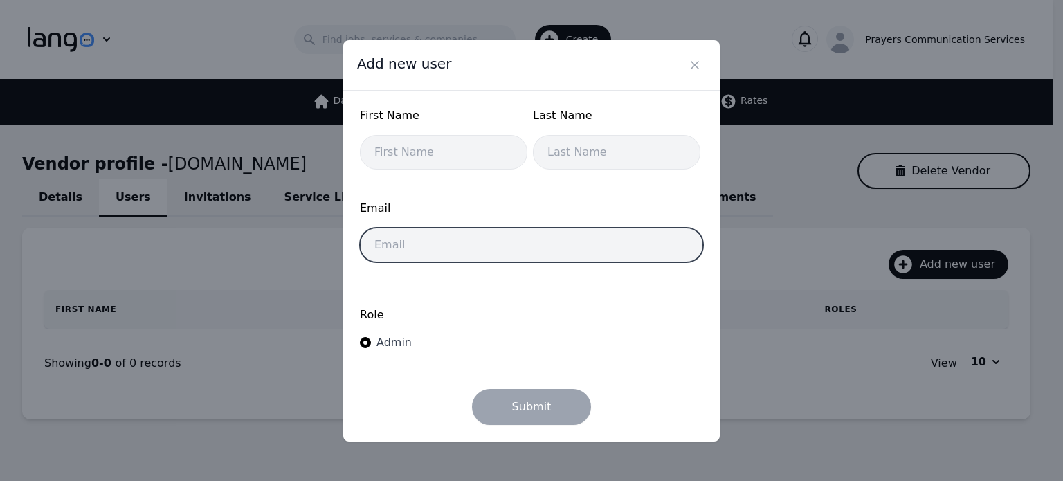
click at [435, 248] on input "email" at bounding box center [531, 245] width 343 height 35
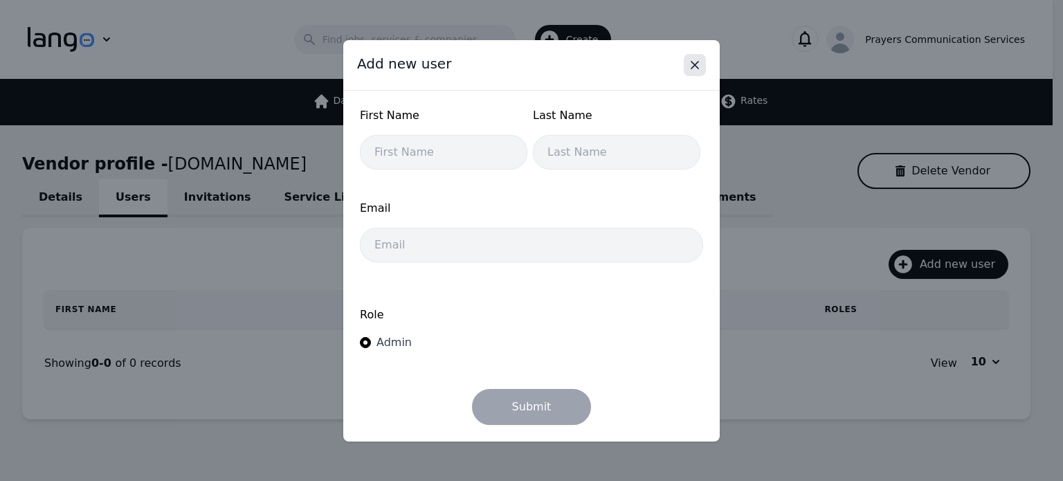
click at [700, 62] on icon "Close" at bounding box center [695, 65] width 14 height 14
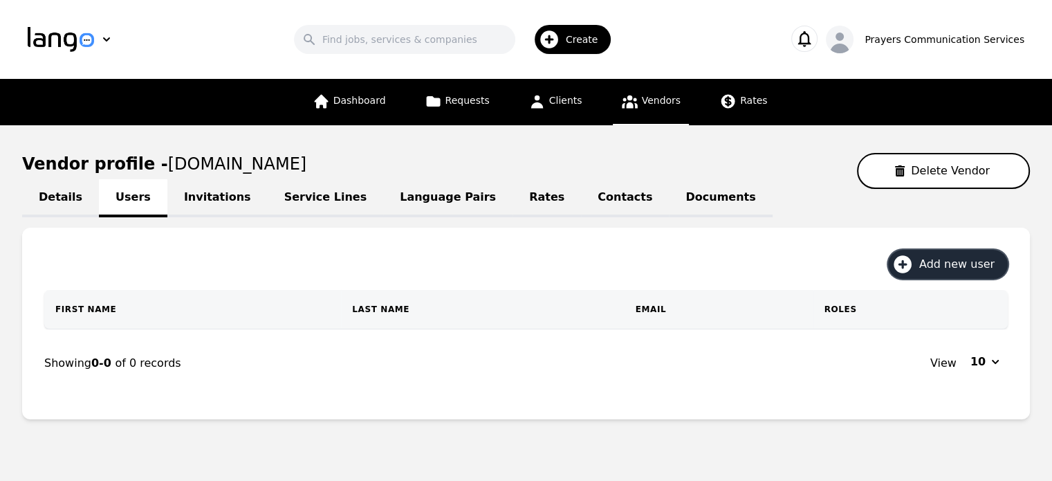
click at [912, 259] on icon "button" at bounding box center [903, 264] width 18 height 18
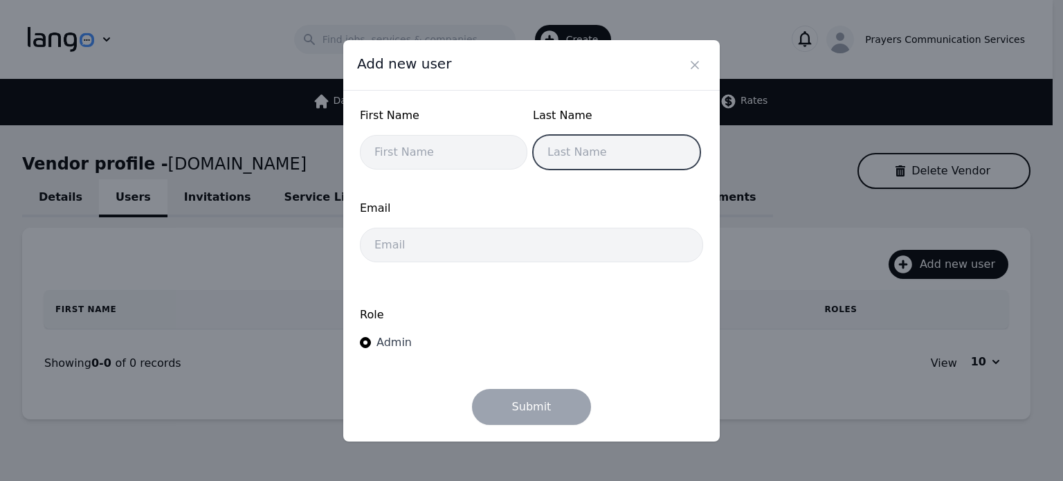
click at [607, 146] on input "text" at bounding box center [616, 152] width 167 height 35
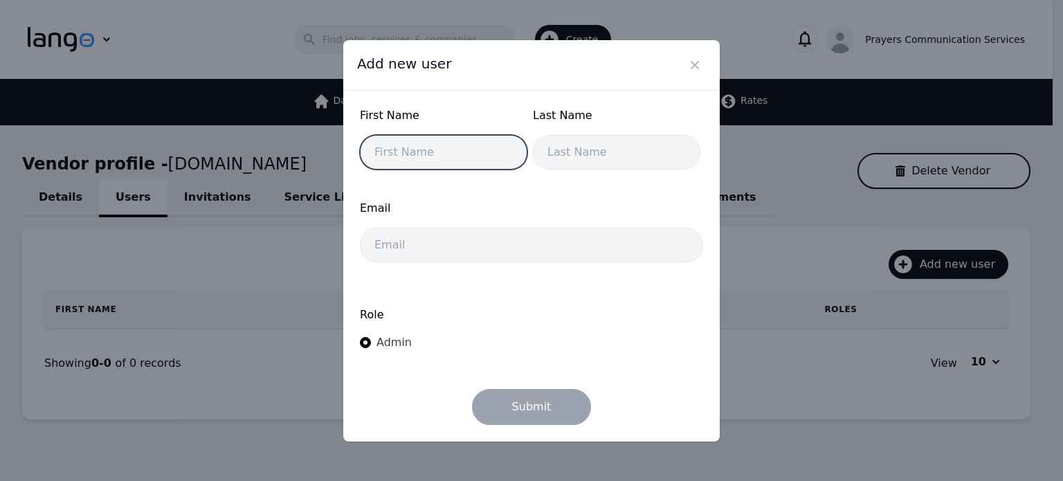
click at [465, 139] on input "text" at bounding box center [443, 152] width 167 height 35
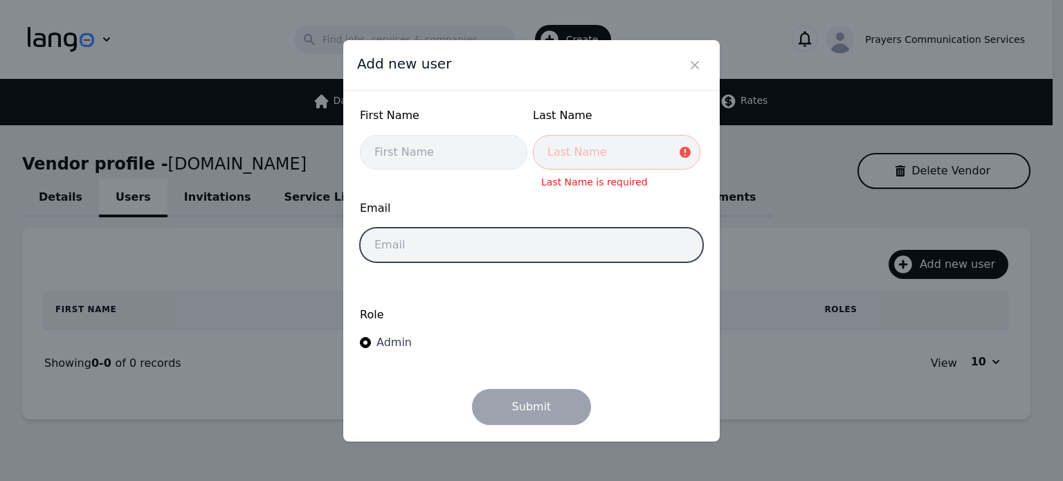
click at [387, 245] on input "email" at bounding box center [531, 245] width 343 height 35
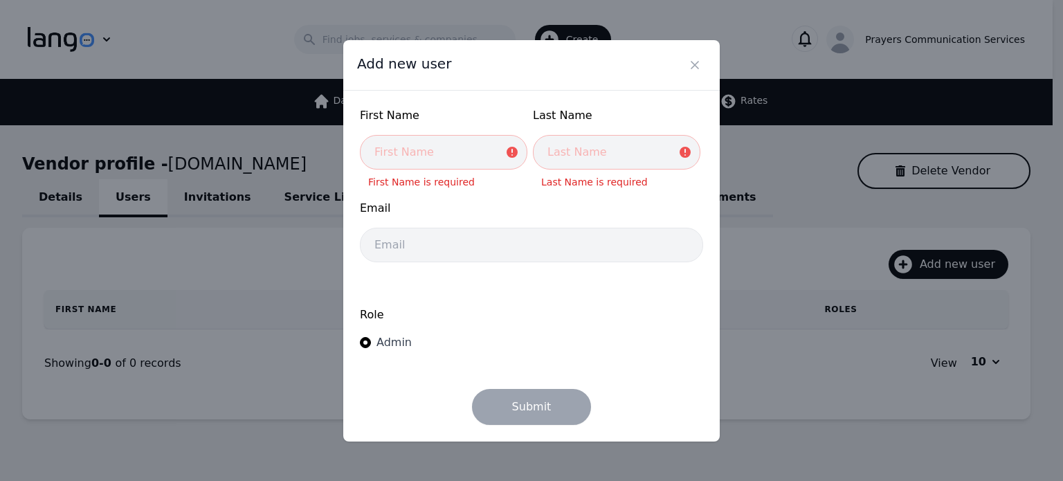
click at [390, 342] on span "Admin" at bounding box center [393, 342] width 35 height 13
click at [371, 342] on input "Admin" at bounding box center [365, 342] width 11 height 11
click at [390, 342] on span "Admin" at bounding box center [393, 342] width 35 height 13
click at [371, 342] on input "Admin" at bounding box center [365, 342] width 11 height 11
click at [700, 63] on icon "Close" at bounding box center [695, 65] width 14 height 14
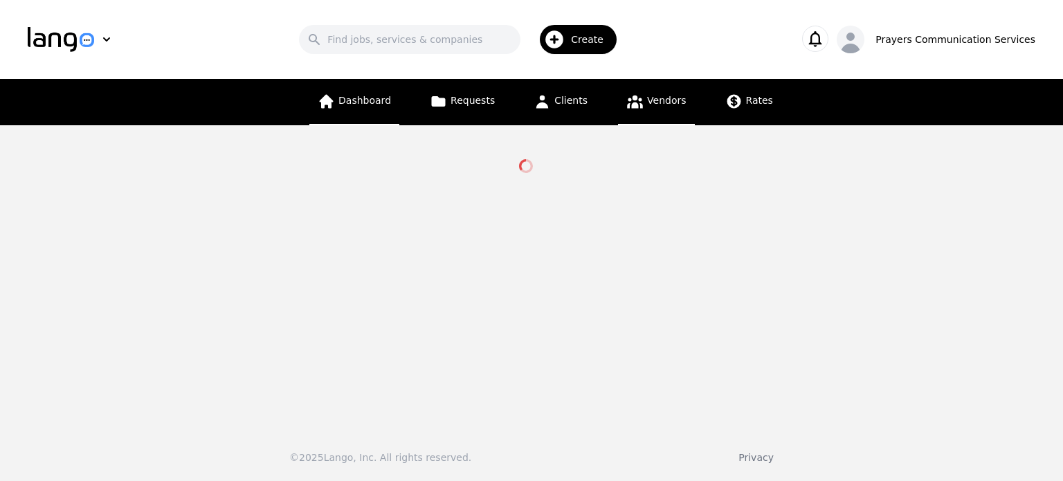
click at [381, 99] on span "Dashboard" at bounding box center [364, 100] width 53 height 11
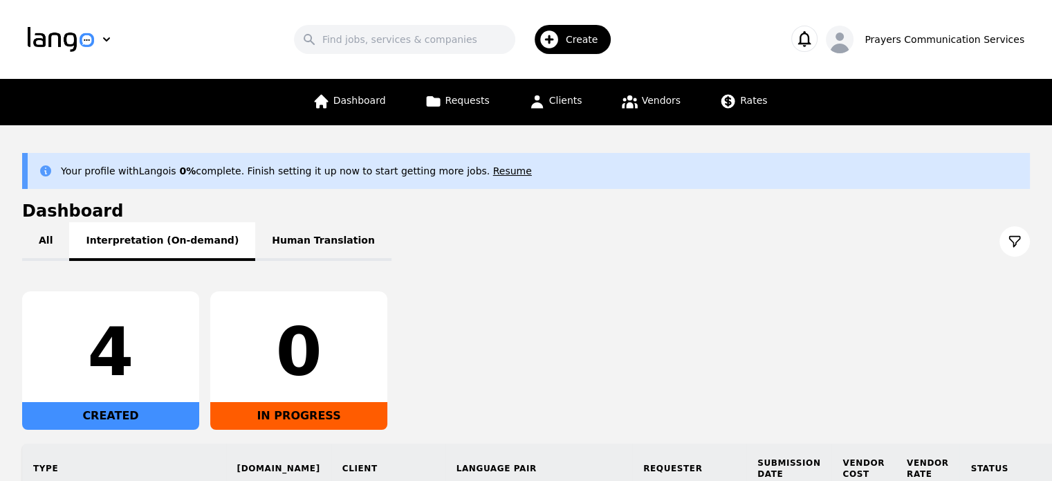
click at [161, 244] on button "Interpretation (On-demand)" at bounding box center [162, 241] width 186 height 39
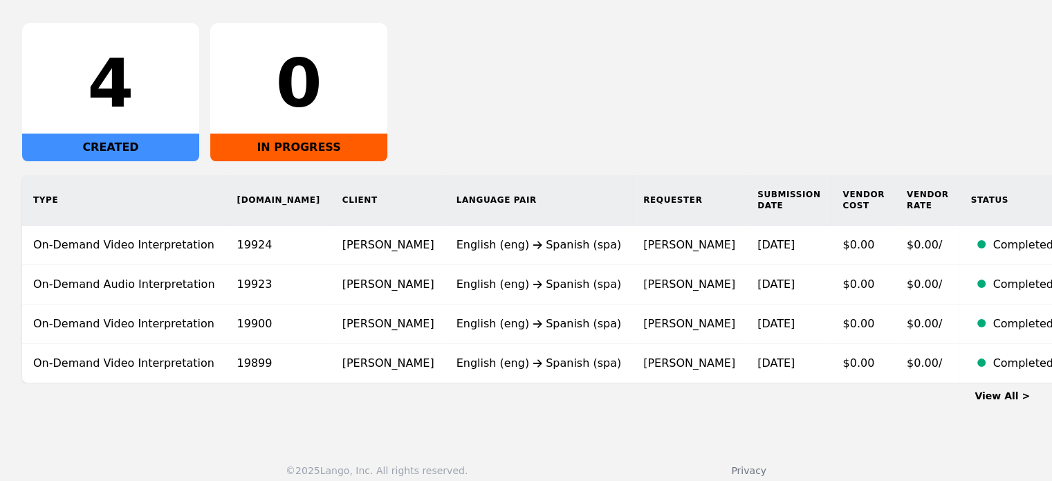
scroll to position [268, 0]
click at [504, 159] on div "4 CREATED 0 IN PROGRESS" at bounding box center [526, 92] width 1008 height 138
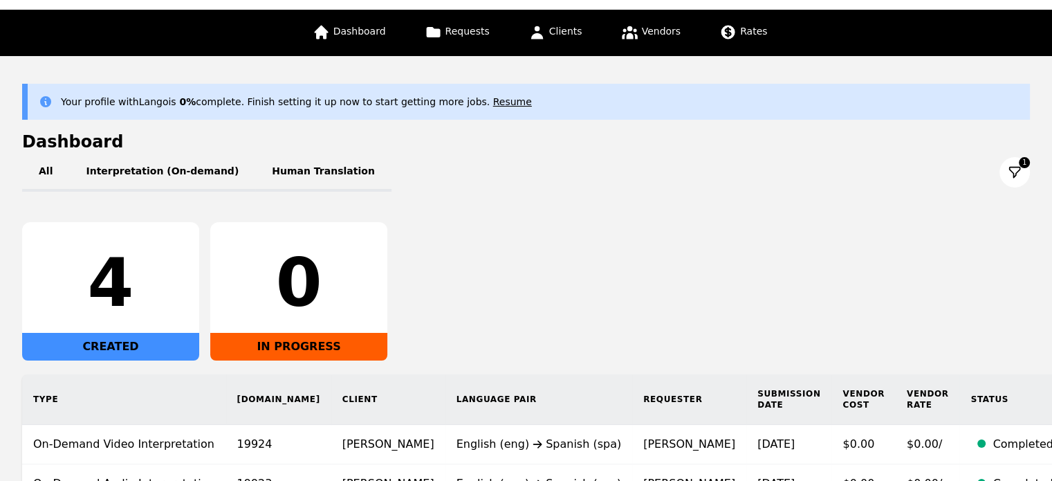
scroll to position [68, 0]
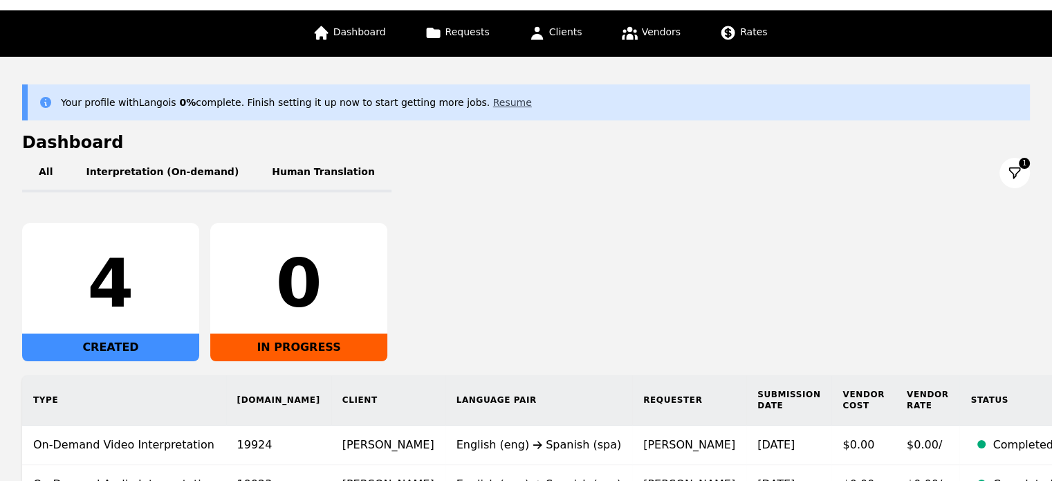
click at [493, 102] on button "Resume" at bounding box center [512, 102] width 39 height 14
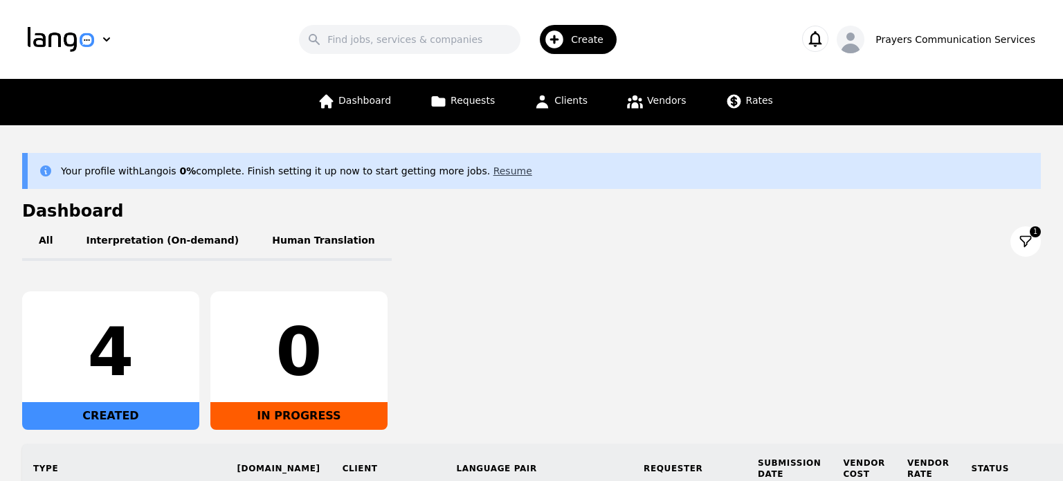
select select "US"
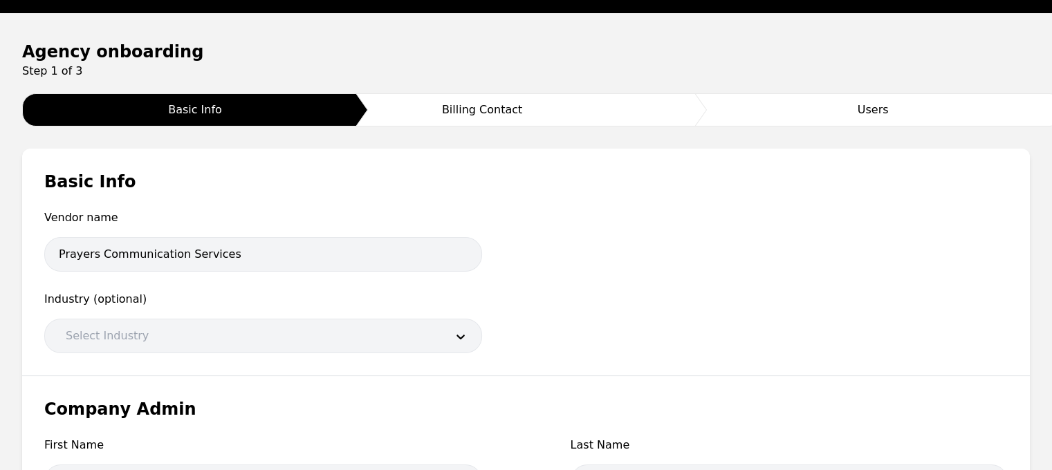
scroll to position [111, 0]
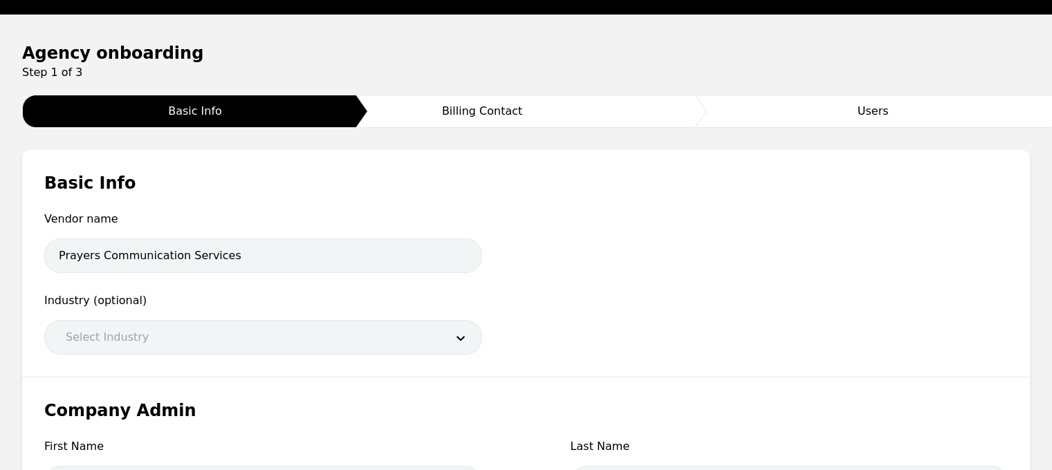
click at [494, 95] on icon "Billing Contact" at bounding box center [482, 111] width 450 height 33
click at [493, 110] on text "Billing Contact" at bounding box center [482, 110] width 80 height 13
click at [855, 104] on icon at bounding box center [778, 111] width 571 height 33
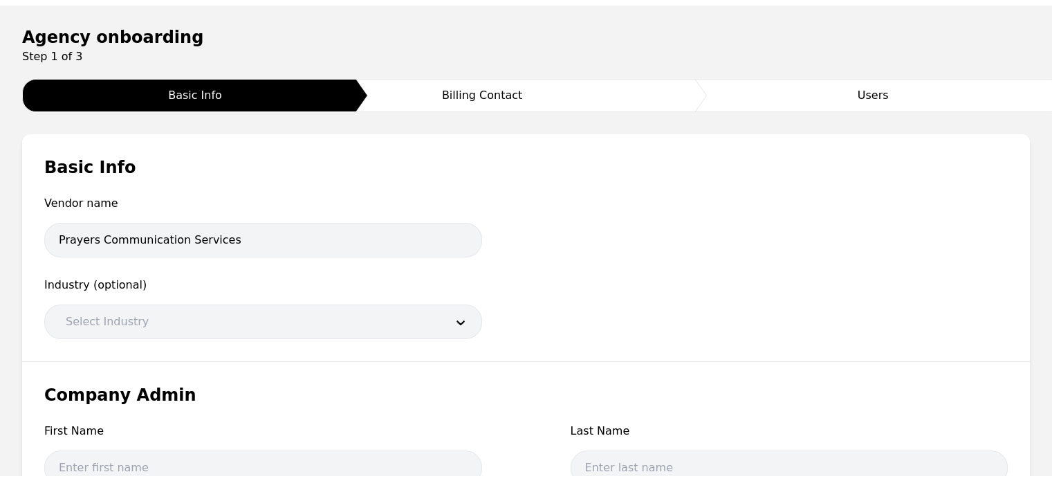
scroll to position [0, 0]
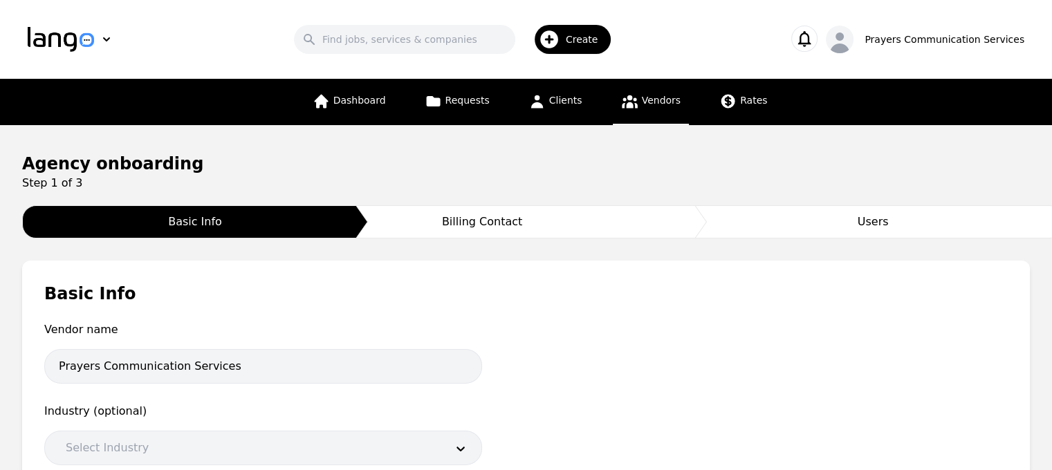
click at [621, 102] on icon at bounding box center [629, 101] width 17 height 17
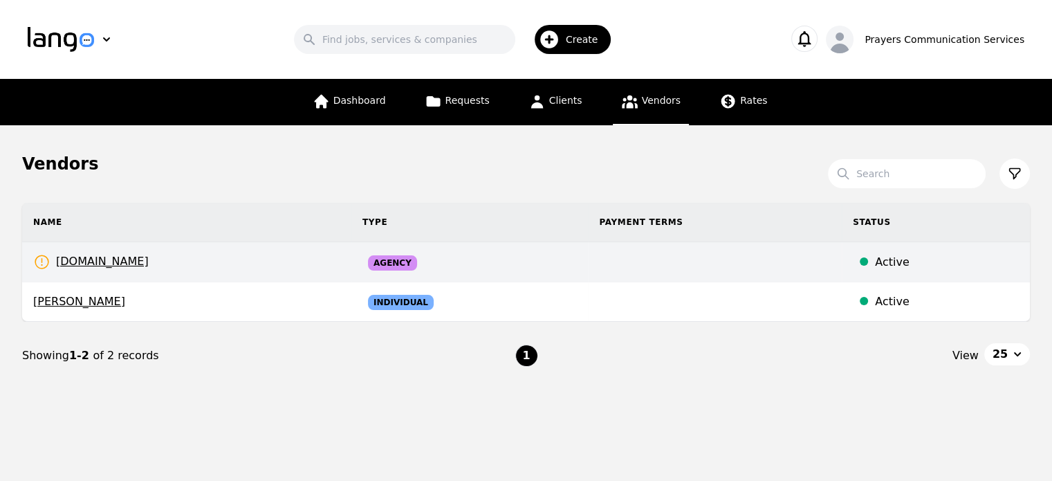
click at [154, 268] on td "[DOMAIN_NAME] Rates Need to be set" at bounding box center [186, 262] width 329 height 40
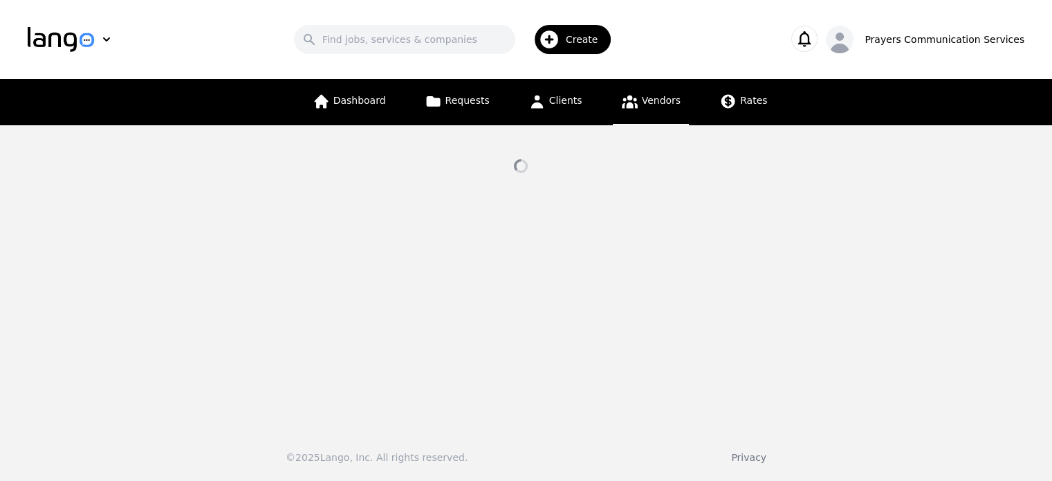
select select "active"
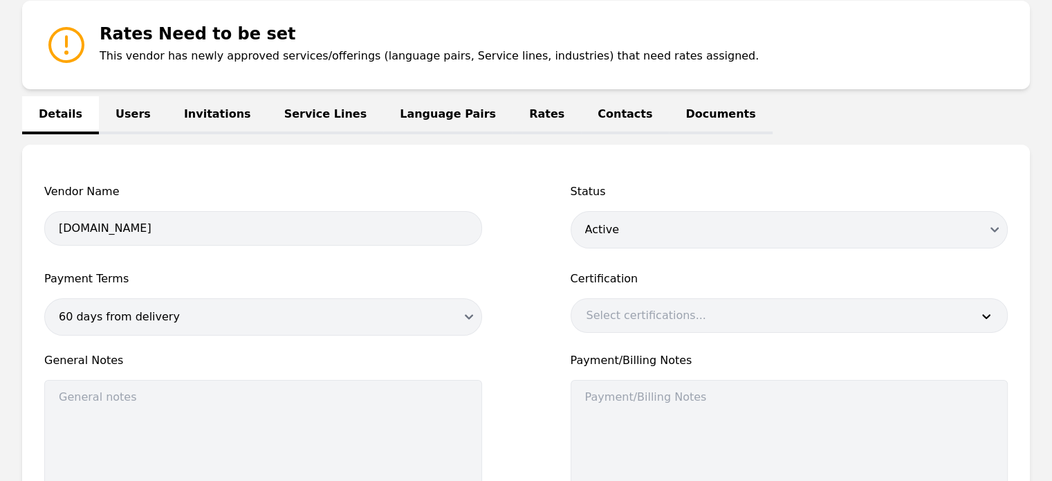
scroll to position [134, 0]
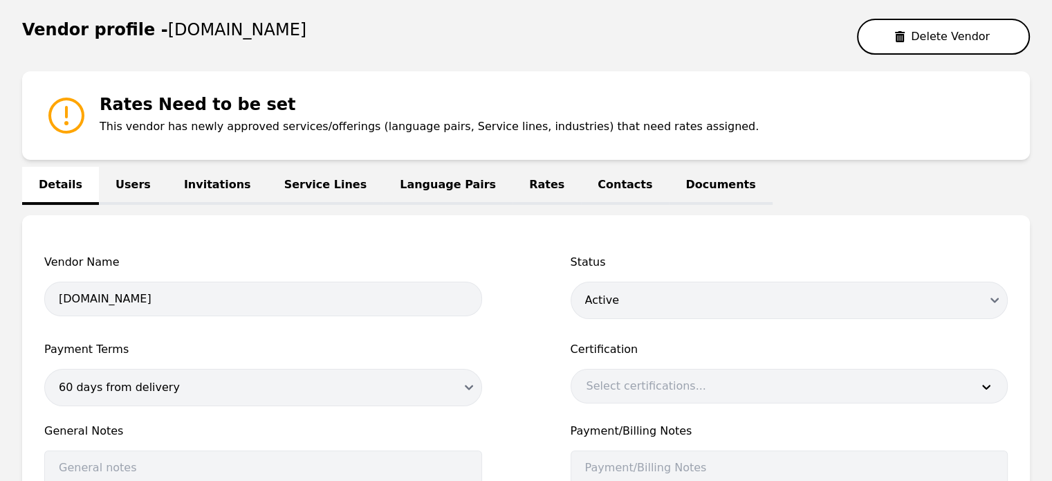
click at [513, 195] on link "Rates" at bounding box center [547, 186] width 68 height 38
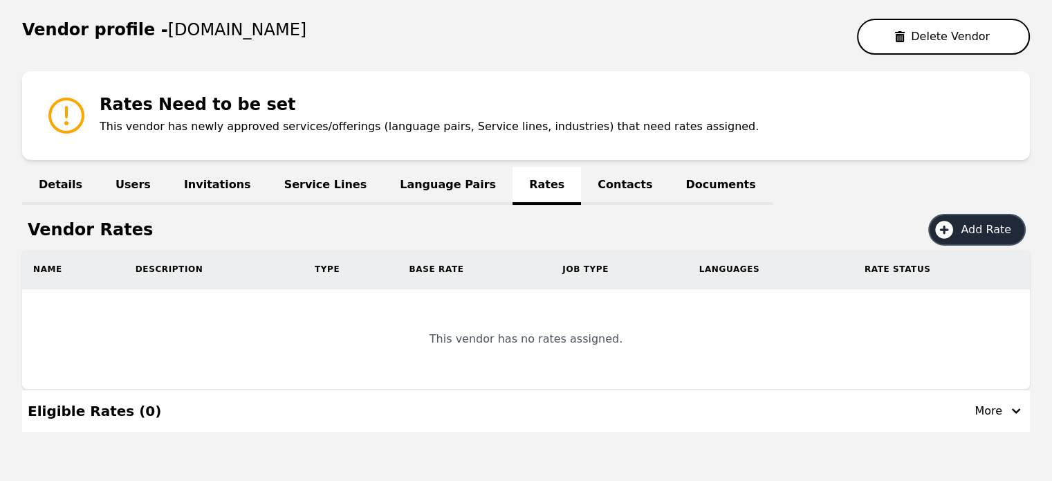
click at [952, 221] on icon at bounding box center [944, 230] width 18 height 18
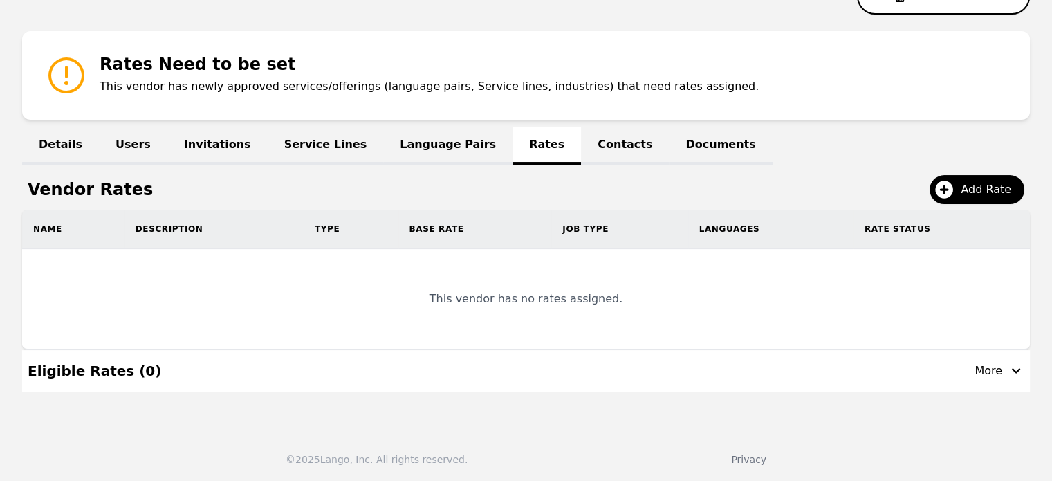
click at [581, 136] on link "Contacts" at bounding box center [625, 146] width 88 height 38
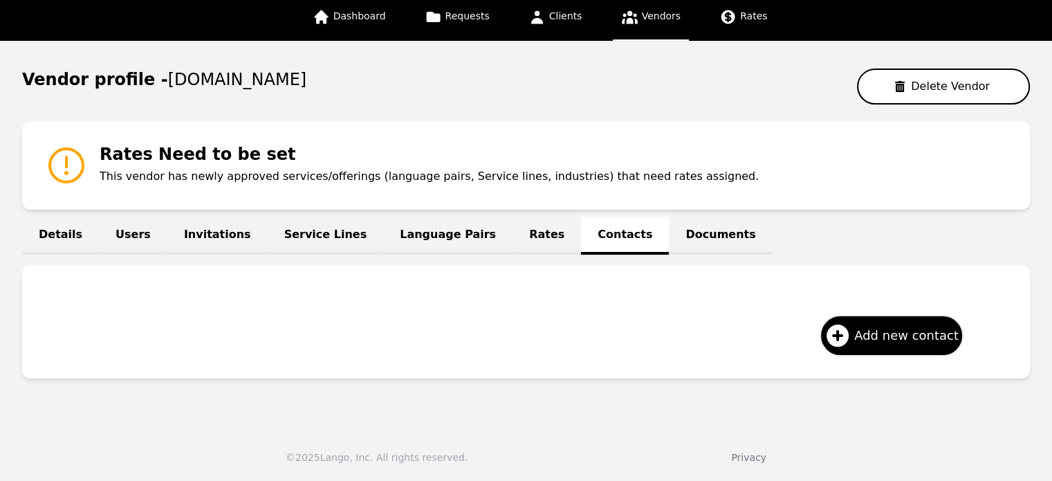
scroll to position [82, 0]
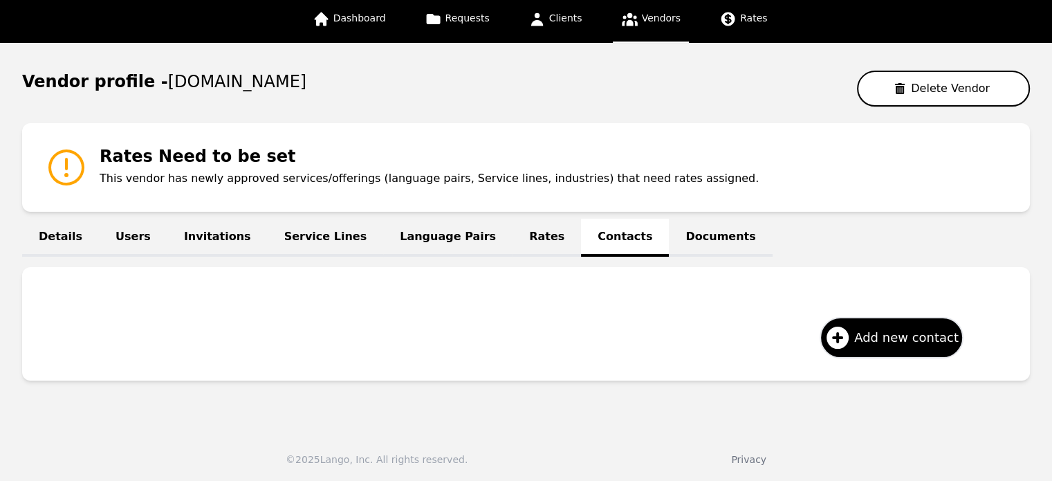
click at [669, 250] on link "Documents" at bounding box center [720, 238] width 103 height 38
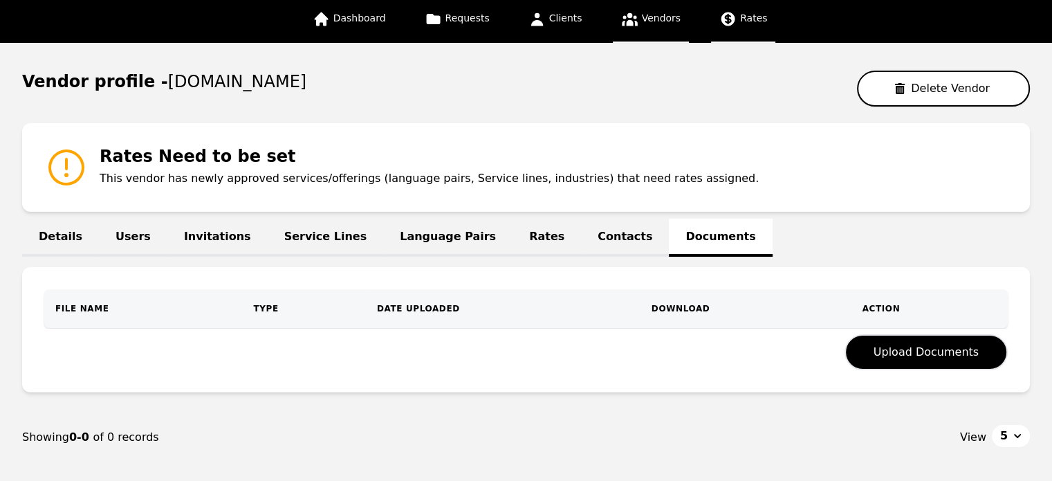
click at [740, 21] on span "Rates" at bounding box center [753, 17] width 27 height 11
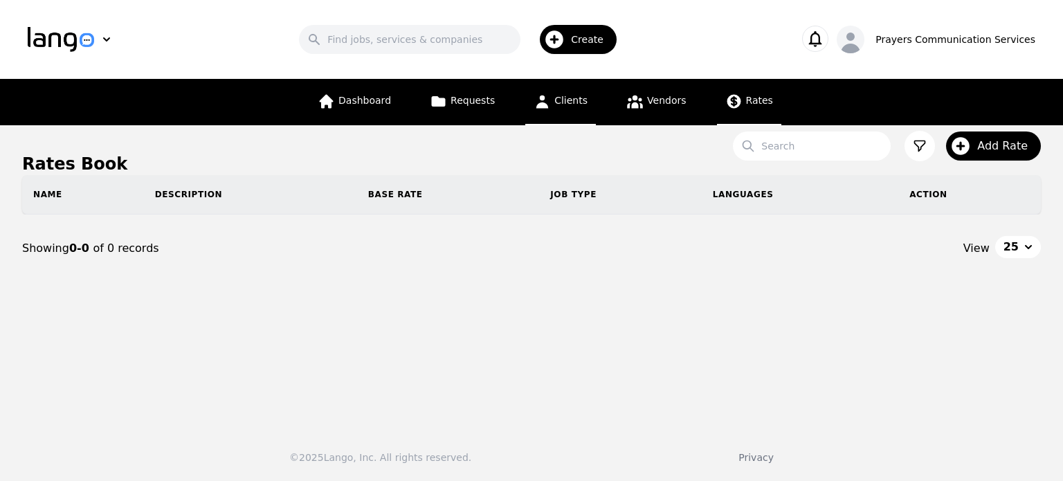
click at [576, 121] on link "Clients" at bounding box center [560, 102] width 71 height 46
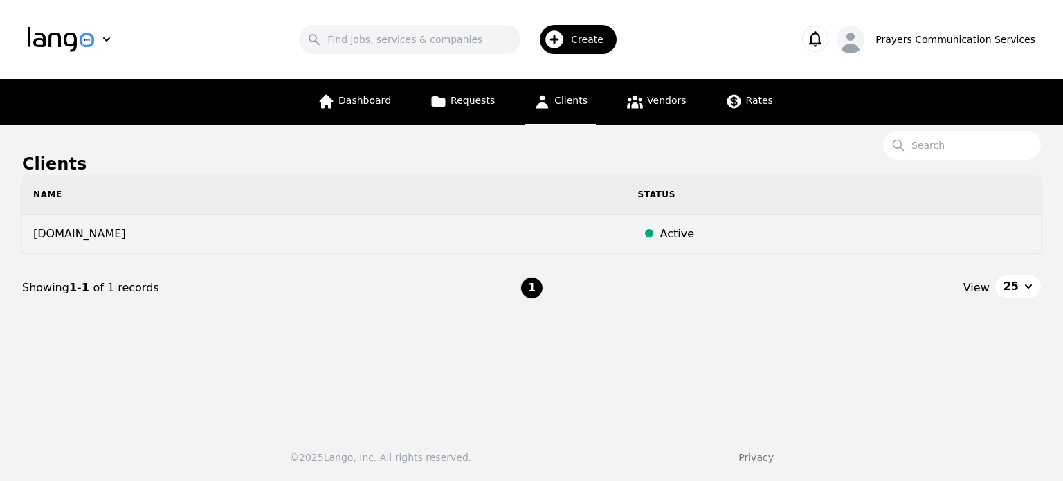
click at [673, 236] on div "Active" at bounding box center [844, 234] width 369 height 17
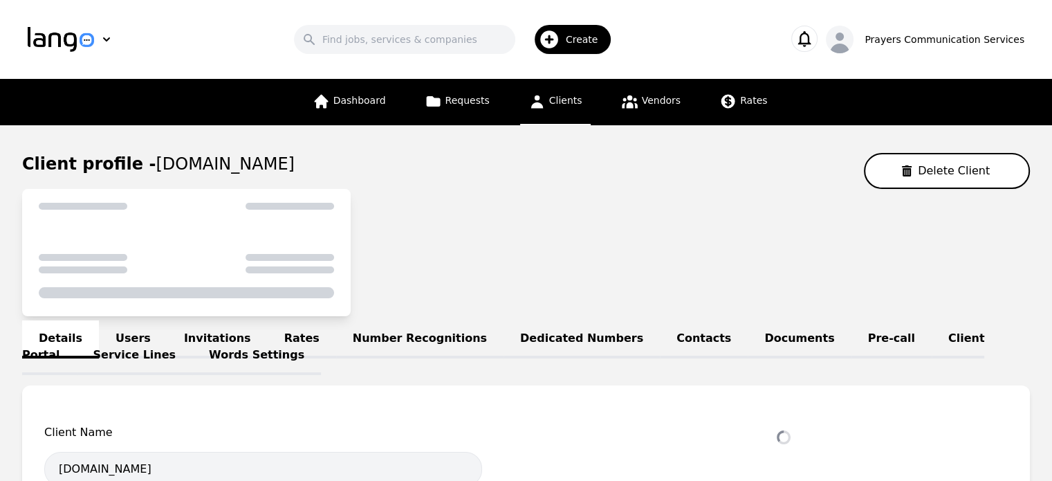
select select "active"
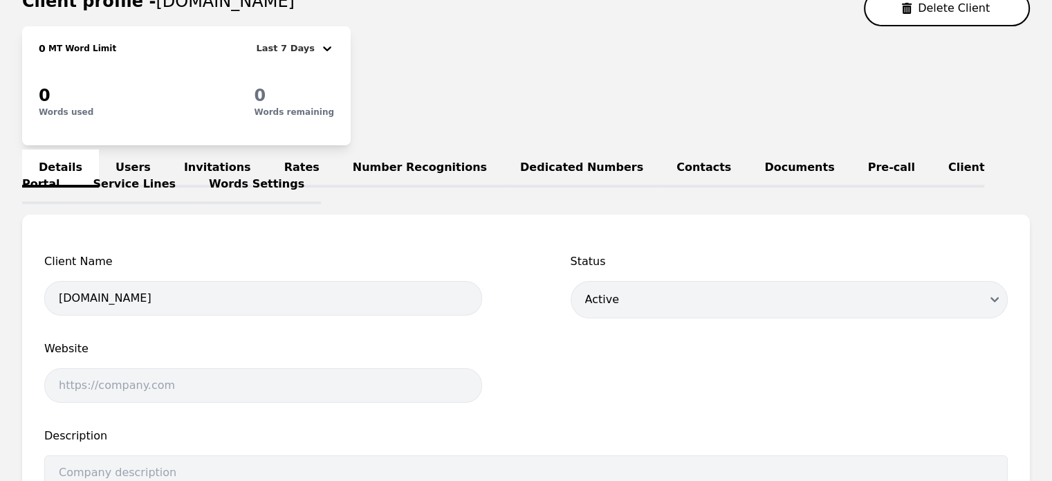
scroll to position [202, 0]
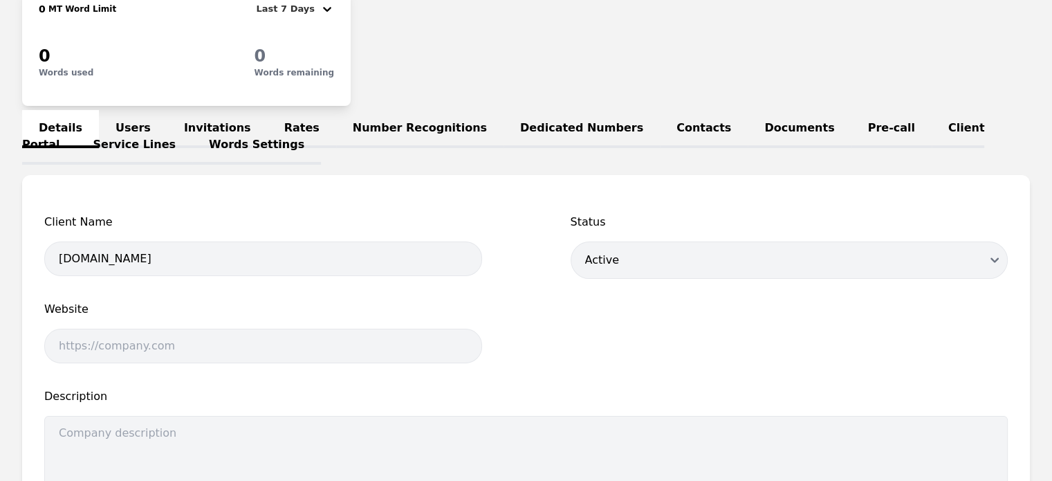
click at [286, 138] on link "Rates" at bounding box center [302, 129] width 68 height 38
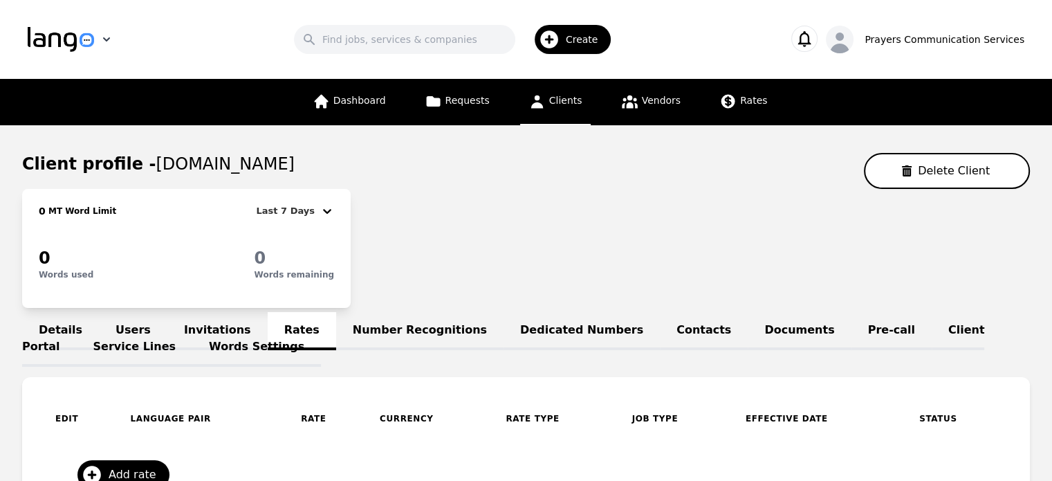
click at [78, 37] on img "button" at bounding box center [61, 39] width 66 height 25
click at [113, 66] on button "LL Lango" at bounding box center [105, 73] width 166 height 33
click at [854, 42] on icon "button" at bounding box center [840, 42] width 28 height 28
click at [661, 99] on span "Vendors" at bounding box center [661, 100] width 39 height 11
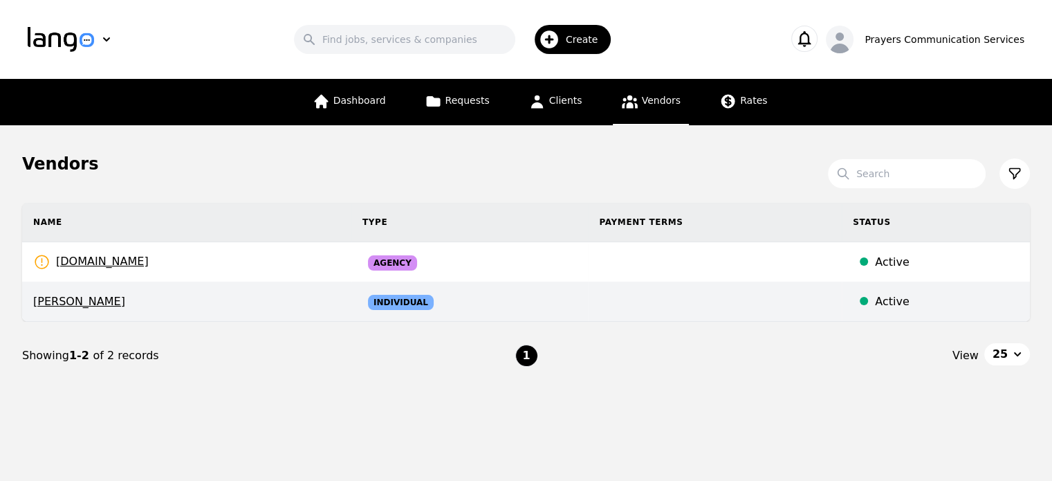
click at [389, 311] on td "Individual" at bounding box center [469, 301] width 237 height 39
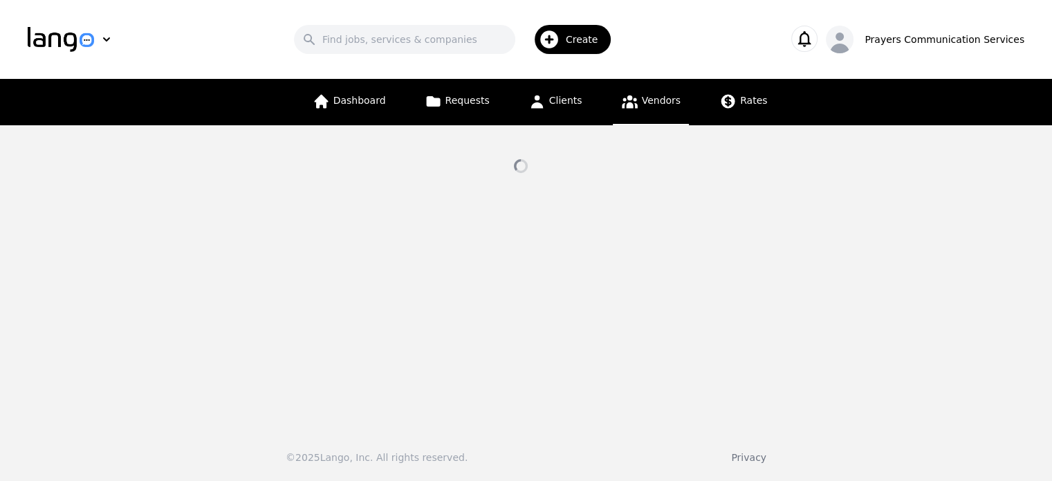
select select "active"
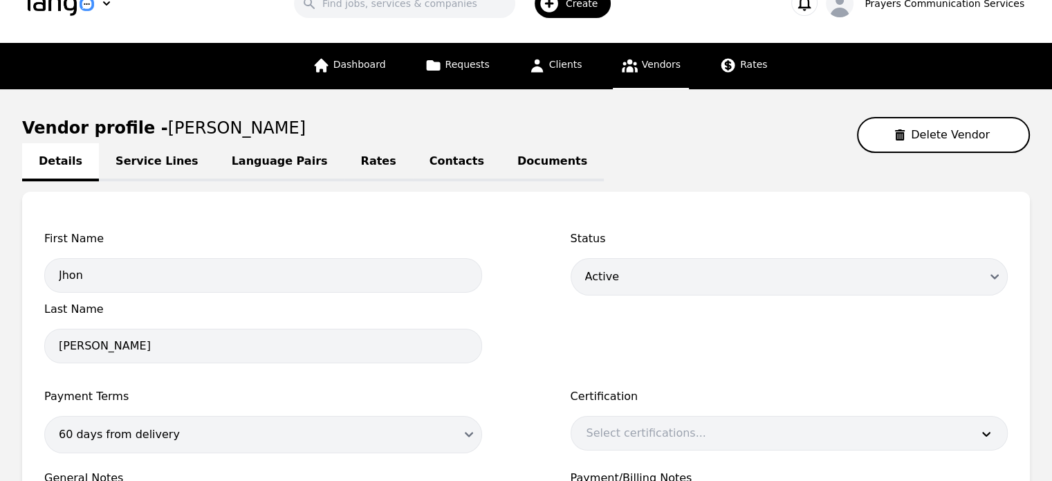
scroll to position [40, 0]
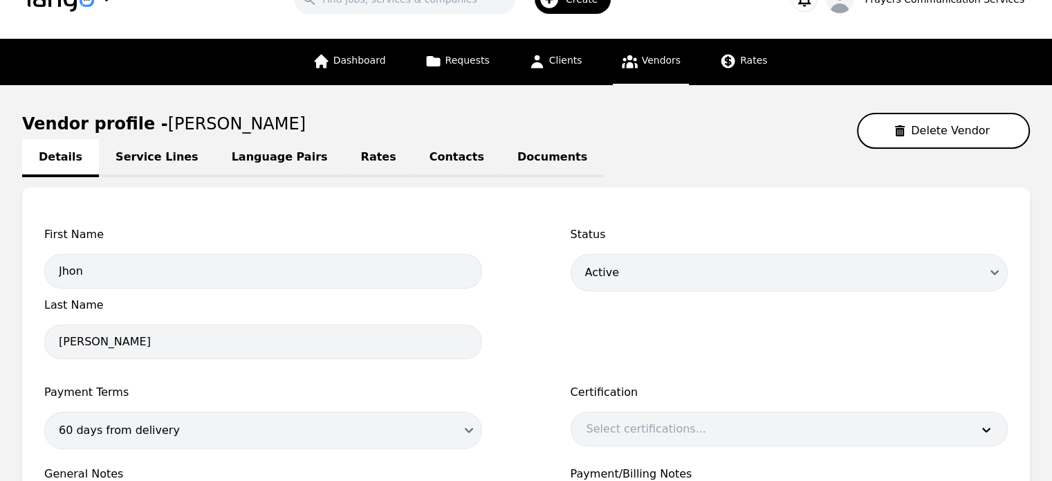
click at [345, 147] on link "Rates" at bounding box center [379, 158] width 68 height 38
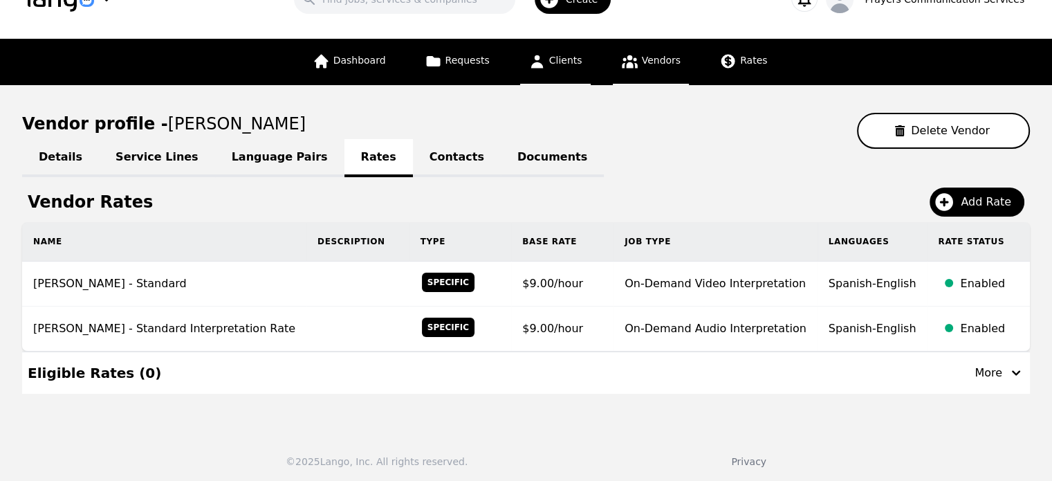
click at [557, 67] on link "Clients" at bounding box center [555, 62] width 71 height 46
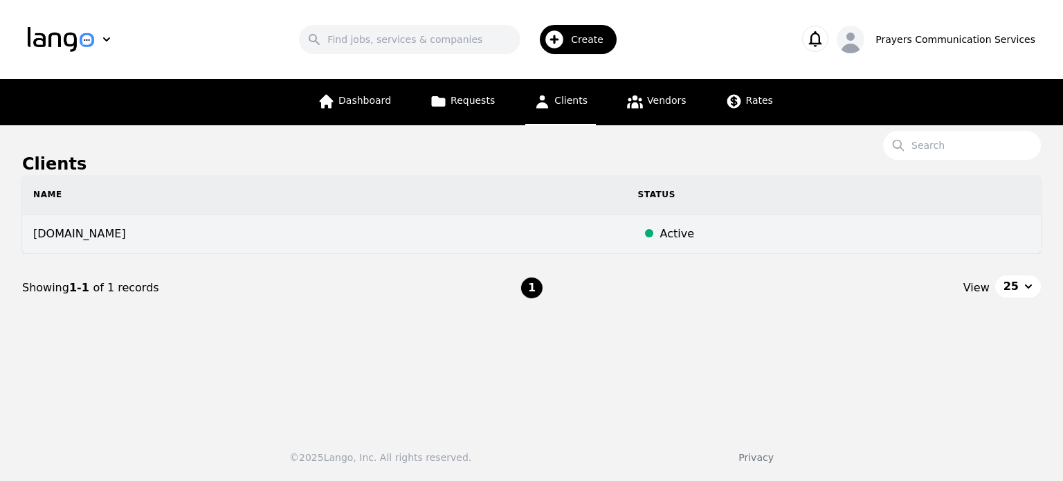
click at [563, 240] on td "[DOMAIN_NAME]" at bounding box center [324, 233] width 605 height 39
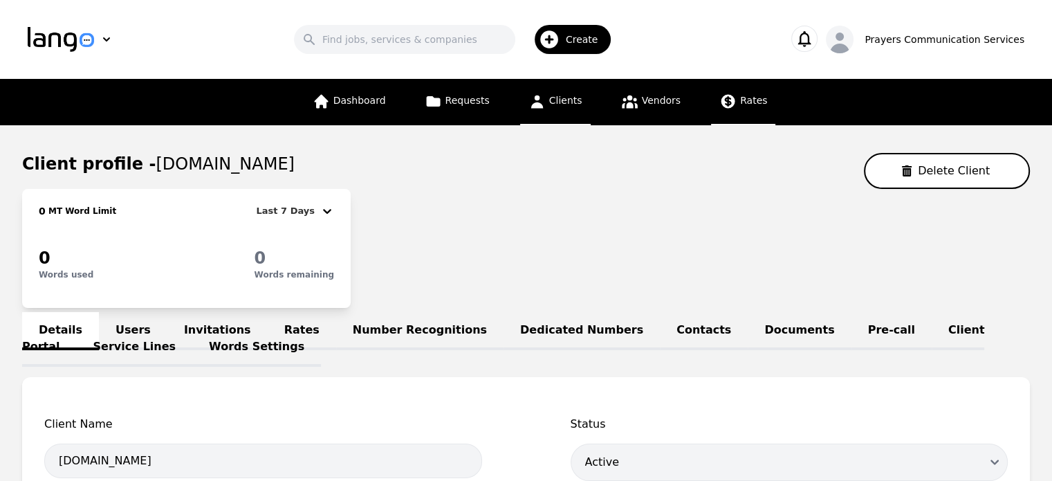
click at [727, 104] on icon at bounding box center [729, 102] width 14 height 14
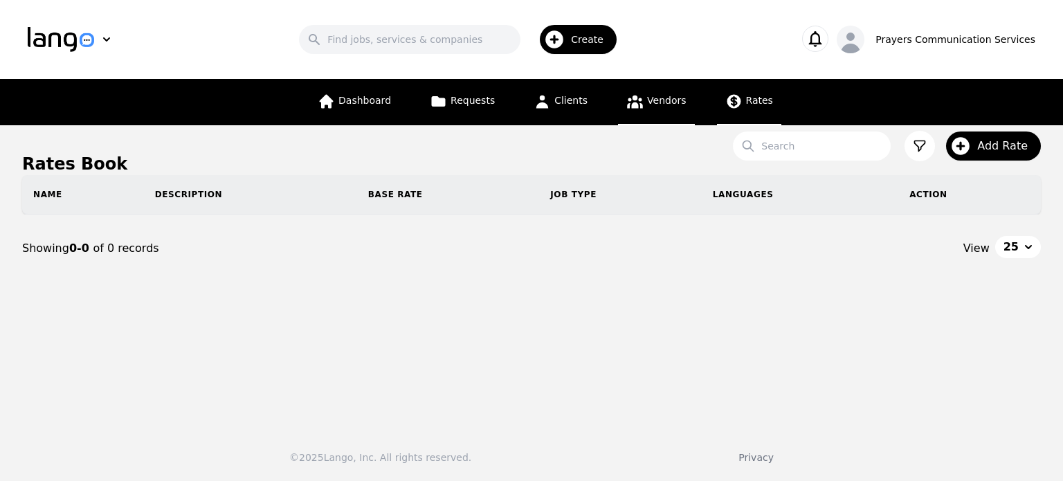
click at [648, 102] on span "Vendors" at bounding box center [666, 100] width 39 height 11
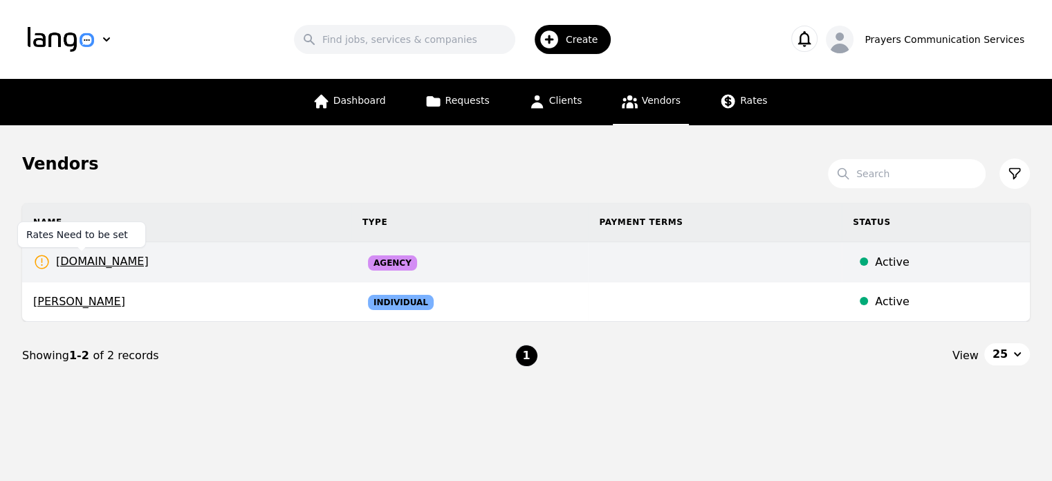
click at [41, 260] on icon at bounding box center [41, 261] width 17 height 17
select select "active"
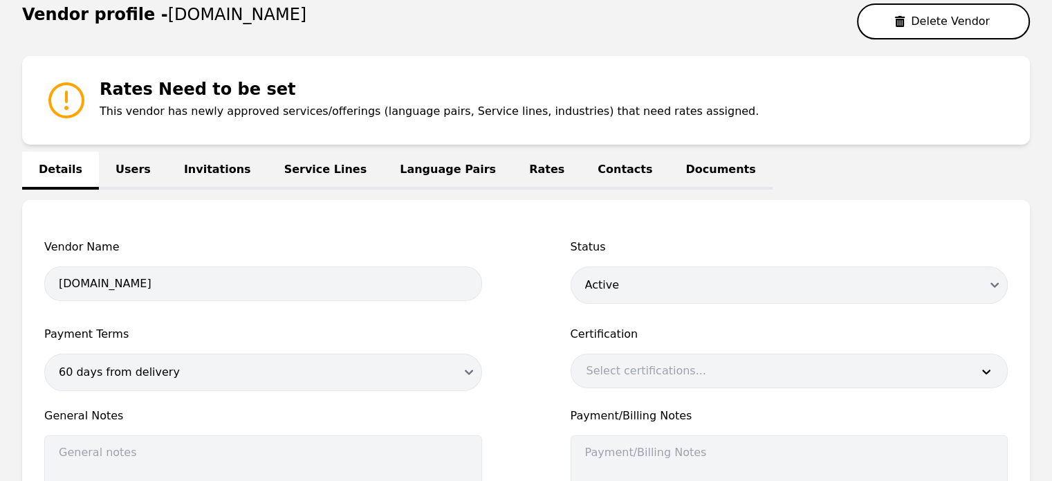
scroll to position [161, 0]
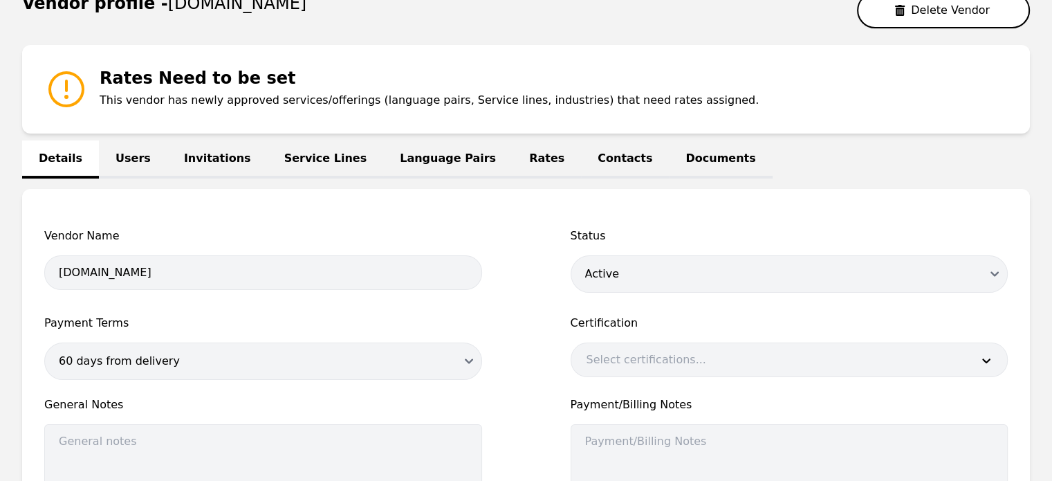
click at [417, 157] on link "Language Pairs" at bounding box center [447, 159] width 129 height 38
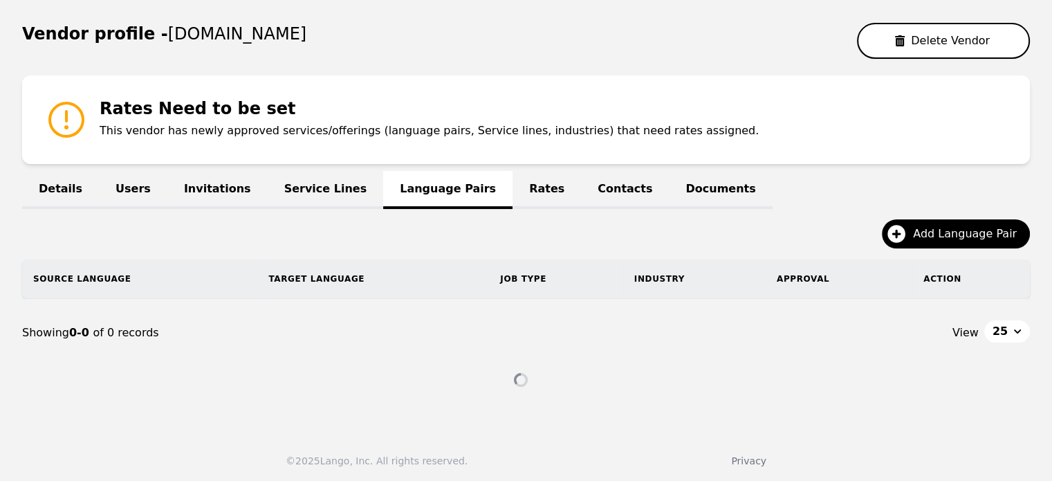
scroll to position [161, 0]
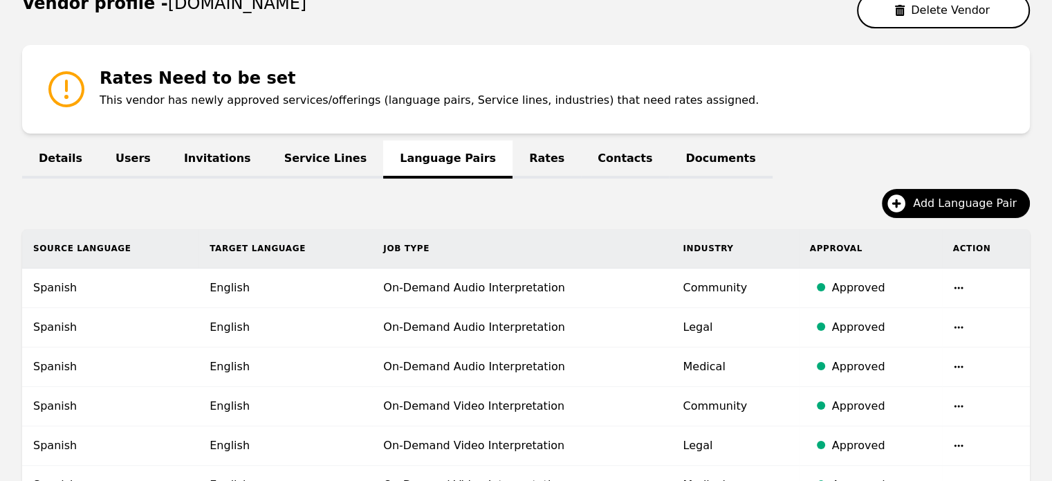
click at [513, 157] on link "Rates" at bounding box center [547, 159] width 68 height 38
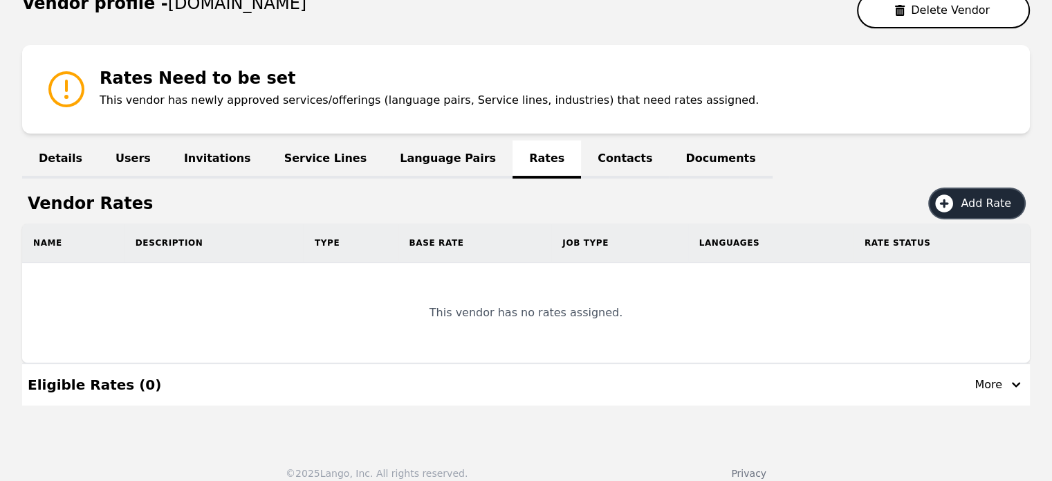
click at [988, 190] on button "Add Rate" at bounding box center [977, 203] width 95 height 29
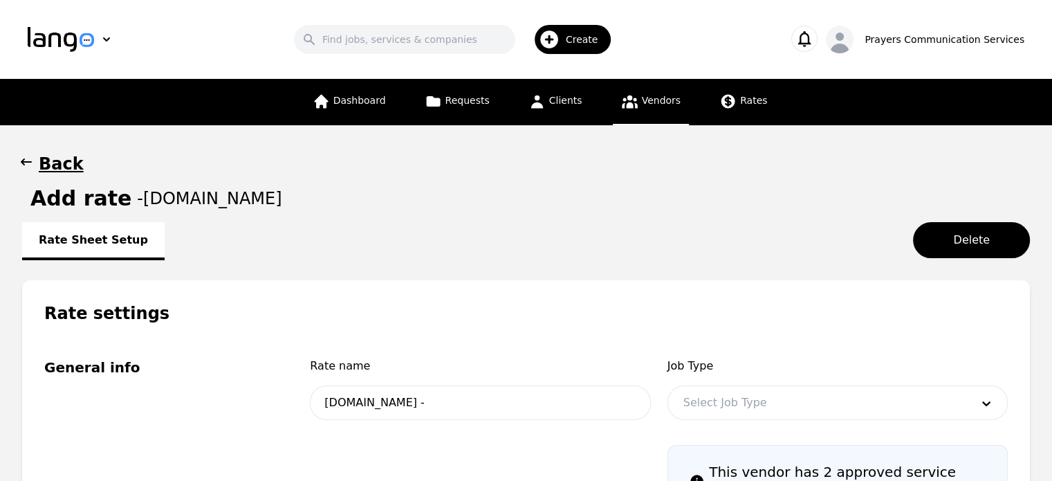
click at [72, 167] on h1 "Back" at bounding box center [61, 164] width 45 height 22
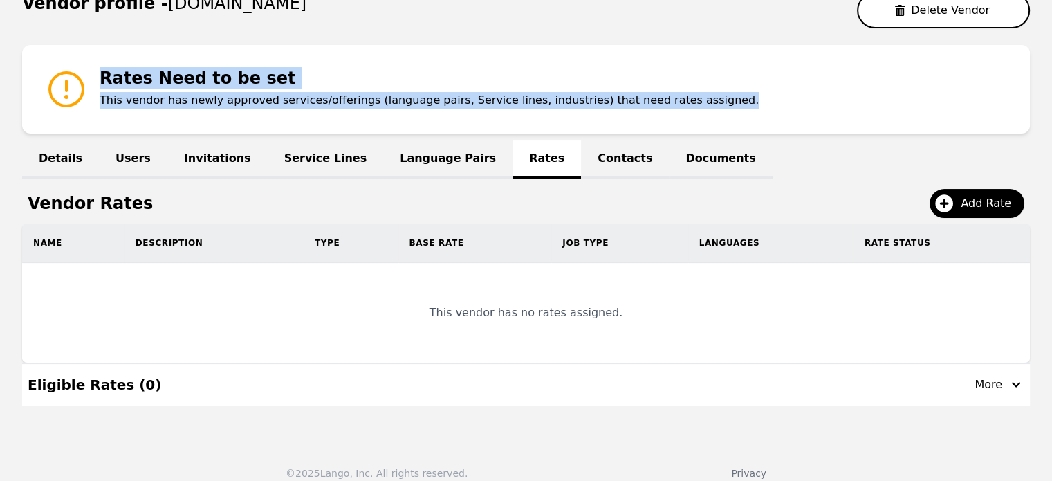
copy div "Rates Need to be set This vendor has newly approved services/offerings (languag…"
drag, startPoint x: 688, startPoint y: 103, endPoint x: 73, endPoint y: 102, distance: 615.1
click at [73, 102] on div "Rates Need to be set This vendor has newly approved services/offerings (languag…" at bounding box center [526, 89] width 1008 height 89
